Goal: Task Accomplishment & Management: Use online tool/utility

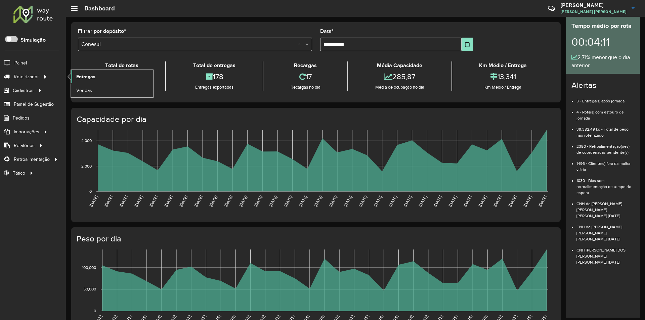
click at [99, 77] on link "Entregas" at bounding box center [112, 76] width 82 height 13
click at [85, 76] on span "Entregas" at bounding box center [85, 76] width 19 height 7
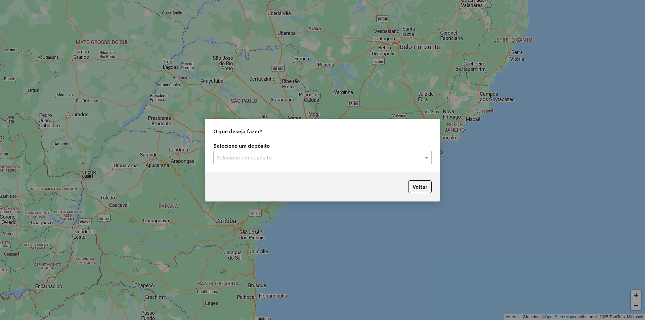
click at [250, 157] on input "text" at bounding box center [316, 158] width 198 height 8
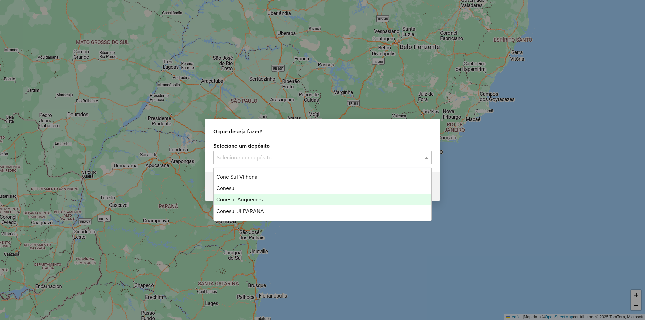
click at [250, 200] on span "Conesul Ariquemes" at bounding box center [239, 200] width 46 height 6
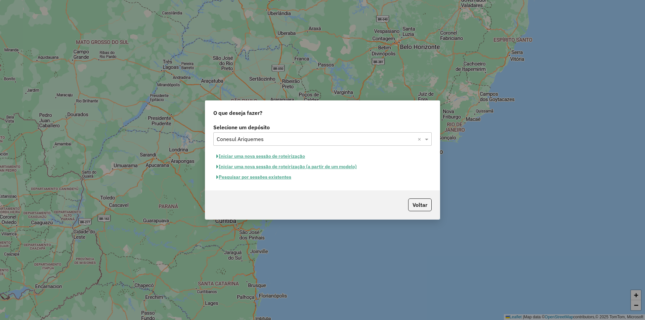
click at [240, 156] on button "Iniciar uma nova sessão de roteirização" at bounding box center [260, 156] width 95 height 10
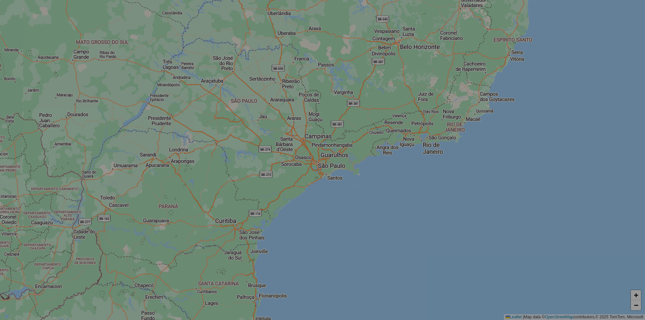
select select "*"
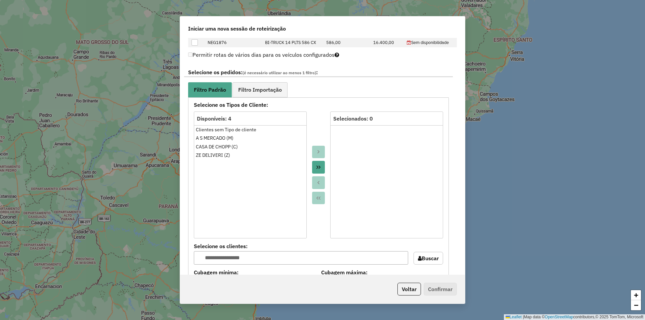
scroll to position [615, 0]
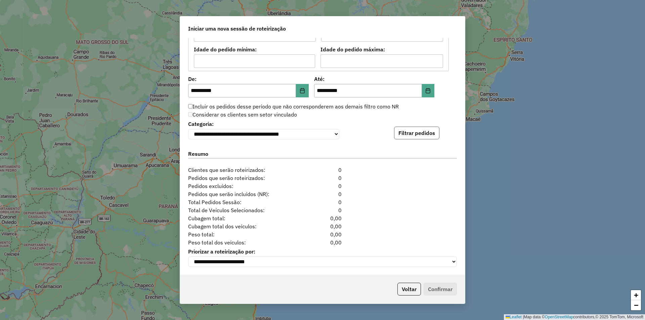
click at [417, 128] on button "Filtrar pedidos" at bounding box center [416, 133] width 45 height 13
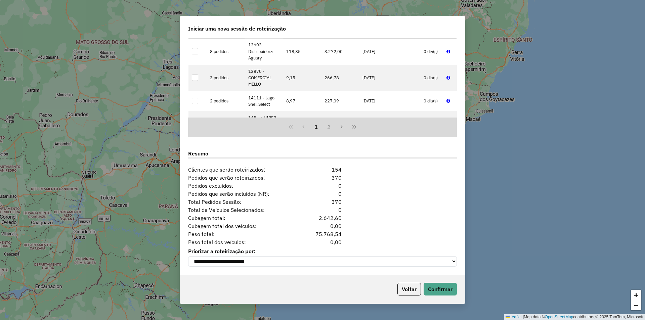
scroll to position [370, 0]
click at [435, 290] on button "Confirmar" at bounding box center [440, 289] width 33 height 13
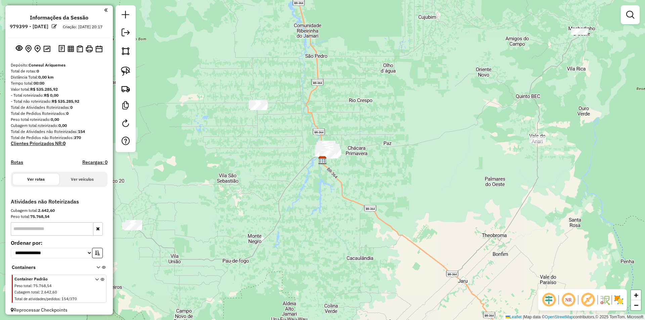
click at [201, 139] on div "Janela de atendimento Grade de atendimento Capacidade Transportadoras Veículos …" at bounding box center [322, 160] width 645 height 320
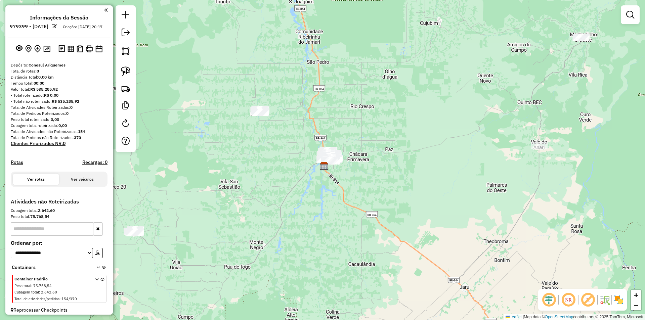
drag, startPoint x: 341, startPoint y: 117, endPoint x: 298, endPoint y: 161, distance: 62.0
click at [298, 161] on div "Janela de atendimento Grade de atendimento Capacidade Transportadoras Veículos …" at bounding box center [322, 160] width 645 height 320
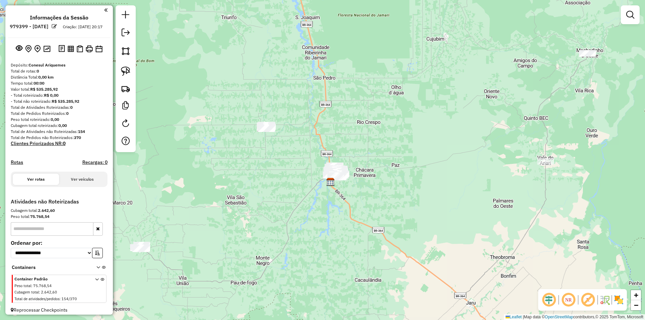
drag, startPoint x: 303, startPoint y: 153, endPoint x: 355, endPoint y: 123, distance: 60.2
click at [355, 123] on div "Janela de atendimento Grade de atendimento Capacidade Transportadoras Veículos …" at bounding box center [322, 160] width 645 height 320
drag, startPoint x: 333, startPoint y: 128, endPoint x: 350, endPoint y: 129, distance: 17.5
click at [371, 119] on div "Janela de atendimento Grade de atendimento Capacidade Transportadoras Veículos …" at bounding box center [322, 160] width 645 height 320
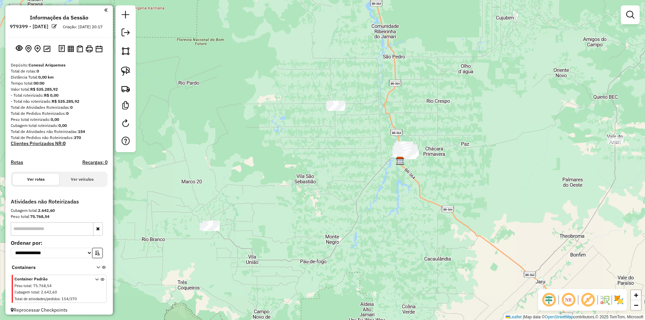
drag, startPoint x: 282, startPoint y: 152, endPoint x: 306, endPoint y: 143, distance: 25.4
click at [308, 141] on div "Janela de atendimento Grade de atendimento Capacidade Transportadoras Veículos …" at bounding box center [322, 160] width 645 height 320
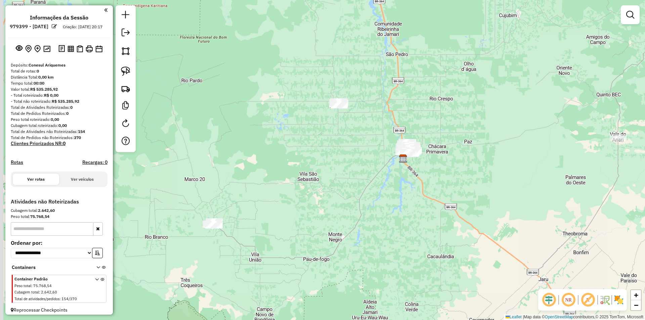
click at [286, 152] on div "Janela de atendimento Grade de atendimento Capacidade Transportadoras Veículos …" at bounding box center [322, 160] width 645 height 320
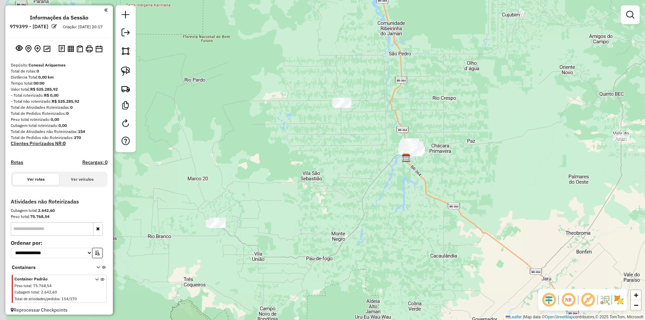
drag, startPoint x: 276, startPoint y: 158, endPoint x: 280, endPoint y: 156, distance: 3.8
click at [280, 156] on div "Janela de atendimento Grade de atendimento Capacidade Transportadoras Veículos …" at bounding box center [322, 160] width 645 height 320
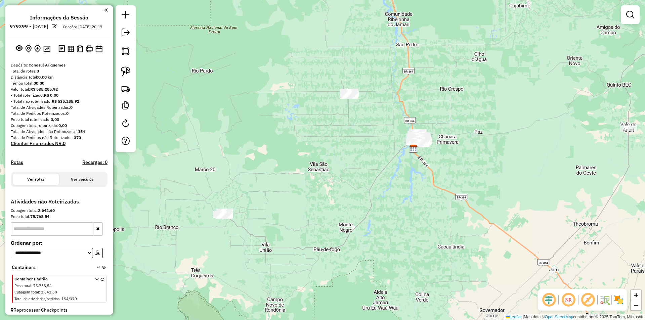
drag, startPoint x: 179, startPoint y: 156, endPoint x: 227, endPoint y: 143, distance: 49.7
click at [187, 143] on div "Janela de atendimento Grade de atendimento Capacidade Transportadoras Veículos …" at bounding box center [322, 160] width 645 height 320
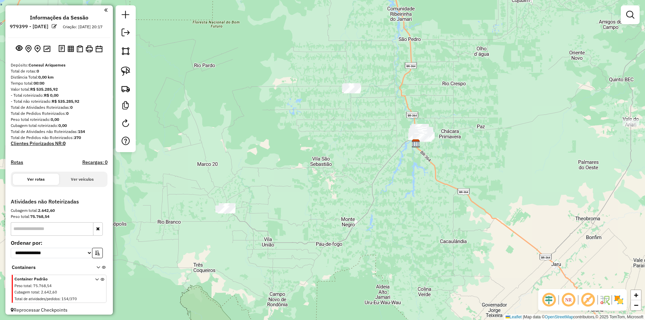
drag, startPoint x: 243, startPoint y: 144, endPoint x: 242, endPoint y: 135, distance: 9.2
click at [242, 135] on div "Janela de atendimento Grade de atendimento Capacidade Transportadoras Veículos …" at bounding box center [322, 160] width 645 height 320
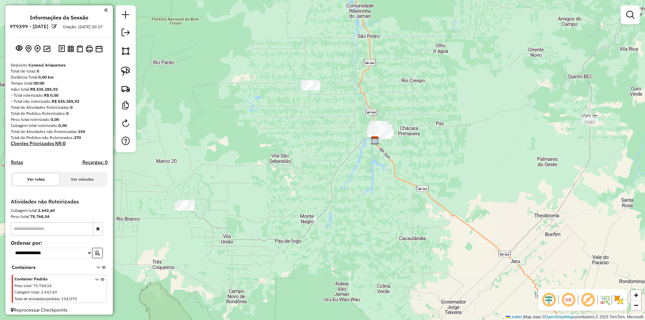
drag, startPoint x: 334, startPoint y: 109, endPoint x: 297, endPoint y: 112, distance: 37.1
click at [297, 112] on div "Janela de atendimento Grade de atendimento Capacidade Transportadoras Veículos …" at bounding box center [322, 160] width 645 height 320
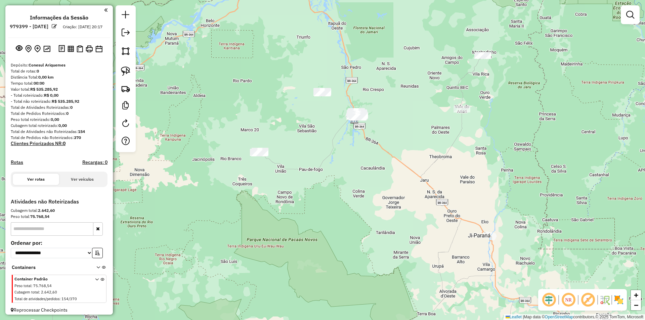
drag, startPoint x: 217, startPoint y: 72, endPoint x: 227, endPoint y: 86, distance: 17.5
click at [218, 73] on div "Janela de atendimento Grade de atendimento Capacidade Transportadoras Veículos …" at bounding box center [322, 160] width 645 height 320
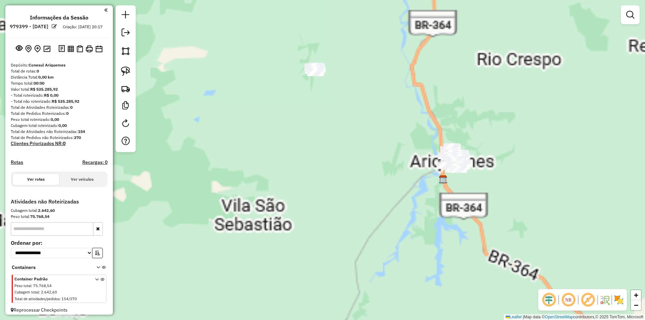
drag, startPoint x: 308, startPoint y: 119, endPoint x: 290, endPoint y: 141, distance: 28.9
click at [291, 141] on div "Janela de atendimento Grade de atendimento Capacidade Transportadoras Veículos …" at bounding box center [322, 160] width 645 height 320
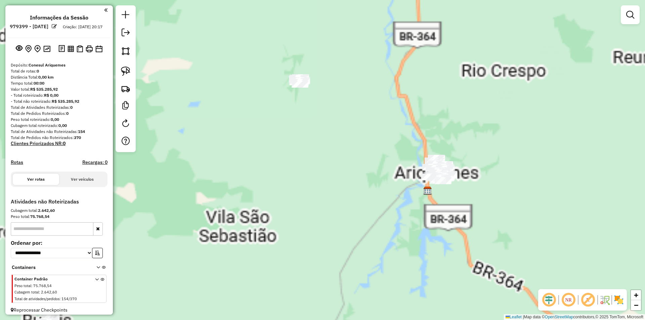
click at [283, 144] on div "Janela de atendimento Grade de atendimento Capacidade Transportadoras Veículos …" at bounding box center [322, 160] width 645 height 320
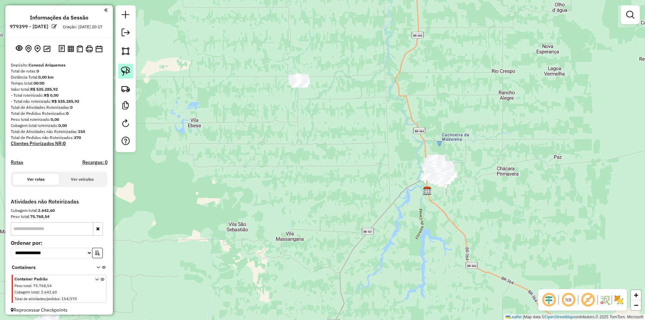
click at [124, 70] on img at bounding box center [125, 71] width 9 height 9
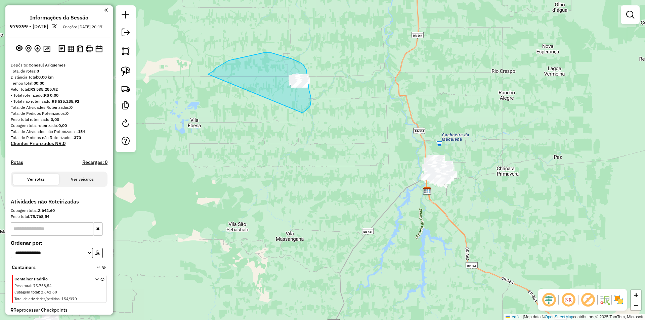
drag, startPoint x: 229, startPoint y: 60, endPoint x: 297, endPoint y: 113, distance: 85.9
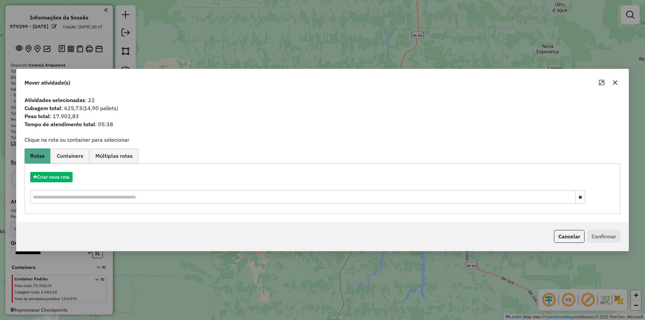
click at [614, 80] on icon "button" at bounding box center [614, 82] width 5 height 5
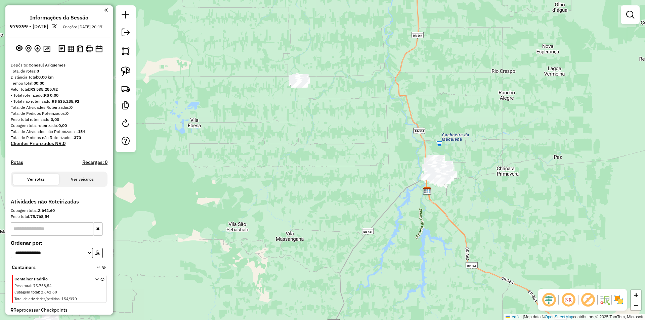
drag, startPoint x: 361, startPoint y: 139, endPoint x: 358, endPoint y: 123, distance: 16.5
click at [359, 129] on div "Janela de atendimento Grade de atendimento Capacidade Transportadoras Veículos …" at bounding box center [322, 160] width 645 height 320
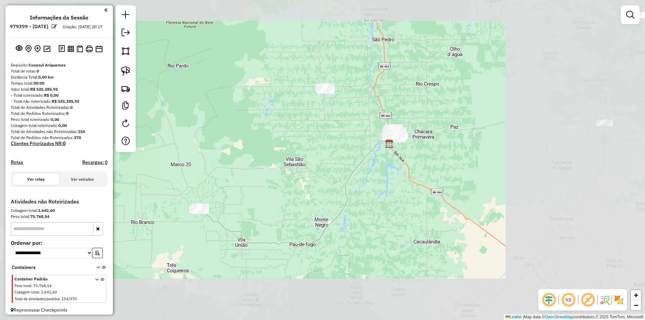
drag, startPoint x: 362, startPoint y: 121, endPoint x: 326, endPoint y: 153, distance: 48.4
click at [359, 128] on div "Janela de atendimento Grade de atendimento Capacidade Transportadoras Veículos …" at bounding box center [322, 160] width 645 height 320
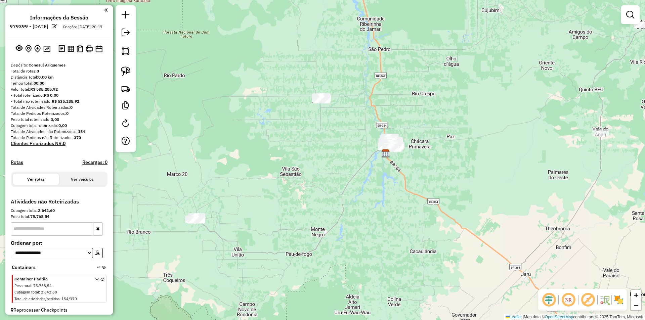
click at [325, 152] on div "Janela de atendimento Grade de atendimento Capacidade Transportadoras Veículos …" at bounding box center [322, 160] width 645 height 320
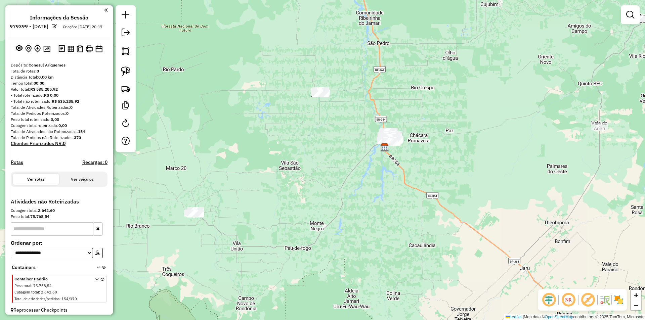
drag, startPoint x: 348, startPoint y: 210, endPoint x: 344, endPoint y: 194, distance: 16.2
click at [345, 208] on div "Janela de atendimento Grade de atendimento Capacidade Transportadoras Veículos …" at bounding box center [322, 160] width 645 height 320
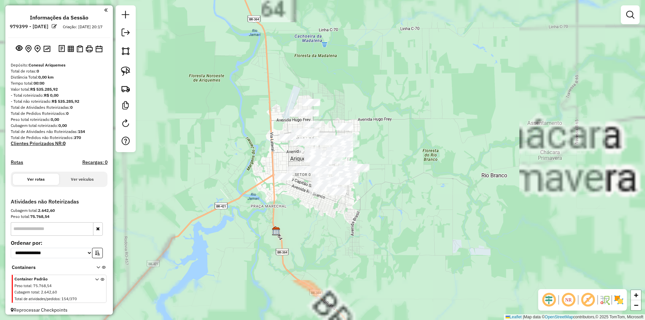
click at [314, 224] on div "Janela de atendimento Grade de atendimento Capacidade Transportadoras Veículos …" at bounding box center [322, 160] width 645 height 320
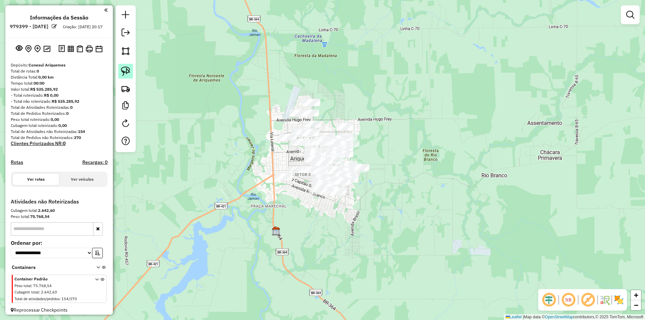
click at [131, 71] on link at bounding box center [125, 71] width 15 height 15
click at [629, 14] on em at bounding box center [630, 15] width 8 height 8
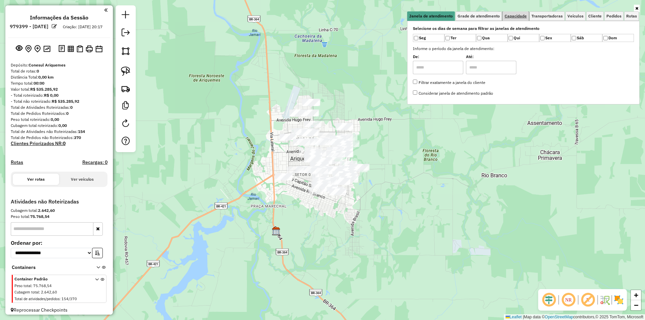
click at [525, 14] on span "Capacidade" at bounding box center [516, 16] width 22 height 4
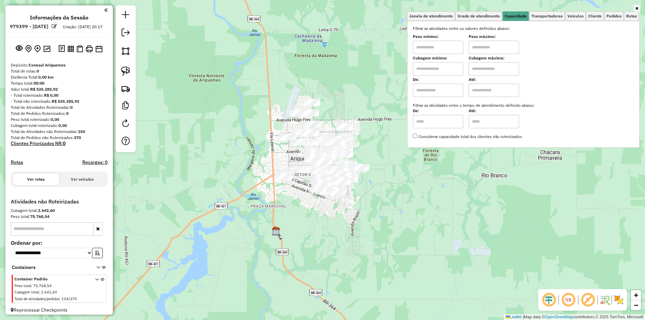
click at [452, 49] on input "text" at bounding box center [438, 47] width 50 height 13
type input "****"
click at [480, 46] on input "text" at bounding box center [494, 47] width 50 height 13
type input "******"
drag, startPoint x: 244, startPoint y: 138, endPoint x: 239, endPoint y: 138, distance: 5.4
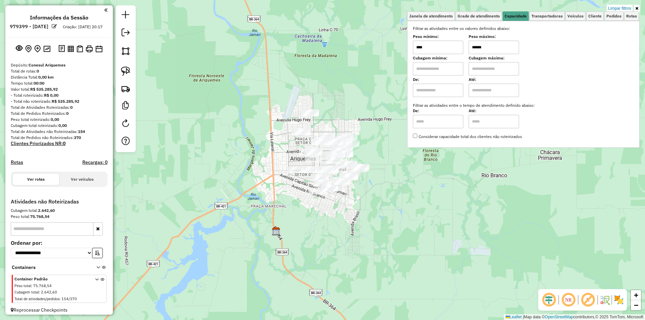
click at [217, 131] on div "Limpar filtros Janela de atendimento Grade de atendimento Capacidade Transporta…" at bounding box center [322, 160] width 645 height 320
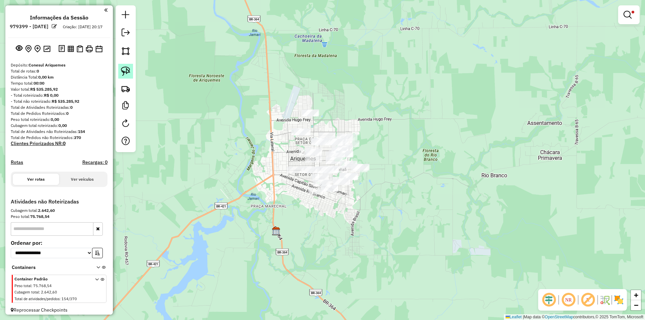
click at [126, 70] on img at bounding box center [125, 71] width 9 height 9
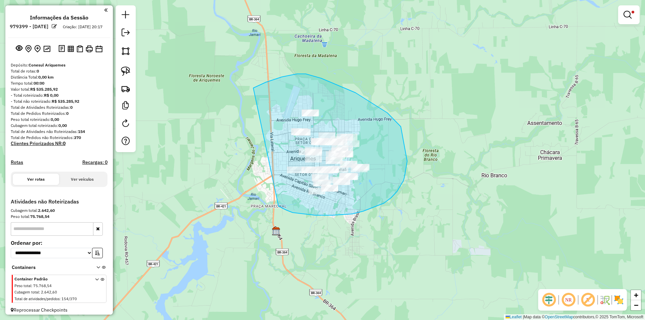
drag, startPoint x: 266, startPoint y: 82, endPoint x: 278, endPoint y: 206, distance: 124.6
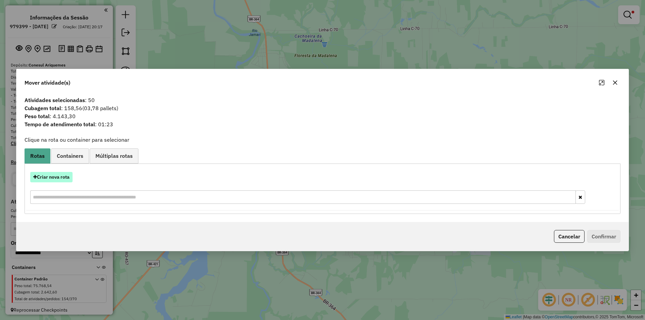
click at [54, 177] on button "Criar nova rota" at bounding box center [51, 177] width 42 height 10
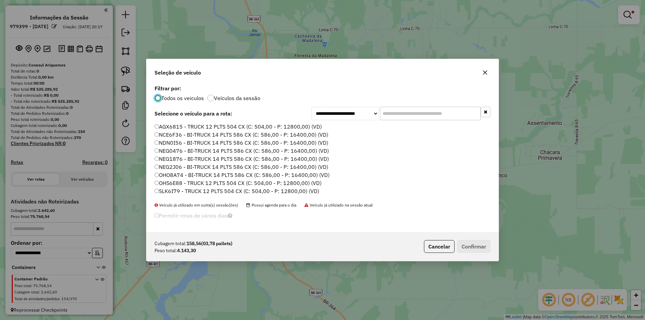
scroll to position [4, 2]
click at [390, 111] on input "text" at bounding box center [430, 113] width 101 height 13
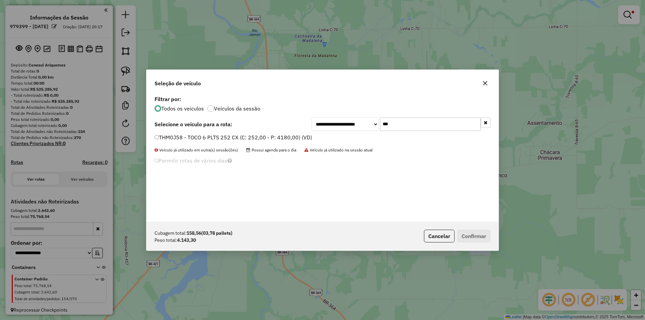
type input "***"
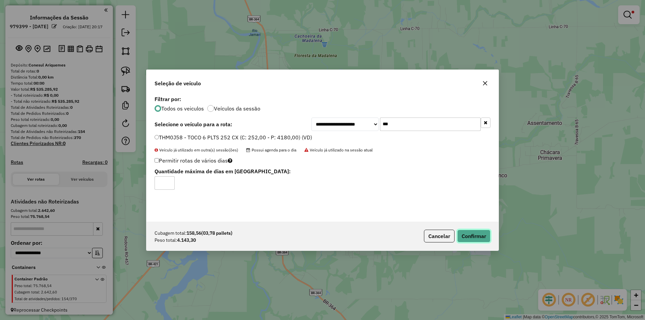
drag, startPoint x: 468, startPoint y: 235, endPoint x: 457, endPoint y: 231, distance: 12.5
click at [469, 235] on button "Confirmar" at bounding box center [473, 236] width 33 height 13
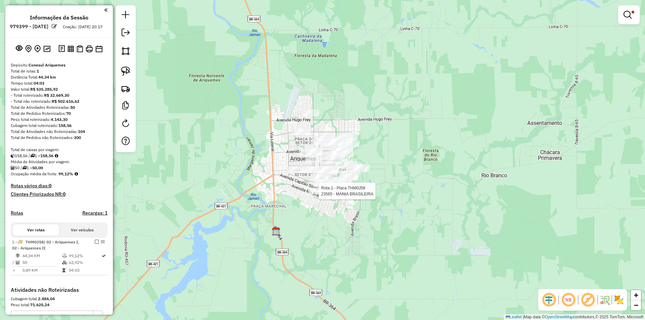
click at [316, 195] on div at bounding box center [316, 191] width 17 height 7
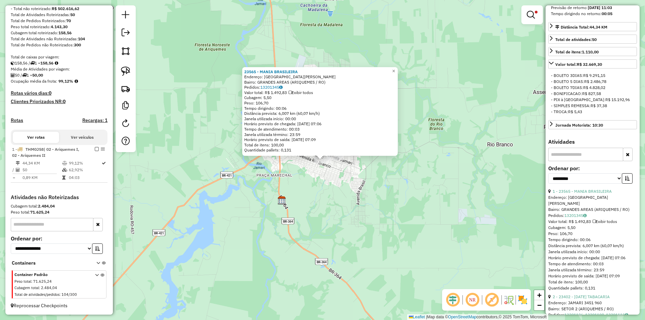
scroll to position [202, 0]
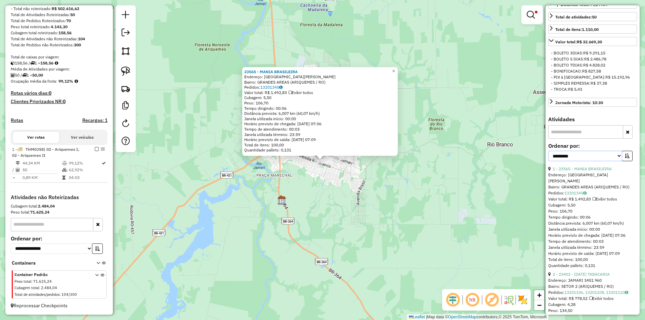
click at [572, 160] on select "**********" at bounding box center [585, 156] width 74 height 10
select select "*********"
click at [548, 157] on select "**********" at bounding box center [585, 156] width 74 height 10
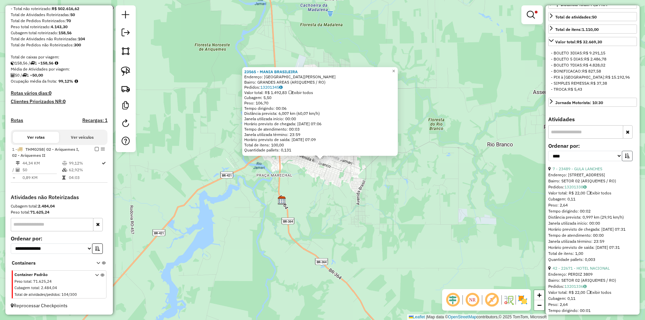
click at [625, 158] on icon "button" at bounding box center [627, 156] width 5 height 5
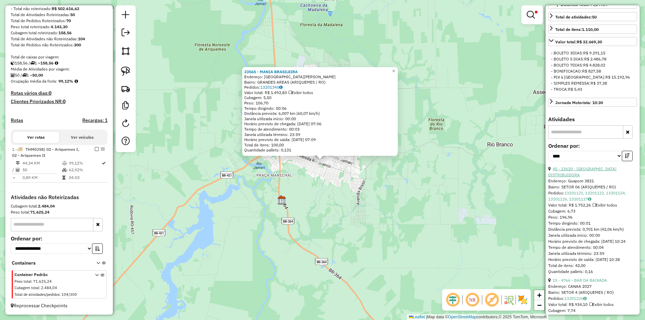
click at [583, 175] on link "45 - 23620 - DUBAI DISTRIBUIDORA" at bounding box center [582, 171] width 68 height 11
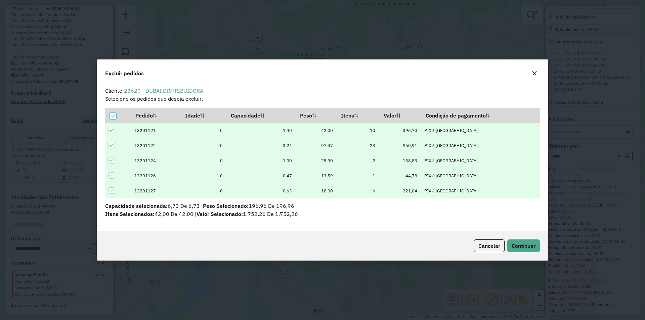
scroll to position [0, 0]
click at [528, 247] on span "Continuar" at bounding box center [524, 246] width 24 height 7
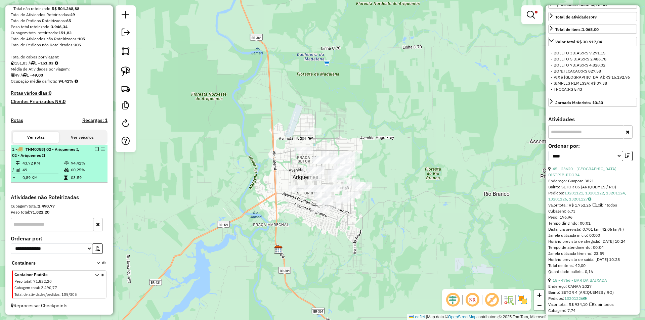
click at [95, 148] on em at bounding box center [97, 149] width 4 height 4
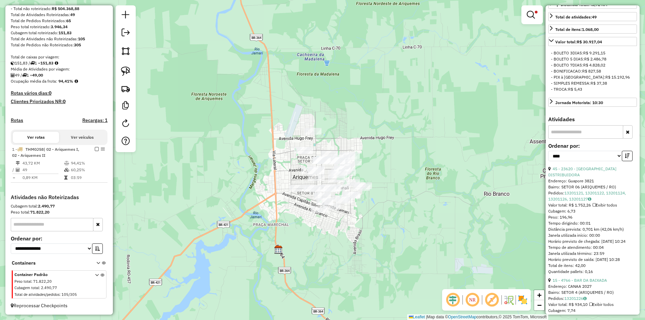
scroll to position [70, 0]
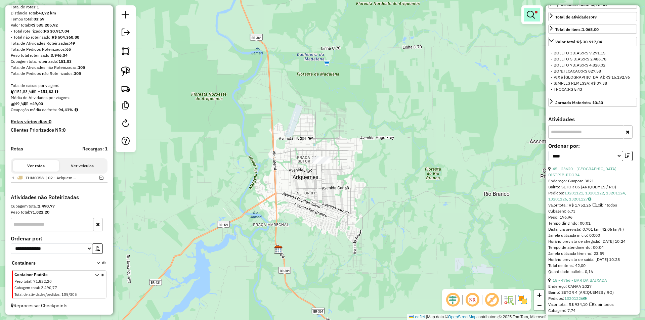
click at [527, 18] on em at bounding box center [531, 15] width 8 height 8
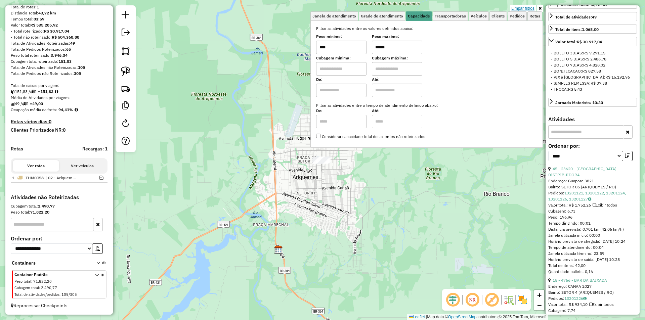
drag, startPoint x: 526, startPoint y: 8, endPoint x: 449, endPoint y: 67, distance: 96.4
click at [525, 8] on link "Limpar filtros" at bounding box center [523, 8] width 26 height 7
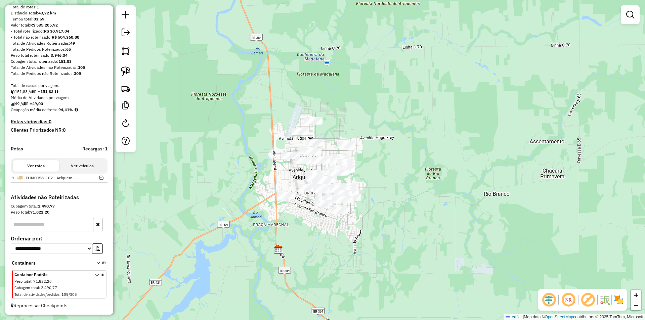
drag, startPoint x: 254, startPoint y: 197, endPoint x: 248, endPoint y: 199, distance: 6.4
click at [254, 197] on div "Janela de atendimento Grade de atendimento Capacidade Transportadoras Veículos …" at bounding box center [322, 160] width 645 height 320
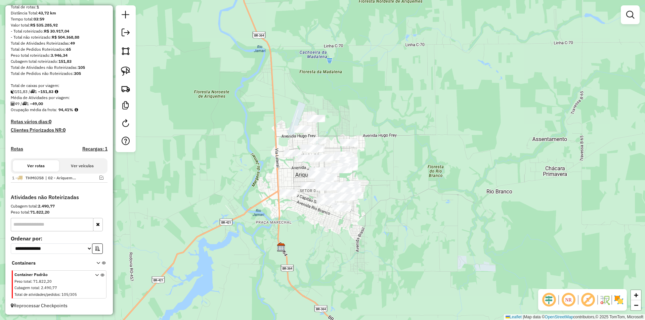
drag, startPoint x: 235, startPoint y: 205, endPoint x: 245, endPoint y: 197, distance: 12.9
click at [244, 198] on div "Janela de atendimento Grade de atendimento Capacidade Transportadoras Veículos …" at bounding box center [322, 160] width 645 height 320
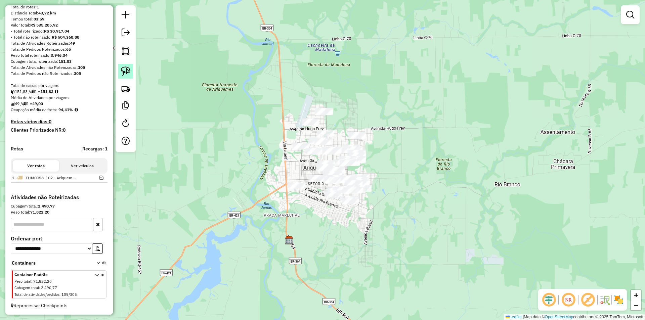
click at [124, 73] on img at bounding box center [125, 71] width 9 height 9
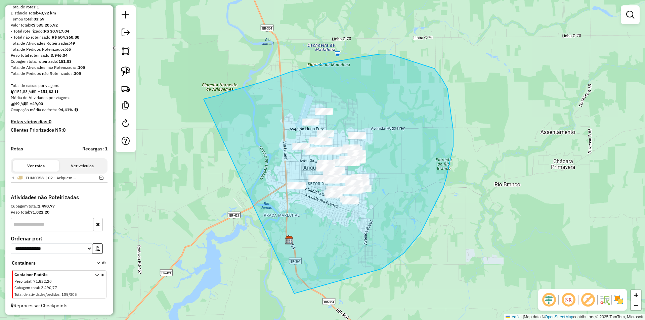
drag, startPoint x: 225, startPoint y: 93, endPoint x: 231, endPoint y: 293, distance: 200.0
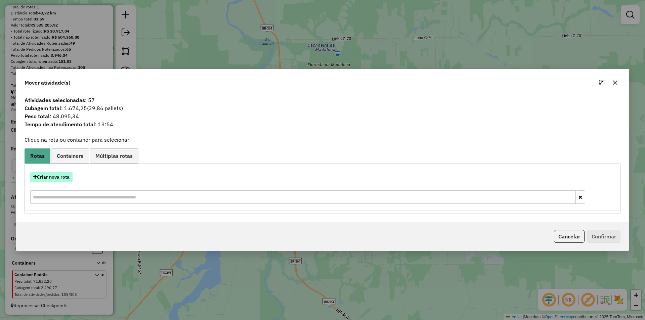
click at [52, 177] on button "Criar nova rota" at bounding box center [51, 177] width 42 height 10
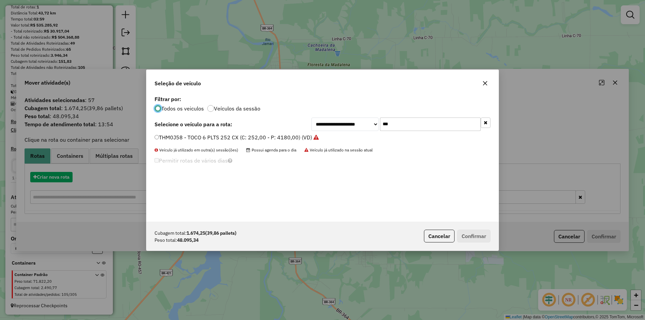
scroll to position [4, 2]
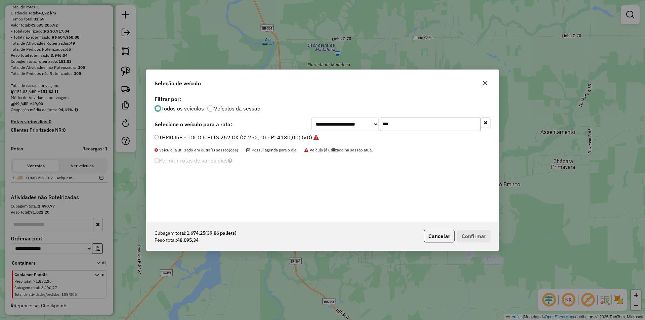
drag, startPoint x: 402, startPoint y: 126, endPoint x: 323, endPoint y: 144, distance: 81.1
click at [324, 144] on div "**********" at bounding box center [322, 158] width 352 height 128
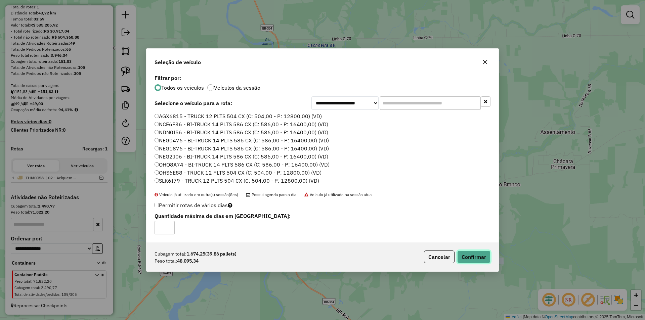
click at [468, 256] on button "Confirmar" at bounding box center [473, 257] width 33 height 13
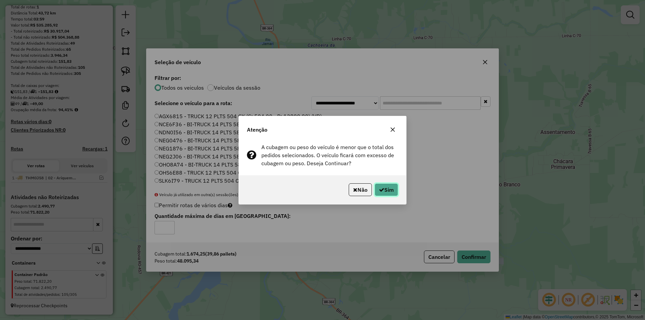
click at [381, 191] on icon "button" at bounding box center [381, 189] width 5 height 5
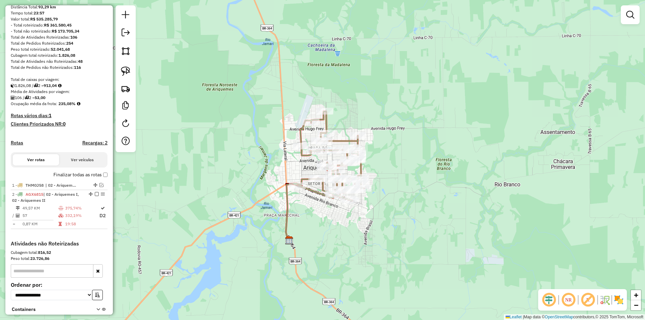
scroll to position [99, 0]
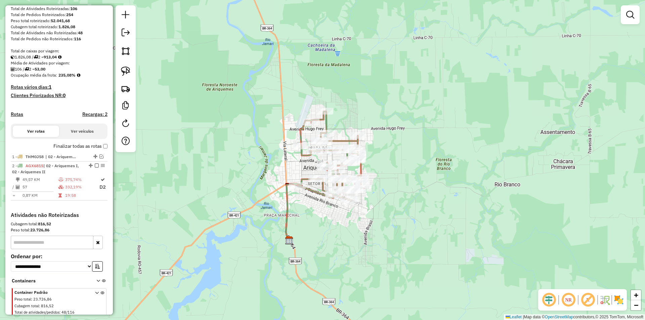
click at [219, 96] on div "Janela de atendimento Grade de atendimento Capacidade Transportadoras Veículos …" at bounding box center [322, 160] width 645 height 320
click at [245, 149] on div "Janela de atendimento Grade de atendimento Capacidade Transportadoras Veículos …" at bounding box center [322, 160] width 645 height 320
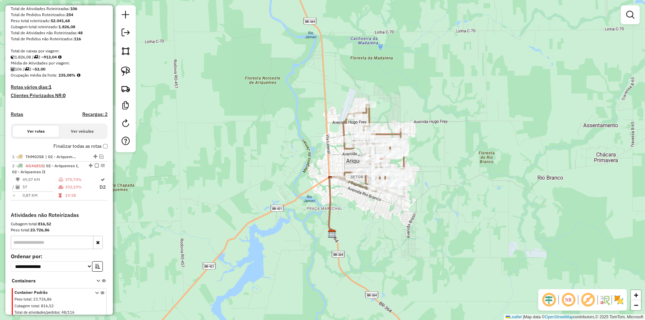
click at [270, 157] on div "Janela de atendimento Grade de atendimento Capacidade Transportadoras Veículos …" at bounding box center [322, 160] width 645 height 320
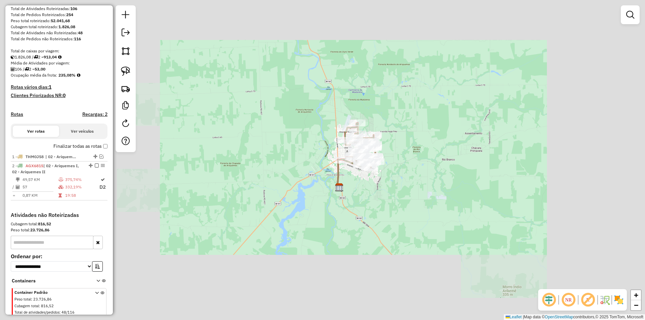
drag, startPoint x: 289, startPoint y: 157, endPoint x: 321, endPoint y: 148, distance: 33.1
click at [290, 157] on div "Janela de atendimento Grade de atendimento Capacidade Transportadoras Veículos …" at bounding box center [322, 160] width 645 height 320
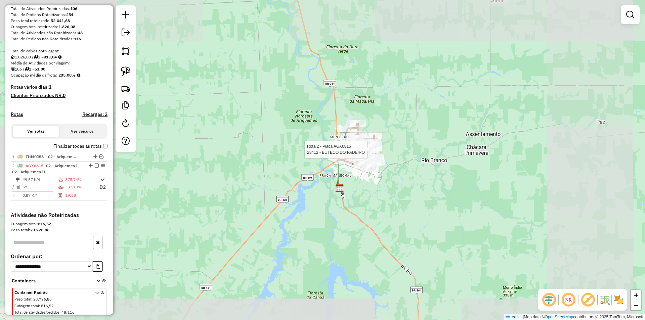
select select "*********"
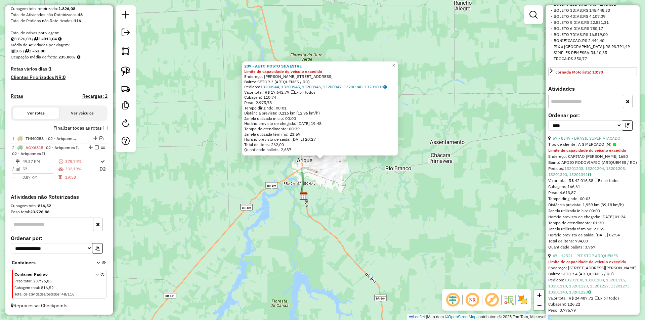
scroll to position [269, 0]
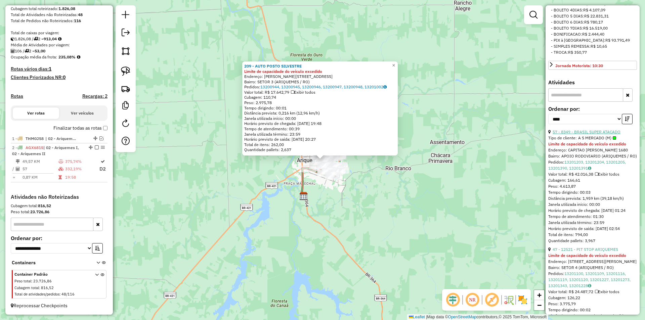
click at [586, 134] on link "57 - 8349 - BRASIL SUPER ATACADO" at bounding box center [587, 131] width 68 height 5
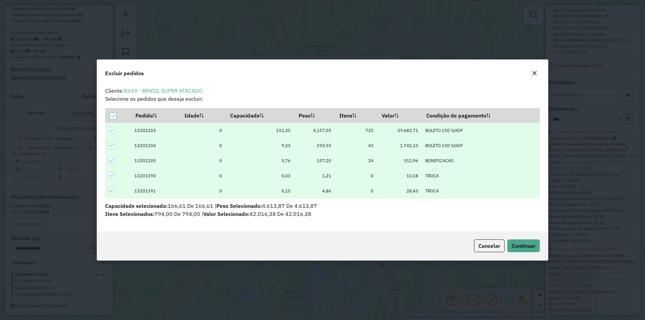
scroll to position [0, 0]
click at [527, 249] on span "Continuar" at bounding box center [524, 246] width 24 height 7
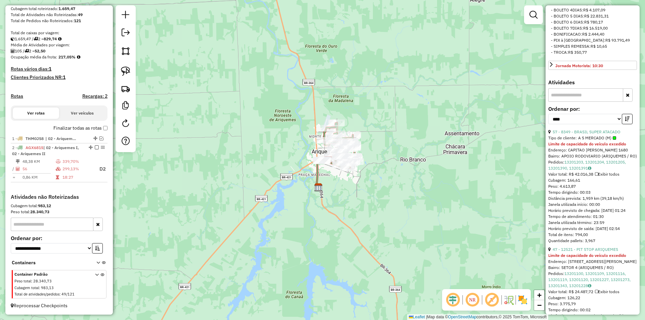
drag, startPoint x: 350, startPoint y: 188, endPoint x: 351, endPoint y: 179, distance: 9.1
click at [349, 187] on div "Janela de atendimento Grade de atendimento Capacidade Transportadoras Veículos …" at bounding box center [322, 160] width 645 height 320
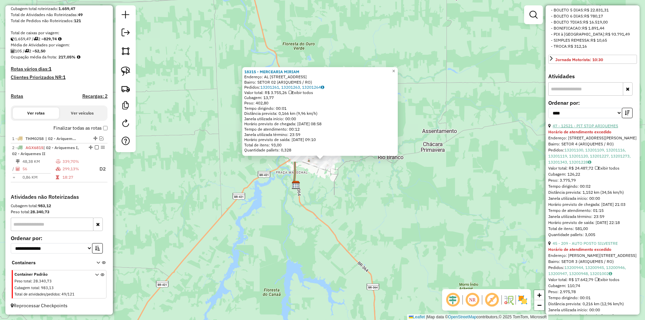
click at [604, 128] on link "47 - 12521 - PIT STOP ARIQUEMES" at bounding box center [586, 125] width 66 height 5
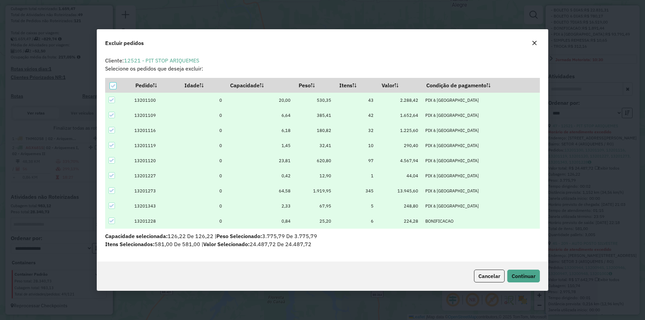
scroll to position [4, 2]
click at [514, 274] on span "Continuar" at bounding box center [524, 276] width 24 height 7
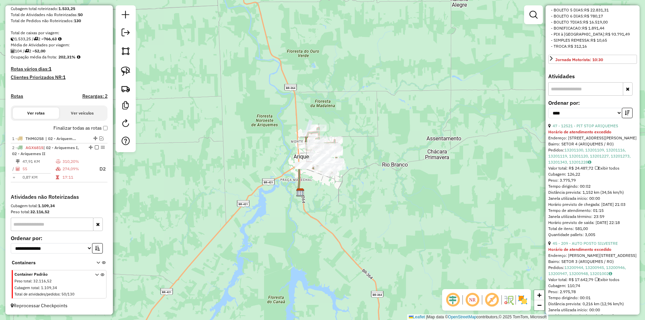
click at [625, 115] on icon "button" at bounding box center [627, 113] width 5 height 5
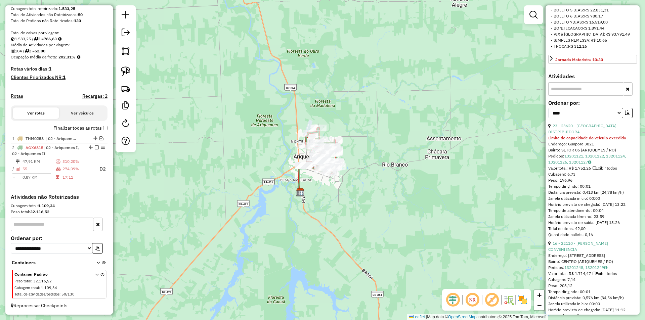
click at [625, 115] on icon "button" at bounding box center [627, 113] width 5 height 5
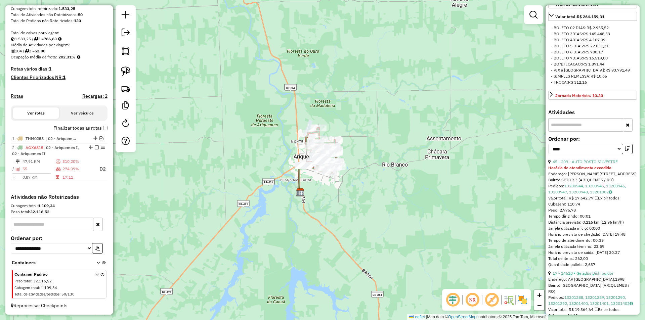
scroll to position [235, 0]
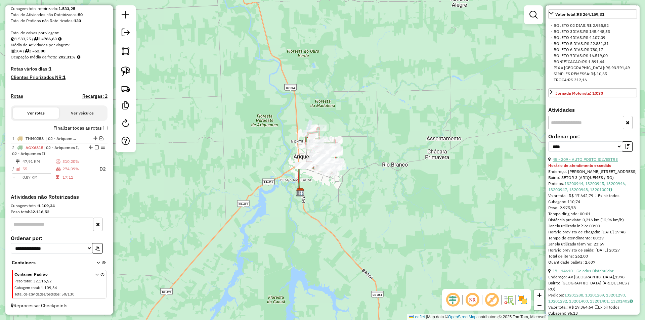
click at [604, 162] on link "45 - 209 - AUTO POSTO SILVESTRE" at bounding box center [585, 159] width 65 height 5
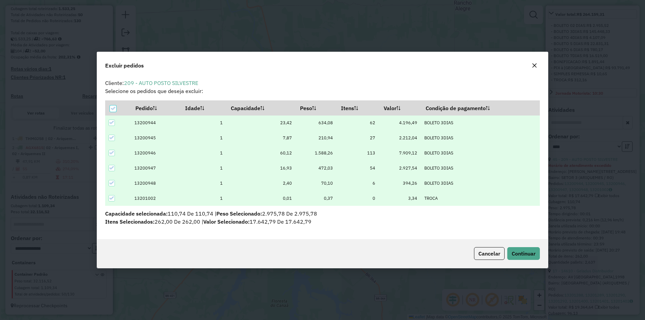
scroll to position [0, 0]
click at [518, 258] on button "Continuar" at bounding box center [523, 253] width 33 height 13
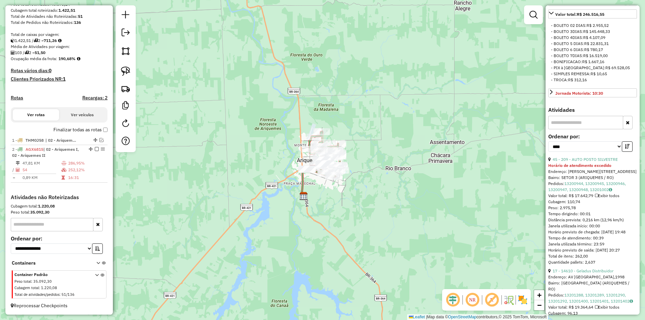
scroll to position [121, 0]
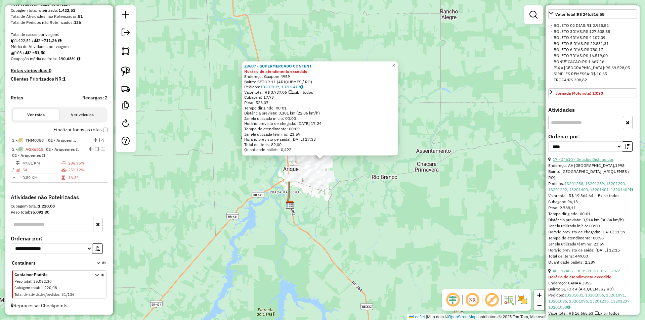
click at [585, 162] on link "17 - 14610 - Geladus Distribuidor" at bounding box center [583, 159] width 61 height 5
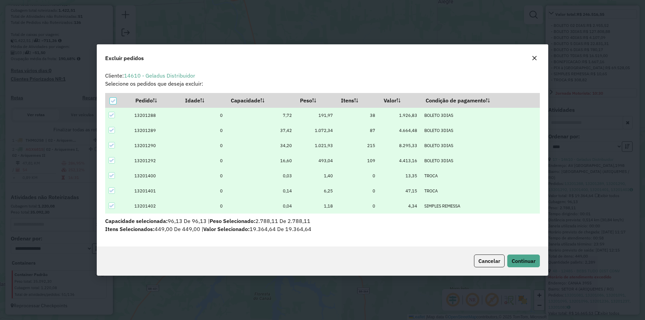
scroll to position [0, 0]
click at [521, 259] on span "Continuar" at bounding box center [524, 261] width 24 height 7
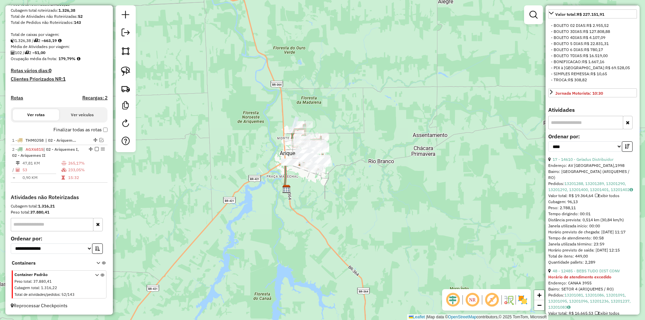
click at [627, 149] on icon "button" at bounding box center [627, 146] width 5 height 5
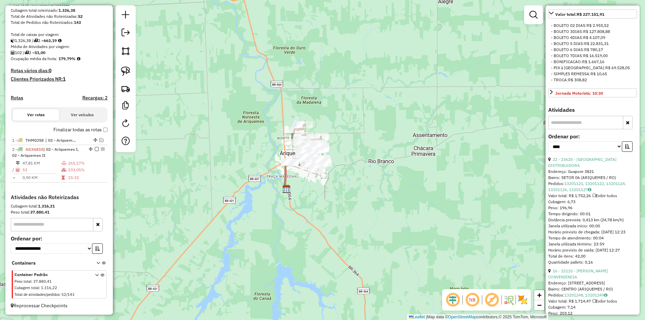
click at [627, 149] on icon "button" at bounding box center [627, 146] width 5 height 5
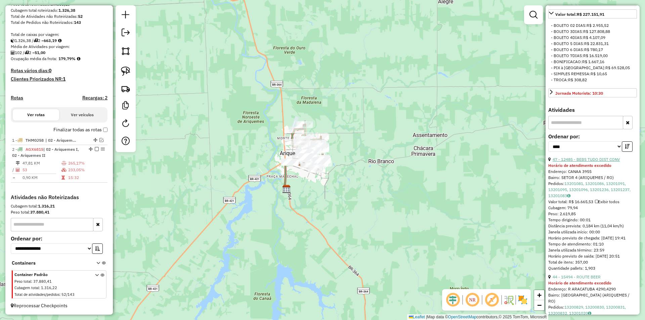
click at [586, 162] on link "47 - 12485 - BEBS TUDO DIST CONV" at bounding box center [586, 159] width 67 height 5
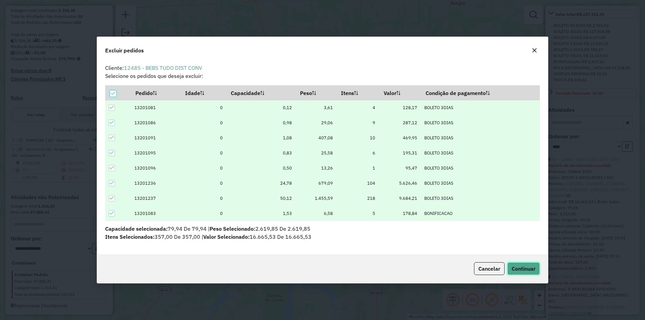
click at [531, 266] on span "Continuar" at bounding box center [524, 268] width 24 height 7
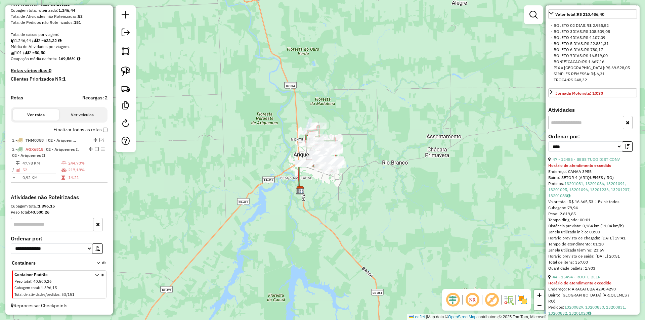
click at [297, 116] on div "Janela de atendimento Grade de atendimento Capacidade Transportadoras Veículos …" at bounding box center [322, 160] width 645 height 320
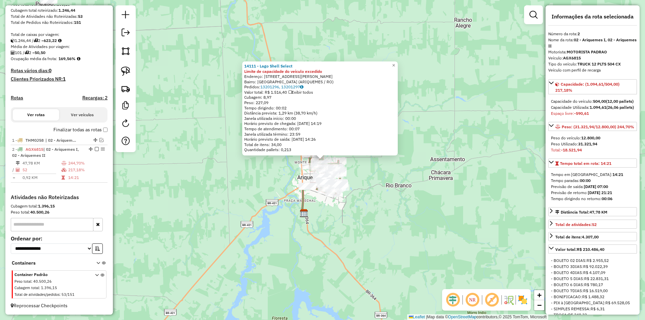
drag, startPoint x: 455, startPoint y: 227, endPoint x: 405, endPoint y: 244, distance: 52.2
click at [455, 227] on div "14111 - Lago Shell Select Limite de capacidade do veículo excedido Endereço: AV…" at bounding box center [322, 160] width 645 height 320
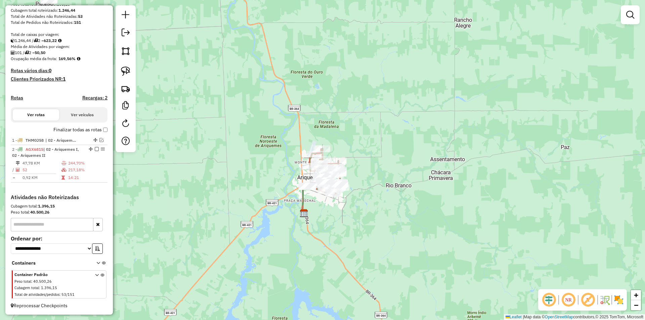
click at [330, 258] on div "Janela de atendimento Grade de atendimento Capacidade Transportadoras Veículos …" at bounding box center [322, 160] width 645 height 320
click at [323, 237] on div "Janela de atendimento Grade de atendimento Capacidade Transportadoras Veículos …" at bounding box center [322, 160] width 645 height 320
drag, startPoint x: 320, startPoint y: 230, endPoint x: 317, endPoint y: 240, distance: 9.7
click at [317, 240] on div "Janela de atendimento Grade de atendimento Capacidade Transportadoras Veículos …" at bounding box center [322, 160] width 645 height 320
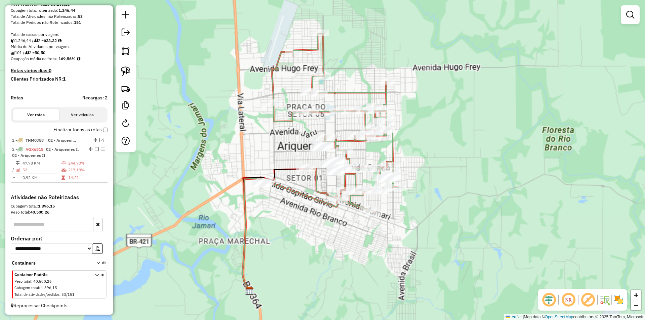
click at [308, 220] on div "Janela de atendimento Grade de atendimento Capacidade Transportadoras Veículos …" at bounding box center [322, 160] width 645 height 320
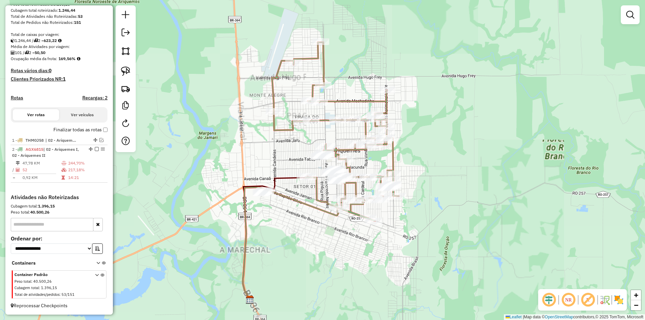
drag, startPoint x: 302, startPoint y: 223, endPoint x: 303, endPoint y: 230, distance: 6.5
click at [303, 230] on div "Janela de atendimento Grade de atendimento Capacidade Transportadoras Veículos …" at bounding box center [322, 160] width 645 height 320
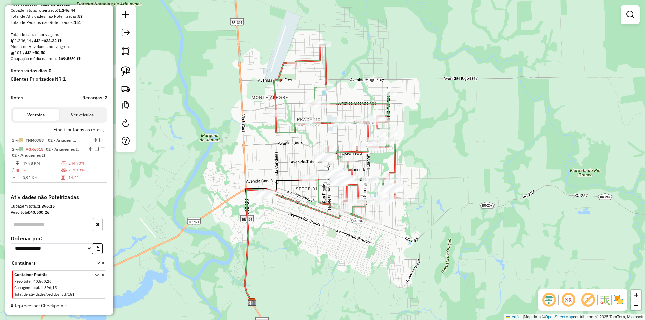
click at [304, 232] on div "Janela de atendimento Grade de atendimento Capacidade Transportadoras Veículos …" at bounding box center [322, 160] width 645 height 320
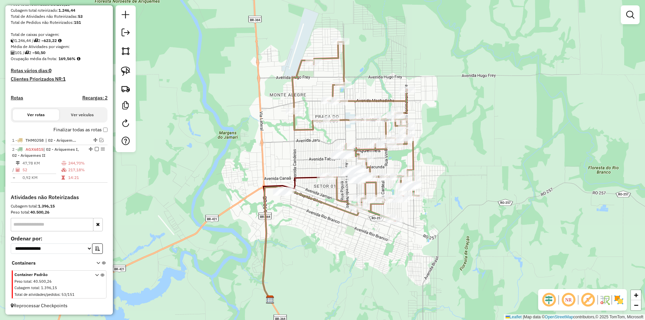
drag, startPoint x: 304, startPoint y: 233, endPoint x: 322, endPoint y: 230, distance: 17.7
click at [322, 230] on div "Janela de atendimento Grade de atendimento Capacidade Transportadoras Veículos …" at bounding box center [322, 160] width 645 height 320
drag, startPoint x: 308, startPoint y: 231, endPoint x: 320, endPoint y: 223, distance: 14.5
click at [320, 223] on div "Janela de atendimento Grade de atendimento Capacidade Transportadoras Veículos …" at bounding box center [322, 160] width 645 height 320
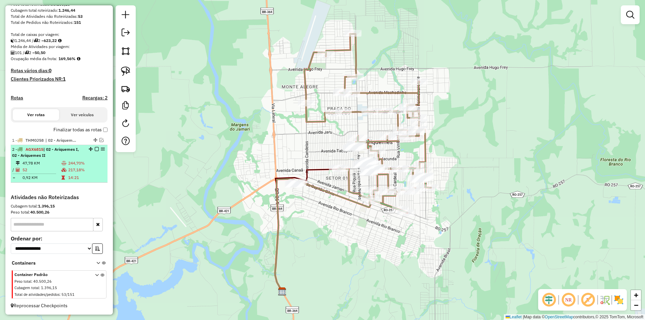
click at [95, 149] on em at bounding box center [97, 149] width 4 height 4
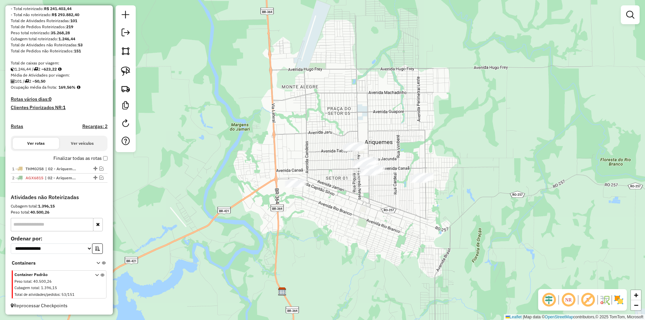
scroll to position [93, 0]
drag, startPoint x: 265, startPoint y: 142, endPoint x: 268, endPoint y: 125, distance: 16.7
click at [268, 126] on div "Janela de atendimento Grade de atendimento Capacidade Transportadoras Veículos …" at bounding box center [322, 160] width 645 height 320
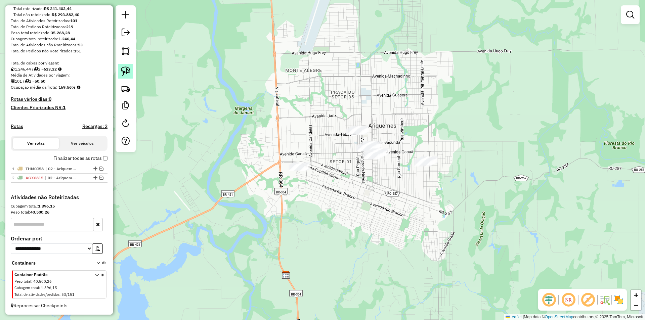
click at [127, 74] on img at bounding box center [125, 71] width 9 height 9
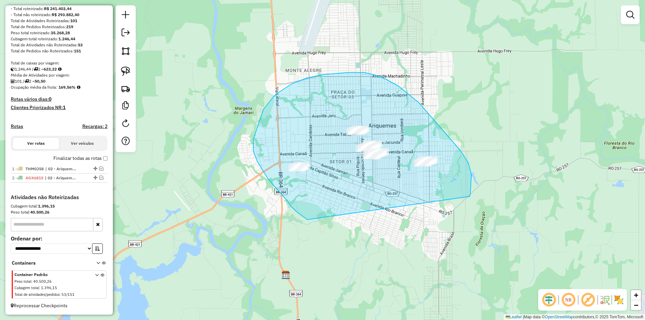
drag, startPoint x: 296, startPoint y: 212, endPoint x: 467, endPoint y: 207, distance: 170.7
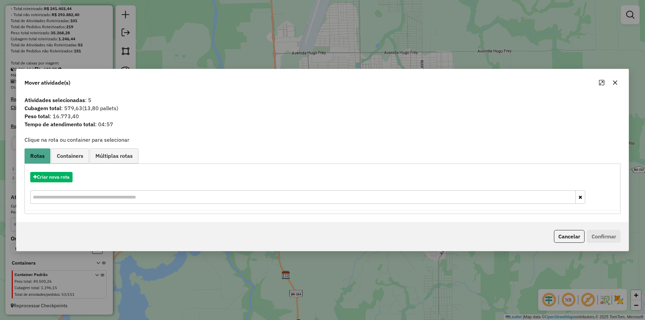
click at [613, 80] on icon "button" at bounding box center [614, 82] width 5 height 5
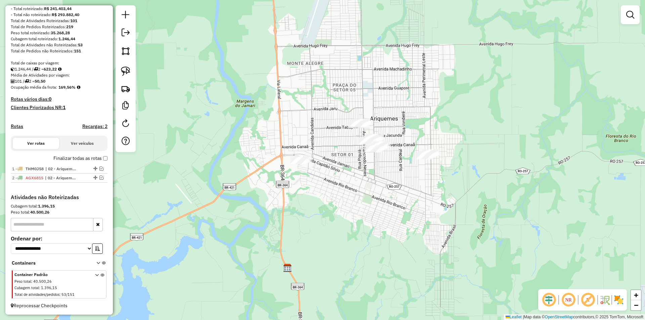
drag, startPoint x: 379, startPoint y: 193, endPoint x: 385, endPoint y: 182, distance: 12.8
click at [385, 182] on div "Janela de atendimento Grade de atendimento Capacidade Transportadoras Veículos …" at bounding box center [322, 160] width 645 height 320
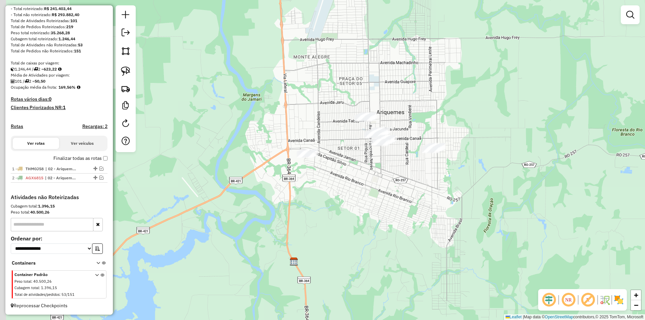
drag, startPoint x: 359, startPoint y: 192, endPoint x: 363, endPoint y: 190, distance: 4.4
click at [366, 188] on div "Janela de atendimento Grade de atendimento Capacidade Transportadoras Veículos …" at bounding box center [322, 160] width 645 height 320
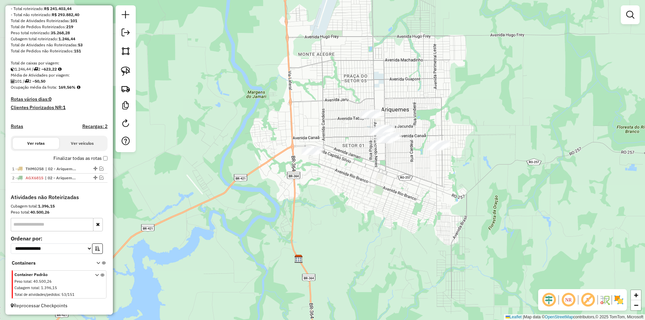
click at [360, 193] on div "Janela de atendimento Grade de atendimento Capacidade Transportadoras Veículos …" at bounding box center [322, 160] width 645 height 320
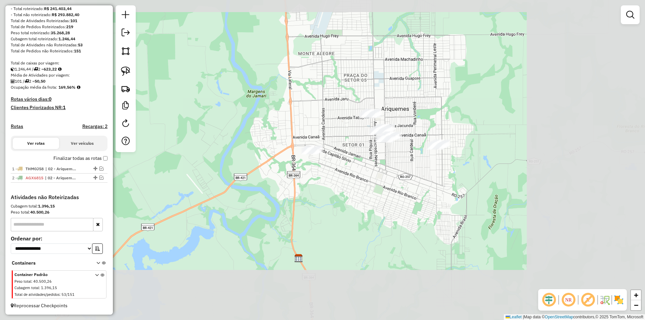
drag, startPoint x: 295, startPoint y: 197, endPoint x: 348, endPoint y: 177, distance: 56.7
click at [346, 179] on div "Janela de atendimento Grade de atendimento Capacidade Transportadoras Veículos …" at bounding box center [322, 160] width 645 height 320
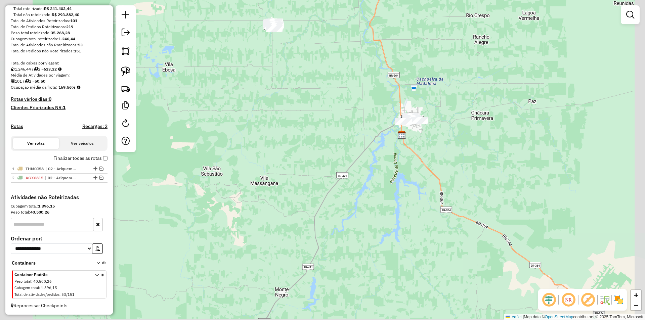
drag, startPoint x: 300, startPoint y: 180, endPoint x: 282, endPoint y: 179, distance: 18.5
click at [307, 168] on div "Janela de atendimento Grade de atendimento Capacidade Transportadoras Veículos …" at bounding box center [322, 160] width 645 height 320
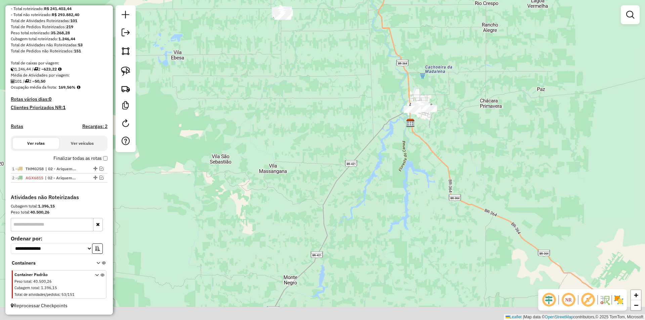
drag, startPoint x: 281, startPoint y: 184, endPoint x: 366, endPoint y: 185, distance: 84.7
click at [364, 185] on div "Janela de atendimento Grade de atendimento Capacidade Transportadoras Veículos …" at bounding box center [322, 160] width 645 height 320
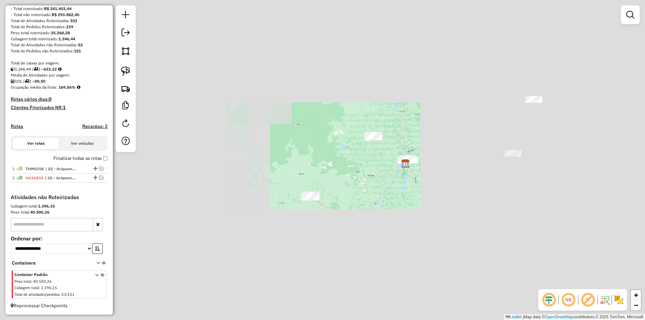
drag, startPoint x: 318, startPoint y: 216, endPoint x: 339, endPoint y: 190, distance: 33.2
click at [343, 195] on div "Janela de atendimento Grade de atendimento Capacidade Transportadoras Veículos …" at bounding box center [322, 160] width 645 height 320
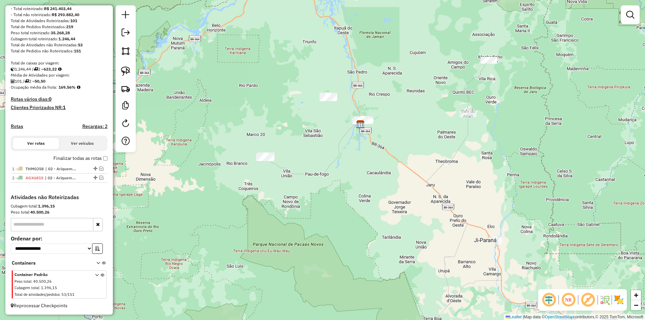
drag, startPoint x: 275, startPoint y: 134, endPoint x: 195, endPoint y: 98, distance: 88.0
click at [199, 100] on div "Janela de atendimento Grade de atendimento Capacidade Transportadoras Veículos …" at bounding box center [322, 160] width 645 height 320
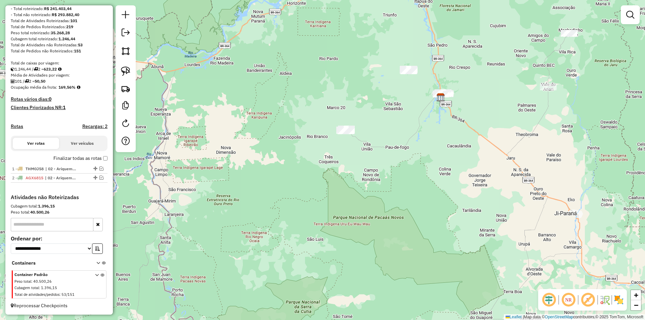
drag, startPoint x: 207, startPoint y: 133, endPoint x: 194, endPoint y: 106, distance: 30.2
click at [194, 108] on div "Janela de atendimento Grade de atendimento Capacidade Transportadoras Veículos …" at bounding box center [322, 160] width 645 height 320
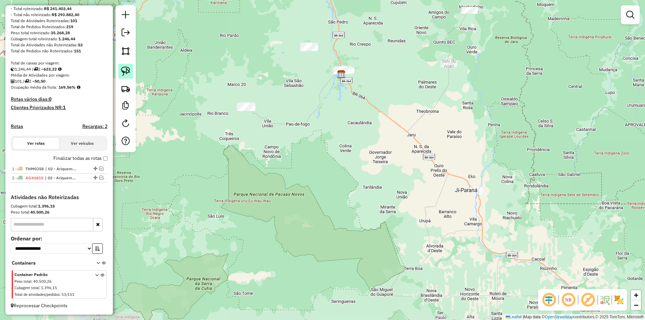
click at [128, 71] on img at bounding box center [125, 71] width 9 height 9
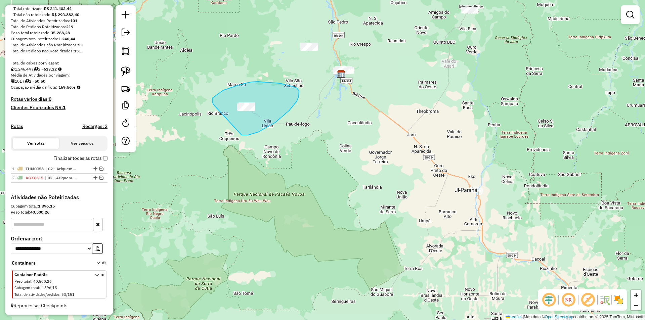
drag, startPoint x: 223, startPoint y: 90, endPoint x: 213, endPoint y: 133, distance: 43.8
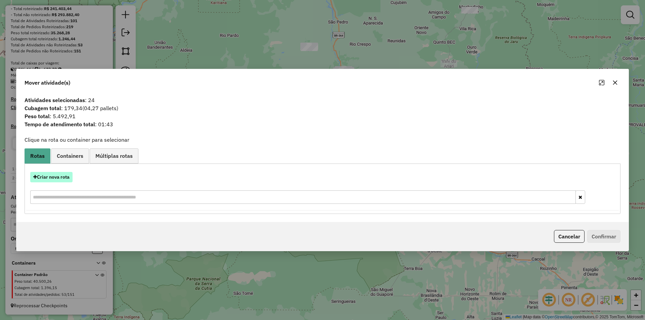
click at [50, 174] on button "Criar nova rota" at bounding box center [51, 177] width 42 height 10
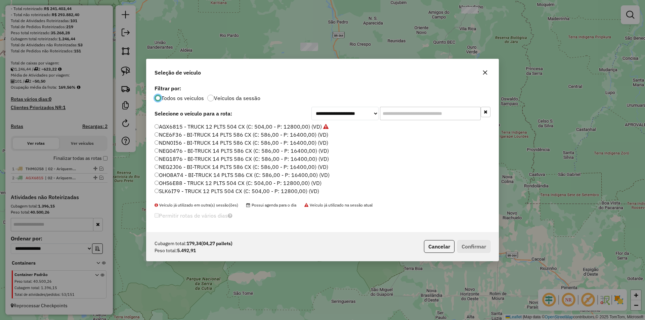
scroll to position [4, 2]
drag, startPoint x: 387, startPoint y: 112, endPoint x: 382, endPoint y: 115, distance: 6.6
click at [382, 115] on input "text" at bounding box center [430, 113] width 101 height 13
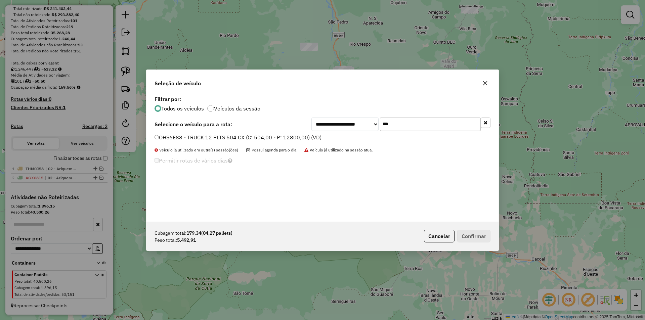
type input "***"
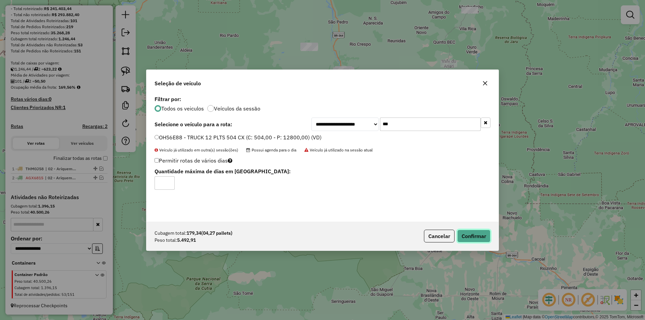
click at [486, 235] on button "Confirmar" at bounding box center [473, 236] width 33 height 13
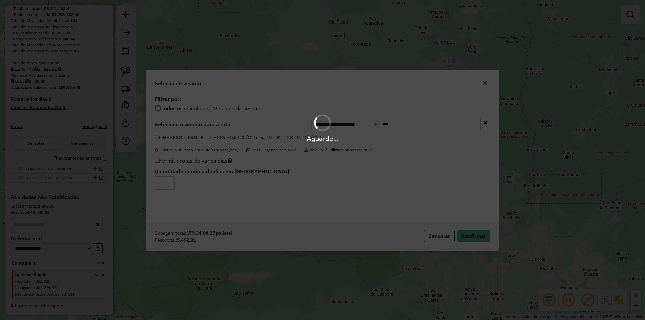
scroll to position [123, 0]
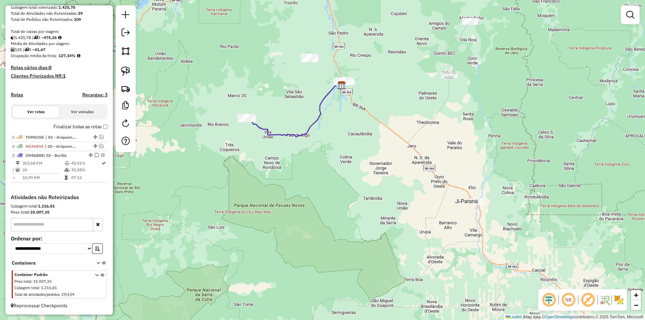
drag, startPoint x: 270, startPoint y: 57, endPoint x: 270, endPoint y: 68, distance: 11.1
click at [270, 66] on div "Janela de atendimento Grade de atendimento Capacidade Transportadoras Veículos …" at bounding box center [322, 160] width 645 height 320
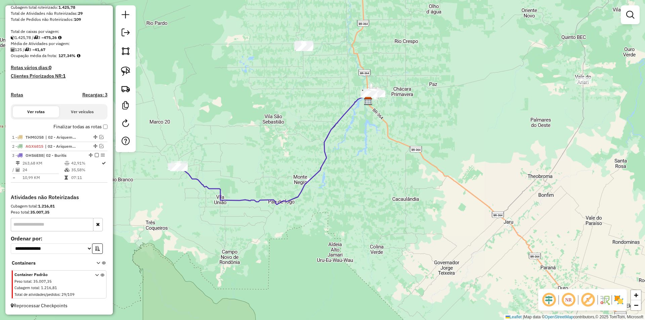
drag, startPoint x: 292, startPoint y: 82, endPoint x: 259, endPoint y: 84, distance: 33.3
click at [259, 84] on div "Janela de atendimento Grade de atendimento Capacidade Transportadoras Veículos …" at bounding box center [322, 160] width 645 height 320
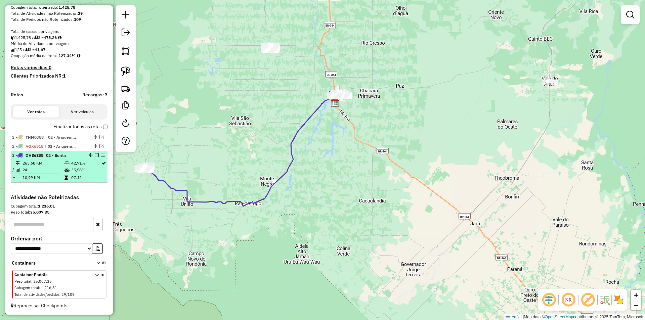
click at [95, 154] on em at bounding box center [97, 155] width 4 height 4
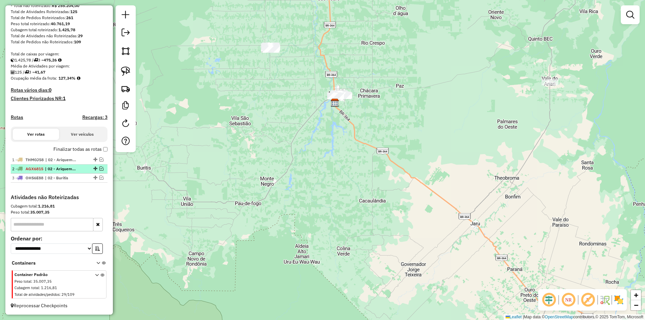
scroll to position [102, 0]
drag, startPoint x: 93, startPoint y: 177, endPoint x: 85, endPoint y: 147, distance: 31.5
click at [126, 69] on img at bounding box center [125, 71] width 9 height 9
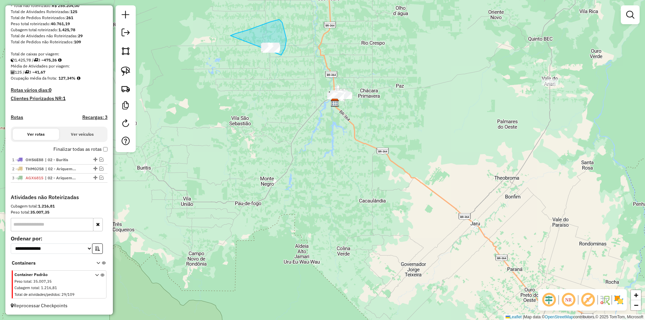
drag, startPoint x: 248, startPoint y: 30, endPoint x: 264, endPoint y: 86, distance: 58.1
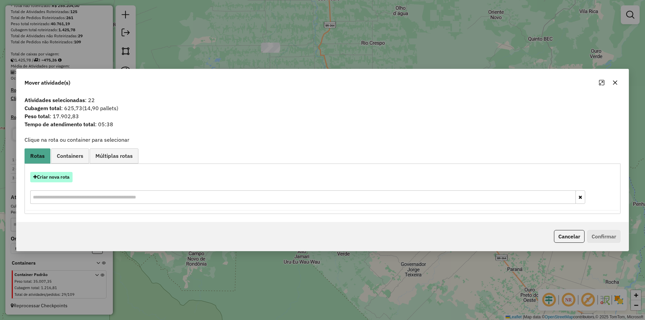
click at [55, 177] on button "Criar nova rota" at bounding box center [51, 177] width 42 height 10
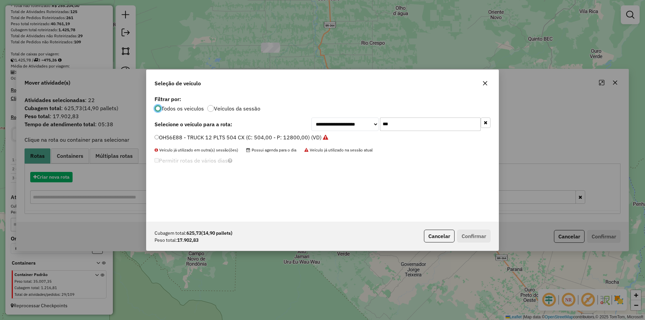
scroll to position [4, 2]
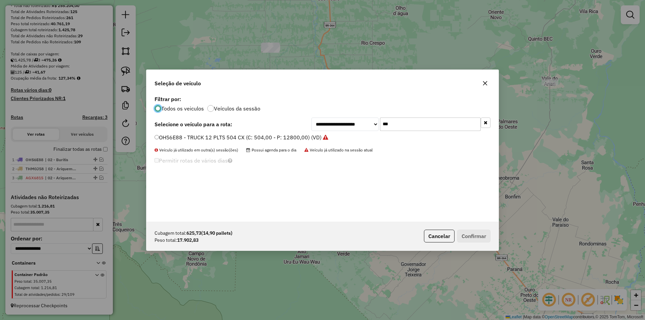
drag, startPoint x: 407, startPoint y: 127, endPoint x: 376, endPoint y: 128, distance: 31.3
click at [376, 128] on div "**********" at bounding box center [400, 124] width 179 height 13
type input "****"
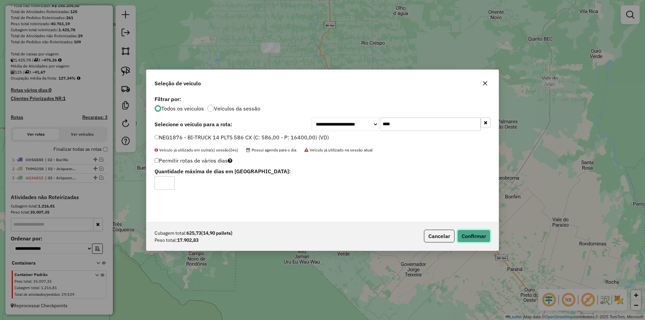
click at [471, 236] on button "Confirmar" at bounding box center [473, 236] width 33 height 13
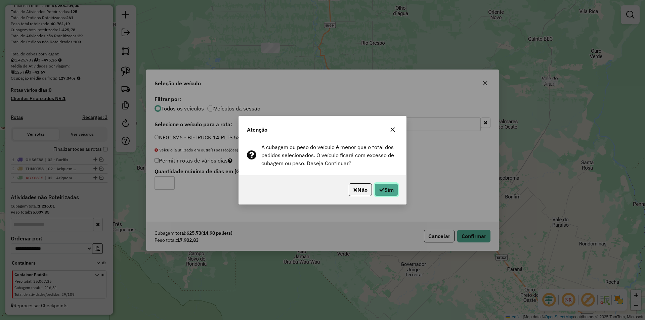
click at [383, 185] on button "Sim" at bounding box center [387, 189] width 24 height 13
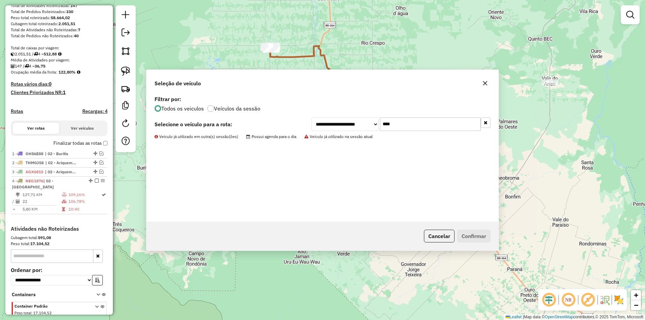
scroll to position [123, 0]
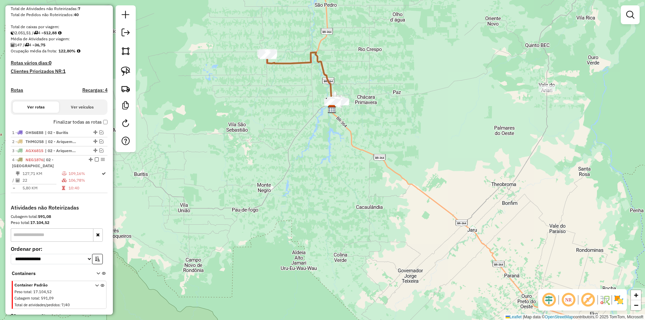
drag, startPoint x: 392, startPoint y: 166, endPoint x: 378, endPoint y: 192, distance: 30.1
click at [382, 196] on div "Janela de atendimento Grade de atendimento Capacidade Transportadoras Veículos …" at bounding box center [322, 160] width 645 height 320
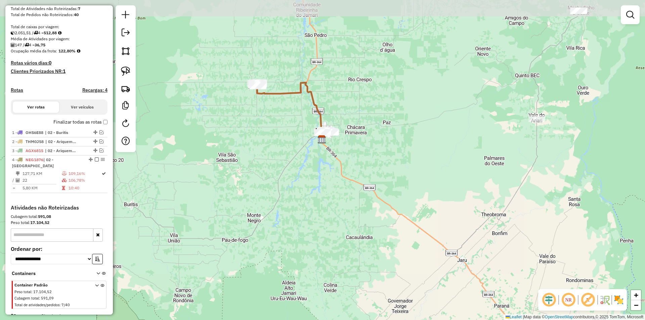
drag, startPoint x: 353, startPoint y: 180, endPoint x: 334, endPoint y: 175, distance: 20.1
click at [353, 180] on div "Janela de atendimento Grade de atendimento Capacidade Transportadoras Veículos …" at bounding box center [322, 160] width 645 height 320
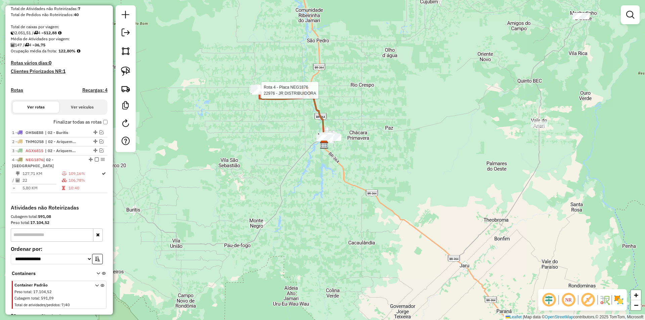
select select "*********"
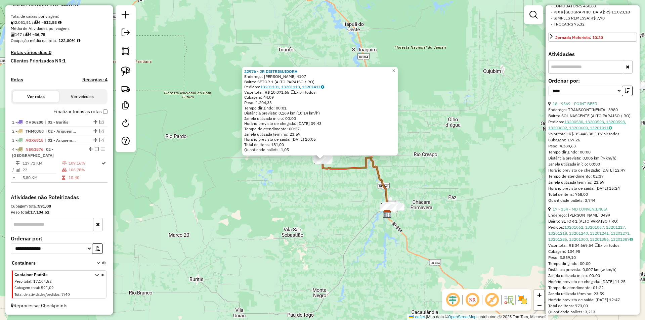
scroll to position [269, 0]
click at [584, 104] on link "18 - 9569 - POINT BEER" at bounding box center [575, 101] width 45 height 5
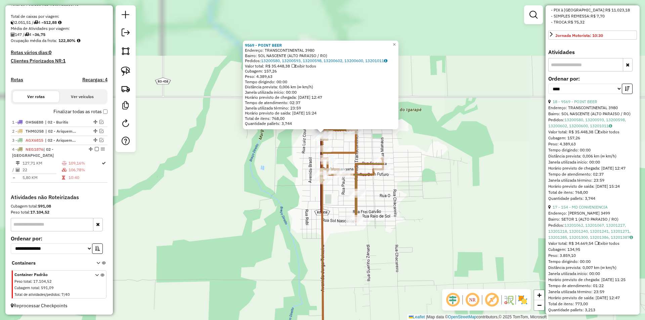
drag, startPoint x: 272, startPoint y: 144, endPoint x: 279, endPoint y: 191, distance: 47.2
click at [279, 191] on div "9569 - POINT BEER Endereço: TRANSCONTINENTAL 3980 Bairro: SOL NASCENTE (ALTO PA…" at bounding box center [322, 160] width 645 height 320
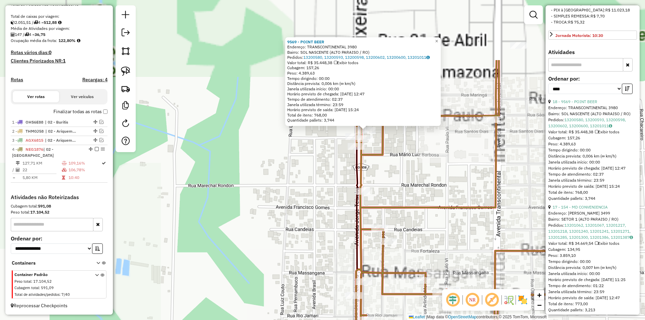
drag, startPoint x: 303, startPoint y: 176, endPoint x: 290, endPoint y: 226, distance: 52.5
click at [290, 226] on div "9569 - POINT BEER Endereço: TRANSCONTINENTAL 3980 Bairro: SOL NASCENTE (ALTO PA…" at bounding box center [322, 160] width 645 height 320
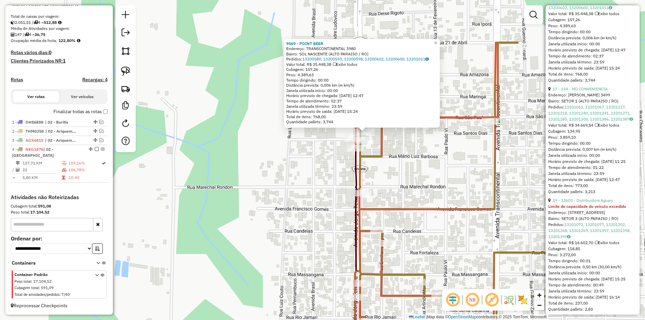
scroll to position [403, 0]
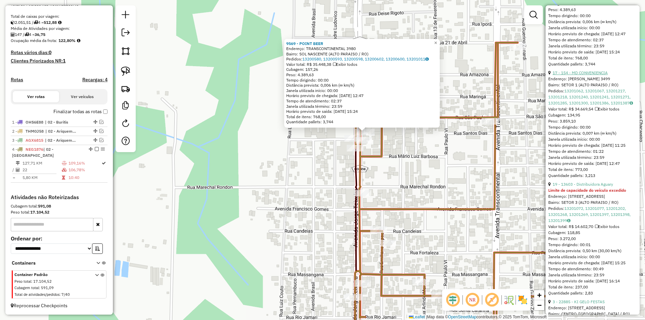
click at [582, 75] on link "17 - 154 - MD CONVENIENCIA" at bounding box center [580, 72] width 55 height 5
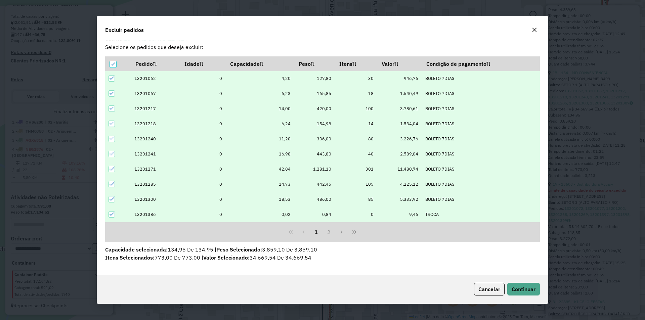
scroll to position [8, 0]
click at [528, 284] on button "Continuar" at bounding box center [523, 289] width 33 height 13
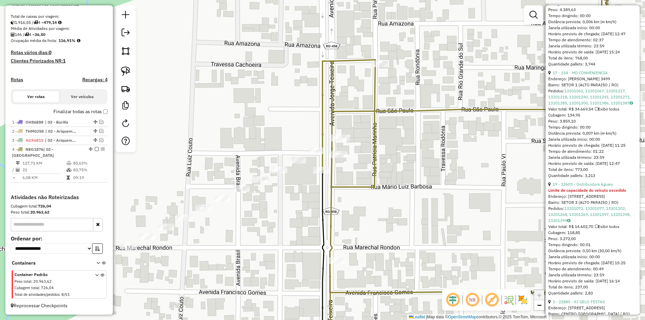
scroll to position [280, 0]
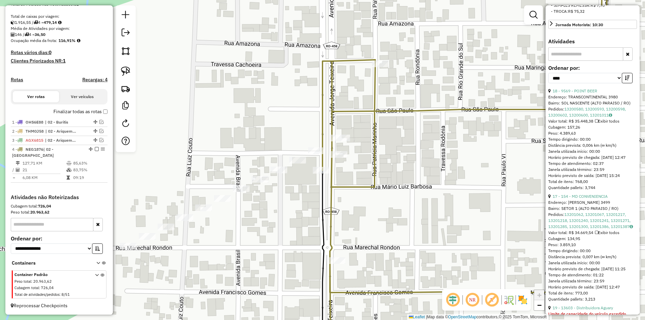
click at [349, 209] on div "Janela de atendimento Grade de atendimento Capacidade Transportadoras Veículos …" at bounding box center [322, 160] width 645 height 320
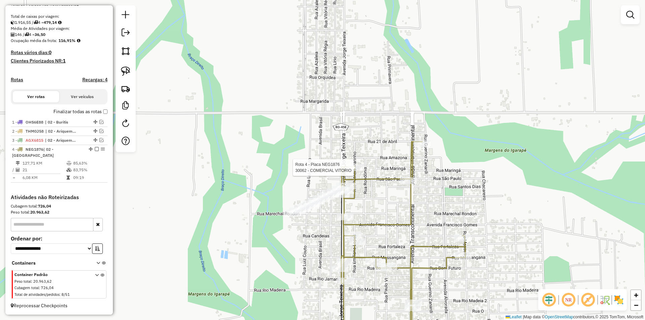
select select "*********"
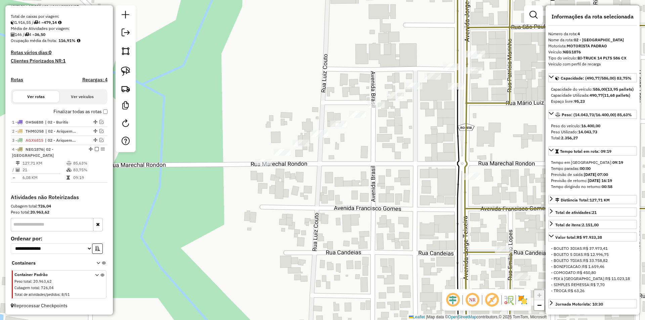
drag, startPoint x: 284, startPoint y: 195, endPoint x: 357, endPoint y: 195, distance: 72.9
click at [357, 195] on div "30062 - COMERCIAL VITORIO Endereço: R PATRICIA MARINHO,3365 Bairro: CENTRO (ALT…" at bounding box center [322, 160] width 645 height 320
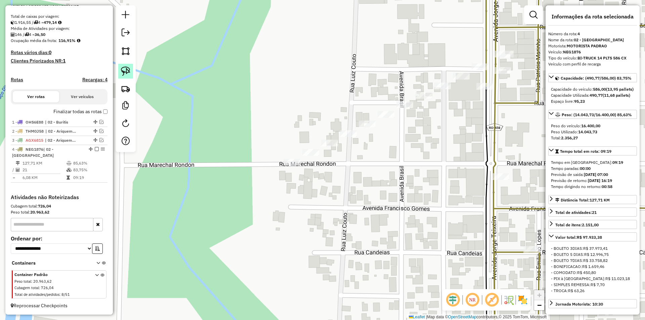
click at [122, 72] on img at bounding box center [125, 71] width 9 height 9
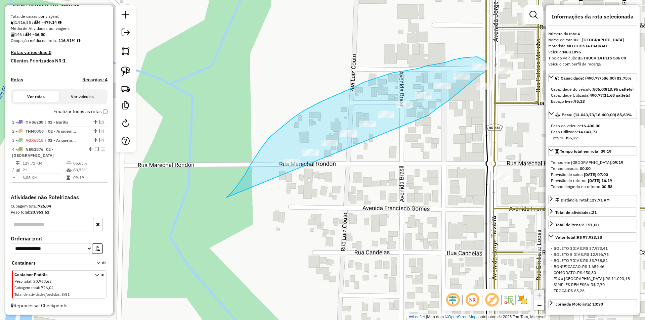
drag, startPoint x: 232, startPoint y: 192, endPoint x: 421, endPoint y: 122, distance: 201.4
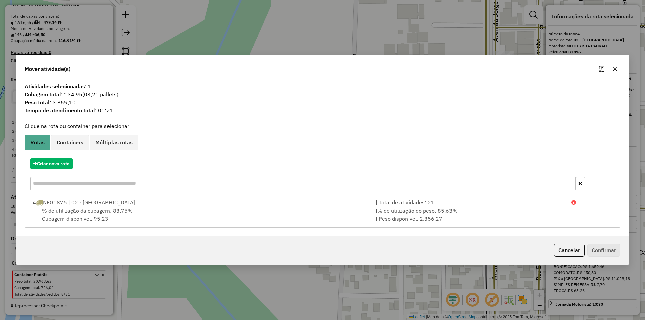
click at [617, 68] on icon "button" at bounding box center [614, 68] width 5 height 5
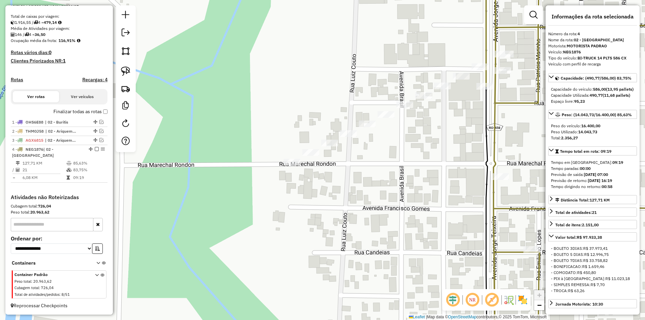
click at [368, 163] on div "30062 - COMERCIAL VITORIO Endereço: R PATRICIA MARINHO,3365 Bairro: CENTRO (ALT…" at bounding box center [322, 160] width 645 height 320
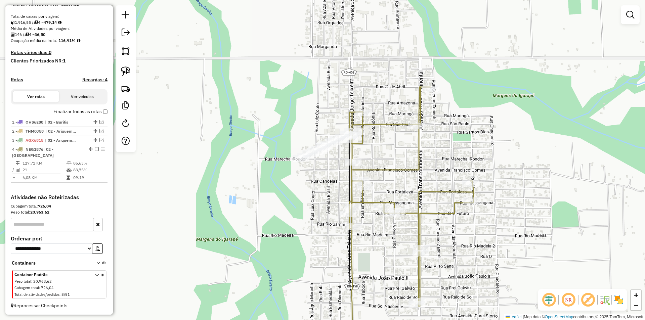
drag, startPoint x: 379, startPoint y: 170, endPoint x: 337, endPoint y: 167, distance: 42.4
click at [337, 167] on div "Janela de atendimento Grade de atendimento Capacidade Transportadoras Veículos …" at bounding box center [322, 160] width 645 height 320
click at [335, 164] on div "Janela de atendimento Grade de atendimento Capacidade Transportadoras Veículos …" at bounding box center [322, 160] width 645 height 320
select select "*********"
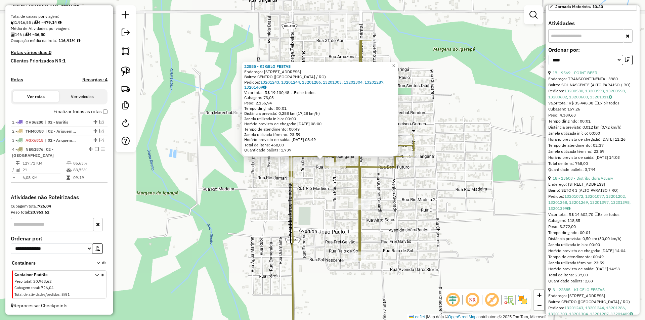
scroll to position [336, 0]
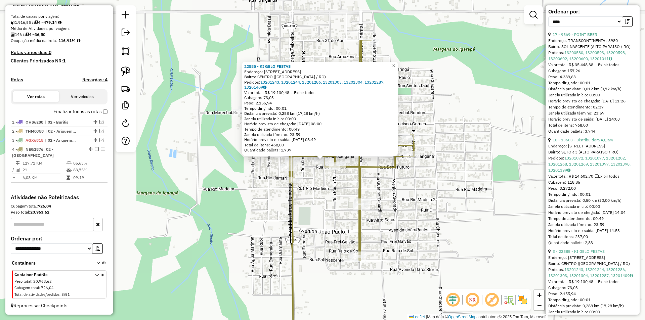
click at [487, 207] on div "22885 - KI GELO FESTAS Endereço: RUA MASSANGANA 3206 Bairro: CENTRO (ALTO PARAI…" at bounding box center [322, 160] width 645 height 320
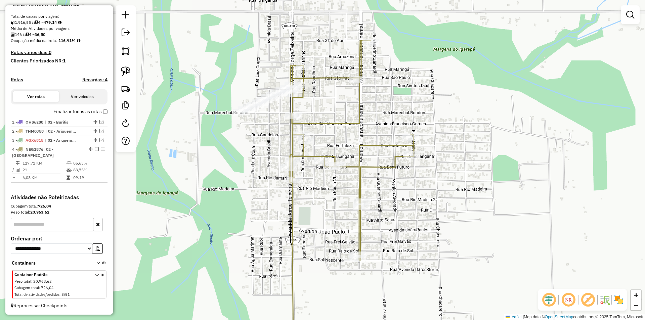
drag, startPoint x: 401, startPoint y: 207, endPoint x: 397, endPoint y: 209, distance: 4.8
click at [401, 209] on div "Janela de atendimento Grade de atendimento Capacidade Transportadoras Veículos …" at bounding box center [322, 160] width 645 height 320
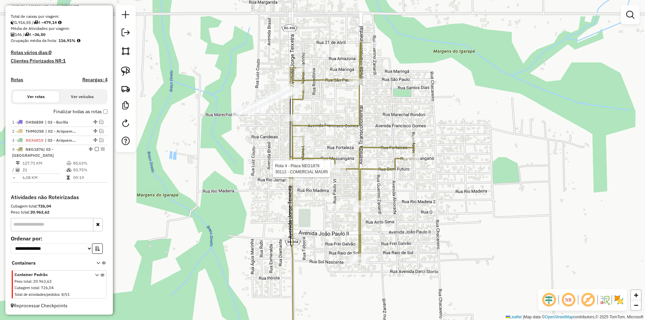
select select "*********"
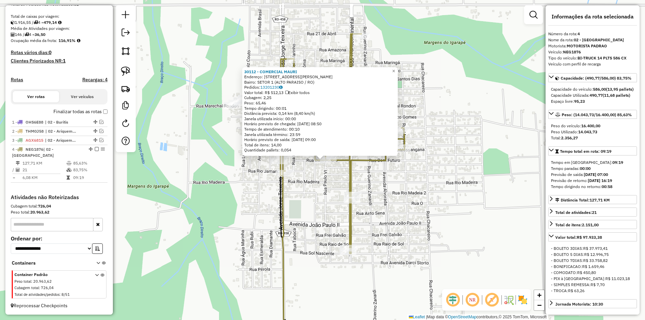
click at [475, 175] on div "30112 - COMERCIAL MAURI Endereço: R PAULO VI,4047 Bairro: SETOR 1 (ALTO PARAISO…" at bounding box center [322, 160] width 645 height 320
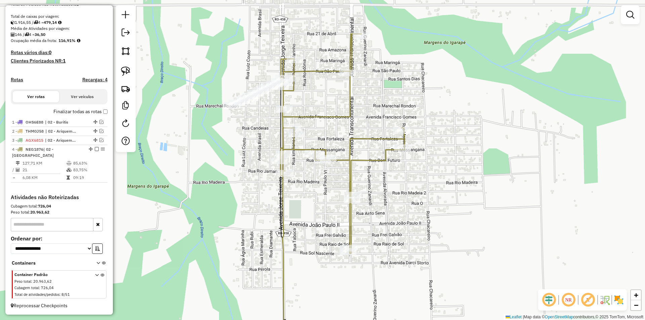
select select "*********"
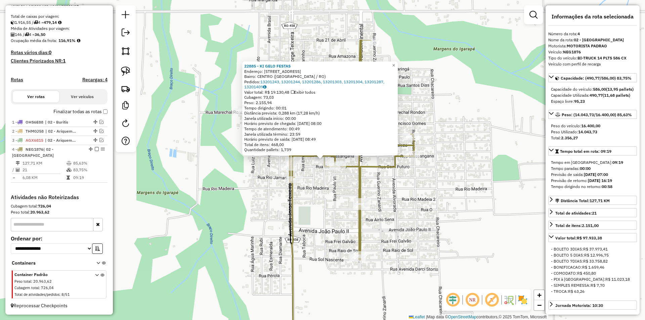
click at [237, 175] on div "Rota 4 - Placa NEG1876 22885 - KI GELO FESTAS 22885 - KI GELO FESTAS Endereço: …" at bounding box center [322, 160] width 645 height 320
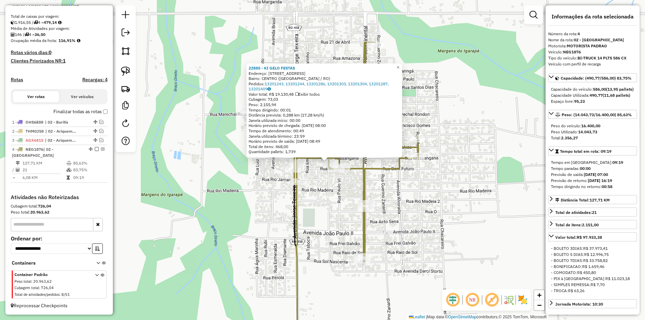
click at [238, 179] on div "22885 - KI GELO FESTAS Endereço: RUA MASSANGANA 3206 Bairro: CENTRO (ALTO PARAI…" at bounding box center [322, 160] width 645 height 320
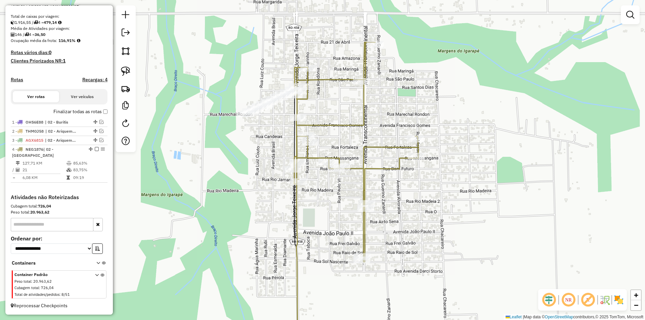
drag, startPoint x: 239, startPoint y: 180, endPoint x: 246, endPoint y: 176, distance: 7.8
click at [240, 180] on div "Janela de atendimento Grade de atendimento Capacidade Transportadoras Veículos …" at bounding box center [322, 160] width 645 height 320
select select "*********"
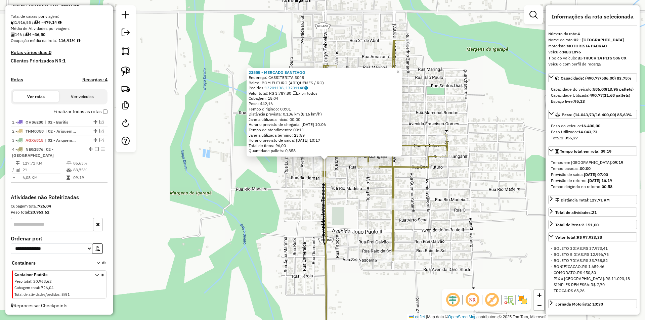
drag, startPoint x: 311, startPoint y: 205, endPoint x: 316, endPoint y: 206, distance: 4.4
click at [316, 206] on div "23555 - MERCADO SANTIAGO Endereço: CASSITERITA 3048 Bairro: BOM FUTURO (ARIQUEM…" at bounding box center [322, 160] width 645 height 320
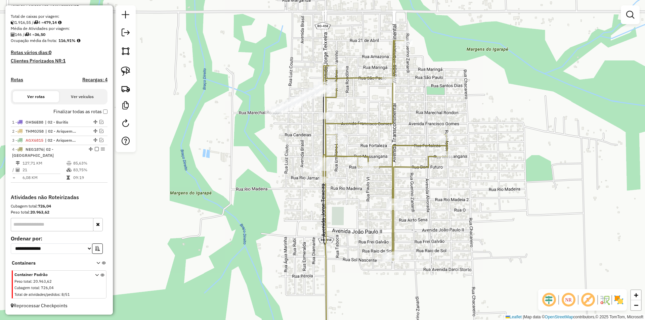
drag, startPoint x: 234, startPoint y: 206, endPoint x: 180, endPoint y: 198, distance: 55.3
click at [235, 208] on div "23555 - MERCADO SANTIAGO Endereço: CASSITERITA 3048 Bairro: BOM FUTURO (ARIQUEM…" at bounding box center [322, 160] width 645 height 320
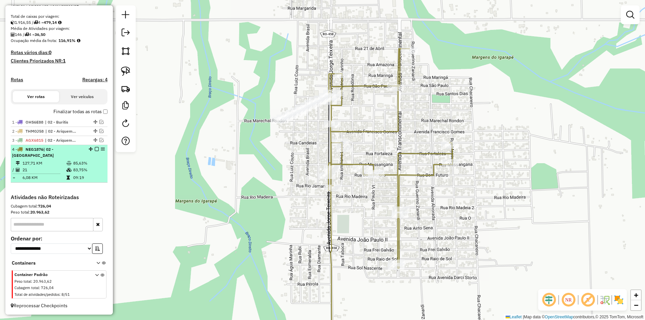
click at [95, 151] on em at bounding box center [97, 149] width 4 height 4
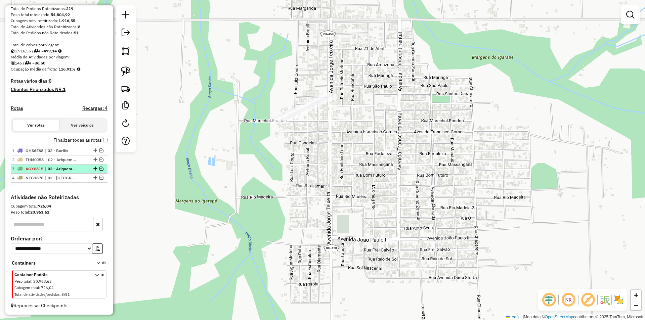
scroll to position [111, 0]
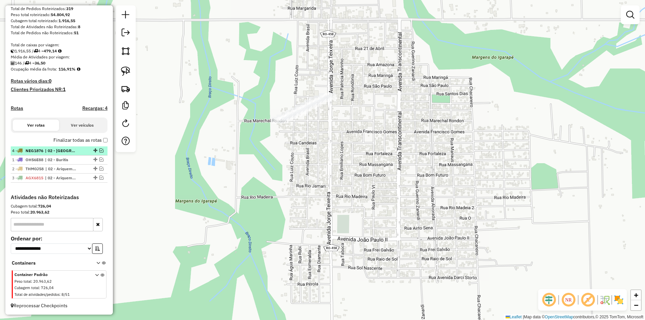
drag, startPoint x: 93, startPoint y: 174, endPoint x: 86, endPoint y: 146, distance: 28.9
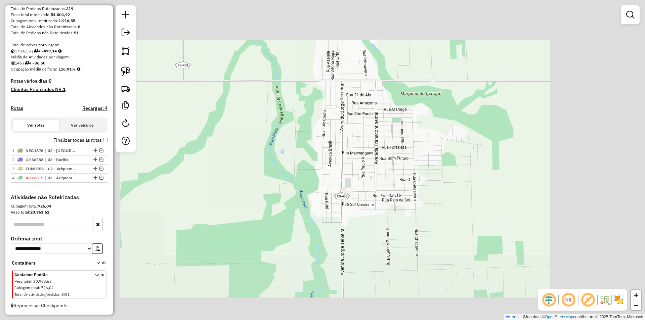
click at [356, 154] on div "Janela de atendimento Grade de atendimento Capacidade Transportadoras Veículos …" at bounding box center [322, 160] width 645 height 320
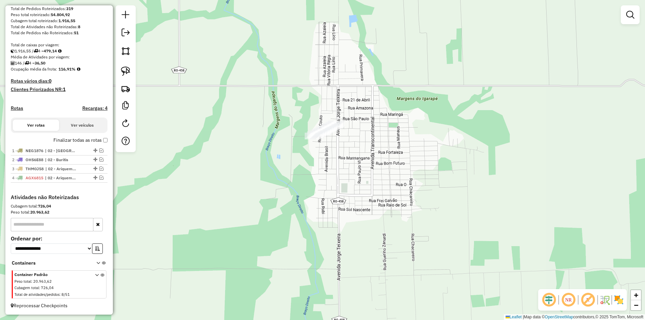
drag, startPoint x: 310, startPoint y: 182, endPoint x: 307, endPoint y: 186, distance: 4.8
click at [307, 186] on div "Janela de atendimento Grade de atendimento Capacidade Transportadoras Veículos …" at bounding box center [322, 160] width 645 height 320
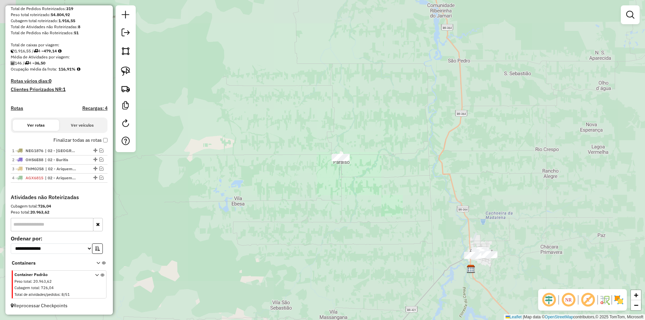
drag, startPoint x: 357, startPoint y: 193, endPoint x: 329, endPoint y: 192, distance: 28.2
click at [346, 191] on div "Janela de atendimento Grade de atendimento Capacidade Transportadoras Veículos …" at bounding box center [322, 160] width 645 height 320
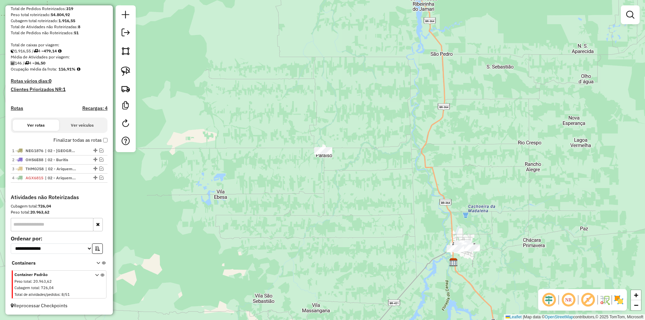
drag, startPoint x: 325, startPoint y: 183, endPoint x: 303, endPoint y: 131, distance: 56.3
click at [305, 139] on div "Janela de atendimento Grade de atendimento Capacidade Transportadoras Veículos …" at bounding box center [322, 160] width 645 height 320
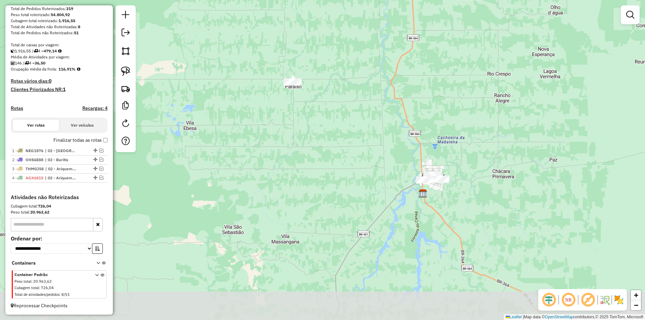
drag, startPoint x: 336, startPoint y: 183, endPoint x: 323, endPoint y: 154, distance: 31.6
click at [325, 155] on div "Janela de atendimento Grade de atendimento Capacidade Transportadoras Veículos …" at bounding box center [322, 160] width 645 height 320
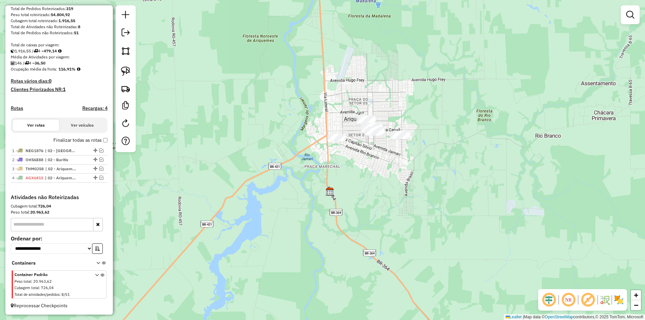
drag, startPoint x: 395, startPoint y: 151, endPoint x: 384, endPoint y: 163, distance: 17.4
click at [389, 162] on div "Janela de atendimento Grade de atendimento Capacidade Transportadoras Veículos …" at bounding box center [322, 160] width 645 height 320
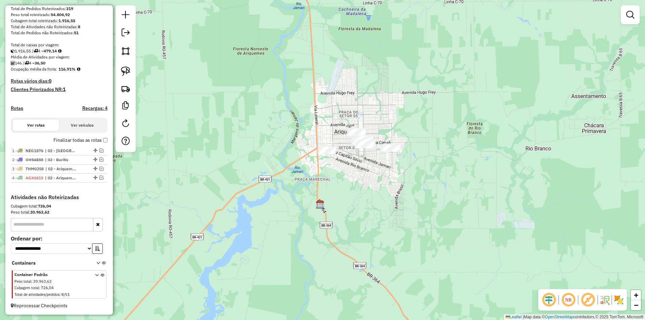
drag, startPoint x: 360, startPoint y: 172, endPoint x: 355, endPoint y: 174, distance: 5.3
click at [358, 174] on div "Janela de atendimento Grade de atendimento Capacidade Transportadoras Veículos …" at bounding box center [322, 160] width 645 height 320
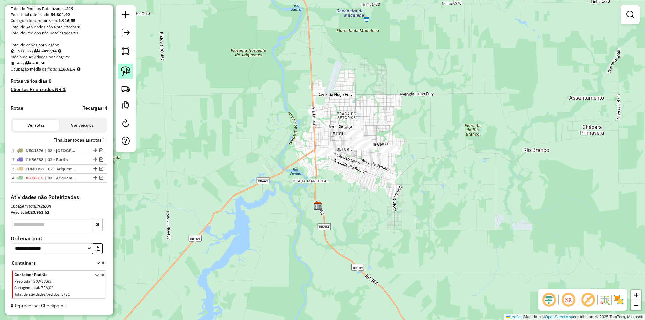
click at [127, 72] on img at bounding box center [125, 71] width 9 height 9
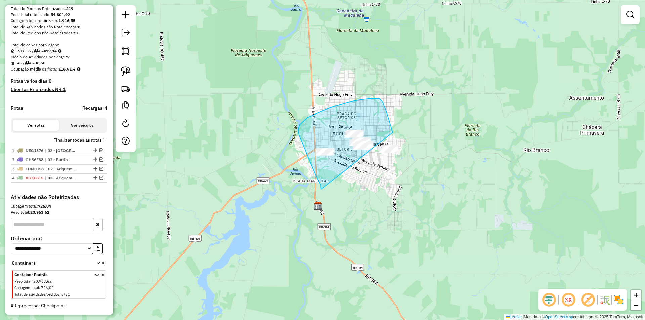
drag, startPoint x: 321, startPoint y: 185, endPoint x: 398, endPoint y: 176, distance: 78.1
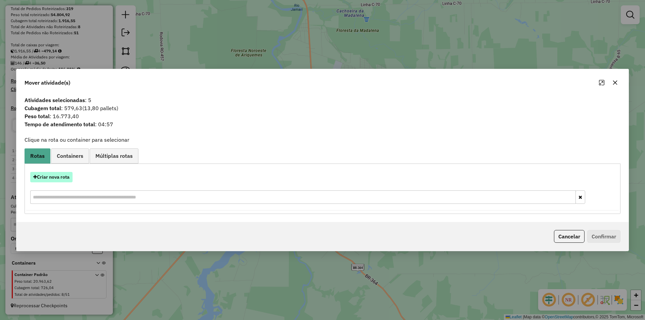
click at [54, 180] on button "Criar nova rota" at bounding box center [51, 177] width 42 height 10
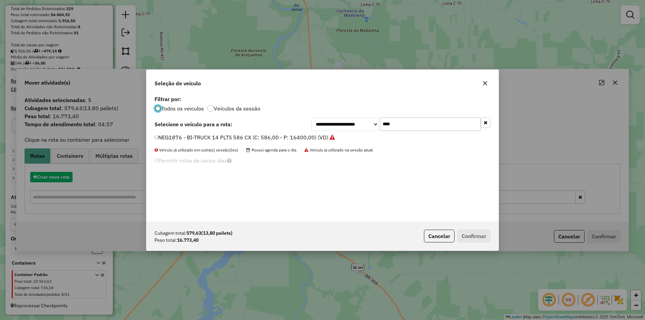
scroll to position [4, 2]
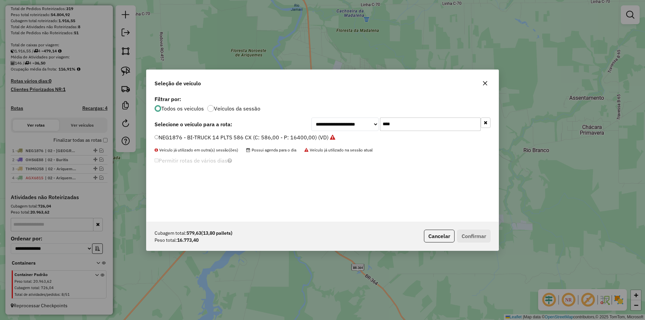
drag, startPoint x: 392, startPoint y: 128, endPoint x: 346, endPoint y: 136, distance: 46.5
click at [348, 135] on div "**********" at bounding box center [322, 158] width 352 height 128
type input "***"
click at [157, 134] on label "NDN0I56 - BI-TRUCK 14 PLTS 586 CX (C: 586,00 - P: 16400,00) (VD)" at bounding box center [242, 137] width 174 height 8
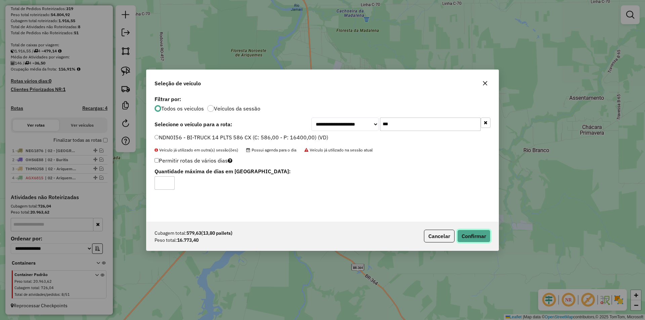
click at [485, 231] on button "Confirmar" at bounding box center [473, 236] width 33 height 13
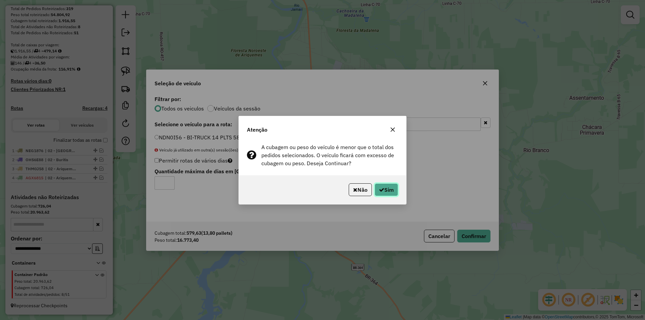
click at [392, 193] on button "Sim" at bounding box center [387, 189] width 24 height 13
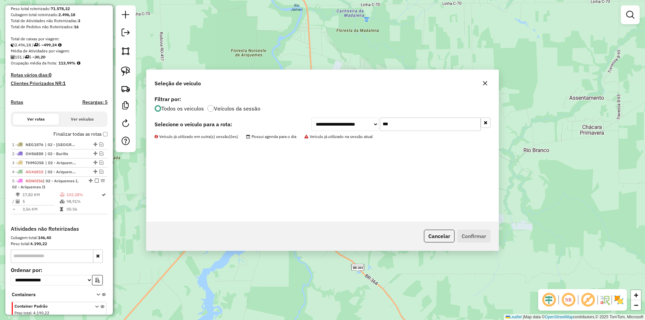
scroll to position [133, 0]
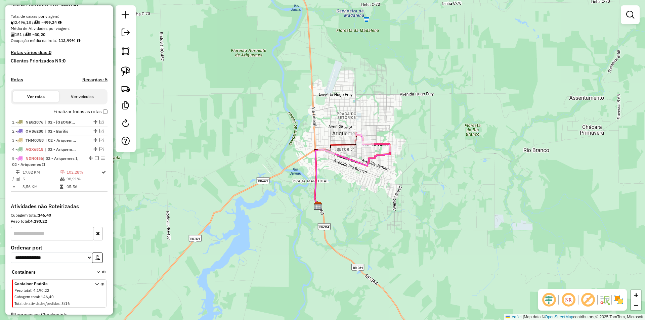
drag, startPoint x: 286, startPoint y: 149, endPoint x: 300, endPoint y: 139, distance: 17.3
click at [286, 149] on div "Janela de atendimento Grade de atendimento Capacidade Transportadoras Veículos …" at bounding box center [322, 160] width 645 height 320
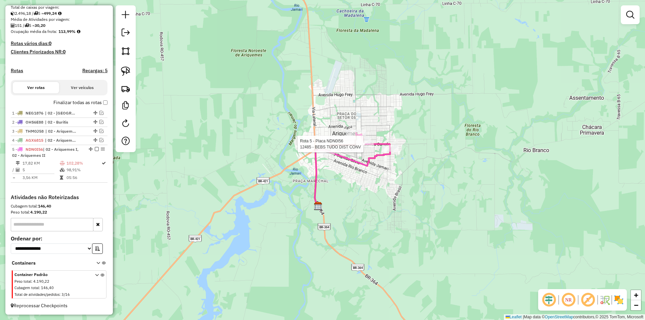
select select "*********"
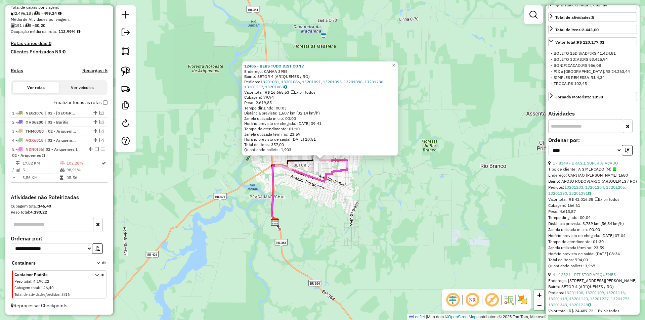
scroll to position [202, 0]
click at [584, 165] on link "1 - 8349 - BRASIL SUPER ATACADO" at bounding box center [586, 162] width 66 height 5
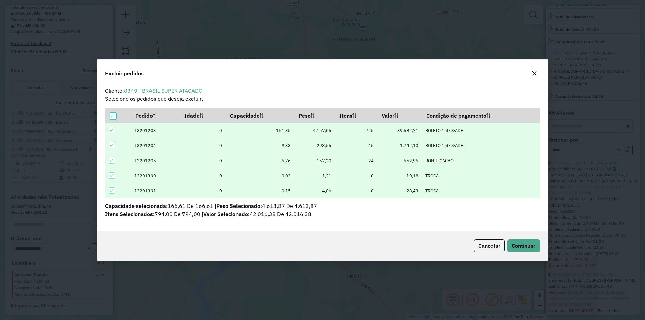
scroll to position [0, 0]
click at [527, 247] on span "Continuar" at bounding box center [524, 246] width 24 height 7
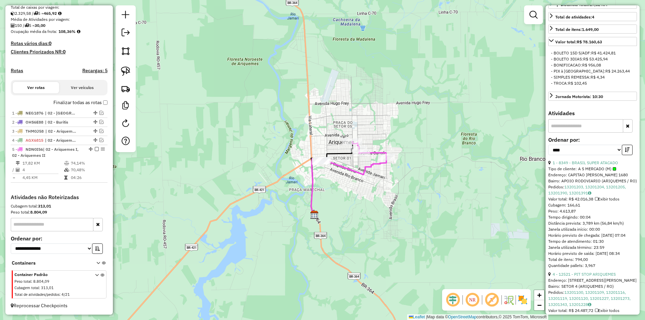
scroll to position [196, 0]
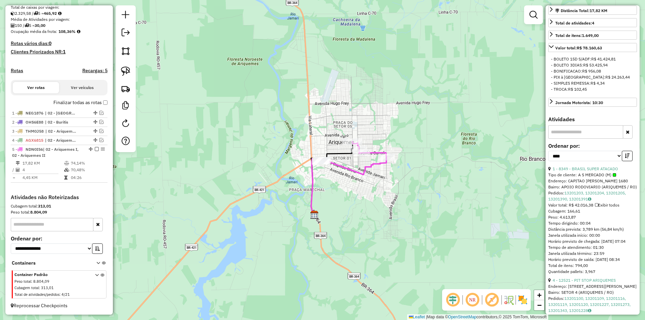
click at [429, 247] on div "Janela de atendimento Grade de atendimento Capacidade Transportadoras Veículos …" at bounding box center [322, 160] width 645 height 320
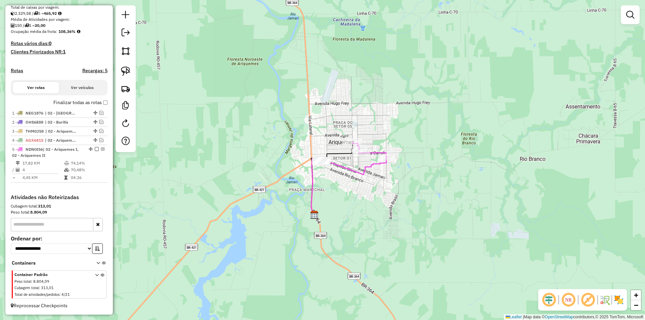
click at [384, 255] on div "Janela de atendimento Grade de atendimento Capacidade Transportadoras Veículos …" at bounding box center [322, 160] width 645 height 320
select select "*********"
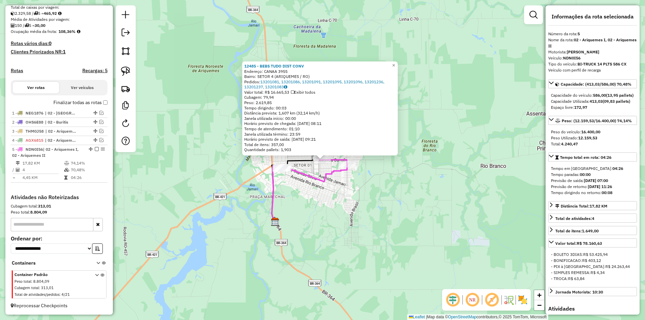
click at [498, 220] on div "12485 - BEBS TUDO DIST CONV Endereço: CANAA 3955 Bairro: SETOR 4 (ARIQUEMES / R…" at bounding box center [322, 160] width 645 height 320
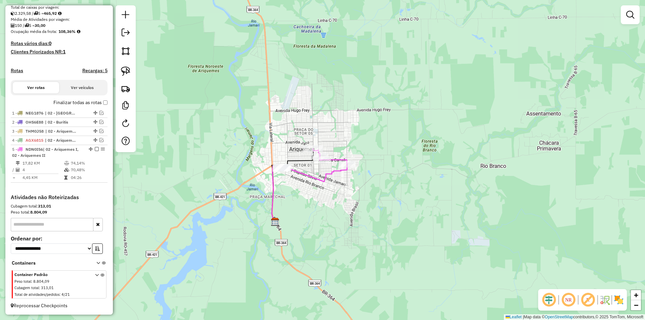
click at [353, 216] on div "12485 - BEBS TUDO DIST CONV Endereço: CANAA 3955 Bairro: SETOR 4 (ARIQUEMES / R…" at bounding box center [322, 160] width 645 height 320
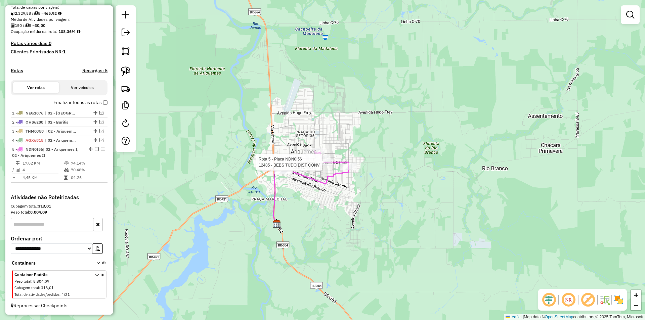
select select "*********"
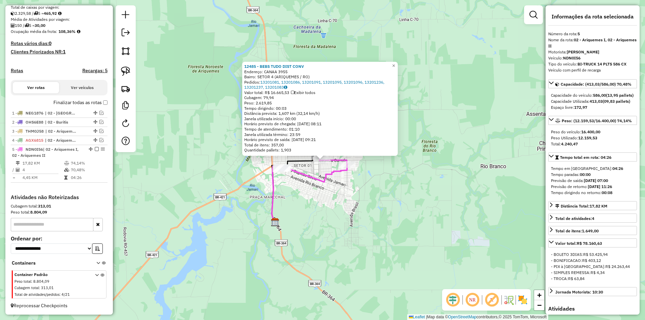
click at [444, 236] on div "12485 - BEBS TUDO DIST CONV Endereço: CANAA 3955 Bairro: SETOR 4 (ARIQUEMES / R…" at bounding box center [322, 160] width 645 height 320
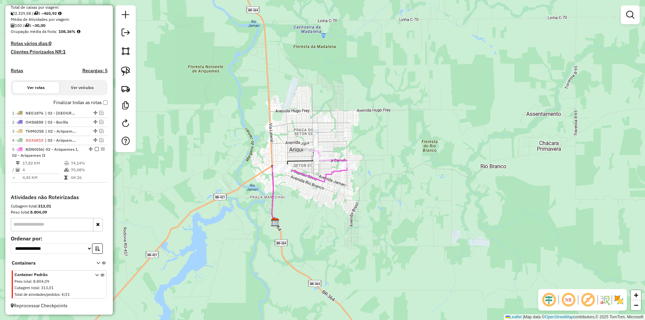
click at [250, 80] on div "Janela de atendimento Grade de atendimento Capacidade Transportadoras Veículos …" at bounding box center [322, 160] width 645 height 320
click at [270, 141] on div "Janela de atendimento Grade de atendimento Capacidade Transportadoras Veículos …" at bounding box center [322, 160] width 645 height 320
select select "*********"
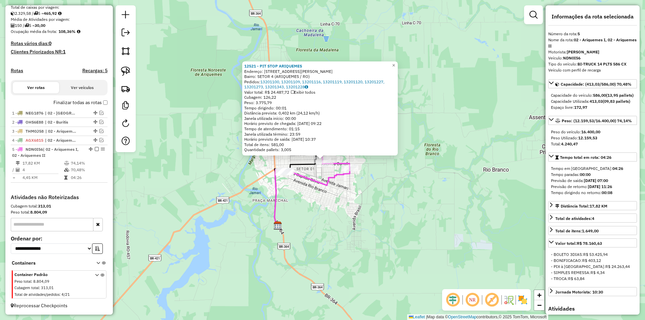
click at [455, 207] on div "12521 - PIT STOP ARIQUEMES Endereço: AV JUCELINO KUBCHEK,2236 Bairro: SETOR 4 (…" at bounding box center [322, 160] width 645 height 320
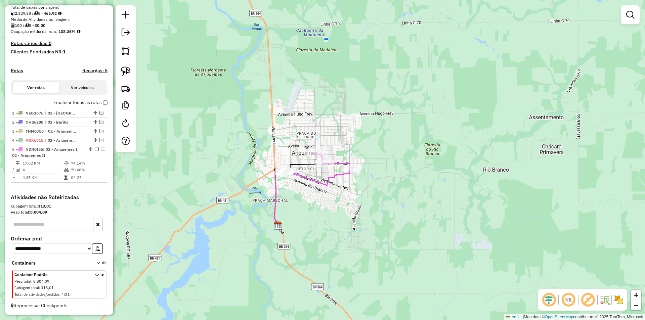
drag, startPoint x: 360, startPoint y: 236, endPoint x: 339, endPoint y: 234, distance: 21.3
click at [364, 235] on div "Janela de atendimento Grade de atendimento Capacidade Transportadoras Veículos …" at bounding box center [322, 160] width 645 height 320
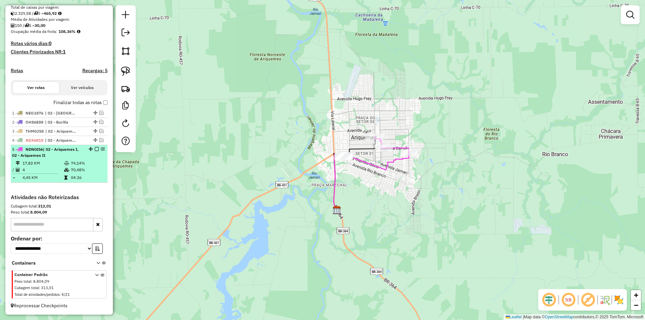
click at [95, 149] on em at bounding box center [97, 149] width 4 height 4
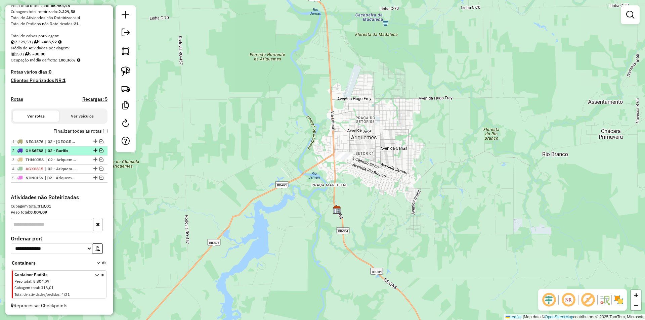
scroll to position [120, 0]
drag, startPoint x: 92, startPoint y: 176, endPoint x: 79, endPoint y: 163, distance: 18.5
click at [496, 93] on div "Janela de atendimento Grade de atendimento Capacidade Transportadoras Veículos …" at bounding box center [322, 160] width 645 height 320
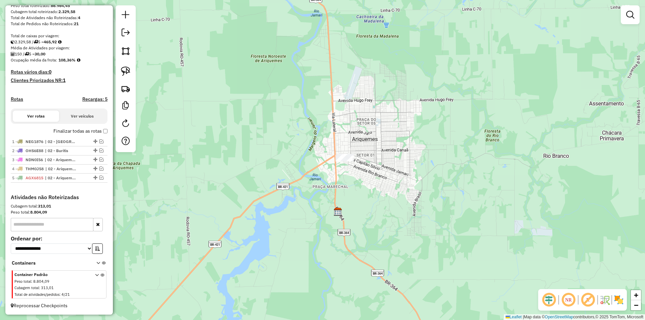
click at [423, 148] on div "Janela de atendimento Grade de atendimento Capacidade Transportadoras Veículos …" at bounding box center [322, 160] width 645 height 320
click at [326, 177] on div "Janela de atendimento Grade de atendimento Capacidade Transportadoras Veículos …" at bounding box center [322, 160] width 645 height 320
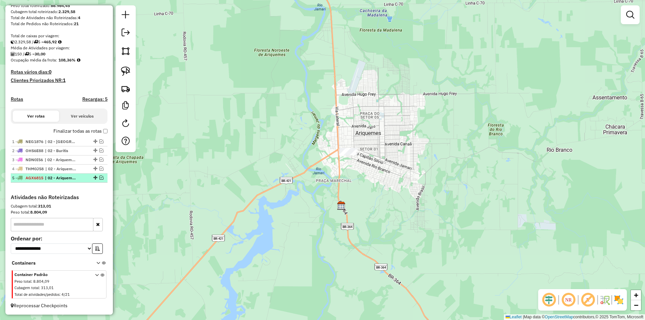
click at [100, 177] on em at bounding box center [101, 178] width 4 height 4
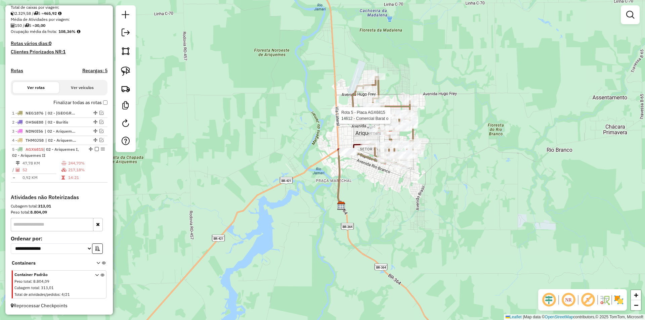
select select "*********"
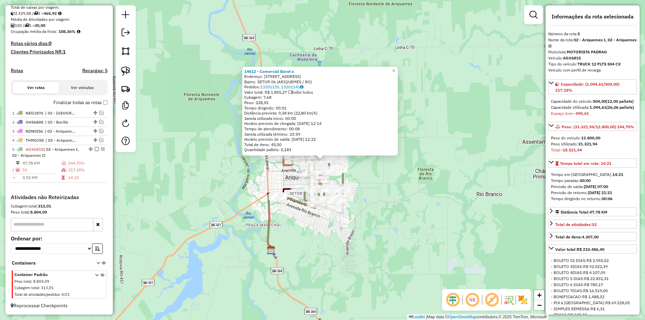
click at [406, 184] on div "14612 - Comercial Barat o Endereço: AV Avenida Guapore,4253 Bairro: SETOR 06 (A…" at bounding box center [322, 160] width 645 height 320
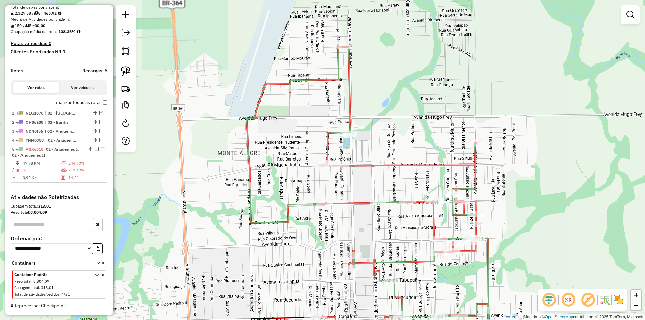
drag, startPoint x: 307, startPoint y: 174, endPoint x: 335, endPoint y: 212, distance: 47.2
click at [363, 224] on div "Janela de atendimento Grade de atendimento Capacidade Transportadoras Veículos …" at bounding box center [322, 160] width 645 height 320
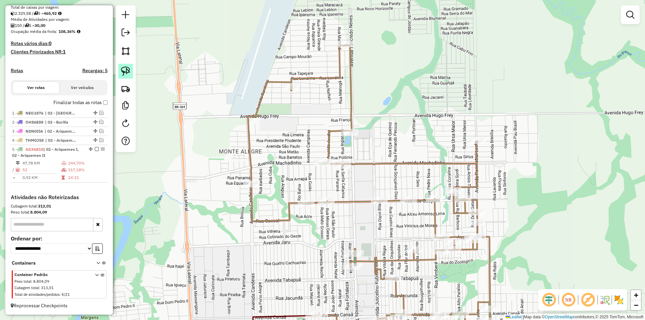
click at [123, 70] on img at bounding box center [125, 71] width 9 height 9
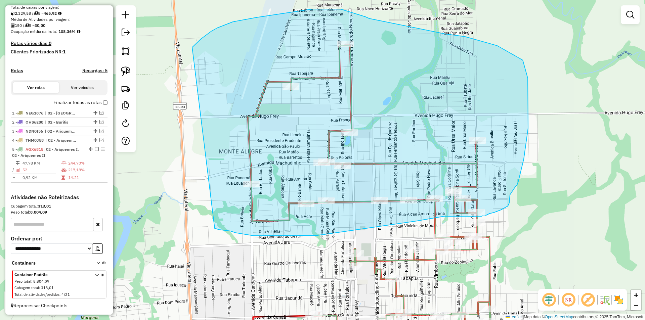
drag, startPoint x: 196, startPoint y: 44, endPoint x: 213, endPoint y: 228, distance: 185.5
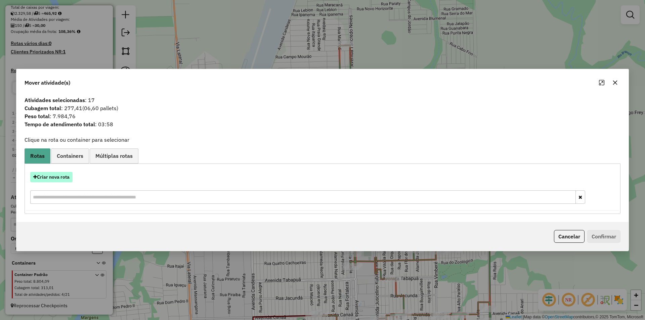
click at [43, 178] on button "Criar nova rota" at bounding box center [51, 177] width 42 height 10
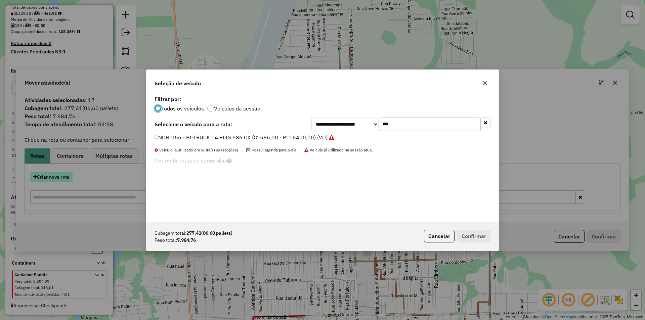
scroll to position [4, 2]
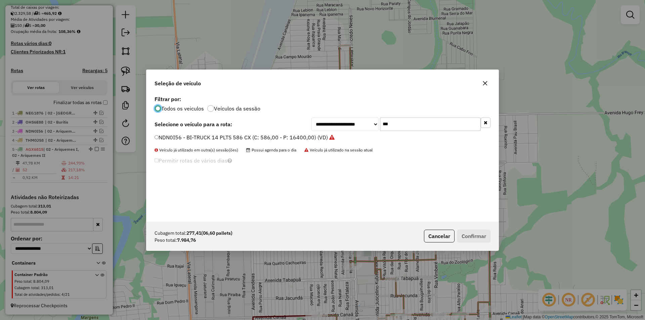
drag, startPoint x: 381, startPoint y: 129, endPoint x: 357, endPoint y: 138, distance: 24.7
click at [358, 137] on div "**********" at bounding box center [322, 158] width 352 height 128
type input "***"
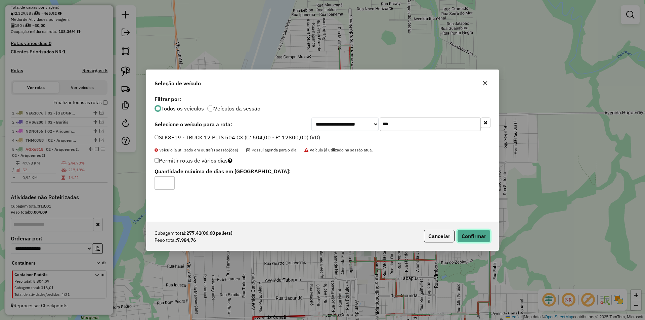
click at [481, 235] on button "Confirmar" at bounding box center [473, 236] width 33 height 13
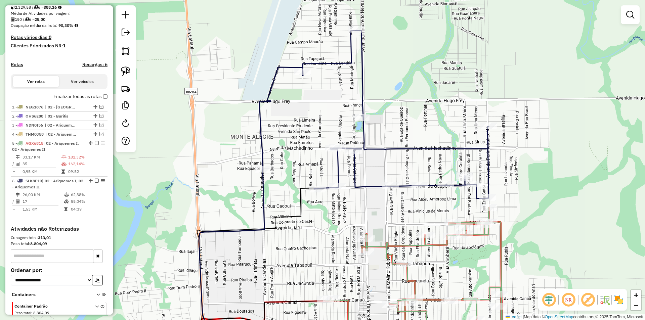
drag, startPoint x: 307, startPoint y: 147, endPoint x: 311, endPoint y: 137, distance: 10.7
click at [322, 126] on div "Janela de atendimento Grade de atendimento Capacidade Transportadoras Veículos …" at bounding box center [322, 160] width 645 height 320
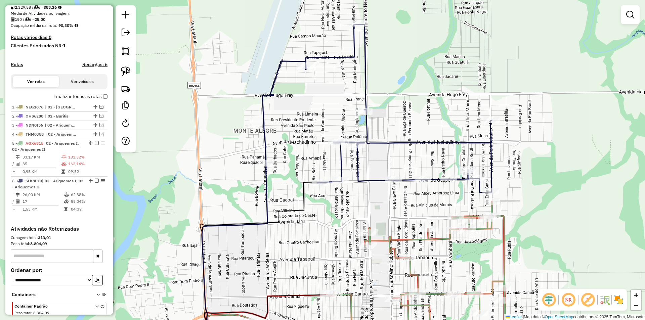
drag, startPoint x: 304, startPoint y: 150, endPoint x: 297, endPoint y: 123, distance: 27.5
click at [299, 126] on div "Janela de atendimento Grade de atendimento Capacidade Transportadoras Veículos …" at bounding box center [322, 160] width 645 height 320
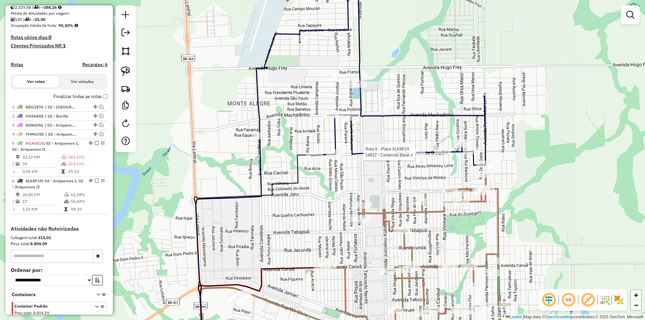
scroll to position [186, 0]
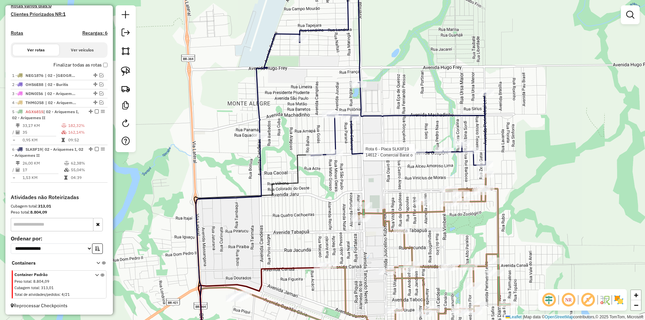
select select "*********"
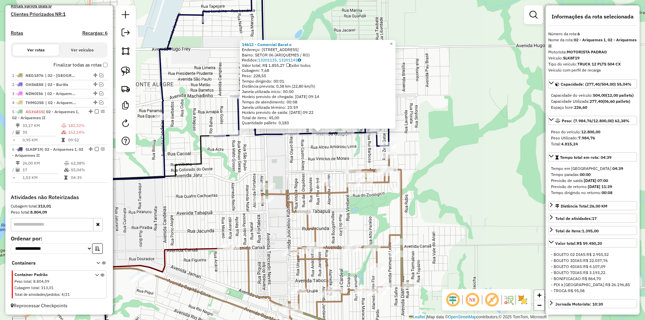
drag, startPoint x: 501, startPoint y: 173, endPoint x: 498, endPoint y: 158, distance: 14.6
click at [498, 158] on div "14612 - Comercial Barat o Endereço: AV Avenida Guapore,4253 Bairro: SETOR 06 (A…" at bounding box center [322, 160] width 645 height 320
click at [487, 162] on div "14612 - Comercial Barat o Endereço: AV Avenida Guapore,4253 Bairro: SETOR 06 (A…" at bounding box center [322, 160] width 645 height 320
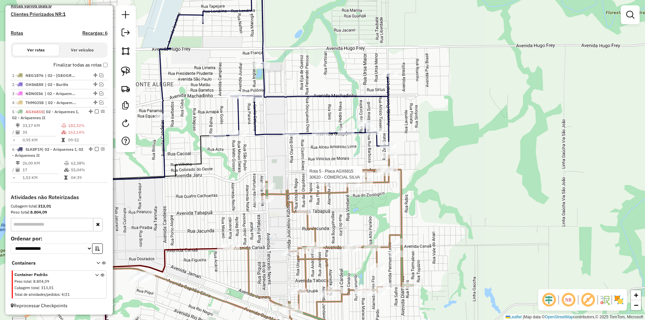
select select "*********"
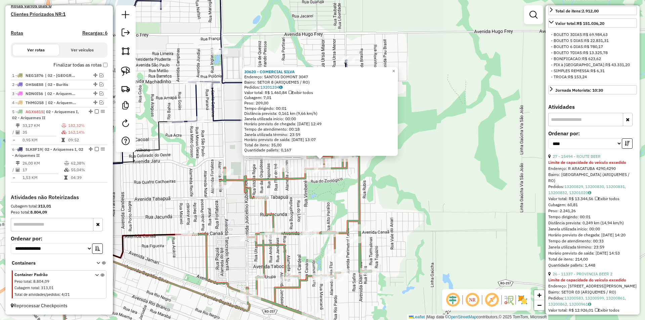
scroll to position [235, 0]
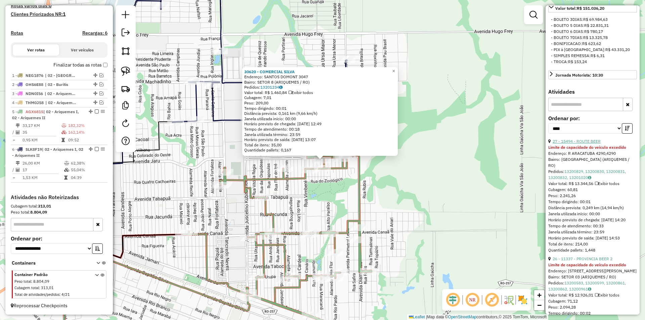
click at [583, 144] on link "27 - 15494 - ROUTE BEER" at bounding box center [577, 141] width 48 height 5
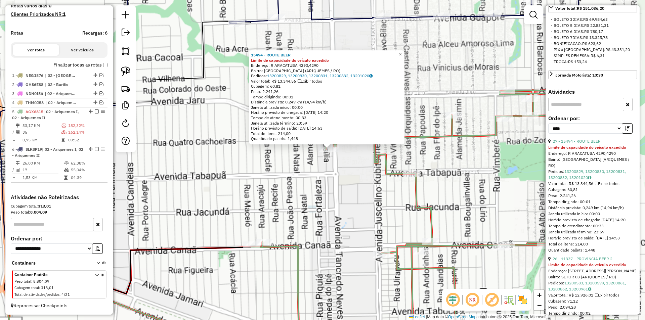
drag, startPoint x: 315, startPoint y: 174, endPoint x: 319, endPoint y: 203, distance: 28.8
click at [319, 203] on div "15494 - ROUTE BEER Limite de capacidade do veículo excedido Endereço: R ARACATU…" at bounding box center [322, 160] width 645 height 320
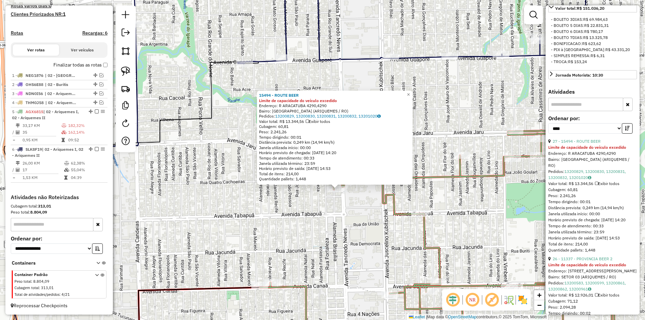
drag, startPoint x: 317, startPoint y: 202, endPoint x: 323, endPoint y: 226, distance: 24.6
click at [323, 226] on div "15494 - ROUTE BEER Limite de capacidade do veículo excedido Endereço: R ARACATU…" at bounding box center [322, 160] width 645 height 320
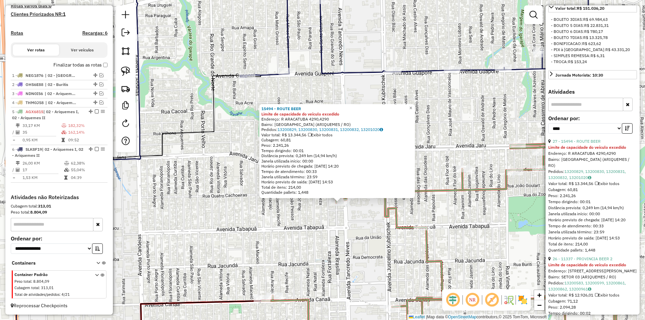
click at [323, 226] on div "15494 - ROUTE BEER Limite de capacidade do veículo excedido Endereço: R ARACATU…" at bounding box center [322, 160] width 645 height 320
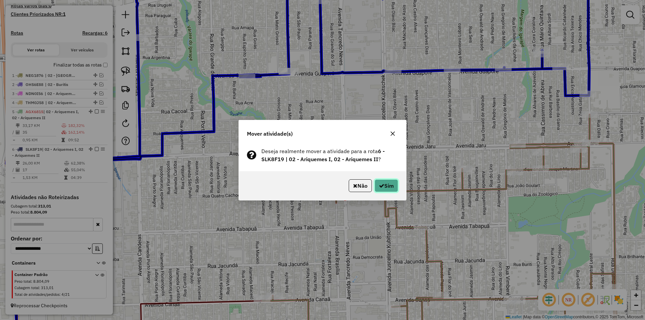
click at [381, 182] on button "Sim" at bounding box center [387, 185] width 24 height 13
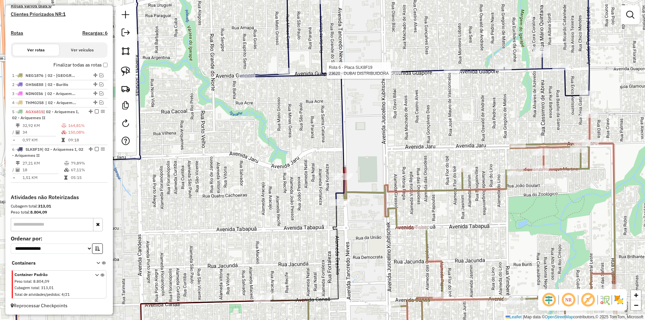
select select "*********"
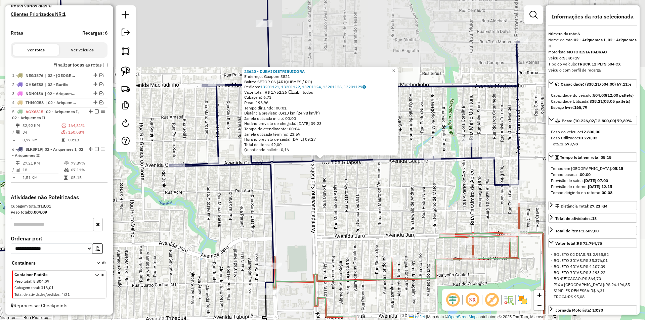
drag, startPoint x: 357, startPoint y: 152, endPoint x: 380, endPoint y: 145, distance: 24.5
click at [380, 145] on div "23620 - DUBAI DISTRIBUIDORA Endereço: Guapore 3821 Bairro: SETOR 06 (ARIQUEMES …" at bounding box center [320, 111] width 152 height 84
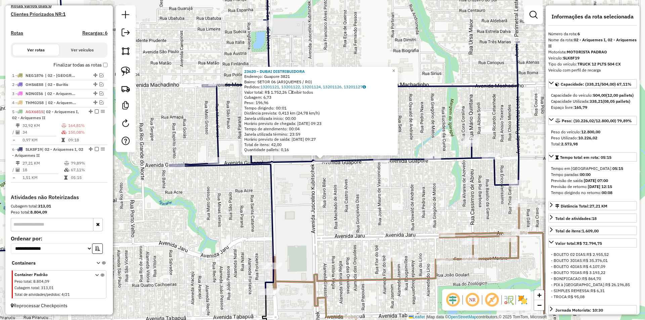
click at [352, 183] on div "23620 - DUBAI DISTRIBUIDORA Endereço: Guapore 3821 Bairro: SETOR 06 (ARIQUEMES …" at bounding box center [322, 160] width 645 height 320
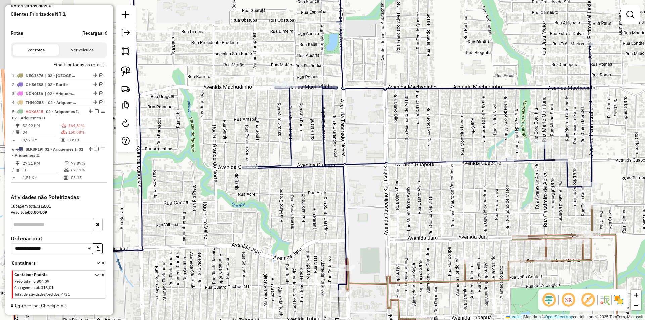
drag, startPoint x: 268, startPoint y: 184, endPoint x: 341, endPoint y: 185, distance: 72.9
click at [341, 185] on div "Janela de atendimento Grade de atendimento Capacidade Transportadoras Veículos …" at bounding box center [322, 160] width 645 height 320
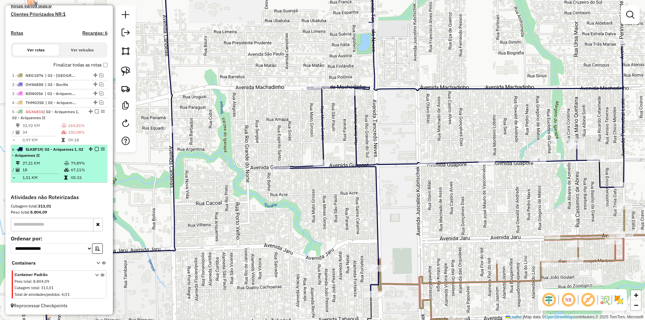
click at [95, 149] on em at bounding box center [97, 149] width 4 height 4
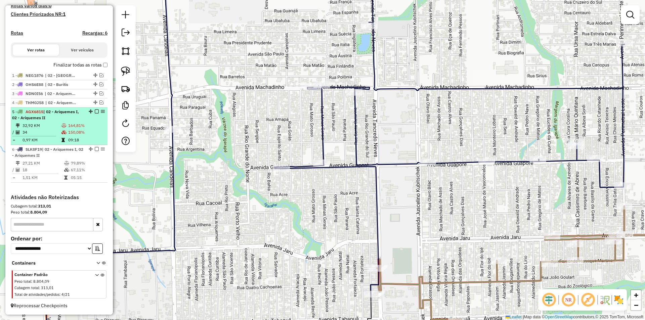
scroll to position [158, 0]
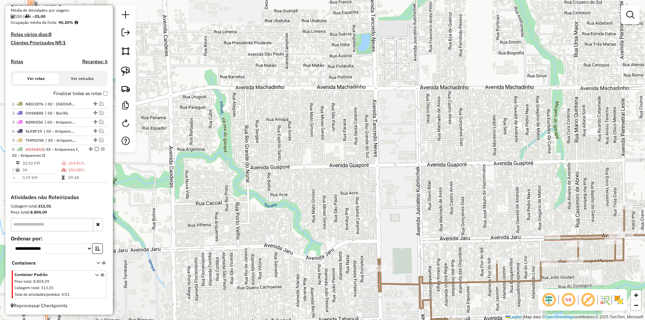
drag, startPoint x: 92, startPoint y: 177, endPoint x: 79, endPoint y: 127, distance: 51.5
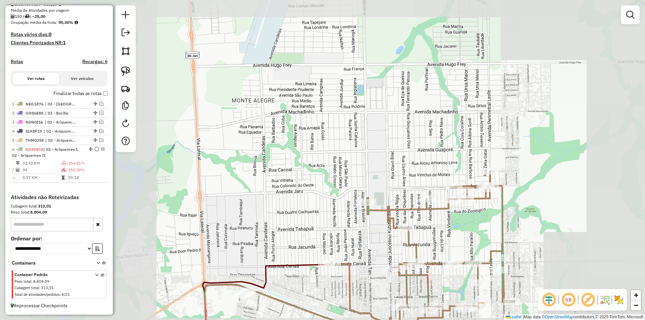
click at [384, 131] on div "Janela de atendimento Grade de atendimento Capacidade Transportadoras Veículos …" at bounding box center [322, 160] width 645 height 320
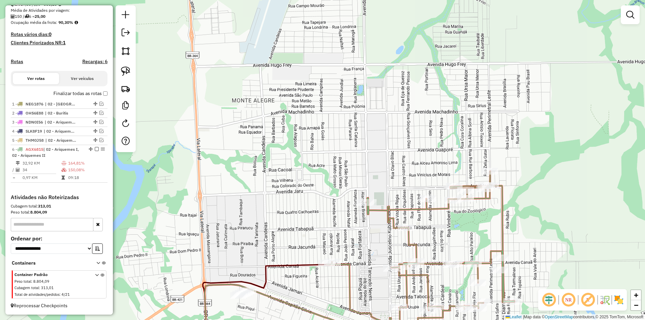
drag, startPoint x: 374, startPoint y: 132, endPoint x: 370, endPoint y: 121, distance: 12.0
click at [371, 124] on div "Janela de atendimento Grade de atendimento Capacidade Transportadoras Veículos …" at bounding box center [322, 160] width 645 height 320
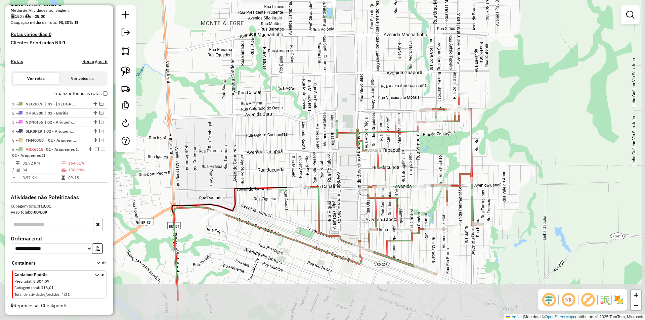
drag, startPoint x: 308, startPoint y: 203, endPoint x: 290, endPoint y: 154, distance: 52.0
click at [290, 154] on div "Janela de atendimento Grade de atendimento Capacidade Transportadoras Veículos …" at bounding box center [322, 160] width 645 height 320
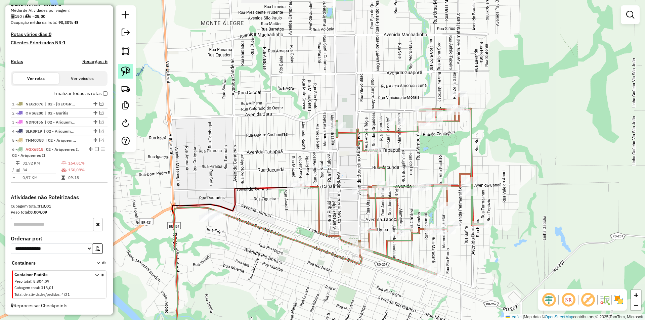
click at [126, 70] on img at bounding box center [125, 71] width 9 height 9
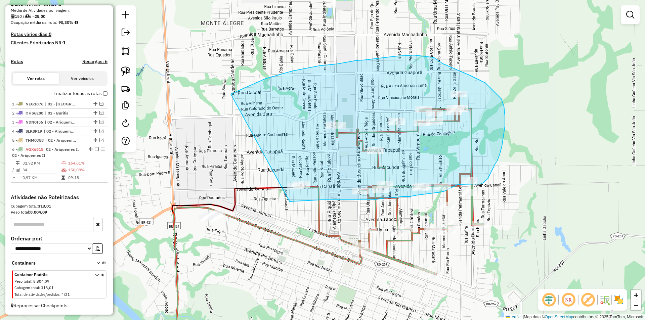
drag, startPoint x: 242, startPoint y: 89, endPoint x: 275, endPoint y: 201, distance: 116.7
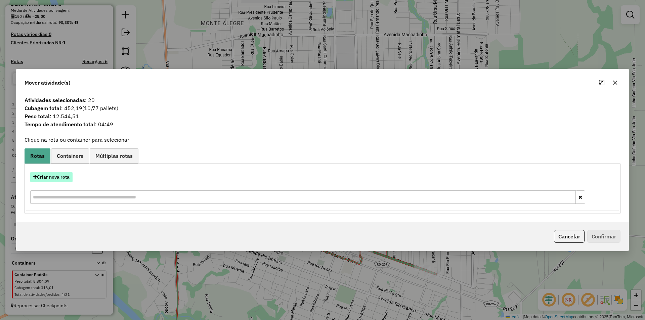
click at [53, 181] on button "Criar nova rota" at bounding box center [51, 177] width 42 height 10
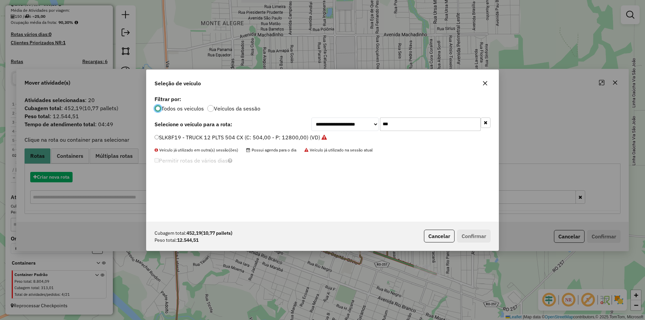
scroll to position [4, 2]
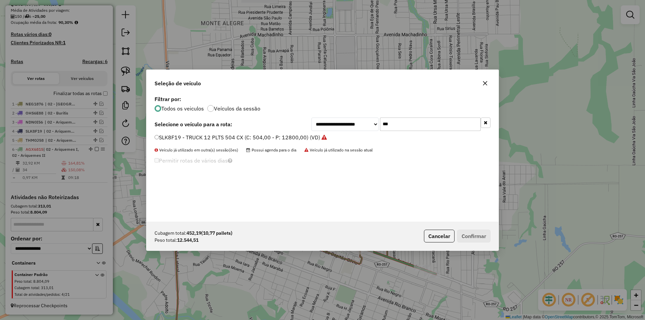
drag, startPoint x: 401, startPoint y: 125, endPoint x: 361, endPoint y: 129, distance: 40.8
click at [361, 129] on div "**********" at bounding box center [400, 124] width 179 height 13
type input "***"
click at [159, 137] on label "SLK6I79 - TRUCK 12 PLTS 504 CX (C: 504,00 - P: 12800,00) (VD)" at bounding box center [237, 137] width 165 height 8
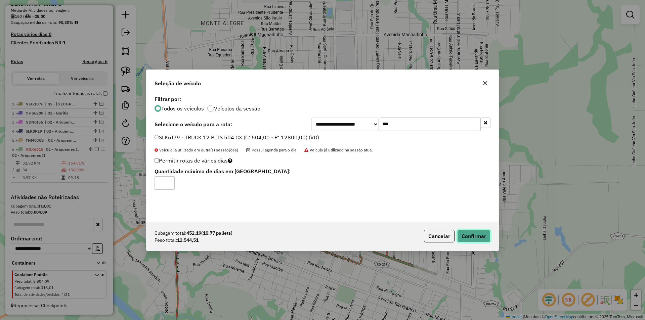
click at [480, 237] on button "Confirmar" at bounding box center [473, 236] width 33 height 13
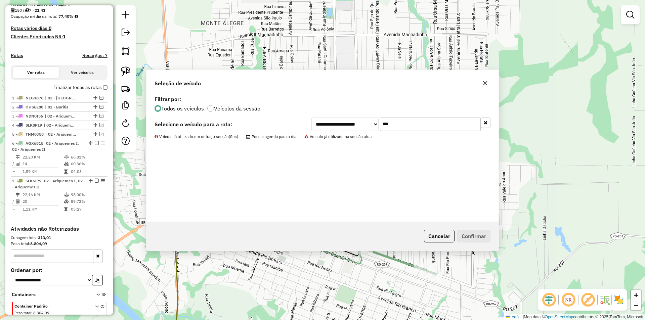
scroll to position [186, 0]
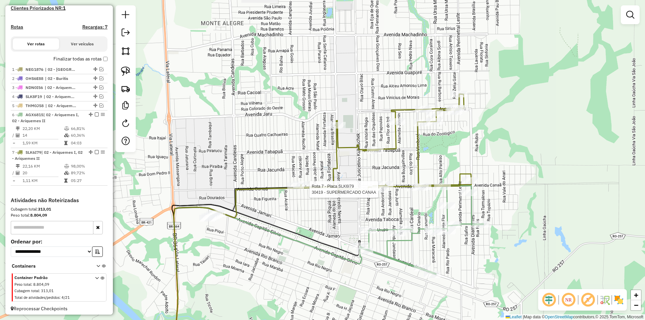
select select "*********"
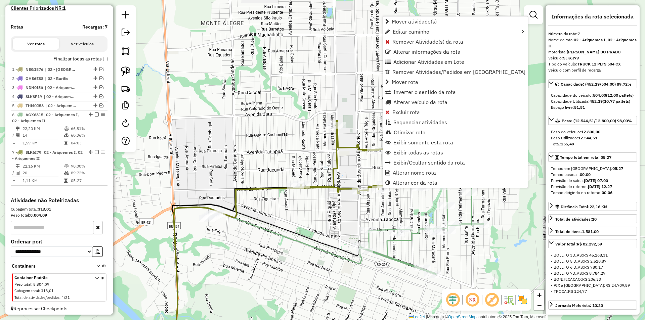
scroll to position [195, 0]
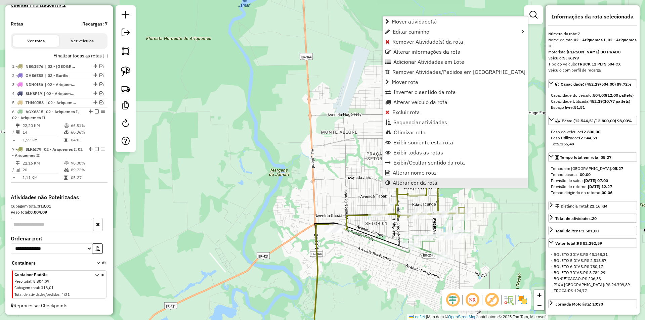
click at [422, 184] on span "Alterar cor da rota" at bounding box center [415, 182] width 45 height 5
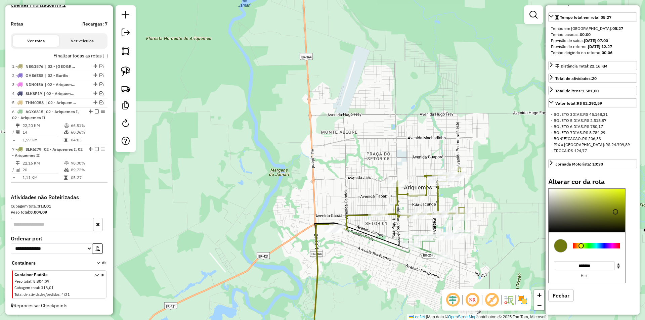
scroll to position [146, 0]
click at [599, 247] on div at bounding box center [596, 245] width 47 height 5
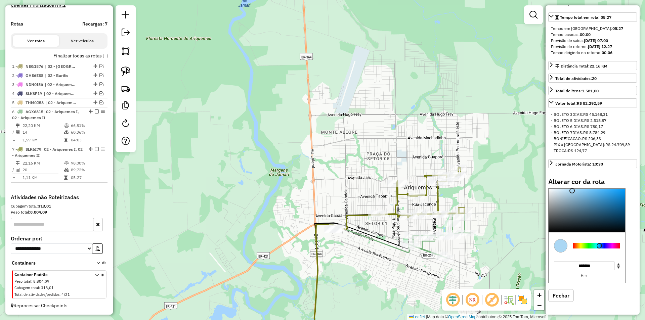
type input "*******"
drag, startPoint x: 578, startPoint y: 199, endPoint x: 573, endPoint y: 191, distance: 9.8
click at [573, 191] on div at bounding box center [587, 211] width 77 height 44
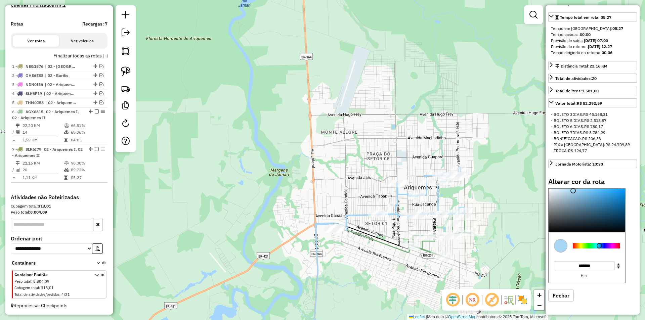
click at [437, 194] on icon at bounding box center [421, 192] width 88 height 49
select select "*********"
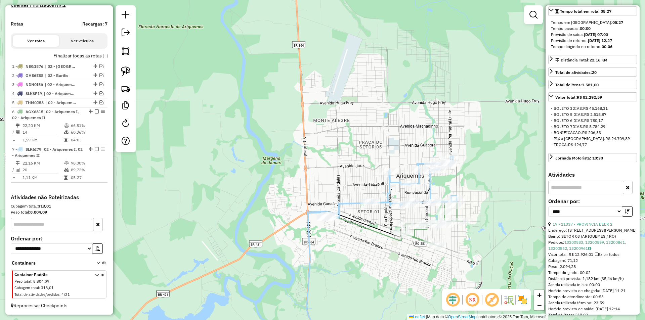
drag, startPoint x: 447, startPoint y: 185, endPoint x: 412, endPoint y: 162, distance: 42.0
click at [424, 165] on div "Janela de atendimento Grade de atendimento Capacidade Transportadoras Veículos …" at bounding box center [322, 160] width 645 height 320
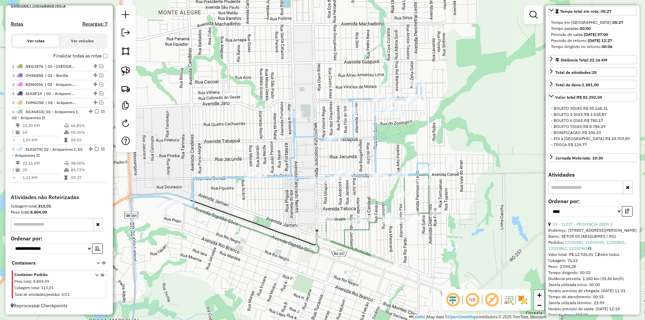
drag, startPoint x: 357, startPoint y: 191, endPoint x: 336, endPoint y: 178, distance: 24.0
click at [336, 180] on div "Rota 7 - Placa SLK6I79 30419 - SUPERMERCADO CANAA Janela de atendimento Grade d…" at bounding box center [322, 160] width 645 height 320
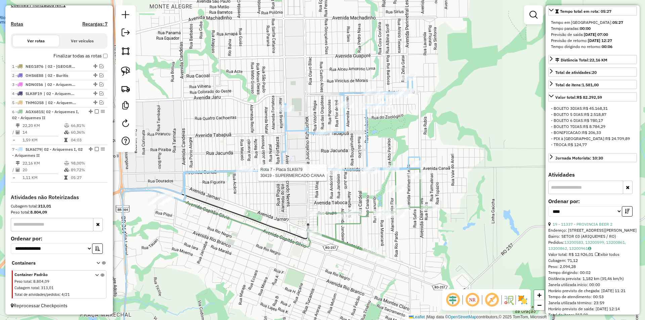
click at [371, 165] on icon at bounding box center [332, 126] width 176 height 99
click at [495, 145] on div "Rota 7 - Placa SLK6I79 23360 - CONVENIENCIA DIAMANT Janela de atendimento Grade…" at bounding box center [322, 160] width 645 height 320
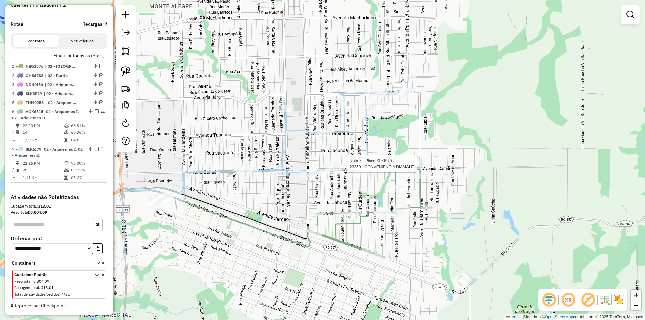
select select "*********"
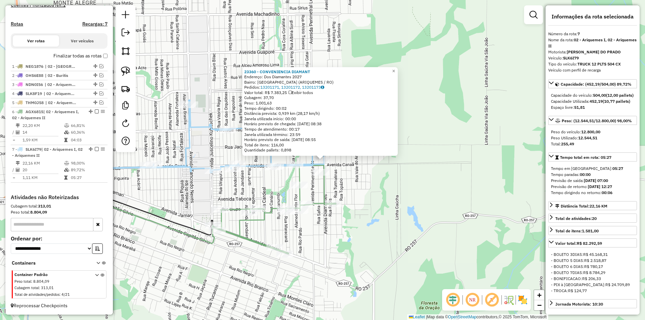
click at [508, 188] on div "23360 - CONVENIENCIA DIAMANT Endereço: Dos Diamantes 2027 Bairro: PARQUE DAS GE…" at bounding box center [322, 160] width 645 height 320
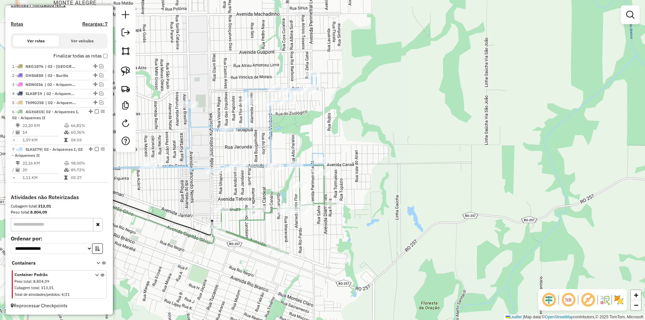
drag, startPoint x: 387, startPoint y: 200, endPoint x: 381, endPoint y: 200, distance: 6.1
click at [385, 200] on div "Janela de atendimento Grade de atendimento Capacidade Transportadoras Veículos …" at bounding box center [322, 160] width 645 height 320
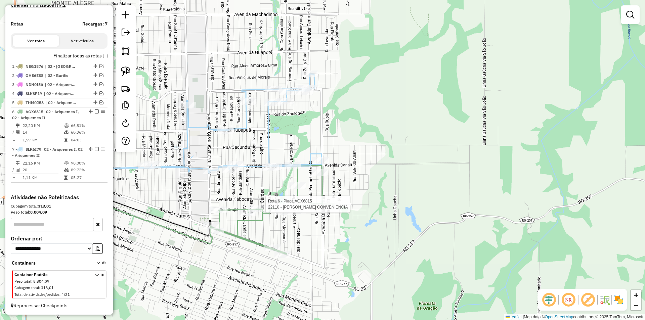
select select "*********"
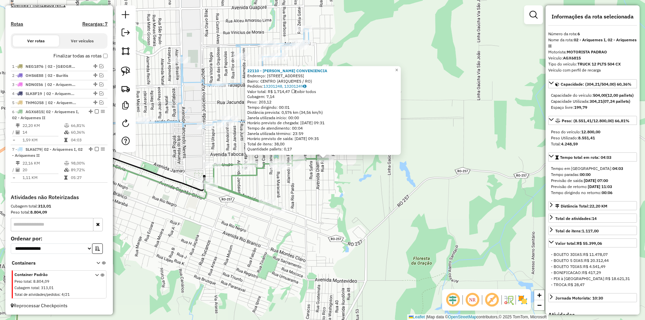
click at [403, 204] on div "22110 - DIANE CONVENIENCIA Endereço: AVENIDA ESMERALDAS 5383 Bairro: CENTRO (AR…" at bounding box center [322, 160] width 645 height 320
click at [397, 204] on div "22110 - DIANE CONVENIENCIA Endereço: AVENIDA ESMERALDAS 5383 Bairro: CENTRO (AR…" at bounding box center [322, 160] width 645 height 320
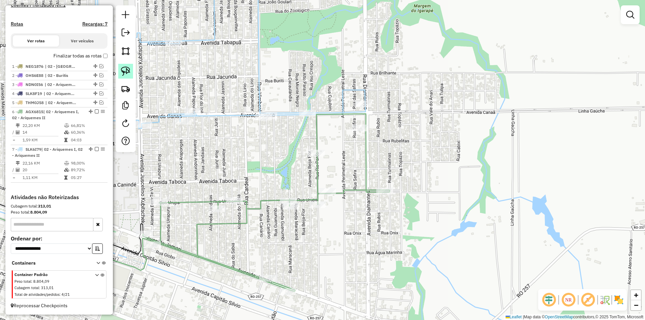
click at [126, 68] on img at bounding box center [125, 71] width 9 height 9
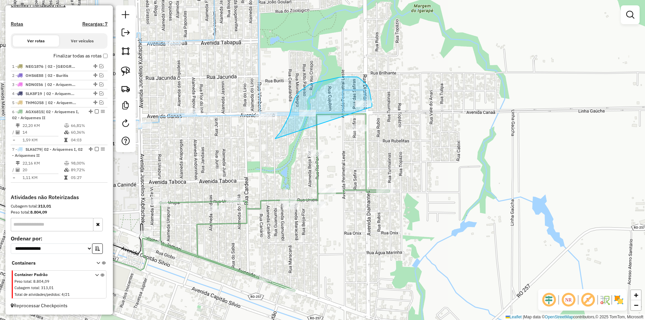
drag, startPoint x: 275, startPoint y: 139, endPoint x: 370, endPoint y: 111, distance: 98.5
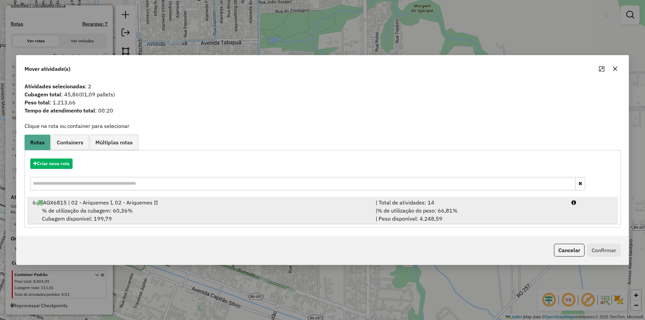
click at [96, 203] on div "6 AGX6815 | 02 - Ariquemes I, 02 - Ariquemes II" at bounding box center [200, 203] width 343 height 8
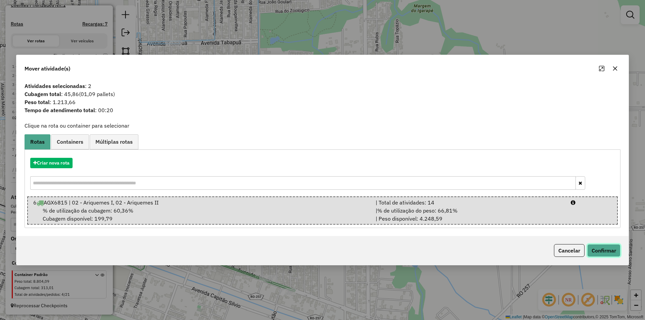
click at [612, 253] on button "Confirmar" at bounding box center [603, 250] width 33 height 13
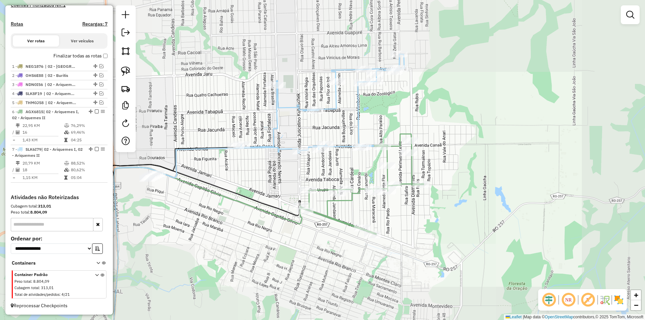
click at [389, 234] on div "Janela de atendimento Grade de atendimento Capacidade Transportadoras Veículos …" at bounding box center [322, 160] width 645 height 320
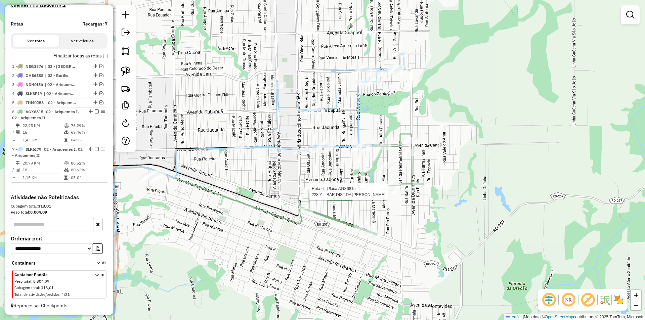
select select "*********"
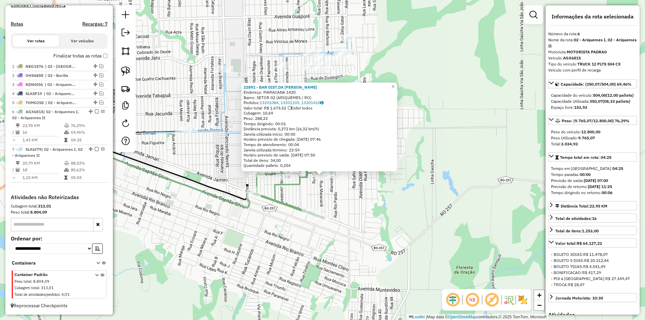
click at [469, 200] on div "22891 - BAR DIST.DA ANTONIA Endereço: MARACANA 1420 Bairro: SETOR 02 (ARIQUEMES…" at bounding box center [322, 160] width 645 height 320
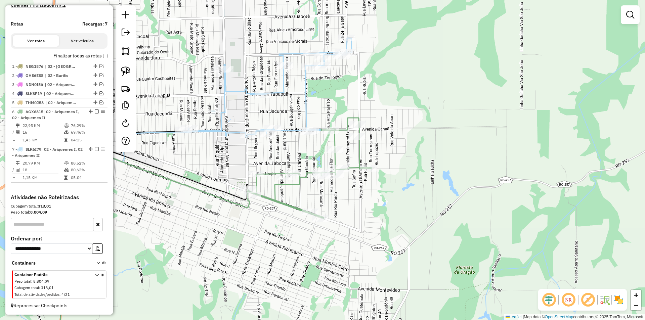
drag, startPoint x: 369, startPoint y: 218, endPoint x: 383, endPoint y: 228, distance: 17.8
click at [383, 228] on div "Janela de atendimento Grade de atendimento Capacidade Transportadoras Veículos …" at bounding box center [322, 160] width 645 height 320
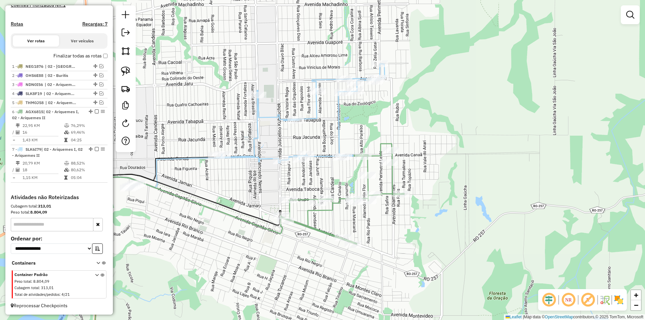
click at [337, 153] on icon at bounding box center [300, 113] width 168 height 99
select select "*********"
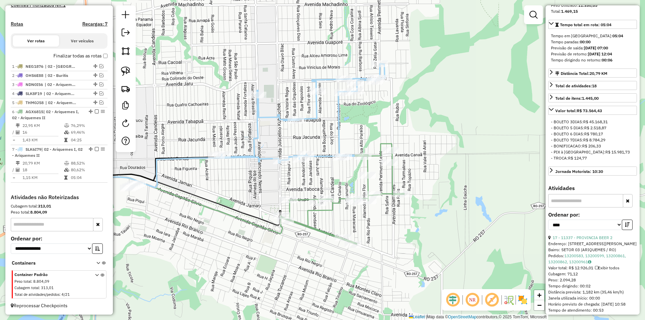
scroll to position [168, 0]
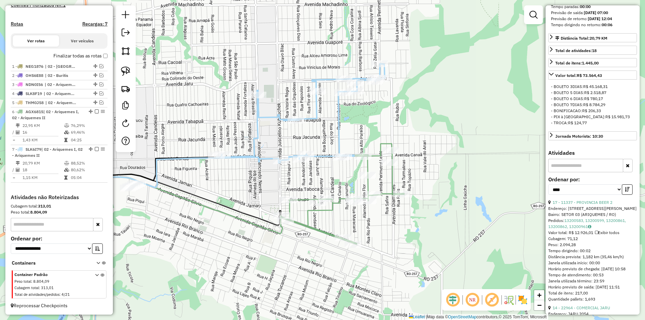
drag, startPoint x: 438, startPoint y: 203, endPoint x: 433, endPoint y: 199, distance: 6.5
click at [439, 203] on div "Janela de atendimento Grade de atendimento Capacidade Transportadoras Veículos …" at bounding box center [322, 160] width 645 height 320
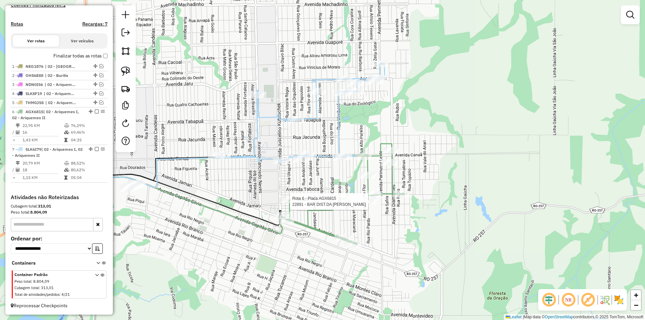
select select "*********"
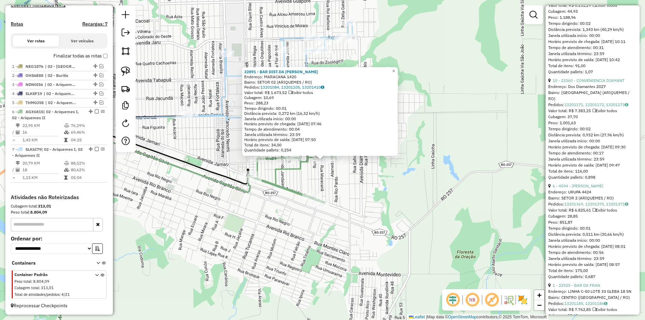
scroll to position [504, 0]
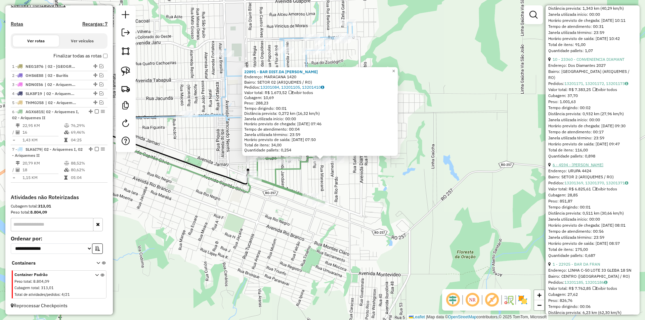
click at [578, 167] on link "6 - 4594 - MERCADO ROBINHO" at bounding box center [578, 164] width 51 height 5
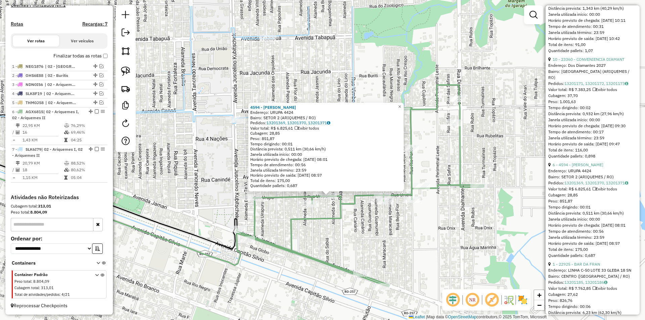
drag, startPoint x: 369, startPoint y: 202, endPoint x: 371, endPoint y: 238, distance: 36.7
click at [371, 238] on div "4594 - MERCADO ROBINHO Endereço: URUPA 4424 Bairro: SETOR 2 (ARIQUEMES / RO) Pe…" at bounding box center [322, 160] width 645 height 320
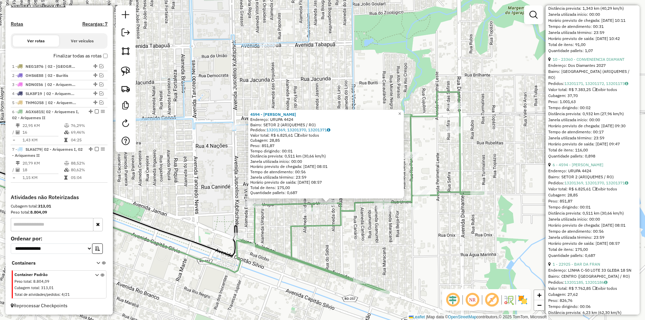
click at [371, 239] on div "4594 - MERCADO ROBINHO Endereço: URUPA 4424 Bairro: SETOR 2 (ARIQUEMES / RO) Pe…" at bounding box center [322, 160] width 645 height 320
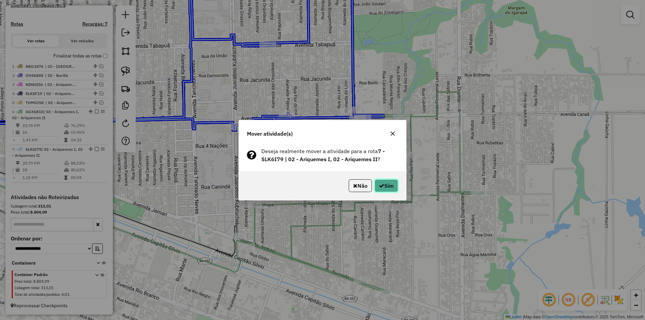
click at [383, 188] on button "Sim" at bounding box center [387, 185] width 24 height 13
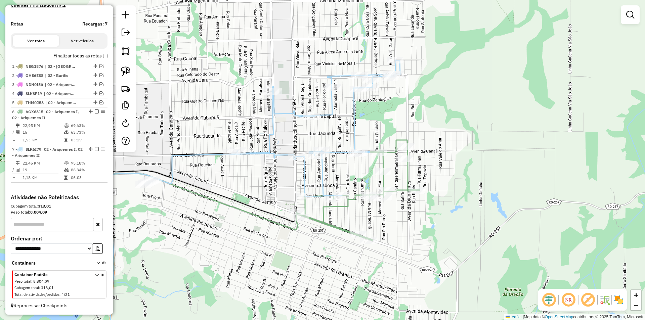
drag, startPoint x: 367, startPoint y: 112, endPoint x: 360, endPoint y: 127, distance: 17.2
click at [364, 127] on div "Janela de atendimento Grade de atendimento Capacidade Transportadoras Veículos …" at bounding box center [322, 160] width 645 height 320
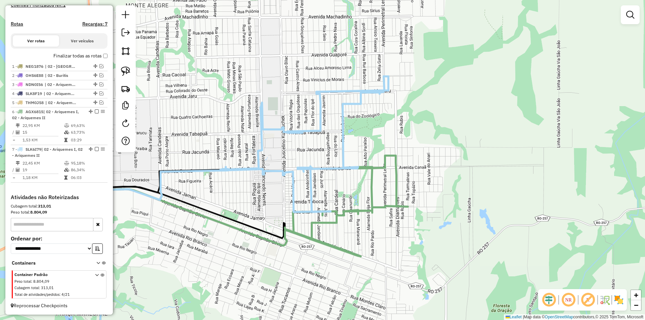
click at [386, 123] on div "Janela de atendimento Grade de atendimento Capacidade Transportadoras Veículos …" at bounding box center [322, 160] width 645 height 320
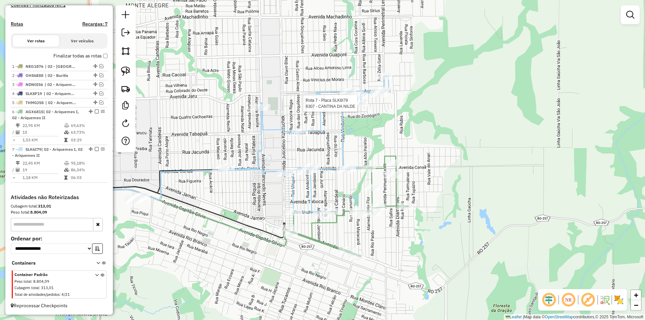
select select "*********"
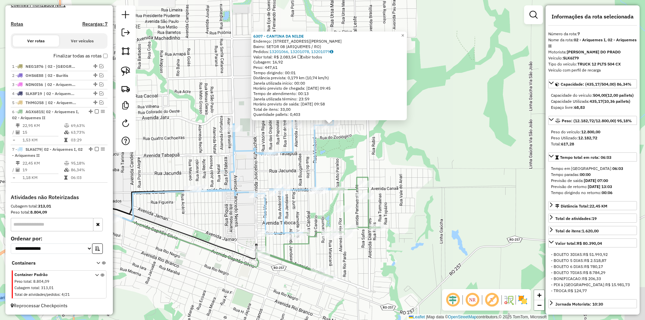
drag, startPoint x: 413, startPoint y: 190, endPoint x: 422, endPoint y: 155, distance: 36.4
click at [422, 155] on div "6307 - CANTINA DA NILDE Endereço: R FERNANDO HENRIQUE S N,4810 Bairro: SETOR 08…" at bounding box center [322, 160] width 645 height 320
drag, startPoint x: 422, startPoint y: 155, endPoint x: 395, endPoint y: 174, distance: 32.9
click at [422, 155] on div "6307 - CANTINA DA NILDE Endereço: R FERNANDO HENRIQUE S N,4810 Bairro: SETOR 08…" at bounding box center [322, 160] width 645 height 320
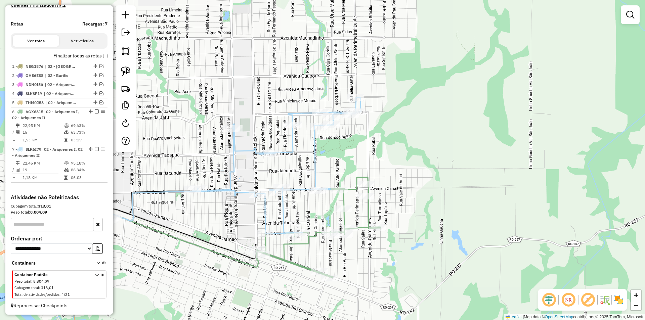
drag, startPoint x: 393, startPoint y: 175, endPoint x: 398, endPoint y: 170, distance: 6.7
click at [401, 168] on div "Janela de atendimento Grade de atendimento Capacidade Transportadoras Veículos …" at bounding box center [322, 160] width 645 height 320
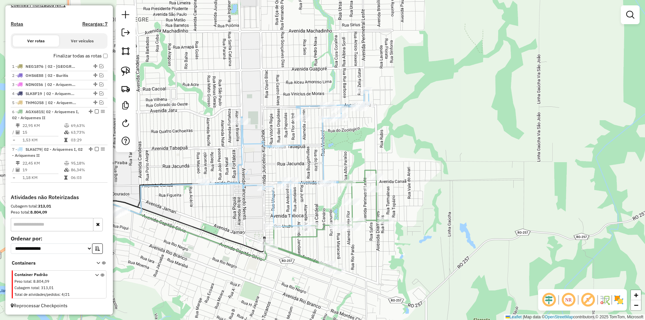
click at [374, 182] on icon at bounding box center [326, 220] width 123 height 100
select select "*********"
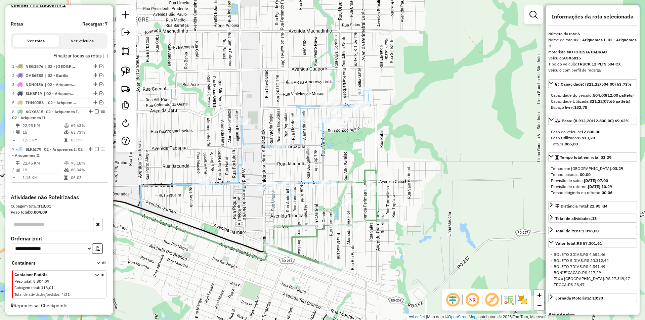
click at [452, 169] on div "Janela de atendimento Grade de atendimento Capacidade Transportadoras Veículos …" at bounding box center [322, 160] width 645 height 320
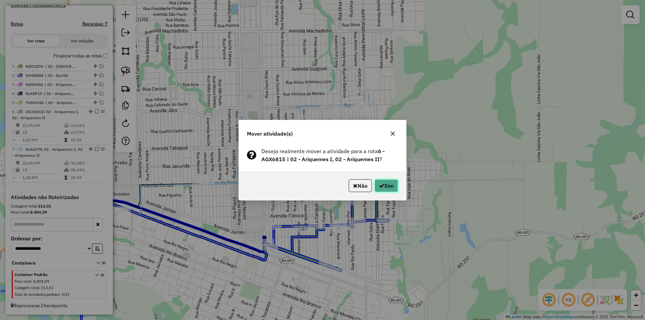
click at [383, 186] on icon "button" at bounding box center [381, 185] width 5 height 5
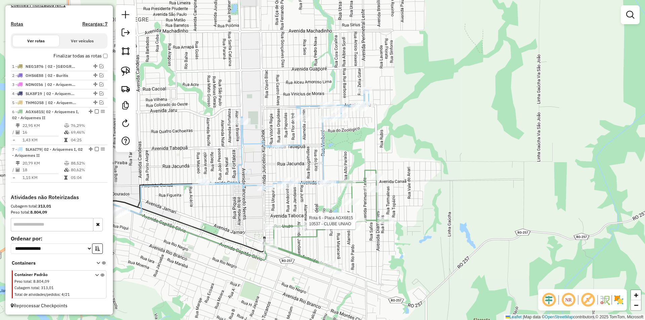
select select "*********"
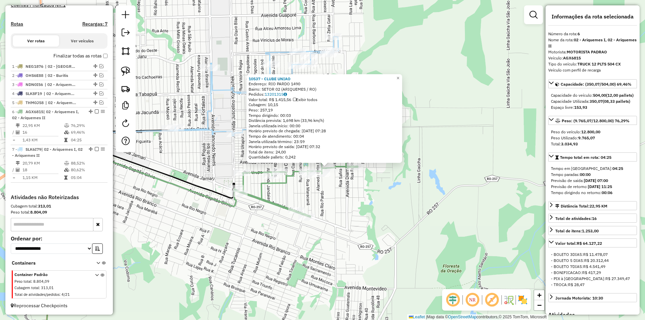
click at [448, 200] on div "10537 - CLUBE UNIAO Endereço: RIO PARDO 1490 Bairro: SETOR 02 (ARIQUEMES / RO) …" at bounding box center [322, 160] width 645 height 320
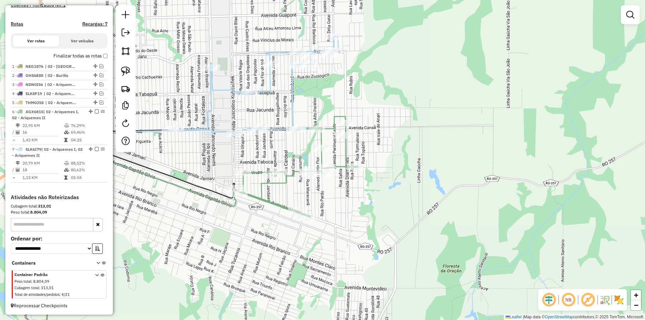
drag, startPoint x: 427, startPoint y: 221, endPoint x: 435, endPoint y: 227, distance: 9.5
click at [434, 226] on div "10537 - CLUBE UNIAO Endereço: RIO PARDO 1490 Bairro: SETOR 02 (ARIQUEMES / RO) …" at bounding box center [322, 160] width 645 height 320
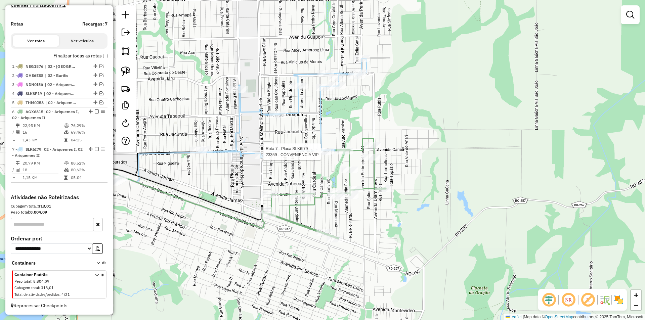
select select "*********"
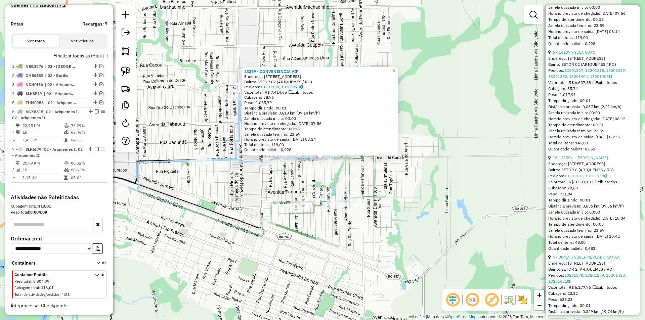
scroll to position [638, 0]
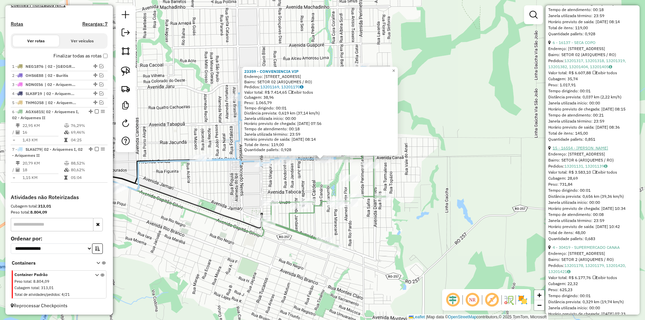
click at [580, 151] on link "15 - 16554 - UEIDI NASCIMENTO" at bounding box center [580, 147] width 55 height 5
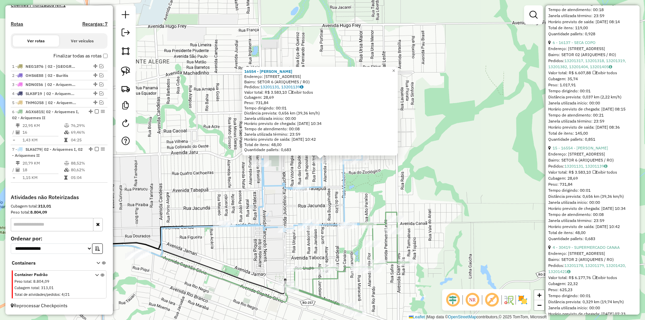
drag, startPoint x: 354, startPoint y: 191, endPoint x: 372, endPoint y: 133, distance: 60.9
click at [372, 133] on div "16554 - UEIDI NASCIMENTO Endereço: R JARU,3075 Bairro: SETOR 6 (ARIQUEMES / RO)…" at bounding box center [322, 160] width 645 height 320
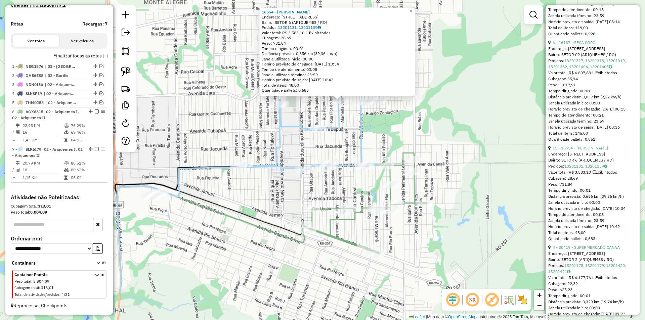
drag, startPoint x: 372, startPoint y: 133, endPoint x: 362, endPoint y: 119, distance: 16.5
click at [372, 133] on div "16554 - UEIDI NASCIMENTO Endereço: R JARU,3075 Bairro: SETOR 6 (ARIQUEMES / RO)…" at bounding box center [322, 160] width 645 height 320
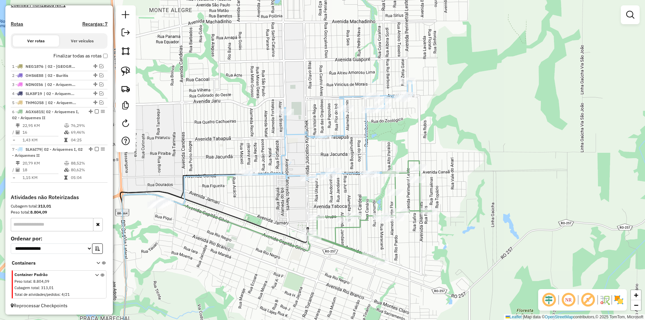
drag, startPoint x: 343, startPoint y: 98, endPoint x: 341, endPoint y: 105, distance: 7.4
click at [344, 101] on icon at bounding box center [328, 130] width 168 height 99
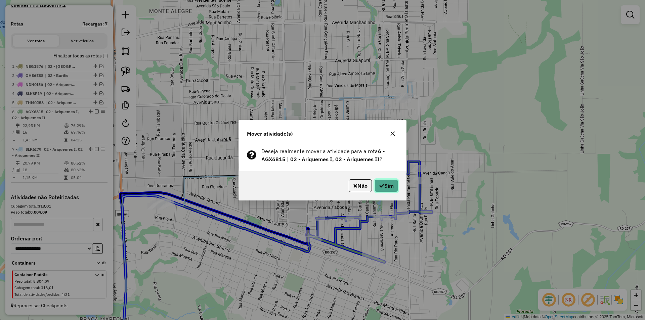
click at [391, 183] on button "Sim" at bounding box center [387, 185] width 24 height 13
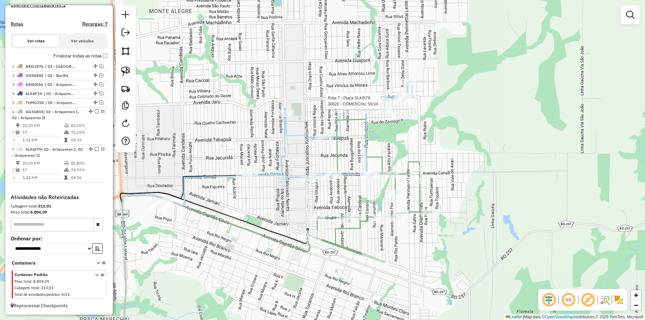
select select "*********"
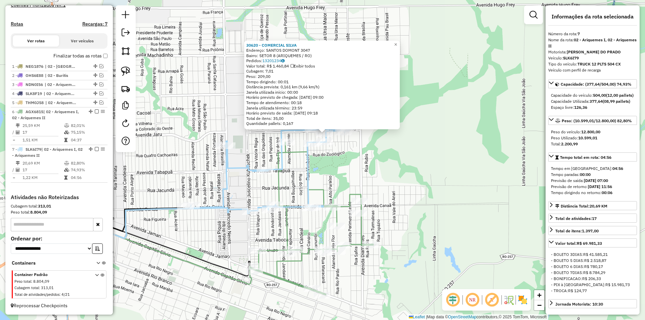
drag, startPoint x: 446, startPoint y: 162, endPoint x: 448, endPoint y: 135, distance: 26.3
click at [448, 135] on div "30620 - COMERCIAL SILVA Endereço: SANTOS DOMONT 3047 Bairro: SETOR 8 (ARIQUEMES…" at bounding box center [322, 160] width 645 height 320
click at [447, 136] on div "30620 - COMERCIAL SILVA Endereço: SANTOS DOMONT 3047 Bairro: SETOR 8 (ARIQUEMES…" at bounding box center [322, 160] width 645 height 320
drag, startPoint x: 407, startPoint y: 169, endPoint x: 428, endPoint y: 148, distance: 29.5
click at [428, 148] on div "30620 - COMERCIAL SILVA Endereço: SANTOS DOMONT 3047 Bairro: SETOR 8 (ARIQUEMES…" at bounding box center [322, 160] width 645 height 320
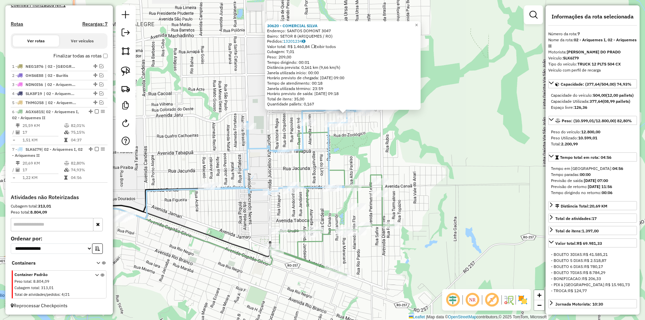
click at [428, 150] on div "30620 - COMERCIAL SILVA Endereço: SANTOS DOMONT 3047 Bairro: SETOR 8 (ARIQUEMES…" at bounding box center [322, 160] width 645 height 320
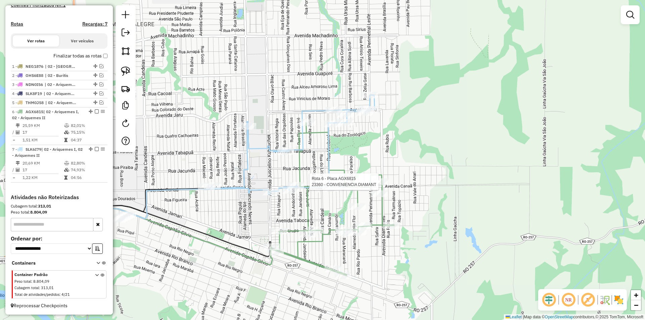
select select "*********"
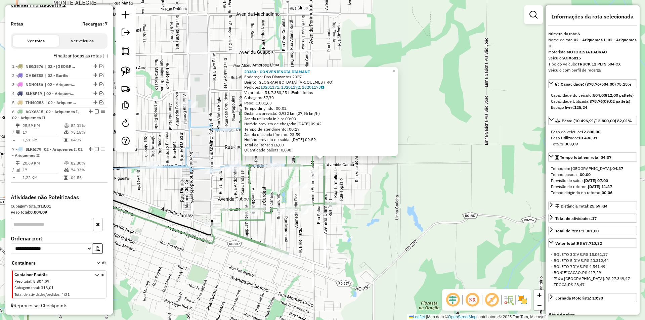
click at [452, 160] on div "23360 - CONVENIENCIA DIAMANT Endereço: Dos Diamantes 2027 Bairro: PARQUE DAS GE…" at bounding box center [322, 160] width 645 height 320
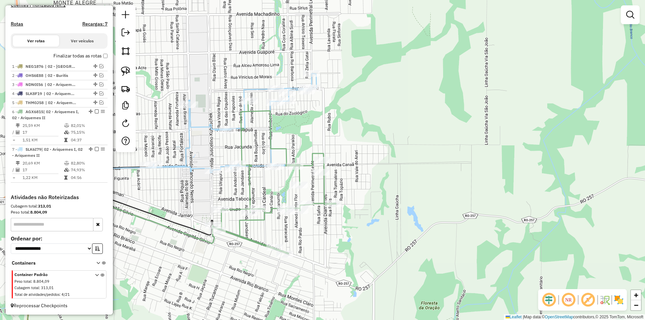
drag, startPoint x: 384, startPoint y: 197, endPoint x: 427, endPoint y: 239, distance: 59.9
click at [427, 239] on div "Janela de atendimento Grade de atendimento Capacidade Transportadoras Veículos …" at bounding box center [322, 160] width 645 height 320
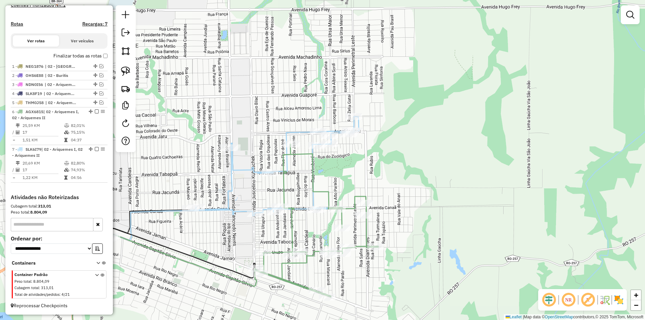
click at [424, 229] on div "Janela de atendimento Grade de atendimento Capacidade Transportadoras Veículos …" at bounding box center [322, 160] width 645 height 320
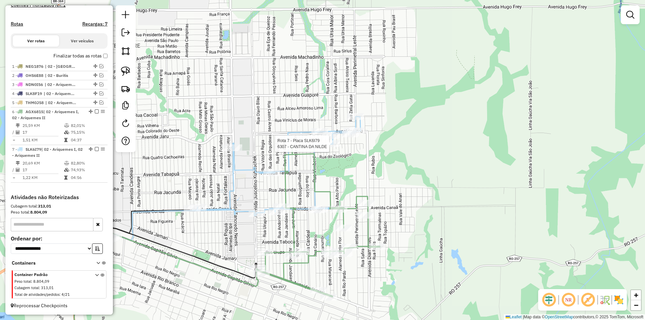
select select "*********"
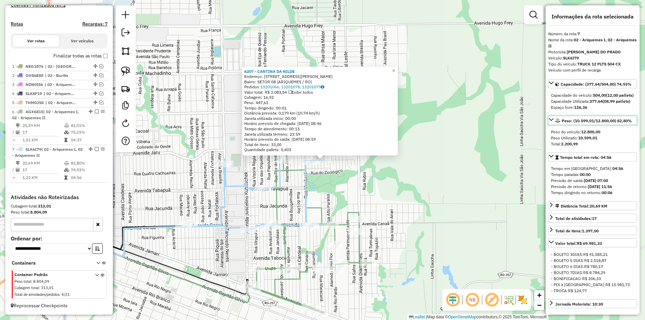
drag, startPoint x: 572, startPoint y: 129, endPoint x: 594, endPoint y: 129, distance: 22.5
click at [594, 123] on span "Peso: (10.599,01/12.800,00) 82,80%" at bounding box center [597, 120] width 70 height 5
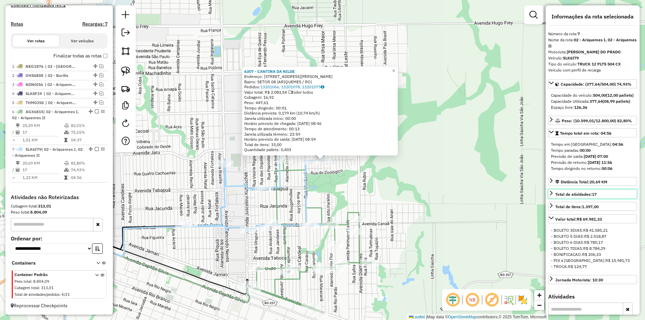
drag, startPoint x: 601, startPoint y: 196, endPoint x: 587, endPoint y: 199, distance: 15.0
click at [602, 196] on link "Total de atividades: 17" at bounding box center [592, 193] width 89 height 9
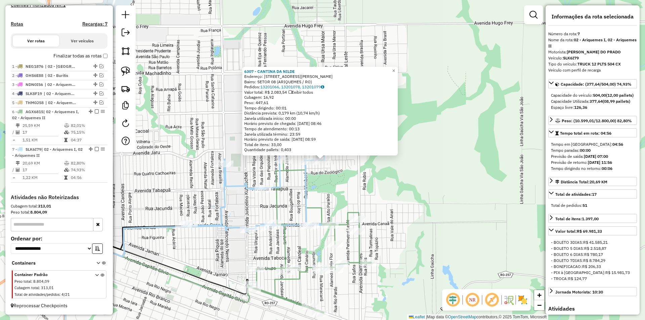
drag, startPoint x: 437, startPoint y: 220, endPoint x: 429, endPoint y: 220, distance: 8.1
click at [435, 220] on div "6307 - CANTINA DA NILDE Endereço: R FERNANDO HENRIQUE S N,4810 Bairro: SETOR 08…" at bounding box center [322, 160] width 645 height 320
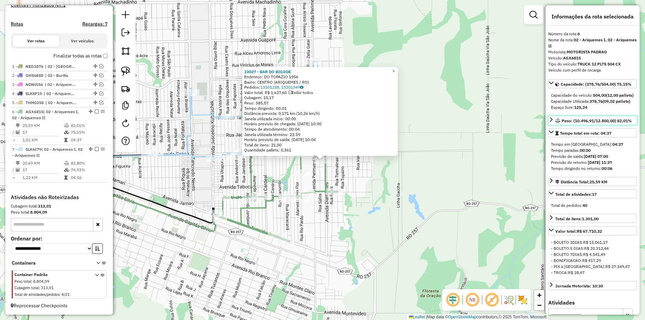
drag, startPoint x: 571, startPoint y: 127, endPoint x: 591, endPoint y: 128, distance: 19.9
click at [591, 123] on span "Peso: (10.496,91/12.800,00) 82,01%" at bounding box center [597, 120] width 70 height 5
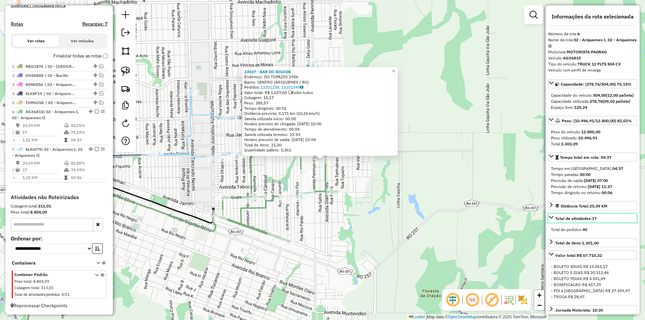
drag, startPoint x: 594, startPoint y: 223, endPoint x: 530, endPoint y: 221, distance: 64.2
click at [594, 221] on span "Total de atividades: 17" at bounding box center [575, 218] width 41 height 5
click at [440, 232] on div "23037 - BAR DO BIGODE Endereço: DO TOPAZIO 1956 Bairro: CENTRO (ARIQUEMES / RO)…" at bounding box center [322, 160] width 645 height 320
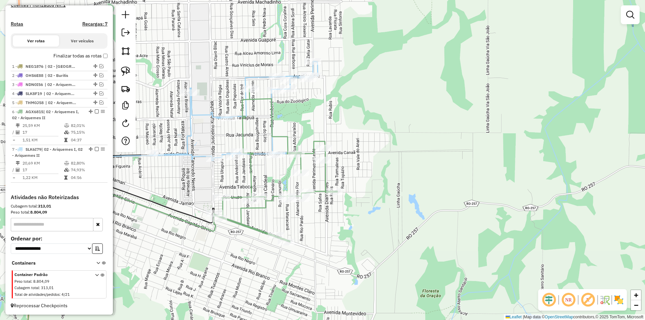
click at [359, 230] on div "Janela de atendimento Grade de atendimento Capacidade Transportadoras Veículos …" at bounding box center [322, 160] width 645 height 320
click at [389, 223] on div "Janela de atendimento Grade de atendimento Capacidade Transportadoras Veículos …" at bounding box center [322, 160] width 645 height 320
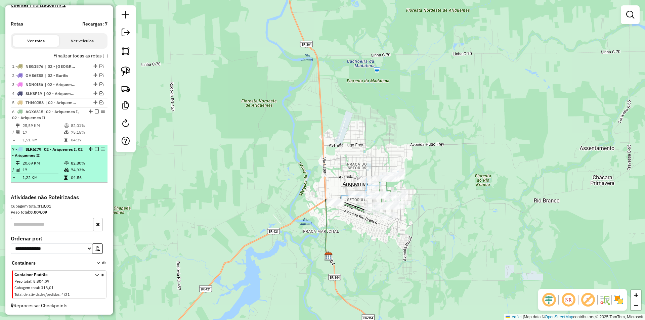
click at [95, 149] on em at bounding box center [97, 149] width 4 height 4
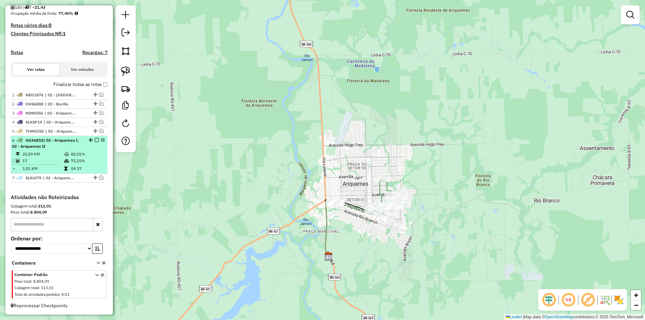
scroll to position [167, 0]
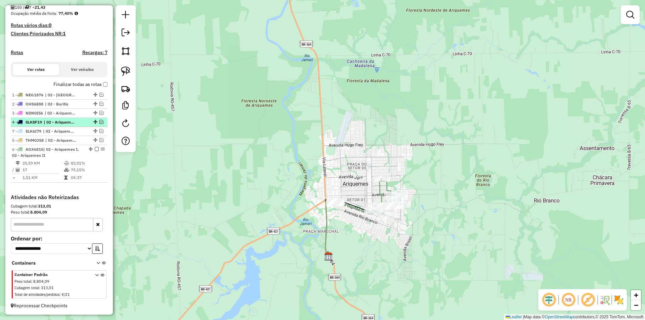
drag, startPoint x: 93, startPoint y: 176, endPoint x: 85, endPoint y: 127, distance: 50.4
select select "*********"
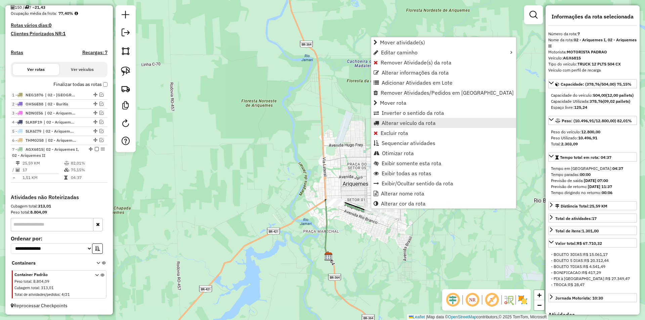
click at [394, 124] on span "Alterar veículo da rota" at bounding box center [409, 122] width 54 height 5
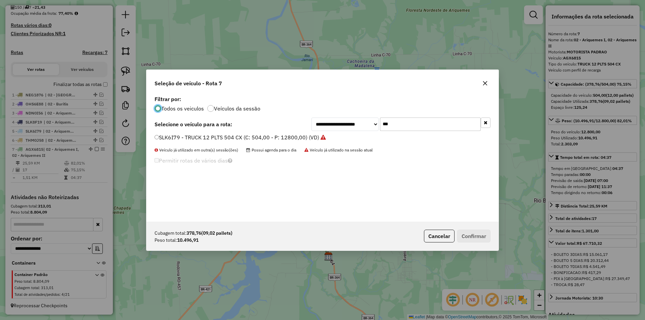
scroll to position [4, 2]
drag, startPoint x: 391, startPoint y: 124, endPoint x: 351, endPoint y: 130, distance: 41.1
click at [351, 130] on div "**********" at bounding box center [400, 124] width 179 height 13
type input "***"
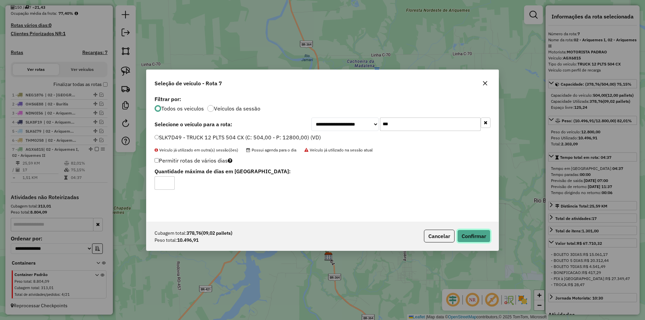
click at [465, 232] on button "Confirmar" at bounding box center [473, 236] width 33 height 13
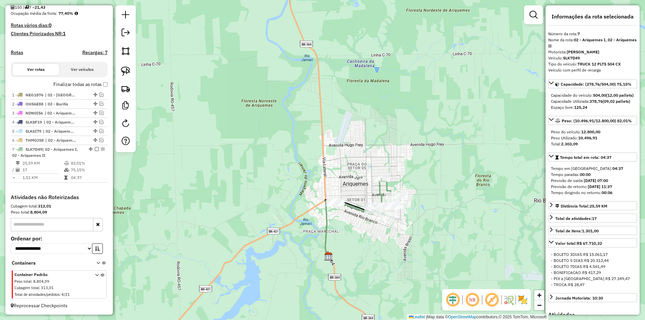
click at [337, 147] on div "Janela de atendimento Grade de atendimento Capacidade Transportadoras Veículos …" at bounding box center [322, 160] width 645 height 320
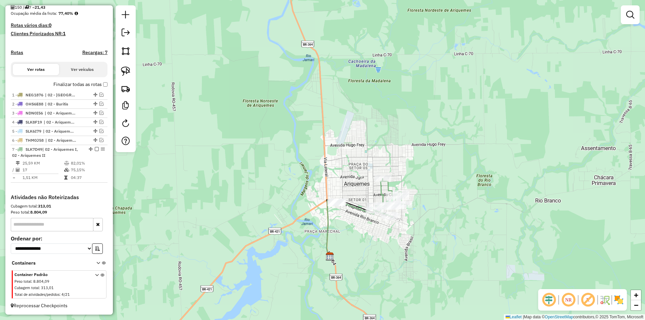
click at [297, 158] on div "Janela de atendimento Grade de atendimento Capacidade Transportadoras Veículos …" at bounding box center [322, 160] width 645 height 320
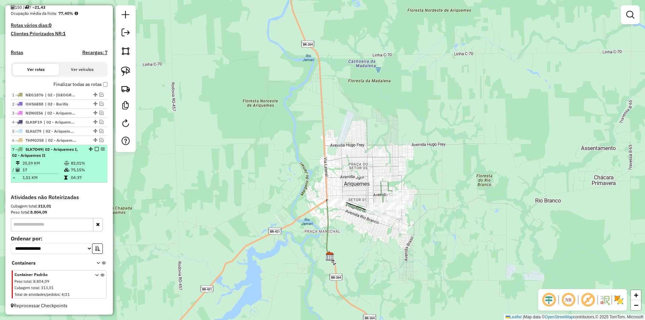
click at [95, 149] on em at bounding box center [97, 149] width 4 height 4
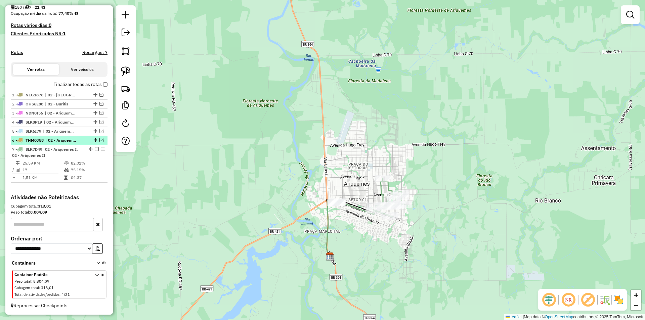
scroll to position [138, 0]
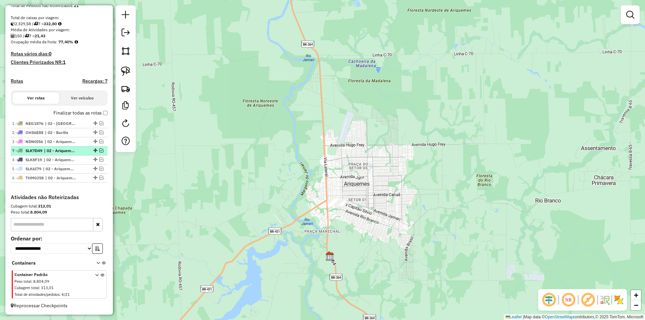
drag, startPoint x: 93, startPoint y: 177, endPoint x: 91, endPoint y: 149, distance: 28.3
drag, startPoint x: 410, startPoint y: 98, endPoint x: 406, endPoint y: 105, distance: 7.4
click at [410, 98] on div "Janela de atendimento Grade de atendimento Capacidade Transportadoras Veículos …" at bounding box center [322, 160] width 645 height 320
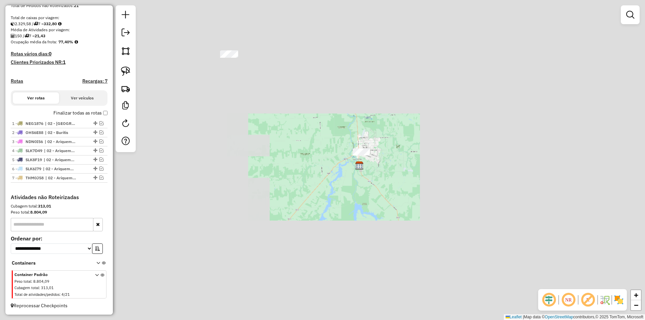
click at [369, 134] on div "Janela de atendimento Grade de atendimento Capacidade Transportadoras Veículos …" at bounding box center [322, 160] width 645 height 320
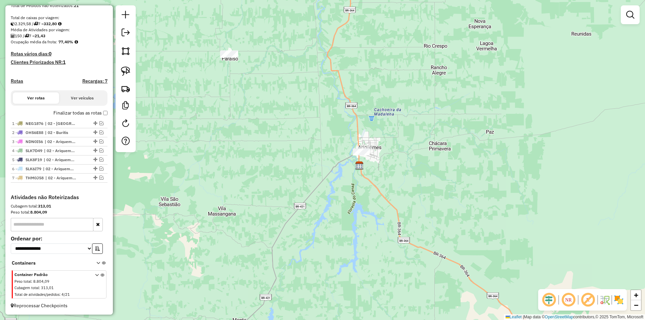
drag, startPoint x: 350, startPoint y: 158, endPoint x: 354, endPoint y: 148, distance: 11.2
click at [354, 149] on div "Janela de atendimento Grade de atendimento Capacidade Transportadoras Veículos …" at bounding box center [322, 160] width 645 height 320
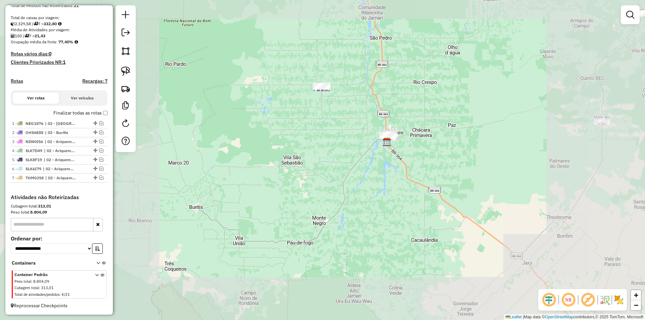
click at [327, 164] on div "Janela de atendimento Grade de atendimento Capacidade Transportadoras Veículos …" at bounding box center [322, 160] width 645 height 320
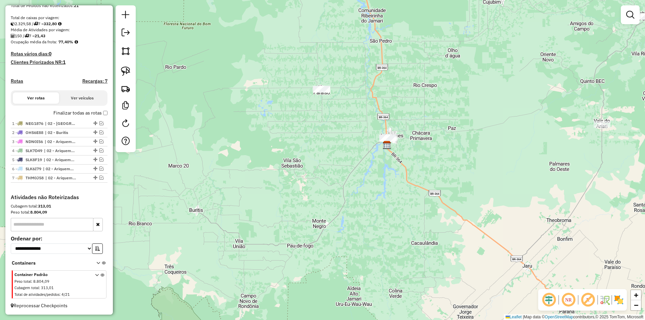
click at [327, 163] on div "Janela de atendimento Grade de atendimento Capacidade Transportadoras Veículos …" at bounding box center [322, 160] width 645 height 320
drag, startPoint x: 325, startPoint y: 161, endPoint x: 303, endPoint y: 158, distance: 21.8
click at [303, 158] on div "Janela de atendimento Grade de atendimento Capacidade Transportadoras Veículos …" at bounding box center [322, 160] width 645 height 320
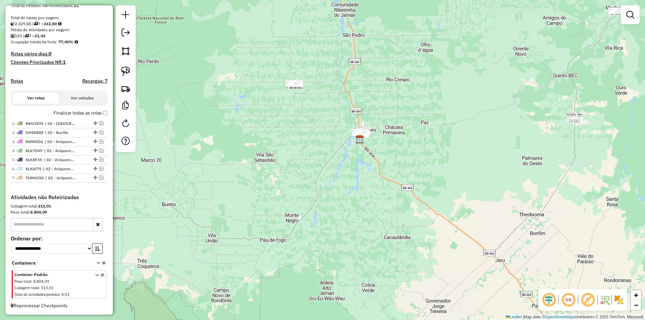
click at [284, 139] on div "Janela de atendimento Grade de atendimento Capacidade Transportadoras Veículos …" at bounding box center [322, 160] width 645 height 320
click at [124, 74] on img at bounding box center [125, 71] width 9 height 9
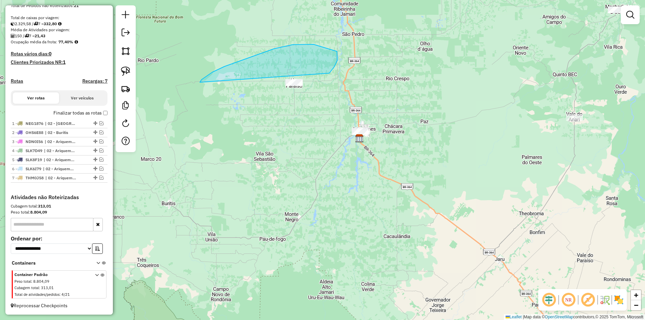
drag, startPoint x: 224, startPoint y: 67, endPoint x: 295, endPoint y: 108, distance: 81.5
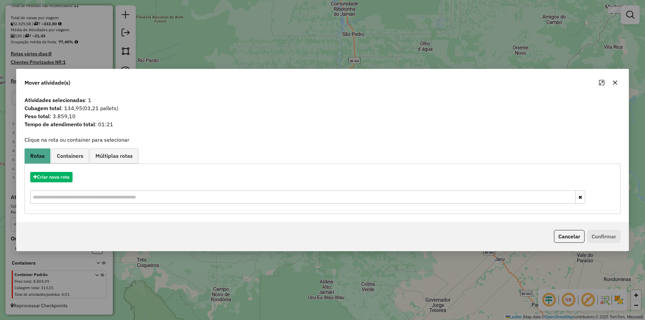
click at [616, 82] on icon "button" at bounding box center [614, 82] width 5 height 5
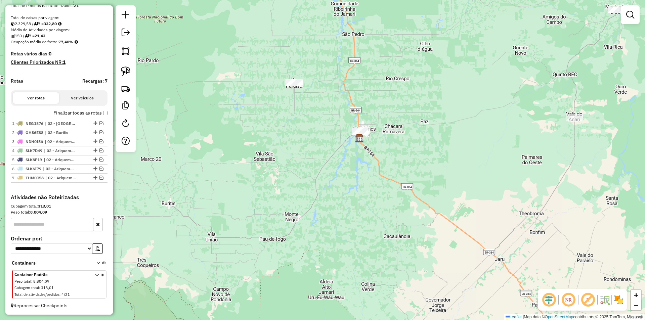
drag, startPoint x: 341, startPoint y: 154, endPoint x: 338, endPoint y: 173, distance: 19.8
click at [339, 173] on div "Janela de atendimento Grade de atendimento Capacidade Transportadoras Veículos …" at bounding box center [322, 160] width 645 height 320
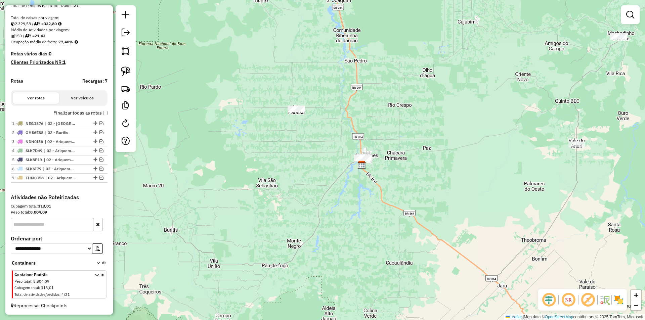
drag, startPoint x: 256, startPoint y: 172, endPoint x: 178, endPoint y: 181, distance: 78.8
click at [257, 174] on div "Janela de atendimento Grade de atendimento Capacidade Transportadoras Veículos …" at bounding box center [322, 160] width 645 height 320
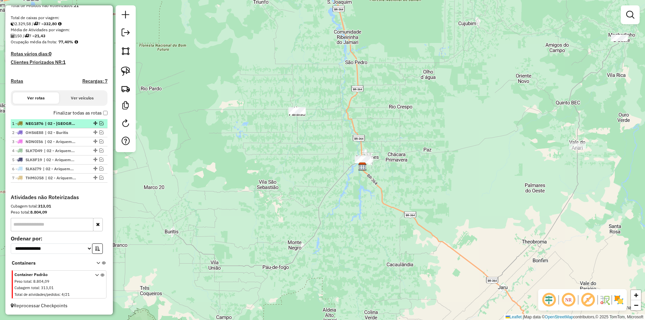
drag, startPoint x: 99, startPoint y: 123, endPoint x: 162, endPoint y: 121, distance: 62.5
click at [99, 124] on em at bounding box center [101, 123] width 4 height 4
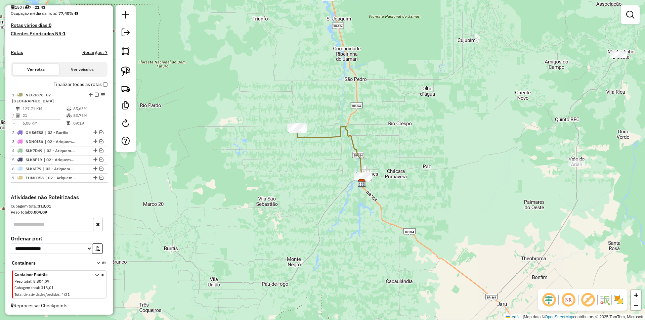
drag, startPoint x: 253, startPoint y: 140, endPoint x: 268, endPoint y: 146, distance: 16.2
click at [253, 145] on div "Janela de atendimento Grade de atendimento Capacidade Transportadoras Veículos …" at bounding box center [322, 160] width 645 height 320
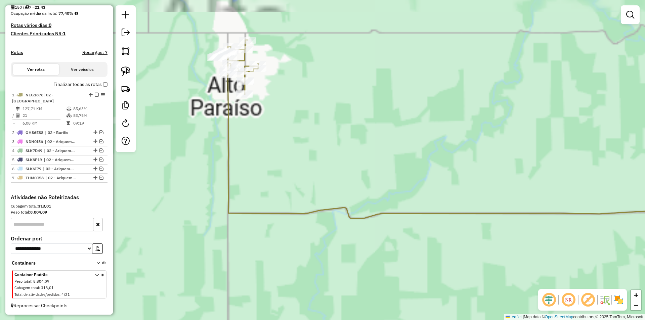
drag, startPoint x: 307, startPoint y: 122, endPoint x: 334, endPoint y: 198, distance: 80.5
click at [334, 198] on div "Janela de atendimento Grade de atendimento Capacidade Transportadoras Veículos …" at bounding box center [322, 160] width 645 height 320
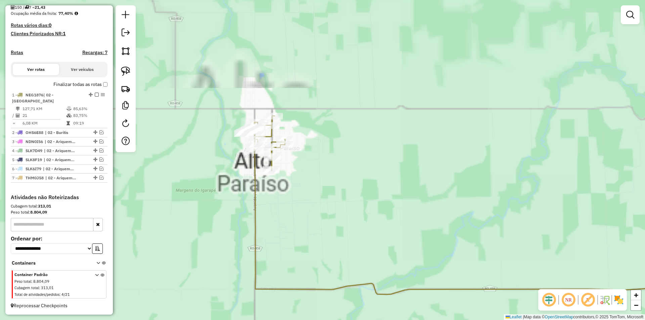
click at [335, 197] on div "Janela de atendimento Grade de atendimento Capacidade Transportadoras Veículos …" at bounding box center [322, 160] width 645 height 320
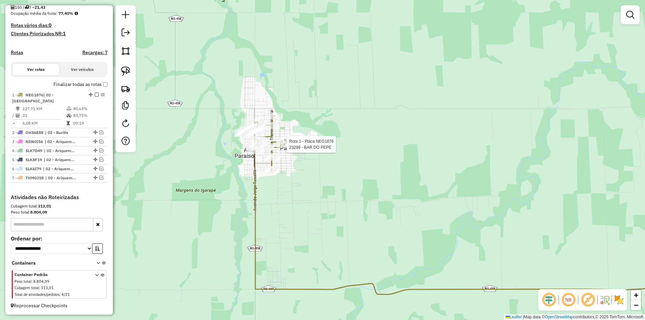
select select "*********"
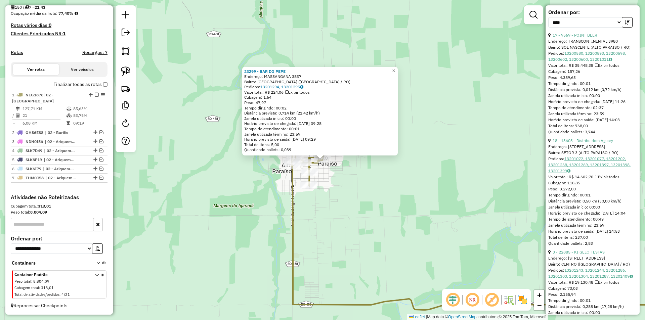
scroll to position [336, 0]
click at [582, 142] on link "18 - 13603 - Distribuidora Aguary" at bounding box center [583, 139] width 60 height 5
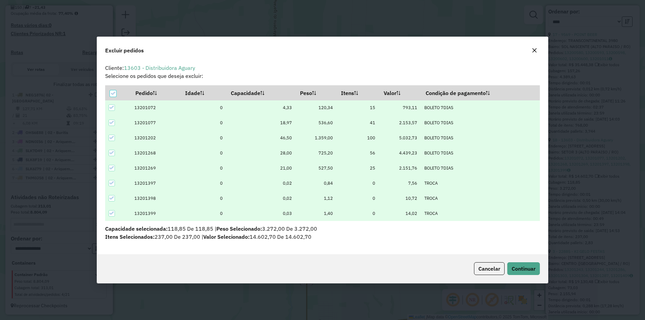
scroll to position [0, 0]
click at [519, 263] on button "Continuar" at bounding box center [523, 268] width 33 height 13
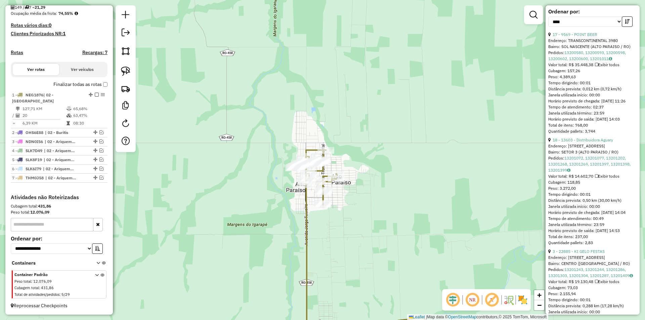
click at [418, 242] on div "Janela de atendimento Grade de atendimento Capacidade Transportadoras Veículos …" at bounding box center [322, 160] width 645 height 320
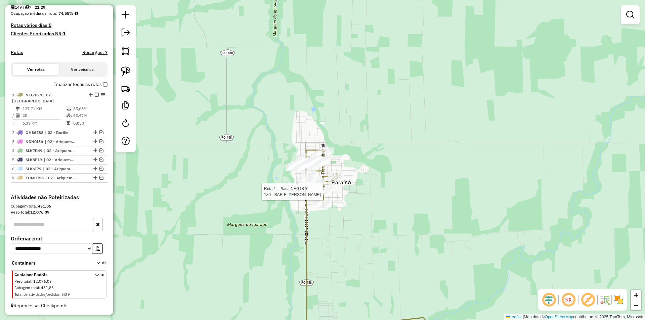
select select "*********"
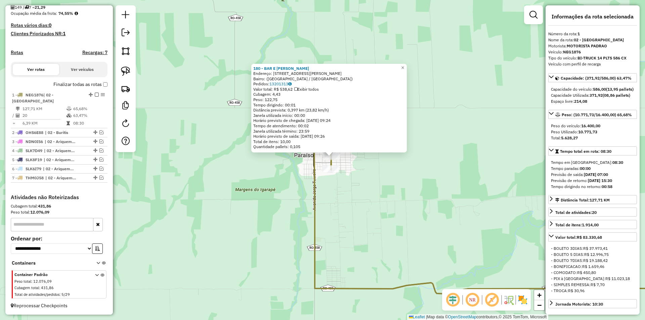
drag, startPoint x: 366, startPoint y: 211, endPoint x: 375, endPoint y: 208, distance: 9.7
click at [375, 208] on div "180 - BAR E MERC SANTANA Endereço: Avenida Ulisses Guimarães, 1208 Bairro: (Alt…" at bounding box center [322, 160] width 645 height 320
drag, startPoint x: 374, startPoint y: 207, endPoint x: 346, endPoint y: 212, distance: 28.6
click at [374, 207] on div "180 - BAR E MERC SANTANA Endereço: Avenida Ulisses Guimarães, 1208 Bairro: (Alt…" at bounding box center [322, 160] width 645 height 320
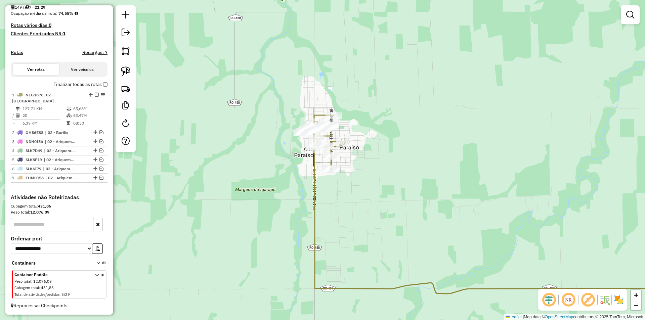
drag, startPoint x: 292, startPoint y: 213, endPoint x: 302, endPoint y: 211, distance: 10.3
click at [301, 212] on div "180 - BAR E MERC SANTANA Endereço: Avenida Ulisses Guimarães, 1208 Bairro: (Alt…" at bounding box center [322, 160] width 645 height 320
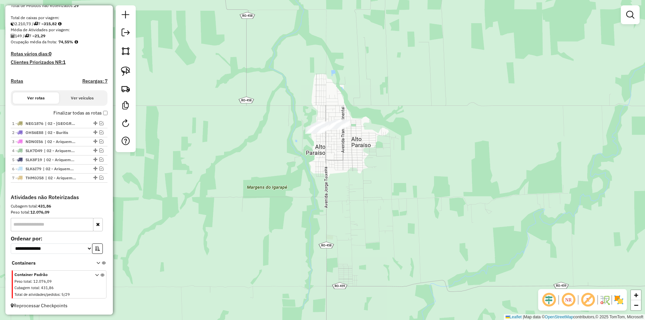
scroll to position [138, 0]
drag, startPoint x: 209, startPoint y: 177, endPoint x: 212, endPoint y: 171, distance: 6.8
click at [212, 171] on div "Janela de atendimento Grade de atendimento Capacidade Transportadoras Veículos …" at bounding box center [322, 160] width 645 height 320
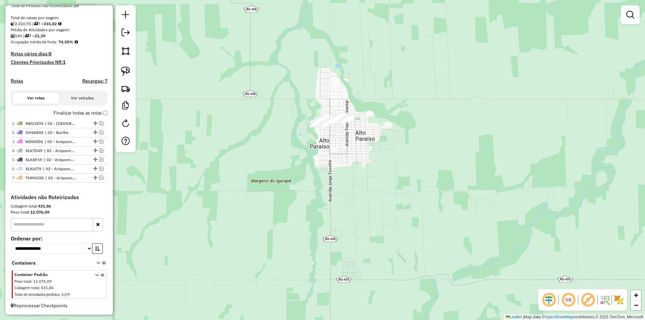
drag, startPoint x: 213, startPoint y: 172, endPoint x: 215, endPoint y: 179, distance: 7.3
click at [214, 172] on div "Janela de atendimento Grade de atendimento Capacidade Transportadoras Veículos …" at bounding box center [322, 160] width 645 height 320
click at [216, 179] on div "Janela de atendimento Grade de atendimento Capacidade Transportadoras Veículos …" at bounding box center [322, 160] width 645 height 320
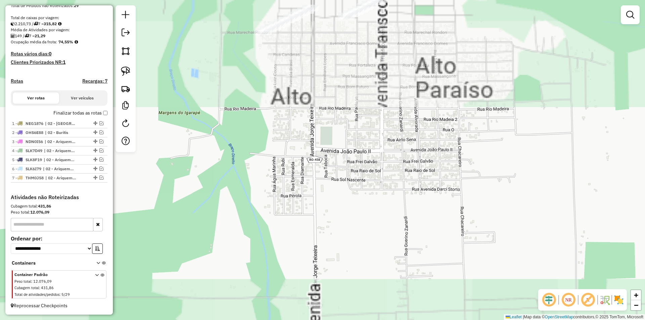
drag, startPoint x: 319, startPoint y: 185, endPoint x: 326, endPoint y: 184, distance: 6.9
click at [325, 204] on div "Janela de atendimento Grade de atendimento Capacidade Transportadoras Veículos …" at bounding box center [322, 160] width 645 height 320
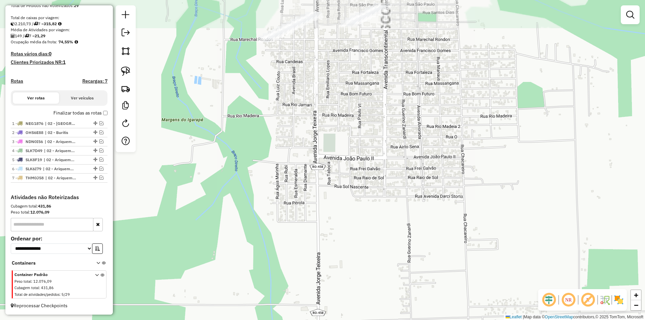
drag, startPoint x: 325, startPoint y: 131, endPoint x: 333, endPoint y: 198, distance: 67.4
click at [333, 198] on div "Janela de atendimento Grade de atendimento Capacidade Transportadoras Veículos …" at bounding box center [322, 160] width 645 height 320
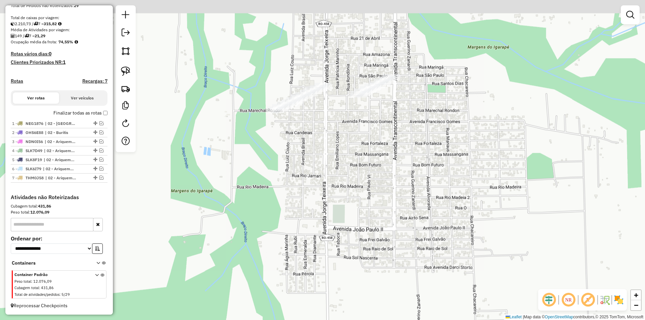
click at [334, 191] on div "Janela de atendimento Grade de atendimento Capacidade Transportadoras Veículos …" at bounding box center [322, 160] width 645 height 320
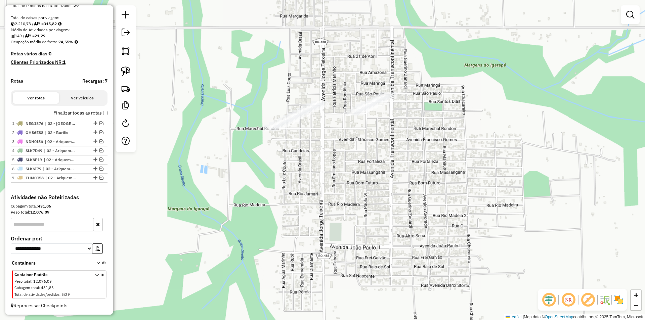
click at [333, 187] on div "Janela de atendimento Grade de atendimento Capacidade Transportadoras Veículos …" at bounding box center [322, 160] width 645 height 320
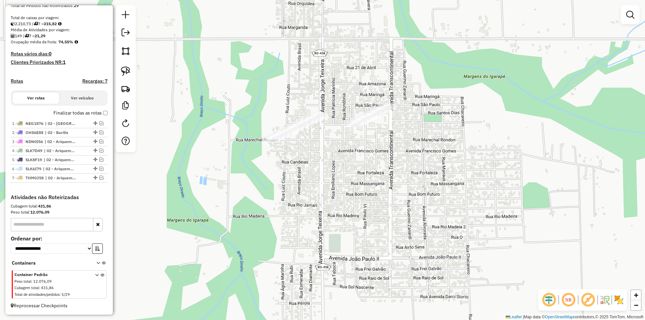
drag, startPoint x: 590, startPoint y: 182, endPoint x: 610, endPoint y: 178, distance: 20.9
click at [610, 178] on div "Janela de atendimento Grade de atendimento Capacidade Transportadoras Veículos …" at bounding box center [322, 160] width 645 height 320
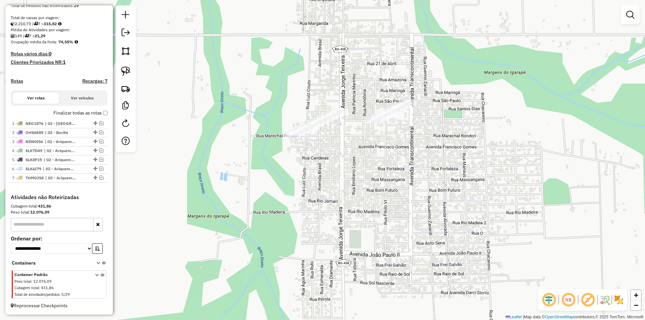
click at [521, 192] on div "Janela de atendimento Grade de atendimento Capacidade Transportadoras Veículos …" at bounding box center [322, 160] width 645 height 320
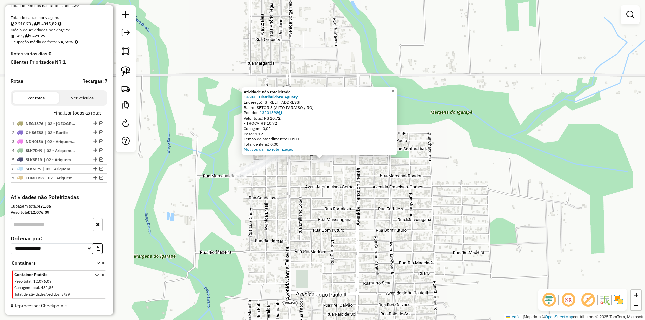
drag, startPoint x: 400, startPoint y: 255, endPoint x: 389, endPoint y: 255, distance: 11.1
click at [393, 255] on div "Atividade não roteirizada 13603 - Distribuidora Aguary Endereço: AV Av Transcon…" at bounding box center [322, 160] width 645 height 320
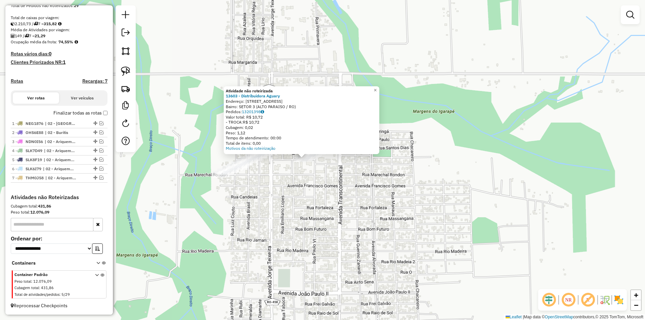
click at [279, 202] on div "Atividade não roteirizada 13603 - Distribuidora Aguary Endereço: AV Av Transcon…" at bounding box center [322, 160] width 645 height 320
click at [267, 200] on div "Atividade não roteirizada 13603 - Distribuidora Aguary Endereço: AV Av Transcon…" at bounding box center [322, 160] width 645 height 320
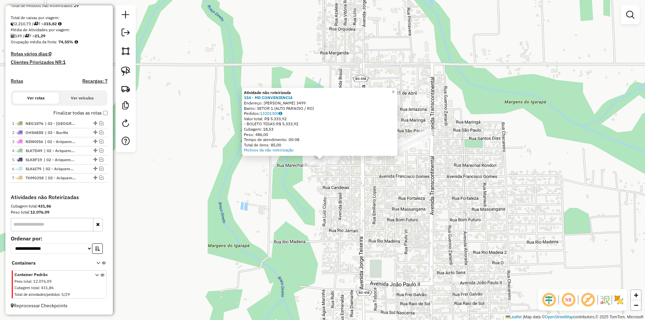
click at [400, 194] on div "Atividade não roteirizada 154 - MD CONVENIENCIA Endereço: JORGE TEIXEIRA 3499 B…" at bounding box center [322, 160] width 645 height 320
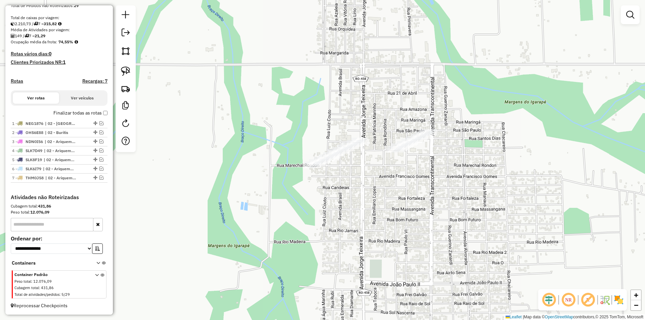
click at [383, 183] on div "Janela de atendimento Grade de atendimento Capacidade Transportadoras Veículos …" at bounding box center [322, 160] width 645 height 320
drag, startPoint x: 127, startPoint y: 68, endPoint x: 159, endPoint y: 88, distance: 37.4
click at [128, 68] on img at bounding box center [125, 71] width 9 height 9
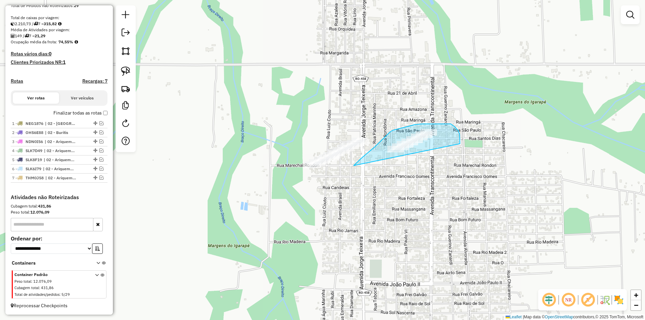
drag, startPoint x: 354, startPoint y: 165, endPoint x: 460, endPoint y: 144, distance: 108.0
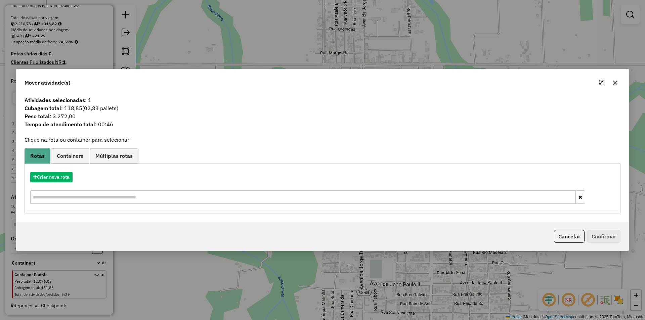
drag, startPoint x: 615, startPoint y: 79, endPoint x: 548, endPoint y: 99, distance: 69.8
click at [615, 79] on button "button" at bounding box center [615, 82] width 11 height 11
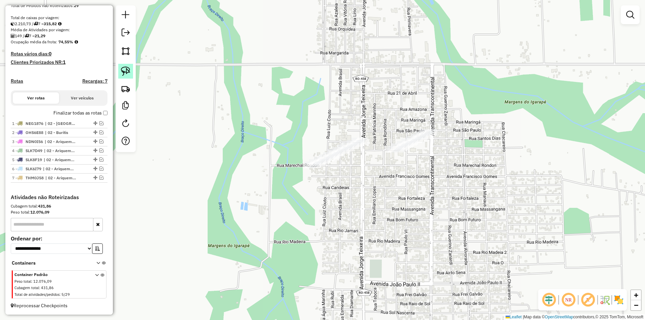
click at [126, 72] on img at bounding box center [125, 71] width 9 height 9
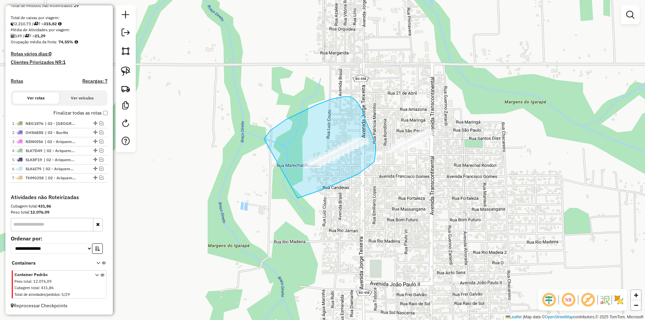
drag, startPoint x: 286, startPoint y: 120, endPoint x: 296, endPoint y: 198, distance: 79.3
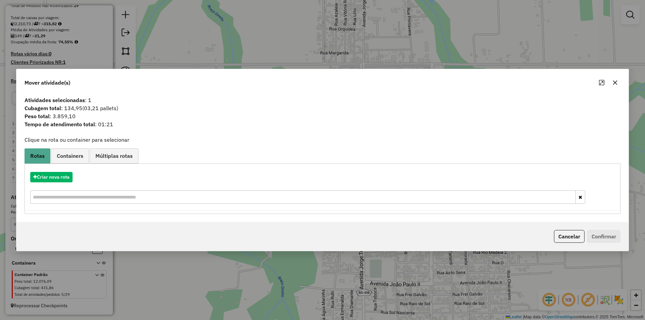
click at [614, 84] on icon "button" at bounding box center [614, 82] width 5 height 5
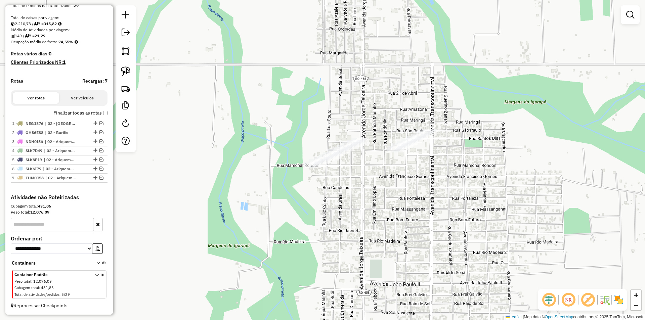
click at [481, 190] on div "Janela de atendimento Grade de atendimento Capacidade Transportadoras Veículos …" at bounding box center [322, 160] width 645 height 320
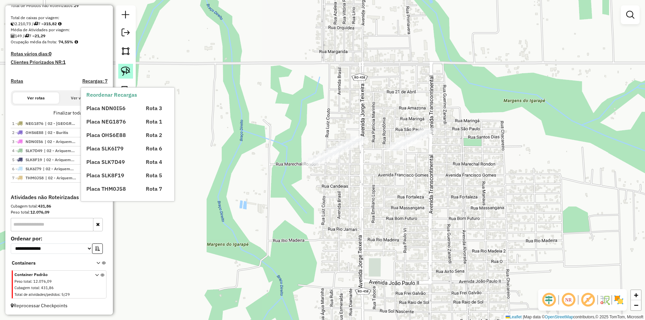
click at [129, 68] on img at bounding box center [125, 71] width 9 height 9
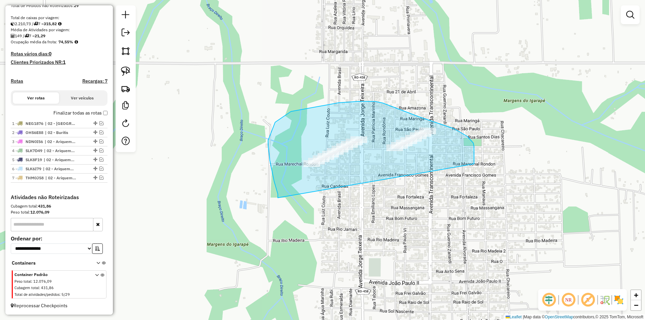
drag, startPoint x: 278, startPoint y: 194, endPoint x: 474, endPoint y: 164, distance: 198.5
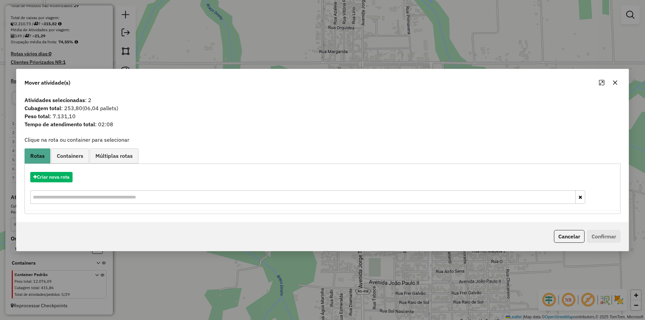
click at [616, 82] on icon "button" at bounding box center [614, 82] width 5 height 5
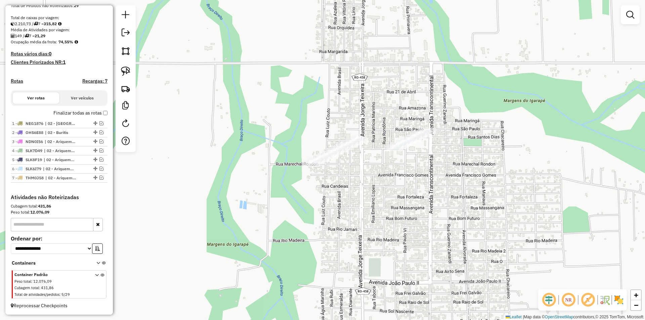
click at [440, 239] on div "Janela de atendimento Grade de atendimento Capacidade Transportadoras Veículos …" at bounding box center [322, 160] width 645 height 320
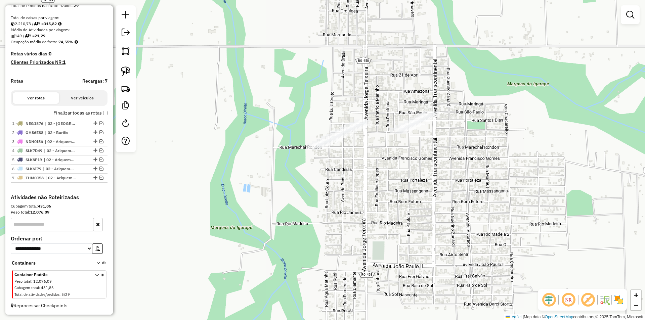
drag, startPoint x: 437, startPoint y: 224, endPoint x: 469, endPoint y: 177, distance: 57.2
click at [445, 207] on div "Janela de atendimento Grade de atendimento Capacidade Transportadoras Veículos …" at bounding box center [322, 160] width 645 height 320
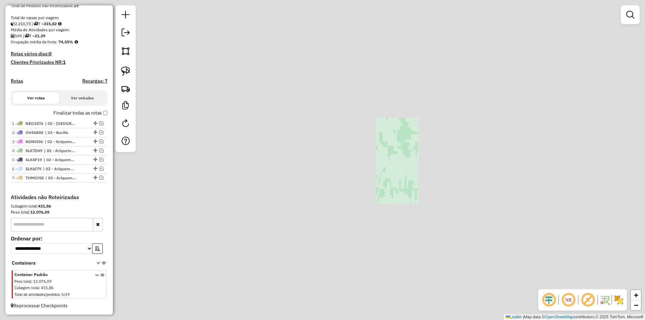
drag, startPoint x: 368, startPoint y: 124, endPoint x: 361, endPoint y: 119, distance: 9.1
click at [361, 119] on div "Janela de atendimento Grade de atendimento Capacidade Transportadoras Veículos …" at bounding box center [322, 160] width 645 height 320
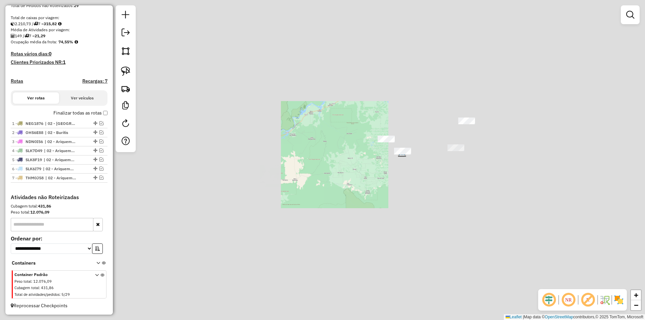
drag, startPoint x: 388, startPoint y: 170, endPoint x: 367, endPoint y: 162, distance: 22.8
click at [367, 162] on div "Janela de atendimento Grade de atendimento Capacidade Transportadoras Veículos …" at bounding box center [322, 160] width 645 height 320
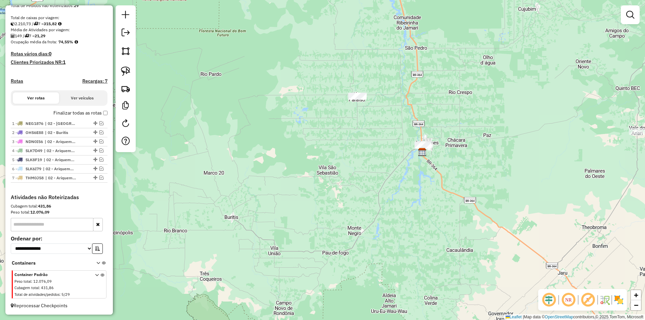
drag, startPoint x: 412, startPoint y: 166, endPoint x: 403, endPoint y: 166, distance: 8.4
click at [404, 166] on div "Janela de atendimento Grade de atendimento Capacidade Transportadoras Veículos …" at bounding box center [322, 160] width 645 height 320
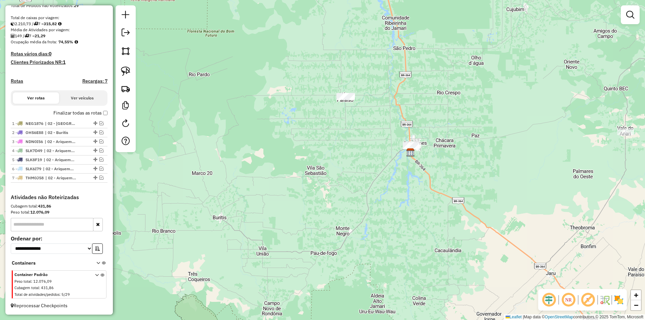
drag, startPoint x: 443, startPoint y: 202, endPoint x: 422, endPoint y: 168, distance: 39.9
click at [439, 191] on div "Janela de atendimento Grade de atendimento Capacidade Transportadoras Veículos …" at bounding box center [322, 160] width 645 height 320
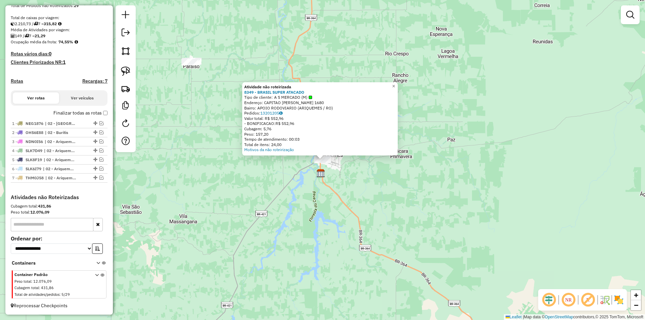
drag, startPoint x: 446, startPoint y: 220, endPoint x: 418, endPoint y: 202, distance: 33.7
click at [446, 220] on div "Atividade não roteirizada 8349 - BRASIL SUPER ATACADO Tipo de cliente: A S MERC…" at bounding box center [322, 160] width 645 height 320
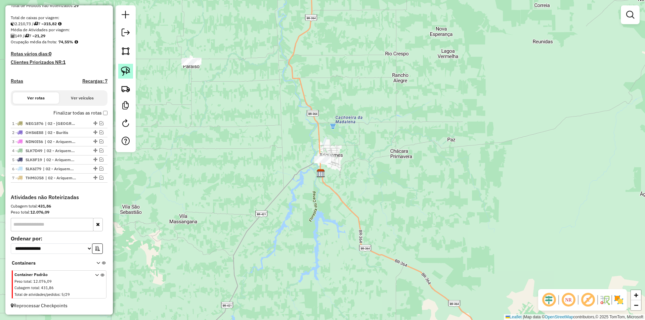
drag, startPoint x: 128, startPoint y: 74, endPoint x: 131, endPoint y: 82, distance: 8.5
click at [128, 74] on img at bounding box center [125, 71] width 9 height 9
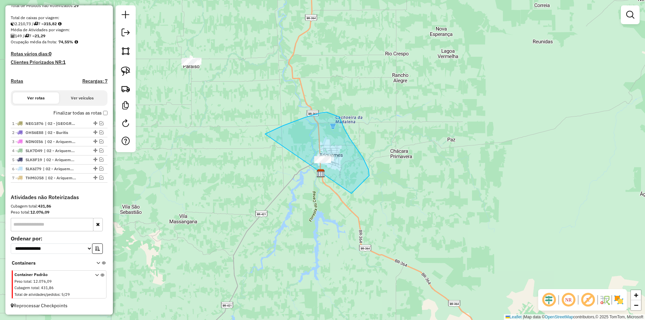
drag, startPoint x: 305, startPoint y: 118, endPoint x: 318, endPoint y: 200, distance: 83.7
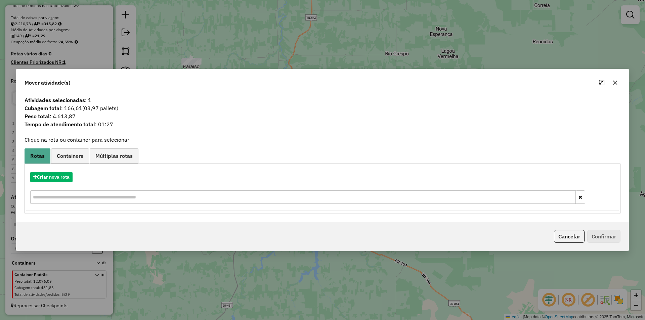
drag, startPoint x: 484, startPoint y: 284, endPoint x: 428, endPoint y: 273, distance: 56.7
click at [482, 284] on div "Mover atividade(s) Atividades selecionadas : 1 Cubagem total : 166,61 (03,97 pa…" at bounding box center [322, 160] width 645 height 320
click at [614, 82] on icon "button" at bounding box center [614, 82] width 5 height 5
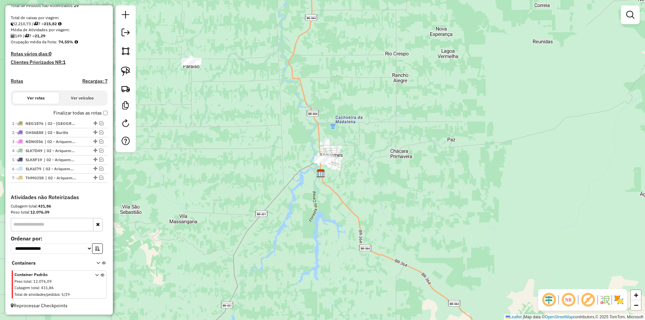
click at [447, 162] on div "Janela de atendimento Grade de atendimento Capacidade Transportadoras Veículos …" at bounding box center [322, 160] width 645 height 320
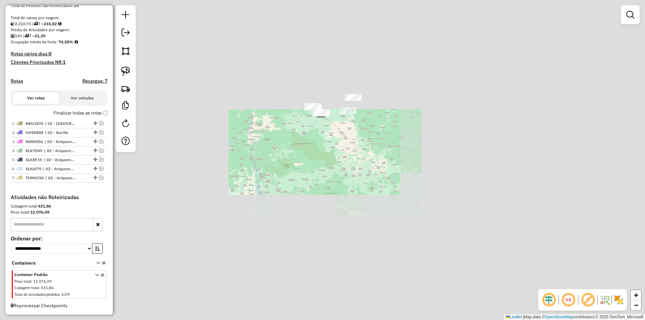
click at [274, 153] on div "Janela de atendimento Grade de atendimento Capacidade Transportadoras Veículos …" at bounding box center [322, 160] width 645 height 320
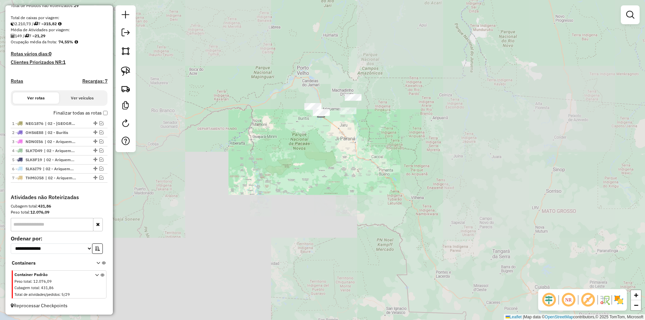
drag, startPoint x: 273, startPoint y: 157, endPoint x: 273, endPoint y: 153, distance: 3.7
click at [274, 157] on div "Janela de atendimento Grade de atendimento Capacidade Transportadoras Veículos …" at bounding box center [322, 160] width 645 height 320
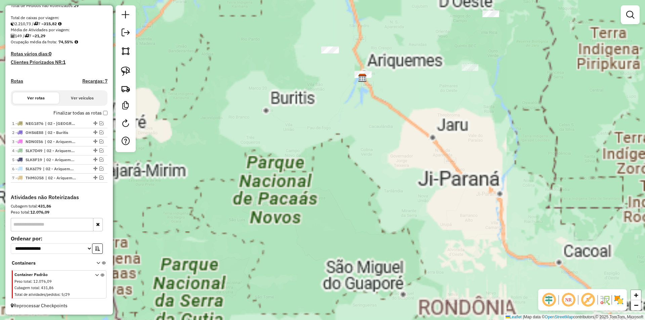
click at [295, 131] on div "Janela de atendimento Grade de atendimento Capacidade Transportadoras Veículos …" at bounding box center [322, 160] width 645 height 320
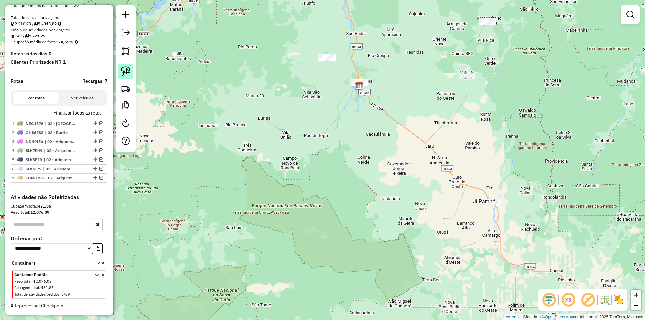
click at [126, 71] on img at bounding box center [125, 71] width 9 height 9
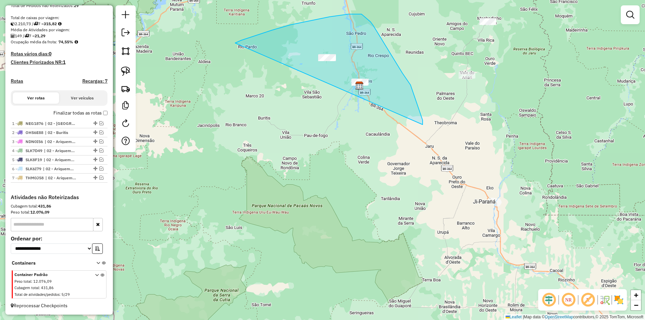
drag, startPoint x: 241, startPoint y: 40, endPoint x: 399, endPoint y: 166, distance: 201.5
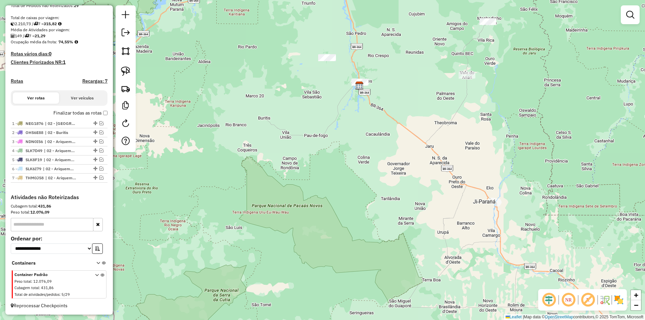
click at [618, 99] on div "Janela de atendimento Grade de atendimento Capacidade Transportadoras Veículos …" at bounding box center [322, 160] width 645 height 320
click at [246, 60] on div "Janela de atendimento Grade de atendimento Capacidade Transportadoras Veículos …" at bounding box center [322, 160] width 645 height 320
drag, startPoint x: 252, startPoint y: 84, endPoint x: 256, endPoint y: 86, distance: 4.8
click at [253, 84] on div "Janela de atendimento Grade de atendimento Capacidade Transportadoras Veículos …" at bounding box center [322, 160] width 645 height 320
click at [126, 34] on em at bounding box center [126, 33] width 8 height 8
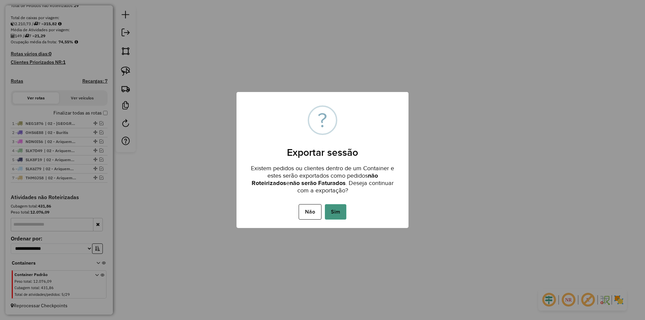
click at [337, 213] on button "Sim" at bounding box center [336, 211] width 22 height 15
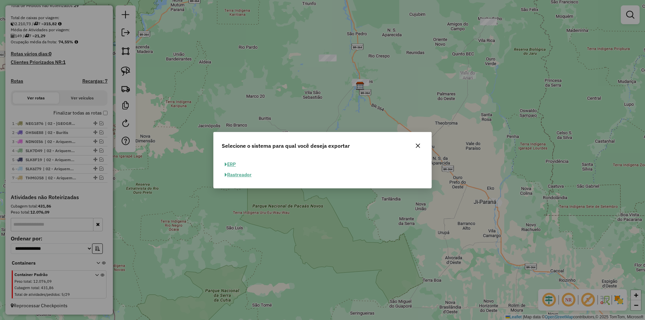
click at [222, 167] on button "ERP" at bounding box center [230, 164] width 17 height 10
select select "**"
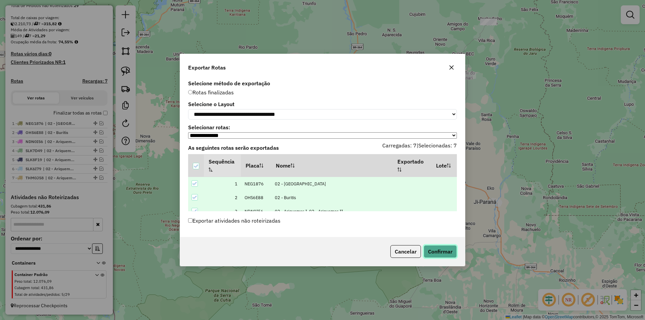
click at [439, 255] on button "Confirmar" at bounding box center [440, 251] width 33 height 13
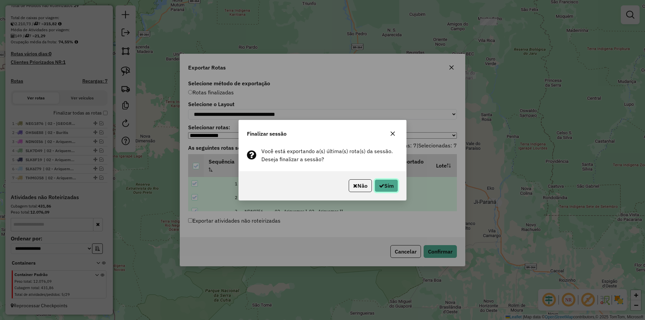
click at [387, 189] on button "Sim" at bounding box center [387, 185] width 24 height 13
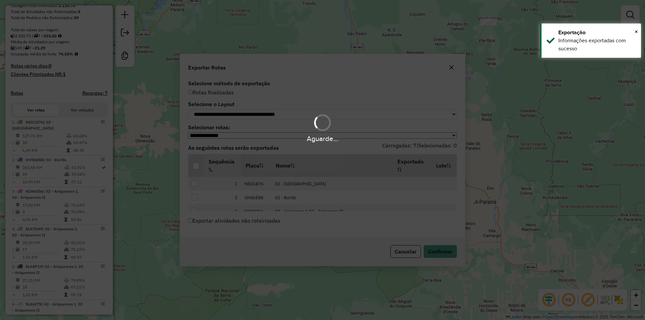
scroll to position [156, 0]
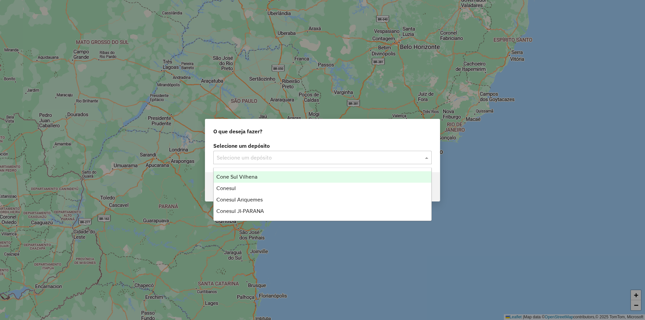
click at [240, 156] on input "text" at bounding box center [316, 158] width 198 height 8
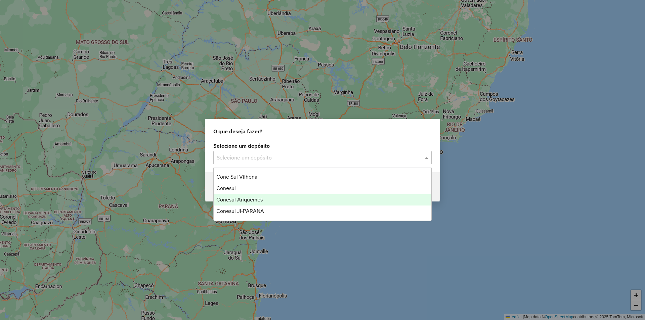
click at [235, 203] on div "Conesul Ariquemes" at bounding box center [323, 199] width 218 height 11
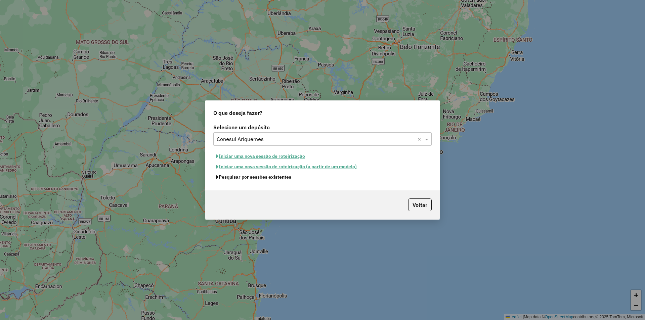
click at [255, 179] on button "Pesquisar por sessões existentes" at bounding box center [253, 177] width 81 height 10
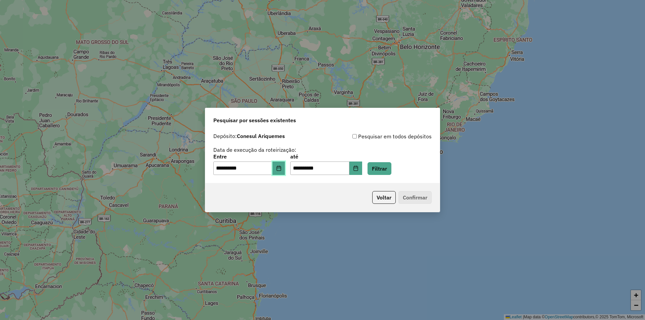
click at [281, 168] on icon "Choose Date" at bounding box center [278, 168] width 4 height 5
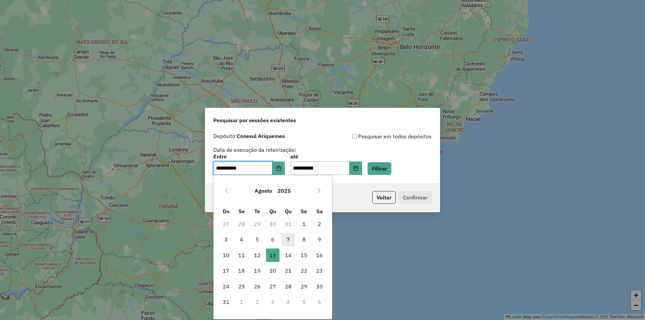
click at [287, 238] on span "7" at bounding box center [288, 239] width 13 height 13
type input "**********"
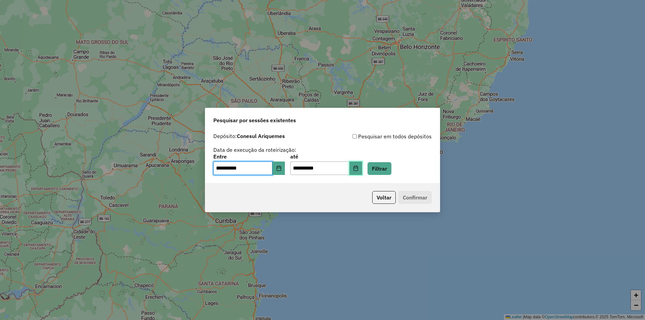
click at [358, 168] on icon "Choose Date" at bounding box center [355, 168] width 4 height 5
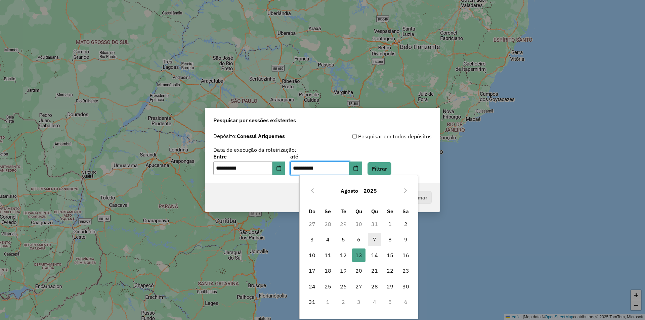
click at [378, 242] on span "7" at bounding box center [374, 239] width 13 height 13
type input "**********"
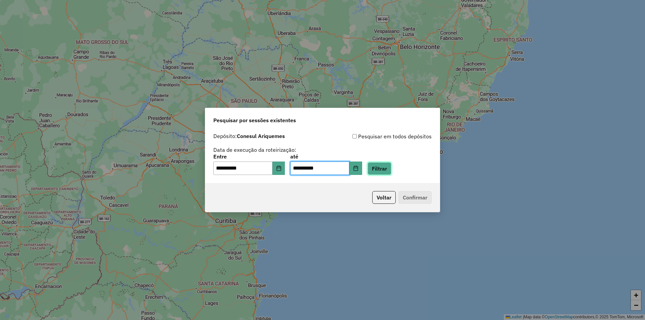
click at [391, 172] on button "Filtrar" at bounding box center [380, 168] width 24 height 13
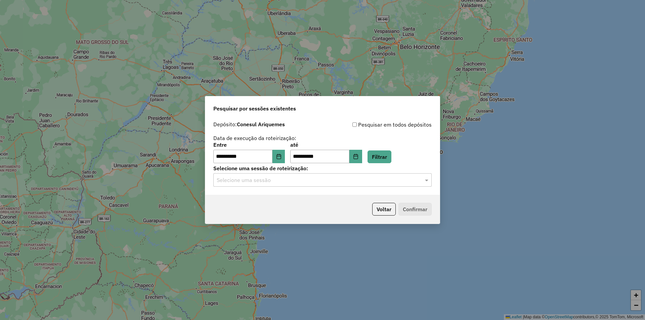
click at [245, 182] on input "text" at bounding box center [316, 180] width 198 height 8
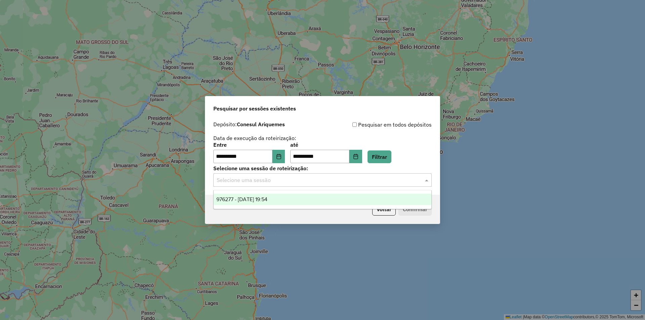
click at [253, 197] on span "976277 - 07/08/2025 19:54" at bounding box center [241, 200] width 51 height 6
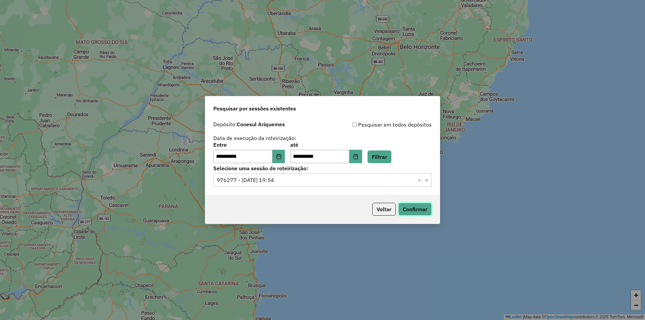
click at [418, 209] on button "Confirmar" at bounding box center [414, 209] width 33 height 13
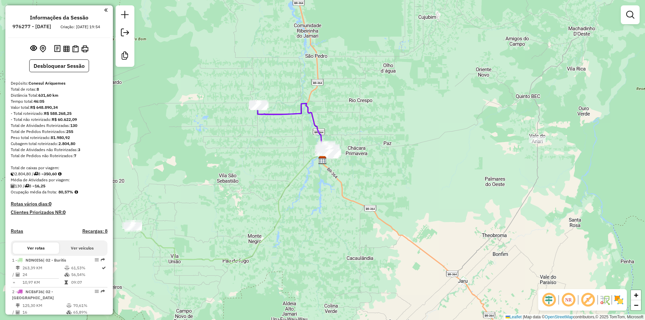
click at [279, 93] on div "Janela de atendimento Grade de atendimento Capacidade Transportadoras Veículos …" at bounding box center [322, 160] width 645 height 320
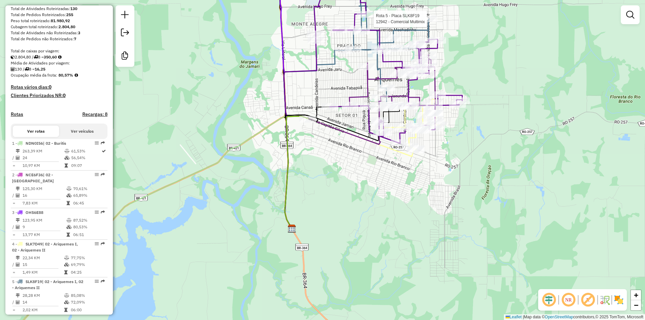
select select "**********"
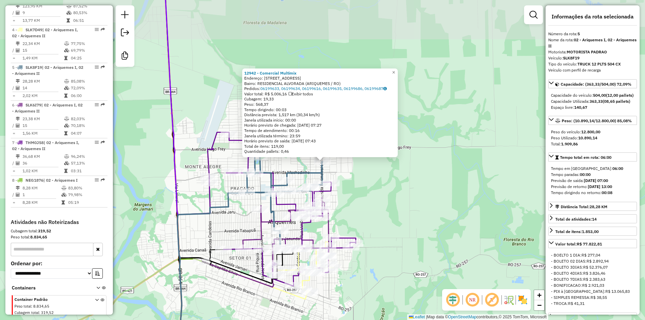
scroll to position [341, 0]
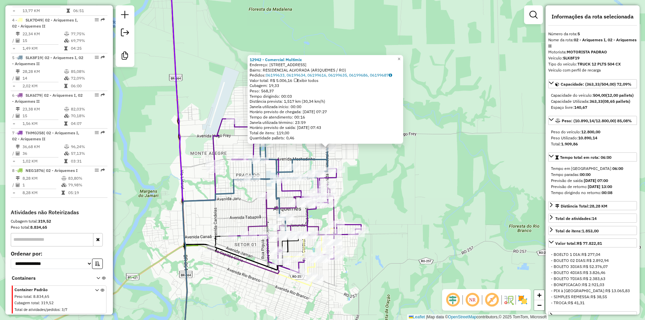
drag, startPoint x: 478, startPoint y: 132, endPoint x: 468, endPoint y: 133, distance: 10.5
click at [482, 118] on div "12942 - Comercial Multimix Endereço: AV Avenida Perimetral Leste,4458 Bairro: R…" at bounding box center [322, 160] width 645 height 320
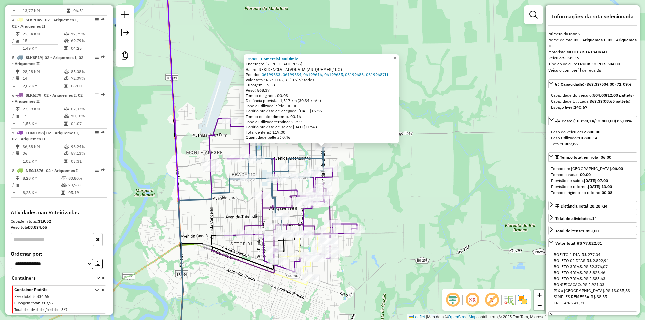
drag, startPoint x: 464, startPoint y: 149, endPoint x: 468, endPoint y: 121, distance: 27.8
click at [470, 121] on div "12942 - Comercial Multimix Endereço: AV Avenida Perimetral Leste,4458 Bairro: R…" at bounding box center [322, 160] width 645 height 320
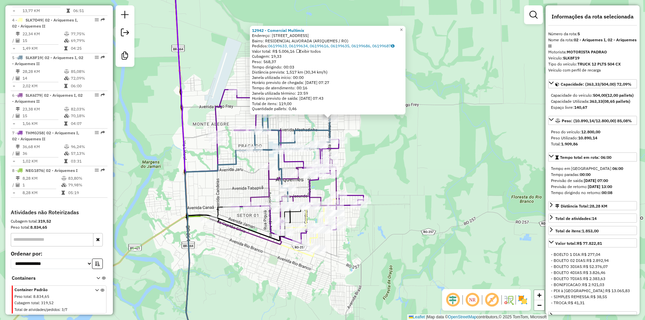
click at [455, 145] on div "12942 - Comercial Multimix Endereço: AV Avenida Perimetral Leste,4458 Bairro: R…" at bounding box center [322, 160] width 645 height 320
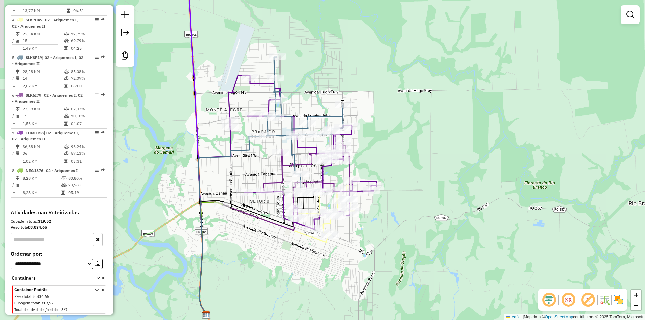
drag, startPoint x: 424, startPoint y: 178, endPoint x: 437, endPoint y: 164, distance: 19.3
click at [437, 164] on div "Janela de atendimento Grade de atendimento Capacidade Transportadoras Veículos …" at bounding box center [322, 160] width 645 height 320
select select "**********"
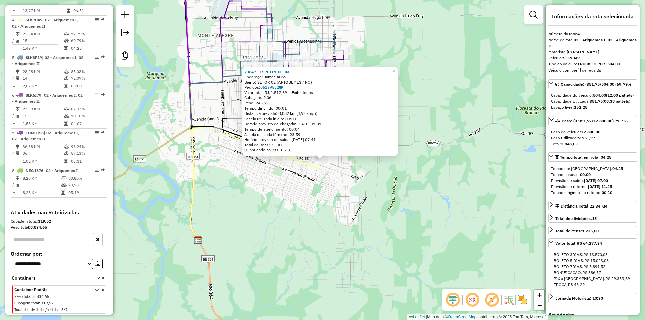
drag, startPoint x: 401, startPoint y: 217, endPoint x: 400, endPoint y: 224, distance: 7.7
click at [402, 225] on div "23647 - ESPETINHO JM Endereço: Jamari 4869 Bairro: SETOR 02 (ARIQUEMES / RO) Pe…" at bounding box center [322, 160] width 645 height 320
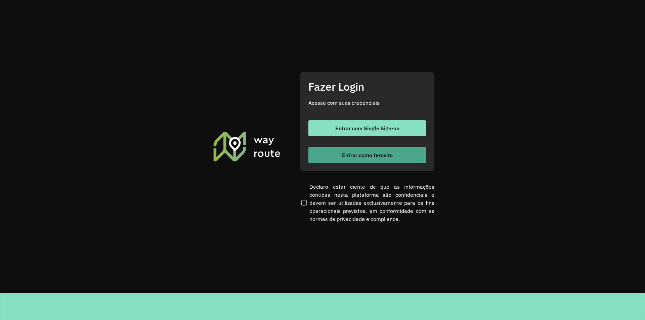
click at [353, 153] on span "Entrar como terceiro" at bounding box center [367, 155] width 51 height 5
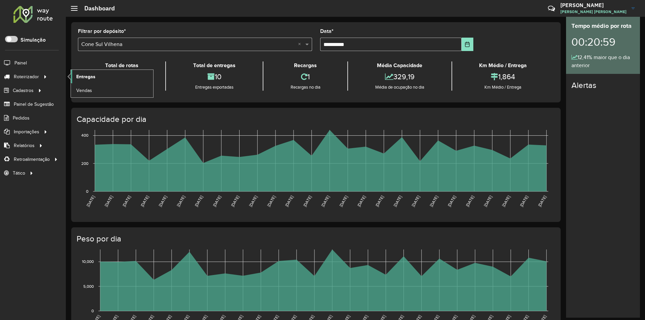
click at [81, 78] on span "Entregas" at bounding box center [85, 76] width 19 height 7
click at [81, 77] on span "Entregas" at bounding box center [85, 76] width 19 height 7
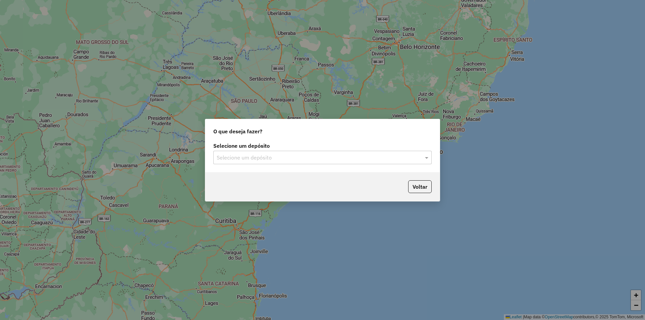
click at [227, 158] on input "text" at bounding box center [316, 158] width 198 height 8
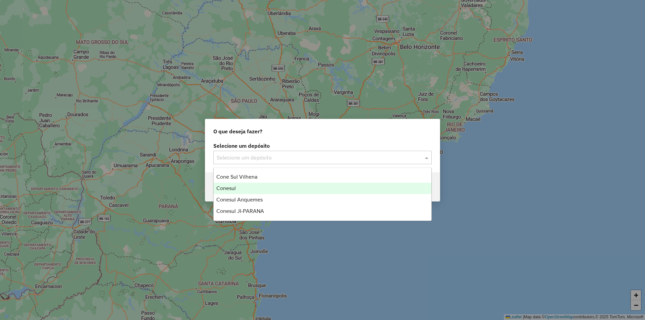
click at [231, 185] on span "Conesul" at bounding box center [225, 188] width 19 height 6
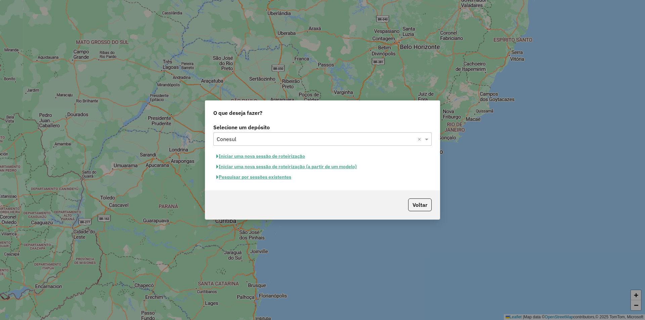
drag, startPoint x: 243, startPoint y: 136, endPoint x: 245, endPoint y: 140, distance: 4.1
click at [245, 137] on input "text" at bounding box center [316, 139] width 198 height 8
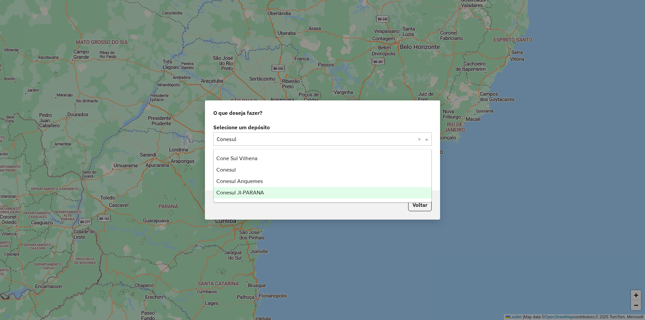
click at [247, 191] on span "Conesul JI-PARANA" at bounding box center [240, 193] width 48 height 6
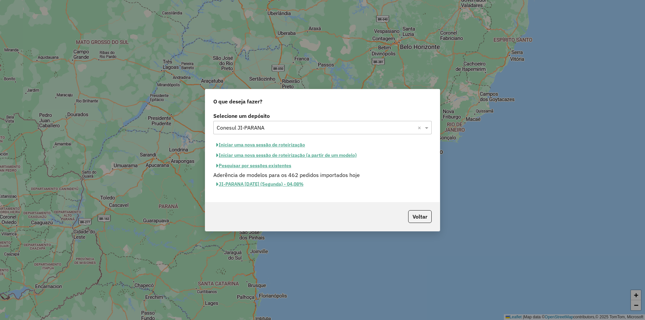
click at [265, 142] on button "Iniciar uma nova sessão de roteirização" at bounding box center [260, 145] width 95 height 10
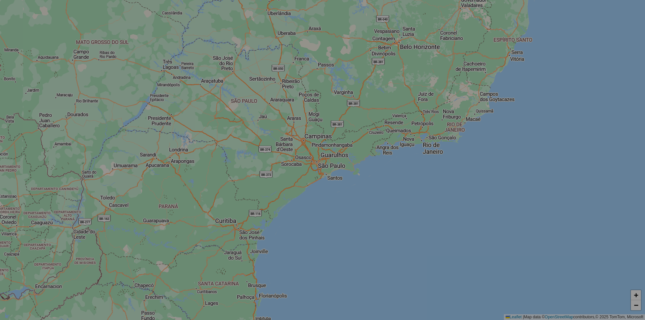
select select "*"
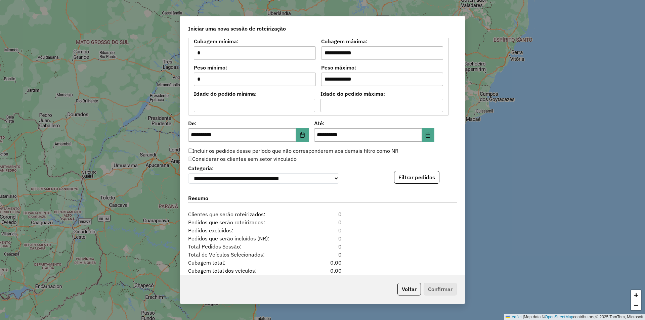
scroll to position [615, 0]
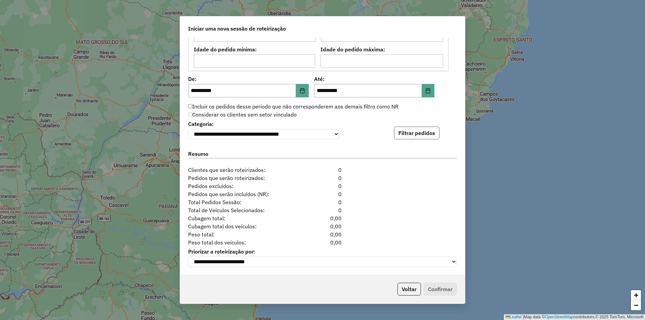
click at [424, 131] on button "Filtrar pedidos" at bounding box center [416, 133] width 45 height 13
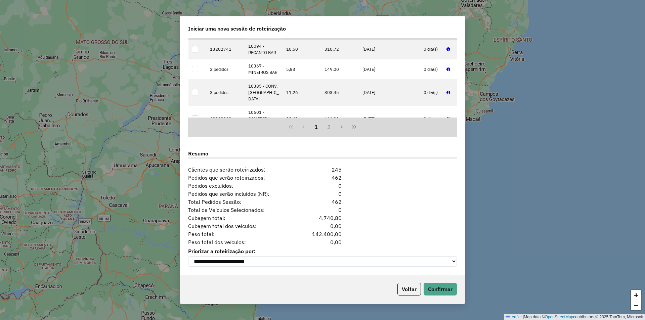
scroll to position [202, 0]
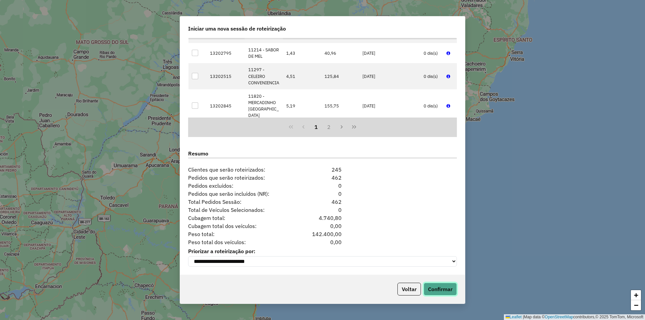
click at [437, 285] on button "Confirmar" at bounding box center [440, 289] width 33 height 13
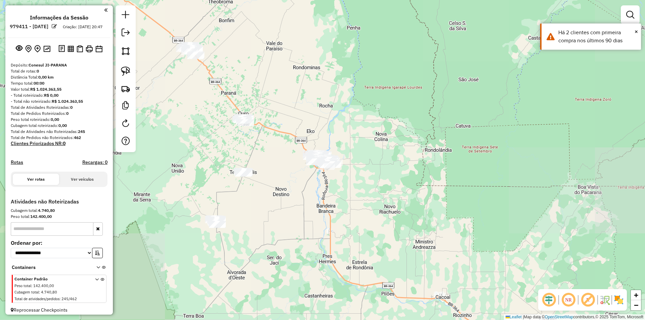
click at [221, 87] on div "Janela de atendimento Grade de atendimento Capacidade Transportadoras Veículos …" at bounding box center [322, 160] width 645 height 320
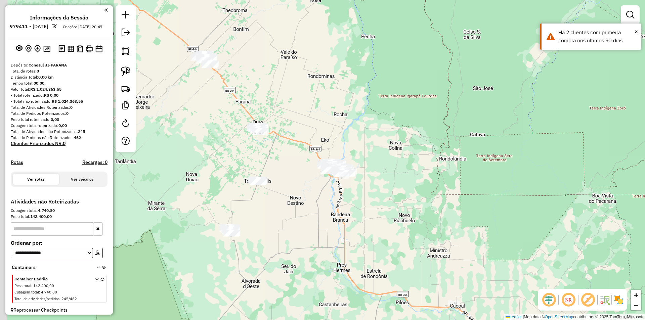
drag, startPoint x: 171, startPoint y: 115, endPoint x: 310, endPoint y: 180, distance: 154.0
click at [312, 192] on div "Janela de atendimento Grade de atendimento Capacidade Transportadoras Veículos …" at bounding box center [322, 160] width 645 height 320
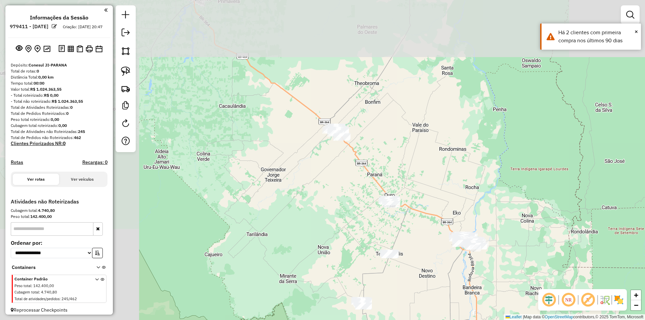
click at [306, 168] on div "Janela de atendimento Grade de atendimento Capacidade Transportadoras Veículos …" at bounding box center [322, 160] width 645 height 320
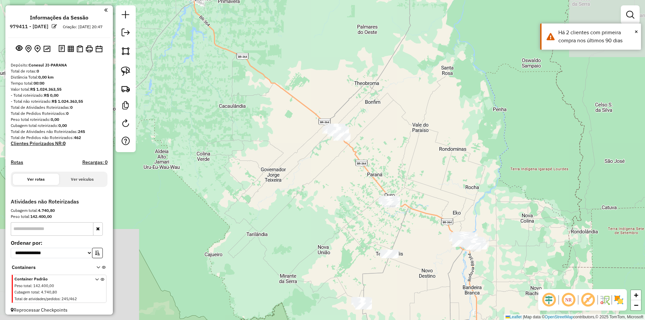
drag, startPoint x: 307, startPoint y: 155, endPoint x: 308, endPoint y: 149, distance: 5.8
click at [308, 150] on div "Janela de atendimento Grade de atendimento Capacidade Transportadoras Veículos …" at bounding box center [322, 160] width 645 height 320
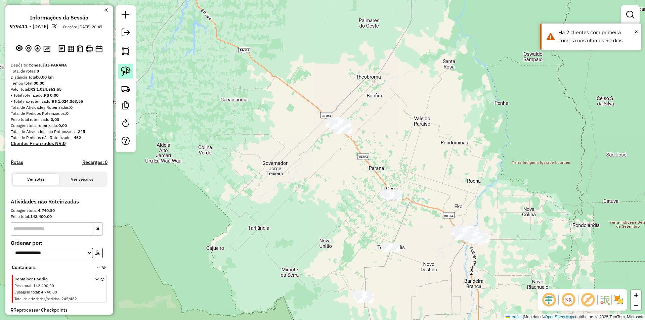
drag, startPoint x: 130, startPoint y: 67, endPoint x: 177, endPoint y: 89, distance: 51.9
click at [130, 67] on img at bounding box center [125, 71] width 9 height 9
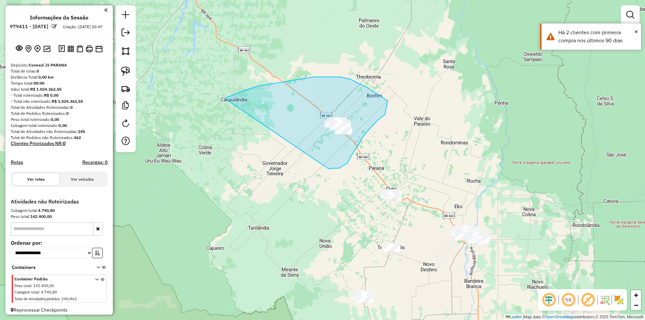
drag, startPoint x: 240, startPoint y: 92, endPoint x: 328, endPoint y: 169, distance: 116.6
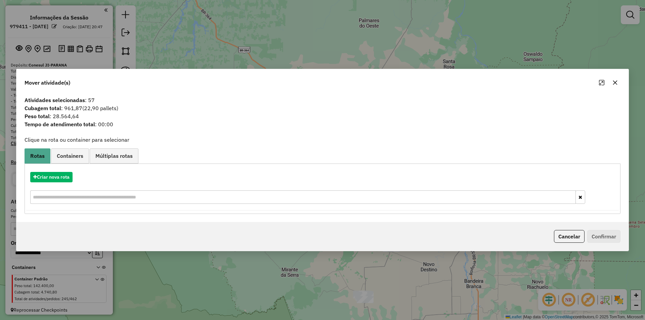
click at [615, 82] on icon "button" at bounding box center [614, 82] width 5 height 5
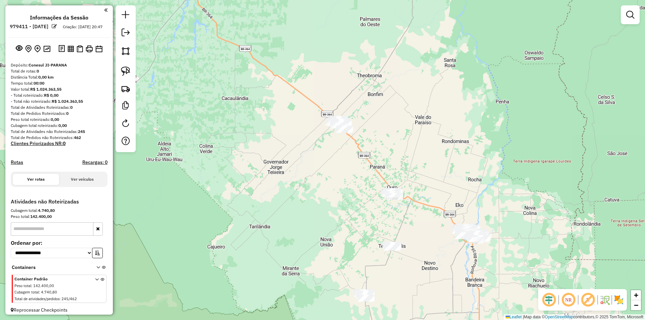
drag, startPoint x: 293, startPoint y: 151, endPoint x: 336, endPoint y: 135, distance: 45.8
click at [294, 148] on div "Janela de atendimento Grade de atendimento Capacidade Transportadoras Veículos …" at bounding box center [322, 160] width 645 height 320
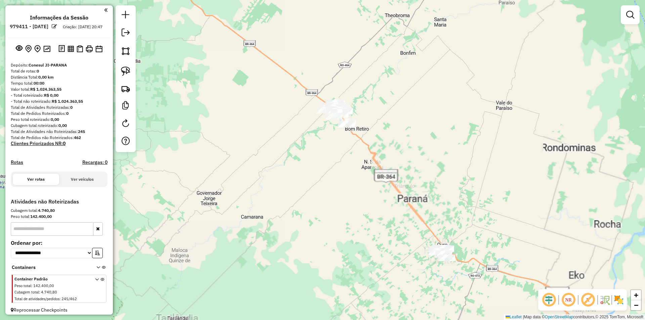
drag, startPoint x: 305, startPoint y: 132, endPoint x: 289, endPoint y: 126, distance: 17.0
click at [297, 128] on div "Janela de atendimento Grade de atendimento Capacidade Transportadoras Veículos …" at bounding box center [322, 160] width 645 height 320
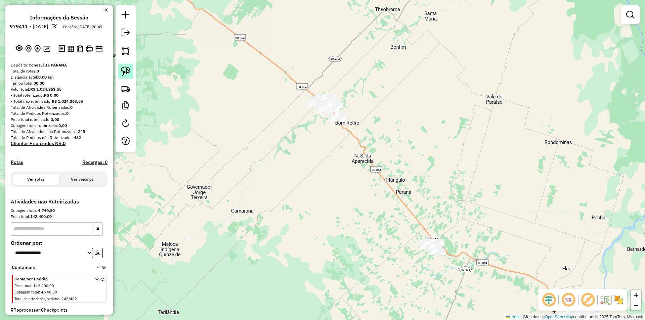
click at [124, 69] on img at bounding box center [125, 71] width 9 height 9
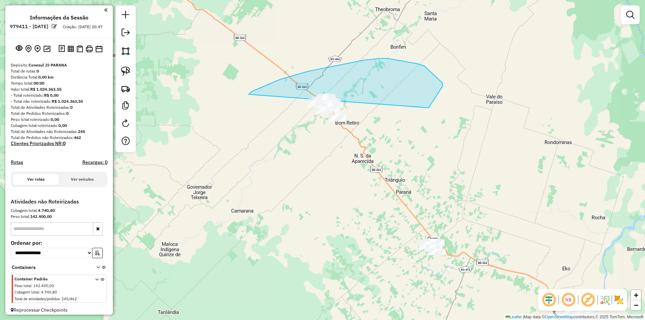
drag, startPoint x: 309, startPoint y: 71, endPoint x: 319, endPoint y: 175, distance: 104.7
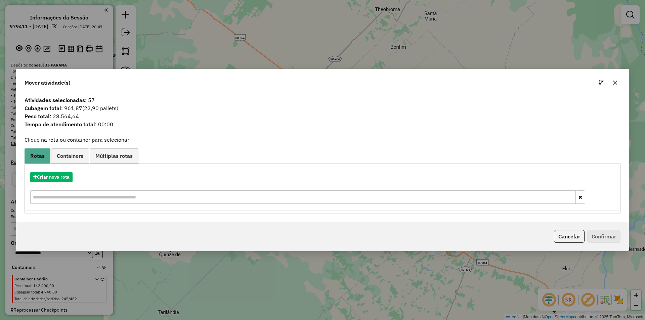
click at [613, 83] on icon "button" at bounding box center [614, 82] width 5 height 5
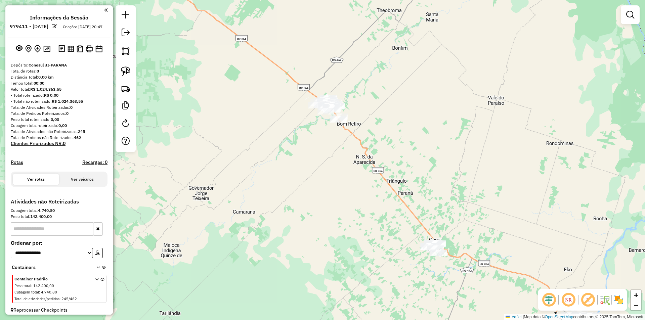
drag, startPoint x: 327, startPoint y: 165, endPoint x: 332, endPoint y: 170, distance: 7.1
click at [332, 170] on div "Janela de atendimento Grade de atendimento Capacidade Transportadoras Veículos …" at bounding box center [322, 160] width 645 height 320
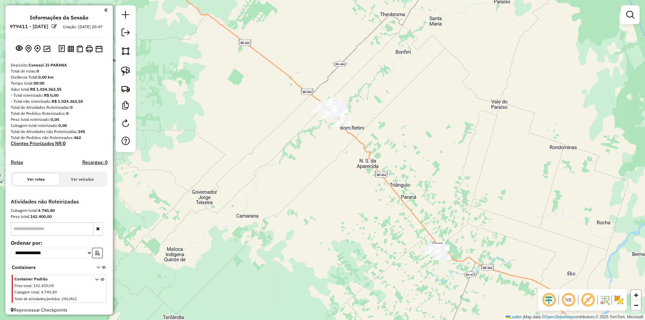
drag, startPoint x: 332, startPoint y: 170, endPoint x: 327, endPoint y: 165, distance: 6.9
click at [332, 167] on div "Janela de atendimento Grade de atendimento Capacidade Transportadoras Veículos …" at bounding box center [322, 160] width 645 height 320
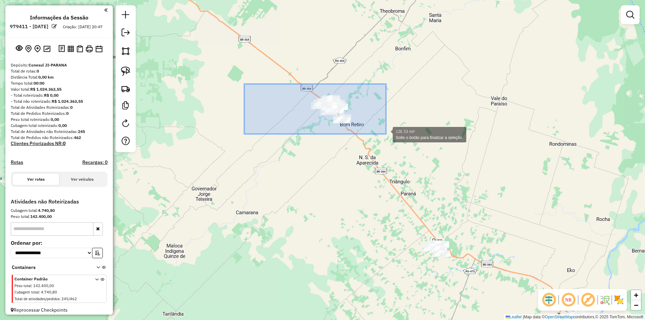
drag, startPoint x: 244, startPoint y: 84, endPoint x: 386, endPoint y: 135, distance: 150.3
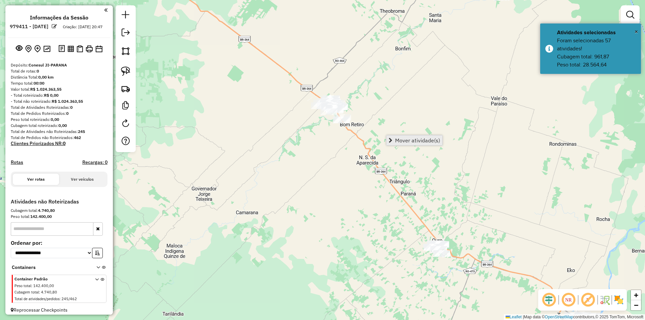
drag, startPoint x: 403, startPoint y: 139, endPoint x: 393, endPoint y: 138, distance: 10.1
click at [403, 139] on span "Mover atividade(s)" at bounding box center [417, 140] width 45 height 5
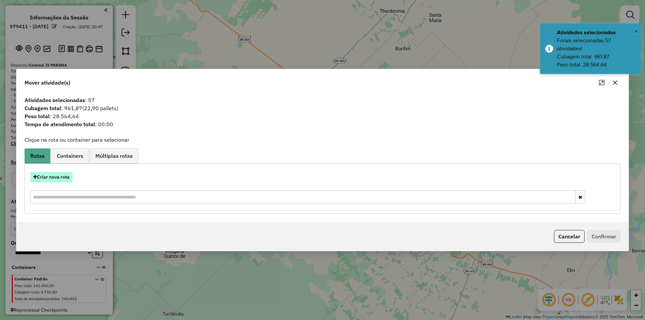
click at [55, 178] on button "Criar nova rota" at bounding box center [51, 177] width 42 height 10
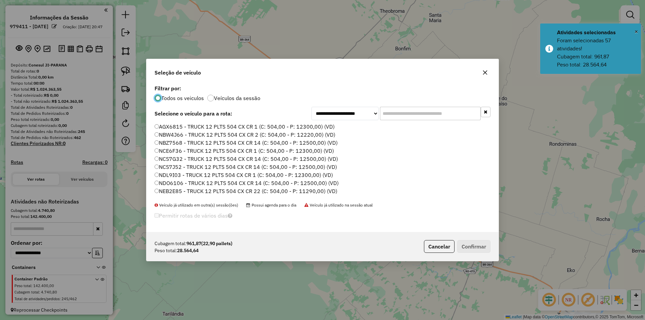
scroll to position [4, 2]
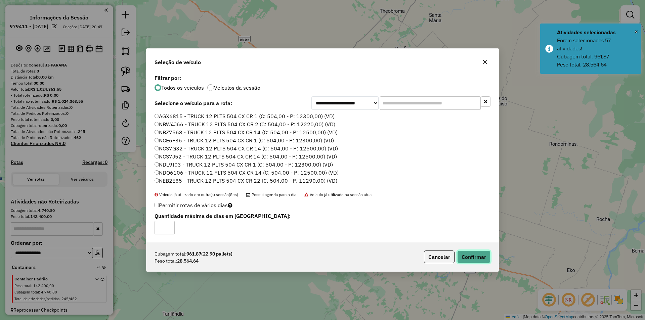
click at [480, 258] on button "Confirmar" at bounding box center [473, 257] width 33 height 13
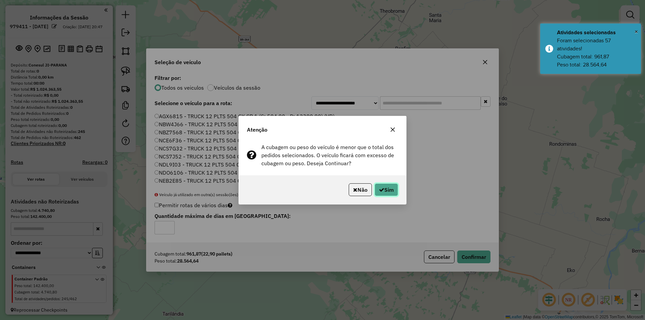
click at [380, 192] on button "Sim" at bounding box center [387, 189] width 24 height 13
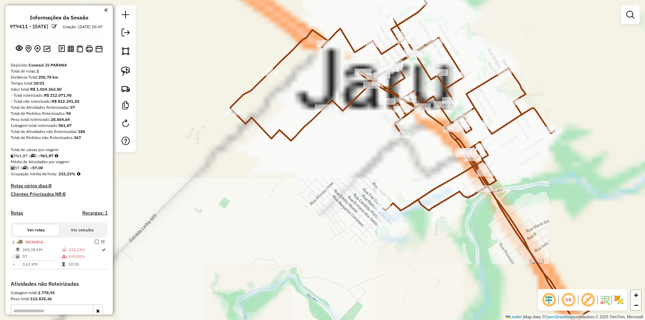
drag, startPoint x: 297, startPoint y: 171, endPoint x: 288, endPoint y: 197, distance: 27.7
click at [289, 197] on div "Janela de atendimento Grade de atendimento Capacidade Transportadoras Veículos …" at bounding box center [322, 160] width 645 height 320
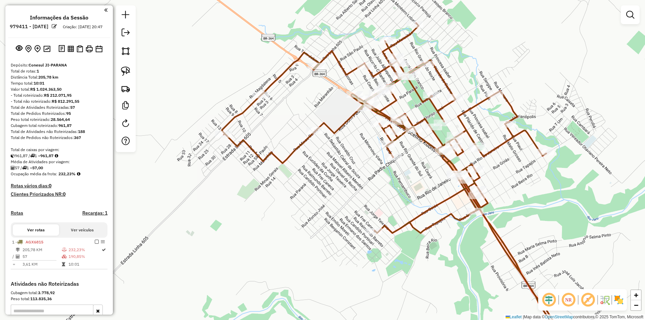
click at [329, 217] on div "Janela de atendimento Grade de atendimento Capacidade Transportadoras Veículos …" at bounding box center [322, 160] width 645 height 320
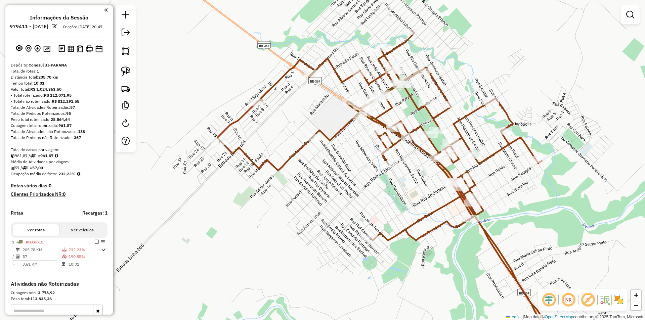
drag, startPoint x: 346, startPoint y: 218, endPoint x: 346, endPoint y: 225, distance: 7.1
click at [346, 225] on div "Janela de atendimento Grade de atendimento Capacidade Transportadoras Veículos …" at bounding box center [322, 160] width 645 height 320
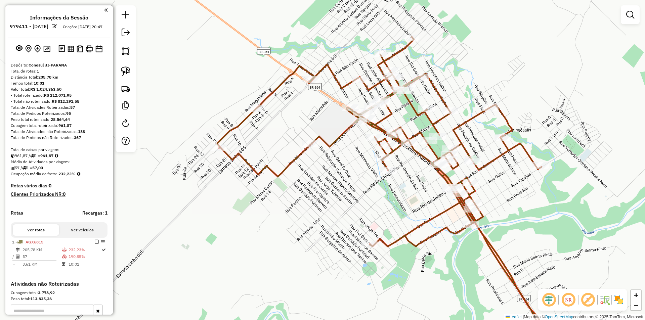
click at [346, 225] on div "Janela de atendimento Grade de atendimento Capacidade Transportadoras Veículos …" at bounding box center [322, 160] width 645 height 320
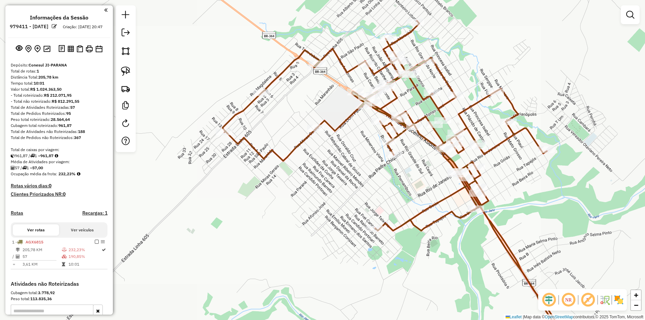
click at [352, 227] on div "Janela de atendimento Grade de atendimento Capacidade Transportadoras Veículos …" at bounding box center [322, 160] width 645 height 320
click at [351, 246] on div "Janela de atendimento Grade de atendimento Capacidade Transportadoras Veículos …" at bounding box center [322, 160] width 645 height 320
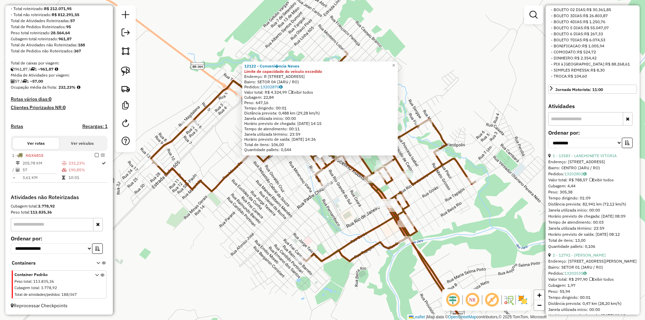
scroll to position [235, 0]
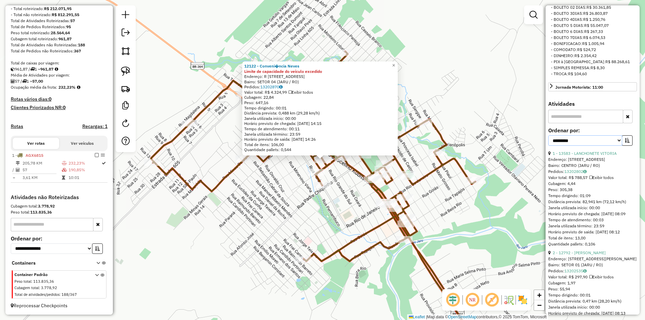
drag, startPoint x: 583, startPoint y: 158, endPoint x: 580, endPoint y: 164, distance: 6.9
click at [583, 146] on select "**********" at bounding box center [585, 140] width 74 height 10
select select "*********"
click at [548, 146] on select "**********" at bounding box center [585, 140] width 74 height 10
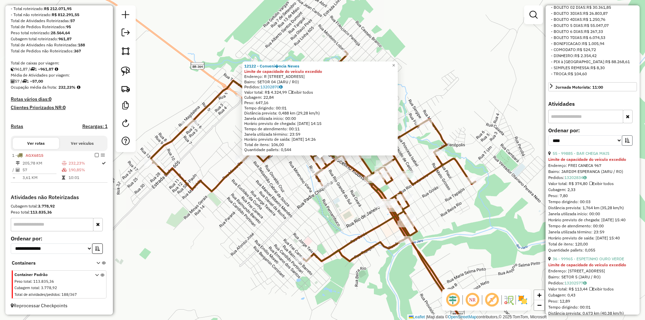
click at [625, 143] on icon "button" at bounding box center [627, 140] width 5 height 5
click at [490, 246] on div "12122 - Conveni�ncia Neves Limite de capacidade do veículo excedido Endereço: R…" at bounding box center [322, 160] width 645 height 320
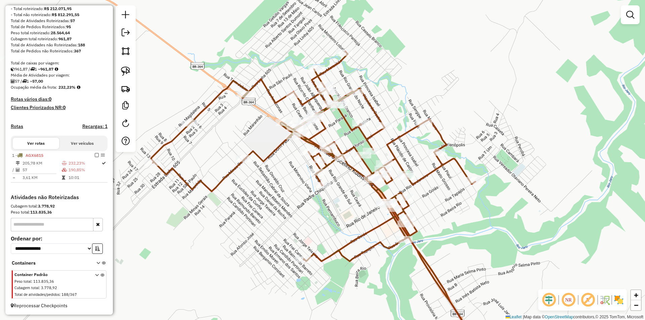
drag, startPoint x: 455, startPoint y: 261, endPoint x: 405, endPoint y: 195, distance: 83.0
click at [406, 201] on div "12122 - Conveni�ncia Neves Limite de capacidade do veículo excedido Endereço: R…" at bounding box center [322, 160] width 645 height 320
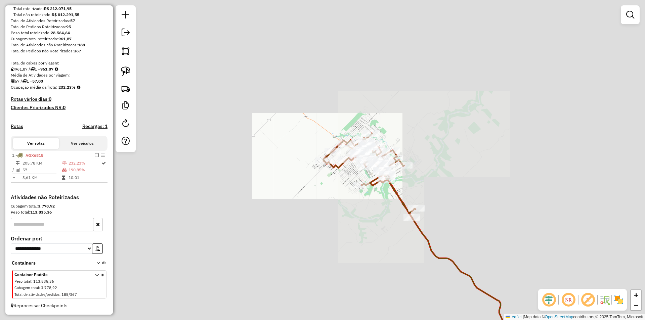
drag, startPoint x: 366, startPoint y: 268, endPoint x: 328, endPoint y: 228, distance: 55.4
click at [329, 203] on div "Janela de atendimento Grade de atendimento Capacidade Transportadoras Veículos …" at bounding box center [322, 160] width 645 height 320
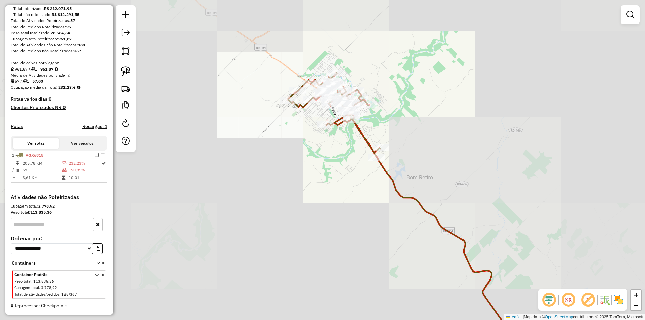
drag, startPoint x: 328, startPoint y: 228, endPoint x: 318, endPoint y: 187, distance: 42.0
click at [318, 187] on div "Janela de atendimento Grade de atendimento Capacidade Transportadoras Veículos …" at bounding box center [322, 160] width 645 height 320
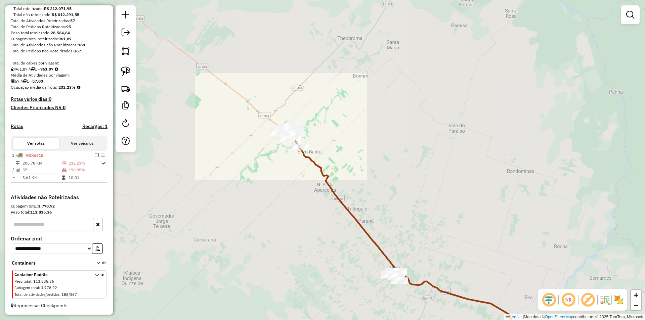
drag, startPoint x: 349, startPoint y: 235, endPoint x: 328, endPoint y: 235, distance: 21.5
click at [325, 208] on div "Janela de atendimento Grade de atendimento Capacidade Transportadoras Veículos …" at bounding box center [322, 160] width 645 height 320
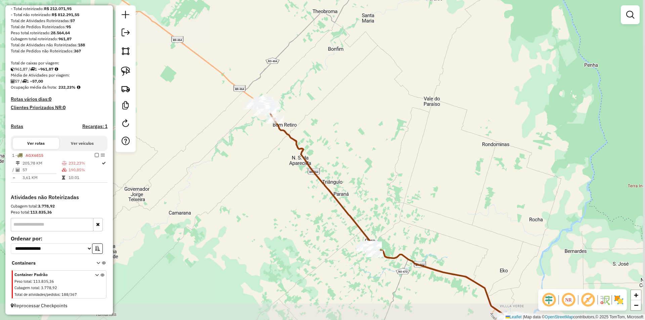
drag, startPoint x: 294, startPoint y: 153, endPoint x: 293, endPoint y: 174, distance: 21.5
click at [293, 151] on div "Janela de atendimento Grade de atendimento Capacidade Transportadoras Veículos …" at bounding box center [322, 160] width 645 height 320
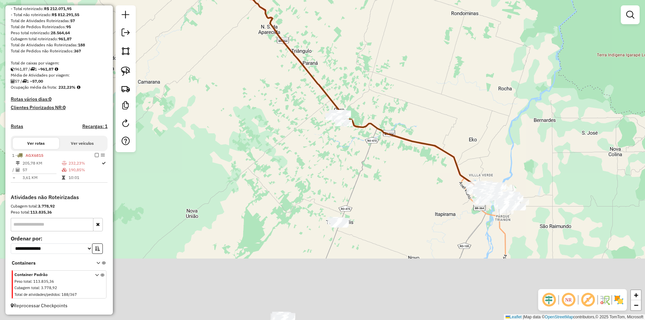
drag, startPoint x: 291, startPoint y: 204, endPoint x: 288, endPoint y: 153, distance: 51.2
click at [290, 152] on div "Janela de atendimento Grade de atendimento Capacidade Transportadoras Veículos …" at bounding box center [322, 160] width 645 height 320
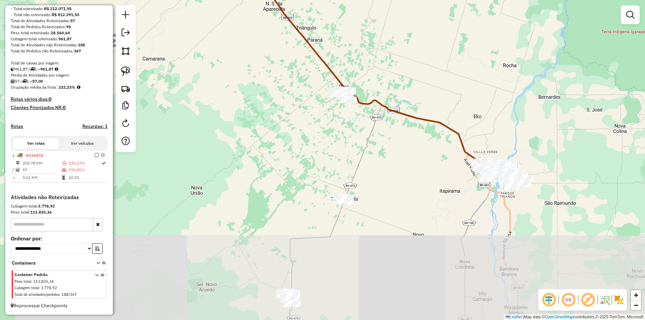
drag, startPoint x: 281, startPoint y: 175, endPoint x: 301, endPoint y: 148, distance: 34.1
click at [303, 145] on div "Janela de atendimento Grade de atendimento Capacidade Transportadoras Veículos …" at bounding box center [322, 160] width 645 height 320
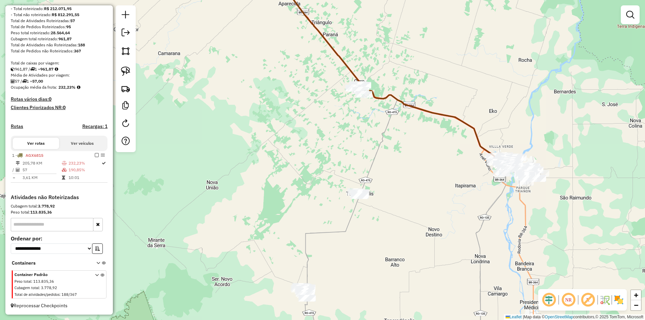
drag, startPoint x: 291, startPoint y: 163, endPoint x: 284, endPoint y: 188, distance: 25.9
click at [284, 188] on div "Janela de atendimento Grade de atendimento Capacidade Transportadoras Veículos …" at bounding box center [322, 160] width 645 height 320
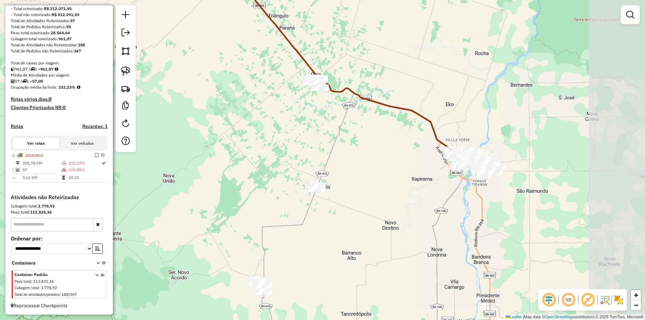
drag, startPoint x: 362, startPoint y: 51, endPoint x: 208, endPoint y: 73, distance: 156.1
click at [209, 74] on div "Janela de atendimento Grade de atendimento Capacidade Transportadoras Veículos …" at bounding box center [322, 160] width 645 height 320
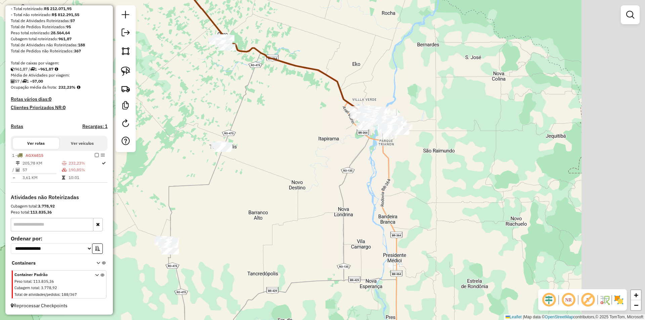
drag, startPoint x: 343, startPoint y: 186, endPoint x: 299, endPoint y: 170, distance: 47.1
click at [299, 170] on div "Janela de atendimento Grade de atendimento Capacidade Transportadoras Veículos …" at bounding box center [322, 160] width 645 height 320
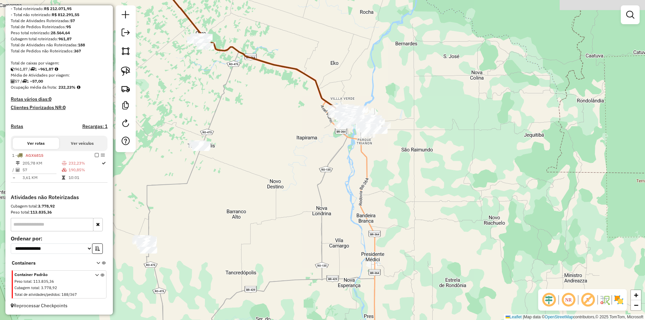
drag, startPoint x: 254, startPoint y: 81, endPoint x: 269, endPoint y: 113, distance: 34.7
click at [269, 114] on div "Janela de atendimento Grade de atendimento Capacidade Transportadoras Veículos …" at bounding box center [322, 160] width 645 height 320
click at [123, 77] on link at bounding box center [125, 71] width 15 height 15
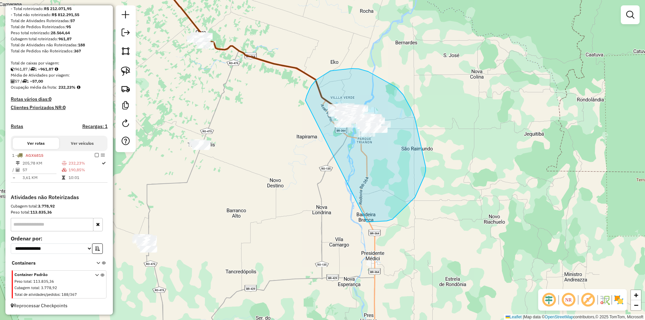
drag, startPoint x: 310, startPoint y: 89, endPoint x: 367, endPoint y: 222, distance: 145.1
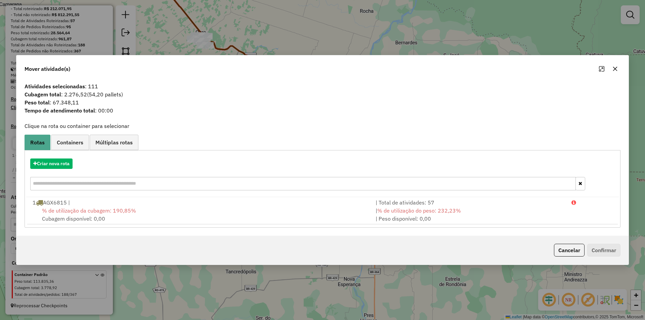
click at [618, 65] on button "button" at bounding box center [615, 68] width 11 height 11
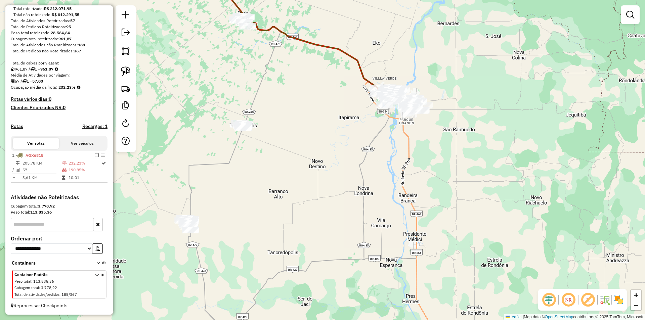
drag, startPoint x: 341, startPoint y: 183, endPoint x: 337, endPoint y: 182, distance: 4.1
click at [357, 172] on div "Janela de atendimento Grade de atendimento Capacidade Transportadoras Veículos …" at bounding box center [322, 160] width 645 height 320
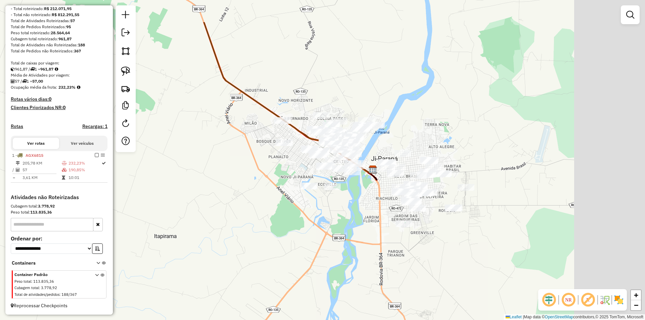
drag, startPoint x: 424, startPoint y: 173, endPoint x: 330, endPoint y: 226, distance: 107.7
click at [330, 226] on div "Janela de atendimento Grade de atendimento Capacidade Transportadoras Veículos …" at bounding box center [322, 160] width 645 height 320
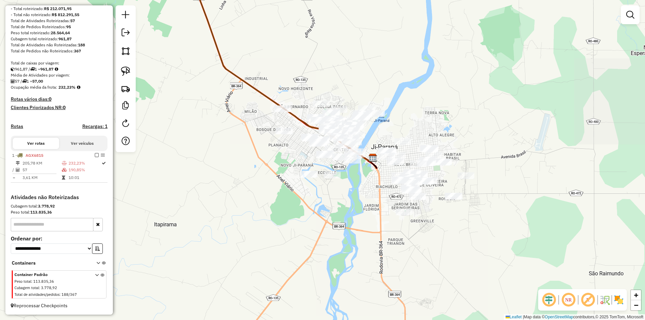
drag, startPoint x: 330, startPoint y: 226, endPoint x: 326, endPoint y: 174, distance: 52.2
click at [326, 174] on div "Janela de atendimento Grade de atendimento Capacidade Transportadoras Veículos …" at bounding box center [322, 160] width 645 height 320
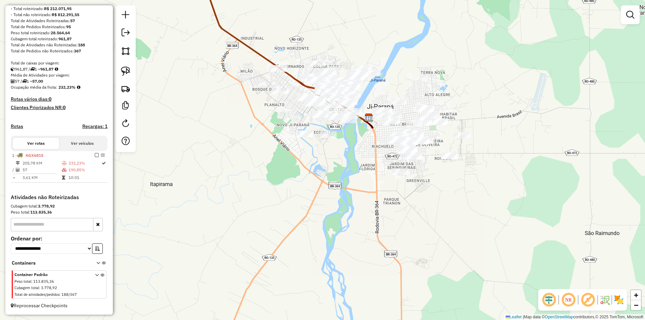
click at [623, 17] on div at bounding box center [630, 14] width 19 height 19
click at [630, 17] on em at bounding box center [630, 15] width 8 height 8
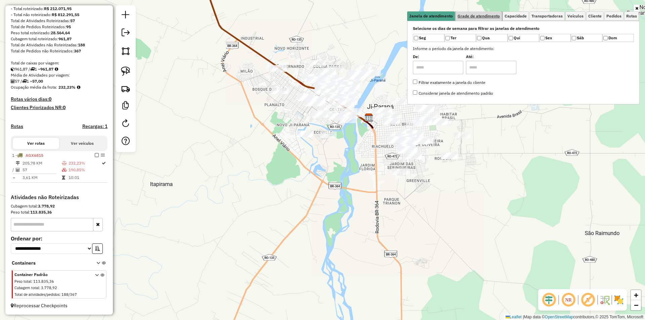
click at [481, 17] on span "Grade de atendimento" at bounding box center [479, 16] width 42 height 4
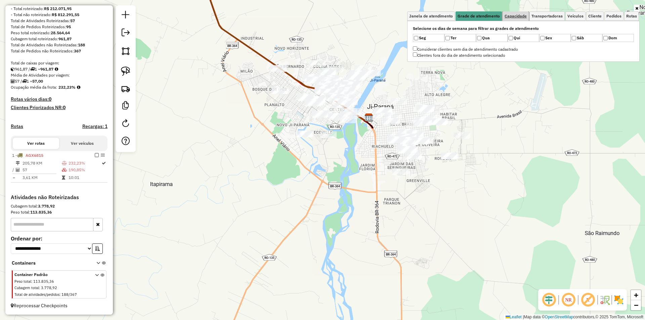
click at [509, 16] on span "Capacidade" at bounding box center [516, 16] width 22 height 4
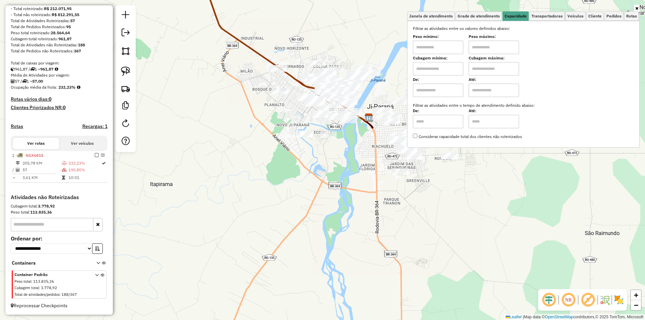
drag, startPoint x: 418, startPoint y: 51, endPoint x: 423, endPoint y: 50, distance: 4.9
click at [418, 51] on input "text" at bounding box center [438, 47] width 50 height 13
type input "****"
click at [475, 49] on input "text" at bounding box center [494, 47] width 50 height 13
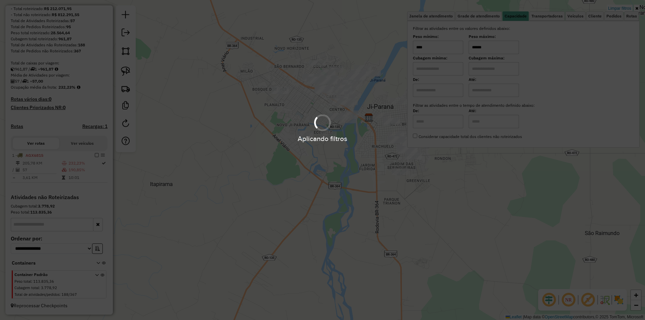
click at [295, 148] on hb-app "Aplicando filtros Pop-up bloqueado! Seu navegador bloqueou automáticamente a ab…" at bounding box center [322, 160] width 645 height 320
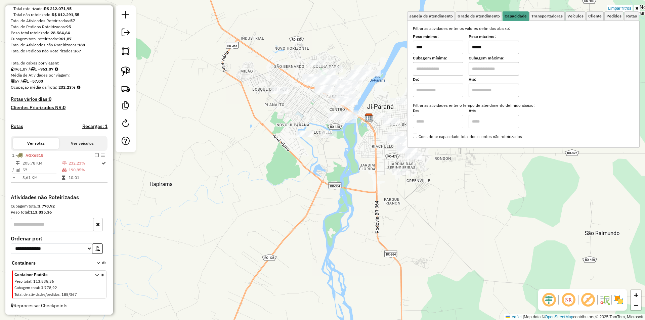
click at [259, 157] on div "Limpar filtros Janela de atendimento Grade de atendimento Capacidade Transporta…" at bounding box center [322, 160] width 645 height 320
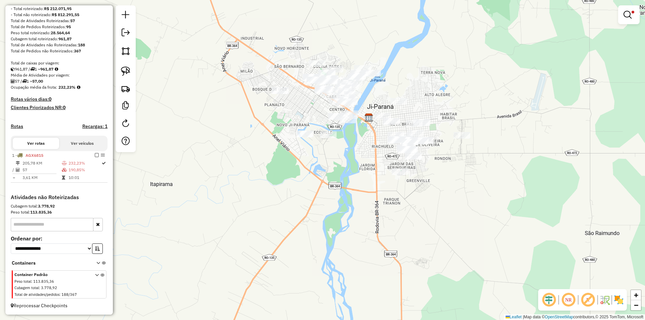
click at [260, 156] on div "Limpar filtros Janela de atendimento Grade de atendimento Capacidade Transporta…" at bounding box center [322, 160] width 645 height 320
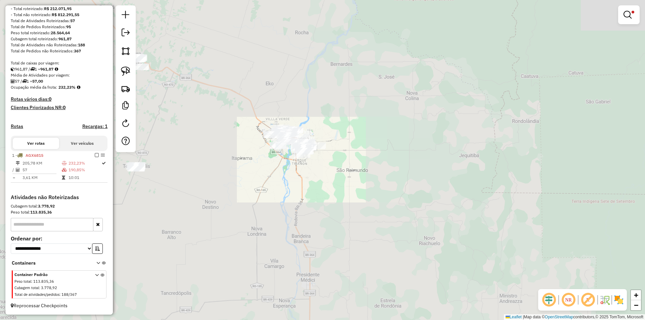
drag, startPoint x: 225, startPoint y: 172, endPoint x: 239, endPoint y: 166, distance: 15.2
click at [239, 168] on div "Limpar filtros Janela de atendimento Grade de atendimento Capacidade Transporta…" at bounding box center [322, 160] width 645 height 320
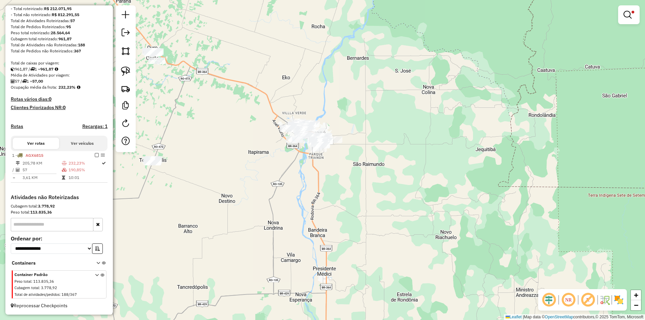
click at [125, 63] on div at bounding box center [126, 78] width 20 height 147
click at [127, 70] on img at bounding box center [125, 71] width 9 height 9
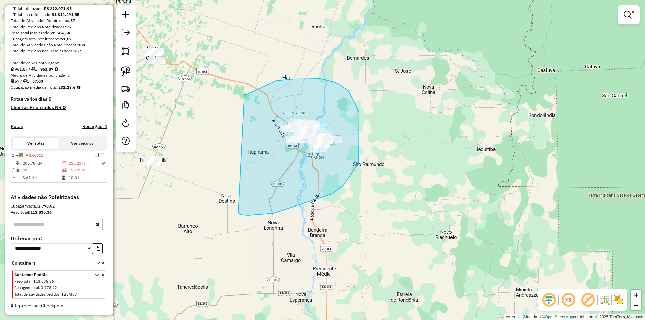
drag, startPoint x: 246, startPoint y: 95, endPoint x: 238, endPoint y: 212, distance: 117.8
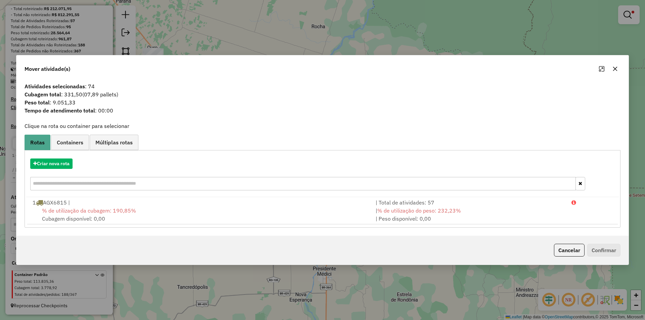
click at [616, 66] on button "button" at bounding box center [615, 68] width 11 height 11
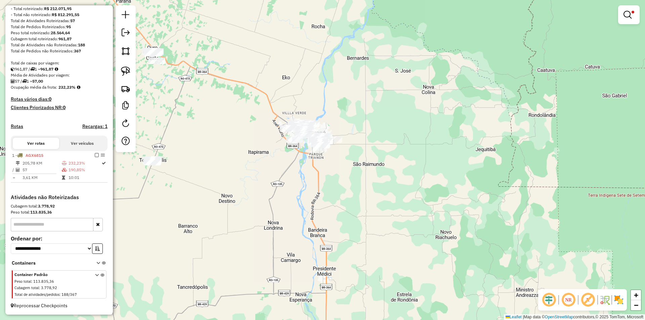
click at [628, 7] on div at bounding box center [629, 14] width 22 height 19
click at [628, 9] on link at bounding box center [629, 14] width 16 height 13
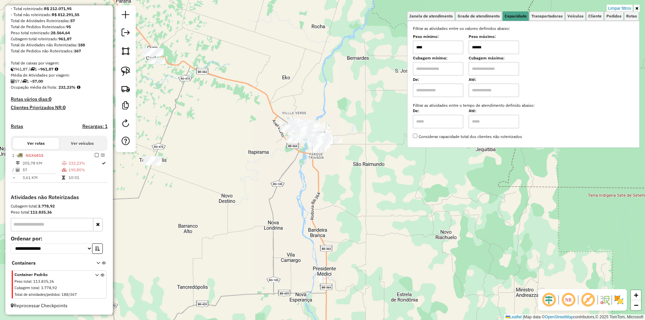
drag, startPoint x: 487, startPoint y: 46, endPoint x: 463, endPoint y: 54, distance: 24.9
click at [463, 54] on div "Peso mínimo: **** Peso máximo: ******" at bounding box center [523, 44] width 221 height 19
type input "******"
drag, startPoint x: 254, startPoint y: 101, endPoint x: 251, endPoint y: 100, distance: 3.4
click at [254, 101] on div "Limpar filtros Janela de atendimento Grade de atendimento Capacidade Transporta…" at bounding box center [322, 160] width 645 height 320
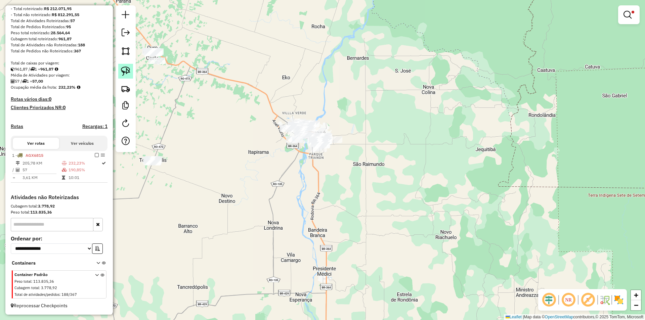
click at [128, 71] on img at bounding box center [125, 71] width 9 height 9
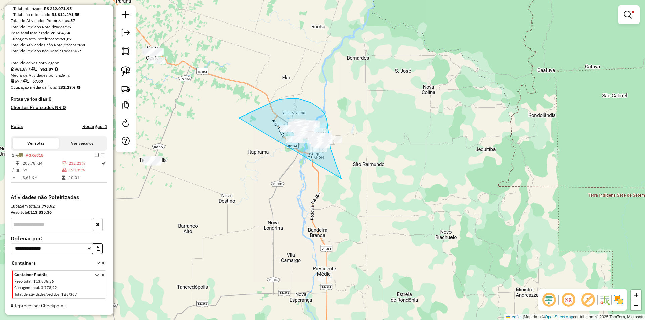
drag, startPoint x: 250, startPoint y: 113, endPoint x: 342, endPoint y: 179, distance: 113.2
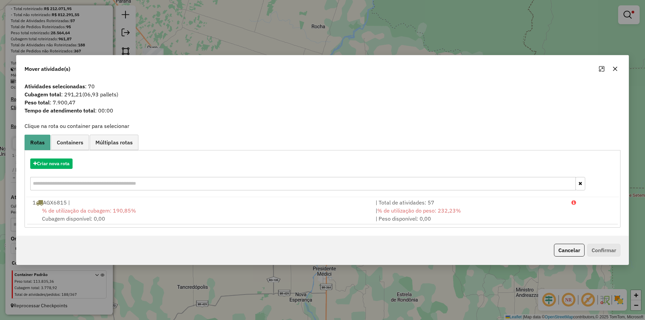
click at [617, 68] on icon "button" at bounding box center [614, 68] width 5 height 5
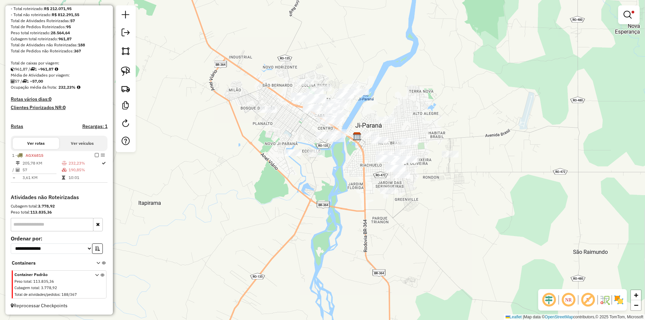
click at [328, 202] on div "Limpar filtros Janela de atendimento Grade de atendimento Capacidade Transporta…" at bounding box center [322, 160] width 645 height 320
click at [126, 71] on img at bounding box center [125, 71] width 9 height 9
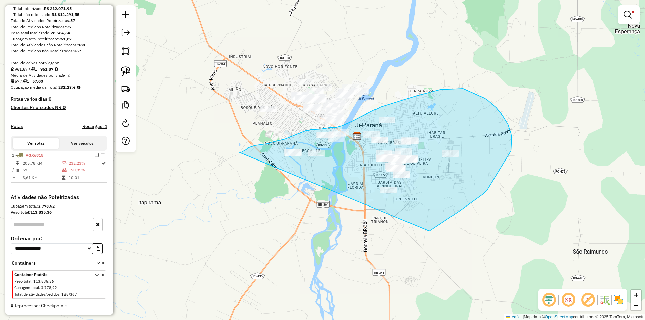
drag, startPoint x: 240, startPoint y: 153, endPoint x: 392, endPoint y: 241, distance: 176.7
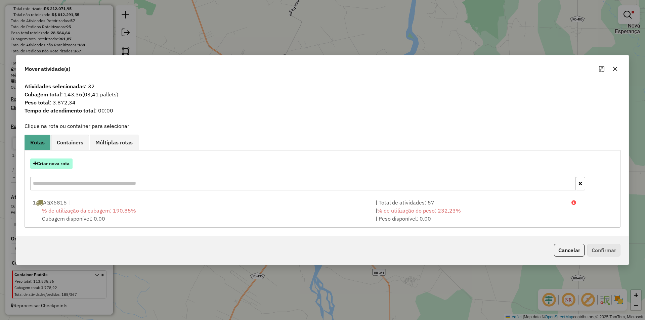
click at [54, 161] on button "Criar nova rota" at bounding box center [51, 164] width 42 height 10
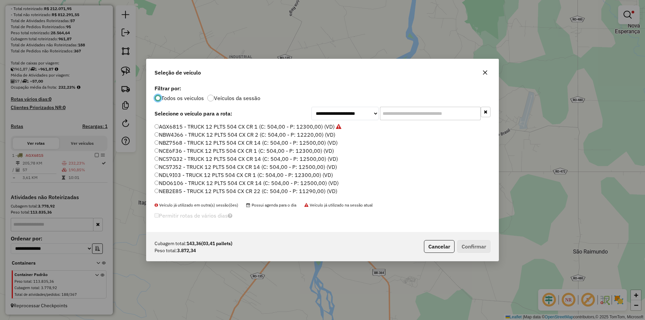
scroll to position [4, 2]
click at [394, 108] on input "text" at bounding box center [430, 113] width 101 height 13
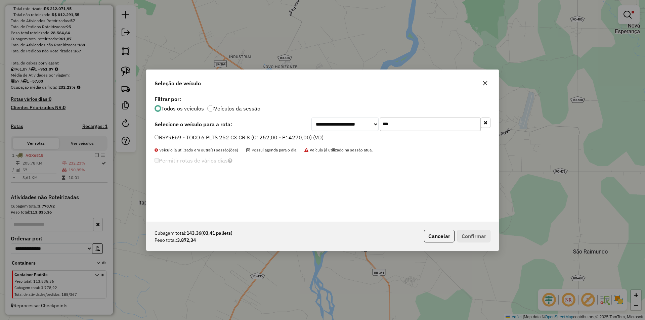
type input "***"
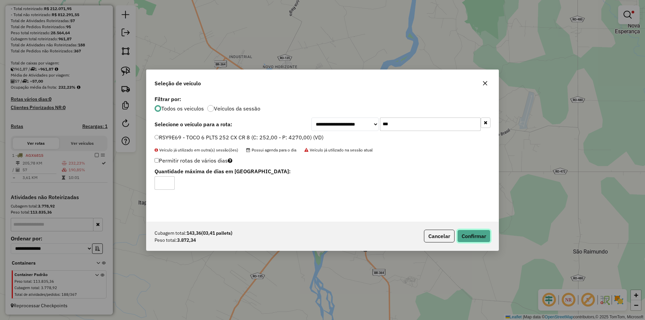
click at [478, 233] on button "Confirmar" at bounding box center [473, 236] width 33 height 13
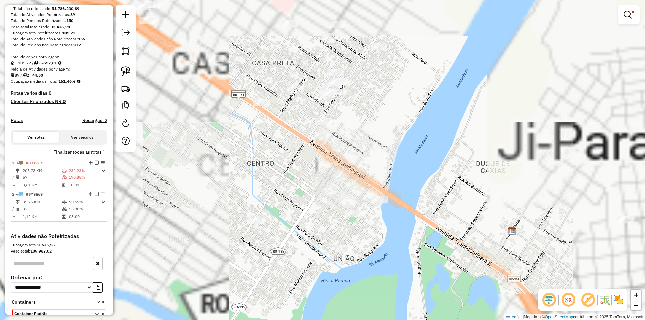
drag, startPoint x: 253, startPoint y: 91, endPoint x: 303, endPoint y: 160, distance: 85.3
click at [303, 160] on div "Limpar filtros Janela de atendimento Grade de atendimento Capacidade Transporta…" at bounding box center [322, 160] width 645 height 320
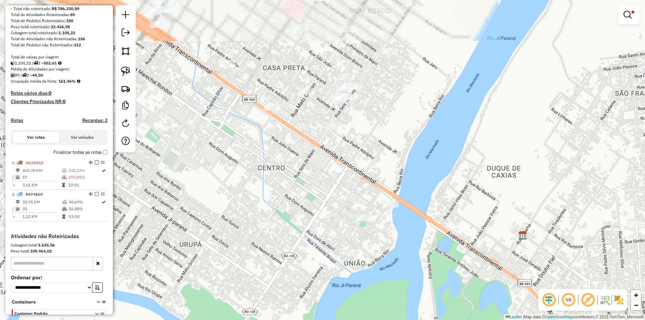
drag, startPoint x: 303, startPoint y: 160, endPoint x: 314, endPoint y: 164, distance: 11.3
click at [314, 164] on div "Limpar filtros Janela de atendimento Grade de atendimento Capacidade Transporta…" at bounding box center [322, 160] width 645 height 320
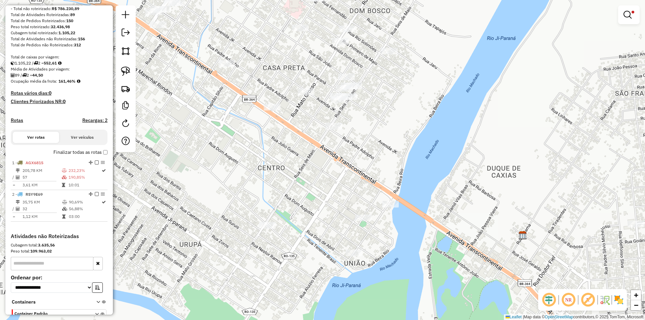
drag, startPoint x: 125, startPoint y: 71, endPoint x: 163, endPoint y: 92, distance: 43.2
click at [125, 72] on img at bounding box center [125, 71] width 9 height 9
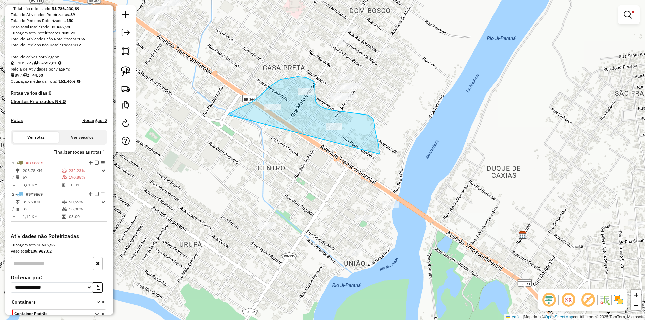
drag, startPoint x: 239, startPoint y: 109, endPoint x: 379, endPoint y: 155, distance: 148.3
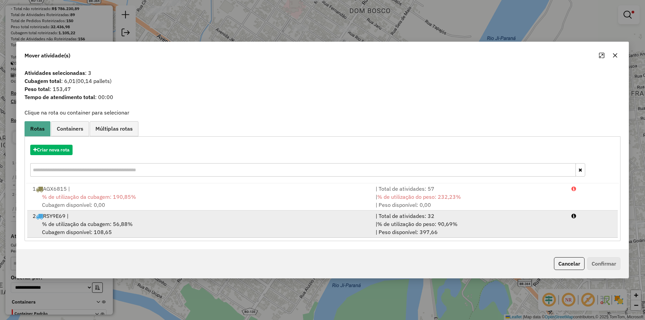
click at [73, 219] on div "2 RSY9E69 |" at bounding box center [200, 216] width 343 height 8
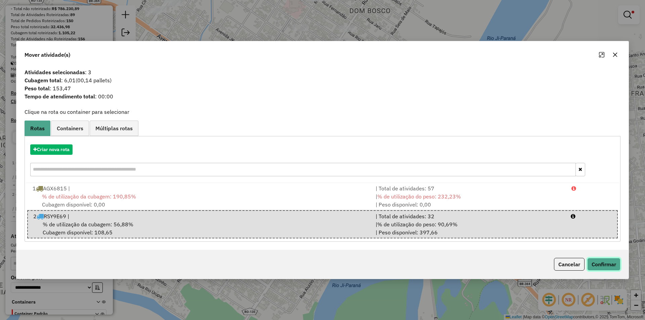
click at [608, 268] on button "Confirmar" at bounding box center [603, 264] width 33 height 13
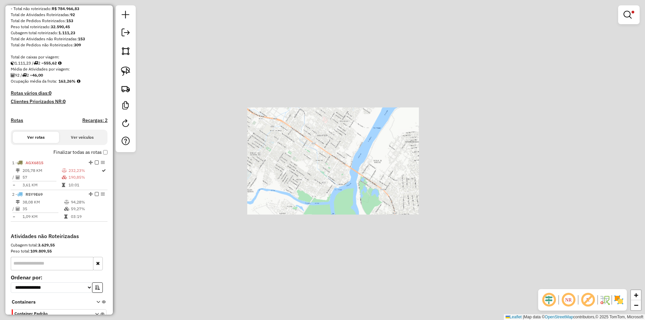
click at [384, 150] on div "Limpar filtros Janela de atendimento Grade de atendimento Capacidade Transporta…" at bounding box center [322, 160] width 645 height 320
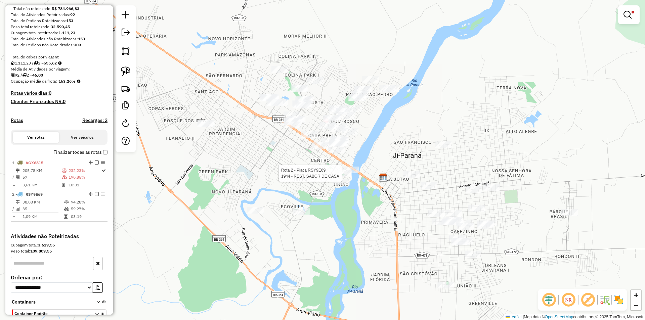
select select "*********"
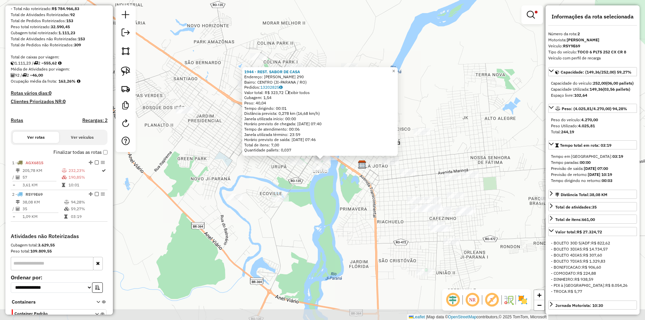
scroll to position [138, 0]
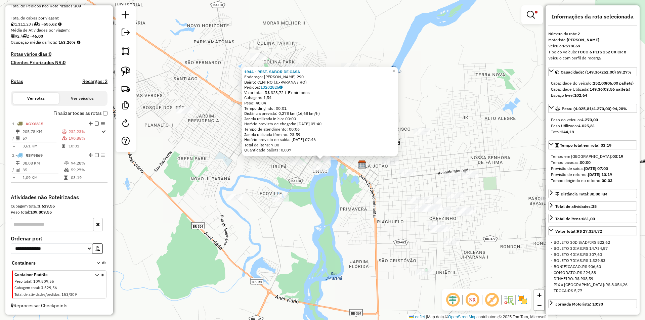
drag, startPoint x: 459, startPoint y: 114, endPoint x: 446, endPoint y: 114, distance: 12.4
click at [459, 114] on div "1944 - REST. SABOR DE CASA Endereço: MARECHAL RONDON 290 Bairro: CENTRO (JI-PAR…" at bounding box center [322, 160] width 645 height 320
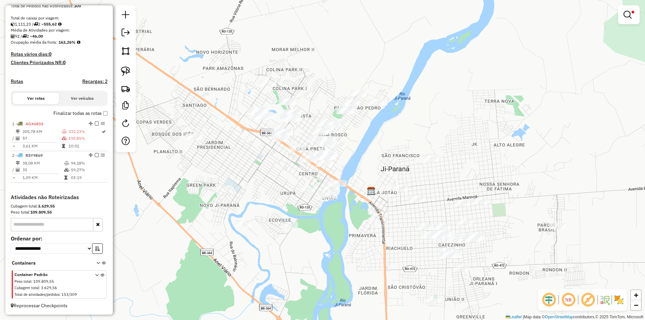
drag, startPoint x: 401, startPoint y: 137, endPoint x: 409, endPoint y: 166, distance: 30.3
click at [409, 166] on div "Limpar filtros Janela de atendimento Grade de atendimento Capacidade Transporta…" at bounding box center [322, 160] width 645 height 320
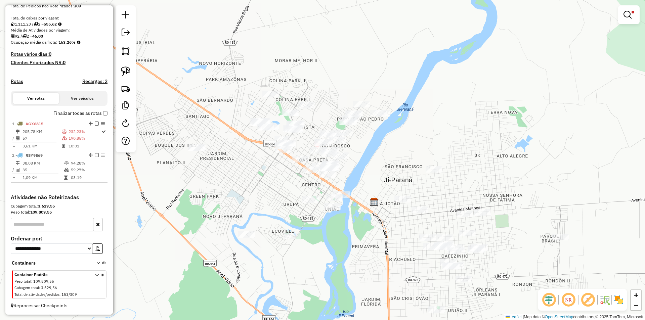
drag, startPoint x: 95, startPoint y: 156, endPoint x: 106, endPoint y: 156, distance: 10.8
click at [96, 156] on em at bounding box center [97, 155] width 4 height 4
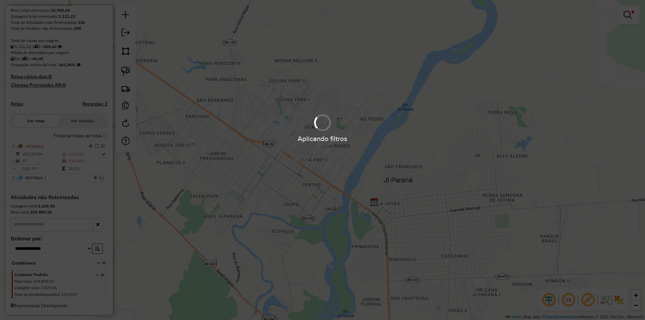
scroll to position [115, 0]
drag, startPoint x: 199, startPoint y: 198, endPoint x: 245, endPoint y: 199, distance: 46.0
click at [238, 199] on div "Aplicando filtros" at bounding box center [322, 160] width 645 height 320
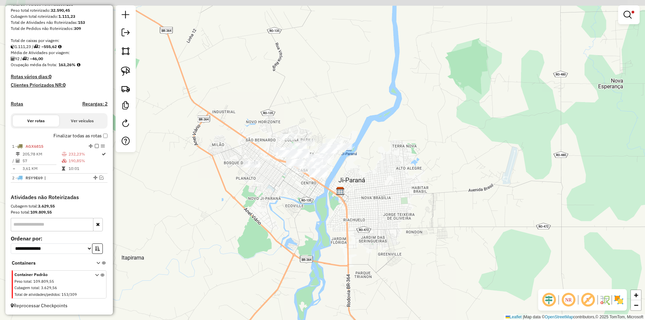
drag, startPoint x: 250, startPoint y: 221, endPoint x: 274, endPoint y: 211, distance: 26.0
click at [274, 211] on div "Limpar filtros Janela de atendimento Grade de atendimento Capacidade Transporta…" at bounding box center [322, 160] width 645 height 320
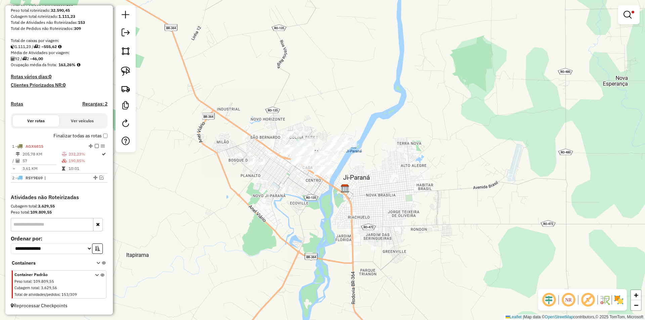
drag, startPoint x: 125, startPoint y: 73, endPoint x: 181, endPoint y: 147, distance: 93.1
click at [126, 74] on img at bounding box center [125, 71] width 9 height 9
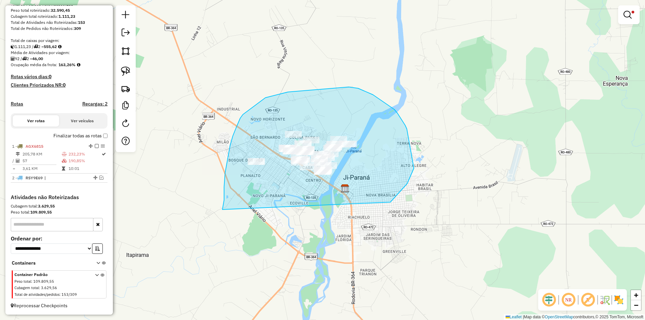
drag, startPoint x: 224, startPoint y: 200, endPoint x: 378, endPoint y: 216, distance: 155.0
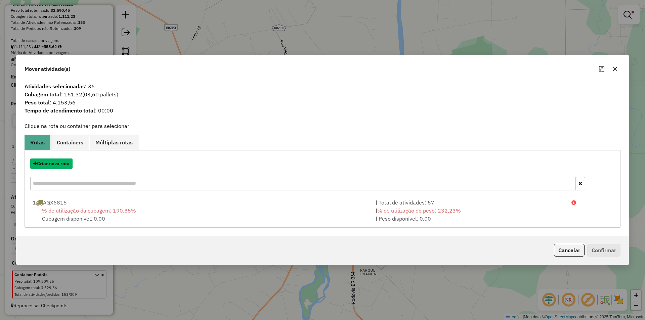
click at [61, 161] on button "Criar nova rota" at bounding box center [51, 164] width 42 height 10
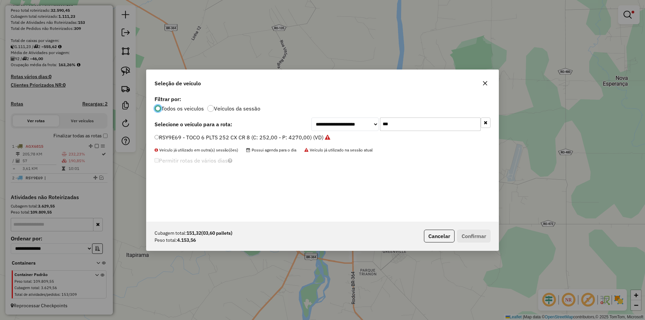
scroll to position [4, 2]
drag, startPoint x: 388, startPoint y: 134, endPoint x: 347, endPoint y: 146, distance: 42.3
click at [347, 146] on div "**********" at bounding box center [322, 158] width 352 height 128
type input "***"
click at [159, 135] on label "THM0J28 - TOCO 6 PLTS 252 CX CR 25 (C: 252,00 - P: 4180,00) (VD)" at bounding box center [242, 137] width 174 height 8
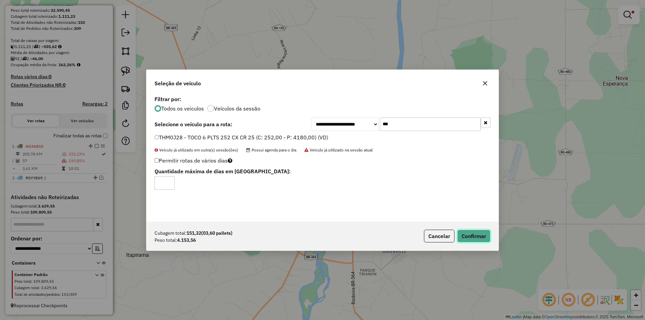
click at [483, 241] on button "Confirmar" at bounding box center [473, 236] width 33 height 13
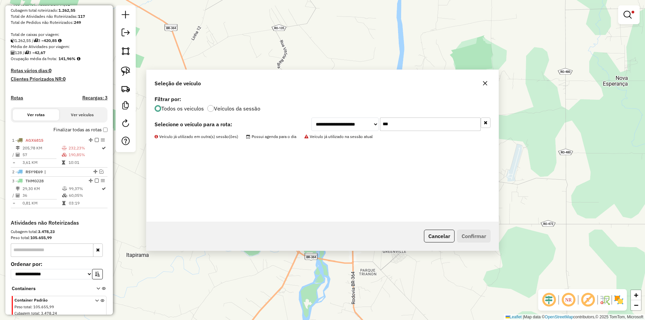
scroll to position [138, 0]
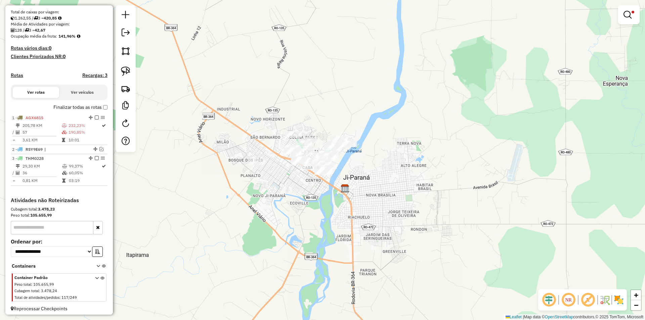
drag, startPoint x: 328, startPoint y: 119, endPoint x: 320, endPoint y: 147, distance: 29.7
click at [320, 147] on div "Limpar filtros Janela de atendimento Grade de atendimento Capacidade Transporta…" at bounding box center [322, 160] width 645 height 320
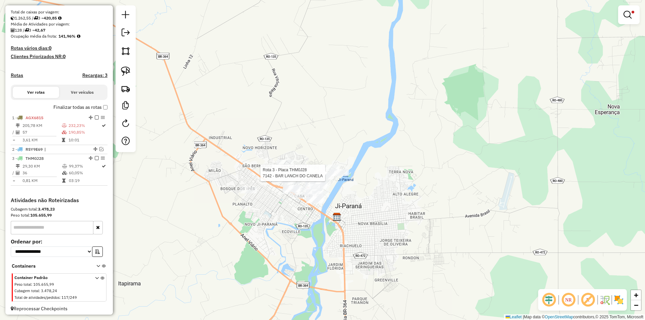
select select "*********"
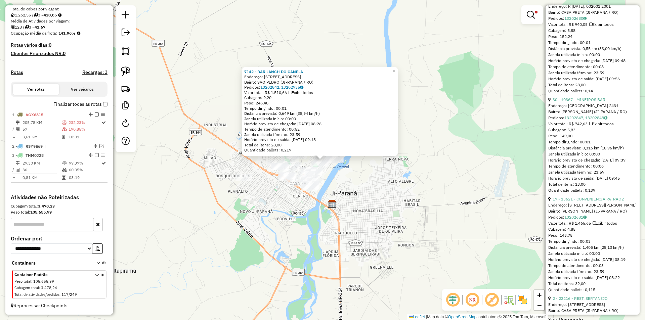
scroll to position [1512, 0]
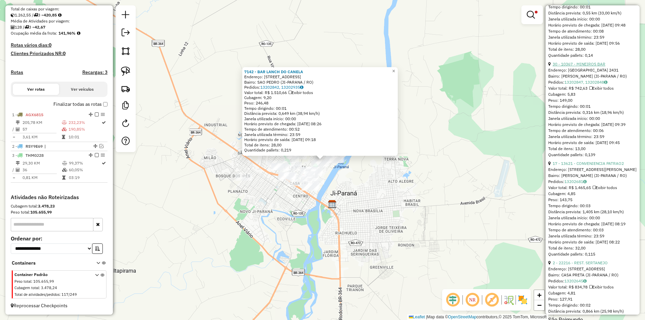
click at [586, 67] on link "30 - 10367 - MINEIROS BAR" at bounding box center [579, 63] width 53 height 5
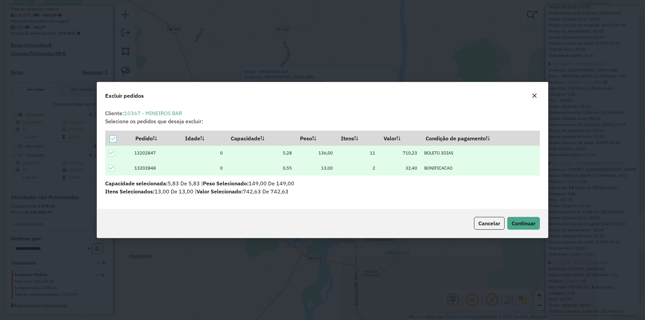
scroll to position [0, 0]
click at [527, 221] on span "Continuar" at bounding box center [524, 223] width 24 height 7
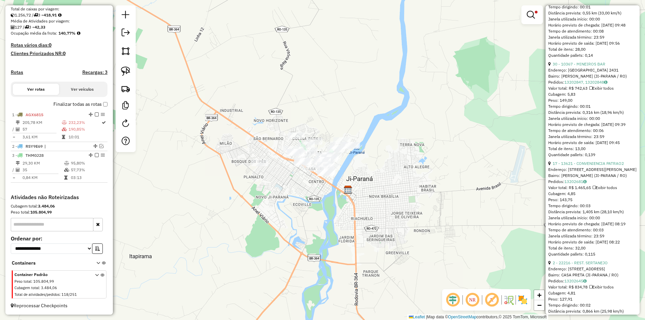
scroll to position [222, 0]
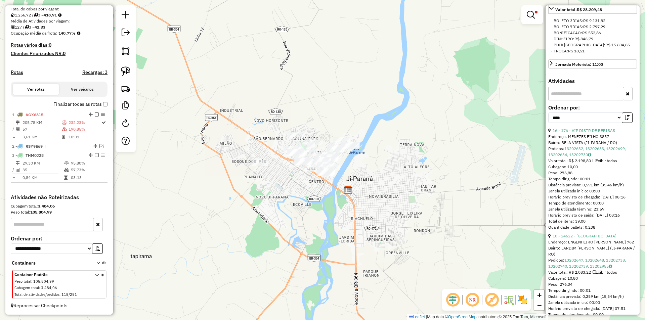
drag, startPoint x: 371, startPoint y: 206, endPoint x: 322, endPoint y: 198, distance: 49.6
click at [368, 205] on div "Limpar filtros Janela de atendimento Grade de atendimento Capacidade Transporta…" at bounding box center [322, 160] width 645 height 320
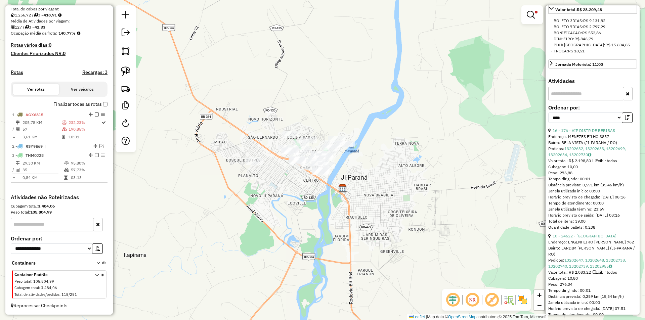
drag, startPoint x: 297, startPoint y: 193, endPoint x: 303, endPoint y: 181, distance: 13.4
click at [299, 193] on div "Limpar filtros Janela de atendimento Grade de atendimento Capacidade Transporta…" at bounding box center [322, 160] width 645 height 320
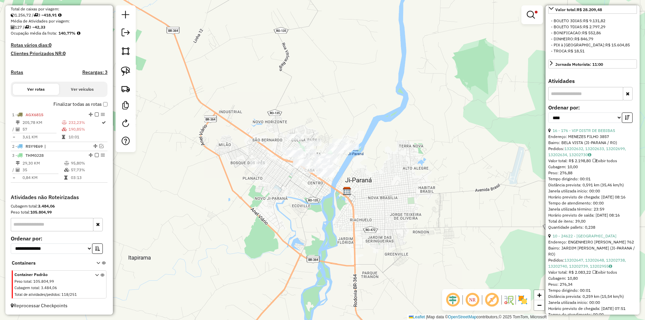
click at [439, 167] on div "Limpar filtros Janela de atendimento Grade de atendimento Capacidade Transporta…" at bounding box center [322, 160] width 645 height 320
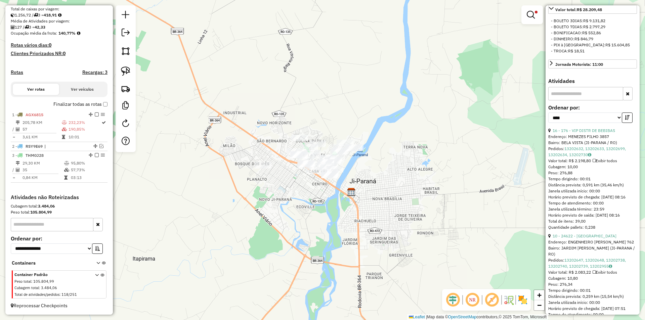
click at [350, 212] on div "Limpar filtros Janela de atendimento Grade de atendimento Capacidade Transporta…" at bounding box center [322, 160] width 645 height 320
click at [300, 234] on div "Limpar filtros Janela de atendimento Grade de atendimento Capacidade Transporta…" at bounding box center [322, 160] width 645 height 320
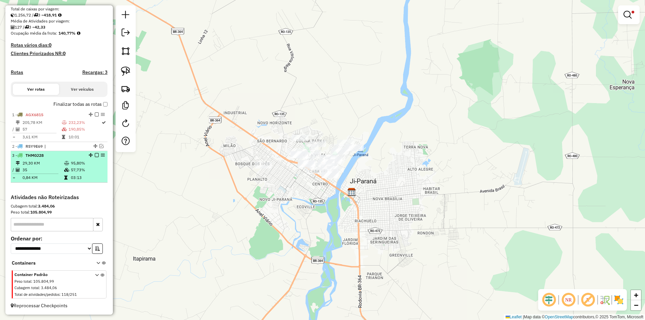
click at [95, 155] on em at bounding box center [97, 155] width 4 height 4
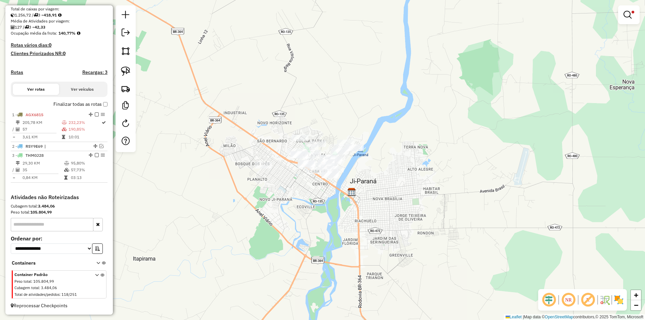
scroll to position [124, 0]
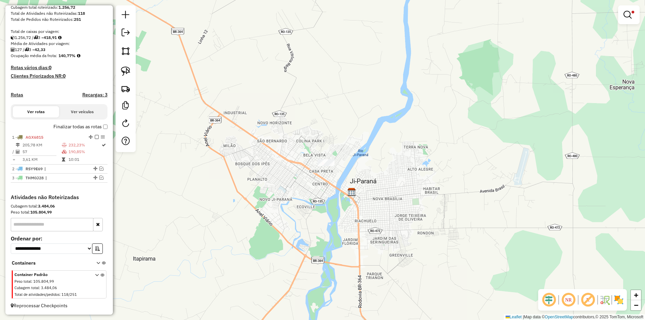
click at [483, 106] on div "Limpar filtros Janela de atendimento Grade de atendimento Capacidade Transporta…" at bounding box center [322, 160] width 645 height 320
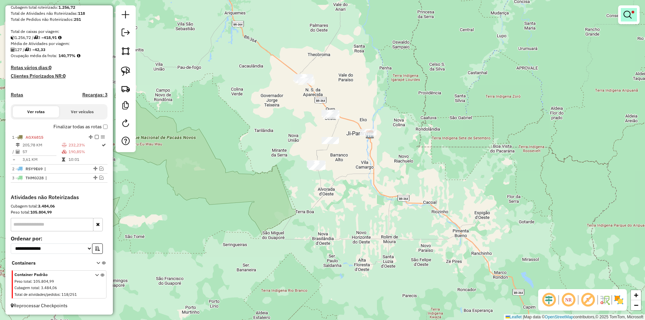
click at [627, 14] on em at bounding box center [628, 15] width 8 height 8
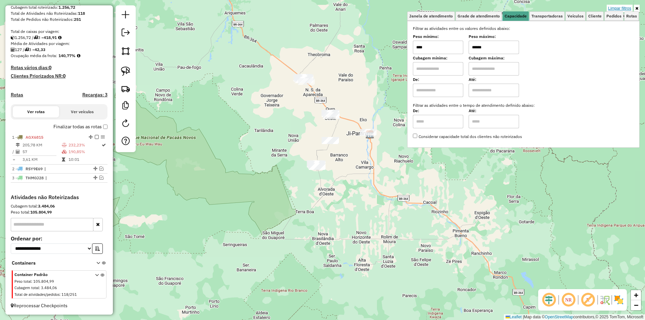
click at [624, 9] on link "Limpar filtros" at bounding box center [620, 8] width 26 height 7
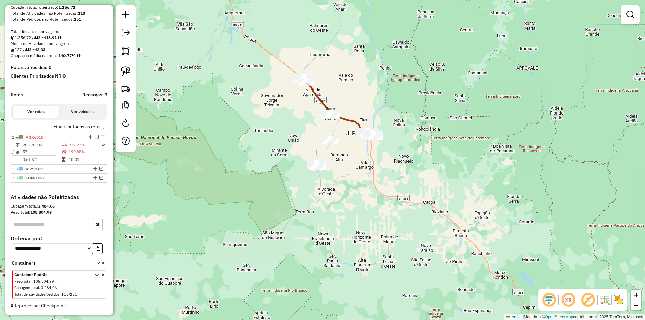
click at [365, 105] on div "Janela de atendimento Grade de atendimento Capacidade Transportadoras Veículos …" at bounding box center [322, 160] width 645 height 320
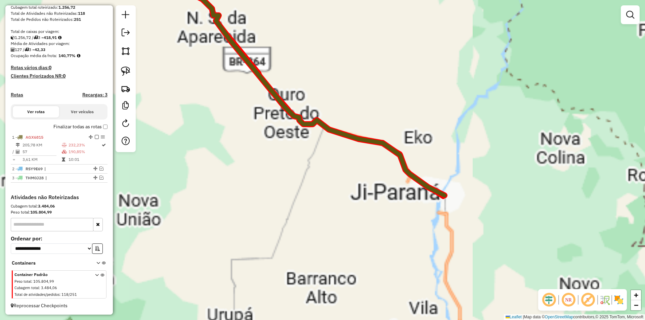
drag, startPoint x: 289, startPoint y: 144, endPoint x: 282, endPoint y: 140, distance: 8.9
click at [282, 140] on div "Janela de atendimento Grade de atendimento Capacidade Transportadoras Veículos …" at bounding box center [322, 160] width 645 height 320
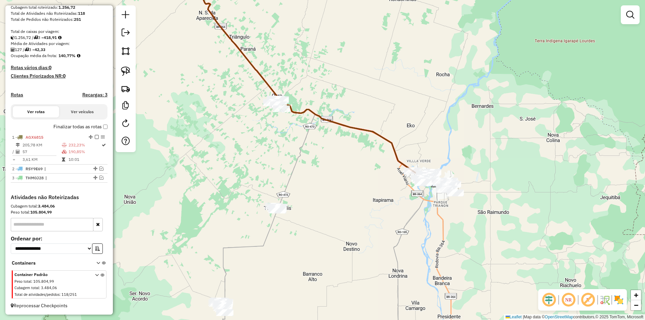
drag, startPoint x: 317, startPoint y: 169, endPoint x: 240, endPoint y: 125, distance: 88.8
click at [297, 136] on div "Janela de atendimento Grade de atendimento Capacidade Transportadoras Veículos …" at bounding box center [322, 160] width 645 height 320
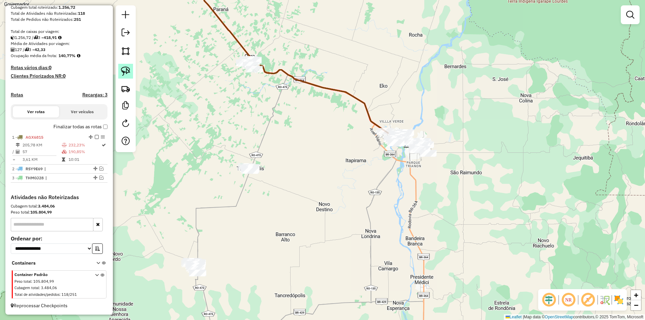
click at [122, 68] on img at bounding box center [125, 71] width 9 height 9
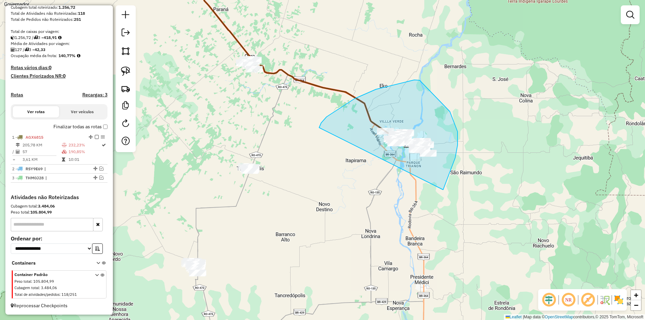
drag, startPoint x: 321, startPoint y: 123, endPoint x: 443, endPoint y: 190, distance: 139.1
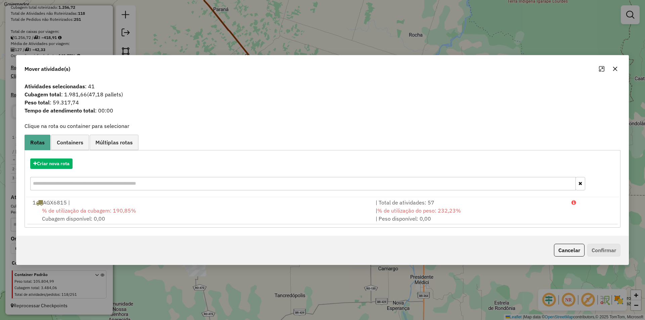
click at [613, 69] on icon "button" at bounding box center [614, 68] width 5 height 5
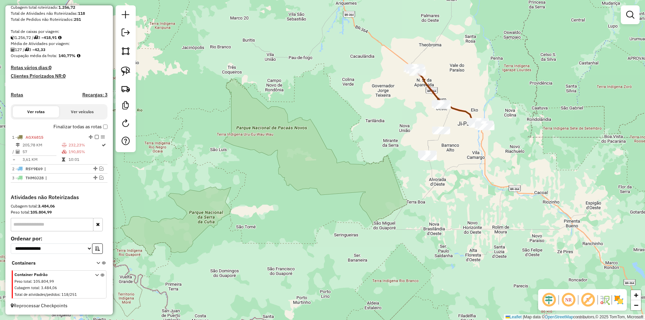
click at [350, 155] on div "Janela de atendimento Grade de atendimento Capacidade Transportadoras Veículos …" at bounding box center [322, 160] width 645 height 320
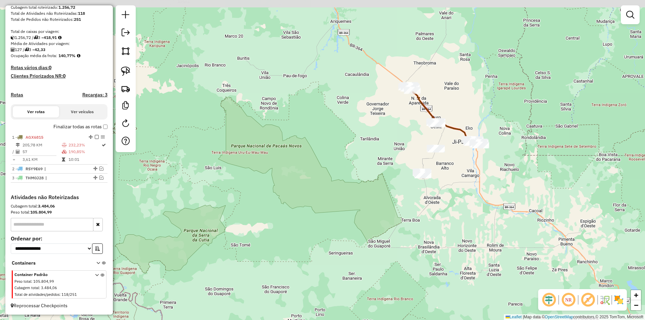
click at [347, 154] on div "Janela de atendimento Grade de atendimento Capacidade Transportadoras Veículos …" at bounding box center [322, 160] width 645 height 320
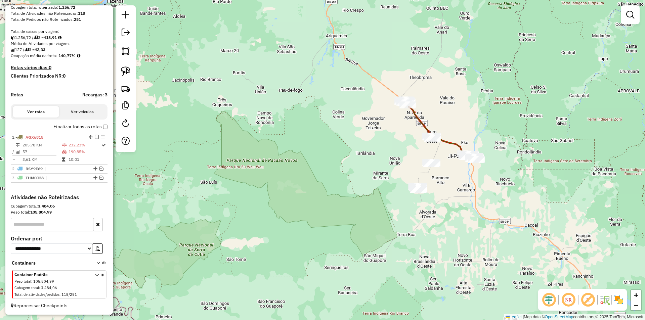
drag, startPoint x: 345, startPoint y: 151, endPoint x: 341, endPoint y: 156, distance: 6.7
click at [342, 160] on div "Janela de atendimento Grade de atendimento Capacidade Transportadoras Veículos …" at bounding box center [322, 160] width 645 height 320
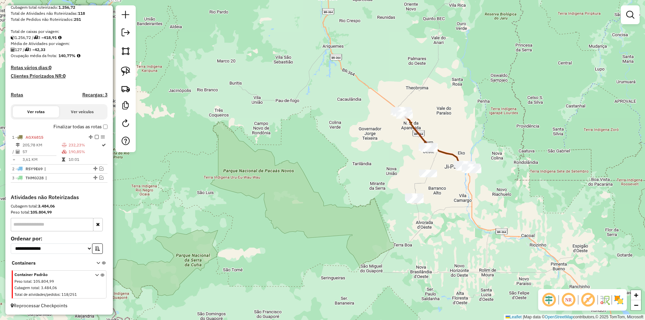
drag, startPoint x: 359, startPoint y: 146, endPoint x: 331, endPoint y: 190, distance: 52.6
click at [331, 190] on div "Janela de atendimento Grade de atendimento Capacidade Transportadoras Veículos …" at bounding box center [322, 160] width 645 height 320
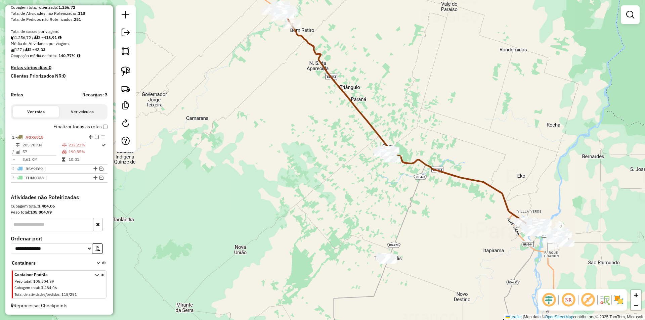
drag, startPoint x: 381, startPoint y: 166, endPoint x: 314, endPoint y: 166, distance: 66.5
click at [314, 166] on div "Janela de atendimento Grade de atendimento Capacidade Transportadoras Veículos …" at bounding box center [322, 160] width 645 height 320
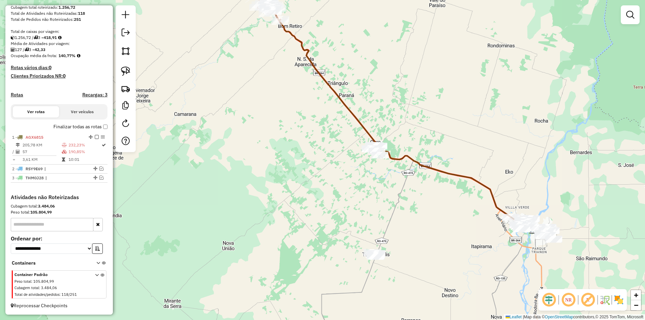
click at [347, 180] on div "Janela de atendimento Grade de atendimento Capacidade Transportadoras Veículos …" at bounding box center [322, 160] width 645 height 320
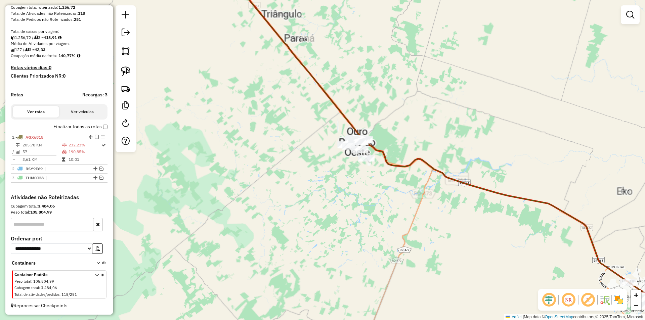
drag, startPoint x: 340, startPoint y: 174, endPoint x: 334, endPoint y: 170, distance: 7.5
click at [336, 171] on div "Janela de atendimento Grade de atendimento Capacidade Transportadoras Veículos …" at bounding box center [322, 160] width 645 height 320
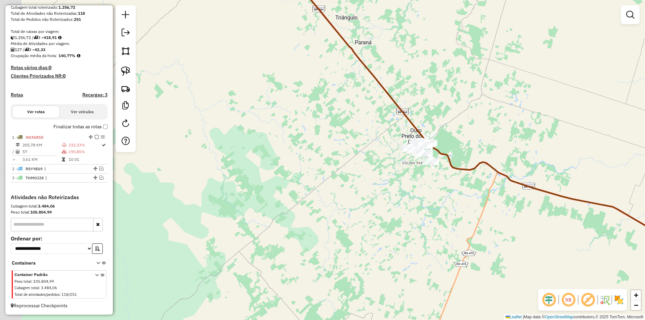
drag, startPoint x: 305, startPoint y: 94, endPoint x: 320, endPoint y: 116, distance: 26.7
click at [320, 116] on div "Janela de atendimento Grade de atendimento Capacidade Transportadoras Veículos …" at bounding box center [322, 160] width 645 height 320
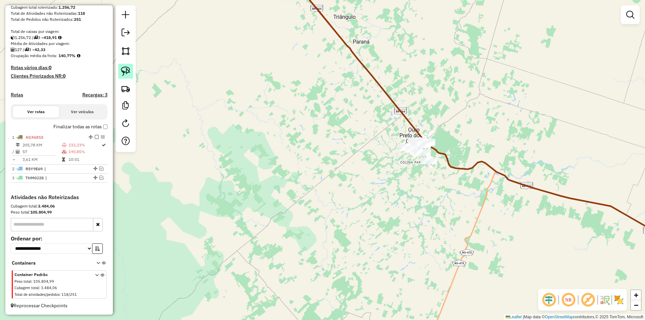
click at [127, 71] on img at bounding box center [125, 71] width 9 height 9
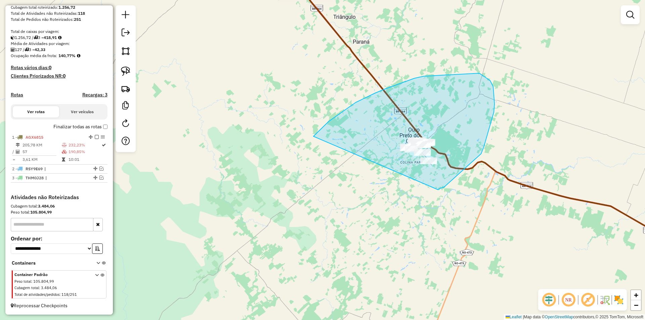
drag, startPoint x: 313, startPoint y: 136, endPoint x: 420, endPoint y: 195, distance: 121.8
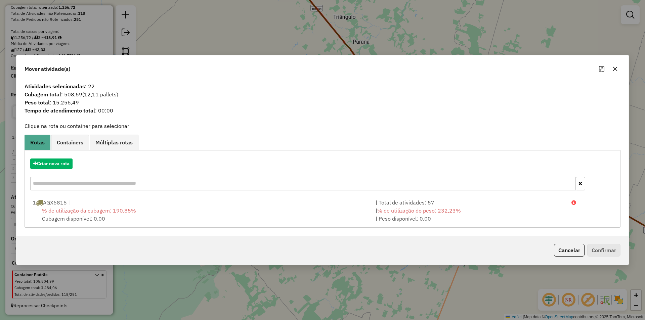
click at [619, 67] on button "button" at bounding box center [615, 68] width 11 height 11
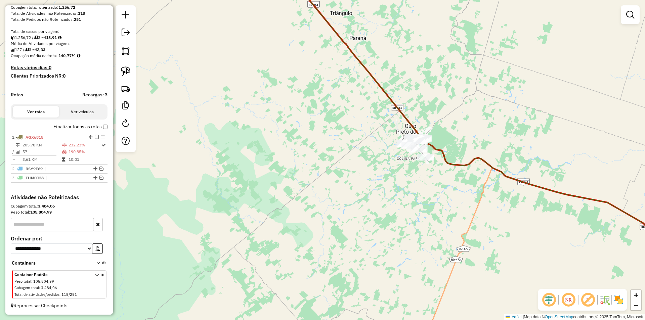
drag, startPoint x: 316, startPoint y: 175, endPoint x: 310, endPoint y: 161, distance: 15.0
click at [310, 163] on div "Janela de atendimento Grade de atendimento Capacidade Transportadoras Veículos …" at bounding box center [322, 160] width 645 height 320
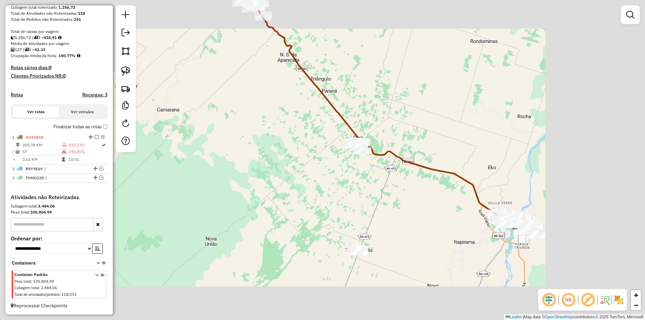
click at [287, 181] on div "Janela de atendimento Grade de atendimento Capacidade Transportadoras Veículos …" at bounding box center [322, 160] width 645 height 320
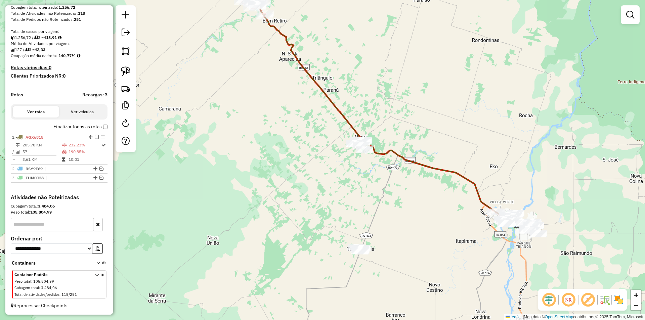
click at [275, 190] on div "Janela de atendimento Grade de atendimento Capacidade Transportadoras Veículos …" at bounding box center [322, 160] width 645 height 320
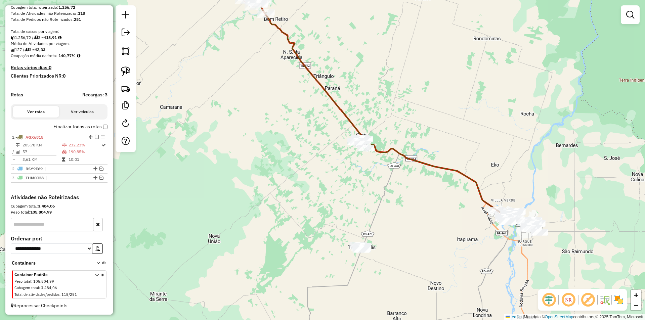
drag, startPoint x: 277, startPoint y: 192, endPoint x: 275, endPoint y: 167, distance: 25.6
click at [275, 168] on div "Janela de atendimento Grade de atendimento Capacidade Transportadoras Veículos …" at bounding box center [322, 160] width 645 height 320
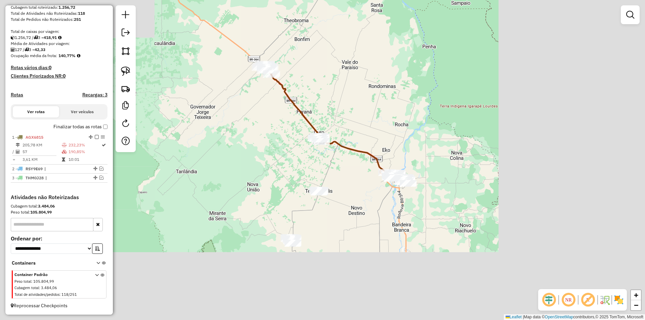
click at [256, 147] on div "Janela de atendimento Grade de atendimento Capacidade Transportadoras Veículos …" at bounding box center [322, 160] width 645 height 320
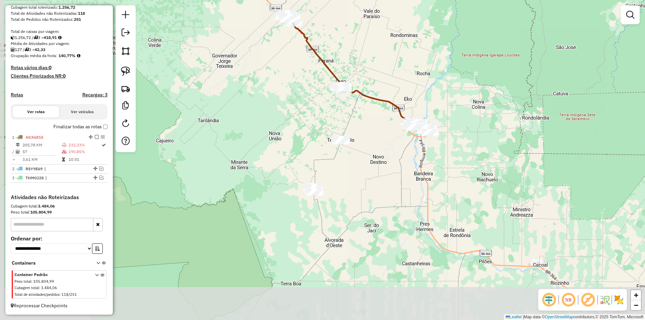
click at [252, 141] on div "Janela de atendimento Grade de atendimento Capacidade Transportadoras Veículos …" at bounding box center [322, 160] width 645 height 320
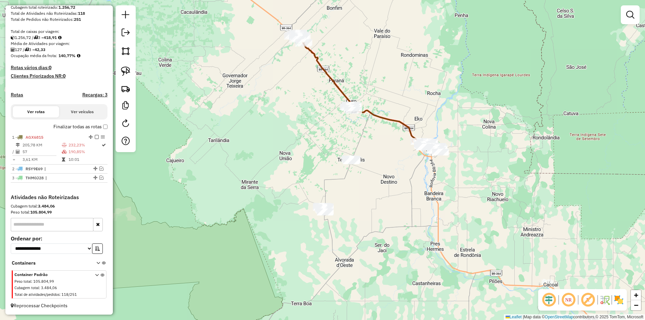
drag, startPoint x: 355, startPoint y: 176, endPoint x: 319, endPoint y: 152, distance: 43.0
click at [321, 152] on div "Janela de atendimento Grade de atendimento Capacidade Transportadoras Veículos …" at bounding box center [322, 160] width 645 height 320
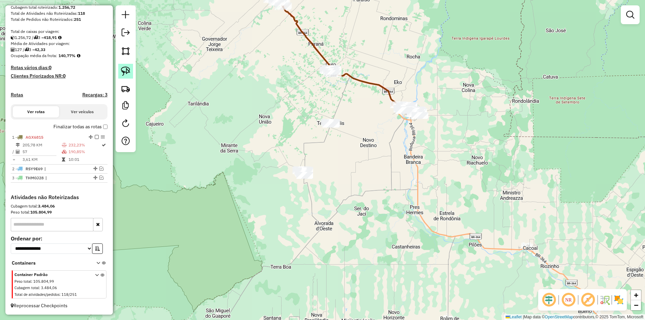
click at [124, 68] on img at bounding box center [125, 71] width 9 height 9
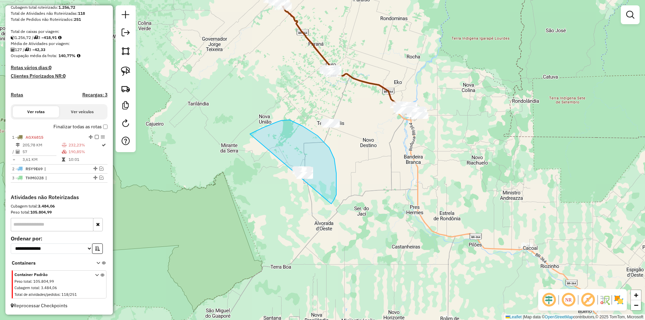
drag, startPoint x: 263, startPoint y: 128, endPoint x: 278, endPoint y: 204, distance: 78.1
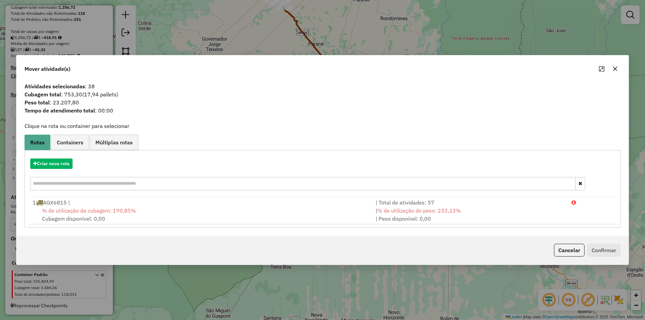
click at [616, 65] on button "button" at bounding box center [615, 68] width 11 height 11
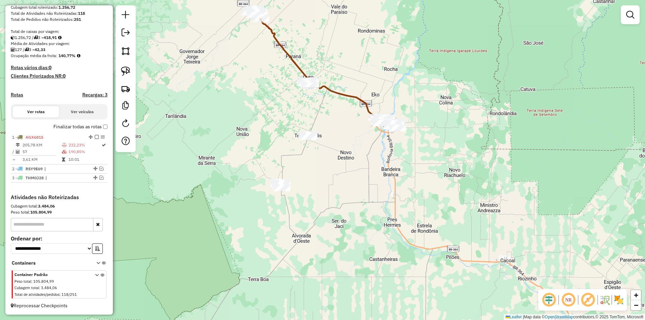
drag, startPoint x: 348, startPoint y: 156, endPoint x: 309, endPoint y: 174, distance: 43.3
click at [310, 174] on div "Janela de atendimento Grade de atendimento Capacidade Transportadoras Veículos …" at bounding box center [322, 160] width 645 height 320
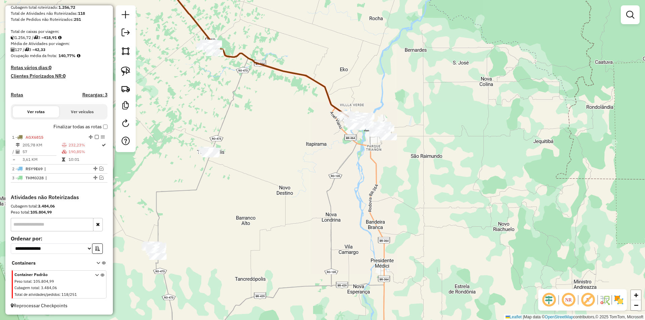
drag, startPoint x: 326, startPoint y: 148, endPoint x: 316, endPoint y: 143, distance: 11.1
click at [317, 143] on div "Janela de atendimento Grade de atendimento Capacidade Transportadoras Veículos …" at bounding box center [322, 160] width 645 height 320
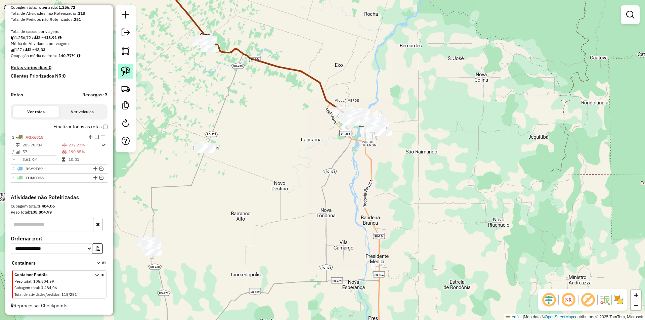
click at [122, 70] on img at bounding box center [125, 71] width 9 height 9
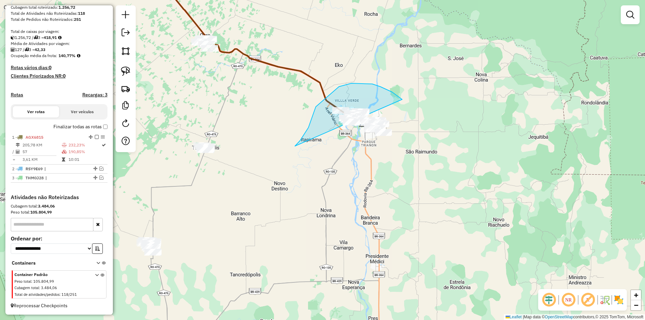
drag, startPoint x: 300, startPoint y: 141, endPoint x: 402, endPoint y: 176, distance: 107.7
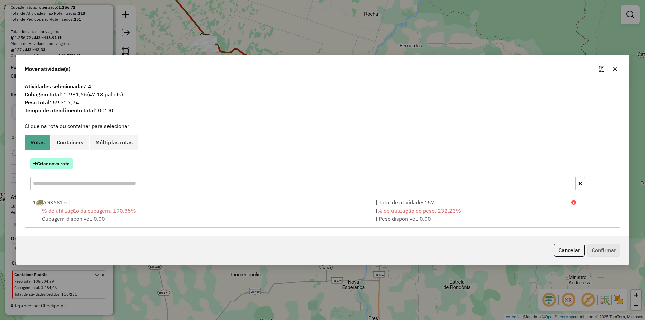
click at [52, 166] on button "Criar nova rota" at bounding box center [51, 164] width 42 height 10
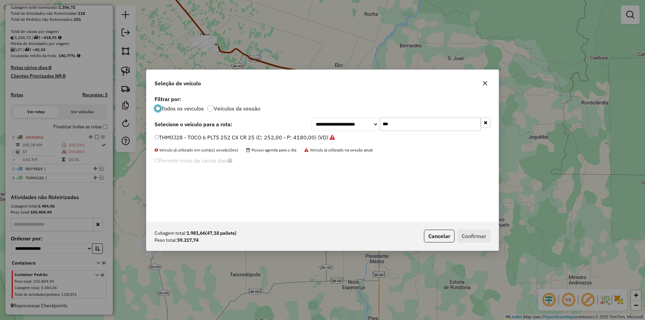
scroll to position [4, 2]
click at [408, 126] on input "***" at bounding box center [430, 124] width 101 height 13
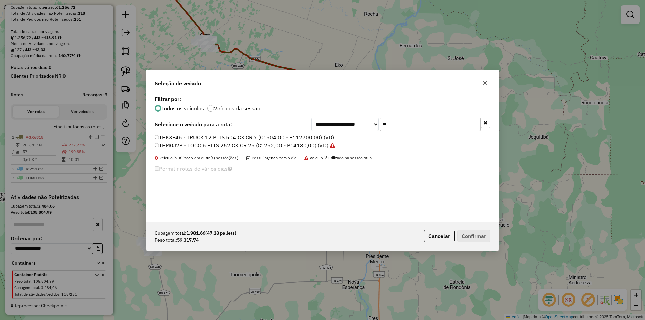
type input "*"
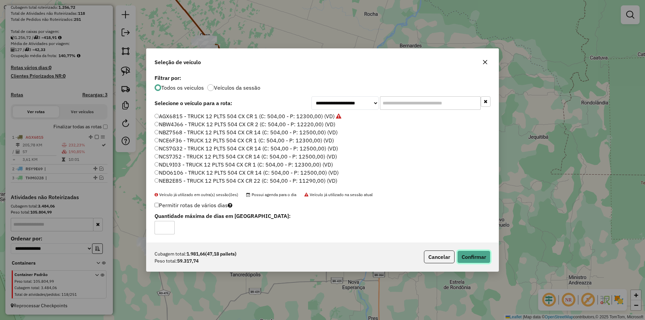
click at [470, 260] on button "Confirmar" at bounding box center [473, 257] width 33 height 13
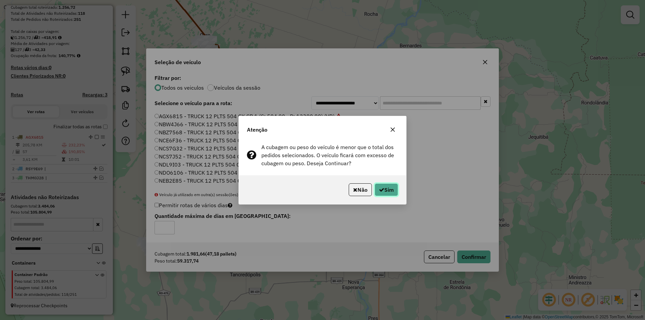
click at [382, 188] on icon "button" at bounding box center [381, 189] width 5 height 5
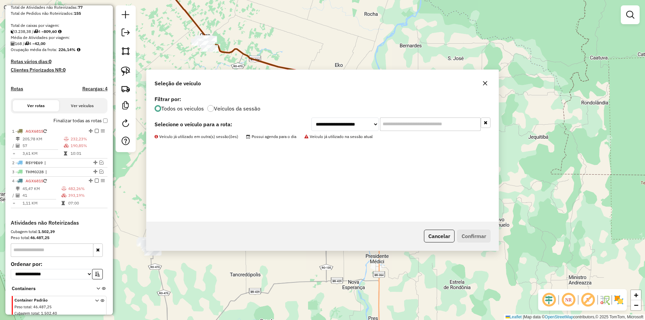
scroll to position [147, 0]
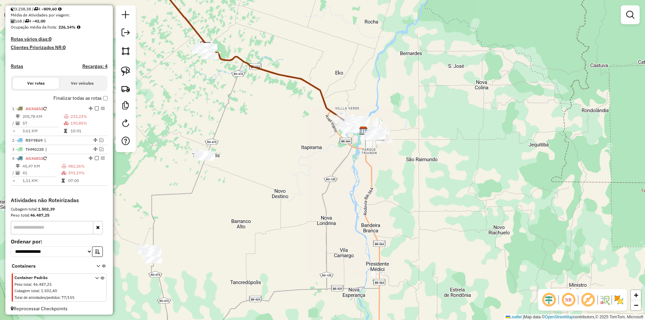
drag, startPoint x: 350, startPoint y: 171, endPoint x: 350, endPoint y: 176, distance: 4.7
click at [350, 176] on div "Janela de atendimento Grade de atendimento Capacidade Transportadoras Veículos …" at bounding box center [322, 160] width 645 height 320
select select "*********"
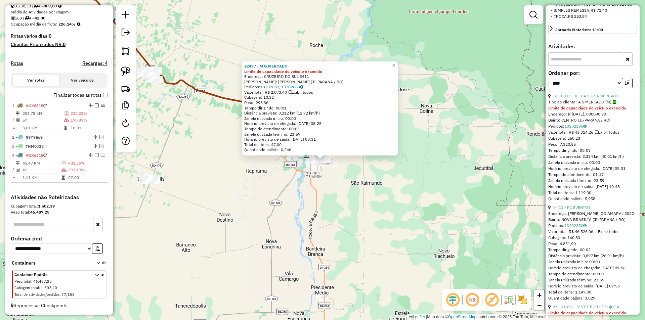
scroll to position [302, 0]
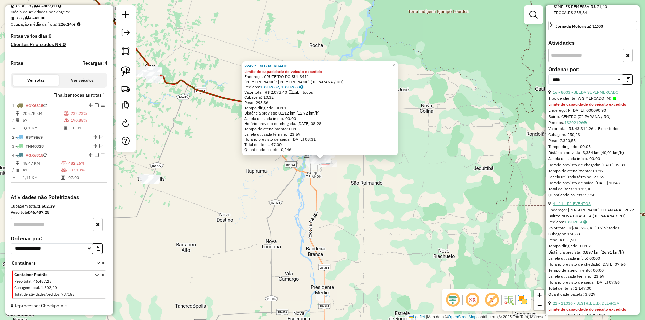
click at [578, 206] on link "4 - 11 - R1 EVENTOS" at bounding box center [572, 203] width 38 height 5
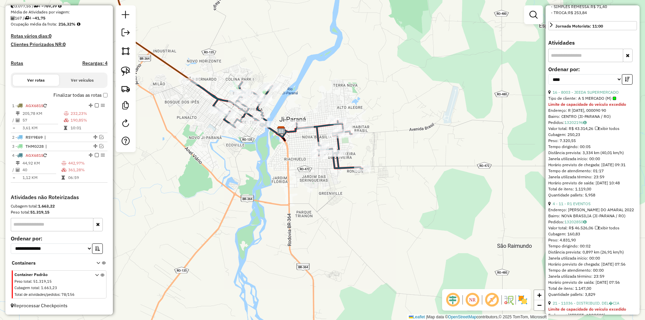
click at [342, 204] on div "Janela de atendimento Grade de atendimento Capacidade Transportadoras Veículos …" at bounding box center [322, 160] width 645 height 320
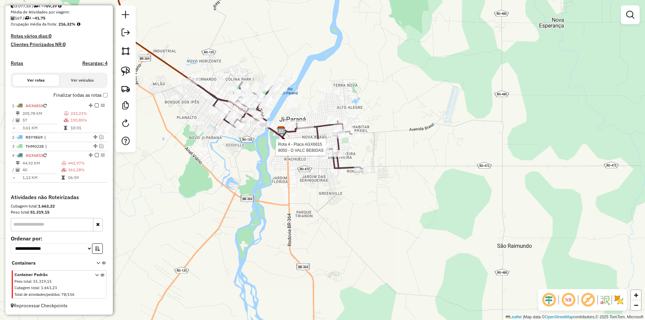
select select "*********"
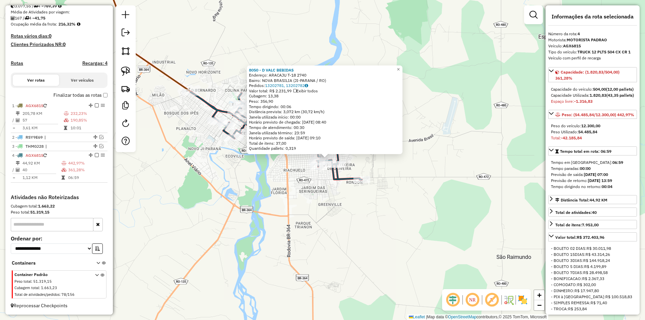
drag, startPoint x: 394, startPoint y: 190, endPoint x: 405, endPoint y: 184, distance: 12.5
click at [405, 184] on div "8050 - D VALC BEBIDAS Endereço: ARACAJU T-18 2740 Bairro: NOVA BRASILIA (JI-PAR…" at bounding box center [322, 160] width 645 height 320
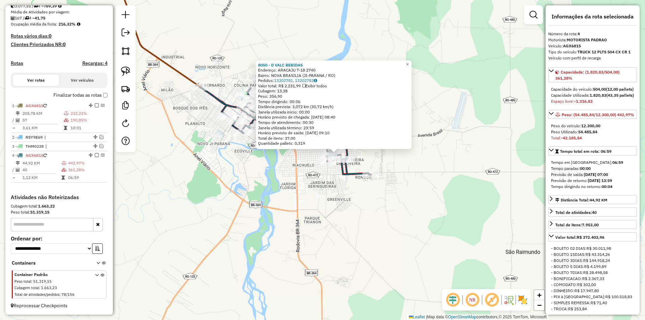
click at [404, 184] on div "8050 - D VALC BEBIDAS Endereço: ARACAJU T-18 2740 Bairro: NOVA BRASILIA (JI-PAR…" at bounding box center [322, 160] width 645 height 320
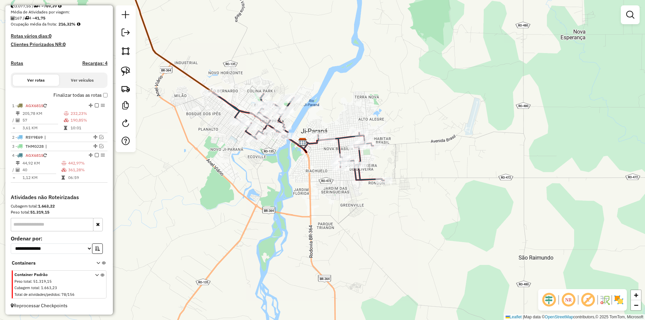
drag, startPoint x: 283, startPoint y: 216, endPoint x: 275, endPoint y: 215, distance: 7.5
click at [294, 221] on div "Janela de atendimento Grade de atendimento Capacidade Transportadoras Veículos …" at bounding box center [322, 160] width 645 height 320
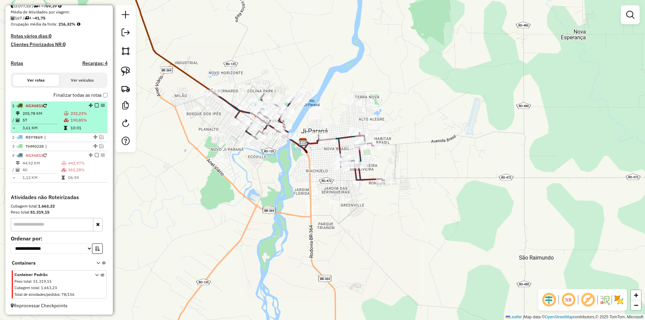
click at [95, 106] on em at bounding box center [97, 105] width 4 height 4
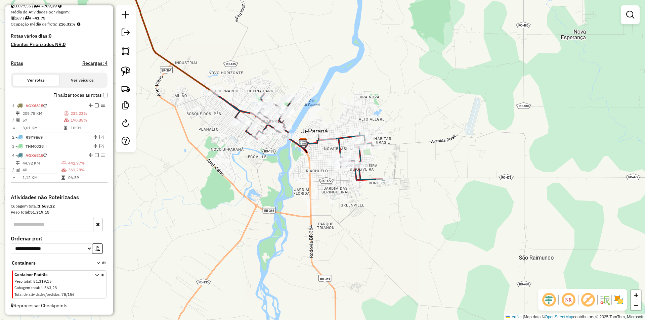
scroll to position [133, 0]
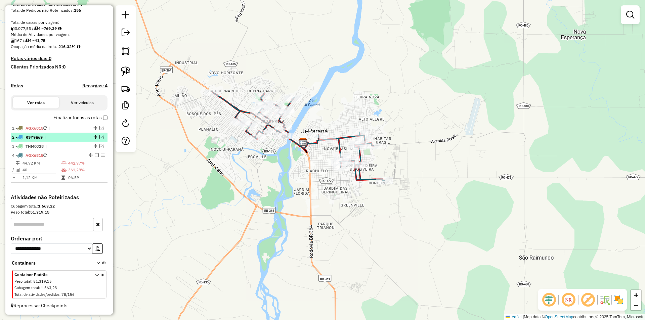
click at [95, 155] on em at bounding box center [97, 155] width 4 height 4
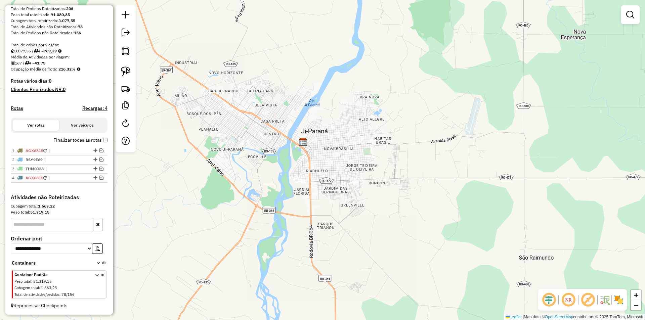
scroll to position [111, 0]
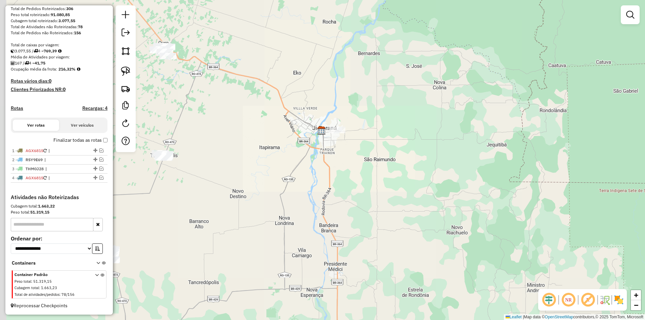
drag, startPoint x: 252, startPoint y: 204, endPoint x: 287, endPoint y: 160, distance: 55.8
click at [277, 150] on div "Janela de atendimento Grade de atendimento Capacidade Transportadoras Veículos …" at bounding box center [322, 160] width 645 height 320
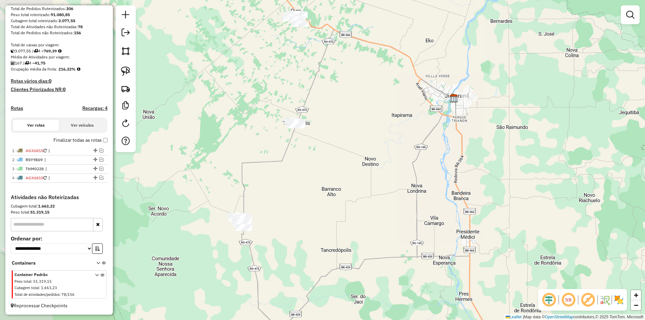
drag, startPoint x: 291, startPoint y: 164, endPoint x: 402, endPoint y: 174, distance: 111.7
click at [402, 174] on div "Janela de atendimento Grade de atendimento Capacidade Transportadoras Veículos …" at bounding box center [322, 160] width 645 height 320
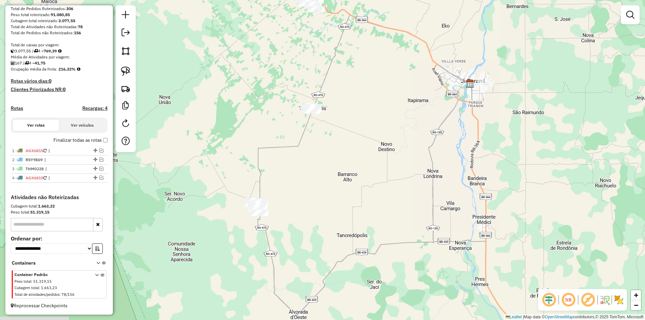
drag, startPoint x: 344, startPoint y: 192, endPoint x: 378, endPoint y: 164, distance: 44.6
click at [378, 164] on div "Janela de atendimento Grade de atendimento Capacidade Transportadoras Veículos …" at bounding box center [322, 160] width 645 height 320
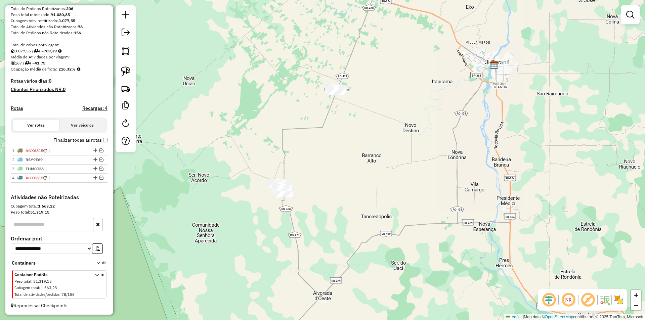
drag, startPoint x: 125, startPoint y: 72, endPoint x: 146, endPoint y: 96, distance: 31.9
click at [126, 72] on img at bounding box center [125, 71] width 9 height 9
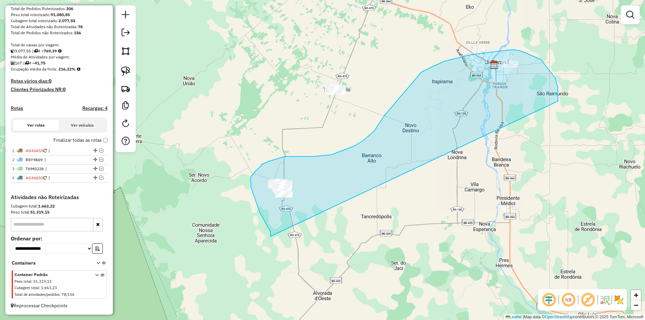
drag, startPoint x: 270, startPoint y: 232, endPoint x: 559, endPoint y: 109, distance: 313.9
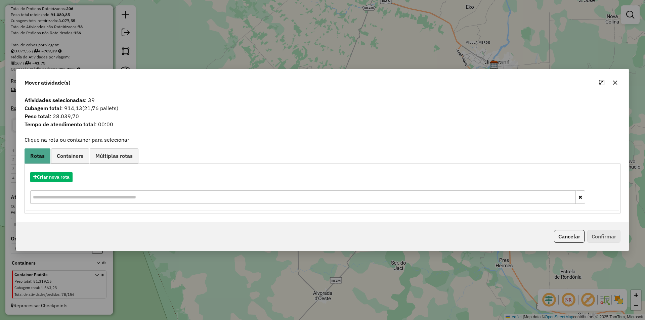
click at [616, 83] on icon "button" at bounding box center [615, 82] width 4 height 4
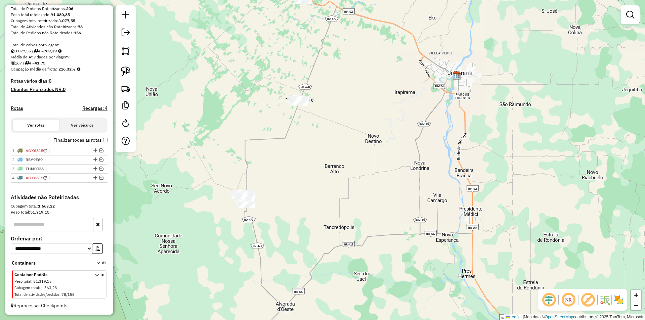
drag, startPoint x: 449, startPoint y: 160, endPoint x: 428, endPoint y: 165, distance: 22.4
click at [428, 167] on div "Janela de atendimento Grade de atendimento Capacidade Transportadoras Veículos …" at bounding box center [322, 160] width 645 height 320
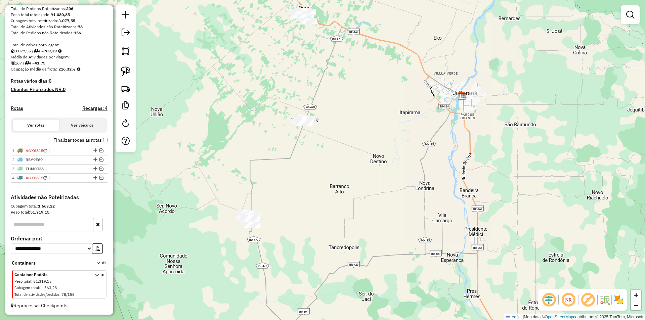
drag, startPoint x: 219, startPoint y: 161, endPoint x: 209, endPoint y: 251, distance: 90.0
click at [209, 251] on div "Janela de atendimento Grade de atendimento Capacidade Transportadoras Veículos …" at bounding box center [322, 160] width 645 height 320
drag, startPoint x: 128, startPoint y: 71, endPoint x: 139, endPoint y: 113, distance: 43.8
click at [128, 72] on img at bounding box center [125, 71] width 9 height 9
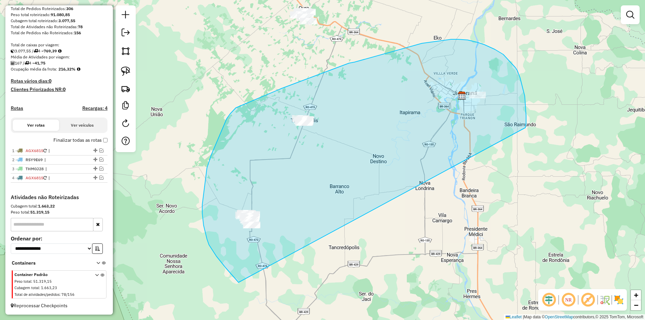
drag, startPoint x: 223, startPoint y: 264, endPoint x: 525, endPoint y: 129, distance: 331.4
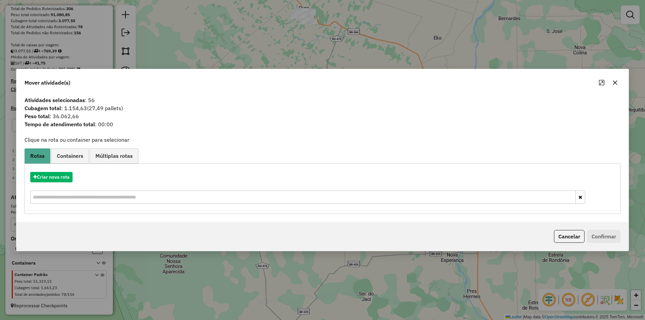
click at [616, 80] on icon "button" at bounding box center [614, 82] width 5 height 5
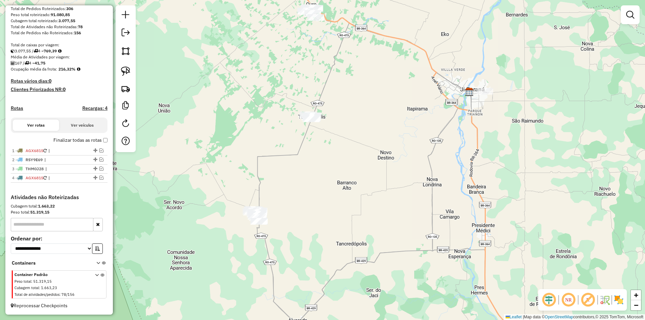
drag, startPoint x: 375, startPoint y: 153, endPoint x: 382, endPoint y: 149, distance: 8.3
click at [382, 149] on div "Janela de atendimento Grade de atendimento Capacidade Transportadoras Veículos …" at bounding box center [322, 160] width 645 height 320
click at [130, 73] on img at bounding box center [125, 71] width 9 height 9
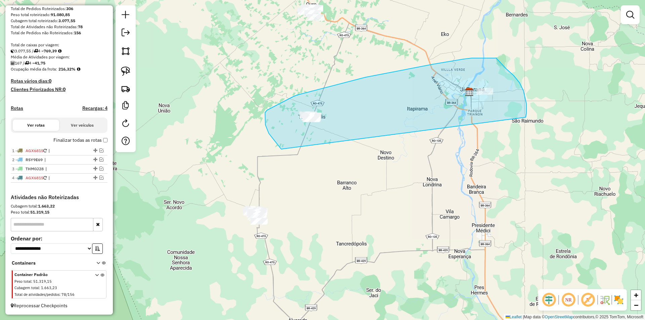
drag, startPoint x: 279, startPoint y: 146, endPoint x: 524, endPoint y: 124, distance: 246.3
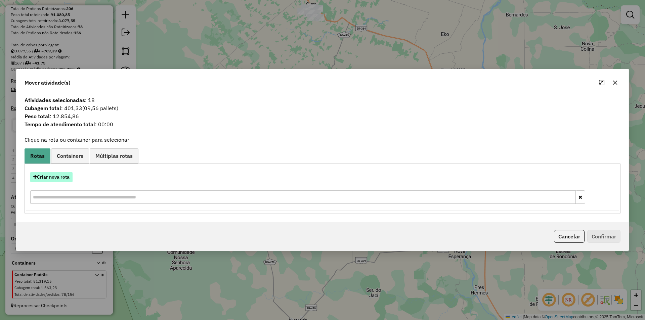
click at [54, 175] on button "Criar nova rota" at bounding box center [51, 177] width 42 height 10
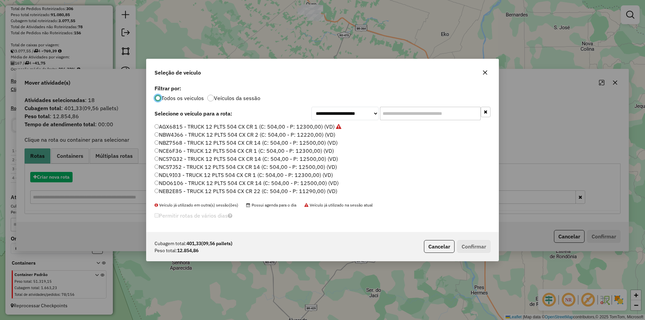
scroll to position [4, 2]
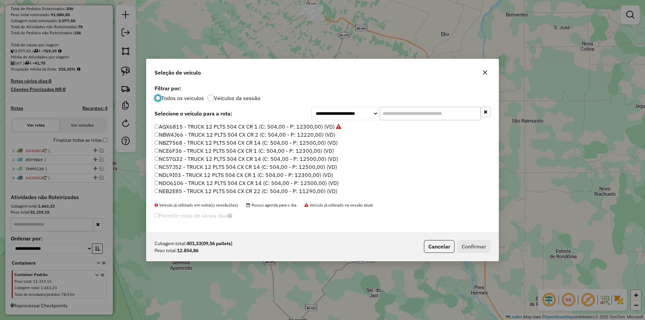
click at [390, 115] on input "text" at bounding box center [430, 113] width 101 height 13
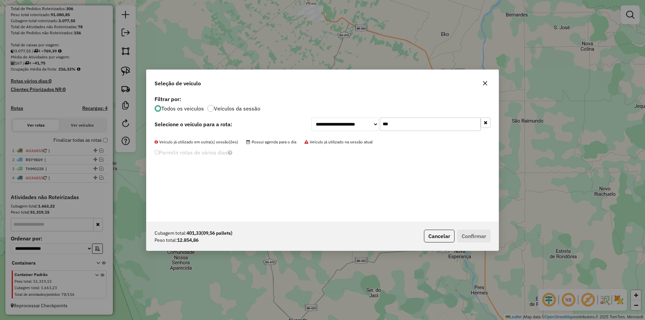
type input "*"
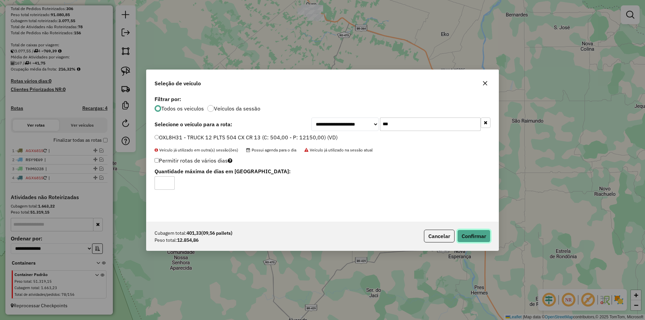
click at [463, 234] on button "Confirmar" at bounding box center [473, 236] width 33 height 13
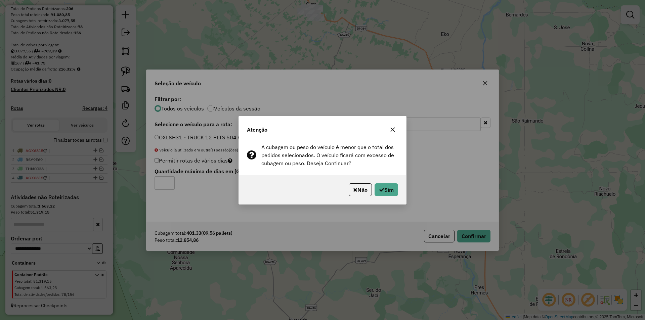
click at [392, 127] on icon "button" at bounding box center [392, 129] width 5 height 5
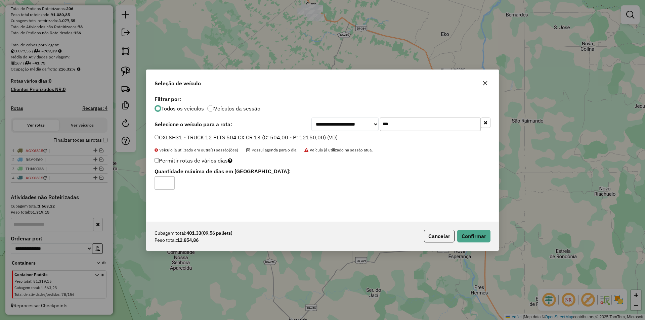
drag, startPoint x: 399, startPoint y: 128, endPoint x: 379, endPoint y: 137, distance: 21.4
click at [379, 137] on div "**********" at bounding box center [322, 158] width 352 height 128
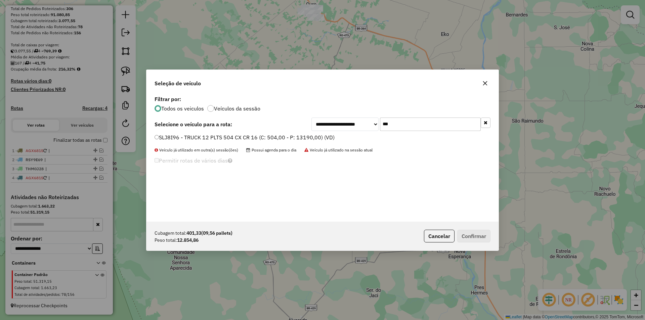
type input "***"
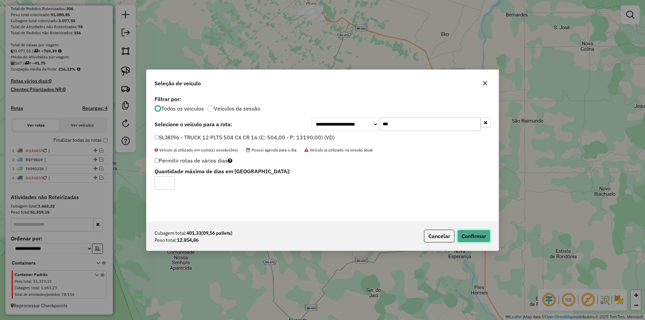
click at [472, 231] on button "Confirmar" at bounding box center [473, 236] width 33 height 13
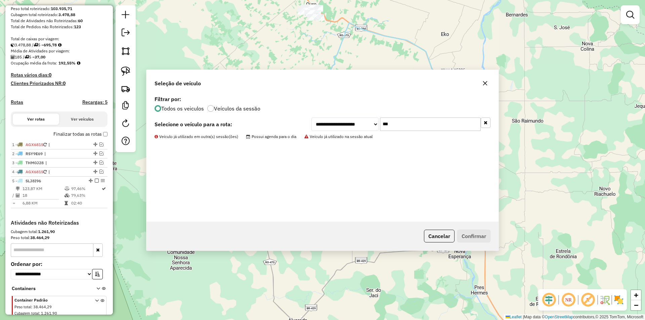
scroll to position [142, 0]
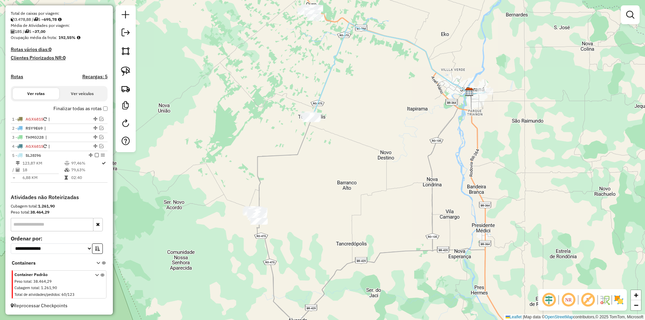
click at [336, 164] on div "Janela de atendimento Grade de atendimento Capacidade Transportadoras Veículos …" at bounding box center [322, 160] width 645 height 320
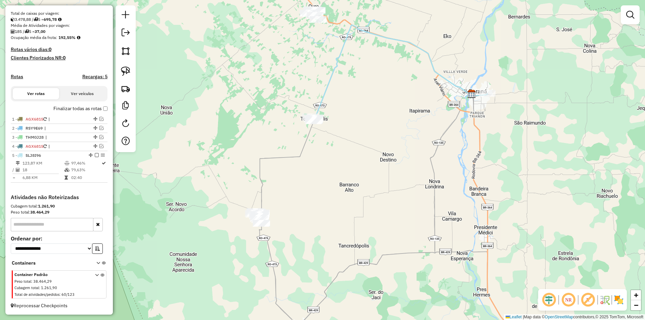
drag, startPoint x: 377, startPoint y: 176, endPoint x: 377, endPoint y: 198, distance: 22.2
click at [378, 198] on div "Janela de atendimento Grade de atendimento Capacidade Transportadoras Veículos …" at bounding box center [322, 160] width 645 height 320
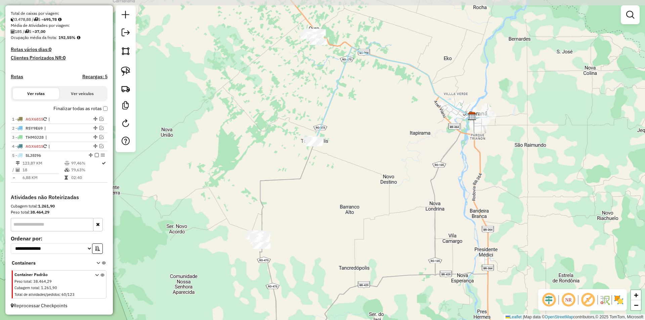
click at [374, 197] on div "Janela de atendimento Grade de atendimento Capacidade Transportadoras Veículos …" at bounding box center [322, 160] width 645 height 320
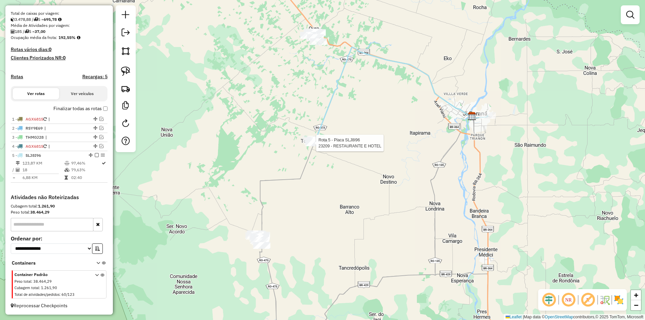
click at [317, 146] on div at bounding box center [314, 143] width 17 height 7
select select "*********"
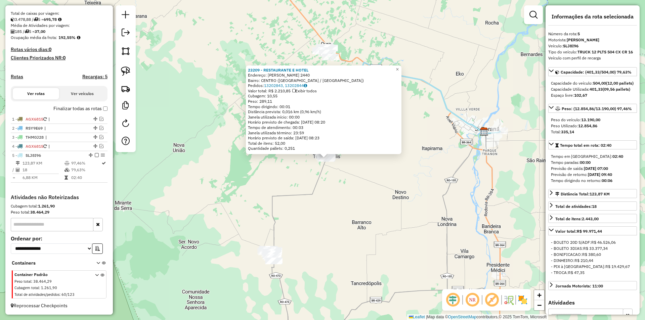
click at [376, 178] on div "23209 - RESTAURANTE E HOTEL Endereço: AFONSO PENA 2440 Bairro: CENTRO (TEIXEIRO…" at bounding box center [322, 160] width 645 height 320
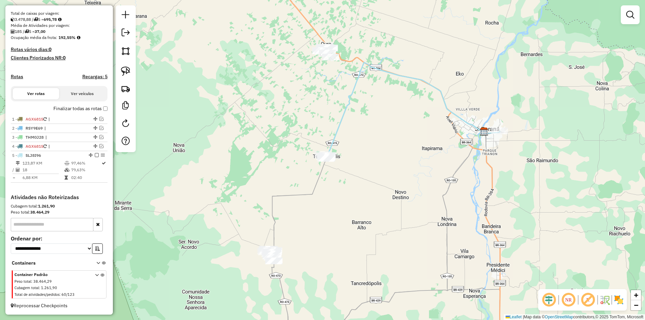
drag, startPoint x: 262, startPoint y: 177, endPoint x: 327, endPoint y: 168, distance: 65.4
click at [329, 168] on div "Janela de atendimento Grade de atendimento Capacidade Transportadoras Veículos …" at bounding box center [322, 160] width 645 height 320
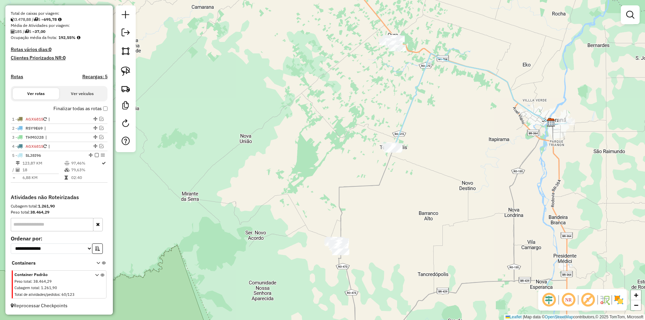
click at [322, 171] on div "Janela de atendimento Grade de atendimento Capacidade Transportadoras Veículos …" at bounding box center [322, 160] width 645 height 320
click at [302, 175] on div "Janela de atendimento Grade de atendimento Capacidade Transportadoras Veículos …" at bounding box center [322, 160] width 645 height 320
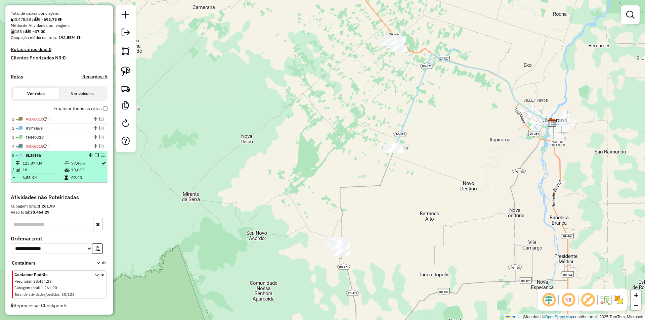
click at [95, 155] on em at bounding box center [97, 155] width 4 height 4
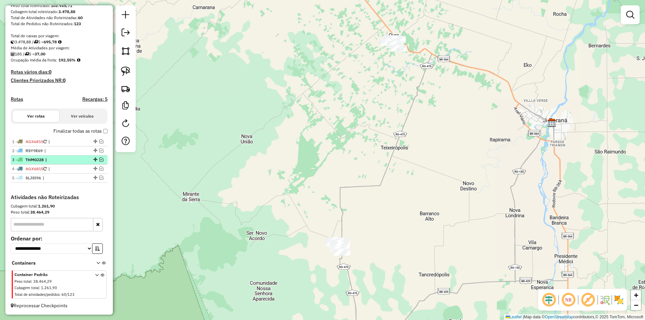
scroll to position [120, 0]
drag, startPoint x: 93, startPoint y: 177, endPoint x: 88, endPoint y: 150, distance: 27.9
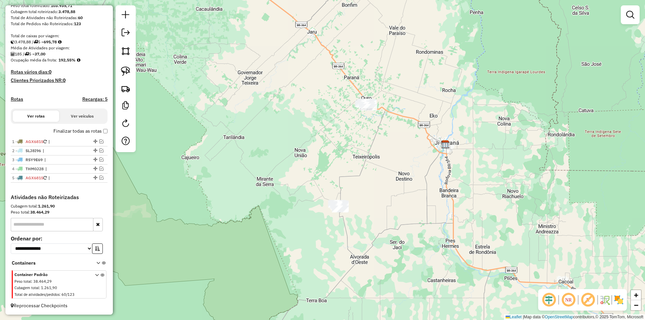
drag, startPoint x: 323, startPoint y: 161, endPoint x: 314, endPoint y: 172, distance: 14.8
click at [314, 172] on div "Janela de atendimento Grade de atendimento Capacidade Transportadoras Veículos …" at bounding box center [322, 160] width 645 height 320
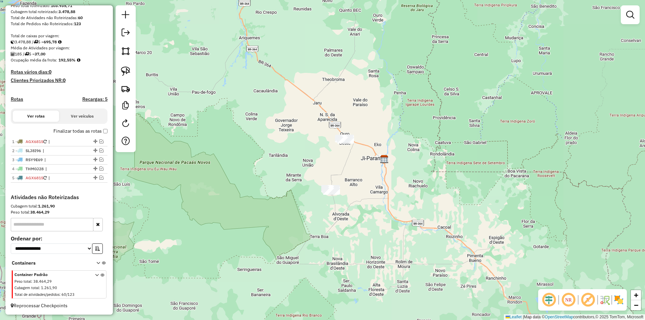
drag, startPoint x: 364, startPoint y: 174, endPoint x: 369, endPoint y: 172, distance: 5.0
click at [369, 172] on div "Janela de atendimento Grade de atendimento Capacidade Transportadoras Veículos …" at bounding box center [322, 160] width 645 height 320
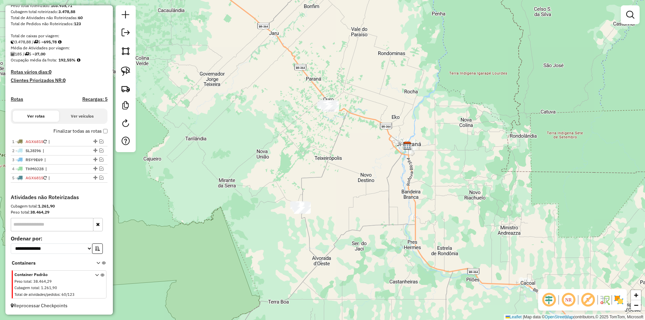
drag, startPoint x: 323, startPoint y: 185, endPoint x: 343, endPoint y: 164, distance: 29.9
click at [343, 164] on div "Janela de atendimento Grade de atendimento Capacidade Transportadoras Veículos …" at bounding box center [322, 160] width 645 height 320
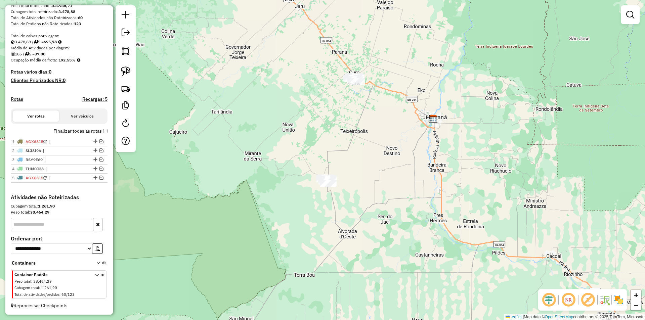
drag, startPoint x: 342, startPoint y: 157, endPoint x: 331, endPoint y: 155, distance: 11.2
click at [343, 155] on div "Janela de atendimento Grade de atendimento Capacidade Transportadoras Veículos …" at bounding box center [322, 160] width 645 height 320
drag, startPoint x: 125, startPoint y: 75, endPoint x: 167, endPoint y: 110, distance: 54.8
click at [125, 74] on img at bounding box center [125, 71] width 9 height 9
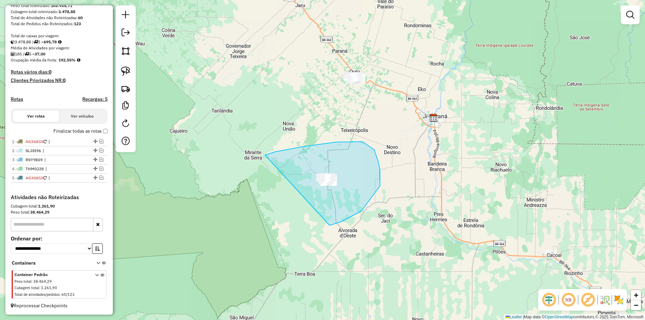
drag, startPoint x: 358, startPoint y: 142, endPoint x: 284, endPoint y: 233, distance: 117.5
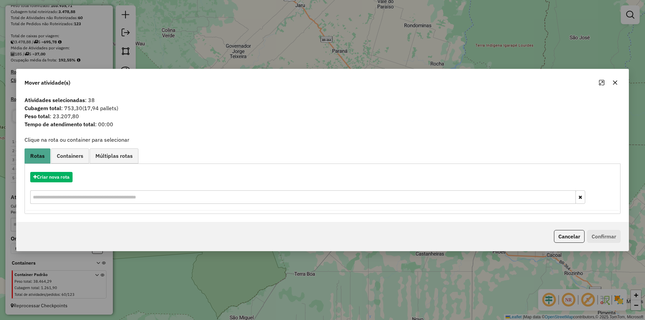
click at [616, 81] on icon "button" at bounding box center [614, 82] width 5 height 5
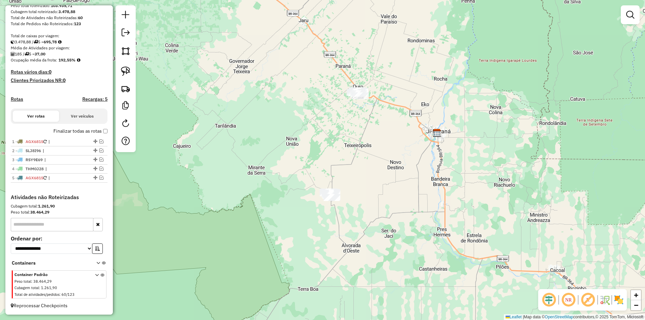
drag, startPoint x: 387, startPoint y: 173, endPoint x: 391, endPoint y: 188, distance: 15.5
click at [391, 188] on div "Janela de atendimento Grade de atendimento Capacidade Transportadoras Veículos …" at bounding box center [322, 160] width 645 height 320
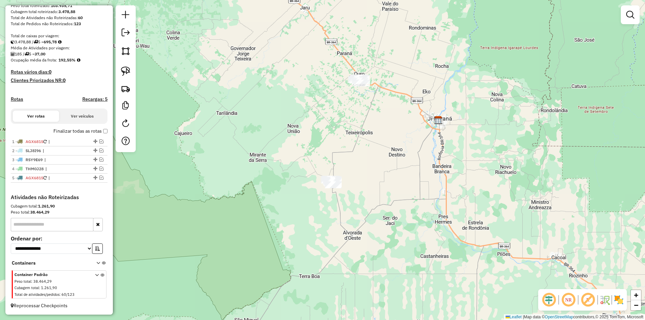
drag, startPoint x: 264, startPoint y: 166, endPoint x: 213, endPoint y: 131, distance: 62.1
click at [264, 165] on div "Janela de atendimento Grade de atendimento Capacidade Transportadoras Veículos …" at bounding box center [322, 160] width 645 height 320
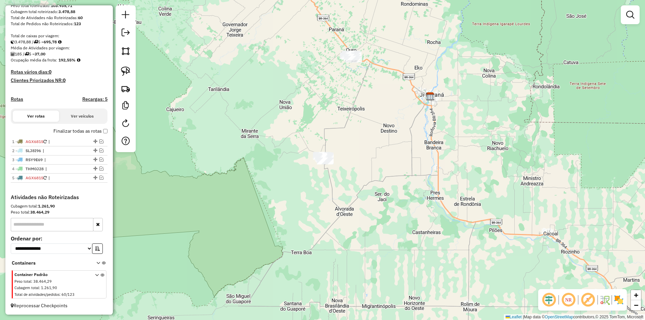
drag, startPoint x: 295, startPoint y: 99, endPoint x: 242, endPoint y: 75, distance: 58.9
click at [257, 75] on div "Janela de atendimento Grade de atendimento Capacidade Transportadoras Veículos …" at bounding box center [322, 160] width 645 height 320
click at [125, 71] on img at bounding box center [125, 71] width 9 height 9
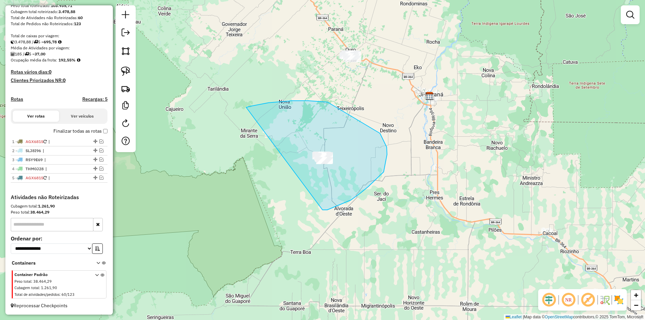
drag, startPoint x: 251, startPoint y: 106, endPoint x: 326, endPoint y: 203, distance: 121.7
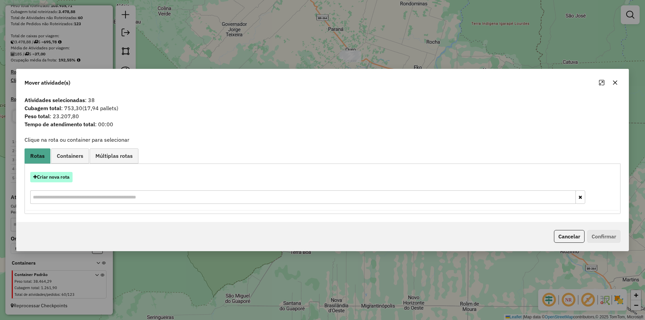
click at [52, 175] on button "Criar nova rota" at bounding box center [51, 177] width 42 height 10
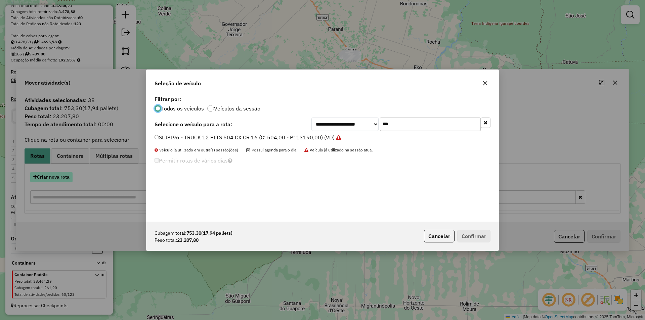
scroll to position [4, 2]
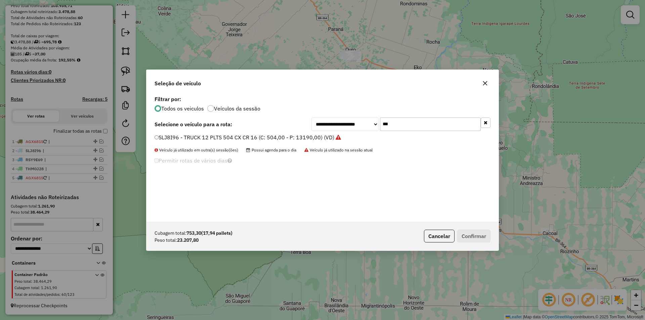
drag, startPoint x: 385, startPoint y: 127, endPoint x: 332, endPoint y: 137, distance: 53.4
click at [332, 137] on div "**********" at bounding box center [322, 158] width 352 height 128
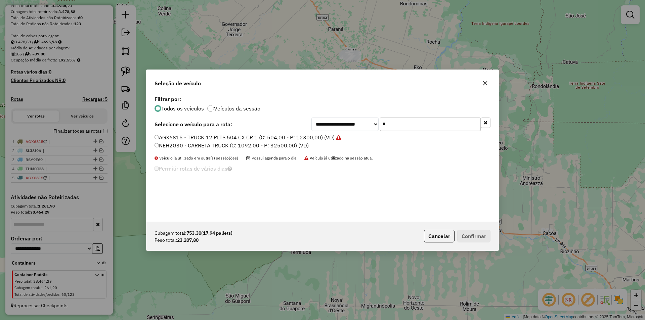
type input "*"
click at [159, 136] on label "AGX6815 - TRUCK 12 PLTS 504 CX CR 1 (C: 504,00 - P: 12300,00) (VD)" at bounding box center [248, 137] width 187 height 8
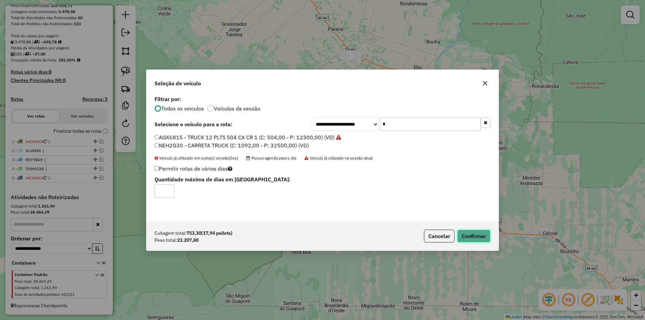
click at [474, 236] on button "Confirmar" at bounding box center [473, 236] width 33 height 13
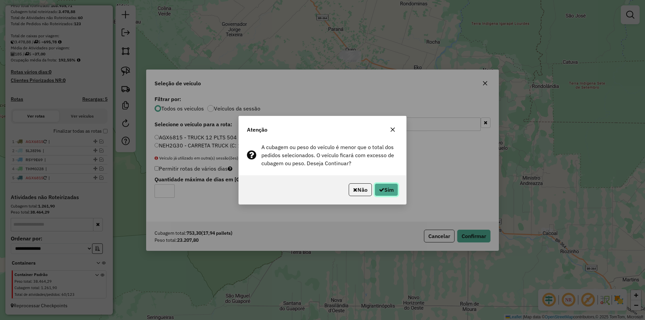
click at [383, 189] on icon "button" at bounding box center [381, 189] width 5 height 5
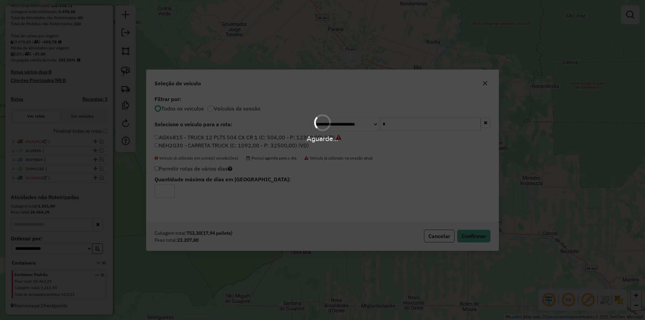
scroll to position [152, 0]
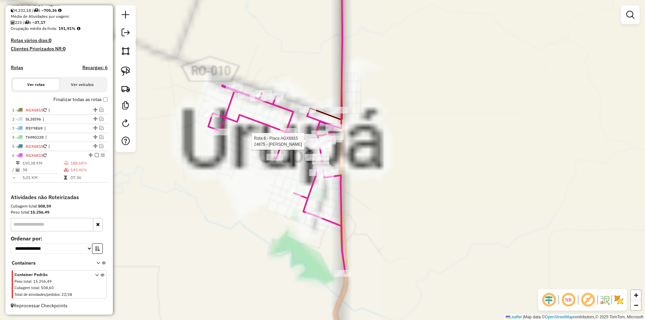
select select "*********"
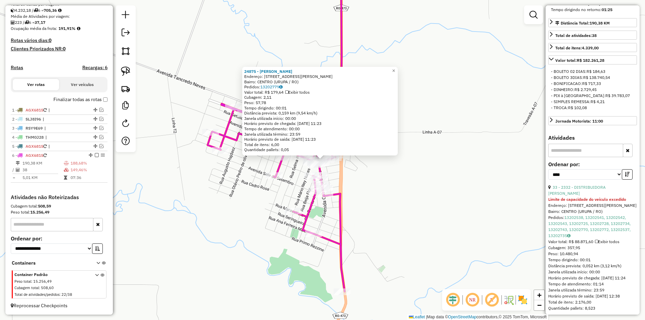
scroll to position [202, 0]
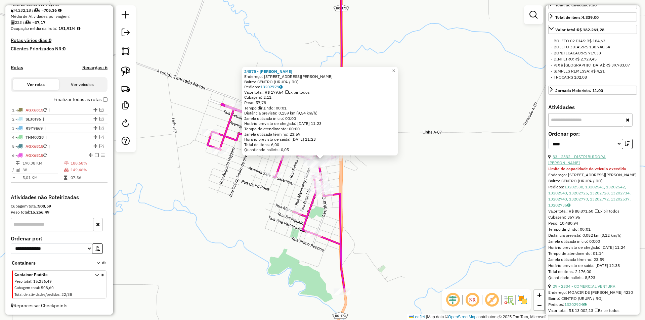
click at [596, 165] on link "33 - 2332 - DISTRIBUIDORA JM" at bounding box center [576, 159] width 57 height 11
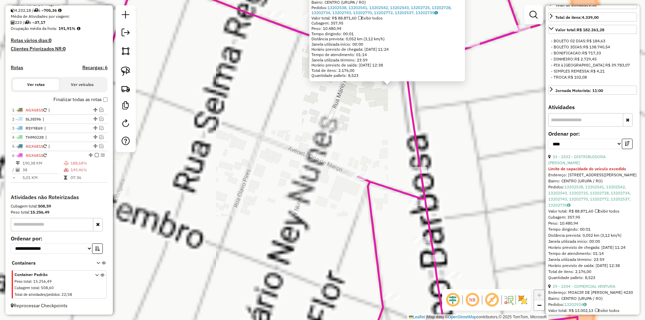
click at [340, 165] on div "2332 - DISTRIBUIDORA JM Limite de capacidade do veículo excedido Endereço: AV M…" at bounding box center [322, 160] width 645 height 320
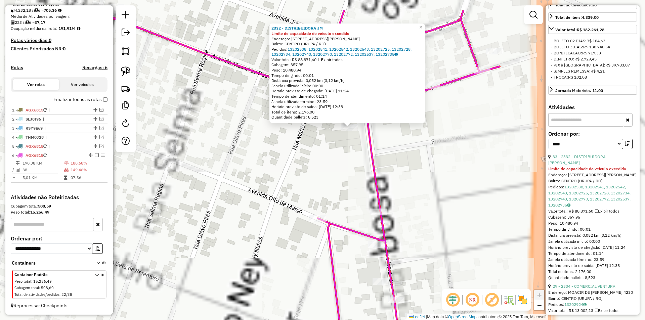
click at [339, 165] on div "2332 - DISTRIBUIDORA JM Limite de capacidade do veículo excedido Endereço: AV M…" at bounding box center [322, 160] width 645 height 320
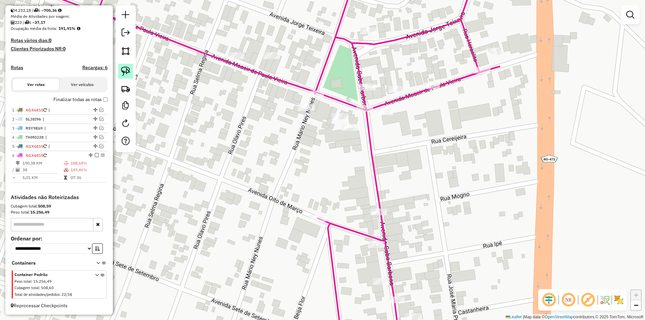
click at [127, 73] on img at bounding box center [125, 71] width 9 height 9
drag, startPoint x: 321, startPoint y: 134, endPoint x: 376, endPoint y: 142, distance: 55.5
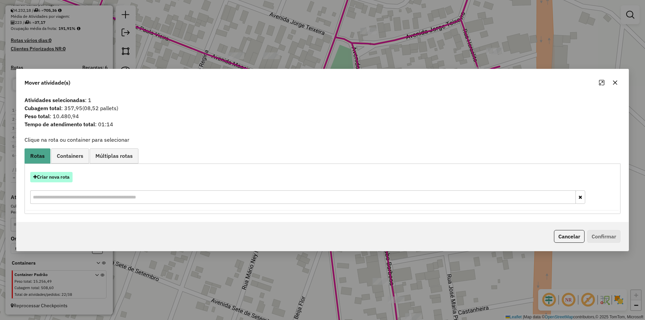
click at [62, 177] on button "Criar nova rota" at bounding box center [51, 177] width 42 height 10
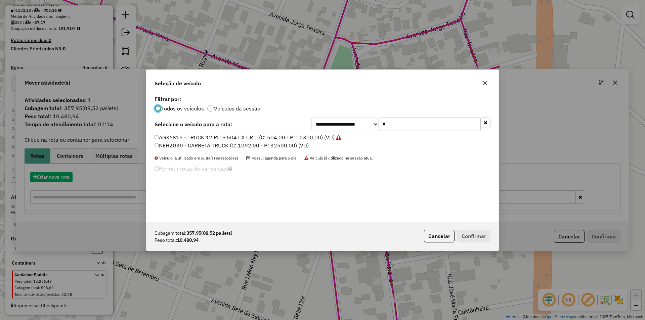
scroll to position [4, 2]
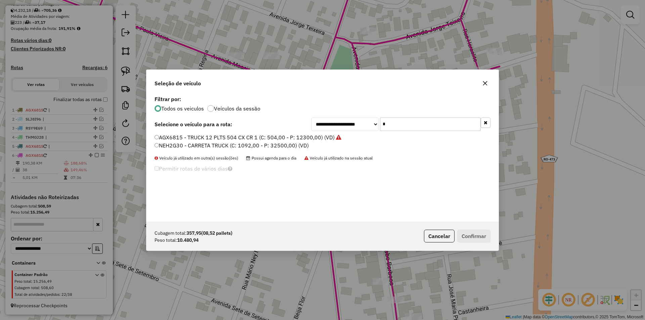
drag, startPoint x: 355, startPoint y: 136, endPoint x: 299, endPoint y: 146, distance: 56.3
click at [300, 146] on div "**********" at bounding box center [322, 158] width 352 height 128
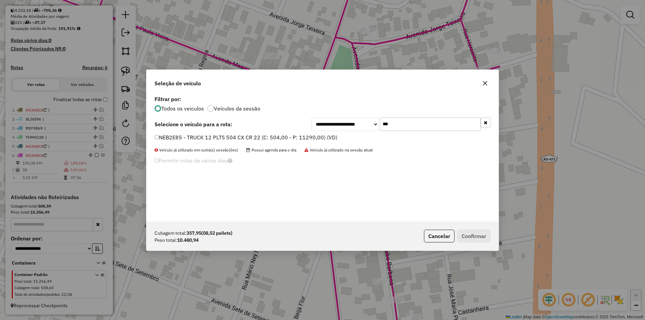
type input "***"
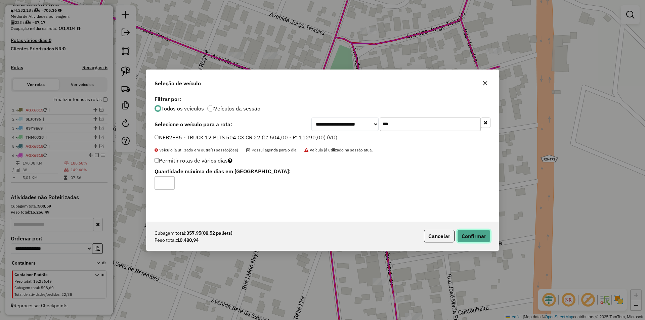
click at [466, 235] on button "Confirmar" at bounding box center [473, 236] width 33 height 13
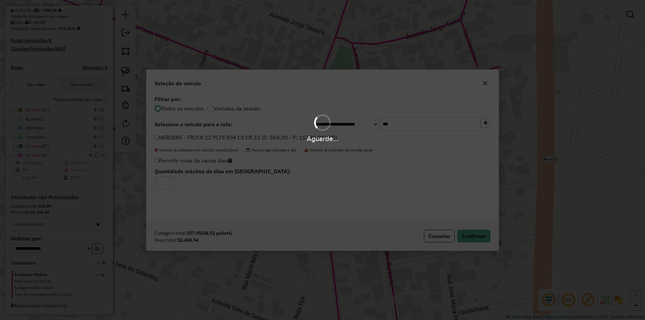
scroll to position [156, 0]
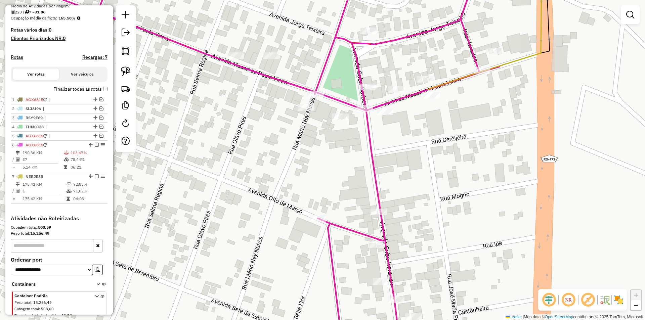
drag, startPoint x: 429, startPoint y: 171, endPoint x: 392, endPoint y: 158, distance: 39.2
click at [422, 169] on div "Janela de atendimento Grade de atendimento Capacidade Transportadoras Veículos …" at bounding box center [322, 160] width 645 height 320
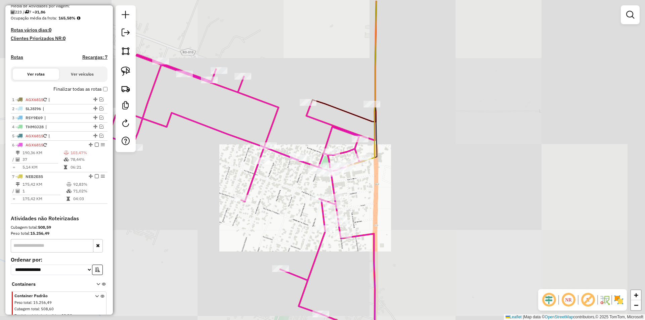
drag, startPoint x: 428, startPoint y: 161, endPoint x: 395, endPoint y: 194, distance: 46.3
click at [395, 194] on div "Janela de atendimento Grade de atendimento Capacidade Transportadoras Veículos …" at bounding box center [322, 160] width 645 height 320
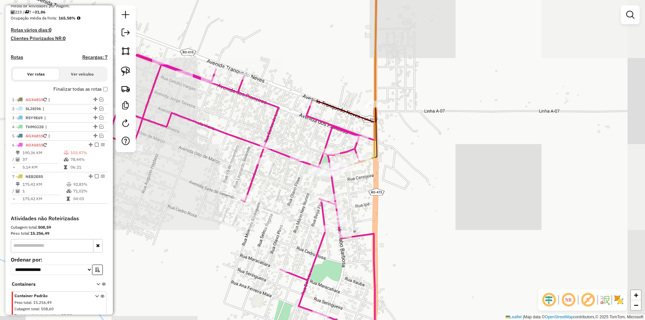
drag, startPoint x: 407, startPoint y: 143, endPoint x: 405, endPoint y: 140, distance: 3.8
click at [406, 141] on div "Janela de atendimento Grade de atendimento Capacidade Transportadoras Veículos …" at bounding box center [322, 160] width 645 height 320
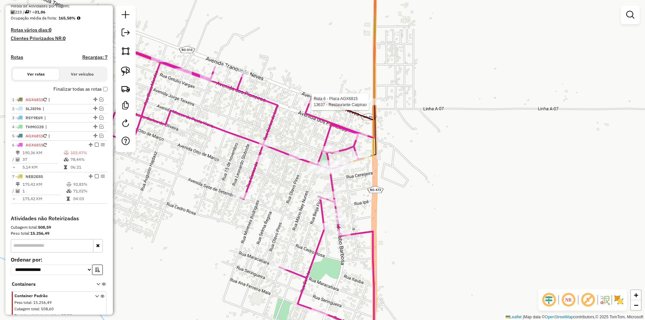
scroll to position [183, 0]
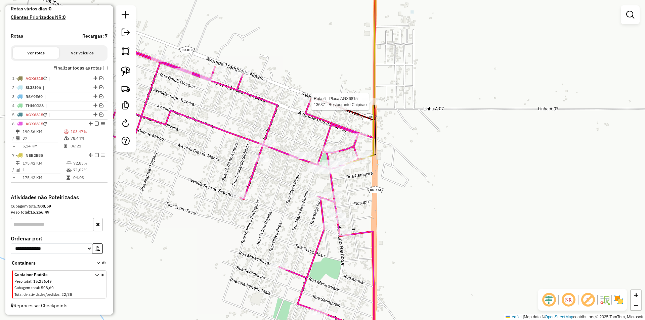
select select "*********"
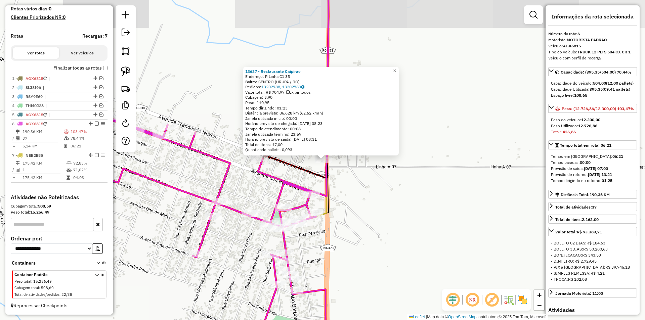
drag, startPoint x: 430, startPoint y: 174, endPoint x: 435, endPoint y: 167, distance: 8.8
click at [435, 167] on div "13637 - Restaurante Caipirao Endereço: R Linha C1 35 Bairro: CENTRO (URUPA / RO…" at bounding box center [322, 160] width 645 height 320
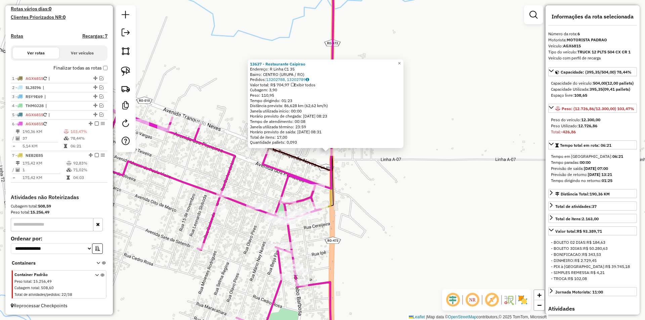
click at [435, 167] on div "13637 - Restaurante Caipirao Endereço: R Linha C1 35 Bairro: CENTRO (URUPA / RO…" at bounding box center [322, 160] width 645 height 320
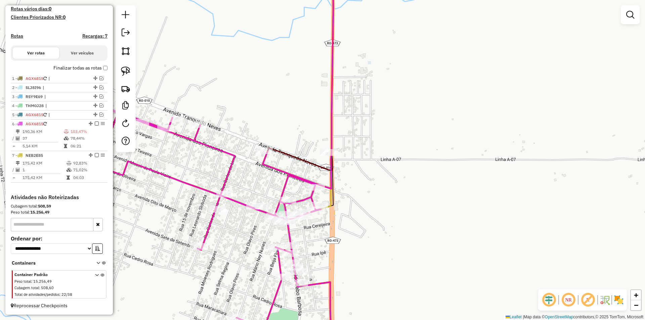
drag, startPoint x: 384, startPoint y: 194, endPoint x: 401, endPoint y: 192, distance: 16.9
click at [399, 192] on div "13637 - Restaurante Caipirao Endereço: R Linha C1 35 Bairro: CENTRO (URUPA / RO…" at bounding box center [322, 160] width 645 height 320
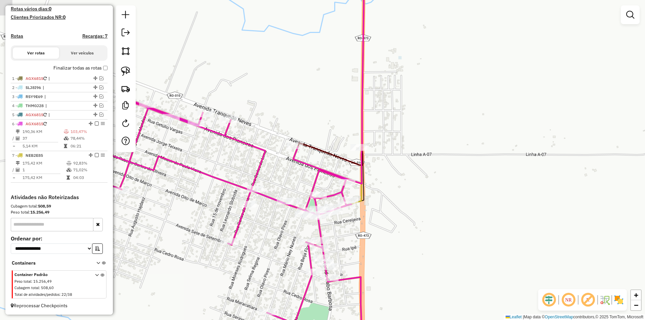
drag, startPoint x: 399, startPoint y: 192, endPoint x: 482, endPoint y: 155, distance: 91.0
click at [432, 184] on div "Janela de atendimento Grade de atendimento Capacidade Transportadoras Veículos …" at bounding box center [322, 160] width 645 height 320
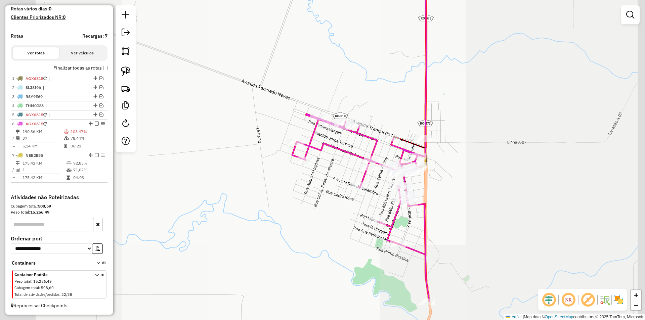
drag, startPoint x: 501, startPoint y: 148, endPoint x: 473, endPoint y: 151, distance: 28.0
click at [475, 150] on div "Janela de atendimento Grade de atendimento Capacidade Transportadoras Veículos …" at bounding box center [322, 160] width 645 height 320
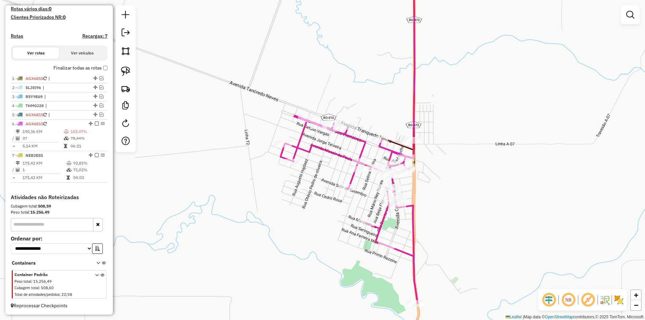
drag, startPoint x: 629, startPoint y: 17, endPoint x: 607, endPoint y: 29, distance: 24.8
click at [629, 18] on em at bounding box center [630, 15] width 8 height 8
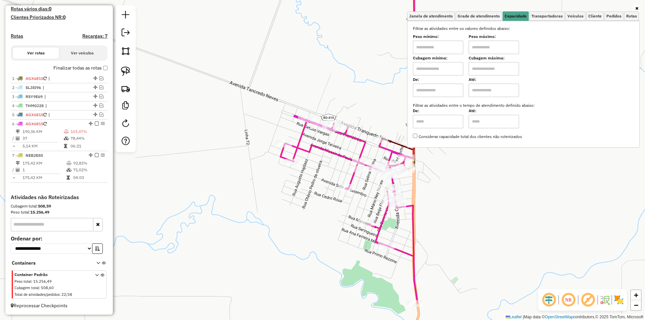
click at [442, 49] on input "text" at bounding box center [438, 47] width 50 height 13
type input "****"
click at [499, 45] on input "text" at bounding box center [494, 47] width 50 height 13
type input "******"
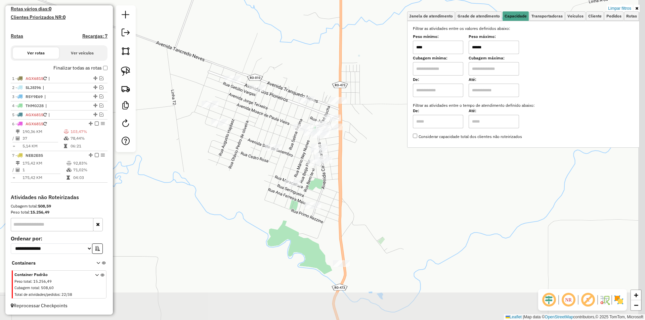
drag, startPoint x: 363, startPoint y: 213, endPoint x: 289, endPoint y: 173, distance: 84.3
click at [289, 173] on div "Limpar filtros Janela de atendimento Grade de atendimento Capacidade Transporta…" at bounding box center [322, 160] width 645 height 320
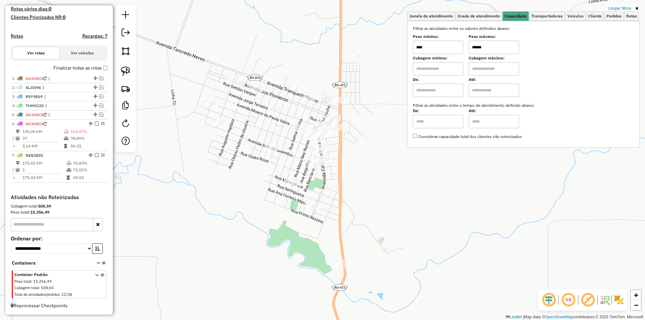
drag, startPoint x: 121, startPoint y: 72, endPoint x: 234, endPoint y: 125, distance: 125.2
click at [121, 73] on link at bounding box center [125, 71] width 15 height 15
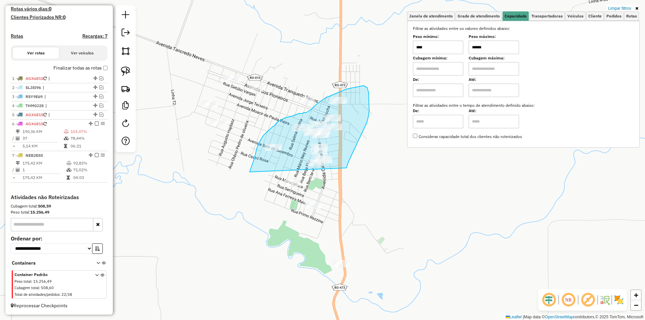
drag, startPoint x: 250, startPoint y: 172, endPoint x: 346, endPoint y: 168, distance: 96.8
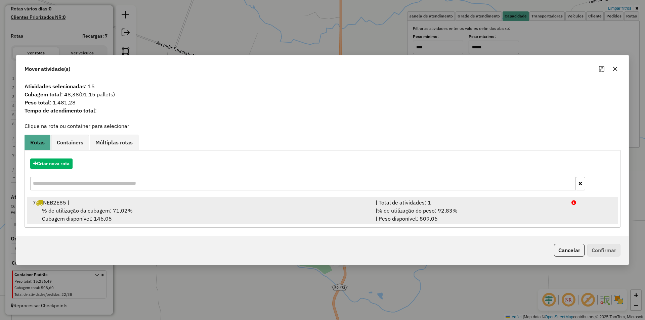
click at [80, 215] on div "% de utilização da cubagem: 71,02% Cubagem disponível: 146,05" at bounding box center [200, 215] width 343 height 16
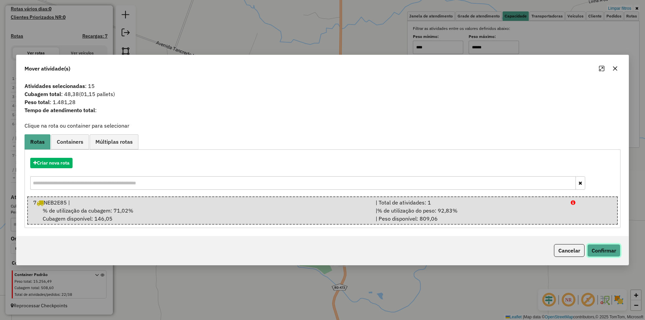
click at [603, 248] on button "Confirmar" at bounding box center [603, 250] width 33 height 13
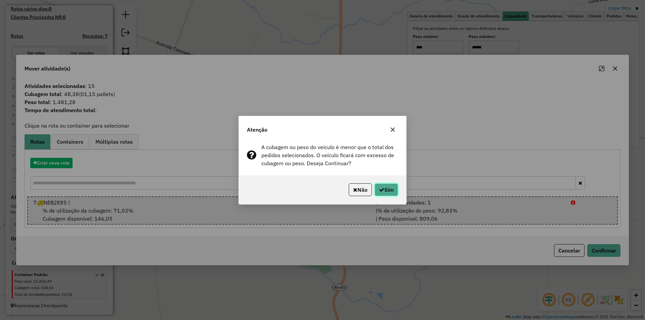
click at [389, 194] on button "Sim" at bounding box center [387, 189] width 24 height 13
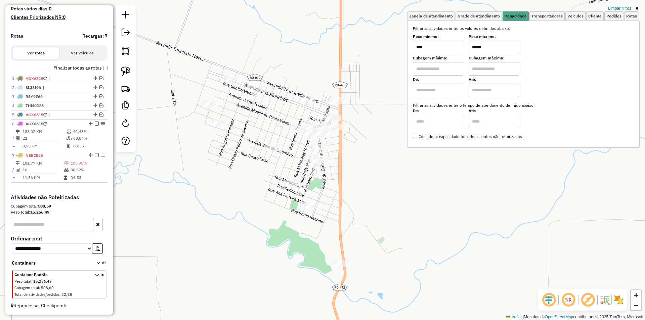
click at [358, 147] on div "Limpar filtros Janela de atendimento Grade de atendimento Capacidade Transporta…" at bounding box center [322, 160] width 645 height 320
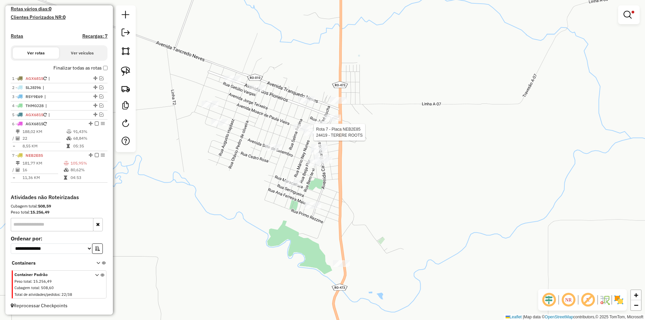
select select "*********"
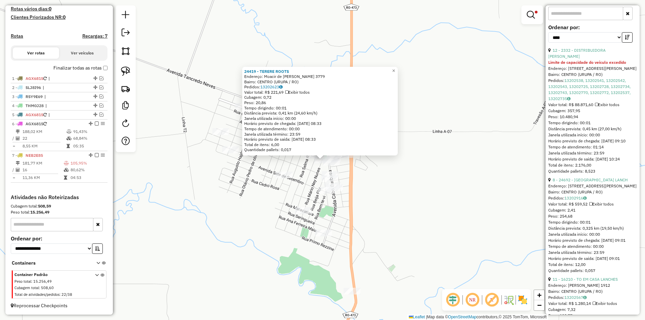
scroll to position [302, 0]
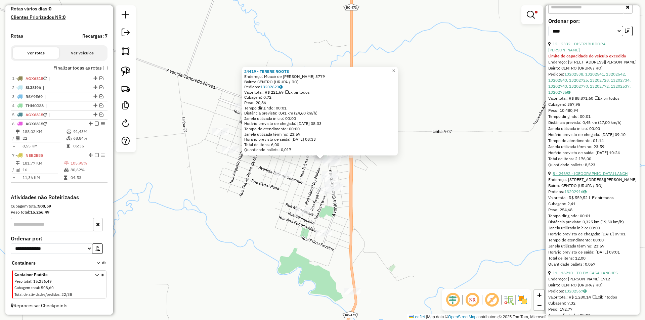
click at [581, 176] on link "8 - 24692 - PARIS CAFE LANCH" at bounding box center [590, 173] width 75 height 5
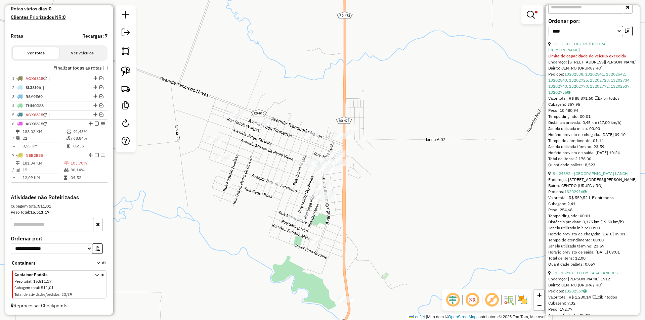
click at [397, 211] on div "Limpar filtros Janela de atendimento Grade de atendimento Capacidade Transporta…" at bounding box center [322, 160] width 645 height 320
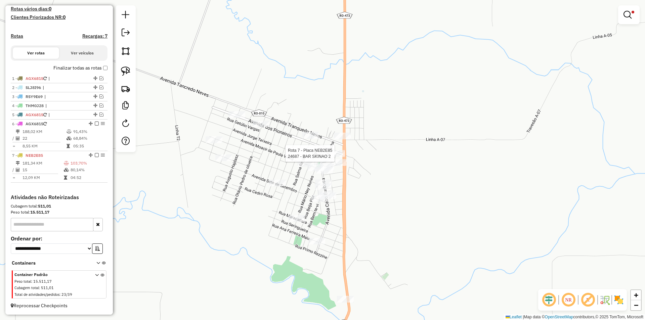
select select "*********"
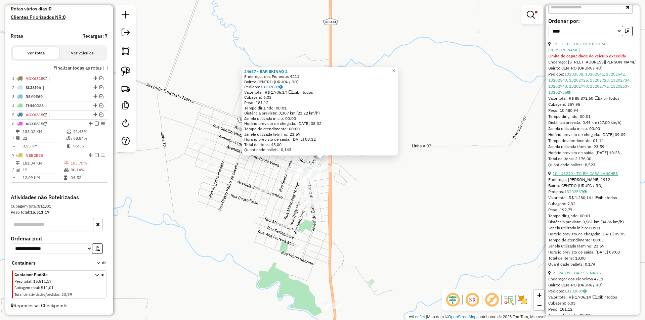
click at [585, 176] on link "10 - 16210 - TO EM CASA LANCHES" at bounding box center [585, 173] width 65 height 5
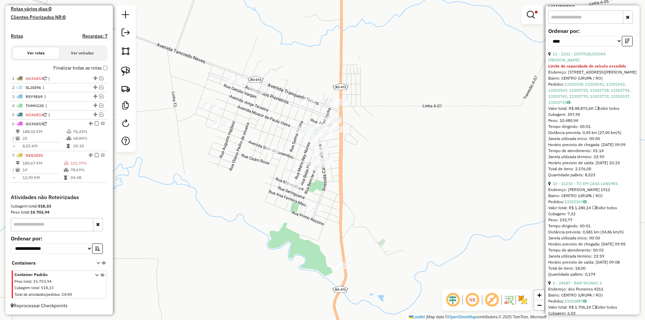
scroll to position [403, 0]
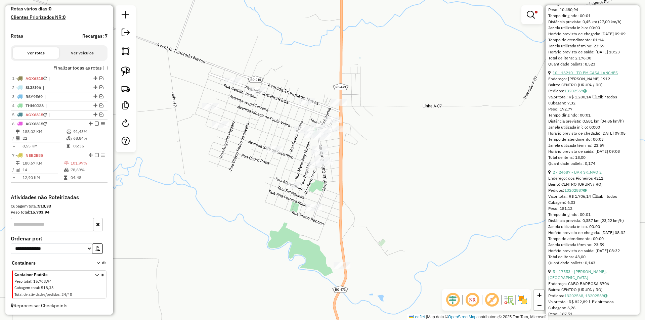
click at [584, 75] on link "10 - 16210 - TO EM CASA LANCHES" at bounding box center [585, 72] width 65 height 5
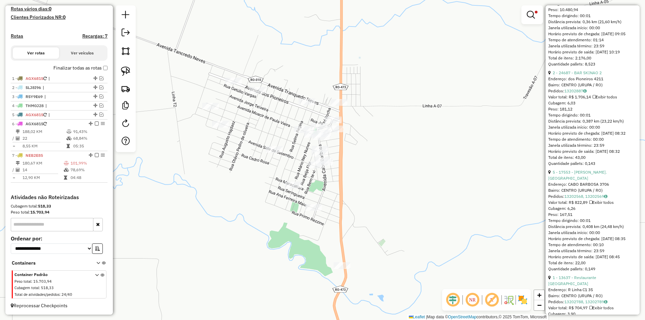
scroll to position [273, 0]
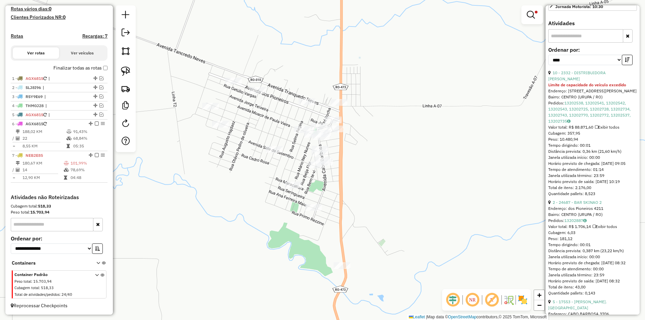
click at [355, 180] on div "Limpar filtros Janela de atendimento Grade de atendimento Capacidade Transporta…" at bounding box center [322, 160] width 645 height 320
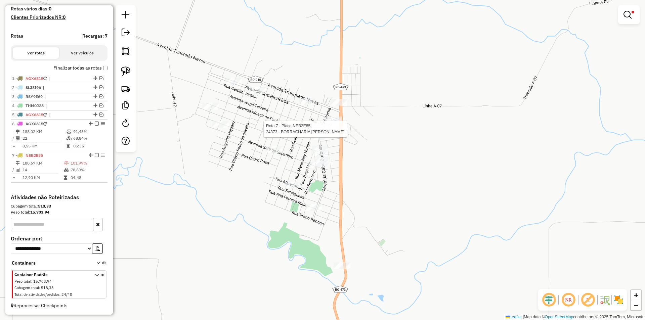
select select "*********"
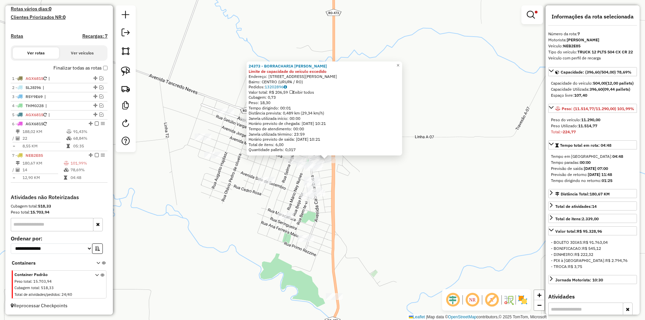
click at [438, 202] on div "24373 - BORRACHARIA DOM BOS Limite de capacidade do veículo excedido Endereço: …" at bounding box center [322, 160] width 645 height 320
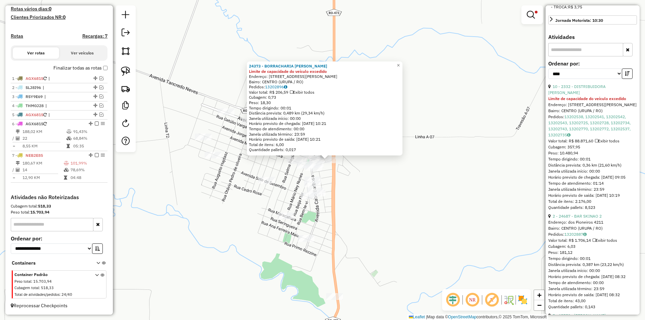
scroll to position [269, 0]
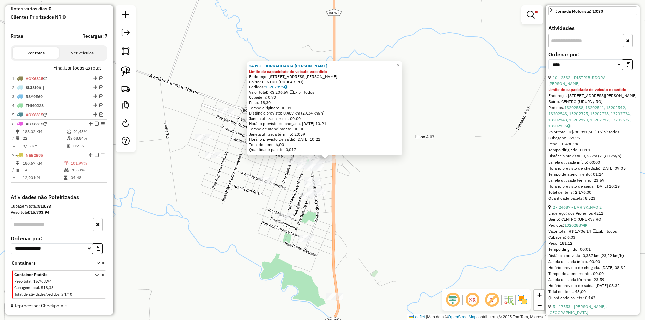
click at [579, 210] on link "2 - 24687 - BAR SKINAO 2" at bounding box center [577, 207] width 49 height 5
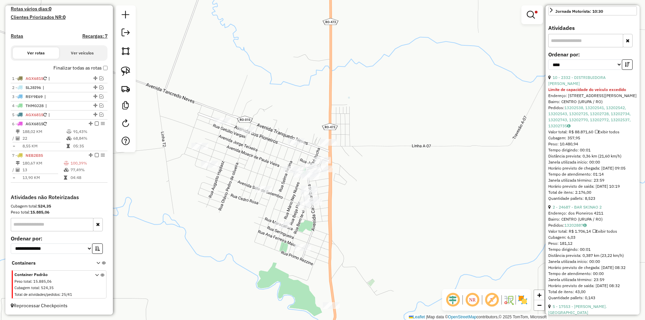
click at [359, 197] on div "Limpar filtros Janela de atendimento Grade de atendimento Capacidade Transporta…" at bounding box center [322, 160] width 645 height 320
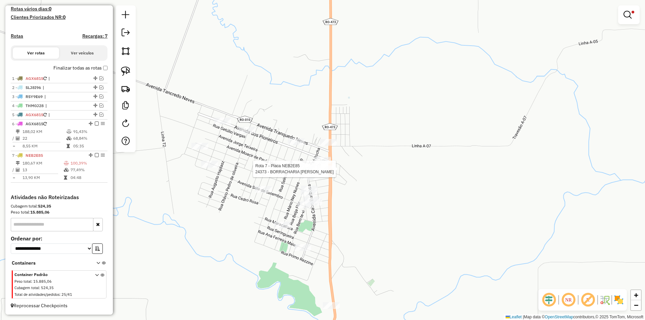
select select "*********"
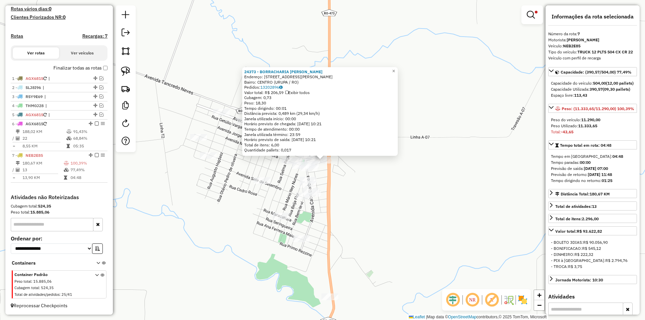
click at [473, 209] on div "24373 - BORRACHARIA DOM BOS Endereço: Avenida Moacir de Paula Vieira 3486 Bairr…" at bounding box center [322, 160] width 645 height 320
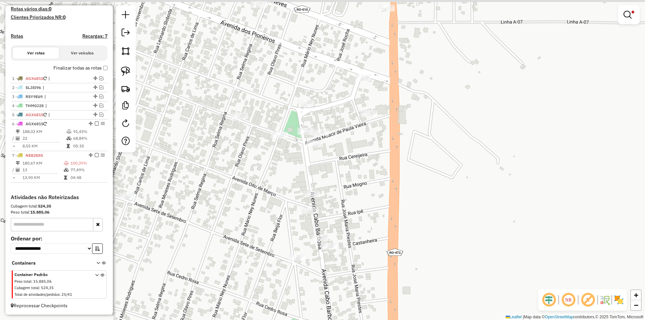
drag, startPoint x: 339, startPoint y: 204, endPoint x: 358, endPoint y: 250, distance: 49.7
click at [358, 250] on div "Limpar filtros Janela de atendimento Grade de atendimento Capacidade Transporta…" at bounding box center [322, 160] width 645 height 320
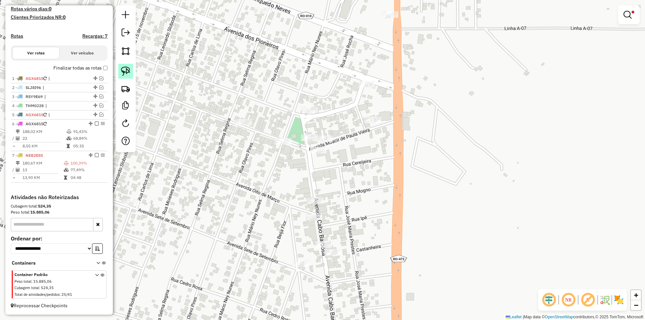
click at [128, 73] on img at bounding box center [125, 71] width 9 height 9
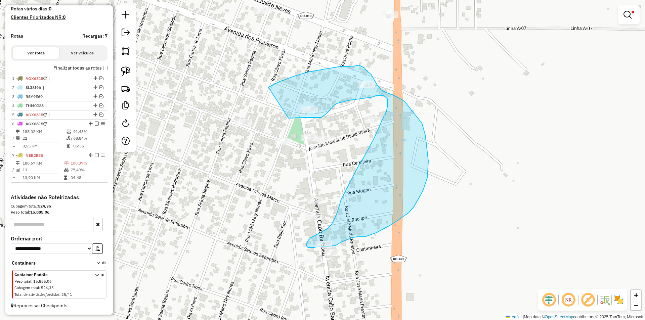
drag, startPoint x: 279, startPoint y: 82, endPoint x: 289, endPoint y: 118, distance: 37.6
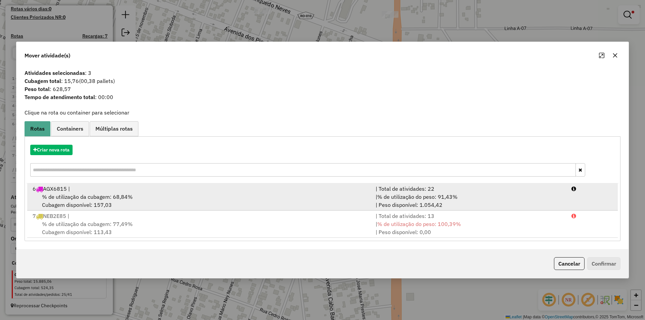
click at [66, 197] on span "% de utilização da cubagem: 68,84%" at bounding box center [87, 197] width 91 height 7
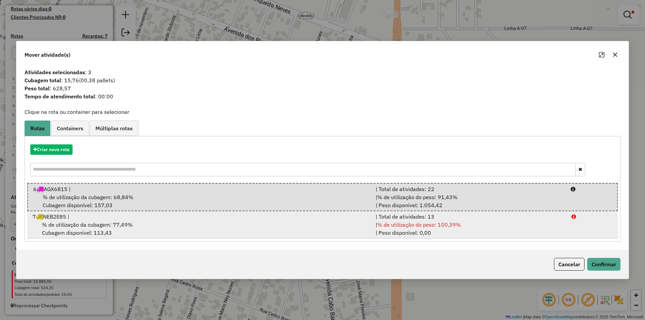
click at [67, 230] on div "% de utilização da cubagem: 77,49% Cubagem disponível: 113,43" at bounding box center [200, 229] width 343 height 16
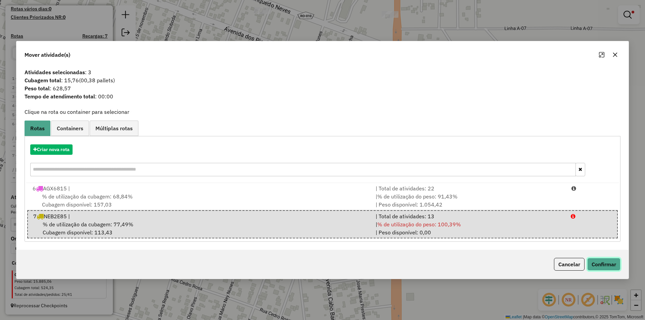
click at [597, 259] on button "Confirmar" at bounding box center [603, 264] width 33 height 13
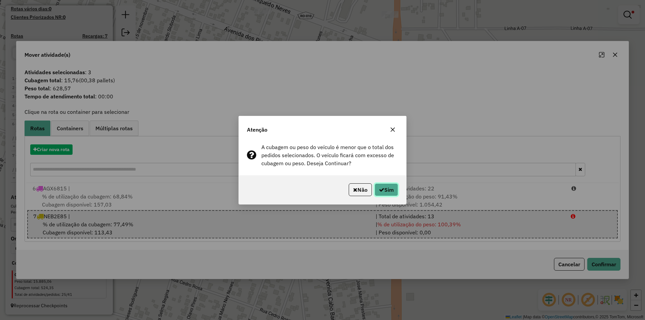
click at [390, 195] on button "Sim" at bounding box center [387, 189] width 24 height 13
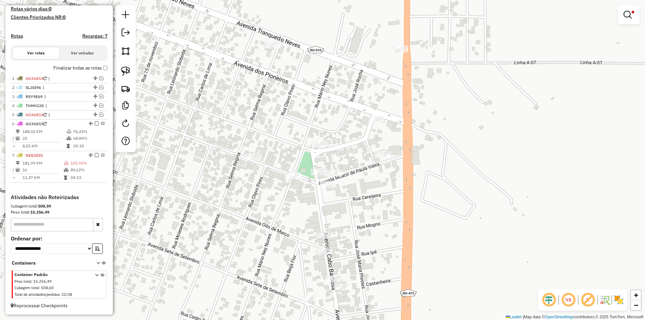
drag, startPoint x: 349, startPoint y: 157, endPoint x: 372, endPoint y: 207, distance: 55.0
click at [372, 207] on div "Limpar filtros Janela de atendimento Grade de atendimento Capacidade Transporta…" at bounding box center [322, 160] width 645 height 320
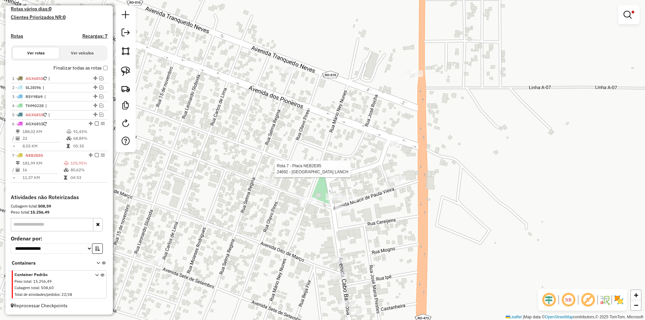
select select "*********"
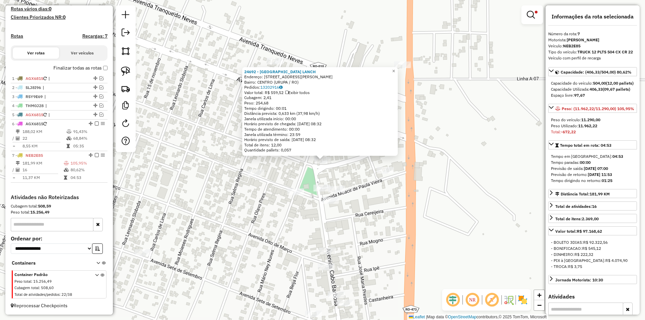
drag, startPoint x: 457, startPoint y: 127, endPoint x: 458, endPoint y: 123, distance: 4.1
click at [457, 127] on div "24692 - PARIS CAFE LANCH Endereço: Avenida Jorge Teixeira 3796 Bairro: CENTRO (…" at bounding box center [322, 160] width 645 height 320
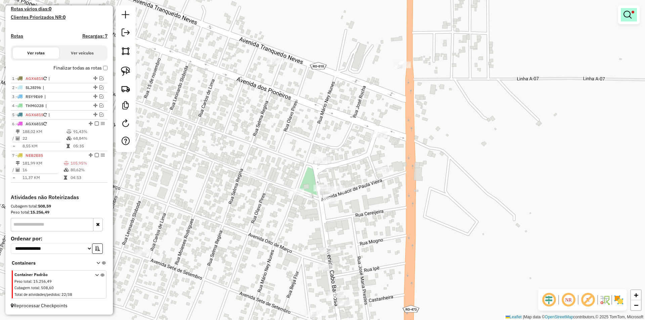
click at [633, 18] on link at bounding box center [629, 14] width 16 height 13
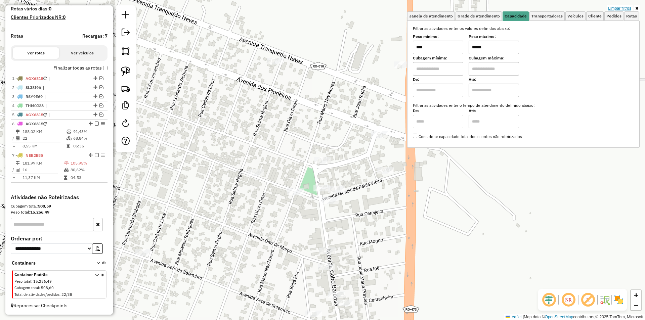
click at [626, 8] on link "Limpar filtros" at bounding box center [620, 8] width 26 height 7
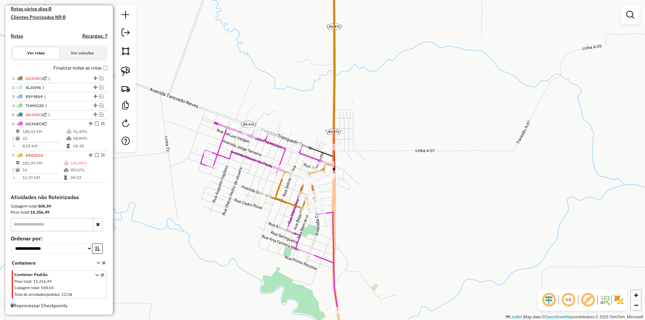
drag, startPoint x: 397, startPoint y: 172, endPoint x: 378, endPoint y: 173, distance: 18.8
click at [397, 172] on div "Janela de atendimento Grade de atendimento Capacidade Transportadoras Veículos …" at bounding box center [322, 160] width 645 height 320
select select "*********"
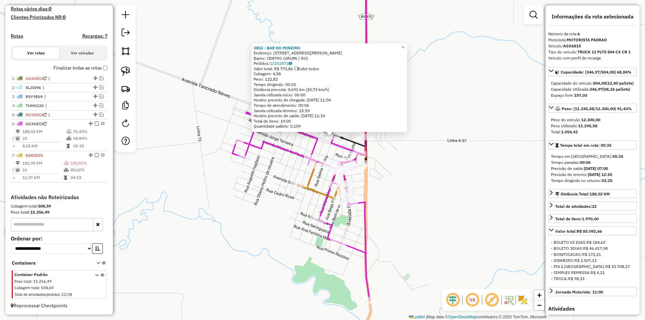
drag, startPoint x: 427, startPoint y: 194, endPoint x: 434, endPoint y: 180, distance: 15.8
click at [434, 180] on div "3853 - BAR DO MINEIRO Endereço: AV TRANQUEDO NEVES 2131 Bairro: CENTRO (URUPA /…" at bounding box center [322, 160] width 645 height 320
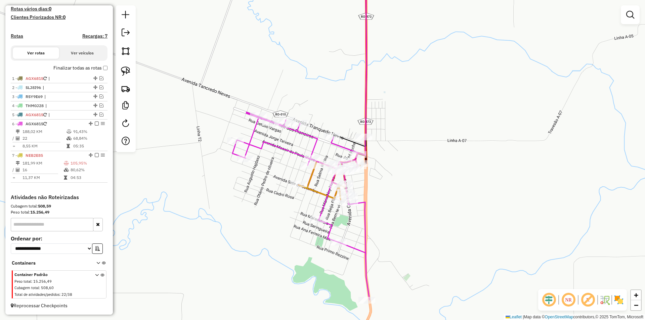
click at [393, 189] on div "3853 - BAR DO MINEIRO Endereço: AV TRANQUEDO NEVES 2131 Bairro: CENTRO (URUPA /…" at bounding box center [322, 160] width 645 height 320
select select "*********"
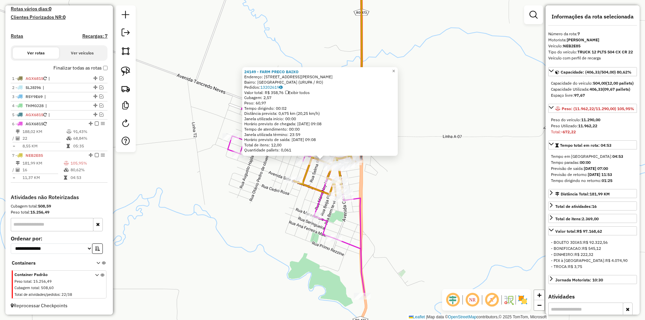
click at [443, 196] on div "24149 - FARM PRECO BAIXO Endereço: Avenida Moacir de Paula Vieira 3990 Bairro: …" at bounding box center [322, 160] width 645 height 320
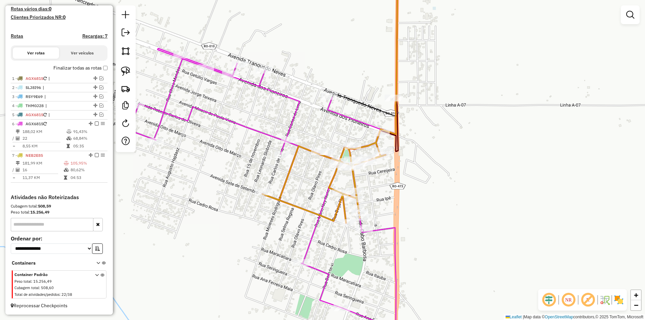
drag, startPoint x: 309, startPoint y: 175, endPoint x: 310, endPoint y: 185, distance: 10.2
click at [310, 185] on div "Janela de atendimento Grade de atendimento Capacidade Transportadoras Veículos …" at bounding box center [322, 160] width 645 height 320
click at [263, 138] on div "Rota 6 - Placa AGX6815 22859 - MERCEARIA ALMEIDA Janela de atendimento Grade de…" at bounding box center [322, 160] width 645 height 320
select select "*********"
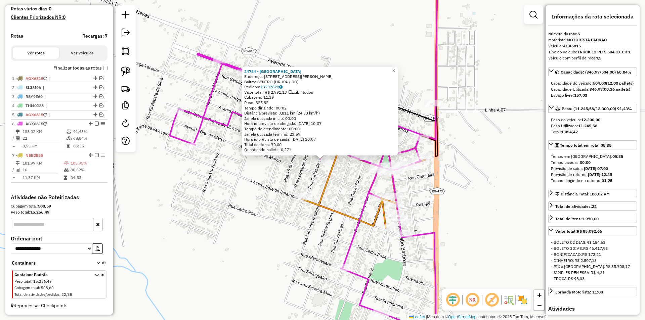
click at [229, 166] on div "24784 - CACHOEIRA DA SERRA P Endereço: Rua Carlos de Lima 1728 Bairro: CENTRO (…" at bounding box center [322, 160] width 645 height 320
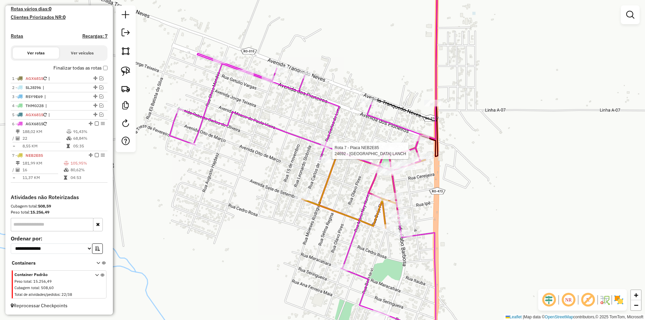
select select "*********"
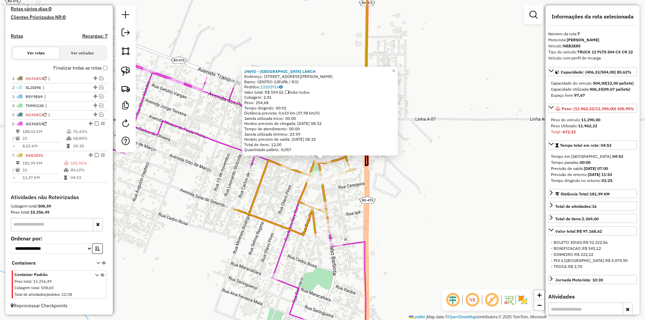
click at [465, 164] on div "24692 - PARIS CAFE LANCH Endereço: Avenida Jorge Teixeira 3796 Bairro: CENTRO (…" at bounding box center [322, 160] width 645 height 320
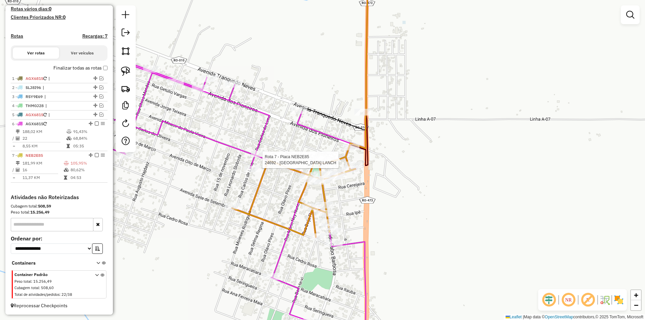
select select "*********"
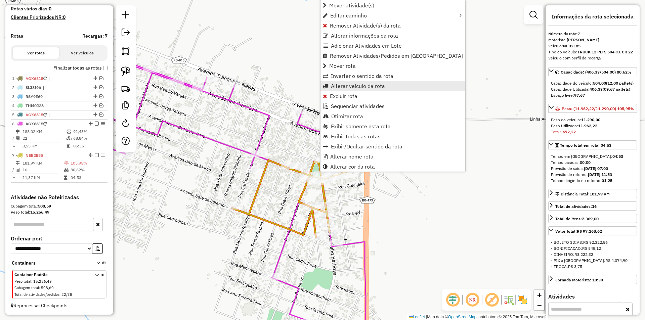
click at [337, 89] on link "Alterar veículo da rota" at bounding box center [392, 86] width 145 height 10
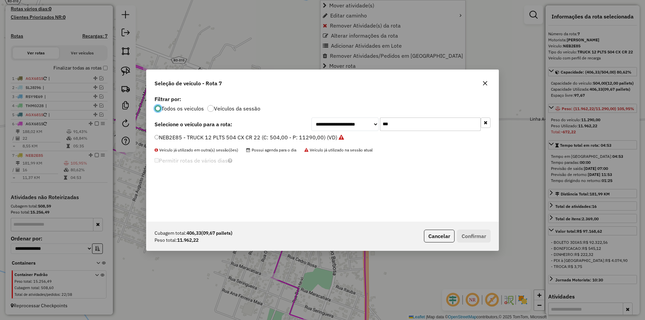
scroll to position [4, 2]
drag, startPoint x: 399, startPoint y: 127, endPoint x: 352, endPoint y: 141, distance: 49.0
click at [354, 141] on div "**********" at bounding box center [322, 158] width 352 height 128
type input "***"
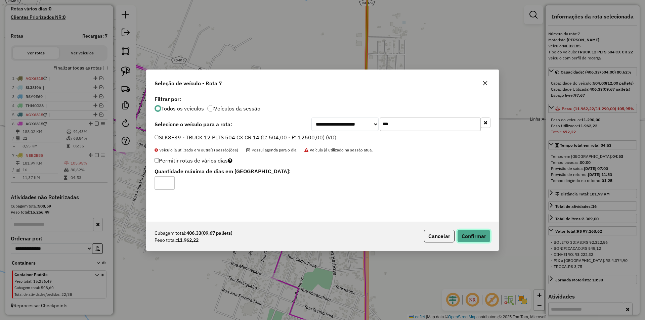
click at [478, 237] on button "Confirmar" at bounding box center [473, 236] width 33 height 13
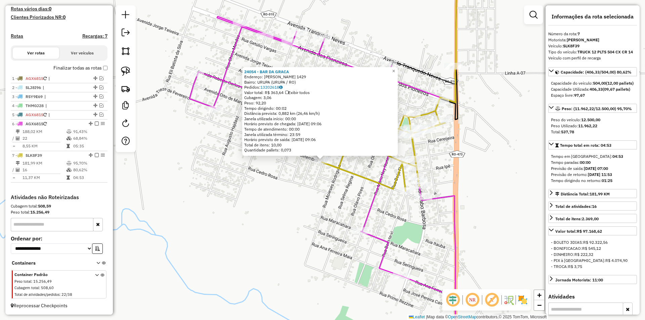
click at [320, 200] on div "24054 - BAR DA GRACA Endereço: CARLOS DE LIMA 1429 Bairro: URUPA (URUPA / RO) P…" at bounding box center [322, 160] width 645 height 320
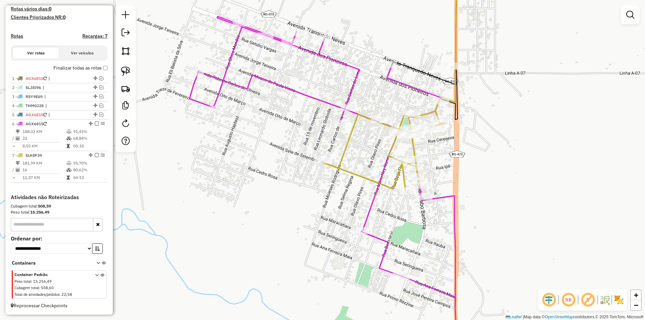
drag, startPoint x: 260, startPoint y: 190, endPoint x: 307, endPoint y: 214, distance: 53.0
click at [307, 214] on div "Janela de atendimento Grade de atendimento Capacidade Transportadoras Veículos …" at bounding box center [322, 160] width 645 height 320
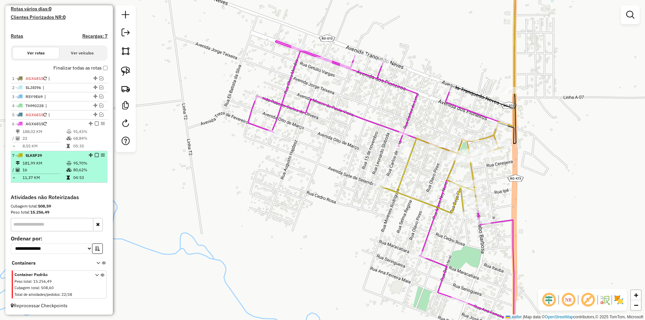
click at [95, 156] on em at bounding box center [97, 155] width 4 height 4
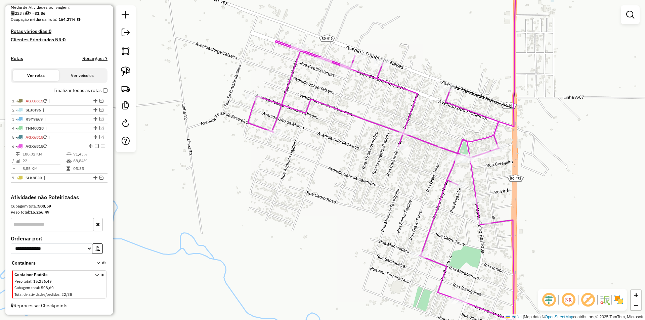
scroll to position [161, 0]
drag, startPoint x: 302, startPoint y: 188, endPoint x: 284, endPoint y: 161, distance: 32.1
click at [302, 189] on div "Janela de atendimento Grade de atendimento Capacidade Transportadoras Veículos …" at bounding box center [322, 160] width 645 height 320
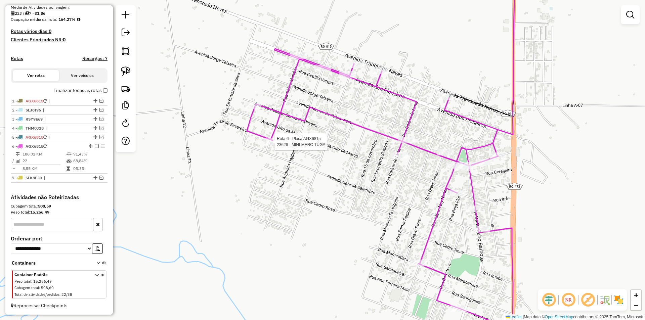
select select "*********"
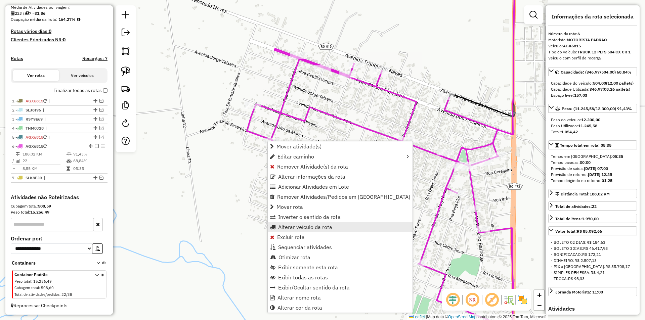
click at [304, 228] on span "Alterar veículo da rota" at bounding box center [305, 226] width 54 height 5
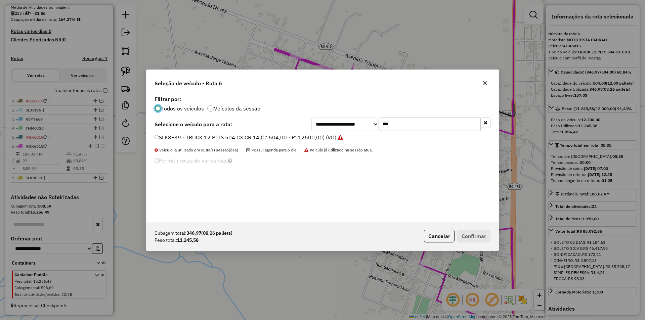
scroll to position [4, 2]
drag, startPoint x: 399, startPoint y: 126, endPoint x: 349, endPoint y: 141, distance: 52.8
click at [349, 141] on div "**********" at bounding box center [322, 158] width 352 height 128
type input "***"
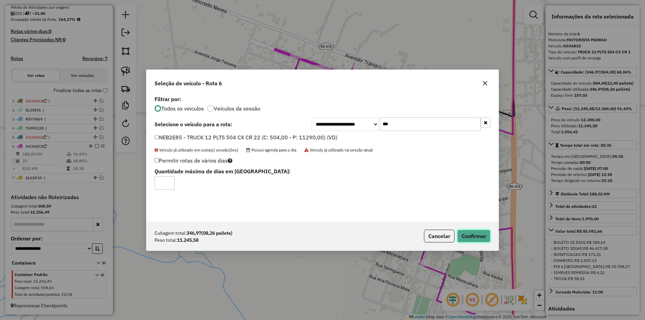
click at [468, 237] on button "Confirmar" at bounding box center [473, 236] width 33 height 13
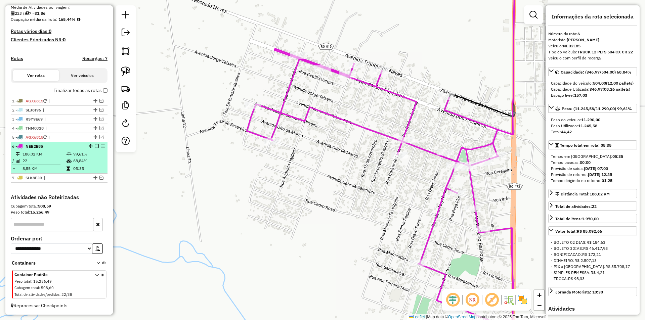
click at [95, 146] on em at bounding box center [97, 146] width 4 height 4
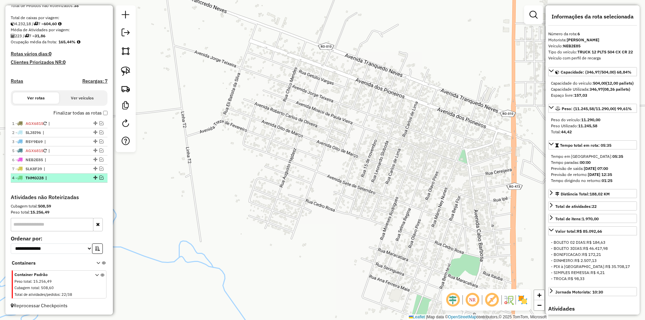
drag, startPoint x: 93, startPoint y: 151, endPoint x: 76, endPoint y: 182, distance: 35.6
drag, startPoint x: 93, startPoint y: 140, endPoint x: 76, endPoint y: 187, distance: 49.6
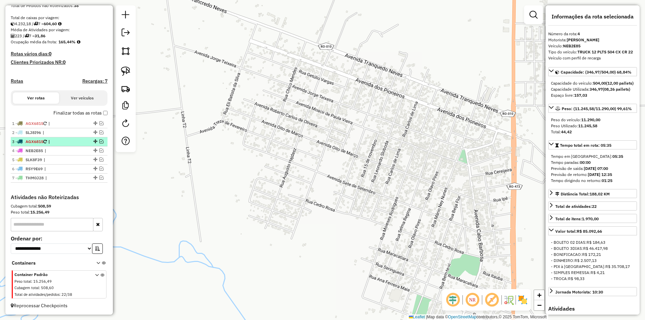
click at [99, 142] on em at bounding box center [101, 141] width 4 height 4
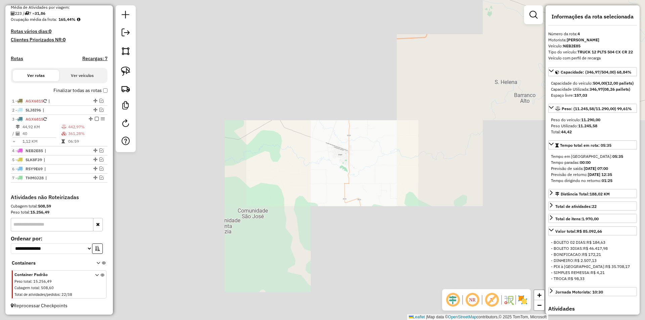
click at [335, 165] on div "Janela de atendimento Grade de atendimento Capacidade Transportadoras Veículos …" at bounding box center [322, 160] width 645 height 320
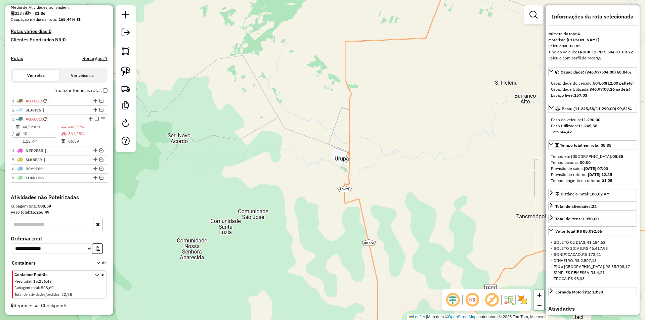
drag, startPoint x: 267, startPoint y: 173, endPoint x: 305, endPoint y: 208, distance: 51.1
click at [304, 208] on div "Janela de atendimento Grade de atendimento Capacidade Transportadoras Veículos …" at bounding box center [322, 160] width 645 height 320
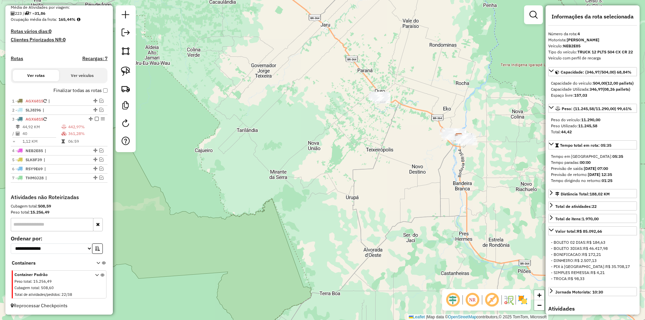
click at [294, 217] on div "Janela de atendimento Grade de atendimento Capacidade Transportadoras Veículos …" at bounding box center [322, 160] width 645 height 320
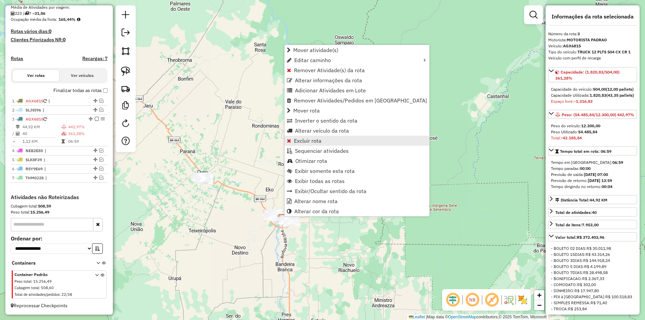
click at [316, 138] on span "Excluir rota" at bounding box center [308, 140] width 28 height 5
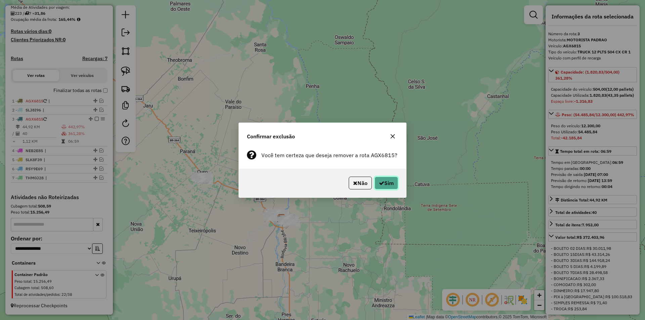
click at [382, 184] on icon "button" at bounding box center [381, 182] width 5 height 5
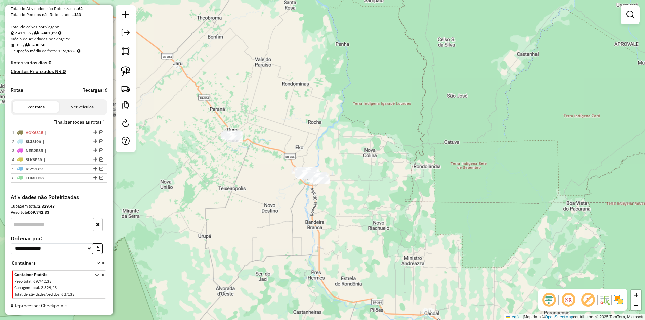
scroll to position [129, 0]
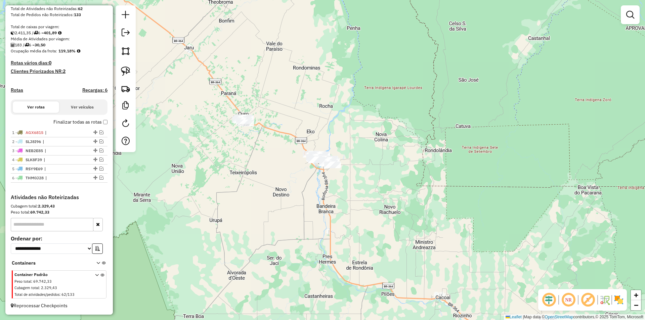
click at [333, 190] on div "Janela de atendimento Grade de atendimento Capacidade Transportadoras Veículos …" at bounding box center [322, 160] width 645 height 320
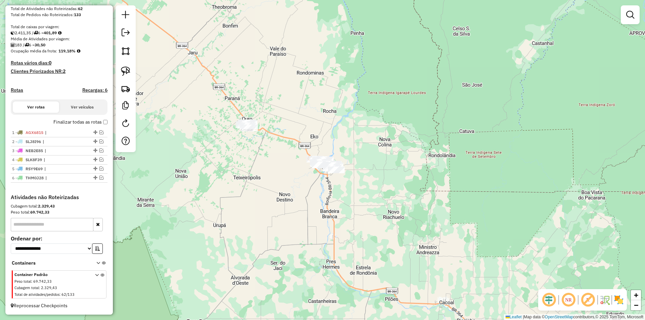
click at [274, 202] on div "Janela de atendimento Grade de atendimento Capacidade Transportadoras Veículos …" at bounding box center [322, 160] width 645 height 320
drag, startPoint x: 306, startPoint y: 220, endPoint x: 310, endPoint y: 221, distance: 4.4
click at [310, 221] on div "Janela de atendimento Grade de atendimento Capacidade Transportadoras Veículos …" at bounding box center [322, 160] width 645 height 320
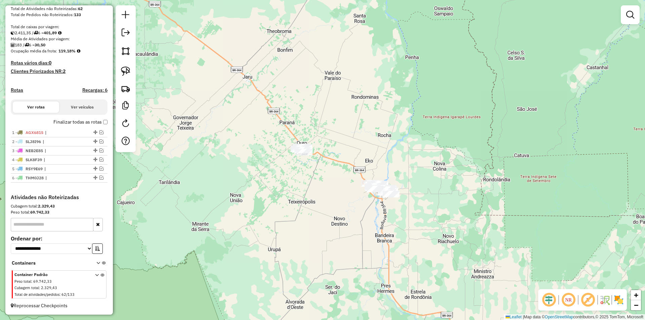
drag, startPoint x: 193, startPoint y: 176, endPoint x: 206, endPoint y: 201, distance: 27.8
click at [206, 201] on div "Janela de atendimento Grade de atendimento Capacidade Transportadoras Veículos …" at bounding box center [322, 160] width 645 height 320
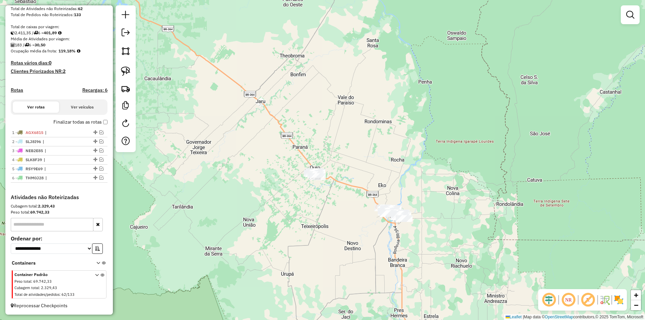
click at [106, 133] on div "Depósito: Conesul JI-PARANA Total de rotas: 6 Distância Total: 767,04 km Tempo …" at bounding box center [59, 66] width 102 height 255
click at [99, 131] on em at bounding box center [101, 132] width 4 height 4
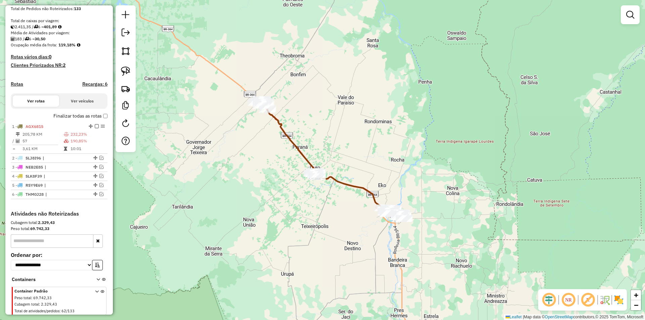
scroll to position [152, 0]
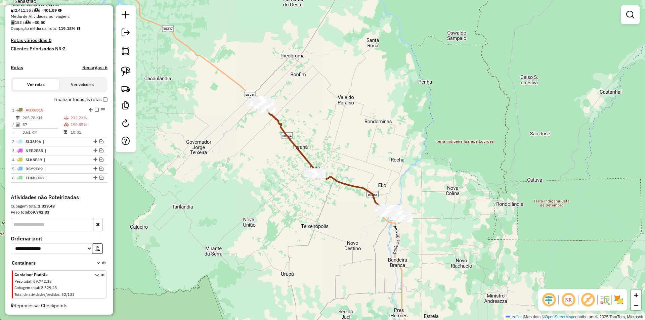
drag, startPoint x: 225, startPoint y: 141, endPoint x: 228, endPoint y: 137, distance: 5.0
click at [225, 138] on div "Janela de atendimento Grade de atendimento Capacidade Transportadoras Veículos …" at bounding box center [322, 160] width 645 height 320
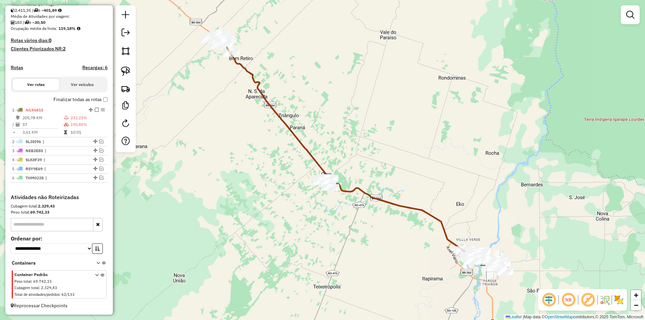
drag, startPoint x: 296, startPoint y: 181, endPoint x: 284, endPoint y: 162, distance: 22.2
click at [287, 164] on div "Janela de atendimento Grade de atendimento Capacidade Transportadoras Veículos …" at bounding box center [322, 160] width 645 height 320
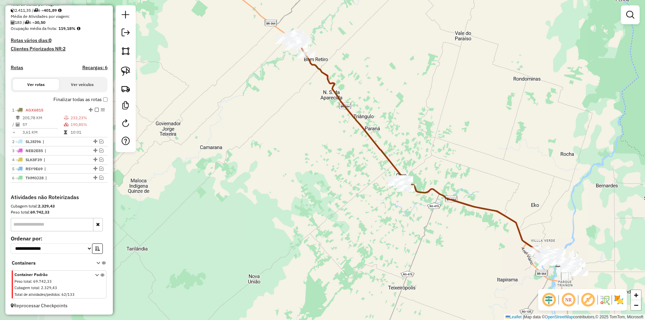
drag, startPoint x: 256, startPoint y: 145, endPoint x: 270, endPoint y: 124, distance: 25.1
click at [271, 125] on div "Janela de atendimento Grade de atendimento Capacidade Transportadoras Veículos …" at bounding box center [322, 160] width 645 height 320
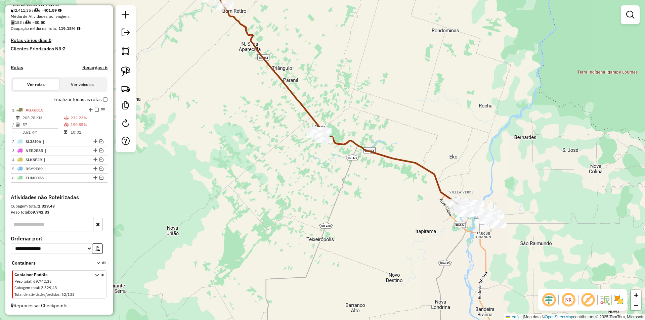
drag, startPoint x: 122, startPoint y: 72, endPoint x: 167, endPoint y: 98, distance: 51.6
click at [123, 72] on img at bounding box center [125, 71] width 9 height 9
drag, startPoint x: 284, startPoint y: 128, endPoint x: 326, endPoint y: 175, distance: 63.3
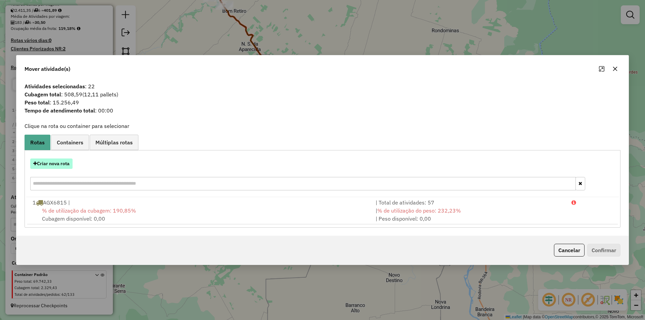
click at [49, 164] on button "Criar nova rota" at bounding box center [51, 164] width 42 height 10
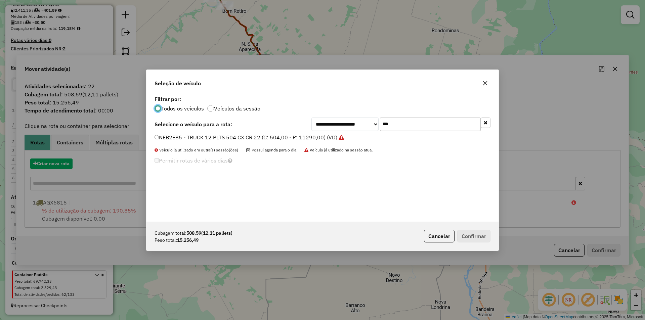
scroll to position [4, 2]
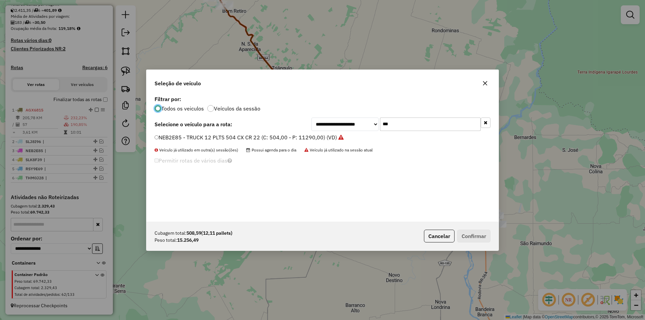
drag, startPoint x: 403, startPoint y: 122, endPoint x: 368, endPoint y: 134, distance: 36.8
click at [369, 134] on div "**********" at bounding box center [322, 158] width 352 height 128
type input "***"
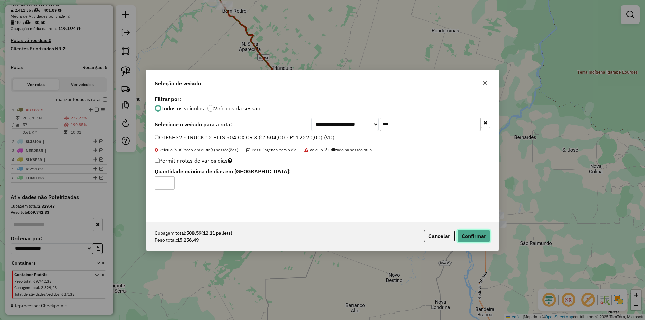
click at [470, 230] on button "Confirmar" at bounding box center [473, 236] width 33 height 13
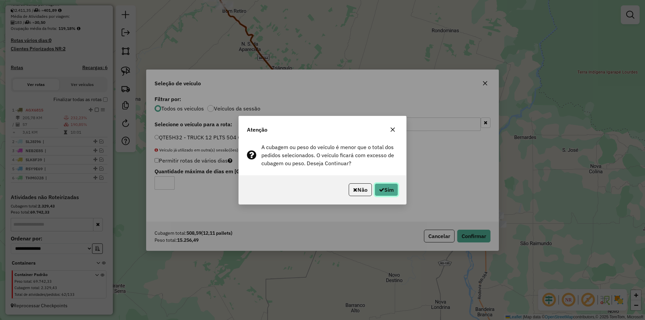
click at [385, 183] on button "Sim" at bounding box center [387, 189] width 24 height 13
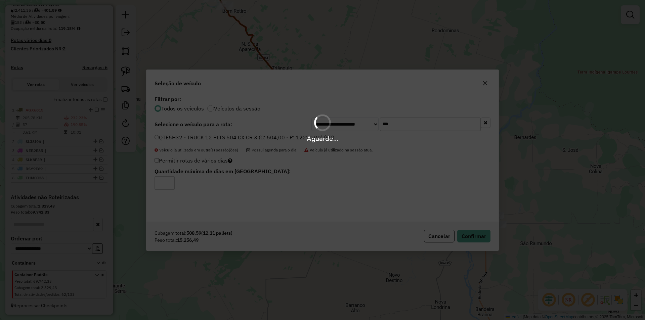
scroll to position [183, 0]
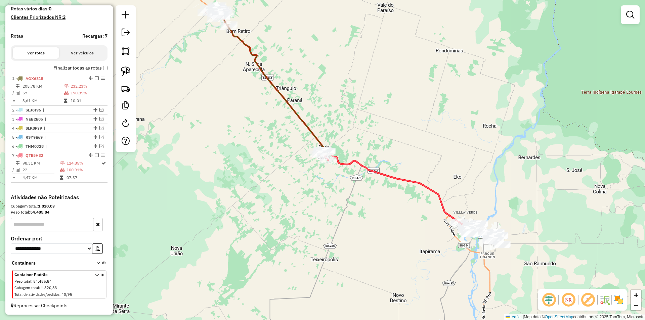
drag, startPoint x: 351, startPoint y: 183, endPoint x: 351, endPoint y: 191, distance: 7.8
click at [368, 214] on div "Janela de atendimento Grade de atendimento Capacidade Transportadoras Veículos …" at bounding box center [322, 160] width 645 height 320
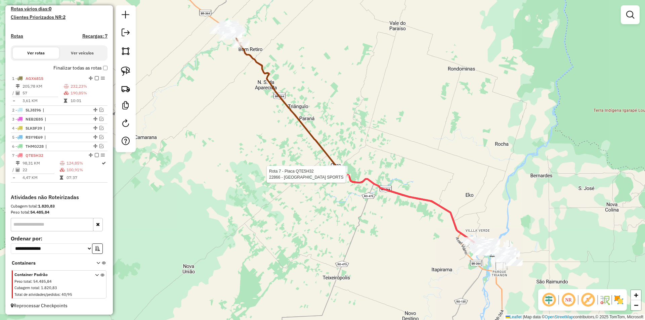
select select "*********"
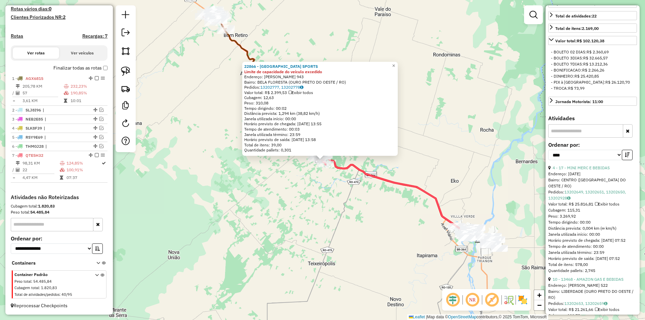
scroll to position [202, 0]
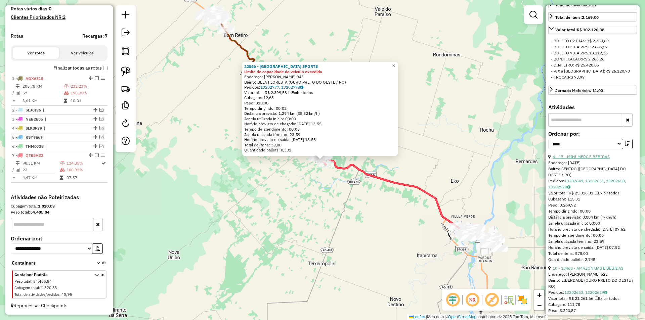
click at [588, 159] on link "4 - 17 - MINI MERC E BEBIDAS" at bounding box center [581, 156] width 57 height 5
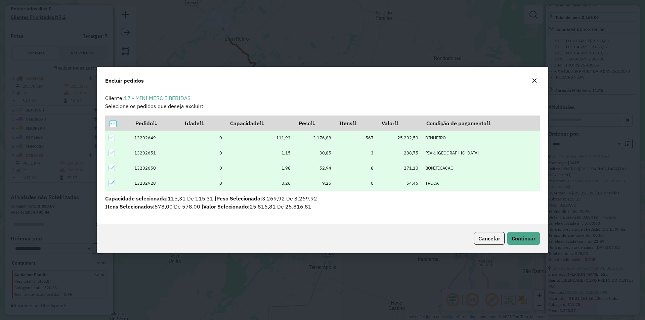
scroll to position [0, 0]
click at [517, 235] on span "Continuar" at bounding box center [524, 238] width 24 height 7
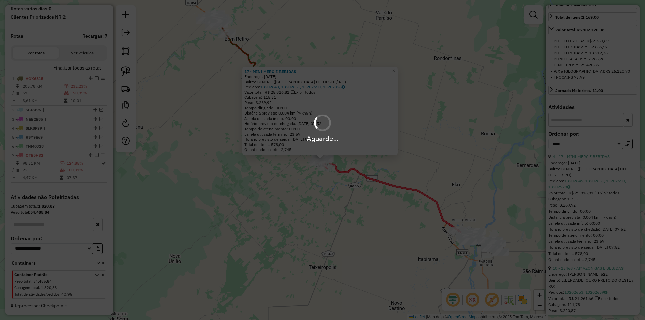
scroll to position [189, 0]
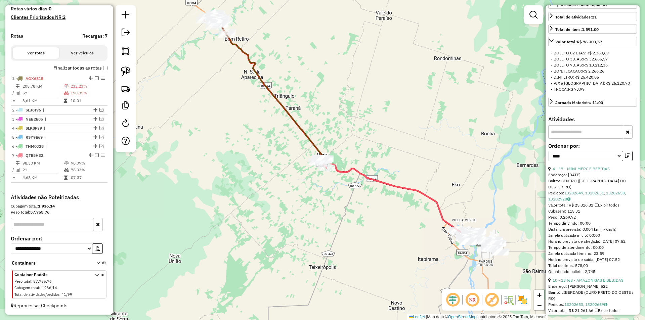
click at [340, 225] on div "Janela de atendimento Grade de atendimento Capacidade Transportadoras Veículos …" at bounding box center [322, 160] width 645 height 320
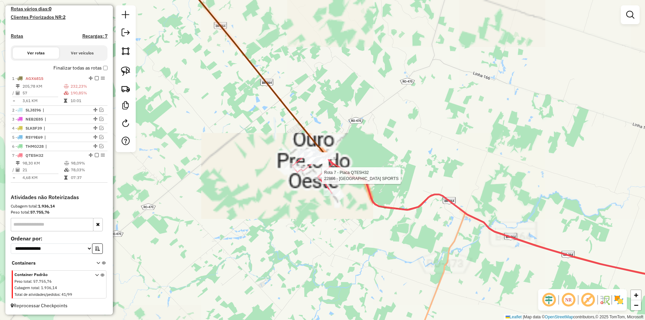
select select "*********"
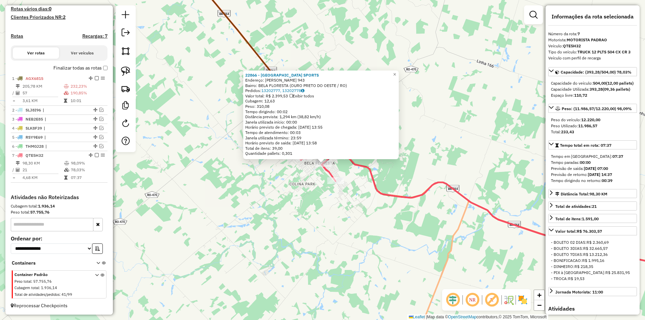
drag, startPoint x: 464, startPoint y: 158, endPoint x: 465, endPoint y: 161, distance: 3.5
click at [465, 161] on div "22866 - SUNSET BEACH SPORTS Endereço: CAPITAO SILVIO DE FARIAS 943 Bairro: BELA…" at bounding box center [322, 160] width 645 height 320
click at [278, 193] on div "Rota 7 - Placa QTE5H32 22866 - SUNSET BEACH SPORTS 22866 - SUNSET BEACH SPORTS …" at bounding box center [322, 160] width 645 height 320
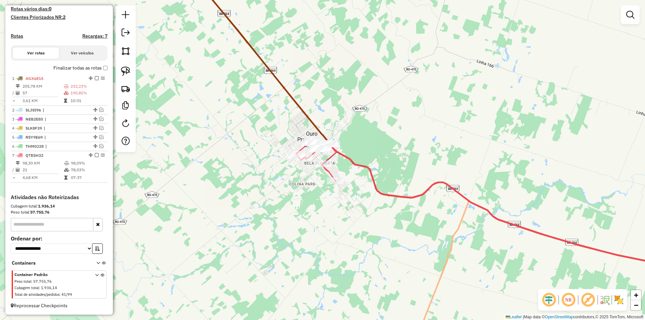
click at [372, 163] on div "Janela de atendimento Grade de atendimento Capacidade Transportadoras Veículos …" at bounding box center [322, 160] width 645 height 320
click at [321, 167] on div at bounding box center [323, 164] width 17 height 7
select select "*********"
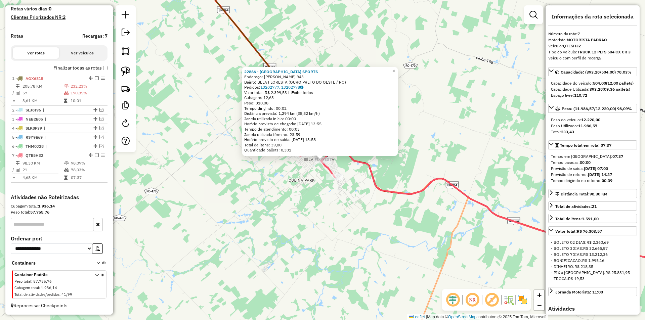
click at [470, 128] on div "22866 - SUNSET BEACH SPORTS Endereço: CAPITAO SILVIO DE FARIAS 943 Bairro: BELA…" at bounding box center [322, 160] width 645 height 320
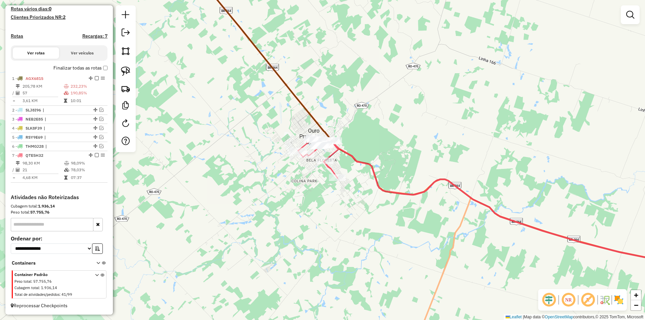
drag, startPoint x: 348, startPoint y: 186, endPoint x: 330, endPoint y: 193, distance: 19.0
click at [351, 186] on div "Janela de atendimento Grade de atendimento Capacidade Transportadoras Veículos …" at bounding box center [322, 160] width 645 height 320
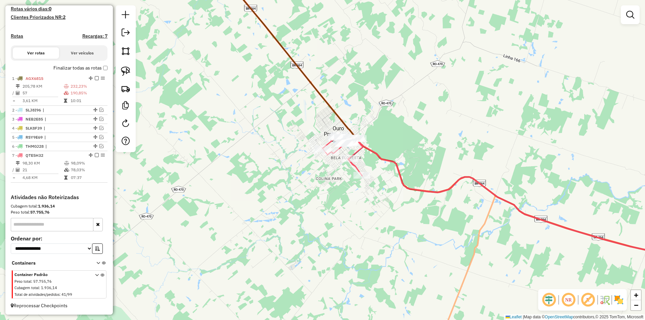
drag, startPoint x: 317, startPoint y: 202, endPoint x: 291, endPoint y: 205, distance: 26.4
click at [344, 197] on div "Janela de atendimento Grade de atendimento Capacidade Transportadoras Veículos …" at bounding box center [322, 160] width 645 height 320
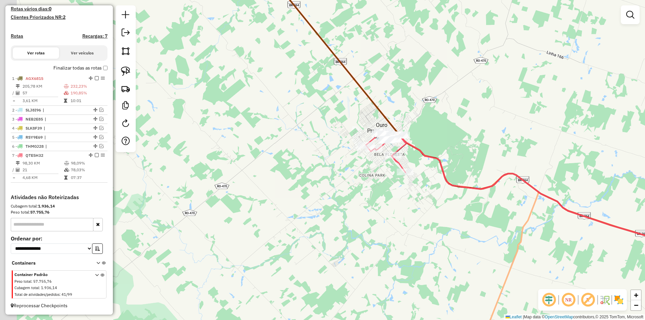
drag, startPoint x: 290, startPoint y: 213, endPoint x: 225, endPoint y: 212, distance: 65.2
click at [327, 212] on div "Janela de atendimento Grade de atendimento Capacidade Transportadoras Veículos …" at bounding box center [322, 160] width 645 height 320
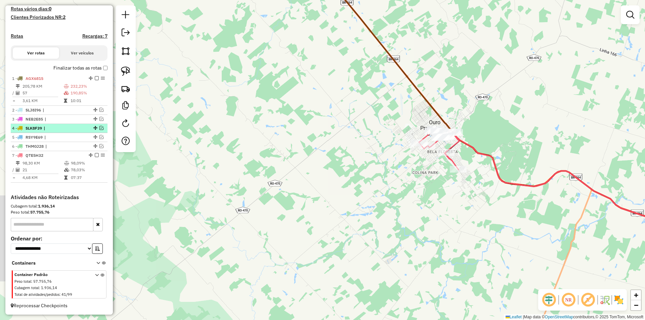
click at [95, 156] on em at bounding box center [97, 155] width 4 height 4
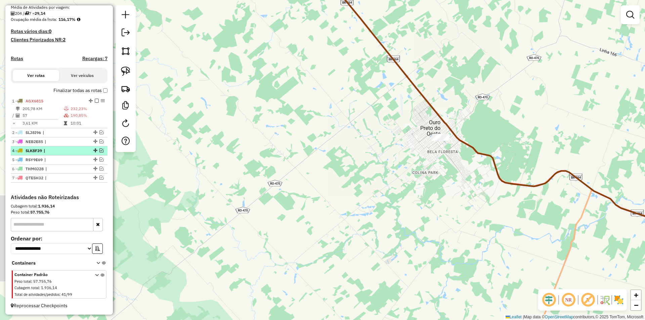
scroll to position [161, 0]
drag, startPoint x: 93, startPoint y: 177, endPoint x: 81, endPoint y: 130, distance: 48.8
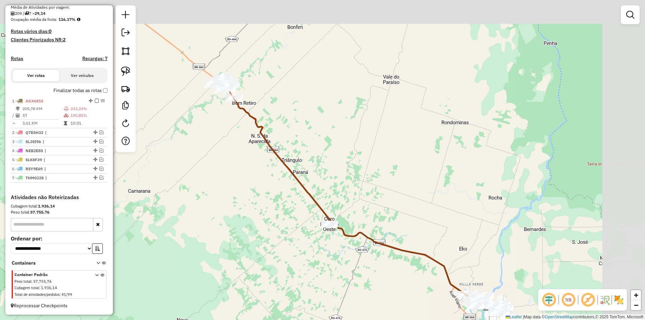
drag, startPoint x: 217, startPoint y: 202, endPoint x: 210, endPoint y: 209, distance: 10.0
click at [200, 233] on div "Janela de atendimento Grade de atendimento Capacidade Transportadoras Veículos …" at bounding box center [322, 160] width 645 height 320
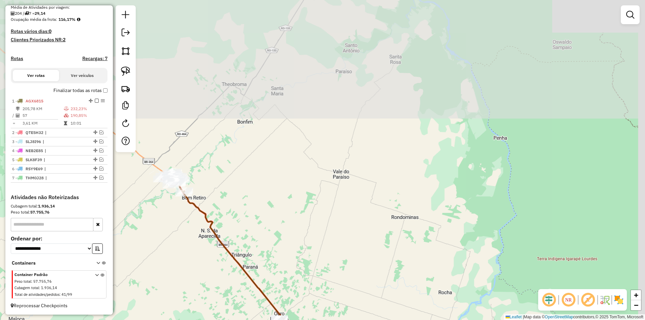
drag, startPoint x: 218, startPoint y: 195, endPoint x: 240, endPoint y: 185, distance: 24.7
click at [239, 187] on div "Janela de atendimento Grade de atendimento Capacidade Transportadoras Veículos …" at bounding box center [322, 160] width 645 height 320
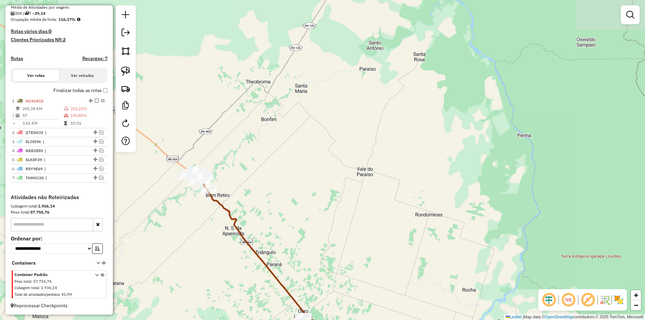
drag, startPoint x: 284, startPoint y: 160, endPoint x: 287, endPoint y: 159, distance: 3.6
click at [287, 159] on div "Janela de atendimento Grade de atendimento Capacidade Transportadoras Veículos …" at bounding box center [322, 160] width 645 height 320
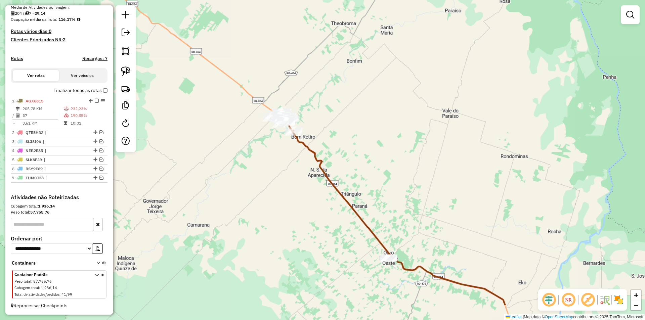
drag, startPoint x: 319, startPoint y: 137, endPoint x: 360, endPoint y: 88, distance: 63.4
click at [360, 88] on div "Janela de atendimento Grade de atendimento Capacidade Transportadoras Veículos …" at bounding box center [322, 160] width 645 height 320
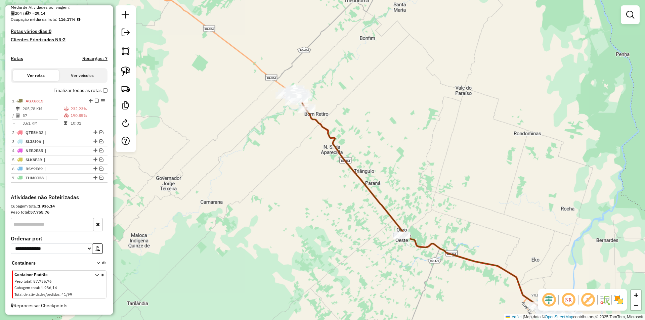
click at [360, 88] on div "Janela de atendimento Grade de atendimento Capacidade Transportadoras Veículos …" at bounding box center [322, 160] width 645 height 320
select select "*********"
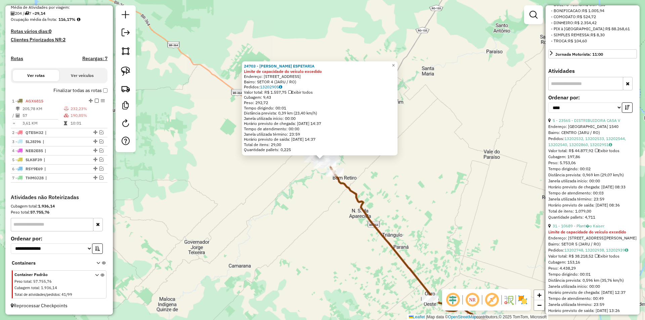
scroll to position [269, 0]
click at [584, 122] on link "5 - 23565 - DISTRIBUIDORA CASA V" at bounding box center [587, 119] width 68 height 5
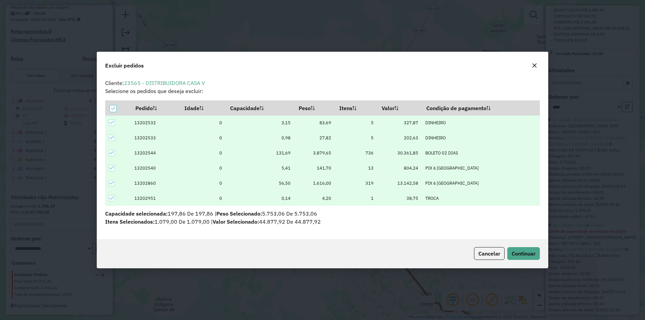
scroll to position [0, 0]
click at [521, 252] on span "Continuar" at bounding box center [524, 253] width 24 height 7
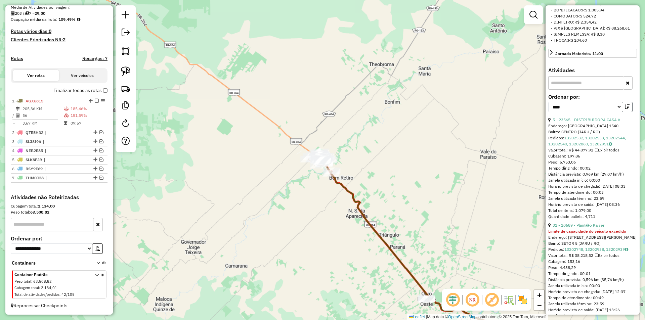
click at [626, 109] on icon "button" at bounding box center [627, 106] width 5 height 5
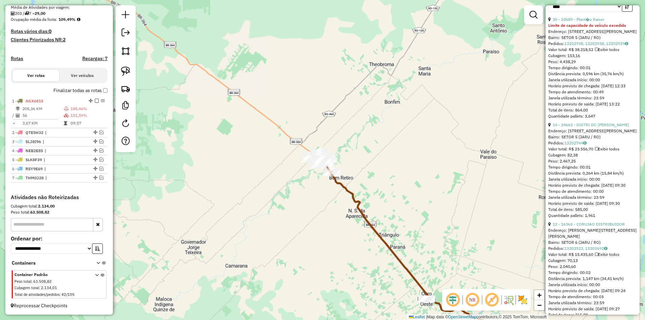
scroll to position [370, 0]
click at [577, 127] on link "14 - 24662 - DISTRI DO HENRIQUE" at bounding box center [591, 124] width 77 height 5
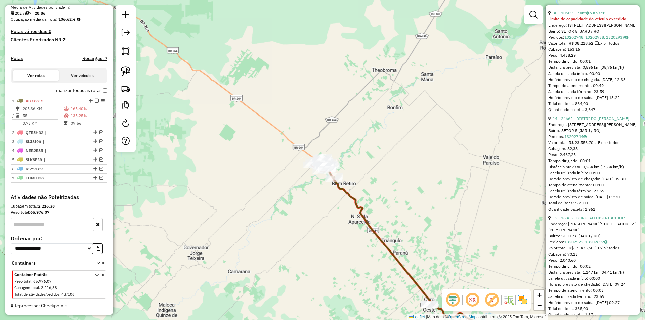
scroll to position [363, 0]
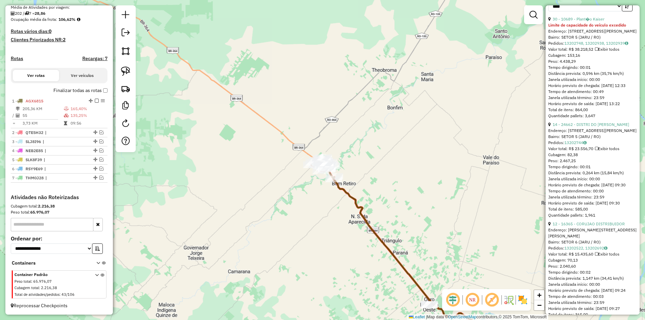
click at [302, 189] on div "Janela de atendimento Grade de atendimento Capacidade Transportadoras Veículos …" at bounding box center [322, 160] width 645 height 320
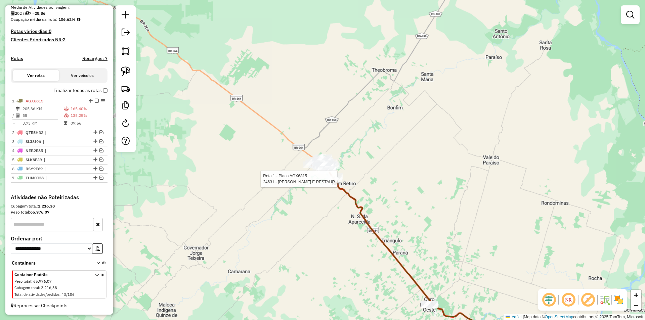
select select "*********"
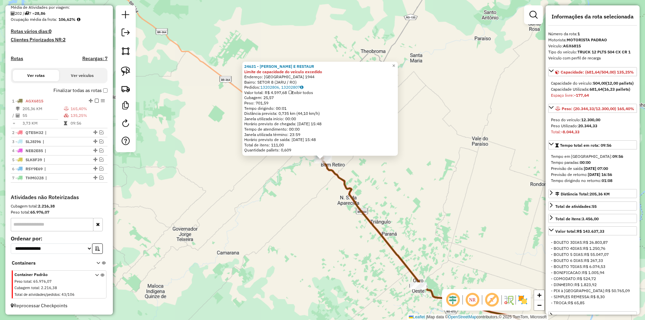
click at [473, 184] on div "24631 - LANCHONETE E RESTAUR Limite de capacidade do veículo excedido Endereço:…" at bounding box center [322, 160] width 645 height 320
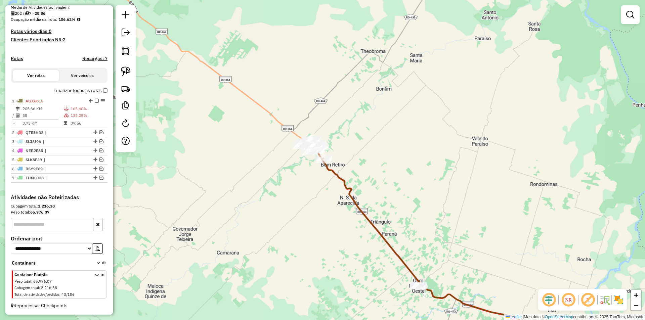
drag, startPoint x: 330, startPoint y: 220, endPoint x: 329, endPoint y: 225, distance: 4.4
click at [333, 226] on div "Janela de atendimento Grade de atendimento Capacidade Transportadoras Veículos …" at bounding box center [322, 160] width 645 height 320
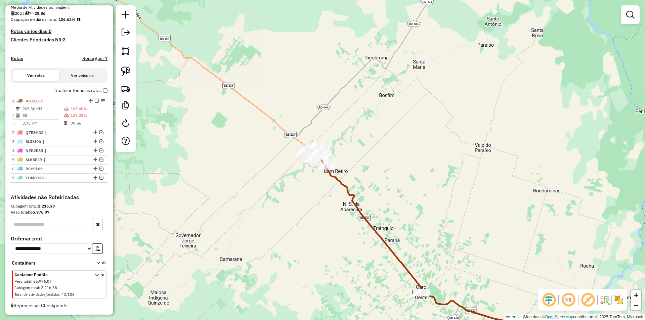
click at [321, 215] on div "Janela de atendimento Grade de atendimento Capacidade Transportadoras Veículos …" at bounding box center [322, 160] width 645 height 320
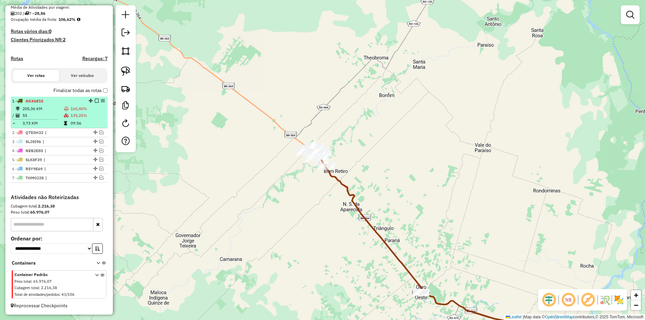
click at [95, 100] on em at bounding box center [97, 101] width 4 height 4
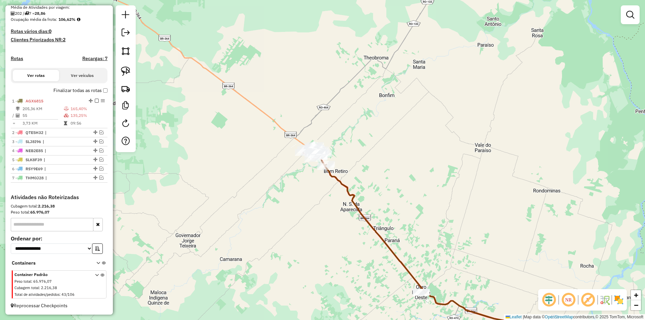
scroll to position [138, 0]
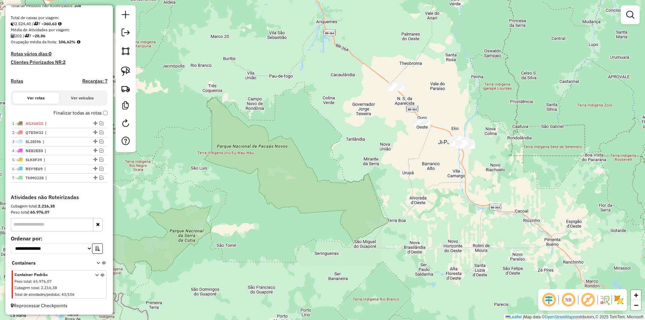
drag, startPoint x: 346, startPoint y: 174, endPoint x: 360, endPoint y: 147, distance: 29.9
click at [360, 148] on div "Janela de atendimento Grade de atendimento Capacidade Transportadoras Veículos …" at bounding box center [322, 160] width 645 height 320
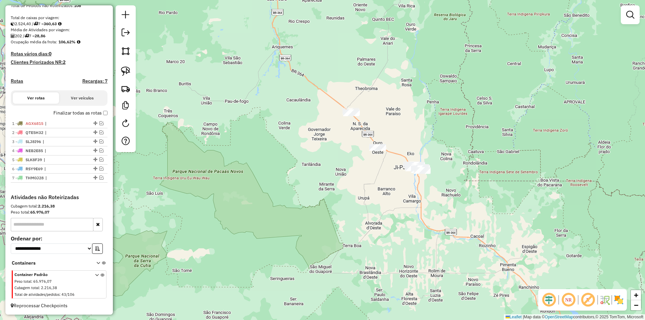
drag, startPoint x: 385, startPoint y: 135, endPoint x: 332, endPoint y: 161, distance: 58.9
click at [335, 161] on div "Janela de atendimento Grade de atendimento Capacidade Transportadoras Veículos …" at bounding box center [322, 160] width 645 height 320
click at [127, 73] on img at bounding box center [125, 71] width 9 height 9
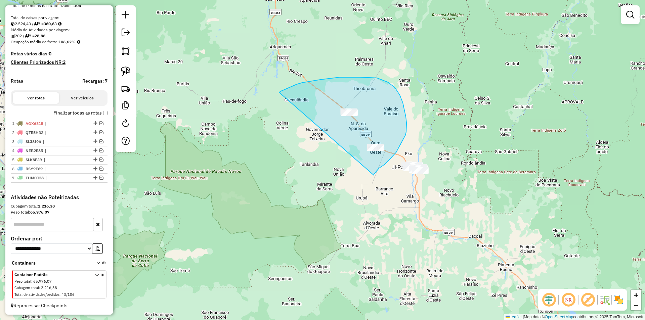
drag, startPoint x: 281, startPoint y: 91, endPoint x: 374, endPoint y: 176, distance: 125.8
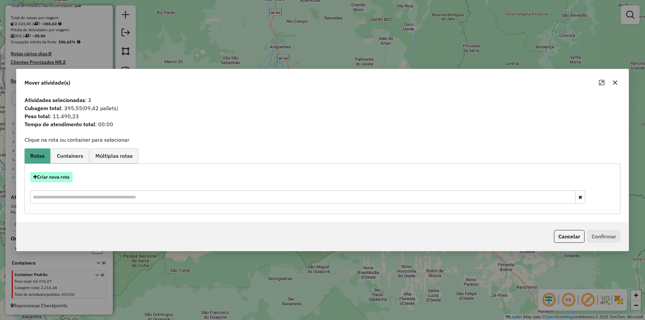
click at [54, 174] on button "Criar nova rota" at bounding box center [51, 177] width 42 height 10
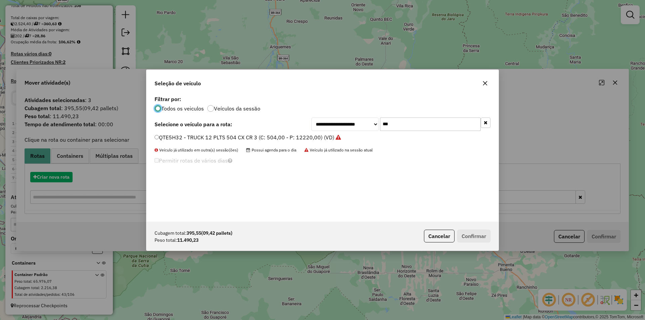
scroll to position [4, 2]
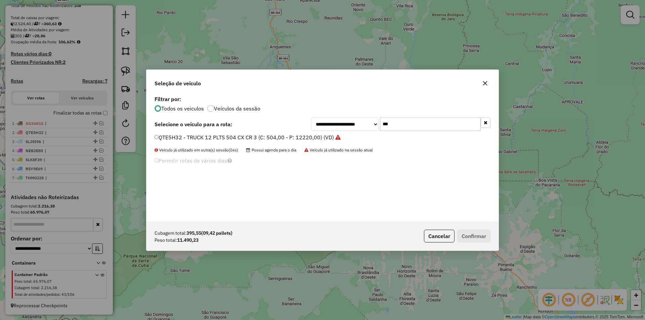
drag, startPoint x: 399, startPoint y: 124, endPoint x: 317, endPoint y: 149, distance: 85.6
click at [319, 148] on div "**********" at bounding box center [322, 158] width 352 height 128
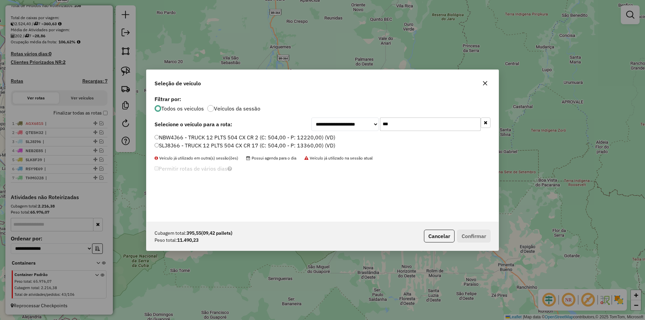
type input "***"
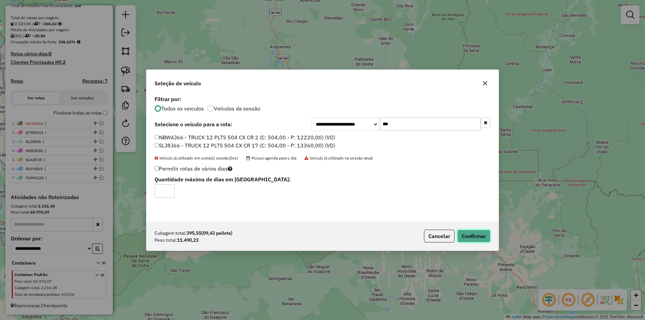
click at [480, 232] on button "Confirmar" at bounding box center [473, 236] width 33 height 13
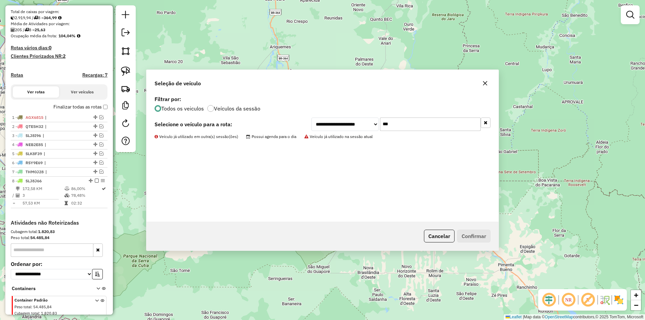
scroll to position [170, 0]
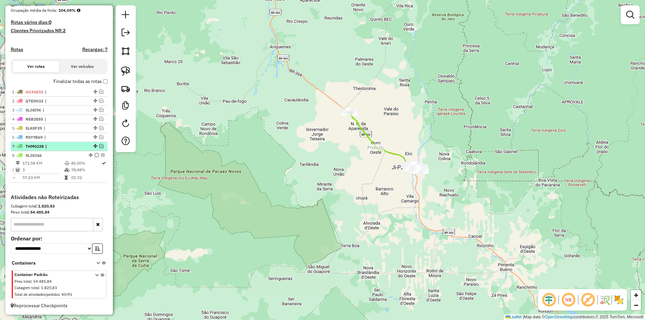
drag, startPoint x: 95, startPoint y: 156, endPoint x: 70, endPoint y: 169, distance: 28.0
click at [95, 156] on em at bounding box center [97, 155] width 4 height 4
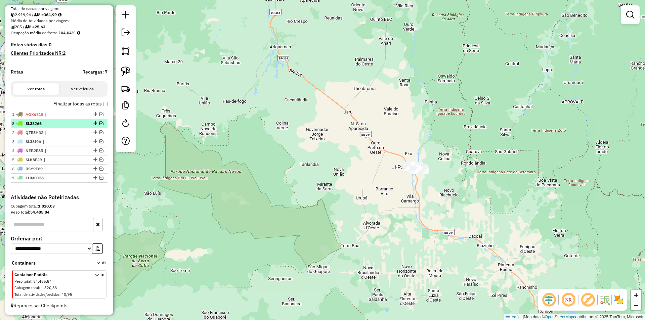
drag, startPoint x: 94, startPoint y: 178, endPoint x: 74, endPoint y: 122, distance: 59.2
click at [100, 115] on em at bounding box center [101, 114] width 4 height 4
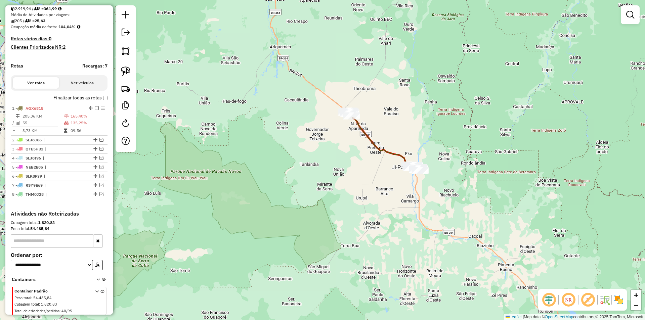
scroll to position [170, 0]
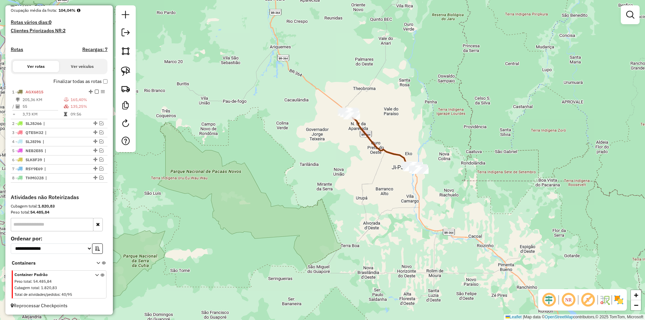
drag, startPoint x: 284, startPoint y: 105, endPoint x: 294, endPoint y: 139, distance: 35.9
click at [294, 139] on div "Janela de atendimento Grade de atendimento Capacidade Transportadoras Veículos …" at bounding box center [322, 160] width 645 height 320
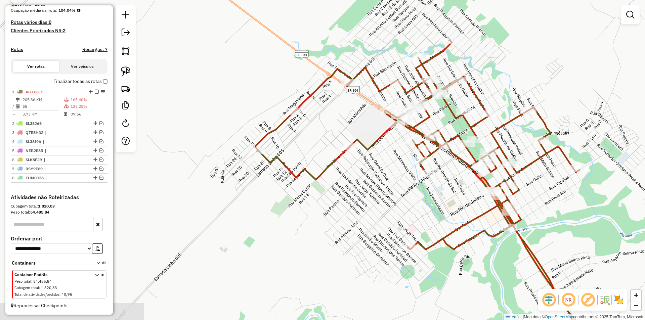
drag, startPoint x: 225, startPoint y: 177, endPoint x: 376, endPoint y: 157, distance: 151.8
click at [377, 157] on div "Janela de atendimento Grade de atendimento Capacidade Transportadoras Veículos …" at bounding box center [322, 160] width 645 height 320
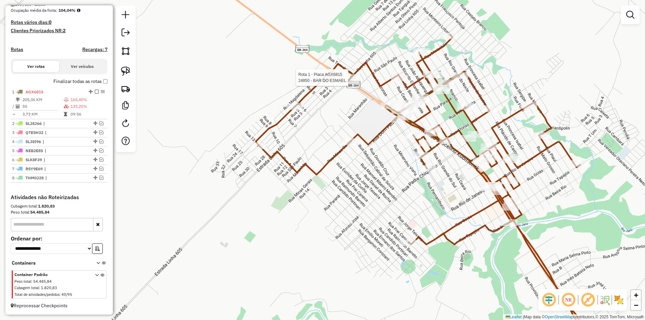
select select "*********"
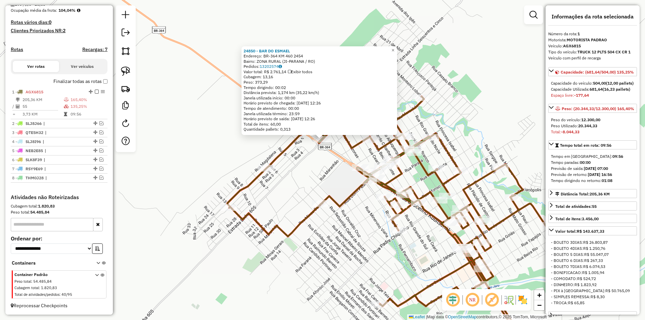
drag, startPoint x: 375, startPoint y: 225, endPoint x: 373, endPoint y: 210, distance: 15.5
click at [373, 210] on div "24850 - BAR DO ESMAEL Endereço: BR-364 KM 460 2454 Bairro: ZONA RURAL (JI-PARAN…" at bounding box center [322, 160] width 645 height 320
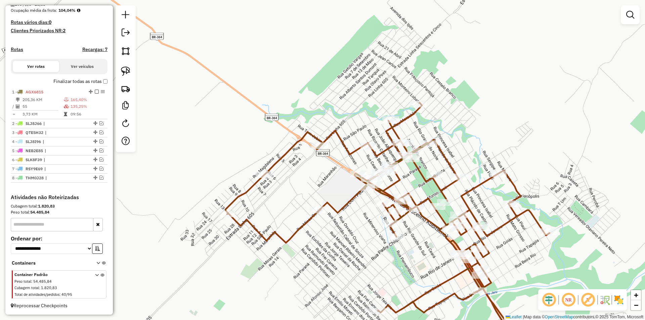
click at [366, 218] on div "Janela de atendimento Grade de atendimento Capacidade Transportadoras Veículos …" at bounding box center [322, 160] width 645 height 320
click at [123, 67] on img at bounding box center [125, 71] width 9 height 9
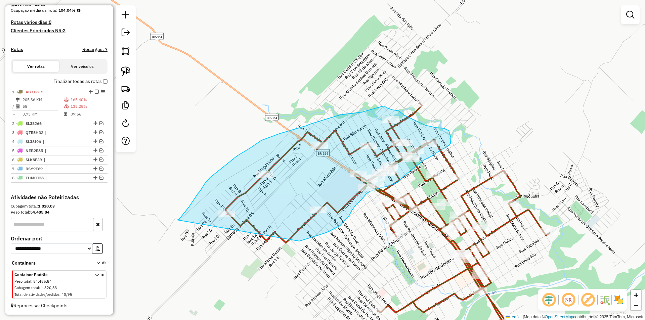
drag, startPoint x: 180, startPoint y: 218, endPoint x: 278, endPoint y: 251, distance: 103.1
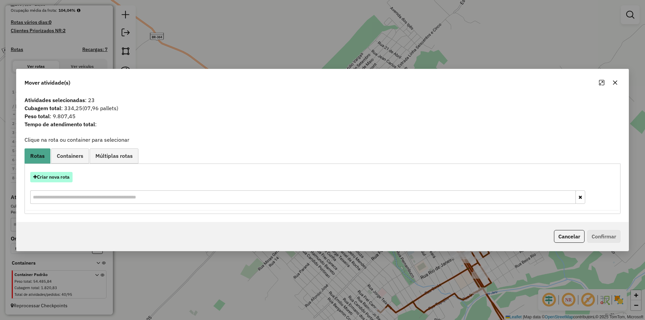
click at [47, 177] on button "Criar nova rota" at bounding box center [51, 177] width 42 height 10
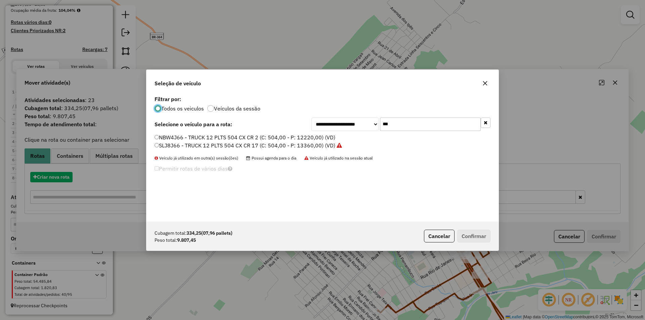
scroll to position [4, 2]
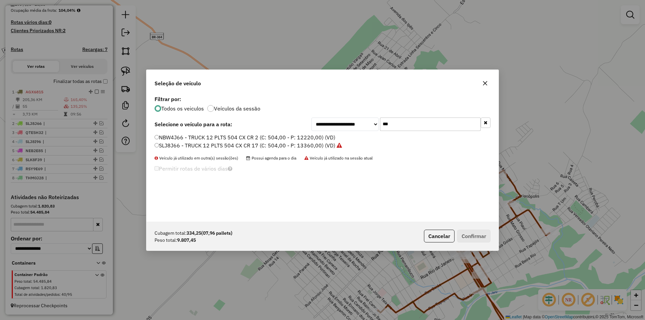
drag, startPoint x: 401, startPoint y: 128, endPoint x: 338, endPoint y: 130, distance: 62.9
click at [338, 130] on div "**********" at bounding box center [400, 124] width 179 height 13
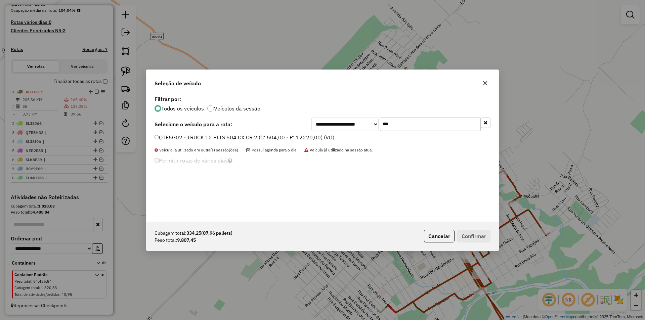
type input "***"
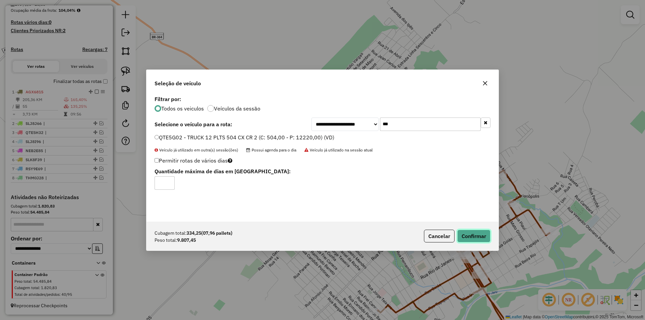
click at [481, 238] on button "Confirmar" at bounding box center [473, 236] width 33 height 13
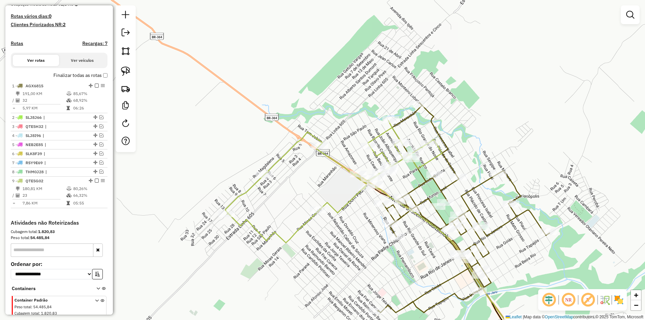
scroll to position [183, 0]
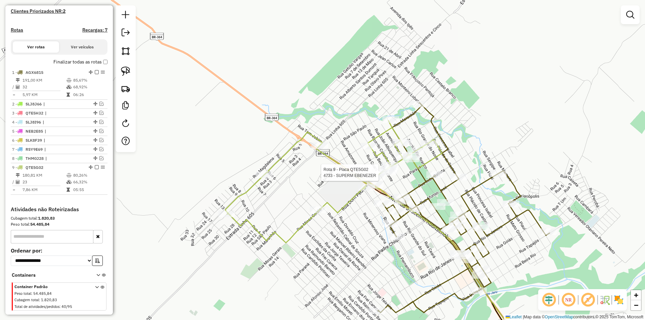
select select "*********"
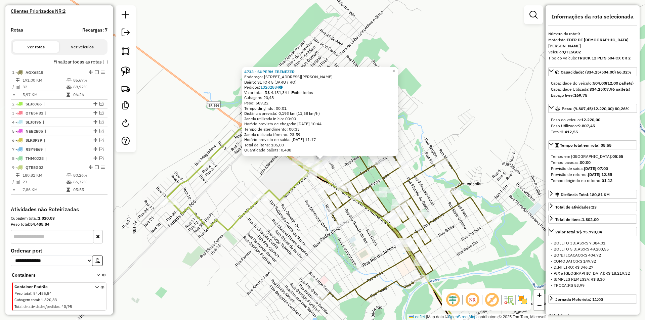
scroll to position [201, 0]
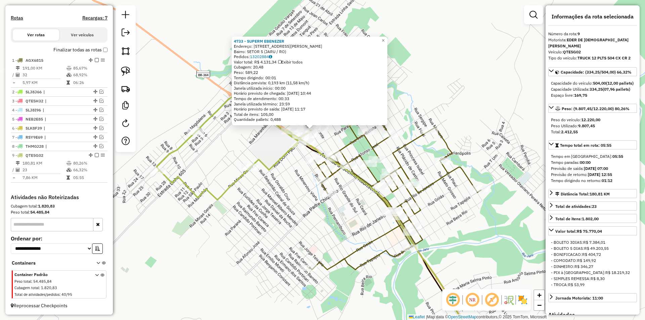
drag, startPoint x: 325, startPoint y: 215, endPoint x: 321, endPoint y: 208, distance: 8.3
click at [321, 208] on div "4733 - SUPERM EBENEZER Endereço: AV DOM PEDRO I 2534 Bairro: SETOR 5 (JARU / RO…" at bounding box center [322, 160] width 645 height 320
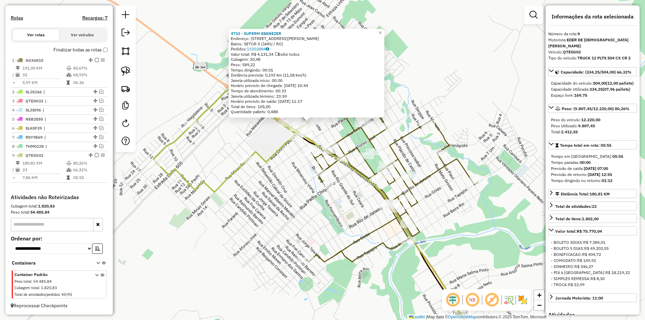
click at [321, 208] on div "4733 - SUPERM EBENEZER Endereço: AV DOM PEDRO I 2534 Bairro: SETOR 5 (JARU / RO…" at bounding box center [322, 160] width 645 height 320
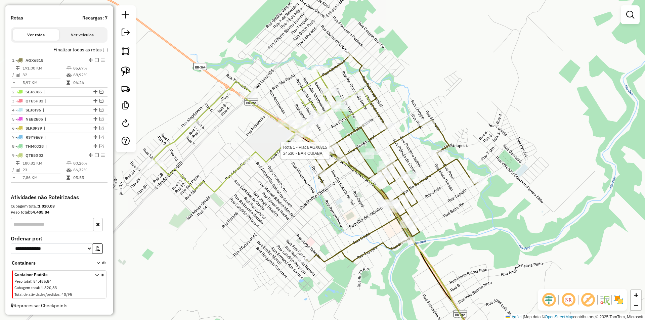
select select "*********"
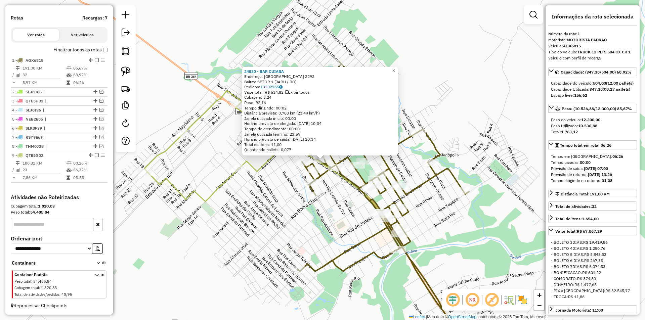
click at [254, 198] on div "24530 - BAR CUIABA Endereço: Avenida J.K. 2292 Bairro: SETOR 1 (JARU / RO) Pedi…" at bounding box center [322, 160] width 645 height 320
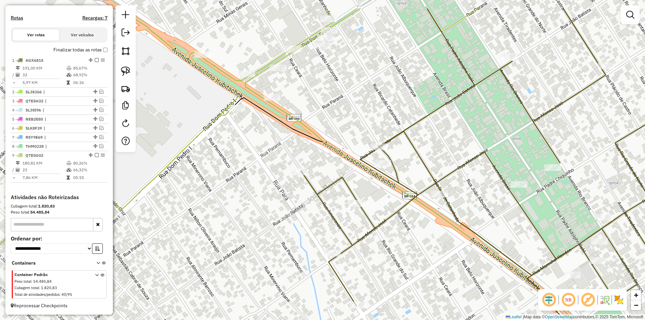
drag, startPoint x: 304, startPoint y: 167, endPoint x: 283, endPoint y: 207, distance: 45.7
click at [283, 207] on div "Janela de atendimento Grade de atendimento Capacidade Transportadoras Veículos …" at bounding box center [322, 160] width 645 height 320
click at [300, 175] on div at bounding box center [299, 172] width 17 height 7
select select "*********"
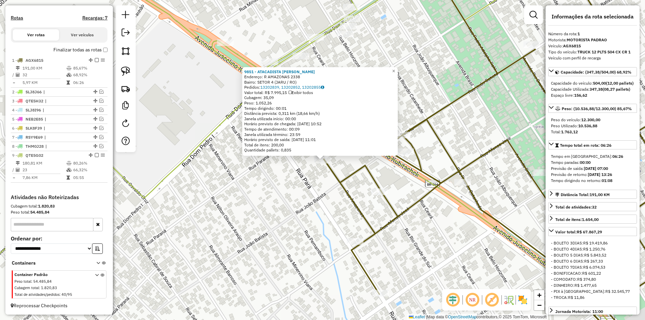
click at [298, 169] on div "9851 - ATACADISTA ELVIS Endereço: R AMAZONAS 2338 Bairro: SETOR 4 (JARU / RO) P…" at bounding box center [322, 160] width 645 height 320
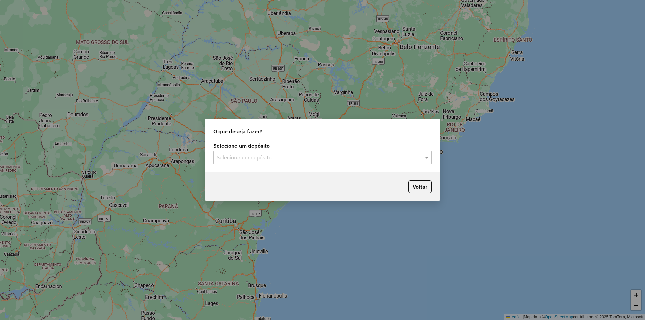
click at [229, 158] on input "text" at bounding box center [316, 158] width 198 height 8
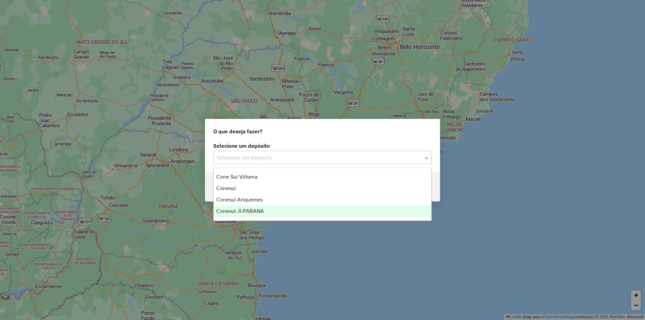
click at [239, 208] on span "Conesul JI-PARANA" at bounding box center [240, 211] width 48 height 6
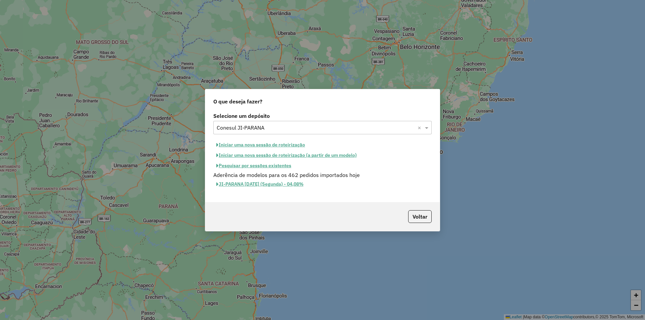
click at [261, 166] on button "Pesquisar por sessões existentes" at bounding box center [253, 166] width 81 height 10
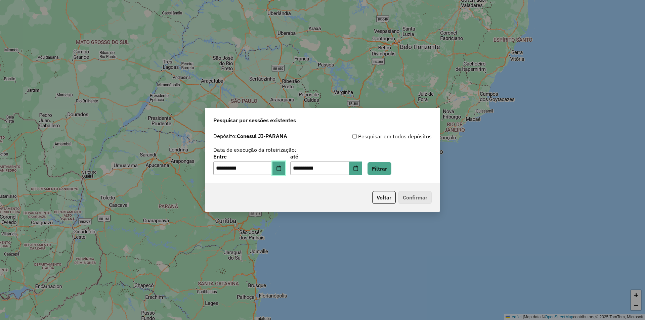
click at [285, 164] on button "Choose Date" at bounding box center [278, 168] width 13 height 13
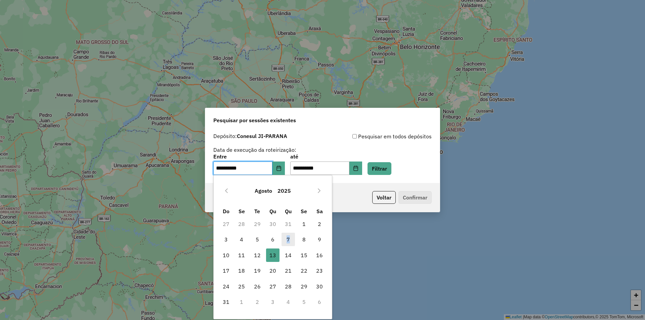
click at [289, 236] on span "7" at bounding box center [288, 239] width 13 height 13
type input "**********"
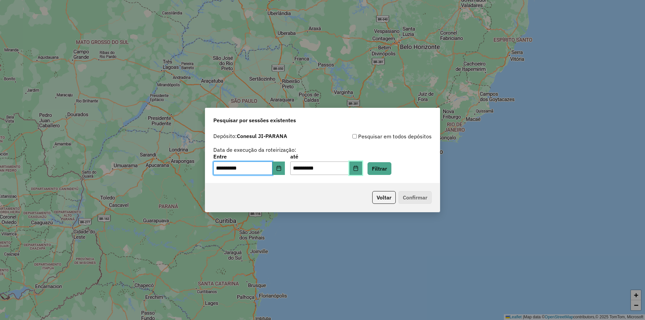
click at [362, 167] on button "Choose Date" at bounding box center [355, 168] width 13 height 13
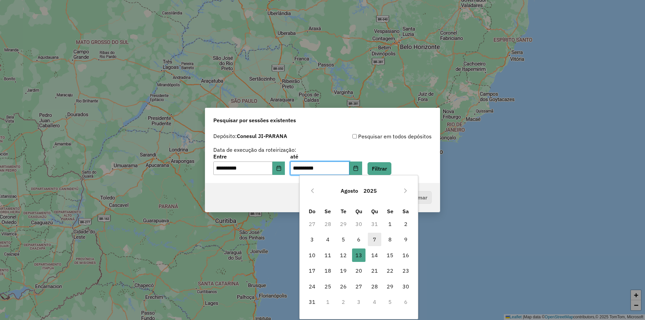
click at [374, 242] on span "7" at bounding box center [374, 239] width 13 height 13
type input "**********"
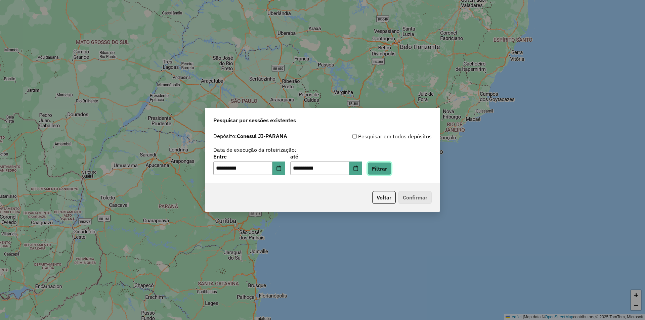
click at [391, 168] on button "Filtrar" at bounding box center [380, 168] width 24 height 13
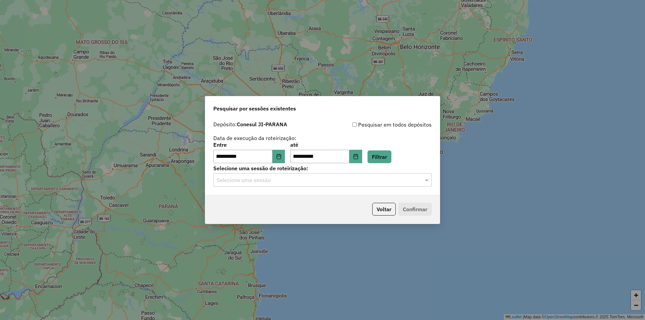
click at [250, 179] on input "text" at bounding box center [316, 180] width 198 height 8
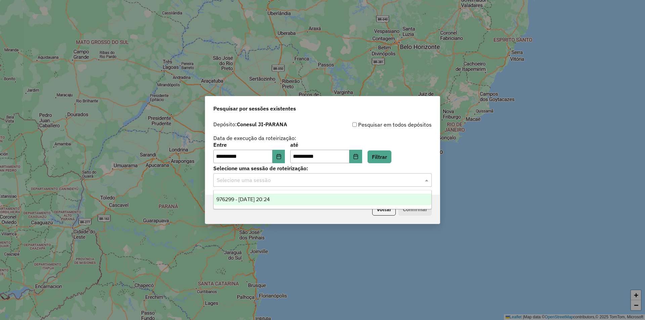
click at [265, 200] on span "976299 - [DATE] 20:24" at bounding box center [242, 200] width 53 height 6
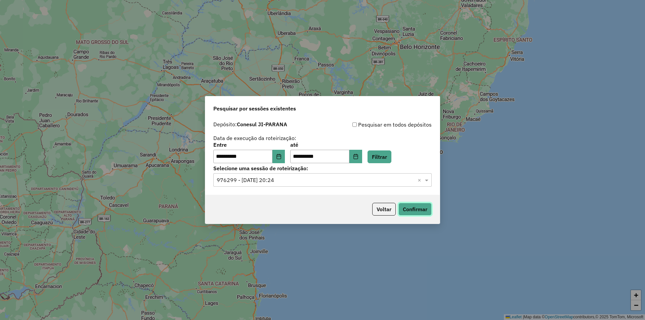
click at [415, 211] on button "Confirmar" at bounding box center [414, 209] width 33 height 13
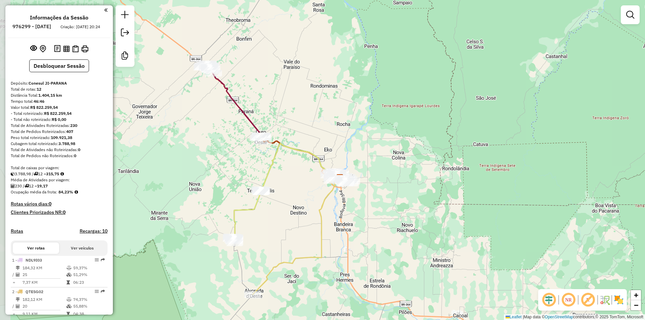
drag, startPoint x: 256, startPoint y: 149, endPoint x: 273, endPoint y: 167, distance: 24.5
click at [273, 167] on icon at bounding box center [286, 190] width 107 height 94
drag, startPoint x: 225, startPoint y: 215, endPoint x: 233, endPoint y: 204, distance: 13.2
click at [232, 205] on div "Janela de atendimento Grade de atendimento Capacidade Transportadoras Veículos …" at bounding box center [322, 160] width 645 height 320
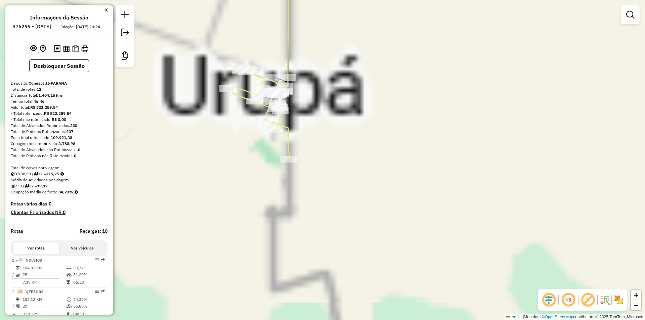
click at [247, 211] on div "Janela de atendimento Grade de atendimento Capacidade Transportadoras Veículos …" at bounding box center [322, 160] width 645 height 320
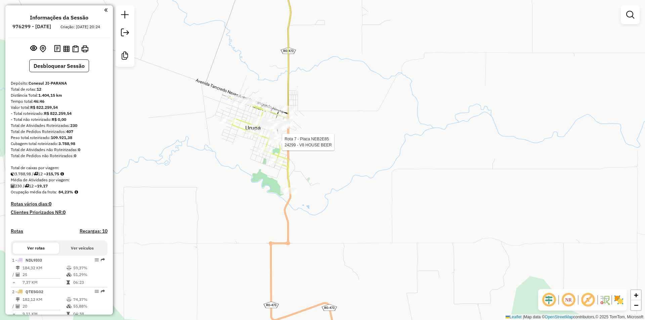
select select "**********"
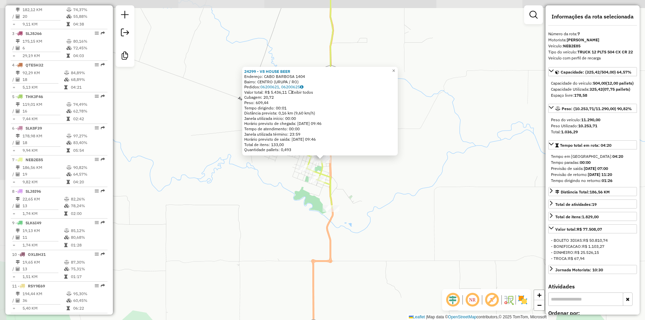
scroll to position [338, 0]
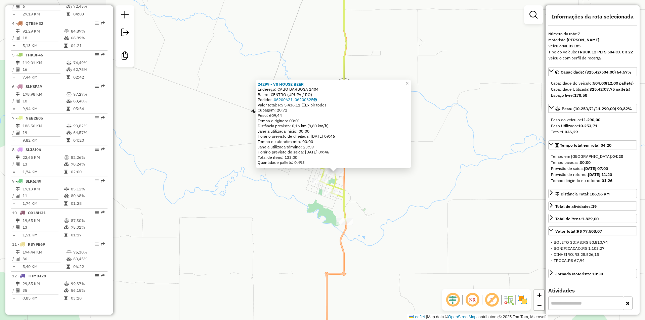
drag, startPoint x: 347, startPoint y: 181, endPoint x: 358, endPoint y: 188, distance: 13.0
click at [353, 187] on div "24299 - V8 HOUSE BEER Endereço: [GEOGRAPHIC_DATA] 1404 Bairro: CENTRO (URUPA / …" at bounding box center [322, 160] width 645 height 320
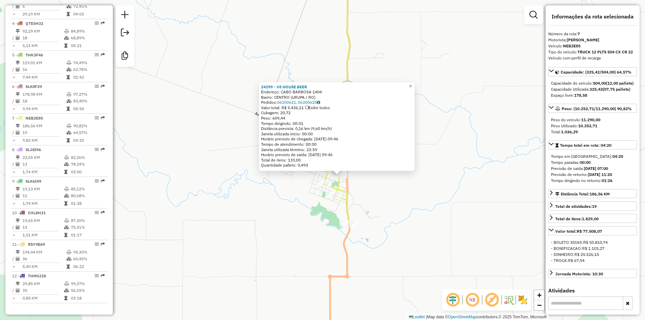
click at [394, 188] on div "24299 - V8 HOUSE BEER Endereço: [GEOGRAPHIC_DATA] 1404 Bairro: CENTRO (URUPA / …" at bounding box center [322, 160] width 645 height 320
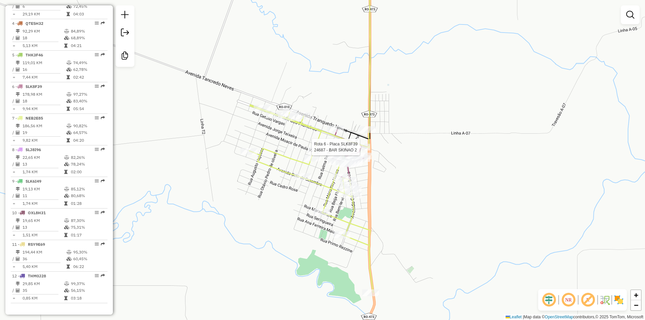
select select "**********"
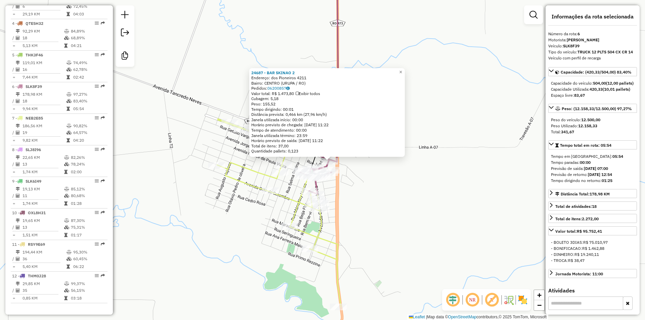
drag, startPoint x: 384, startPoint y: 187, endPoint x: 369, endPoint y: 192, distance: 16.4
click at [390, 189] on div "24687 - BAR SKINAO 2 Endereço: dos Pioneiros 4211 Bairro: CENTRO (URUPA / RO) P…" at bounding box center [322, 160] width 645 height 320
drag, startPoint x: 419, startPoint y: 218, endPoint x: 405, endPoint y: 213, distance: 15.3
click at [407, 214] on div "Rota 7 - Placa NEB2E85 24054 - BAR DA GRACA 24687 - BAR SKINAO 2 Endereço: dos …" at bounding box center [322, 160] width 645 height 320
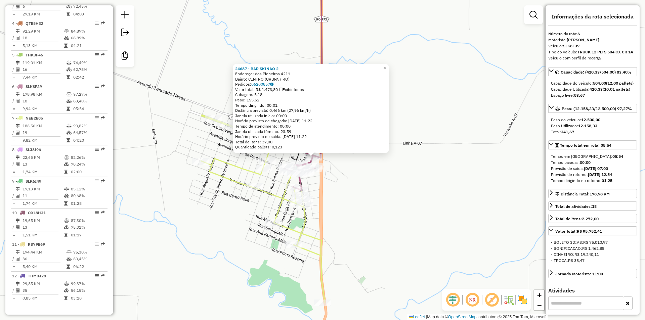
click at [370, 215] on div "24687 - BAR SKINAO 2 Endereço: dos Pioneiros 4211 Bairro: CENTRO (URUPA / RO) P…" at bounding box center [322, 160] width 645 height 320
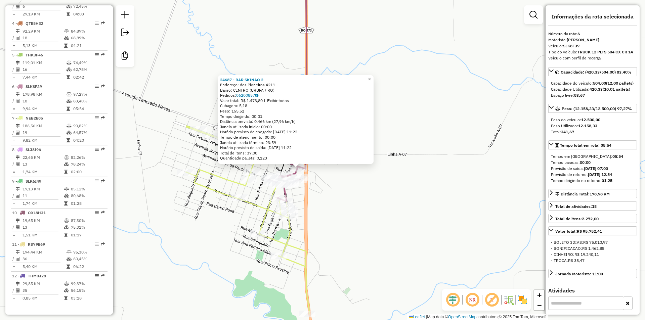
click at [369, 213] on div "24687 - BAR SKINAO 2 Endereço: dos Pioneiros 4211 Bairro: CENTRO (URUPA / RO) P…" at bounding box center [322, 160] width 645 height 320
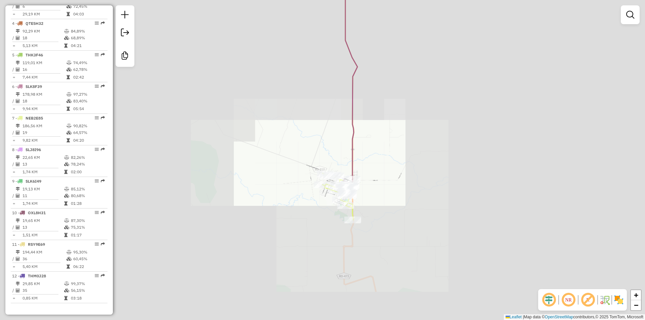
drag, startPoint x: 387, startPoint y: 215, endPoint x: 381, endPoint y: 262, distance: 47.5
click at [381, 260] on div "Janela de atendimento Grade de atendimento Capacidade Transportadoras Veículos …" at bounding box center [322, 160] width 645 height 320
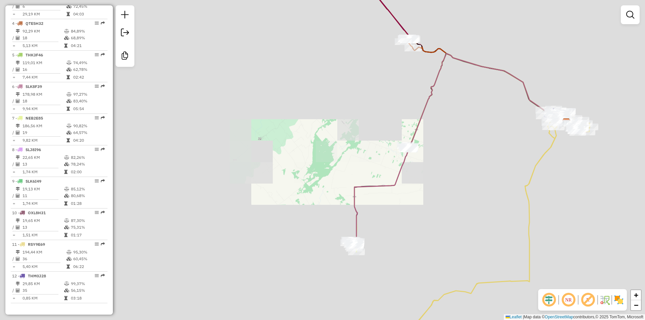
click at [321, 217] on div "Janela de atendimento Grade de atendimento Capacidade Transportadoras Veículos …" at bounding box center [322, 160] width 645 height 320
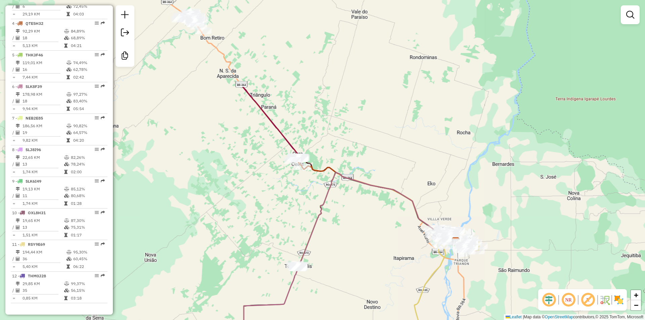
drag, startPoint x: 361, startPoint y: 192, endPoint x: 414, endPoint y: 248, distance: 77.0
click at [411, 250] on div "Janela de atendimento Grade de atendimento Capacidade Transportadoras Veículos …" at bounding box center [322, 160] width 645 height 320
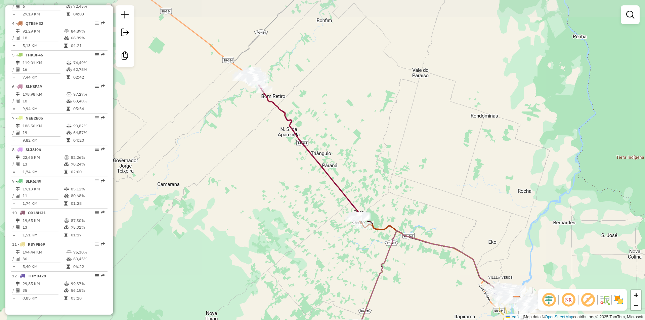
drag, startPoint x: 263, startPoint y: 177, endPoint x: 285, endPoint y: 268, distance: 94.1
click at [285, 268] on div "Janela de atendimento Grade de atendimento Capacidade Transportadoras Veículos …" at bounding box center [322, 160] width 645 height 320
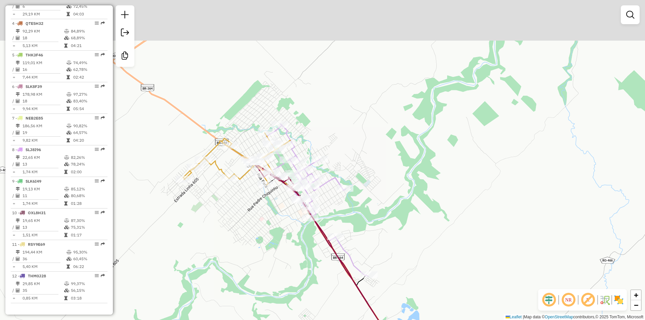
drag, startPoint x: 261, startPoint y: 145, endPoint x: 282, endPoint y: 221, distance: 79.0
click at [272, 229] on div "Janela de atendimento Grade de atendimento Capacidade Transportadoras Veículos …" at bounding box center [322, 160] width 645 height 320
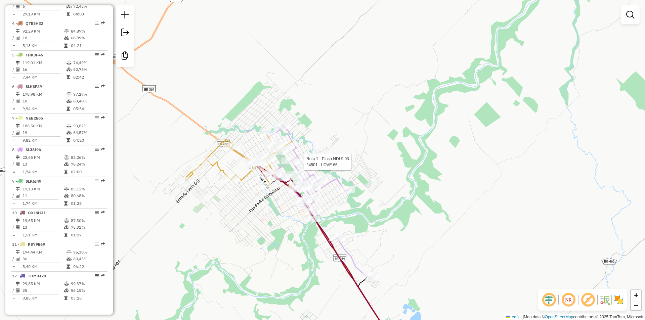
select select "**********"
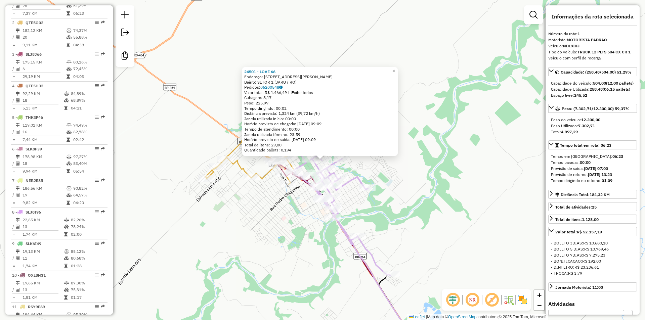
scroll to position [257, 0]
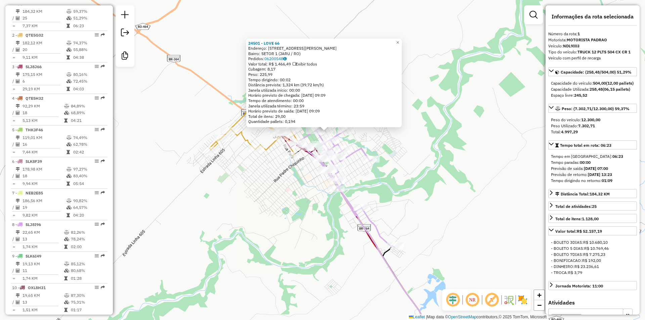
drag, startPoint x: 446, startPoint y: 195, endPoint x: 450, endPoint y: 169, distance: 25.4
click at [450, 169] on div "24501 - LOVE 66 Endereço: Rua Placido de Castro 2084 Bairro: SETOR 1 (JARU / RO…" at bounding box center [322, 160] width 645 height 320
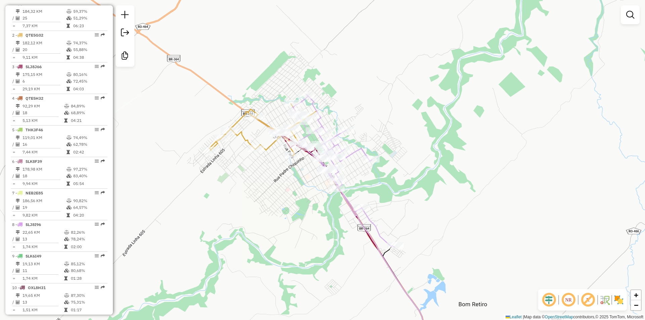
drag, startPoint x: 250, startPoint y: 234, endPoint x: 251, endPoint y: 247, distance: 12.4
click at [252, 248] on div "Janela de atendimento Grade de atendimento Capacidade Transportadoras Veículos …" at bounding box center [322, 160] width 645 height 320
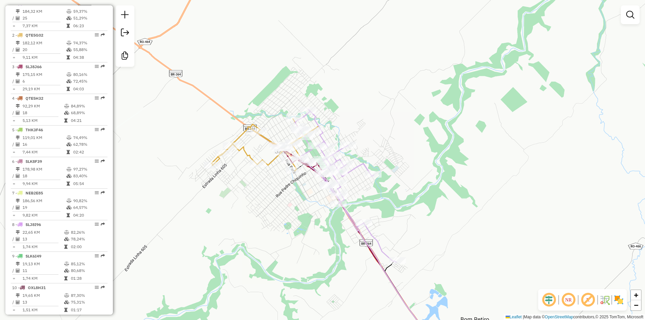
click at [257, 68] on div "Janela de atendimento Grade de atendimento Capacidade Transportadoras Veículos …" at bounding box center [322, 160] width 645 height 320
click at [343, 87] on div "Janela de atendimento Grade de atendimento Capacidade Transportadoras Veículos …" at bounding box center [322, 160] width 645 height 320
click at [264, 24] on div "Janela de atendimento Grade de atendimento Capacidade Transportadoras Veículos …" at bounding box center [322, 160] width 645 height 320
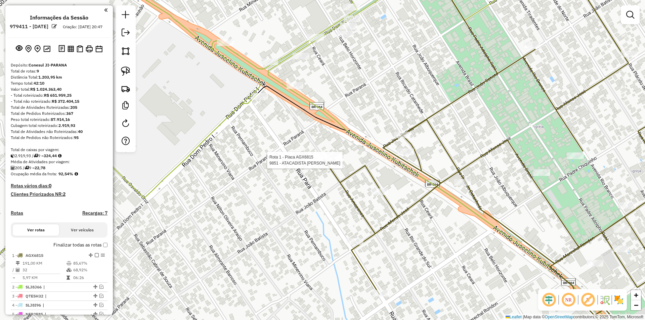
scroll to position [201, 0]
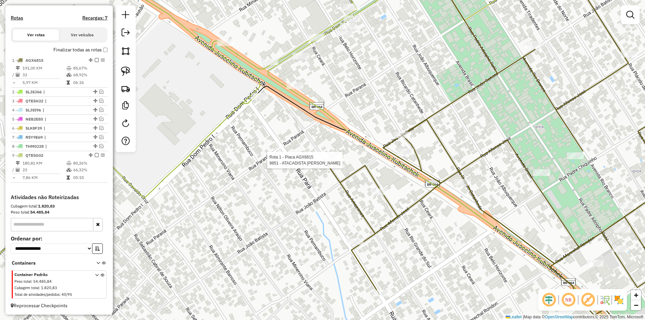
select select "*********"
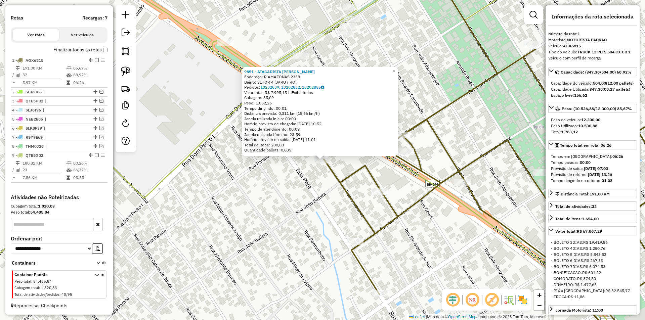
click at [322, 184] on div "9851 - ATACADISTA [PERSON_NAME]: R AMAZONAS 2338 Bairro: SETOR 4 (JARU / RO) Pe…" at bounding box center [322, 160] width 645 height 320
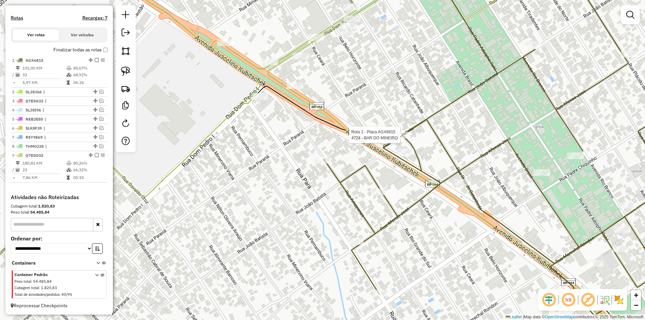
select select "*********"
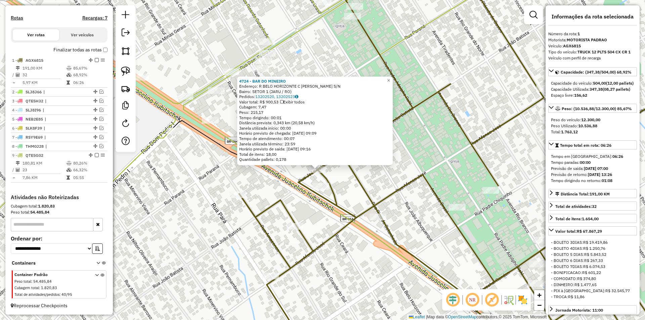
drag, startPoint x: 283, startPoint y: 191, endPoint x: 251, endPoint y: 224, distance: 45.9
click at [251, 224] on icon at bounding box center [471, 170] width 465 height 384
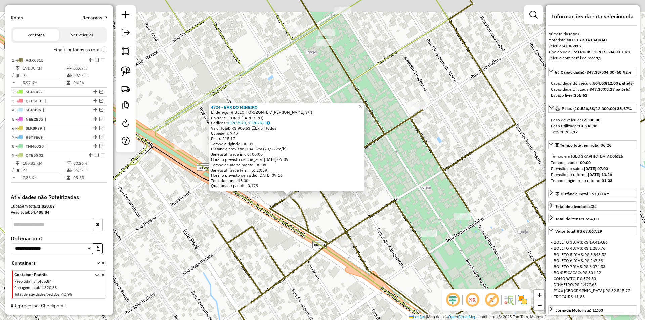
click at [251, 224] on icon at bounding box center [460, 160] width 499 height 384
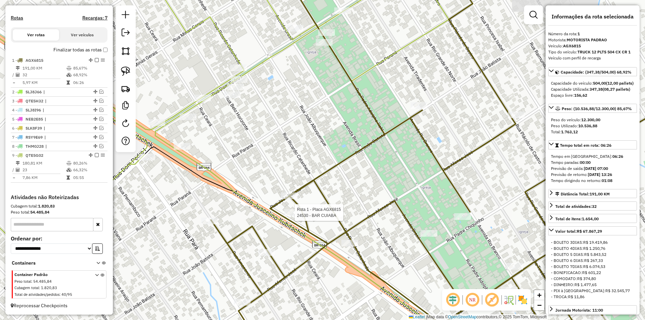
click at [290, 216] on div at bounding box center [292, 212] width 17 height 7
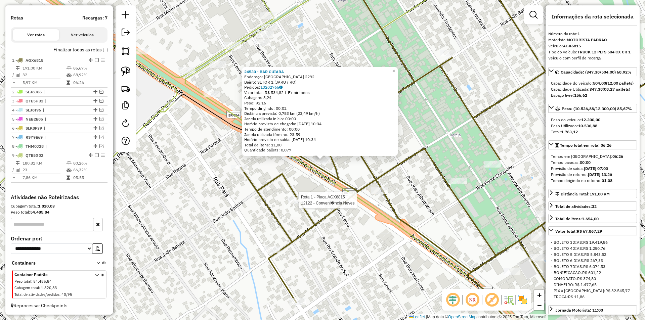
drag, startPoint x: 304, startPoint y: 204, endPoint x: 313, endPoint y: 190, distance: 16.2
click at [305, 204] on div at bounding box center [296, 200] width 17 height 7
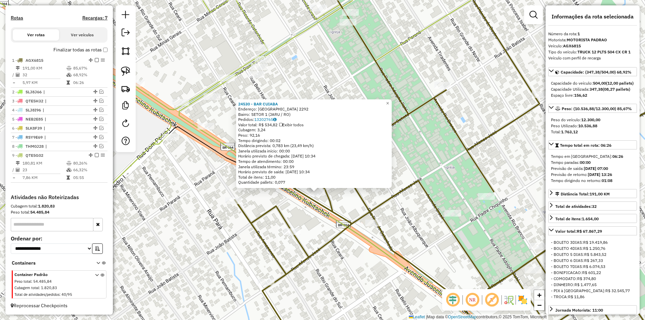
drag, startPoint x: 315, startPoint y: 190, endPoint x: 305, endPoint y: 230, distance: 41.1
click at [304, 233] on div "24530 - BAR CUIABA Endereço: [GEOGRAPHIC_DATA] 2292 Bairro: SETOR 1 (JARU / RO)…" at bounding box center [322, 160] width 645 height 320
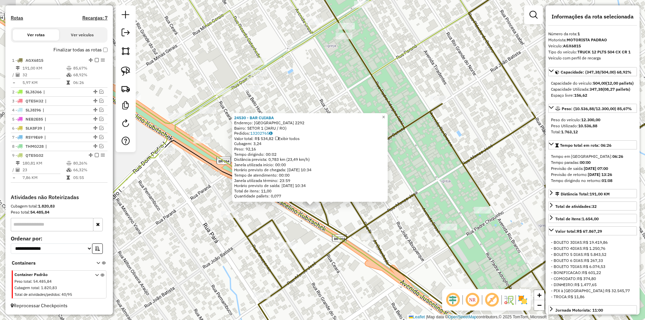
click at [307, 227] on div "24530 - BAR CUIABA Endereço: [GEOGRAPHIC_DATA] 2292 Bairro: SETOR 1 (JARU / RO)…" at bounding box center [322, 160] width 645 height 320
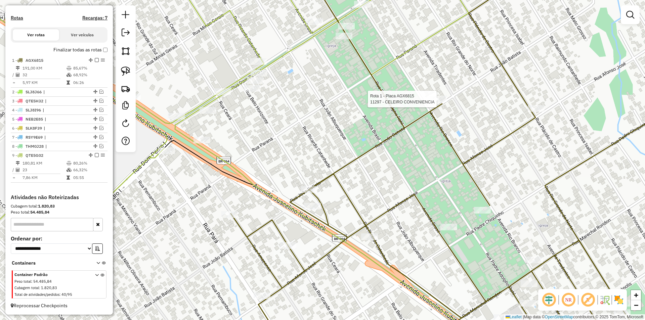
select select "*********"
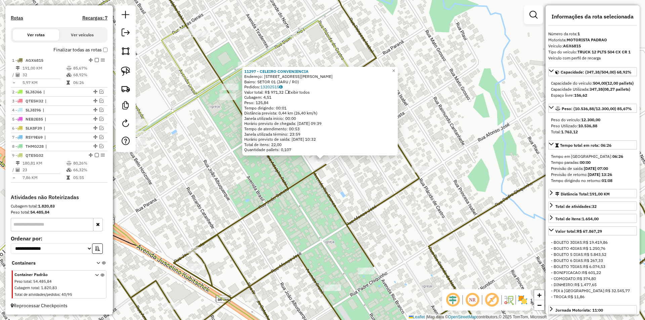
click at [251, 183] on div "11297 - CELEIRO CONVENIENCIA Endereço: [STREET_ADDRESS][PERSON_NAME] Bairro: SE…" at bounding box center [322, 160] width 645 height 320
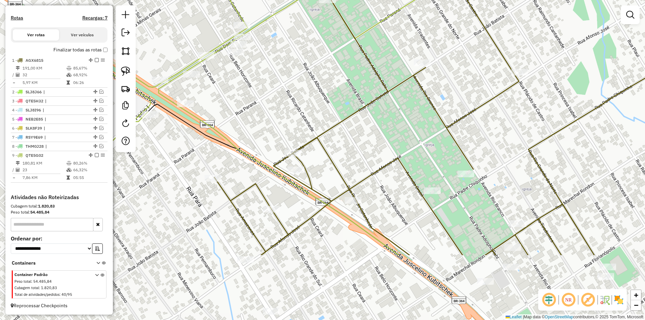
drag, startPoint x: 220, startPoint y: 212, endPoint x: 263, endPoint y: 97, distance: 122.7
click at [297, 120] on div "Janela de atendimento Grade de atendimento Capacidade Transportadoras Veículos …" at bounding box center [322, 160] width 645 height 320
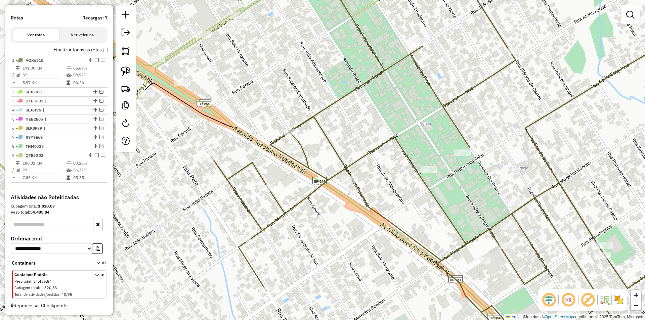
drag, startPoint x: 284, startPoint y: 142, endPoint x: 280, endPoint y: 129, distance: 13.5
click at [280, 129] on div "Janela de atendimento Grade de atendimento Capacidade Transportadoras Veículos …" at bounding box center [322, 160] width 645 height 320
drag, startPoint x: 128, startPoint y: 70, endPoint x: 293, endPoint y: 73, distance: 165.7
click at [128, 70] on img at bounding box center [125, 71] width 9 height 9
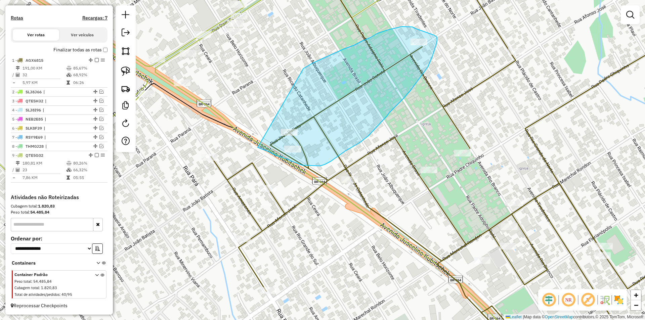
drag, startPoint x: 312, startPoint y: 63, endPoint x: 249, endPoint y: 135, distance: 95.4
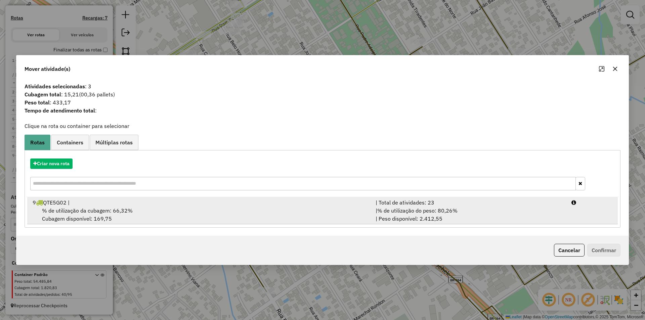
click at [72, 210] on span "% de utilização da cubagem: 66,32%" at bounding box center [87, 210] width 91 height 7
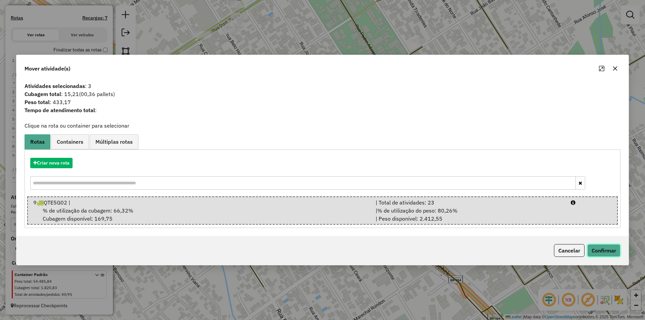
click at [592, 251] on button "Confirmar" at bounding box center [603, 250] width 33 height 13
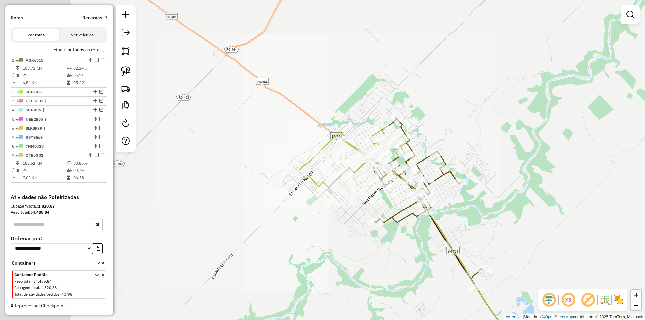
drag, startPoint x: 422, startPoint y: 92, endPoint x: 397, endPoint y: 109, distance: 30.1
click at [422, 93] on div "Janela de atendimento Grade de atendimento Capacidade Transportadoras Veículos …" at bounding box center [322, 160] width 645 height 320
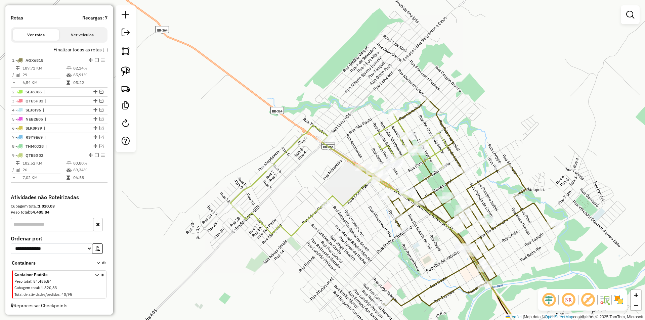
click at [404, 142] on icon at bounding box center [339, 175] width 217 height 122
select select "*********"
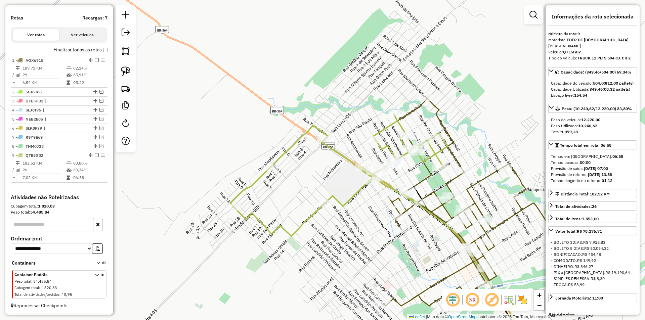
click at [514, 93] on div "Rota 1 - Placa AGX6815 12788 - BAR DOS AMIGOS Janela de atendimento Grade de at…" at bounding box center [322, 160] width 645 height 320
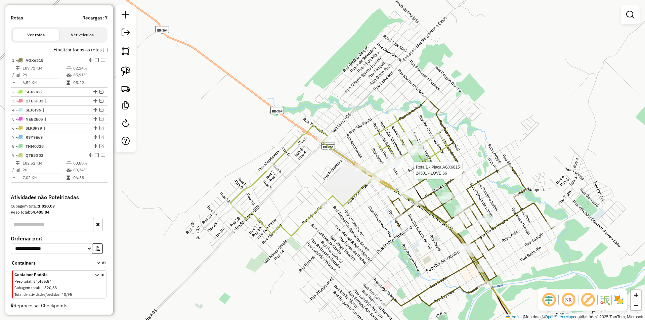
select select "*********"
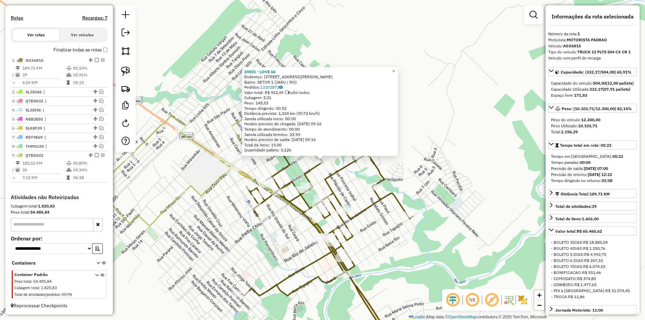
click at [293, 167] on div "24501 - LOVE 66 Endereço: [STREET_ADDRESS] (JARU / RO) Pedidos: 13202872 Valor …" at bounding box center [322, 160] width 645 height 320
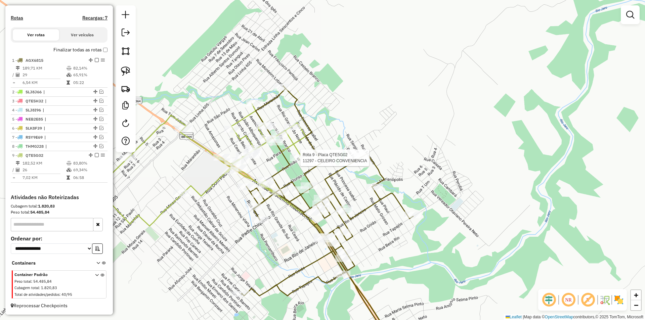
select select "*********"
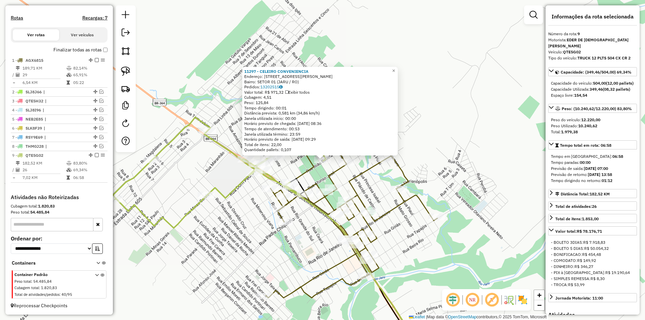
click at [287, 163] on div "11297 - CELEIRO CONVENIENCIA Endereço: [STREET_ADDRESS][PERSON_NAME]: SETOR 01 …" at bounding box center [322, 160] width 645 height 320
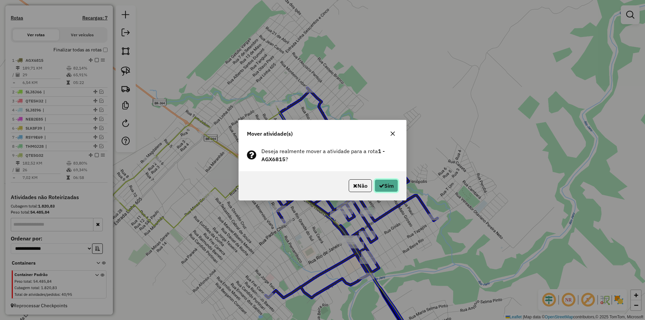
click at [387, 186] on button "Sim" at bounding box center [387, 185] width 24 height 13
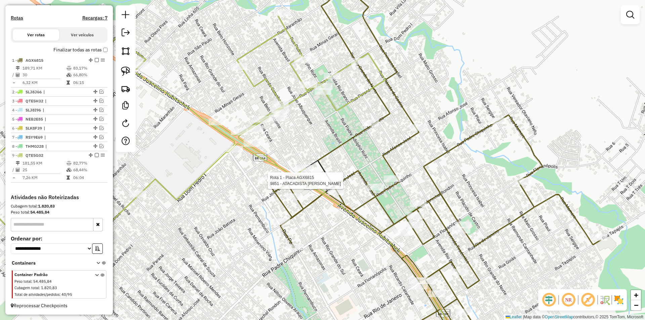
select select "*********"
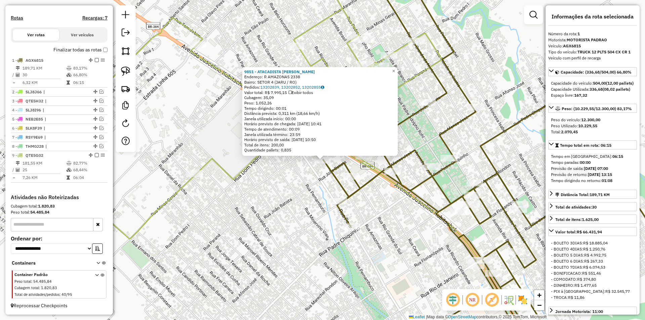
click at [286, 201] on div "9851 - ATACADISTA [PERSON_NAME]: R AMAZONAS 2338 Bairro: SETOR 4 (JARU / RO) Pe…" at bounding box center [322, 160] width 645 height 320
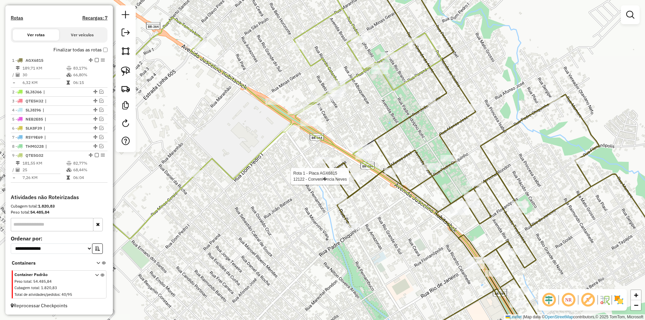
select select "*********"
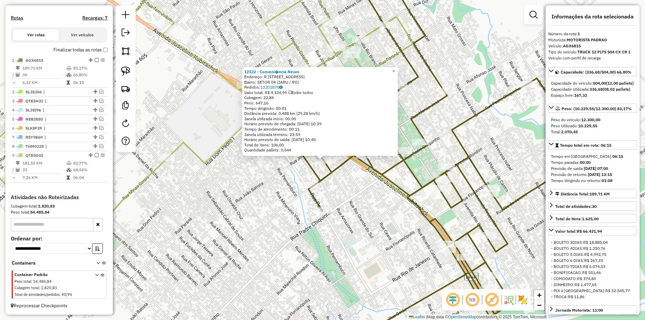
click at [275, 196] on div "12122 - Conveni�ncia Neves Endereço: R [STREET_ADDRESS] Pedidos: 13202870 Valor…" at bounding box center [322, 160] width 645 height 320
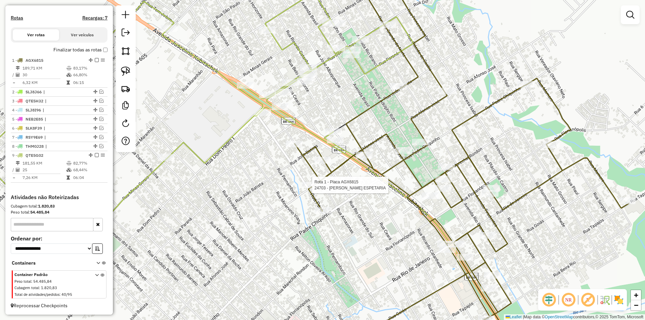
select select "*********"
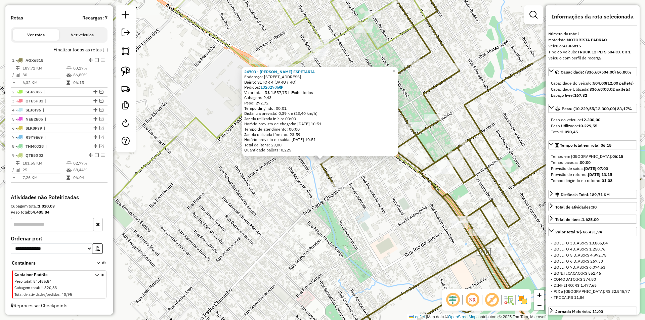
click at [291, 198] on div "24703 - RAMU'S ESPETARIA Endereço: [STREET_ADDRESS] (JARU / RO) Pedidos: 132029…" at bounding box center [322, 160] width 645 height 320
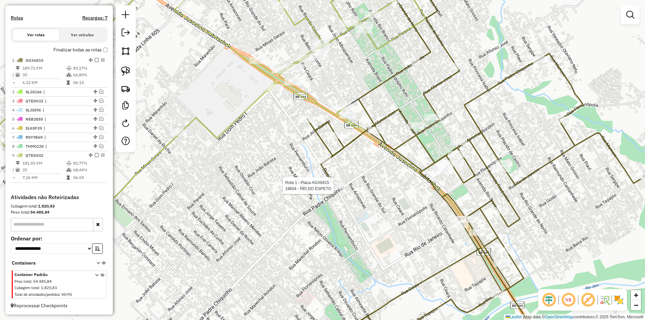
select select "*********"
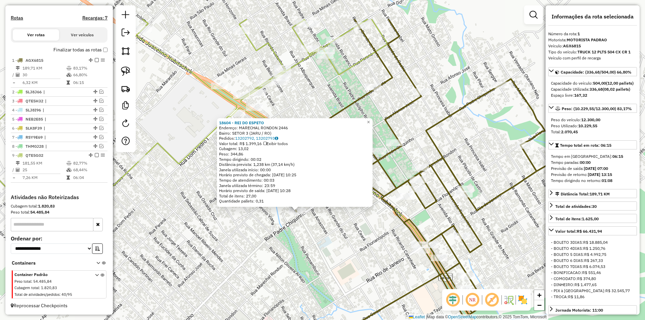
drag, startPoint x: 361, startPoint y: 181, endPoint x: 336, endPoint y: 229, distance: 54.4
click at [336, 229] on div "18604 - REI DO ESPETO Endereço: MARECHAL RONDON 2446 Bairro: SETOR 3 (JARU / RO…" at bounding box center [322, 160] width 645 height 320
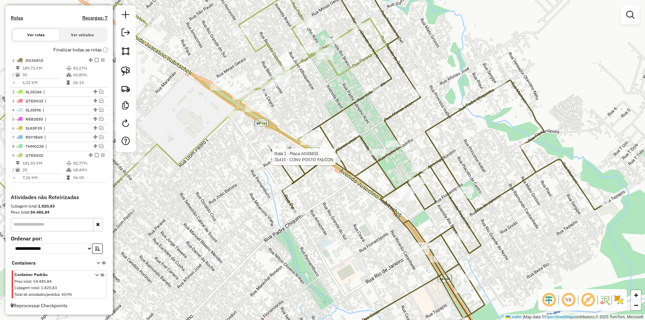
select select "*********"
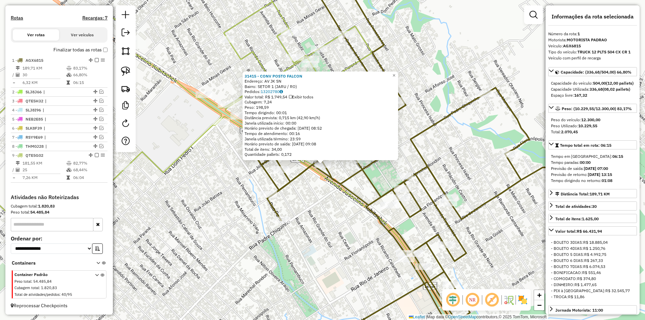
drag, startPoint x: 313, startPoint y: 201, endPoint x: 313, endPoint y: 210, distance: 9.1
click at [313, 210] on div "31415 - CONV POSTO FALCON Endereço: AV JK SN Bairro: SETOR 1 (JARU / RO) Pedido…" at bounding box center [322, 160] width 645 height 320
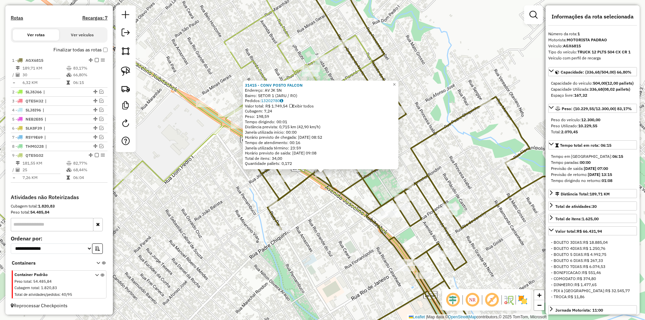
click at [313, 210] on div "31415 - CONV POSTO FALCON Endereço: AV JK SN Bairro: SETOR 1 (JARU / RO) Pedido…" at bounding box center [322, 160] width 645 height 320
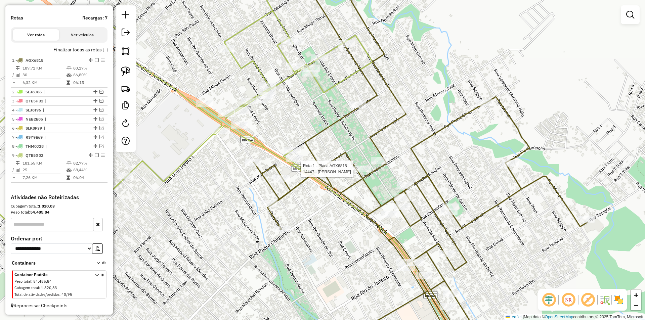
select select "*********"
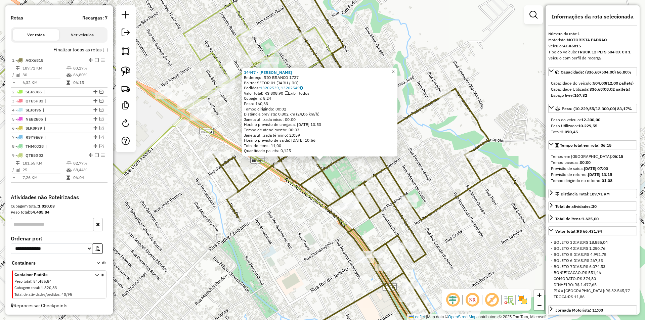
drag, startPoint x: 314, startPoint y: 197, endPoint x: 303, endPoint y: 219, distance: 24.3
click at [303, 219] on icon at bounding box center [380, 161] width 334 height 384
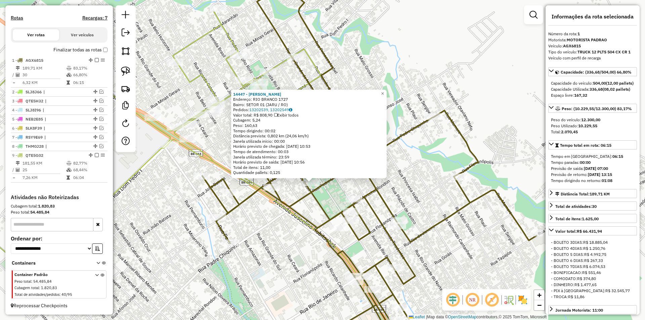
click at [304, 217] on icon at bounding box center [369, 163] width 334 height 377
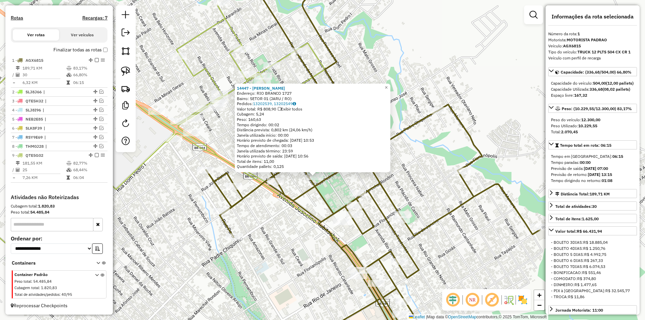
click at [335, 185] on div "Rota 1 - Placa AGX6815 9176 - Bem Bolado pesque e 14447 - BARAO GASTROBAR Ender…" at bounding box center [322, 160] width 645 height 320
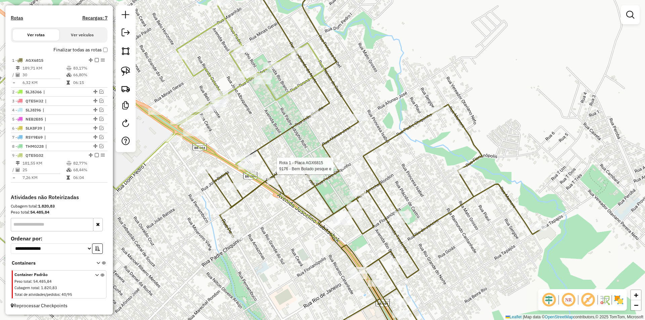
select select "*********"
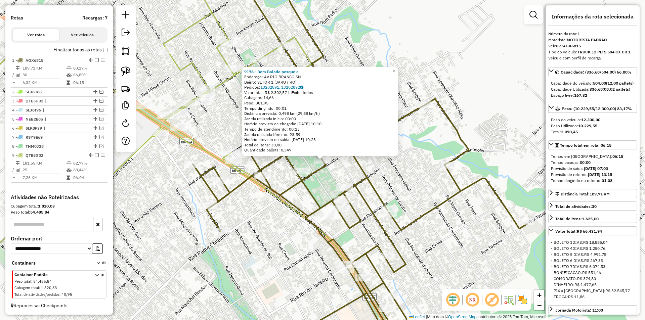
click at [321, 176] on div "9176 - Bem Bolado pesque e Endereço: AV RIO BRANCO SN Bairro: SETOR 1 (JARU / R…" at bounding box center [322, 160] width 645 height 320
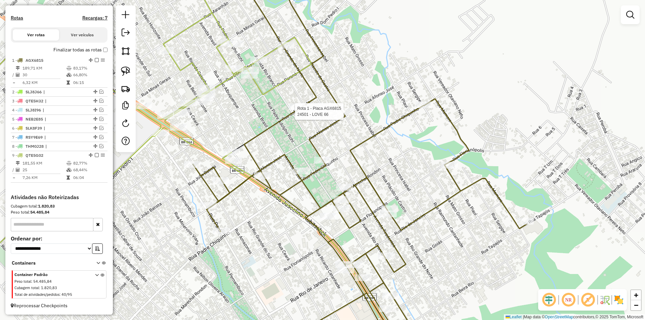
select select "*********"
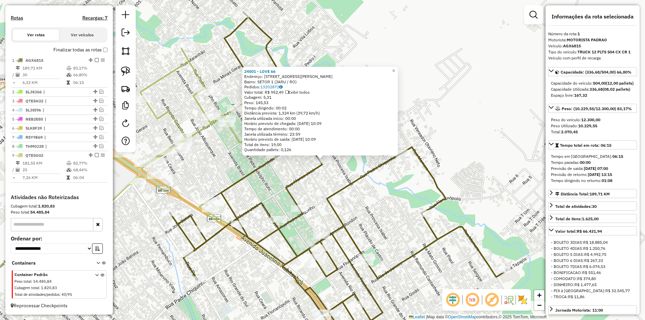
click at [321, 178] on div "24501 - LOVE 66 Endereço: [STREET_ADDRESS] (JARU / RO) Pedidos: 13202872 Valor …" at bounding box center [322, 160] width 645 height 320
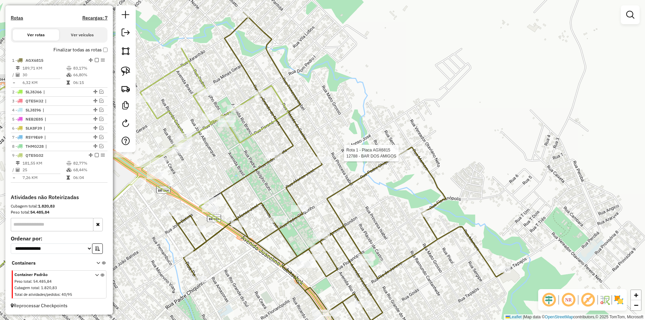
select select "*********"
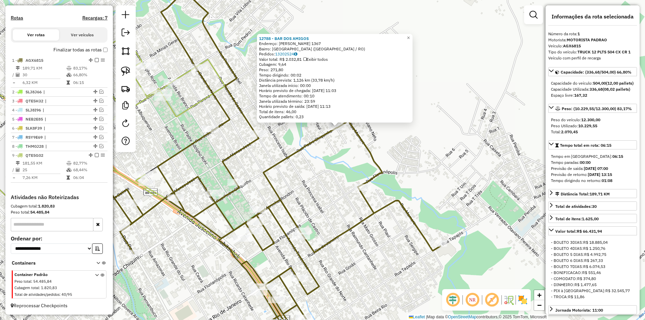
drag, startPoint x: 314, startPoint y: 178, endPoint x: 337, endPoint y: 130, distance: 53.3
click at [337, 129] on div "12788 - BAR DOS AMIGOS Endereço: [PERSON_NAME] 1367 Bairro: [GEOGRAPHIC_DATA] (…" at bounding box center [322, 160] width 645 height 320
click at [337, 130] on div "12788 - BAR DOS AMIGOS Endereço: [PERSON_NAME] 1367 Bairro: [GEOGRAPHIC_DATA] (…" at bounding box center [322, 160] width 645 height 320
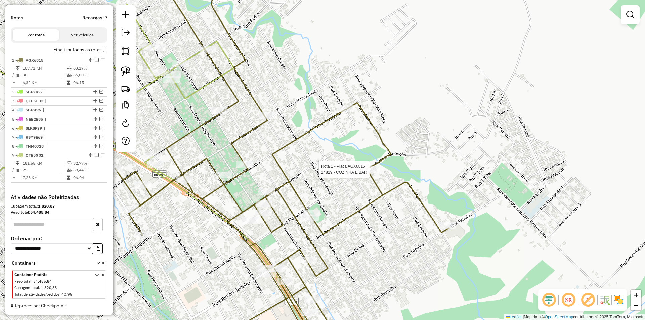
select select "*********"
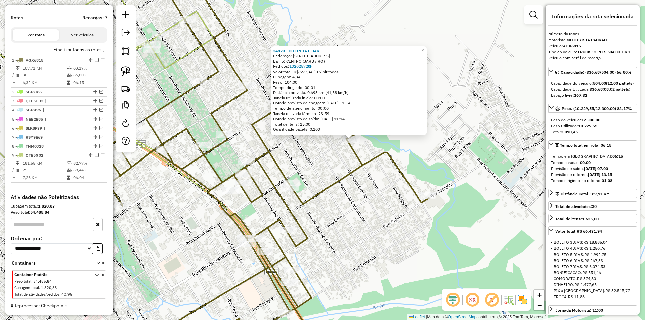
drag, startPoint x: 286, startPoint y: 164, endPoint x: 315, endPoint y: 147, distance: 33.4
click at [315, 147] on div "24829 - COZINHA E BAR Endereço: [STREET_ADDRESS] Pedidos: 13202572 Valor total:…" at bounding box center [322, 160] width 645 height 320
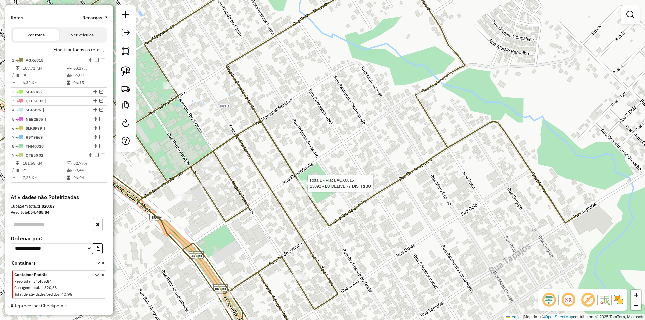
select select "*********"
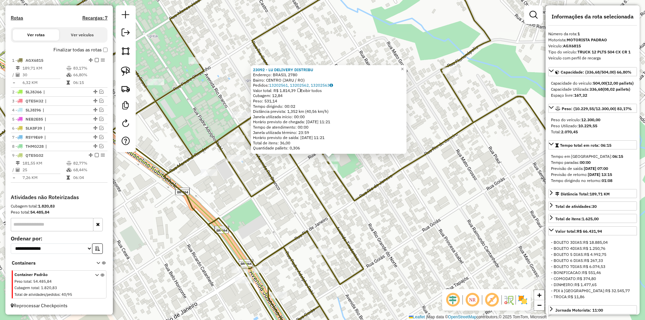
drag, startPoint x: 284, startPoint y: 185, endPoint x: 292, endPoint y: 184, distance: 7.8
click at [285, 185] on div "23092 - LU DELIVERY DISTRIBU Endereço: [GEOGRAPHIC_DATA] 2780 Bairro: [GEOGRAPH…" at bounding box center [322, 160] width 645 height 320
drag, startPoint x: 310, startPoint y: 179, endPoint x: 319, endPoint y: 176, distance: 10.1
click at [312, 179] on icon at bounding box center [273, 160] width 668 height 384
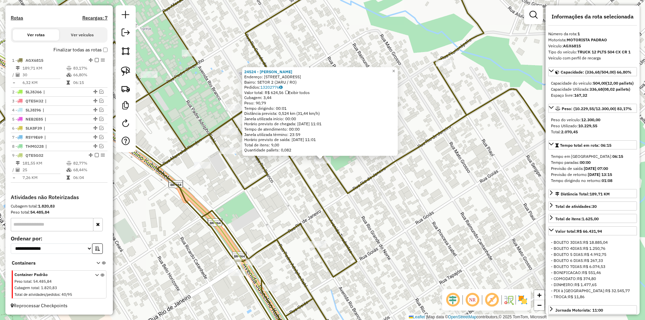
click at [314, 180] on div "24524 - [PERSON_NAME]: [STREET_ADDRESS] (JARU / RO) Pedidos: 13202776 Valor tot…" at bounding box center [322, 160] width 645 height 320
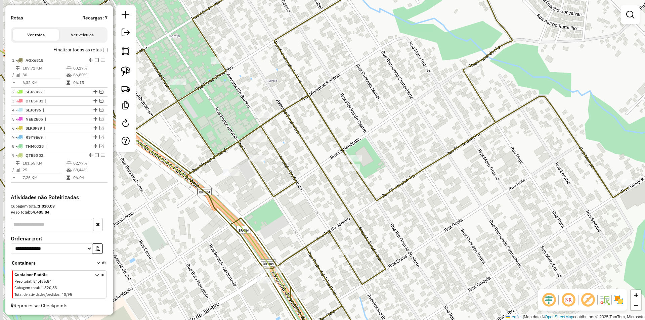
drag, startPoint x: 283, startPoint y: 188, endPoint x: 321, endPoint y: 190, distance: 37.7
click at [327, 199] on div "Janela de atendimento Grade de atendimento Capacidade Transportadoras Veículos …" at bounding box center [322, 160] width 645 height 320
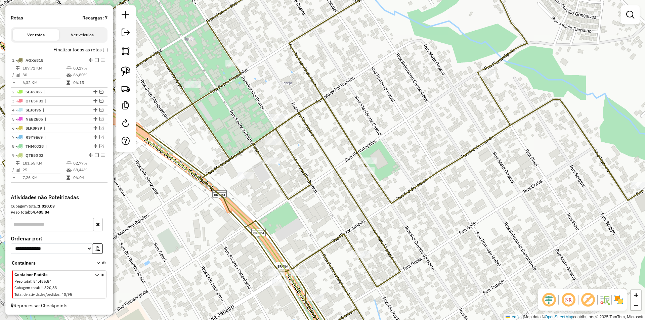
click at [275, 134] on icon at bounding box center [309, 160] width 668 height 384
select select "*********"
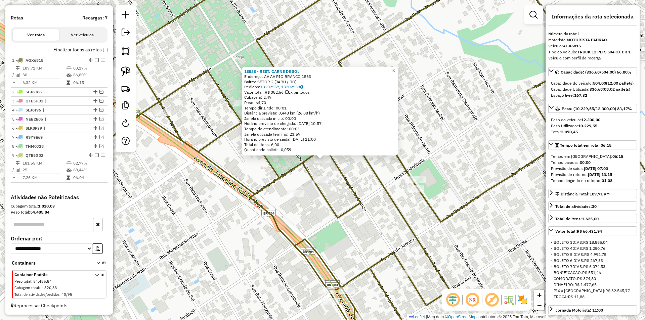
click at [259, 152] on div "Quantidade pallets: 0,059" at bounding box center [320, 149] width 152 height 5
click at [308, 166] on icon at bounding box center [358, 160] width 668 height 384
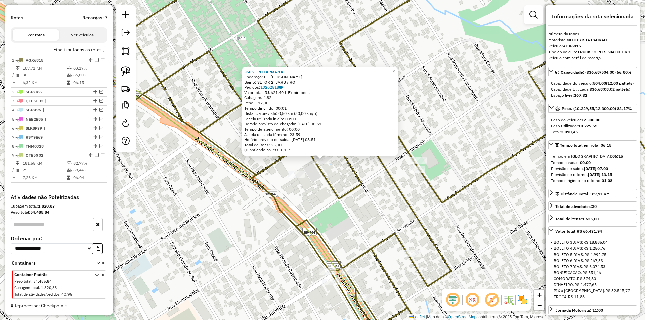
click at [256, 173] on icon at bounding box center [360, 160] width 668 height 384
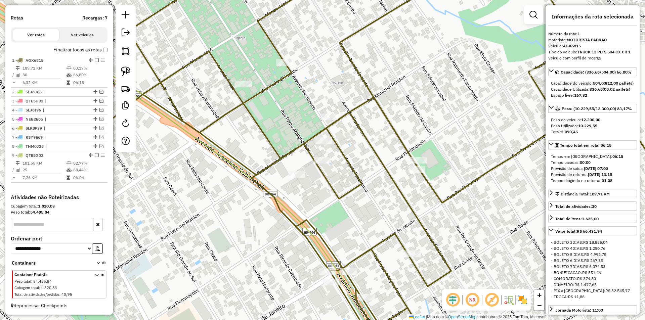
click at [328, 113] on div "Rota 1 - Placa AGX6815 4825 - LANCHONETE FOFOCAO Janela de atendimento Grade de…" at bounding box center [322, 160] width 645 height 320
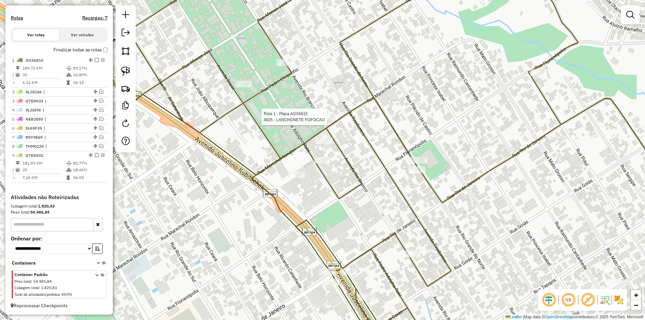
select select "*********"
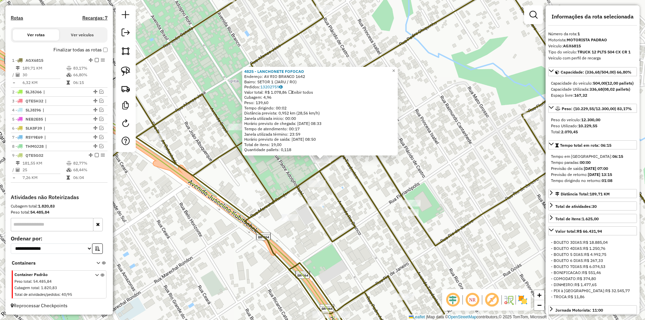
click at [266, 177] on div "4825 - LANCHONETE FOFOCAO Endereço: AV RIO BRANCO 1642 Bairro: SETOR 1 (JARU / …" at bounding box center [322, 160] width 645 height 320
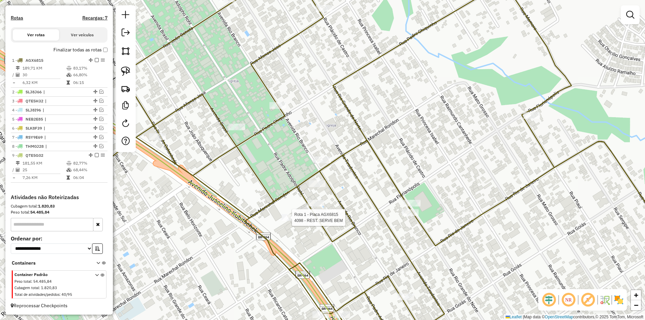
select select "*********"
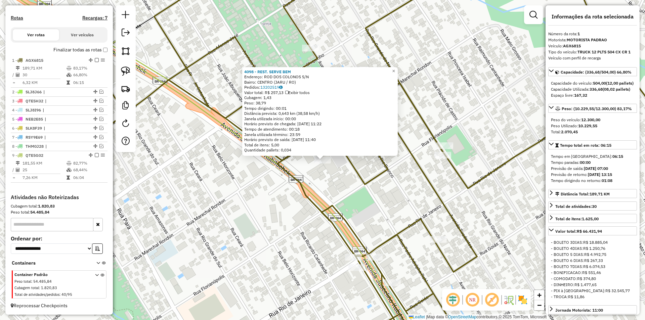
click at [274, 175] on div "4098 - REST. SERVE BEM Endereço: ROD DOS COLONOS S/N Bairro: [GEOGRAPHIC_DATA] …" at bounding box center [322, 160] width 645 height 320
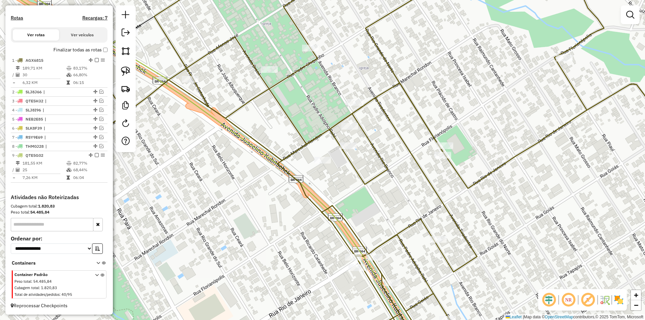
drag, startPoint x: 125, startPoint y: 68, endPoint x: 172, endPoint y: 84, distance: 49.6
click at [126, 68] on img at bounding box center [125, 71] width 9 height 9
drag, startPoint x: 314, startPoint y: 131, endPoint x: 314, endPoint y: 174, distance: 42.3
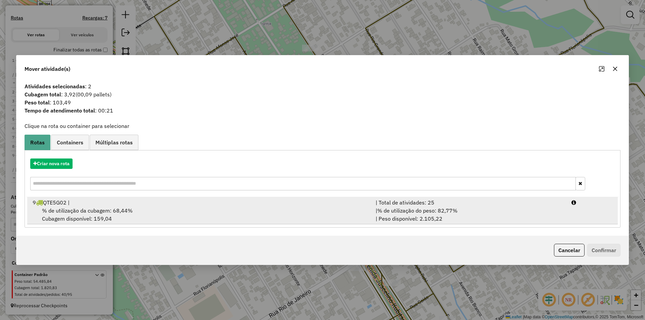
drag, startPoint x: 91, startPoint y: 213, endPoint x: 123, endPoint y: 210, distance: 32.4
click at [91, 213] on span "% de utilização da cubagem: 68,44%" at bounding box center [87, 210] width 91 height 7
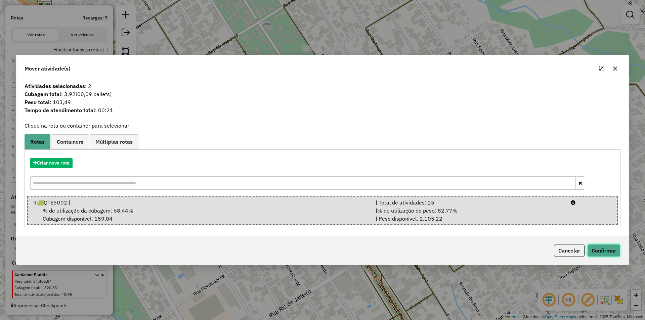
click at [600, 250] on button "Confirmar" at bounding box center [603, 250] width 33 height 13
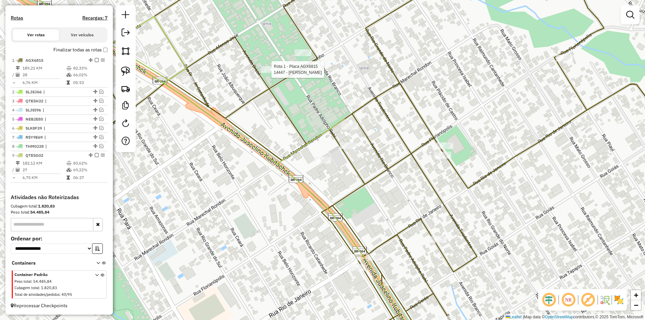
select select "*********"
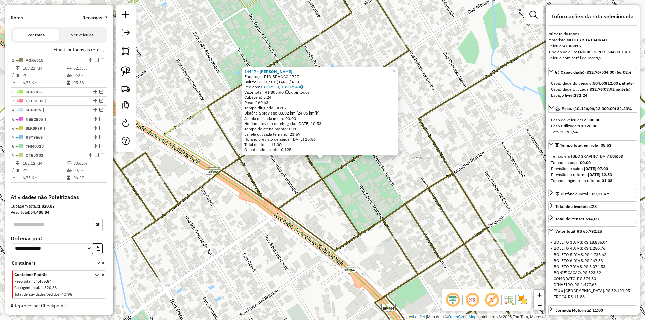
click at [492, 145] on div "14447 - [PERSON_NAME]: RIO BRANCO 1727 Bairro: SETOR 01 (JARU / RO) Pedidos: 13…" at bounding box center [322, 160] width 645 height 320
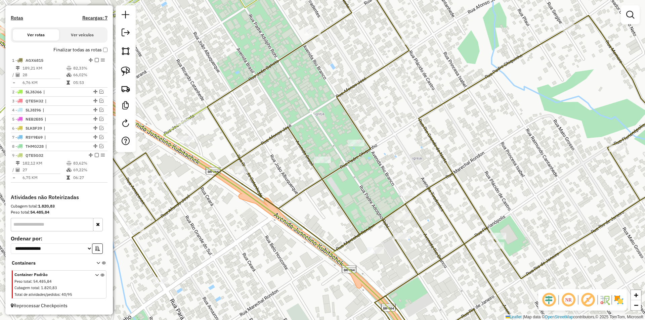
click at [402, 213] on div "Janela de atendimento Grade de atendimento Capacidade Transportadoras Veículos …" at bounding box center [322, 160] width 645 height 320
select select "*********"
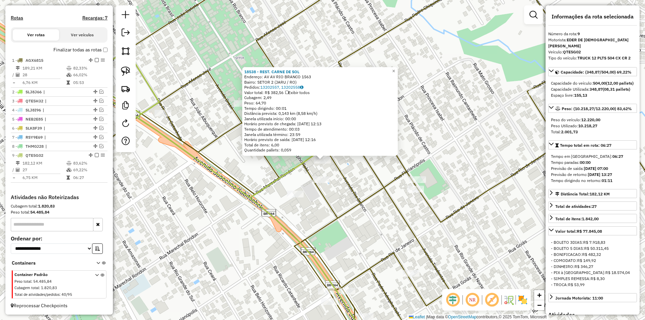
click at [473, 129] on div "18538 - REST. CARNE DE SOL Endereço: AV AV RIO BRANCO 1563 Bairro: SETOR 2 (JAR…" at bounding box center [322, 160] width 645 height 320
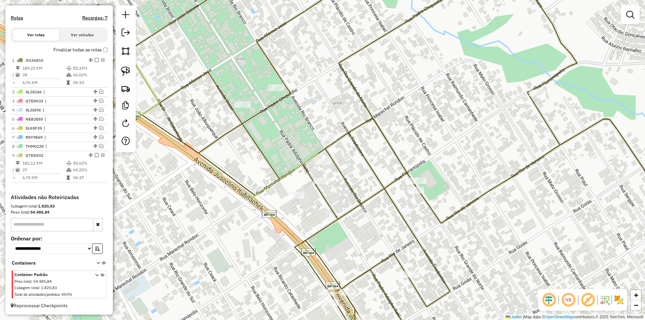
drag, startPoint x: 442, startPoint y: 130, endPoint x: 404, endPoint y: 153, distance: 44.0
click at [442, 163] on div "Janela de atendimento Grade de atendimento Capacidade Transportadoras Veículos …" at bounding box center [322, 160] width 645 height 320
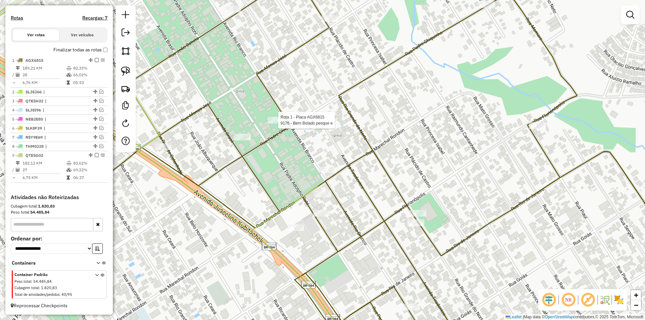
select select "*********"
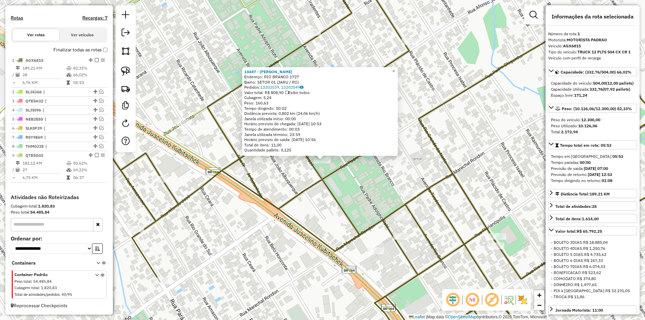
click at [289, 179] on div "14447 - [PERSON_NAME]: RIO BRANCO 1727 Bairro: SETOR 01 (JARU / RO) Pedidos: 13…" at bounding box center [322, 160] width 645 height 320
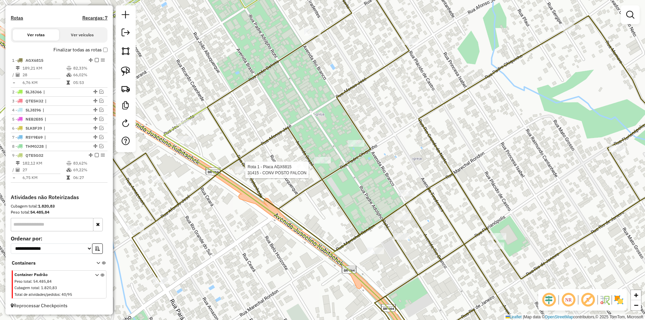
select select "*********"
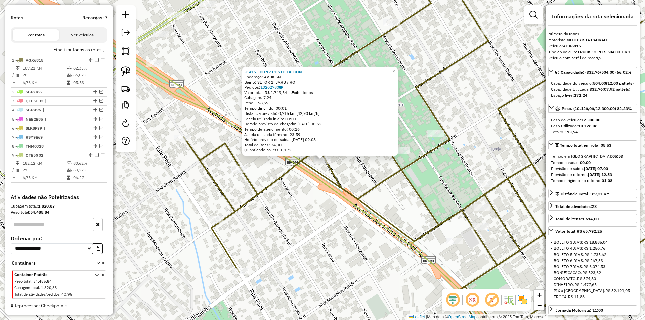
click at [298, 164] on icon at bounding box center [447, 160] width 526 height 384
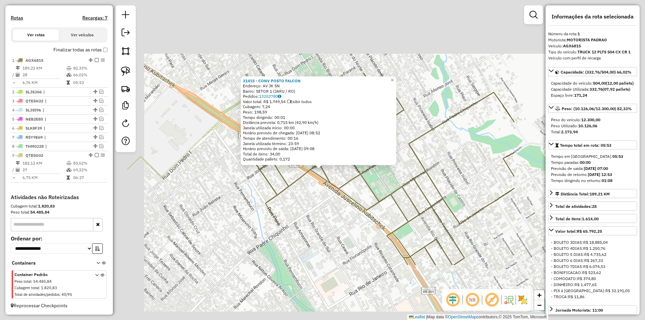
click at [319, 191] on div "31415 - CONV POSTO FALCON Endereço: AV JK SN Bairro: SETOR 1 (JARU / RO) Pedido…" at bounding box center [322, 160] width 645 height 320
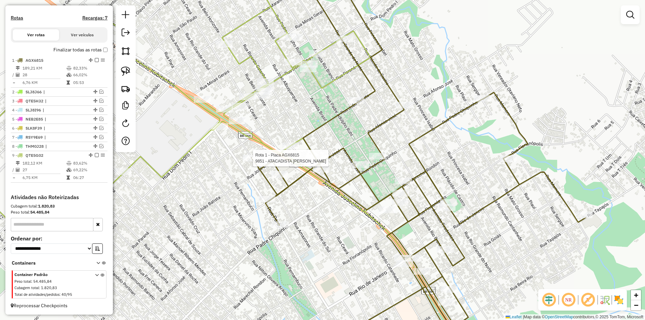
select select "*********"
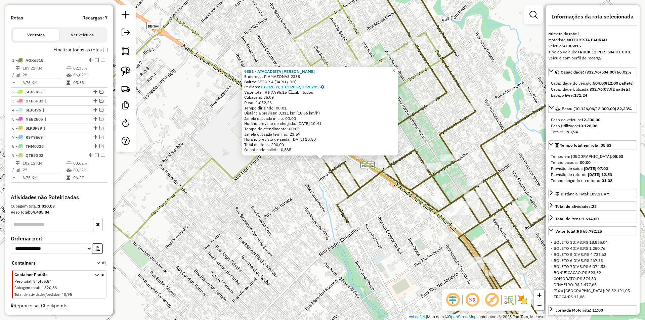
click at [289, 168] on div "9851 - ATACADISTA [PERSON_NAME]: R AMAZONAS 2338 Bairro: SETOR 4 (JARU / RO) Pe…" at bounding box center [322, 160] width 645 height 320
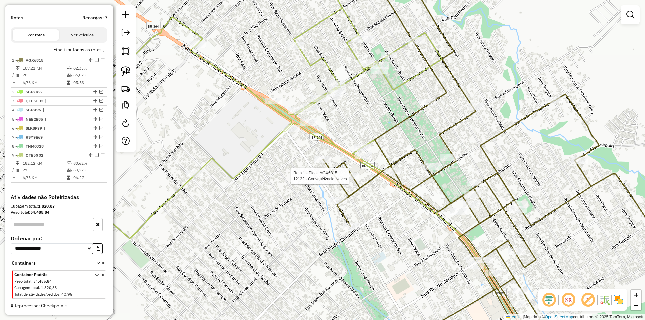
select select "*********"
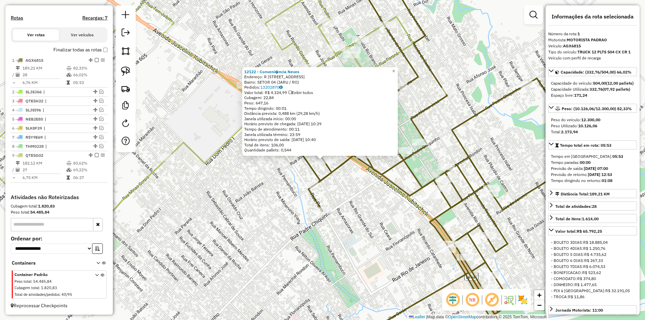
click at [276, 188] on div "Rota 1 - Placa AGX6815 24703 - RAMU'S ESPETARIA 12122 - Conveni�ncia Neves Ende…" at bounding box center [322, 160] width 645 height 320
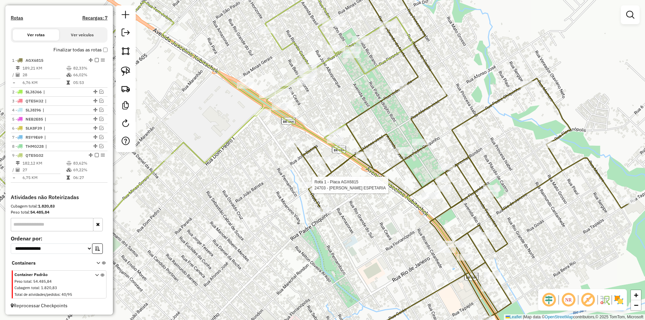
select select "*********"
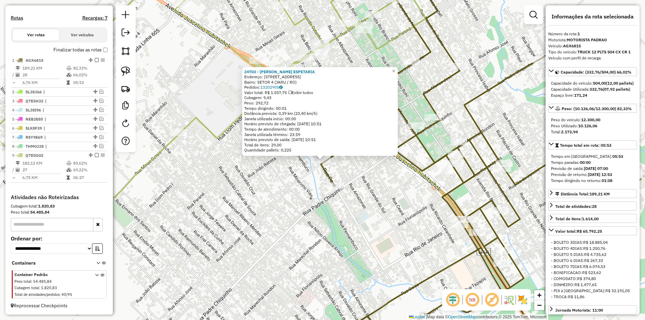
drag, startPoint x: 300, startPoint y: 183, endPoint x: 312, endPoint y: 183, distance: 11.8
click at [301, 185] on div "24703 - RAMU'S ESPETARIA Endereço: [STREET_ADDRESS] (JARU / RO) Pedidos: 132029…" at bounding box center [322, 160] width 645 height 320
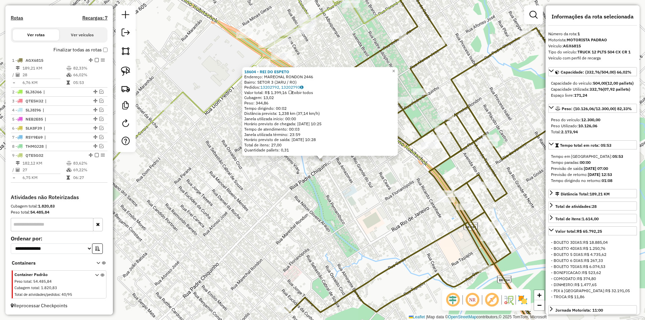
click at [331, 188] on div "18604 - REI DO ESPETO Endereço: MARECHAL RONDON 2446 Bairro: SETOR 3 (JARU / RO…" at bounding box center [322, 160] width 645 height 320
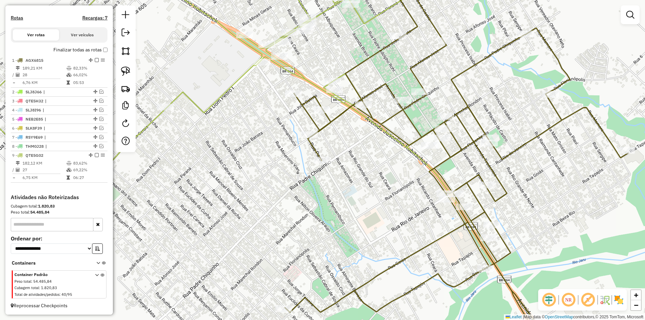
drag, startPoint x: 339, startPoint y: 183, endPoint x: 319, endPoint y: 206, distance: 30.4
click at [320, 206] on div "18604 - REI DO ESPETO Endereço: MARECHAL RONDON 2446 Bairro: SETOR 3 (JARU / RO…" at bounding box center [322, 160] width 645 height 320
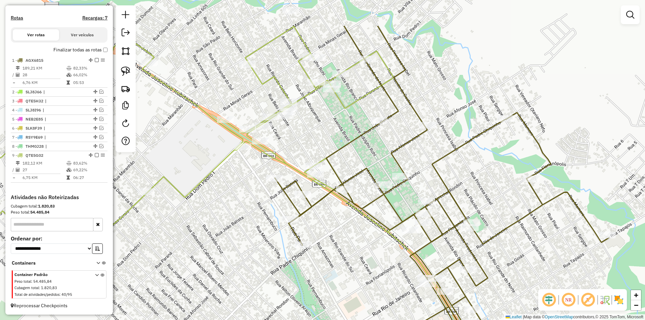
drag, startPoint x: 414, startPoint y: 151, endPoint x: 424, endPoint y: 167, distance: 19.0
click at [420, 173] on div "Janela de atendimento Grade de atendimento Capacidade Transportadoras Veículos …" at bounding box center [322, 160] width 645 height 320
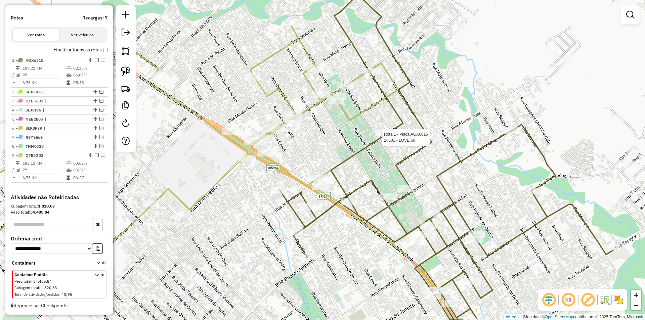
select select "*********"
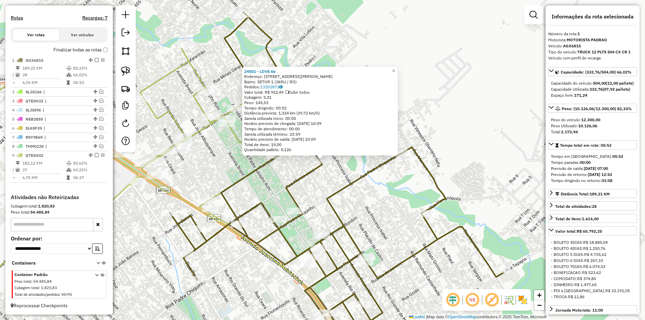
click at [377, 178] on div "24501 - LOVE 66 Endereço: [STREET_ADDRESS] (JARU / RO) Pedidos: 13202872 Valor …" at bounding box center [322, 160] width 645 height 320
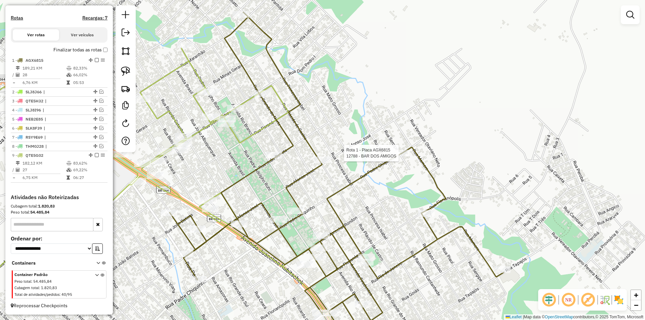
select select "*********"
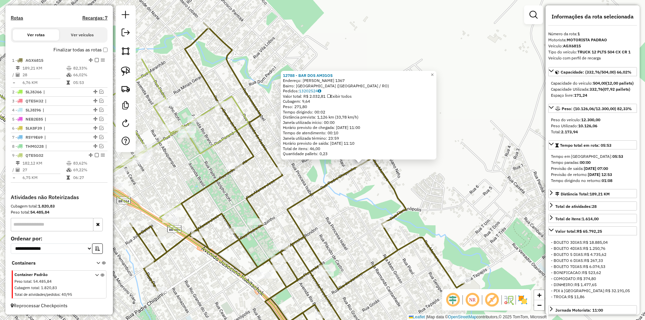
drag, startPoint x: 347, startPoint y: 202, endPoint x: 409, endPoint y: 200, distance: 62.2
click at [409, 201] on div "12788 - BAR DOS AMIGOS Endereço: [PERSON_NAME] 1367 Bairro: [GEOGRAPHIC_DATA] (…" at bounding box center [322, 160] width 645 height 320
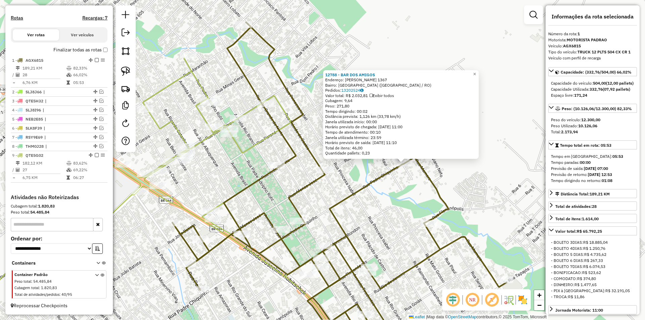
drag, startPoint x: 409, startPoint y: 200, endPoint x: 395, endPoint y: 192, distance: 16.5
click at [409, 200] on div "12788 - BAR DOS AMIGOS Endereço: [PERSON_NAME] 1367 Bairro: [GEOGRAPHIC_DATA] (…" at bounding box center [322, 160] width 645 height 320
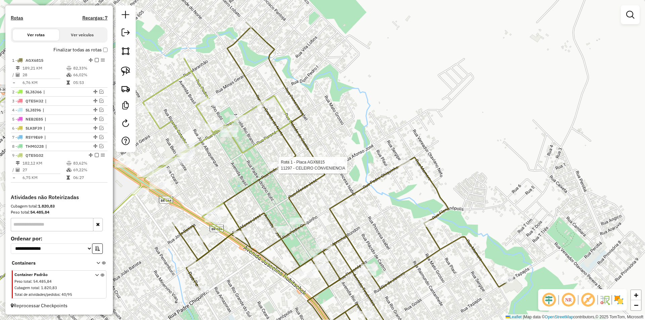
select select "*********"
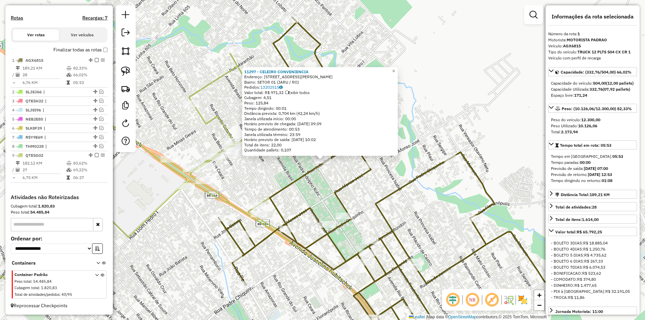
drag, startPoint x: 347, startPoint y: 185, endPoint x: 353, endPoint y: 182, distance: 6.8
click at [353, 182] on icon at bounding box center [385, 184] width 334 height 335
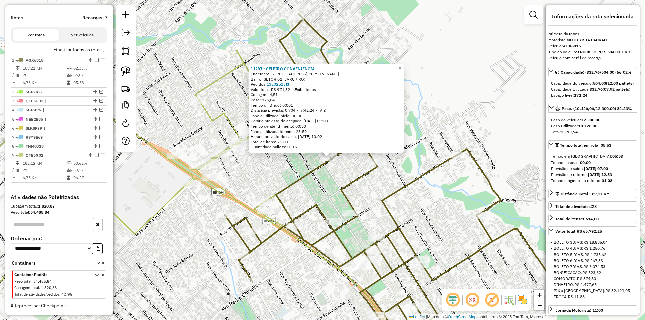
click at [353, 182] on icon at bounding box center [392, 183] width 334 height 338
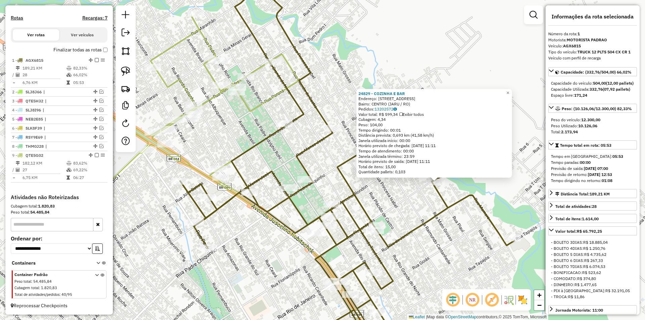
drag, startPoint x: 298, startPoint y: 179, endPoint x: 414, endPoint y: 200, distance: 117.7
click at [415, 201] on div "24829 - COZINHA E BAR Endereço: [STREET_ADDRESS] Pedidos: 13202572 Valor total:…" at bounding box center [322, 160] width 645 height 320
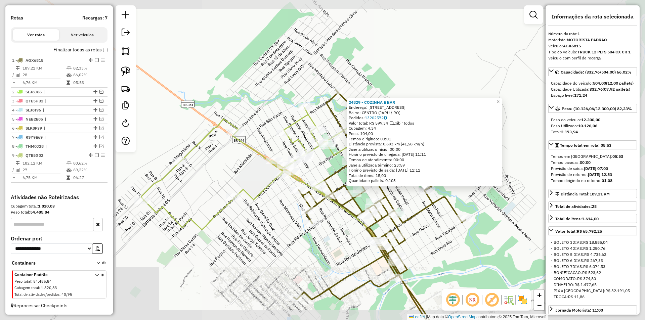
click at [413, 199] on div "24829 - COZINHA E BAR Endereço: [STREET_ADDRESS] Pedidos: 13202572 Valor total:…" at bounding box center [322, 160] width 645 height 320
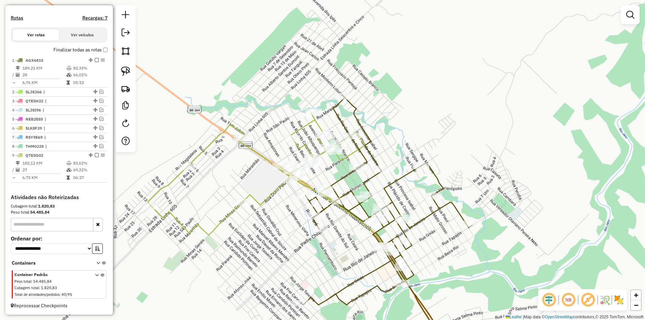
drag, startPoint x: 418, startPoint y: 205, endPoint x: 445, endPoint y: 212, distance: 28.6
click at [445, 214] on div "Janela de atendimento Grade de atendimento Capacidade Transportadoras Veículos …" at bounding box center [322, 160] width 645 height 320
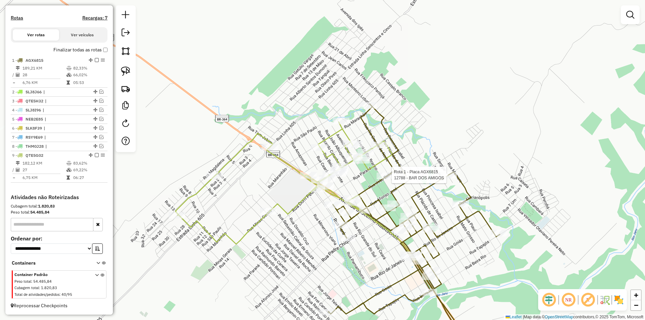
select select "*********"
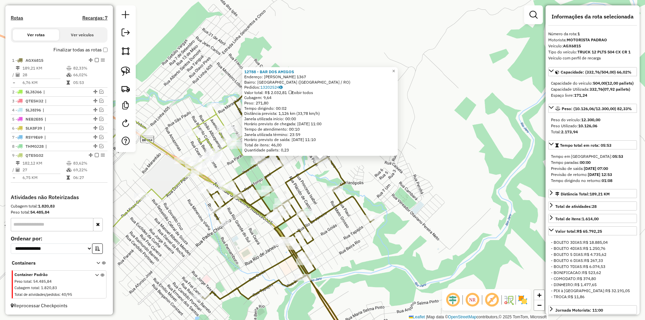
click at [462, 166] on div "12788 - BAR DOS AMIGOS Endereço: [PERSON_NAME] 1367 Bairro: [GEOGRAPHIC_DATA] (…" at bounding box center [322, 160] width 645 height 320
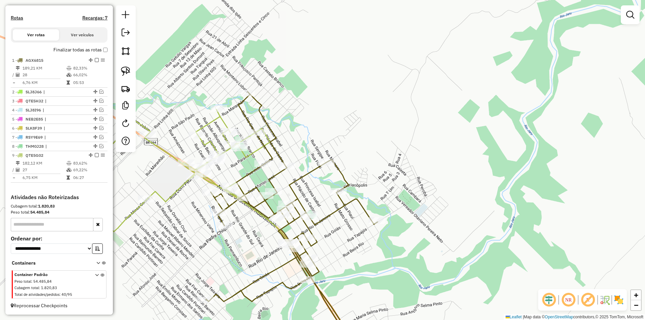
drag, startPoint x: 383, startPoint y: 189, endPoint x: 311, endPoint y: 160, distance: 77.5
click at [385, 190] on div "Janela de atendimento Grade de atendimento Capacidade Transportadoras Veículos …" at bounding box center [322, 160] width 645 height 320
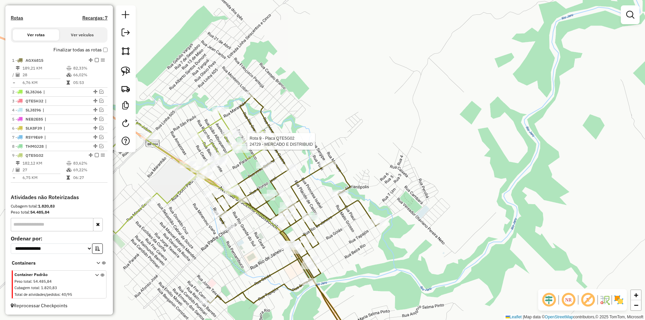
select select "*********"
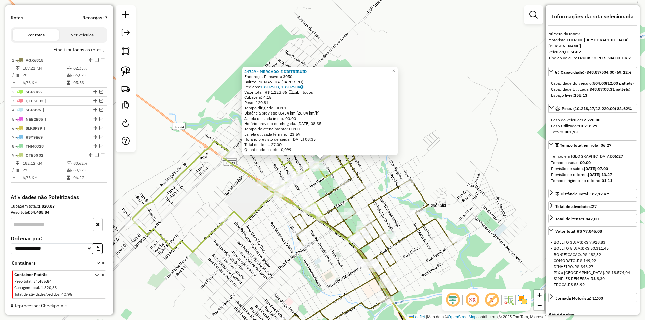
click at [476, 147] on div "24729 - MERCADO E DISTRIBUID Endereço: Primavera 3050 Bairro: PRIMAVERA (JARU /…" at bounding box center [322, 160] width 645 height 320
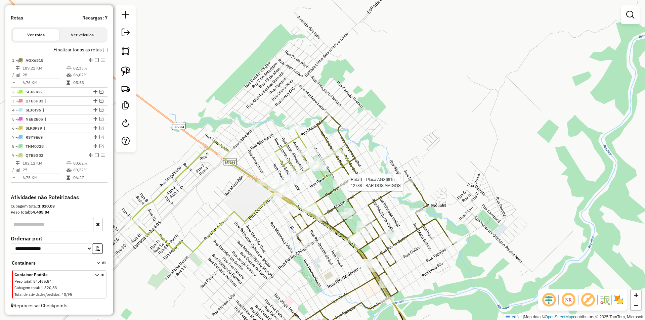
select select "*********"
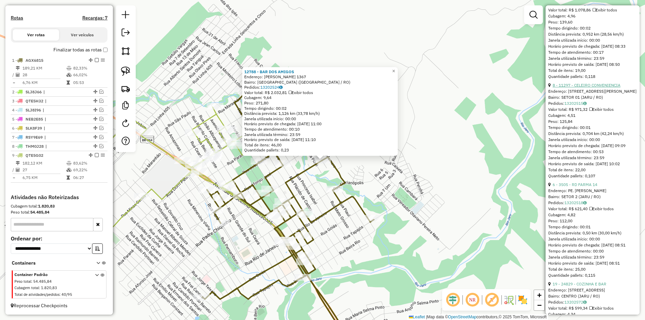
scroll to position [2116, 0]
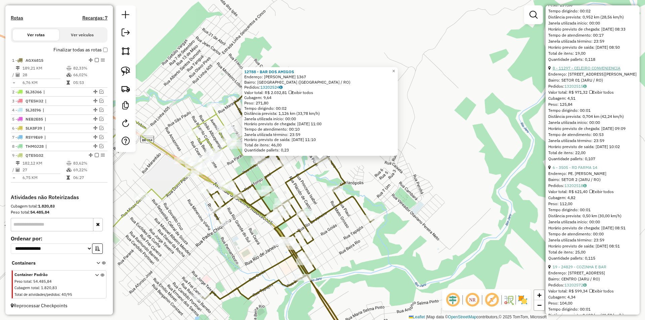
click at [585, 71] on link "8 - 11297 - CELEIRO CONVENIENCIA" at bounding box center [587, 68] width 68 height 5
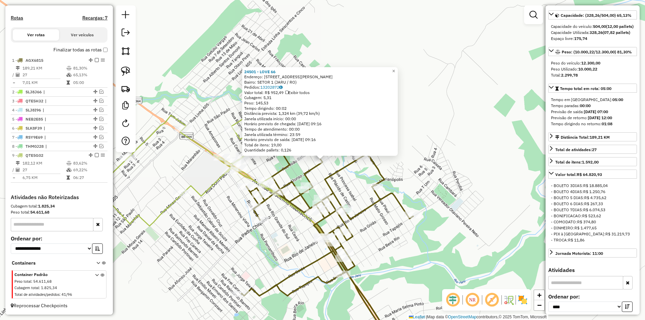
scroll to position [0, 0]
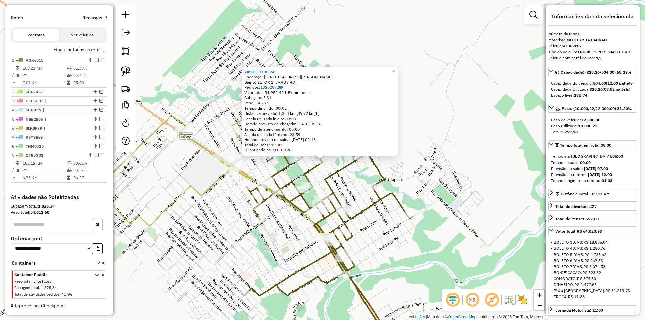
click at [472, 131] on div "24501 - LOVE 66 Endereço: [STREET_ADDRESS] (JARU / RO) Pedidos: 13202872 Valor …" at bounding box center [322, 160] width 645 height 320
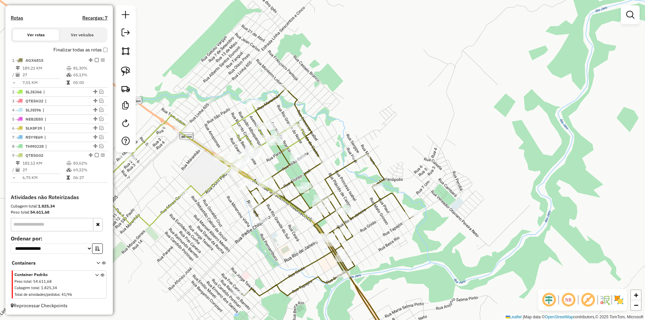
drag, startPoint x: 403, startPoint y: 172, endPoint x: 382, endPoint y: 176, distance: 21.2
click at [430, 172] on div "Janela de atendimento Grade de atendimento Capacidade Transportadoras Veículos …" at bounding box center [322, 160] width 645 height 320
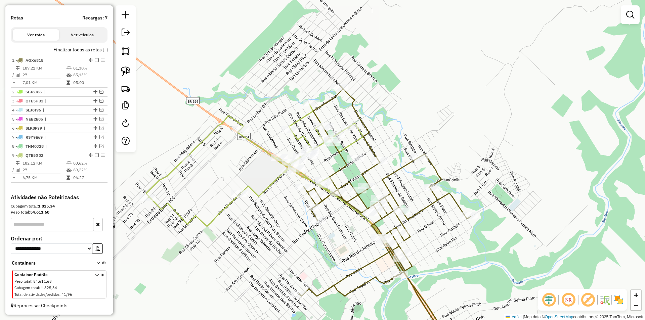
drag, startPoint x: 254, startPoint y: 205, endPoint x: 164, endPoint y: 195, distance: 90.6
click at [252, 206] on div "Janela de atendimento Grade de atendimento Capacidade Transportadoras Veículos …" at bounding box center [322, 160] width 645 height 320
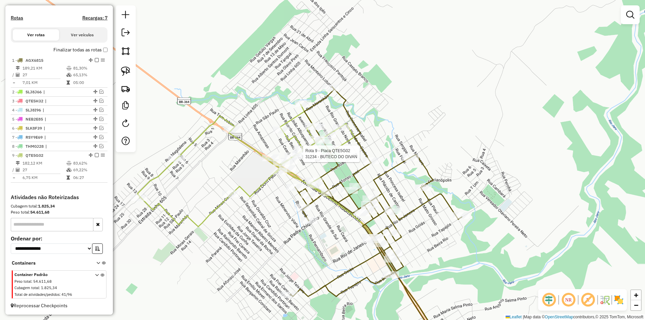
select select "*********"
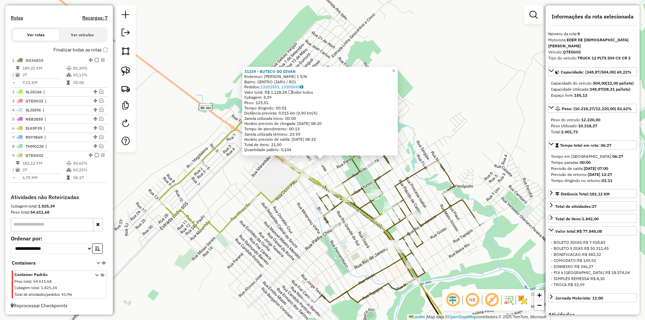
click at [484, 94] on div "31234 - BUTECO DO DIVAN Endereço: [PERSON_NAME] 1 S/N Bairro: CENTRO (JARU / RO…" at bounding box center [322, 160] width 645 height 320
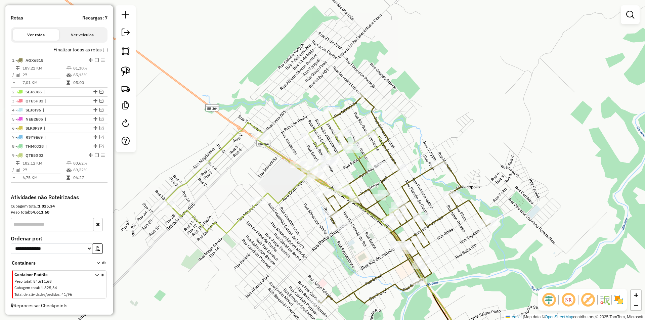
click at [462, 106] on div "Janela de atendimento Grade de atendimento Capacidade Transportadoras Veículos …" at bounding box center [322, 160] width 645 height 320
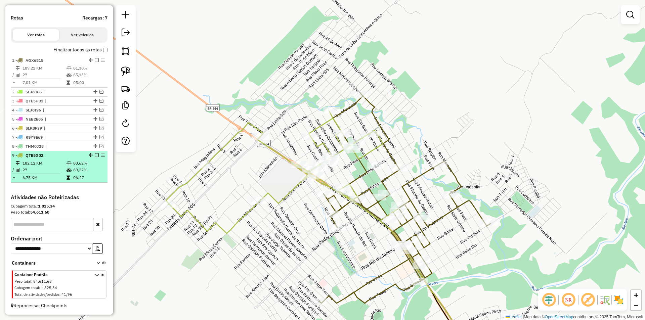
click at [95, 155] on em at bounding box center [97, 155] width 4 height 4
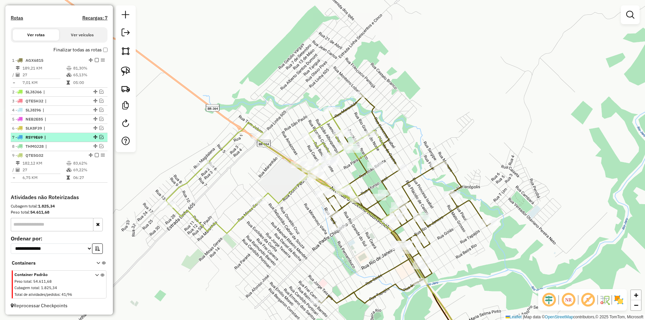
scroll to position [179, 0]
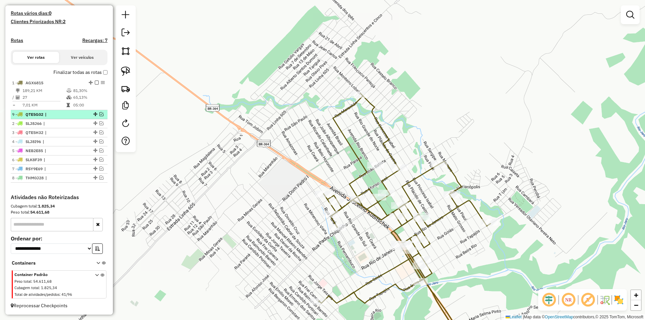
drag, startPoint x: 92, startPoint y: 177, endPoint x: 79, endPoint y: 113, distance: 65.4
select select "*********"
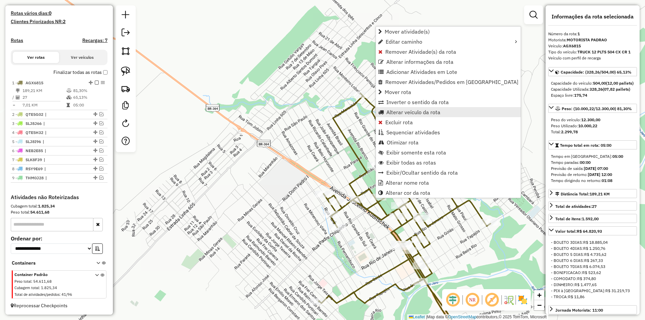
click at [390, 110] on span "Alterar veículo da rota" at bounding box center [413, 112] width 54 height 5
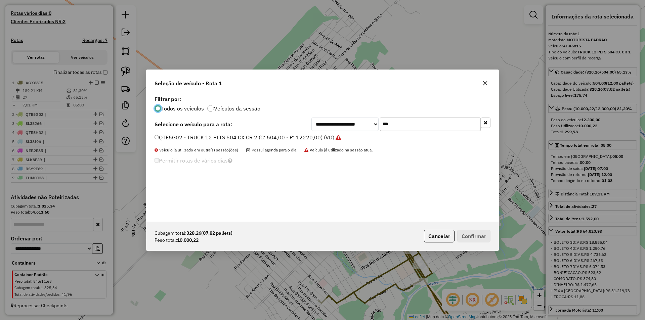
scroll to position [4, 2]
drag, startPoint x: 388, startPoint y: 124, endPoint x: 331, endPoint y: 140, distance: 59.8
click at [332, 140] on div "**********" at bounding box center [322, 158] width 352 height 128
type input "***"
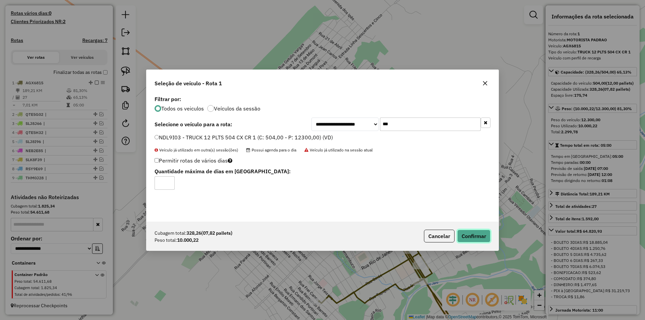
click at [478, 237] on button "Confirmar" at bounding box center [473, 236] width 33 height 13
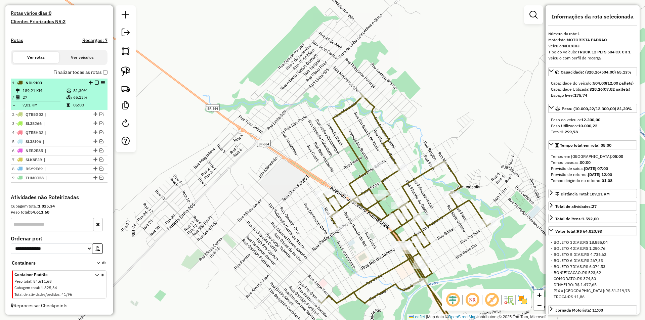
click at [95, 81] on em at bounding box center [97, 83] width 4 height 4
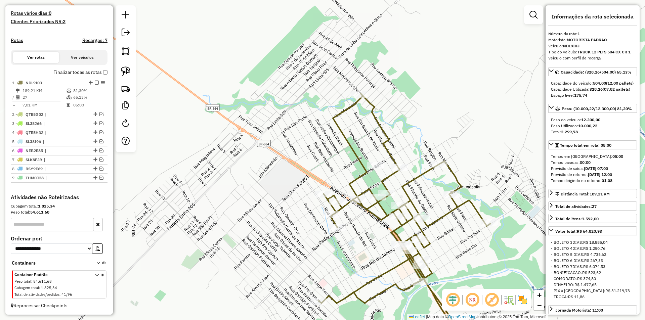
scroll to position [156, 0]
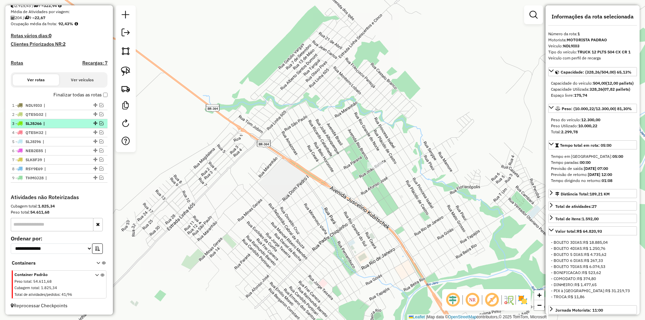
click at [99, 122] on em at bounding box center [101, 123] width 4 height 4
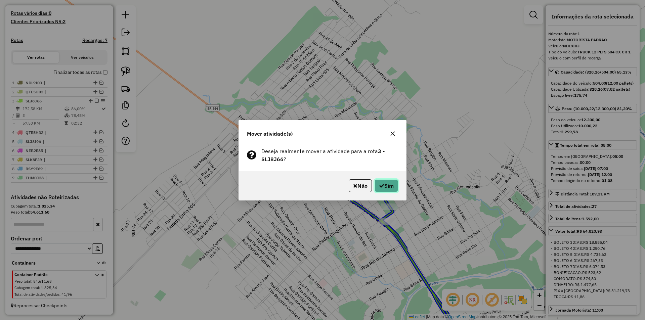
click at [389, 189] on button "Sim" at bounding box center [387, 185] width 24 height 13
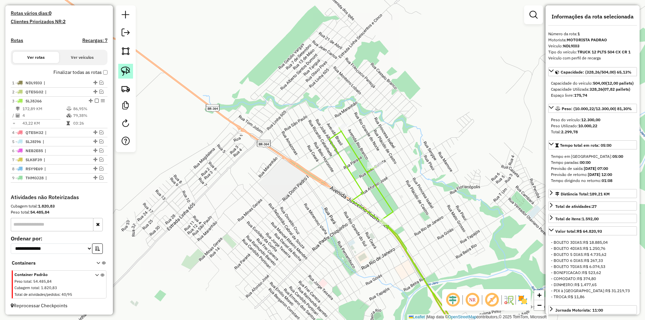
scroll to position [156, 0]
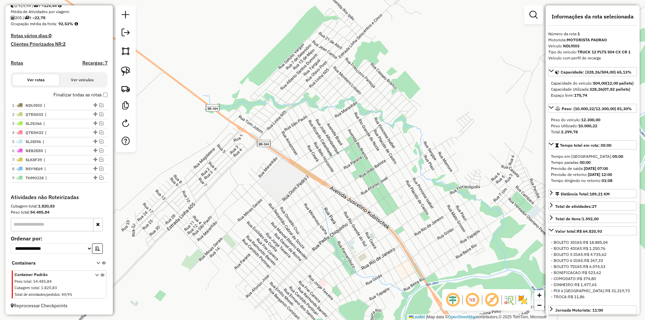
click at [301, 145] on div "Janela de atendimento Grade de atendimento Capacidade Transportadoras Veículos …" at bounding box center [322, 160] width 645 height 320
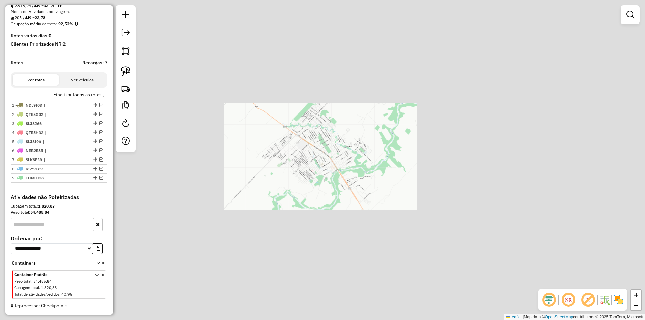
click at [331, 122] on div "Janela de atendimento Grade de atendimento Capacidade Transportadoras Veículos …" at bounding box center [322, 160] width 645 height 320
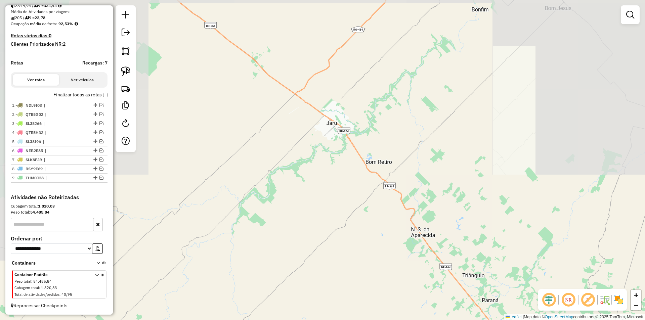
drag, startPoint x: 378, startPoint y: 125, endPoint x: 290, endPoint y: 76, distance: 101.2
click at [288, 85] on div "Janela de atendimento Grade de atendimento Capacidade Transportadoras Veículos …" at bounding box center [322, 160] width 645 height 320
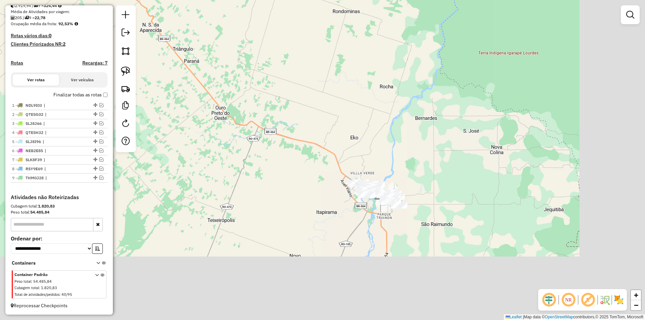
drag, startPoint x: 427, startPoint y: 153, endPoint x: 289, endPoint y: 58, distance: 167.0
click at [283, 52] on div "Janela de atendimento Grade de atendimento Capacidade Transportadoras Veículos …" at bounding box center [322, 160] width 645 height 320
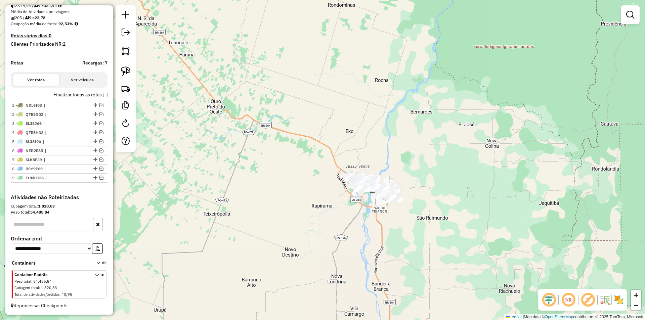
click at [301, 115] on div "Janela de atendimento Grade de atendimento Capacidade Transportadoras Veículos …" at bounding box center [322, 160] width 645 height 320
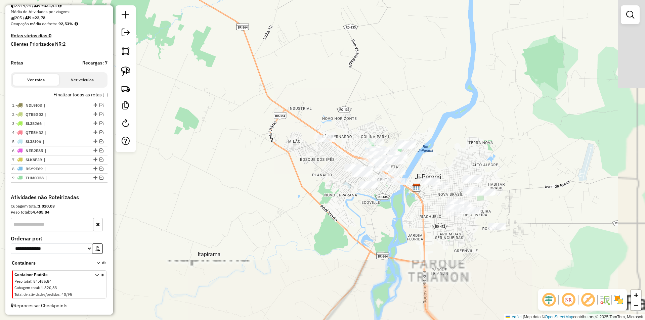
drag, startPoint x: 361, startPoint y: 257, endPoint x: 268, endPoint y: 172, distance: 126.5
click at [268, 172] on div "Janela de atendimento Grade de atendimento Capacidade Transportadoras Veículos …" at bounding box center [322, 160] width 645 height 320
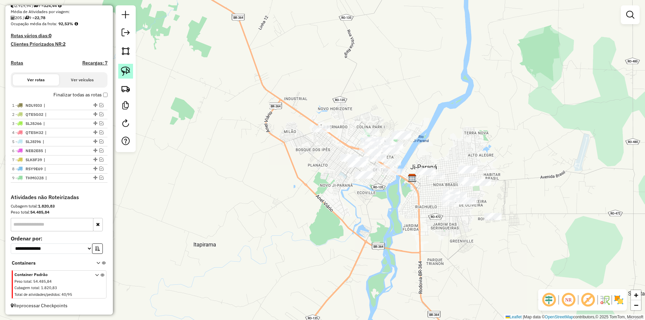
click at [129, 73] on img at bounding box center [125, 71] width 9 height 9
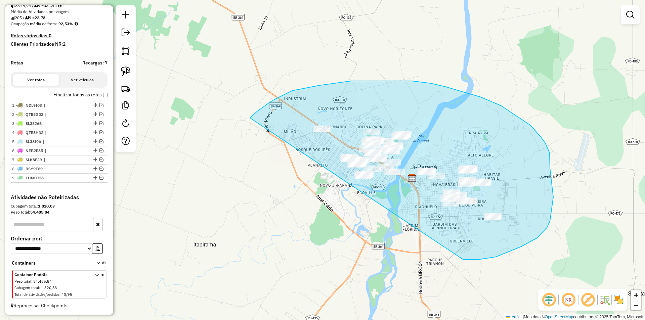
drag, startPoint x: 270, startPoint y: 102, endPoint x: 412, endPoint y: 241, distance: 198.4
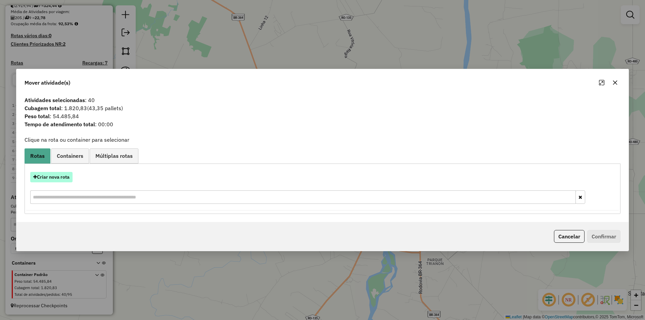
click at [57, 177] on button "Criar nova rota" at bounding box center [51, 177] width 42 height 10
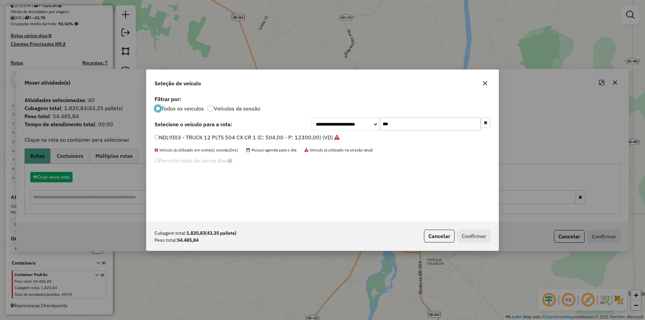
scroll to position [4, 2]
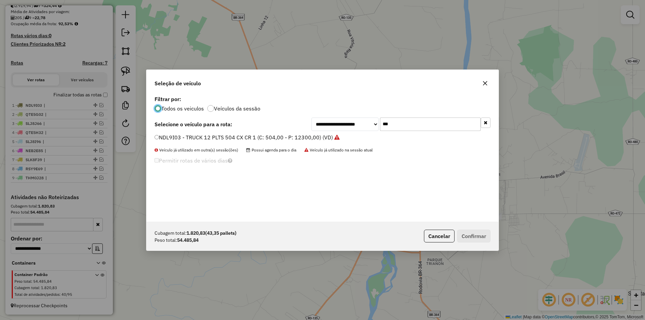
drag, startPoint x: 395, startPoint y: 126, endPoint x: 329, endPoint y: 142, distance: 68.8
click at [340, 139] on div "**********" at bounding box center [322, 158] width 352 height 128
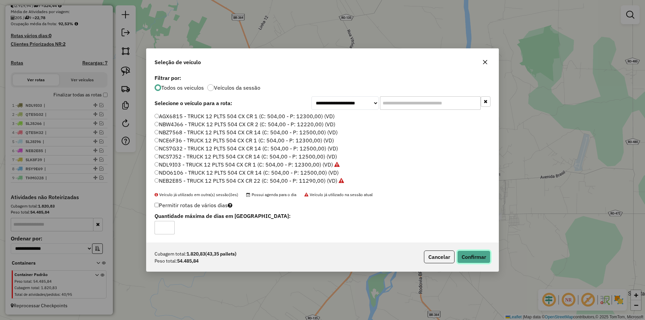
click at [468, 255] on button "Confirmar" at bounding box center [473, 257] width 33 height 13
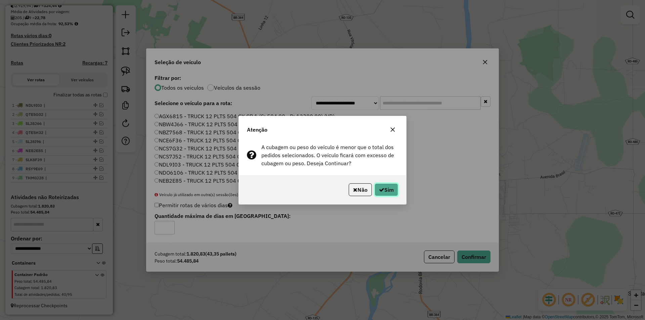
click at [390, 190] on button "Sim" at bounding box center [387, 189] width 24 height 13
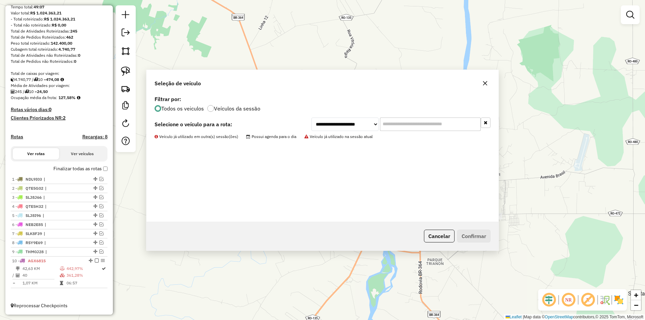
scroll to position [82, 0]
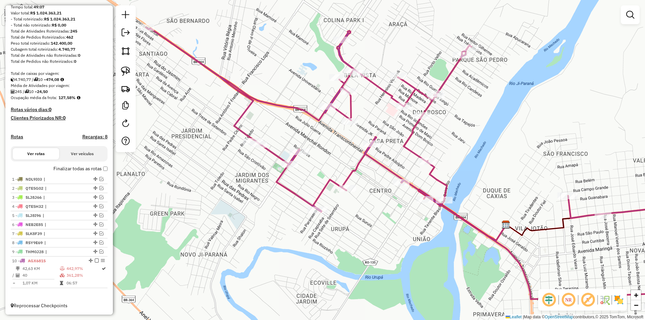
drag, startPoint x: 325, startPoint y: 190, endPoint x: 267, endPoint y: 185, distance: 57.3
click at [268, 186] on icon at bounding box center [427, 177] width 563 height 298
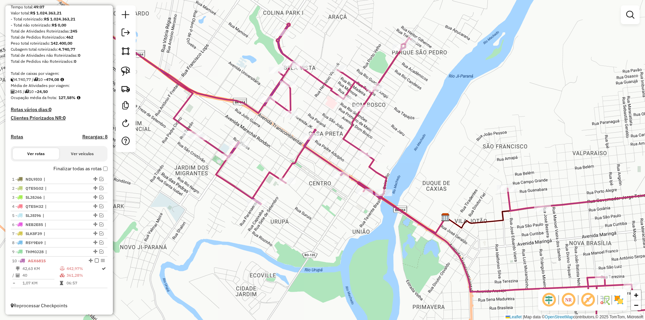
click at [323, 198] on div "Rota 10 - Placa AGX6815 170 - VIP LANCHONETE Janela de atendimento Grade de ate…" at bounding box center [322, 160] width 645 height 320
drag, startPoint x: 126, startPoint y: 74, endPoint x: 208, endPoint y: 107, distance: 89.1
click at [126, 74] on img at bounding box center [125, 71] width 9 height 9
drag, startPoint x: 330, startPoint y: 184, endPoint x: 348, endPoint y: 175, distance: 20.4
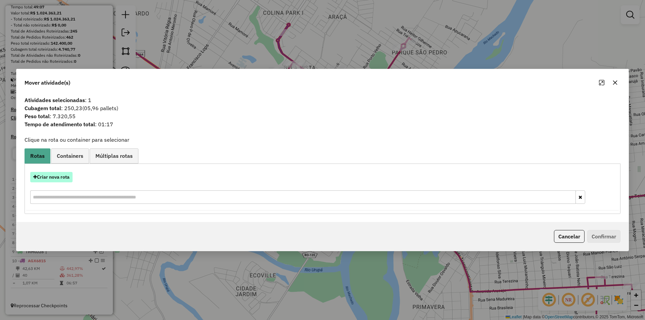
click at [61, 176] on button "Criar nova rota" at bounding box center [51, 177] width 42 height 10
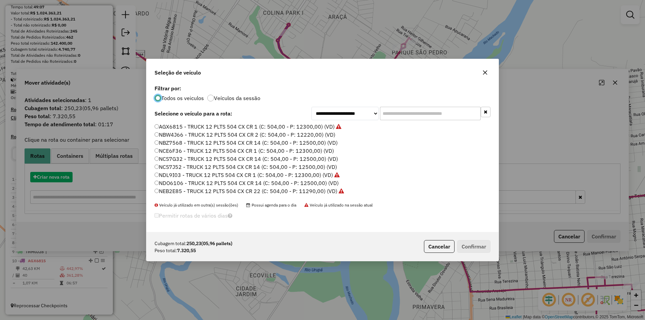
scroll to position [4, 2]
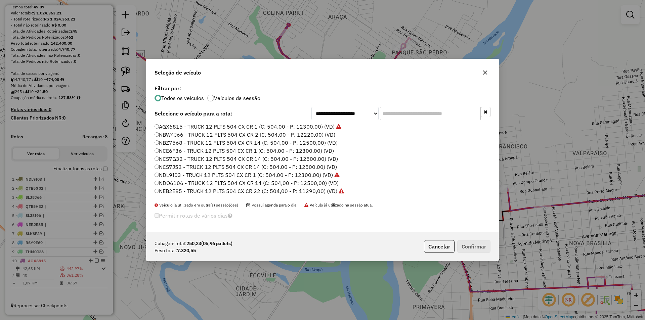
click at [392, 116] on input "text" at bounding box center [430, 113] width 101 height 13
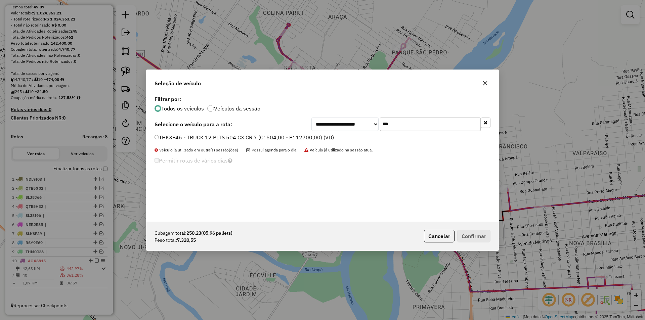
type input "***"
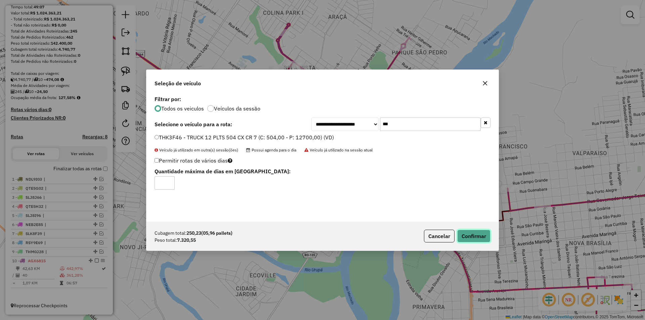
click at [477, 230] on button "Confirmar" at bounding box center [473, 236] width 33 height 13
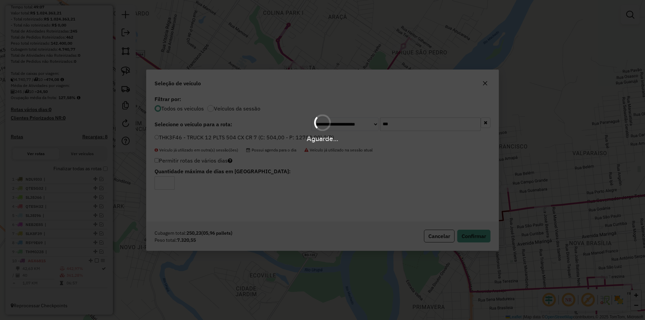
scroll to position [114, 0]
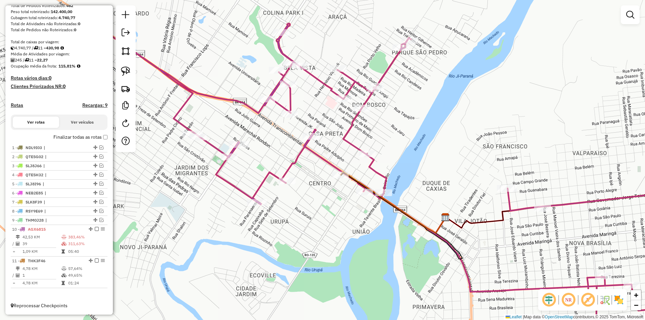
click at [408, 219] on icon at bounding box center [393, 202] width 105 height 61
select select "*********"
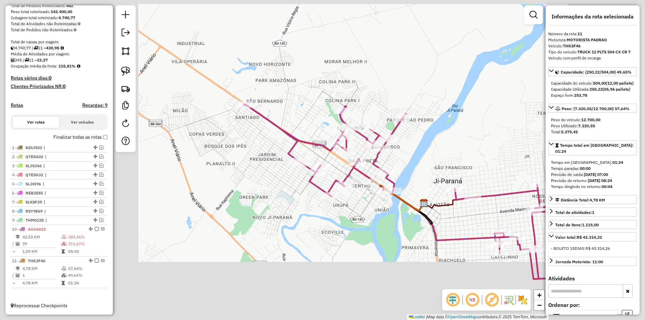
drag, startPoint x: 420, startPoint y: 154, endPoint x: 406, endPoint y: 157, distance: 13.9
click at [420, 155] on div "Janela de atendimento Grade de atendimento Capacidade Transportadoras Veículos …" at bounding box center [322, 160] width 645 height 320
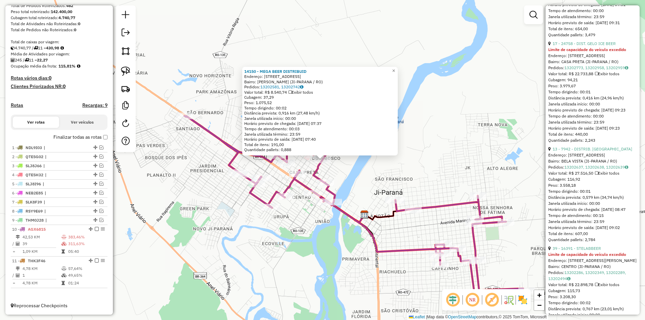
scroll to position [571, 0]
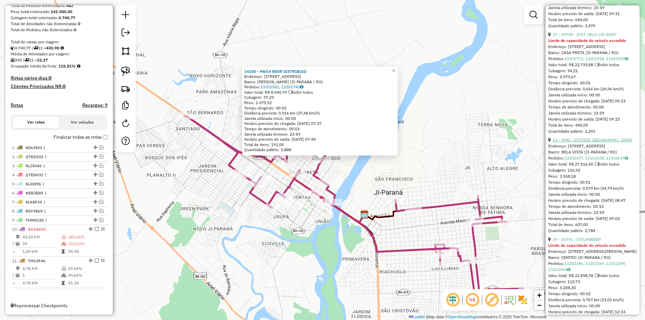
click at [590, 142] on link "13 - 7942 - DISTRIB. NEVASKA" at bounding box center [593, 139] width 80 height 5
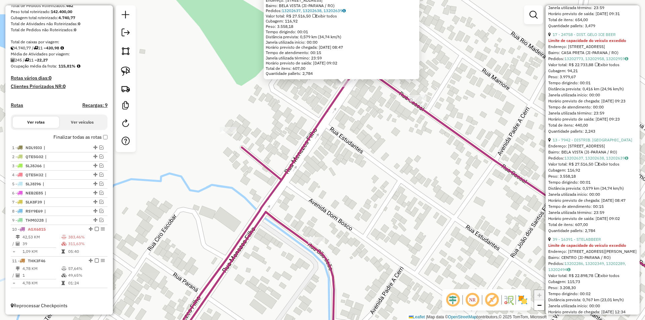
drag, startPoint x: 286, startPoint y: 127, endPoint x: 282, endPoint y: 122, distance: 6.3
click at [284, 127] on div "7942 - DISTRIB. NEVASKA Endereço: R AVENIDA -MENEZES FILHO 3955 Bairro: BELA VI…" at bounding box center [322, 160] width 645 height 320
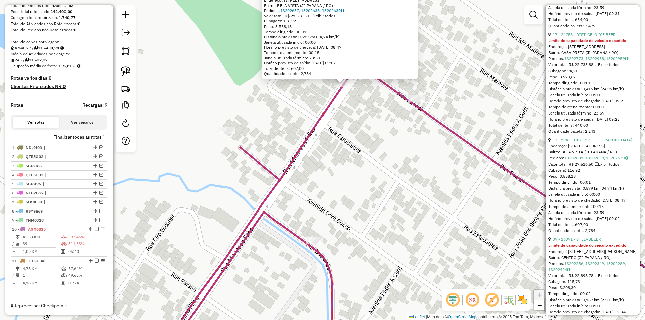
click at [250, 91] on div "7942 - DISTRIB. NEVASKA Endereço: R AVENIDA -MENEZES FILHO 3955 Bairro: BELA VI…" at bounding box center [322, 160] width 645 height 320
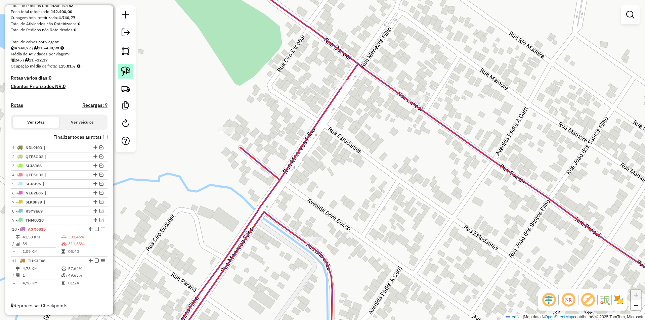
click at [127, 73] on img at bounding box center [125, 71] width 9 height 9
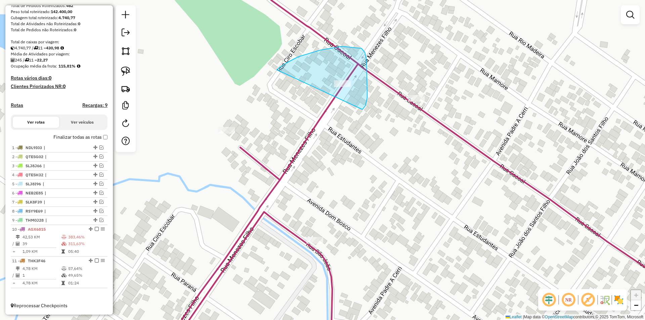
drag, startPoint x: 342, startPoint y: 46, endPoint x: 372, endPoint y: 117, distance: 76.6
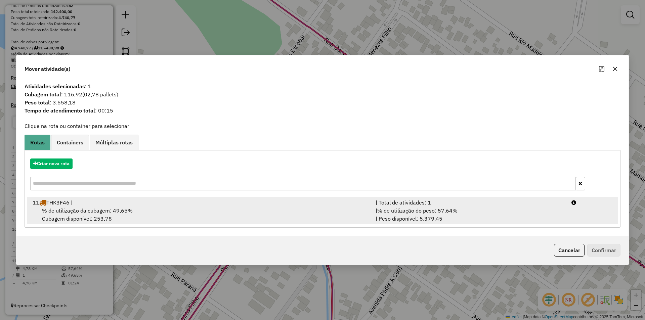
click at [81, 208] on span "% de utilização da cubagem: 49,65%" at bounding box center [87, 210] width 91 height 7
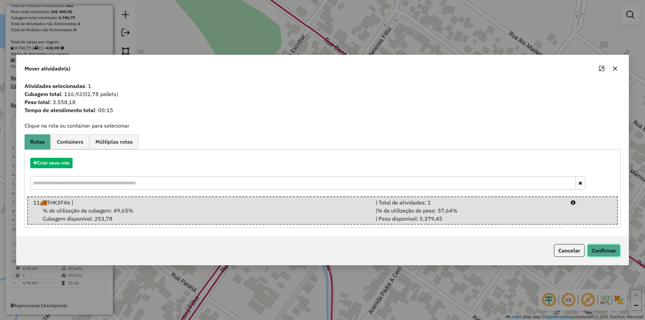
click at [611, 252] on button "Confirmar" at bounding box center [603, 250] width 33 height 13
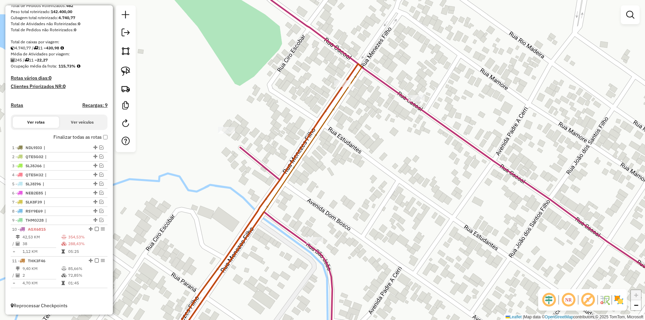
click at [376, 126] on div "Janela de atendimento Grade de atendimento Capacidade Transportadoras Veículos …" at bounding box center [322, 160] width 645 height 320
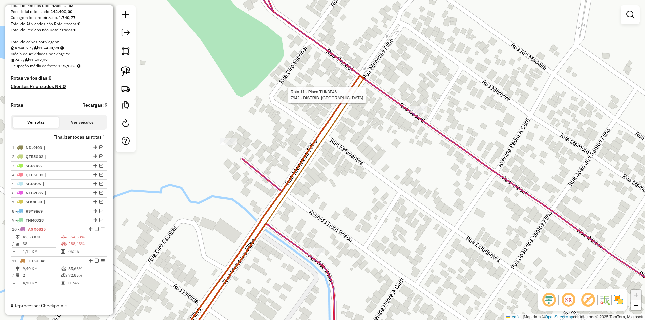
select select "*********"
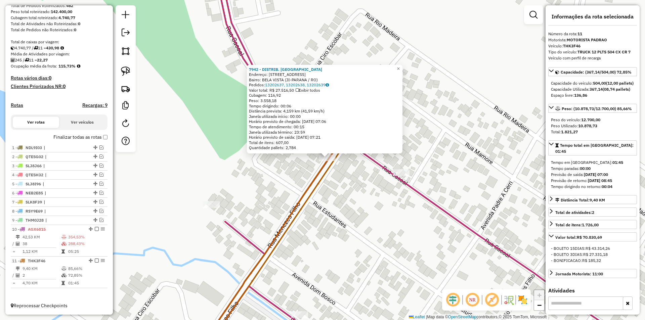
click at [461, 121] on div "7942 - DISTRIB. NEVASKA Endereço: R AVENIDA -MENEZES FILHO 3955 Bairro: BELA VI…" at bounding box center [322, 160] width 645 height 320
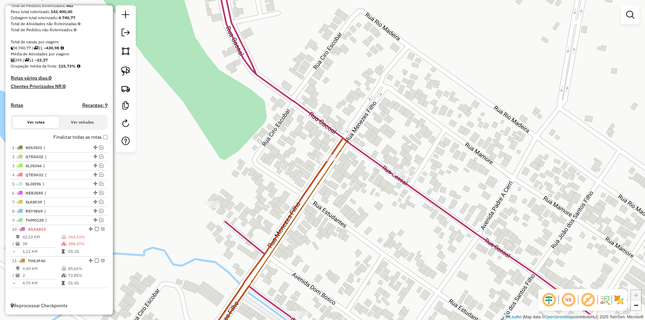
drag, startPoint x: 342, startPoint y: 208, endPoint x: 322, endPoint y: 207, distance: 19.8
click at [343, 208] on div "Janela de atendimento Grade de atendimento Capacidade Transportadoras Veículos …" at bounding box center [322, 160] width 645 height 320
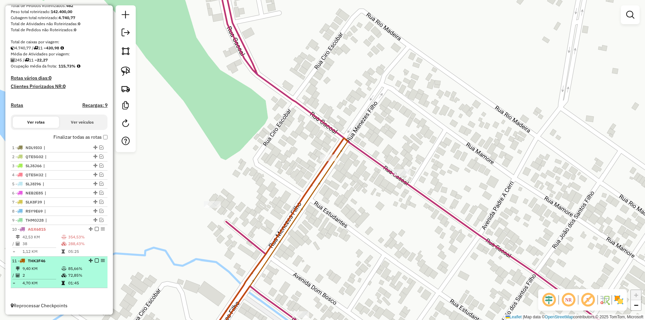
click at [96, 259] on em at bounding box center [97, 261] width 4 height 4
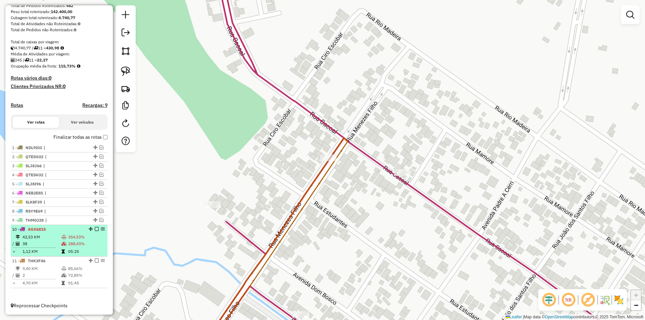
scroll to position [91, 0]
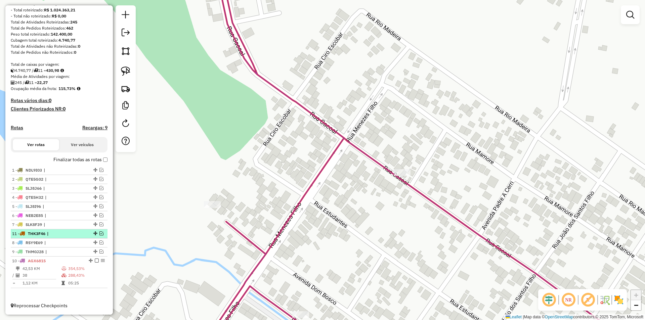
drag, startPoint x: 93, startPoint y: 283, endPoint x: 82, endPoint y: 231, distance: 53.2
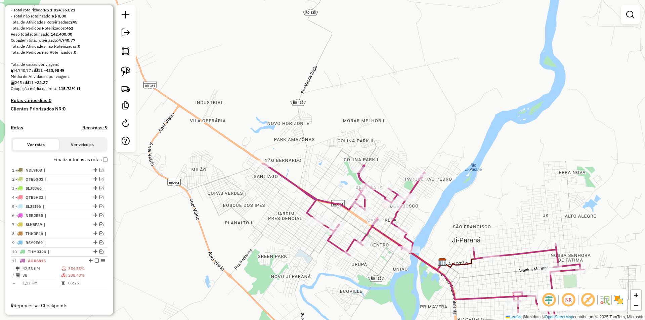
drag, startPoint x: 431, startPoint y: 197, endPoint x: 290, endPoint y: 116, distance: 162.8
click at [290, 121] on div "Rota 11 - Placa AGX6815 24428 - VILLA PRIME CONV. Janela de atendimento Grade d…" at bounding box center [322, 160] width 645 height 320
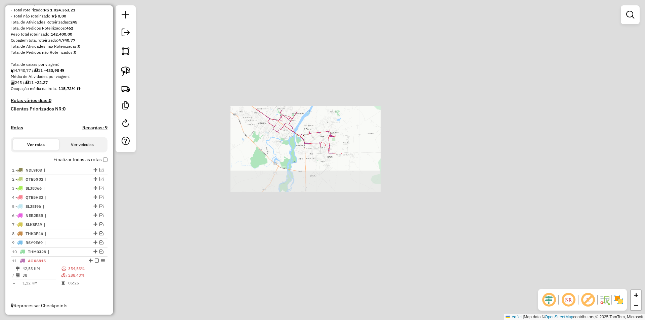
click at [380, 101] on div "Janela de atendimento Grade de atendimento Capacidade Transportadoras Veículos …" at bounding box center [322, 160] width 645 height 320
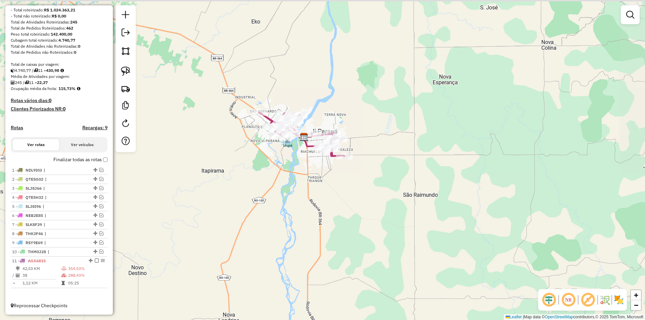
drag, startPoint x: 371, startPoint y: 122, endPoint x: 333, endPoint y: 130, distance: 38.4
click at [372, 125] on div "Janela de atendimento Grade de atendimento Capacidade Transportadoras Veículos …" at bounding box center [322, 160] width 645 height 320
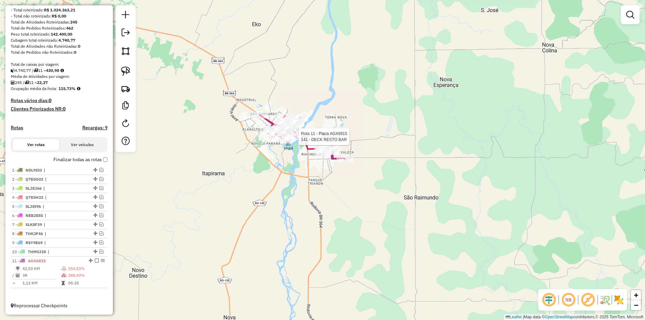
select select "*********"
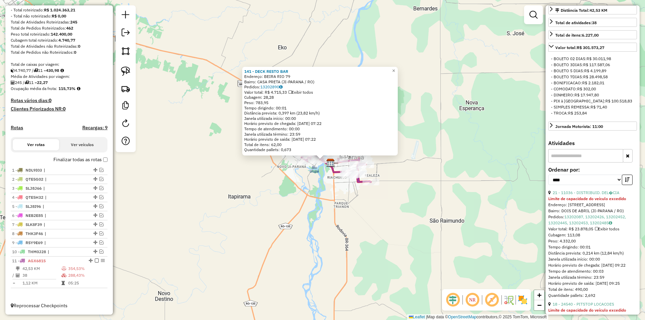
scroll to position [202, 0]
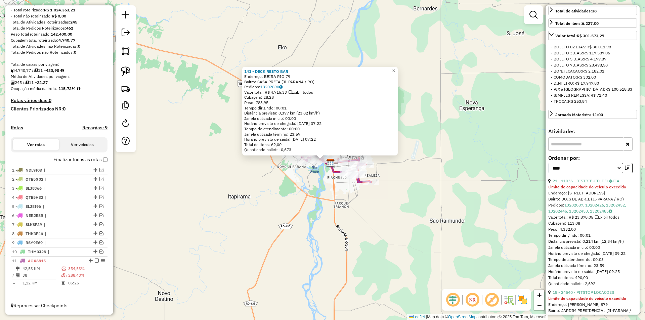
click at [591, 183] on link "21 - 11036 - DISTRIBUID. DEL�CIA" at bounding box center [586, 180] width 67 height 5
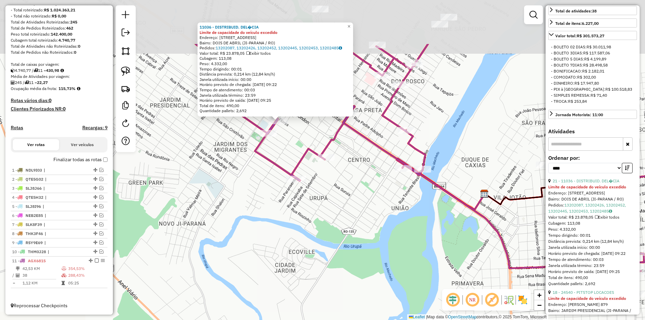
drag, startPoint x: 278, startPoint y: 155, endPoint x: 260, endPoint y: 233, distance: 80.2
click at [261, 233] on div "11036 - DISTRIBUID. DEL�CIA Limite de capacidade do veículo excedido Endereço: …" at bounding box center [322, 160] width 645 height 320
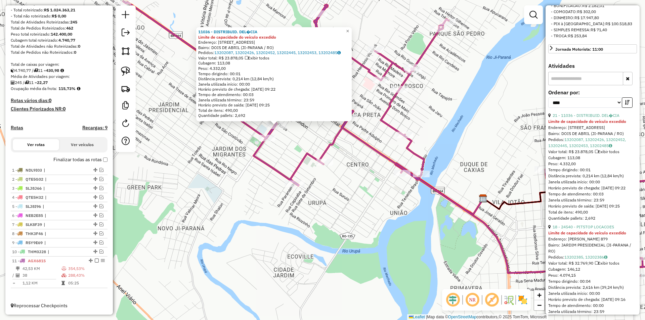
scroll to position [302, 0]
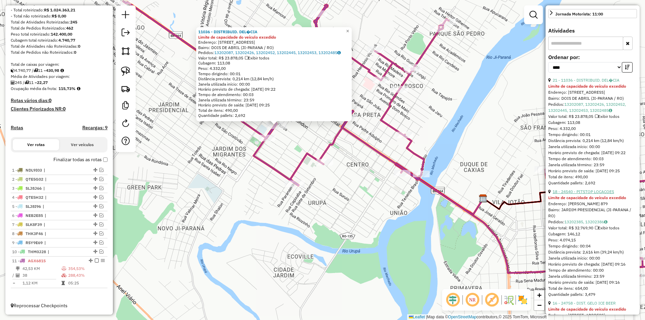
click at [590, 194] on link "18 - 24540 - PITSTOP LOCACOES" at bounding box center [583, 191] width 61 height 5
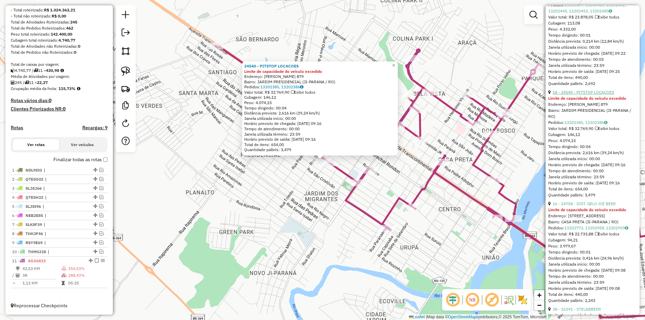
scroll to position [403, 0]
click at [595, 205] on link "16 - 24758 - DIST. GELO ICE BEER" at bounding box center [584, 202] width 63 height 5
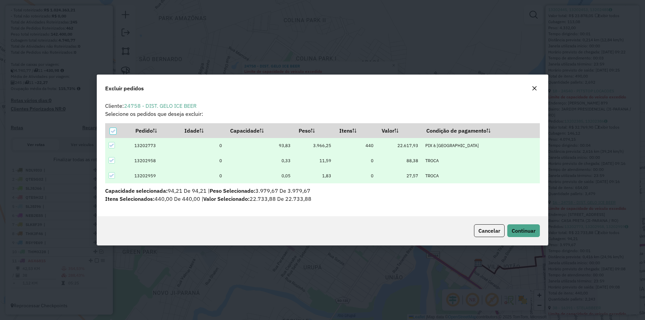
scroll to position [4, 2]
click at [529, 229] on span "Continuar" at bounding box center [524, 230] width 24 height 7
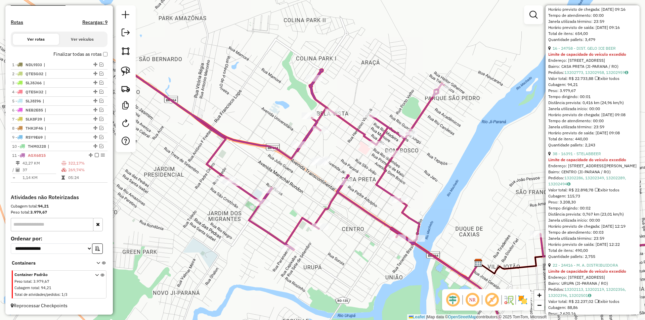
scroll to position [571, 0]
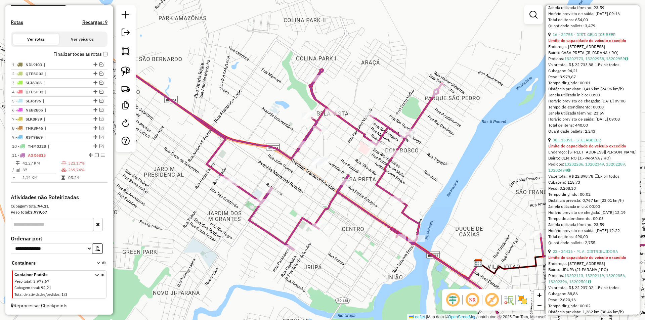
click at [591, 142] on link "38 - 16391 - STELABBEER" at bounding box center [577, 139] width 48 height 5
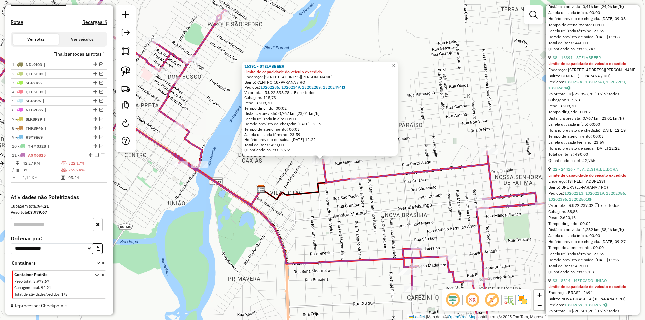
scroll to position [672, 0]
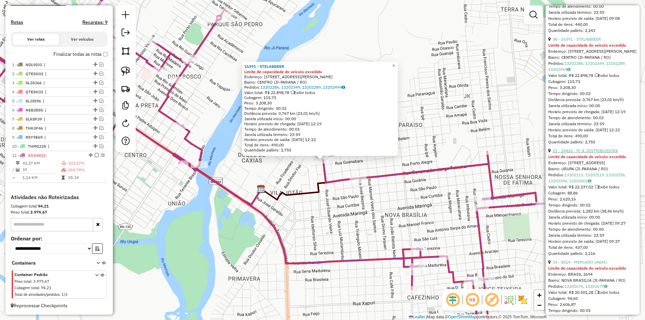
click at [578, 153] on link "22 - 24416 - M. A. DISTRIBUIDORA" at bounding box center [586, 150] width 66 height 5
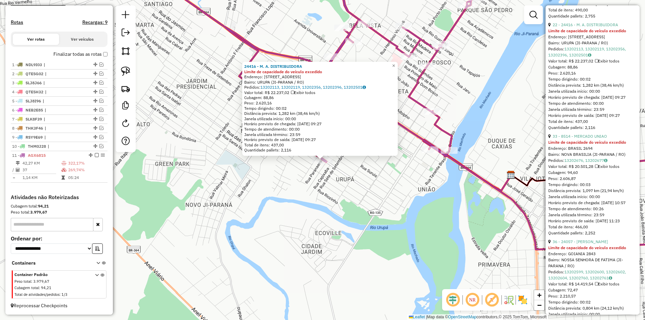
scroll to position [806, 0]
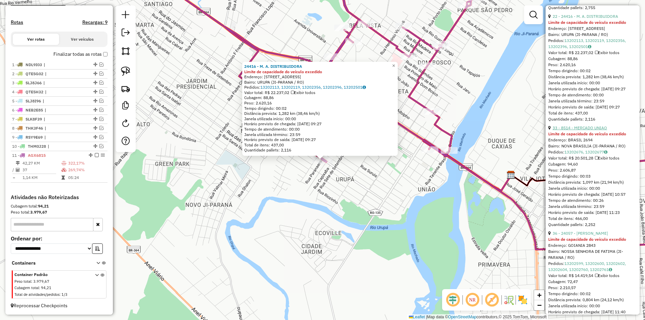
click at [584, 130] on link "33 - 8514 - MERCADO UNIAO" at bounding box center [580, 127] width 54 height 5
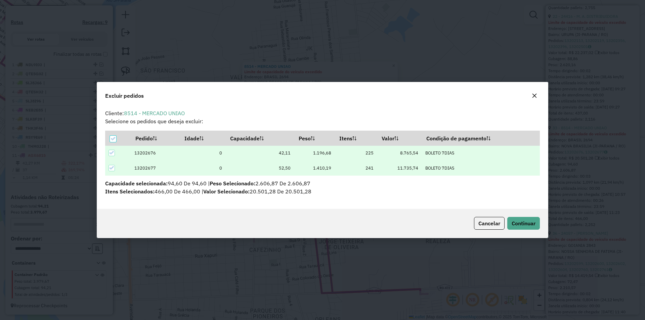
scroll to position [0, 0]
click at [520, 226] on span "Continuar" at bounding box center [524, 223] width 24 height 7
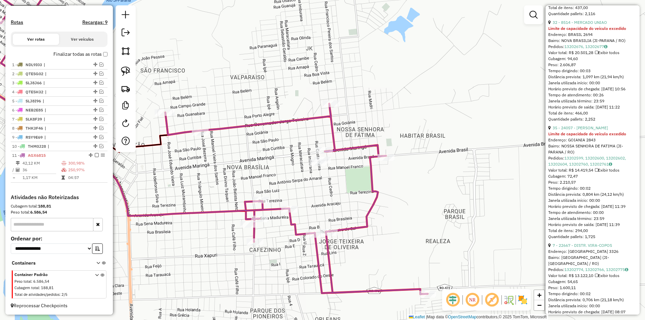
scroll to position [218, 0]
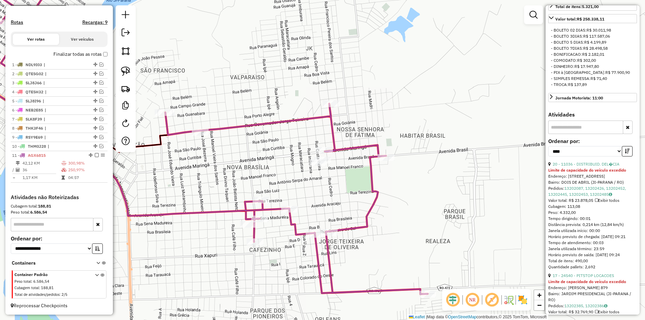
drag, startPoint x: 391, startPoint y: 135, endPoint x: 389, endPoint y: 131, distance: 4.8
click at [391, 135] on div "Janela de atendimento Grade de atendimento Capacidade Transportadoras Veículos …" at bounding box center [322, 160] width 645 height 320
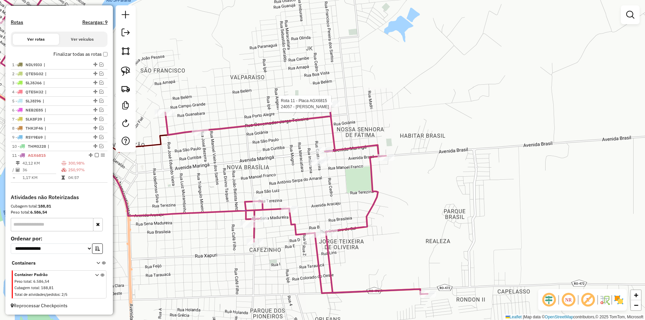
select select "*********"
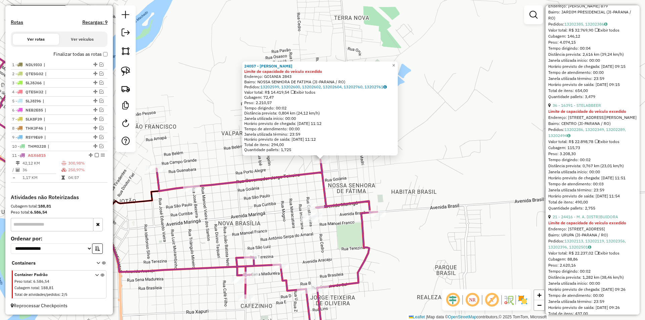
scroll to position [504, 0]
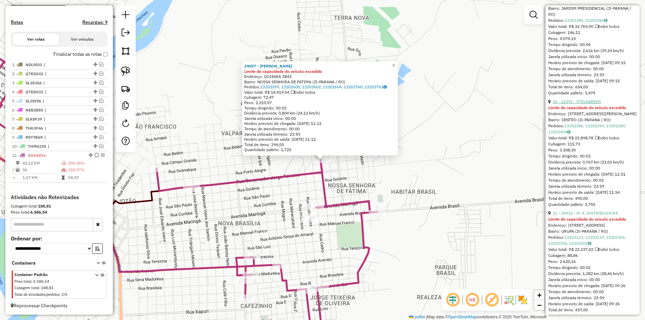
click at [584, 104] on link "36 - 16391 - STELABBEER" at bounding box center [577, 101] width 48 height 5
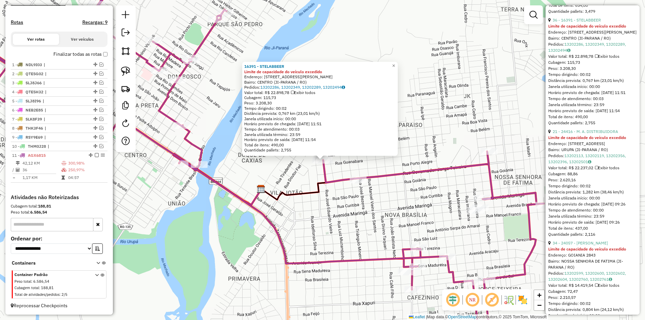
scroll to position [605, 0]
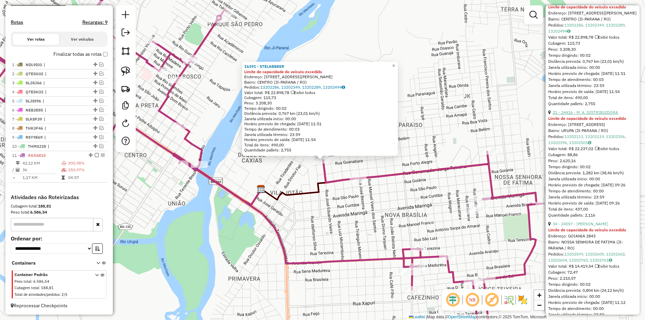
click at [587, 115] on link "21 - 24416 - M. A. DISTRIBUIDORA" at bounding box center [586, 112] width 66 height 5
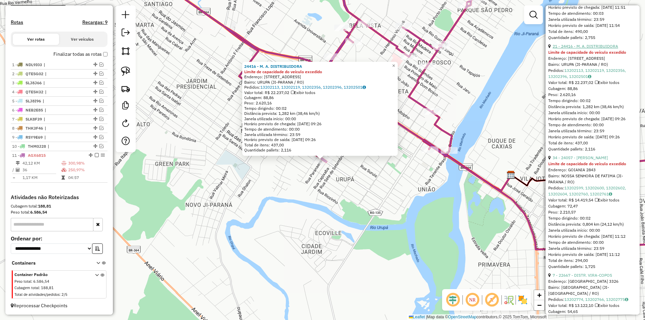
scroll to position [705, 0]
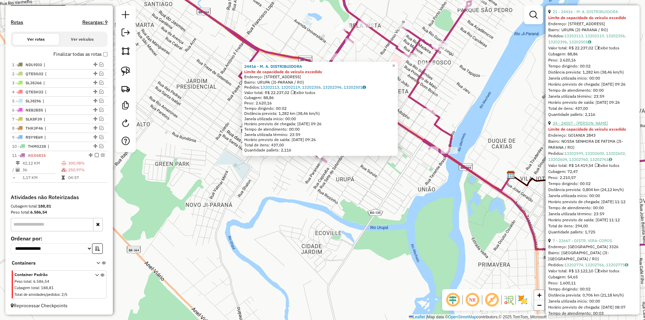
click at [585, 126] on link "34 - 24057 - FABIANO BEER" at bounding box center [580, 123] width 55 height 5
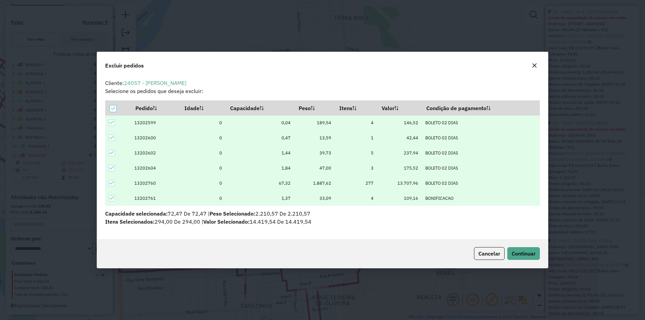
scroll to position [0, 0]
click at [527, 248] on button "Continuar" at bounding box center [523, 253] width 33 height 13
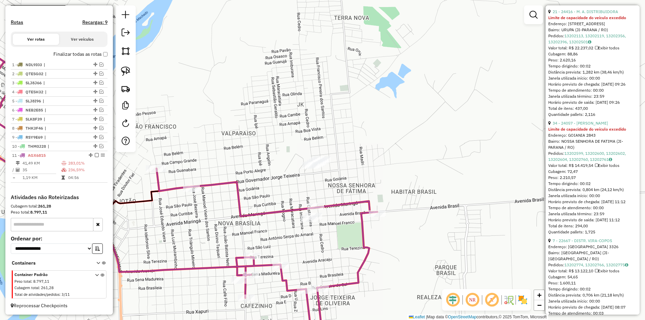
scroll to position [229, 0]
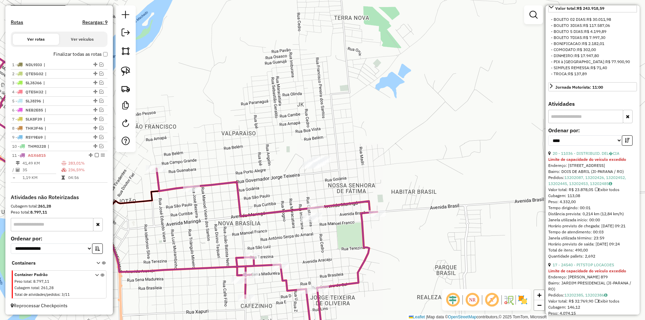
click at [426, 198] on div "Janela de atendimento Grade de atendimento Capacidade Transportadoras Veículos …" at bounding box center [322, 160] width 645 height 320
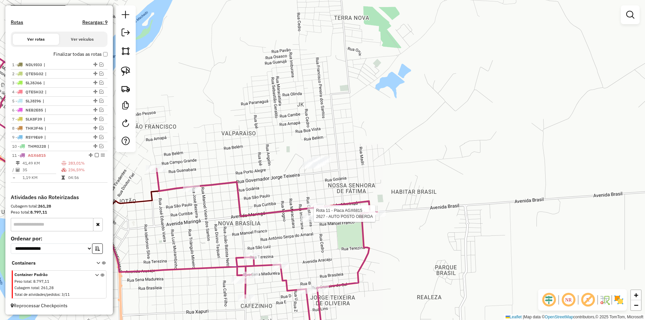
select select "*********"
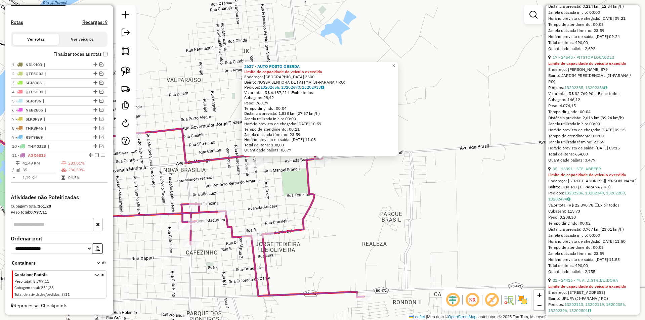
scroll to position [638, 0]
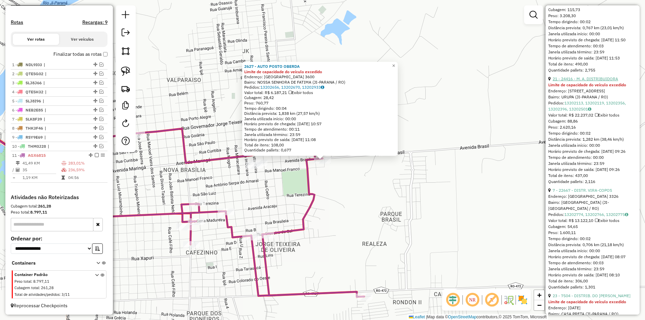
click at [582, 81] on link "21 - 24416 - M. A. DISTRIBUIDORA" at bounding box center [586, 78] width 66 height 5
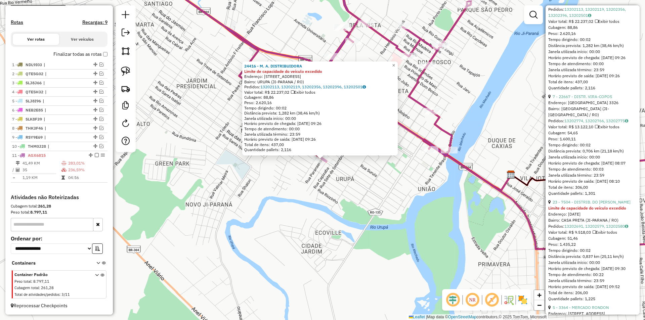
scroll to position [739, 0]
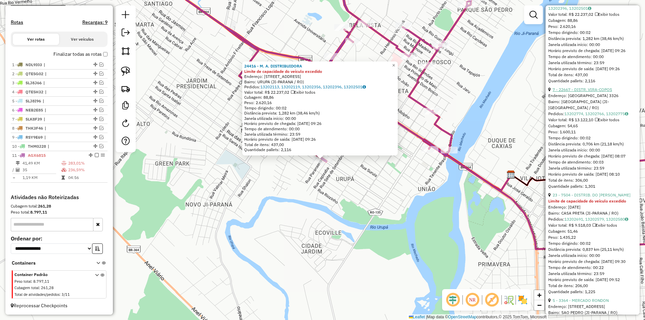
click at [588, 92] on link "7 - 22667 - DISTR. VIRA-COPOS" at bounding box center [582, 89] width 59 height 5
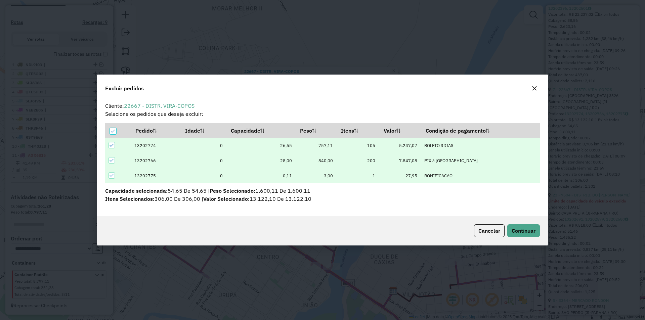
scroll to position [0, 0]
click at [523, 226] on button "Continuar" at bounding box center [523, 230] width 33 height 13
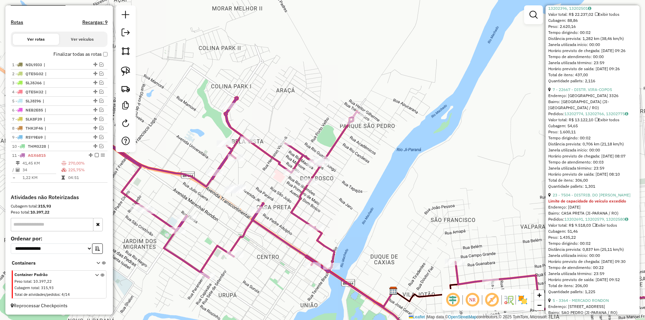
scroll to position [263, 0]
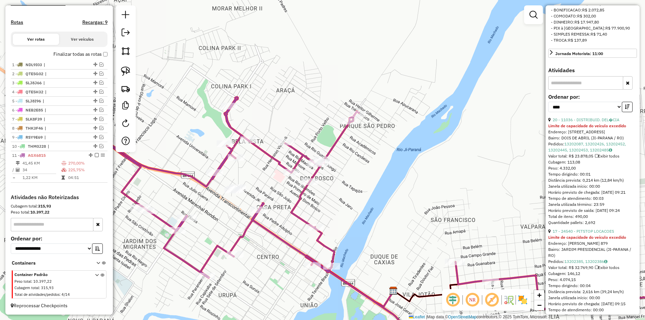
click at [389, 192] on div "Janela de atendimento Grade de atendimento Capacidade Transportadoras Veículos …" at bounding box center [322, 160] width 645 height 320
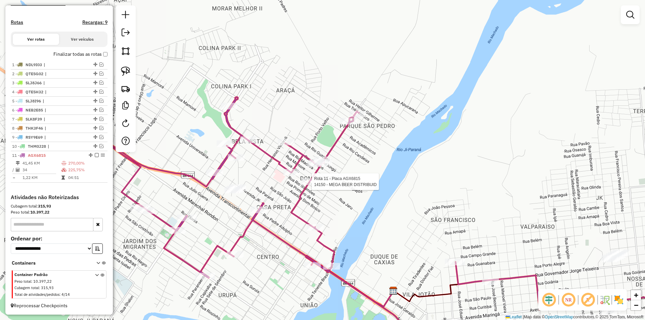
select select "*********"
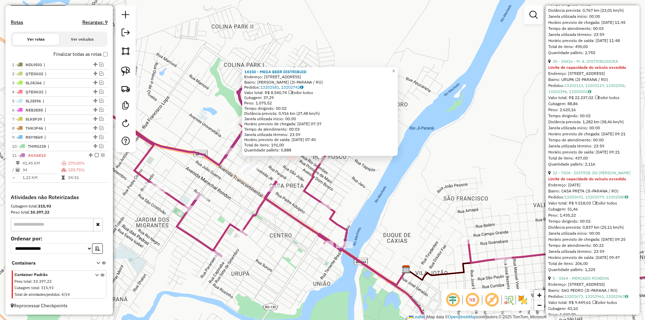
scroll to position [705, 0]
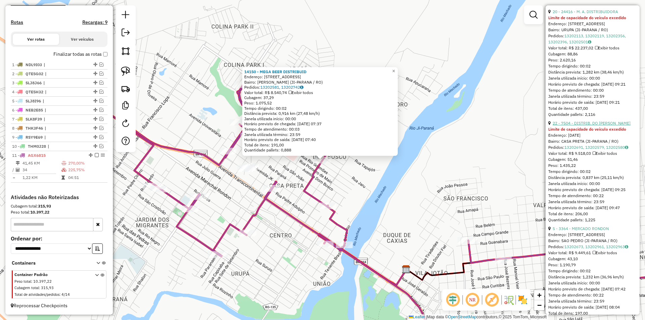
click at [588, 126] on link "22 - 7504 - DISTRIB. DO RICARDO" at bounding box center [592, 123] width 78 height 5
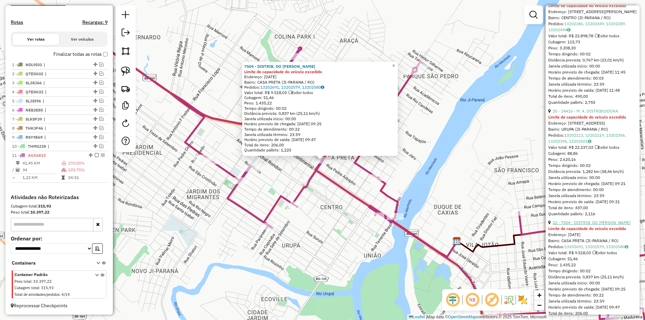
scroll to position [605, 0]
click at [592, 115] on link "20 - 24416 - M. A. DISTRIBUIDORA" at bounding box center [586, 112] width 66 height 5
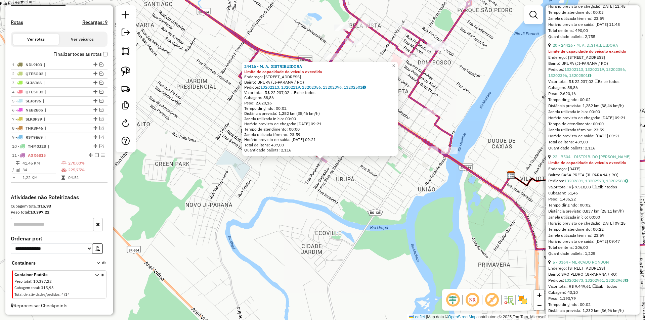
scroll to position [705, 0]
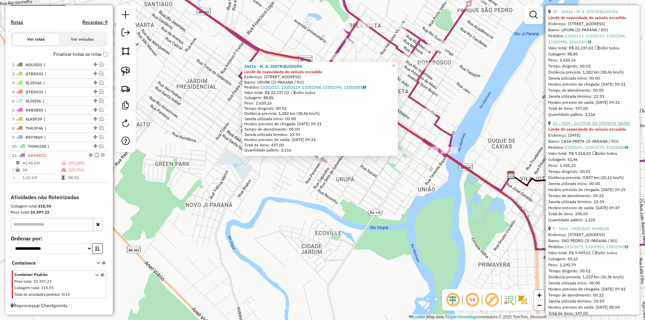
click at [589, 126] on link "22 - 7504 - DISTRIB. DO RICARDO" at bounding box center [592, 123] width 78 height 5
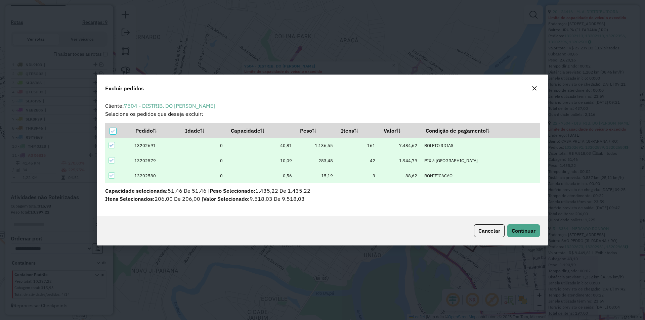
scroll to position [0, 0]
click at [518, 232] on span "Continuar" at bounding box center [524, 230] width 24 height 7
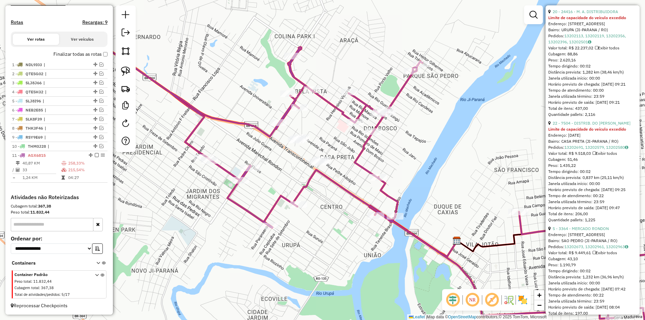
scroll to position [229, 0]
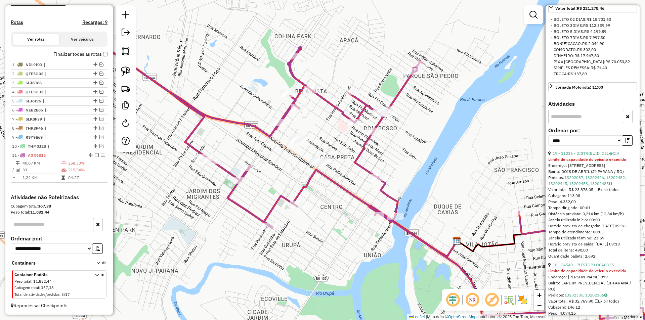
click at [435, 162] on div "Janela de atendimento Grade de atendimento Capacidade Transportadoras Veículos …" at bounding box center [322, 160] width 645 height 320
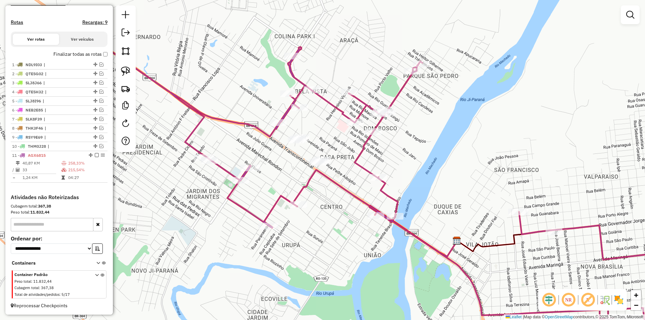
click at [409, 159] on div "Janela de atendimento Grade de atendimento Capacidade Transportadoras Veículos …" at bounding box center [322, 160] width 645 height 320
select select "*********"
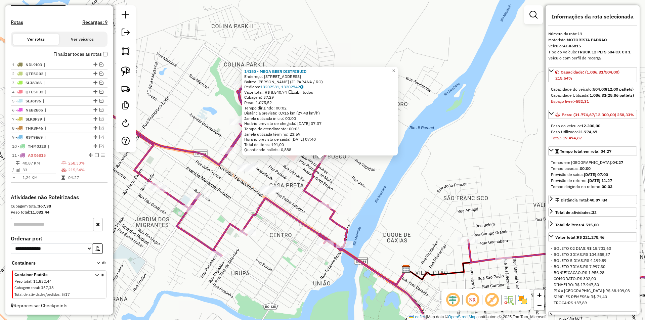
click at [481, 154] on div "14150 - MEGA BEER DISTRIBUID Endereço: R RUA MATO GROSSO 2478 Bairro: DOM BOSCO…" at bounding box center [322, 160] width 645 height 320
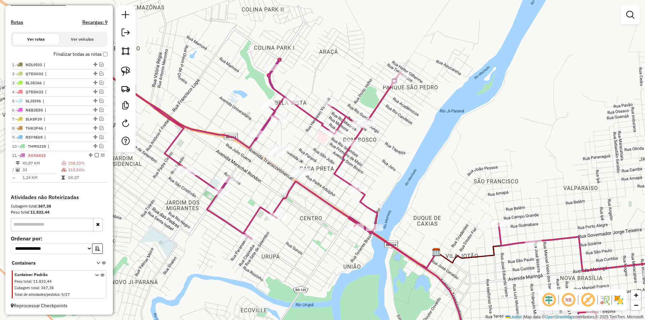
drag, startPoint x: 433, startPoint y: 196, endPoint x: 349, endPoint y: 207, distance: 84.4
click at [469, 175] on div "Janela de atendimento Grade de atendimento Capacidade Transportadoras Veículos …" at bounding box center [322, 160] width 645 height 320
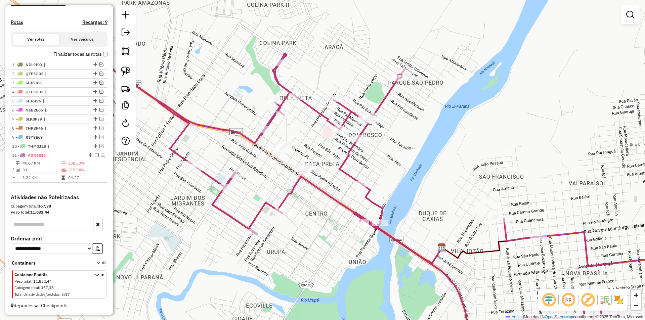
drag, startPoint x: 278, startPoint y: 241, endPoint x: 314, endPoint y: 232, distance: 37.6
click at [314, 232] on div "Janela de atendimento Grade de atendimento Capacidade Transportadoras Veículos …" at bounding box center [322, 160] width 645 height 320
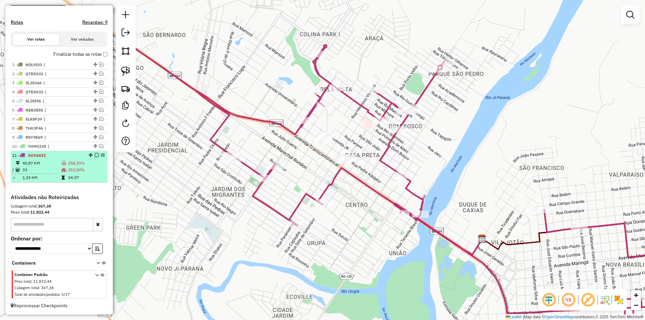
click at [96, 155] on em at bounding box center [97, 155] width 4 height 4
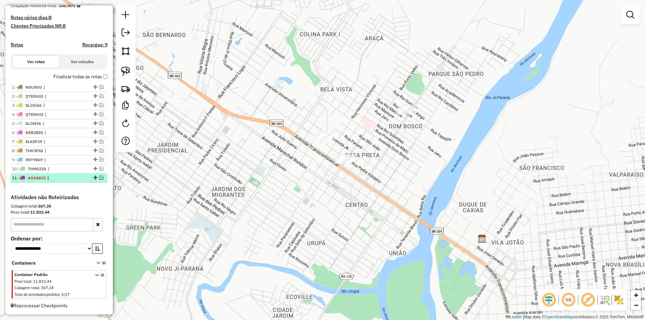
scroll to position [174, 0]
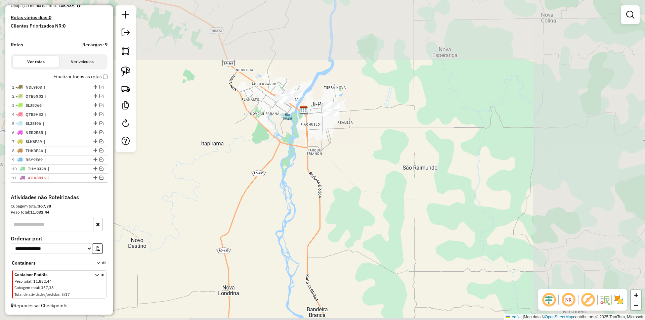
click at [249, 118] on div "Janela de atendimento Grade de atendimento Capacidade Transportadoras Veículos …" at bounding box center [322, 160] width 645 height 320
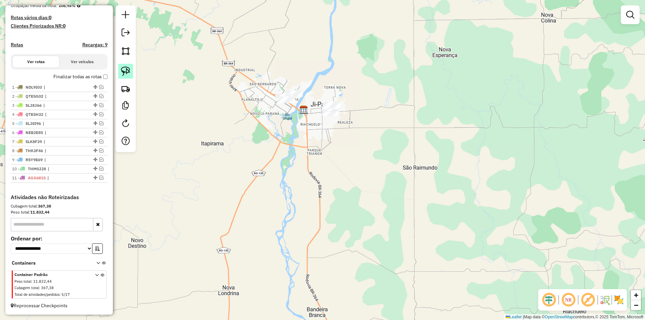
click at [128, 73] on img at bounding box center [125, 71] width 9 height 9
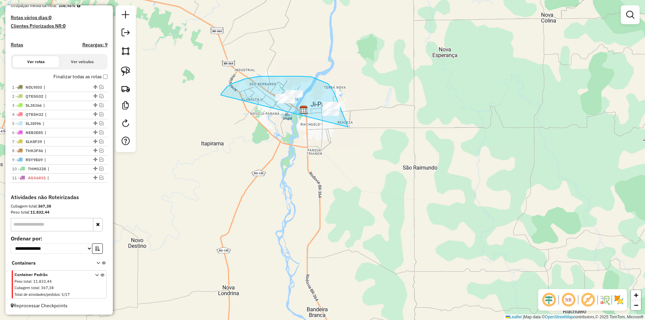
drag, startPoint x: 231, startPoint y: 84, endPoint x: 346, endPoint y: 145, distance: 130.6
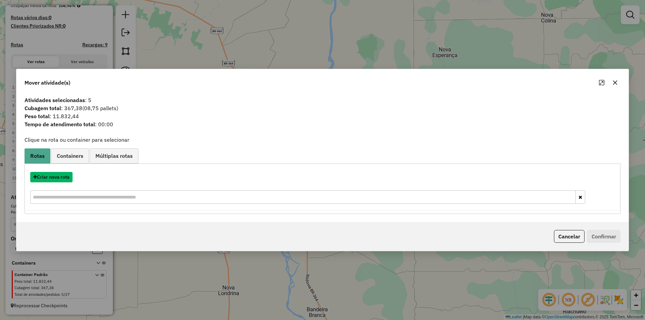
click at [49, 177] on button "Criar nova rota" at bounding box center [51, 177] width 42 height 10
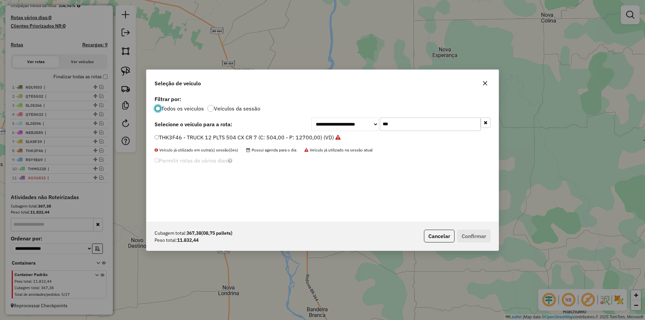
scroll to position [4, 2]
drag, startPoint x: 359, startPoint y: 126, endPoint x: 355, endPoint y: 127, distance: 3.9
click at [356, 127] on div "**********" at bounding box center [400, 124] width 179 height 13
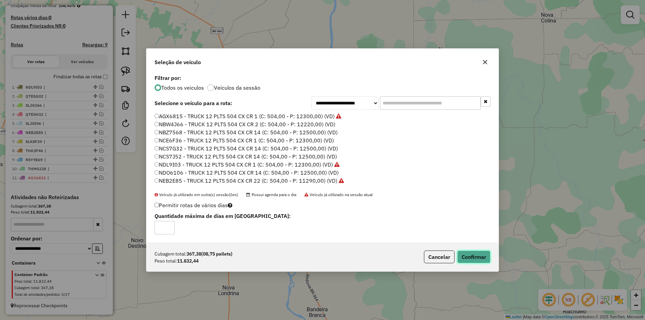
click at [470, 257] on button "Confirmar" at bounding box center [473, 257] width 33 height 13
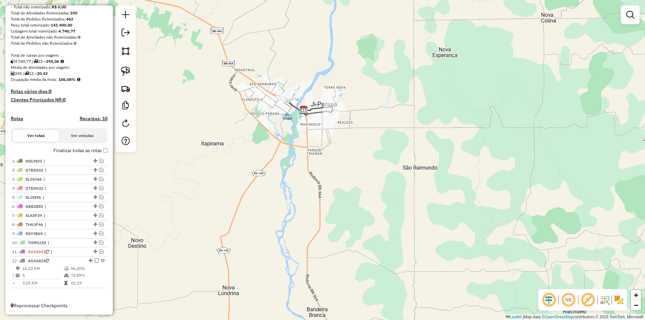
scroll to position [100, 0]
click at [284, 49] on div "Janela de atendimento Grade de atendimento Capacidade Transportadoras Veículos …" at bounding box center [322, 160] width 645 height 320
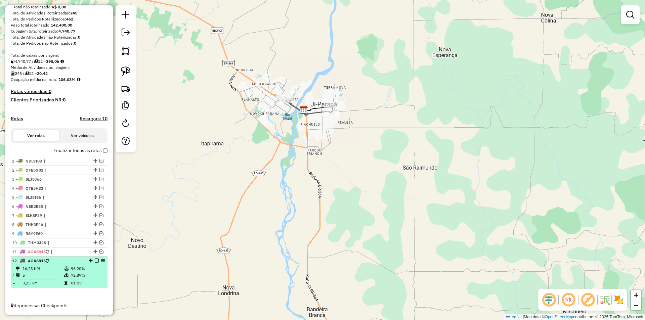
click at [95, 261] on em at bounding box center [97, 261] width 4 height 4
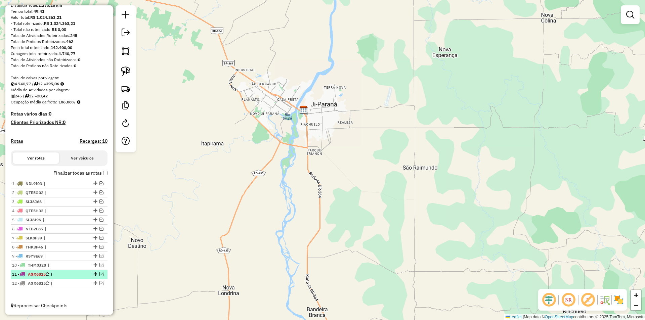
scroll to position [78, 0]
click at [100, 273] on em at bounding box center [101, 274] width 4 height 4
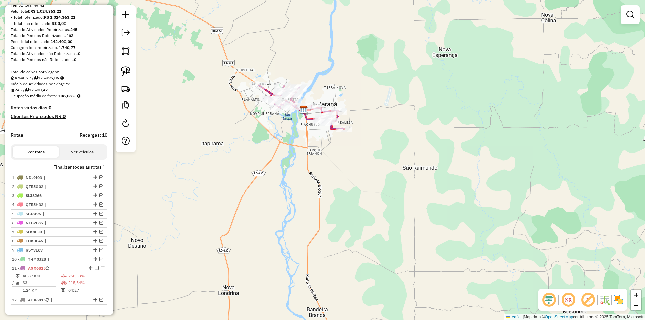
scroll to position [100, 0]
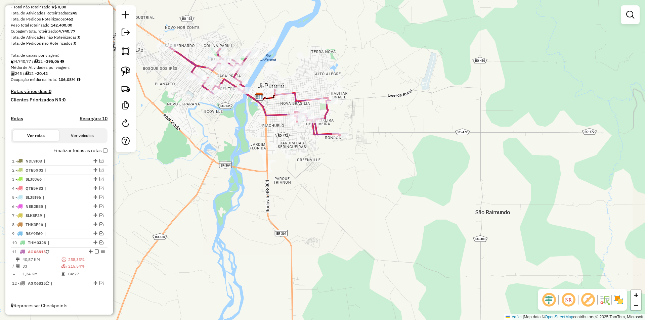
drag, startPoint x: 242, startPoint y: 155, endPoint x: 246, endPoint y: 162, distance: 8.0
click at [246, 162] on div "Janela de atendimento Grade de atendimento Capacidade Transportadoras Veículos …" at bounding box center [322, 160] width 645 height 320
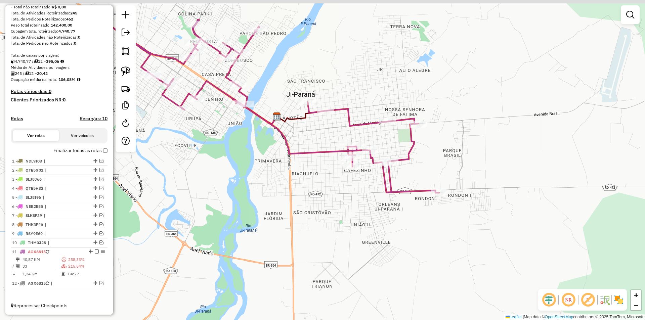
drag, startPoint x: 276, startPoint y: 162, endPoint x: 264, endPoint y: 163, distance: 12.1
click at [277, 167] on div "Janela de atendimento Grade de atendimento Capacidade Transportadoras Veículos …" at bounding box center [322, 160] width 645 height 320
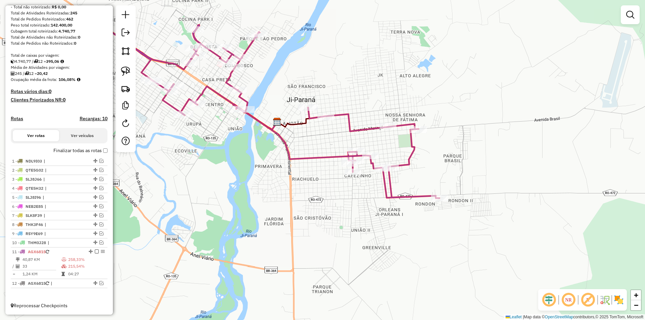
drag, startPoint x: 124, startPoint y: 70, endPoint x: 187, endPoint y: 98, distance: 69.2
click at [125, 70] on img at bounding box center [125, 71] width 9 height 9
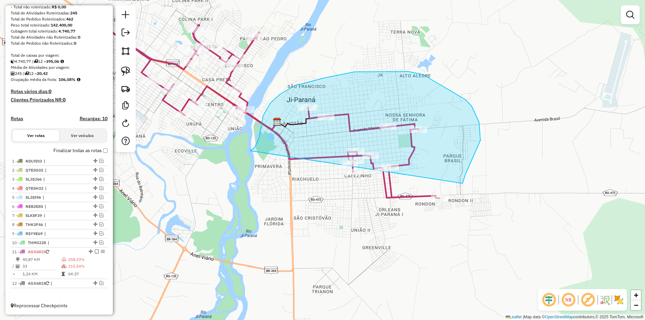
drag, startPoint x: 253, startPoint y: 149, endPoint x: 442, endPoint y: 240, distance: 209.9
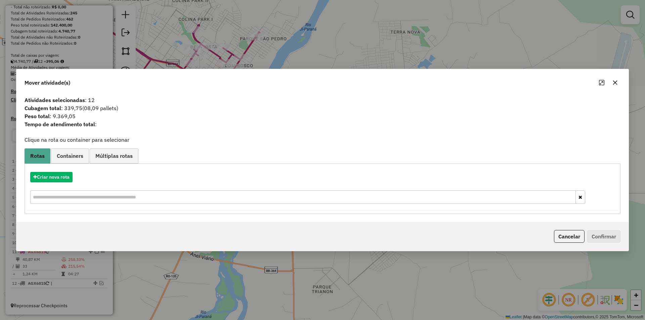
click at [609, 82] on div at bounding box center [608, 82] width 24 height 11
click at [613, 80] on icon "button" at bounding box center [614, 82] width 5 height 5
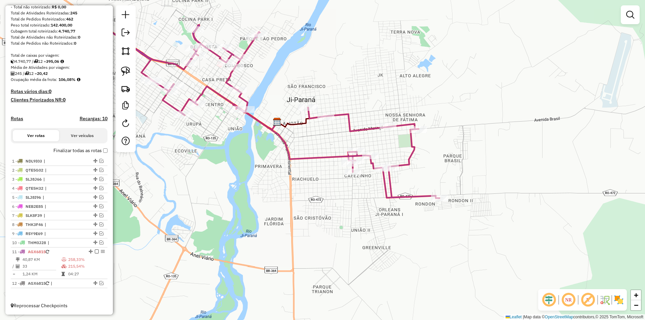
drag, startPoint x: 250, startPoint y: 192, endPoint x: 252, endPoint y: 184, distance: 8.3
click at [252, 184] on div "Rota 11 - Placa AGX6815 18193 - DISTRIB. DO DIEGO Janela de atendimento Grade d…" at bounding box center [322, 160] width 645 height 320
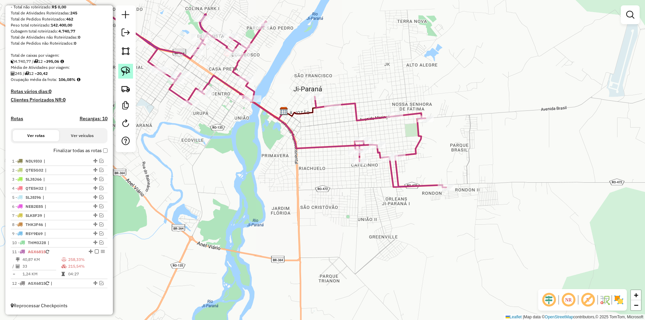
click at [127, 75] on img at bounding box center [125, 71] width 9 height 9
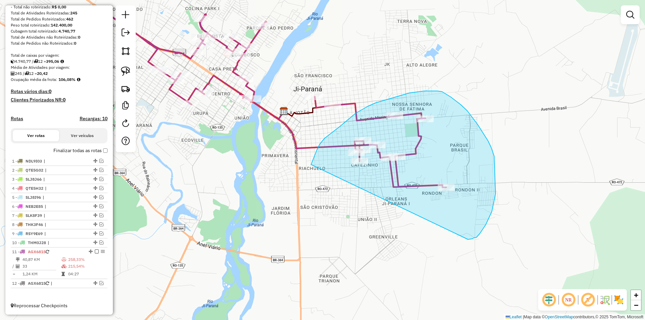
drag, startPoint x: 325, startPoint y: 138, endPoint x: 468, endPoint y: 240, distance: 175.5
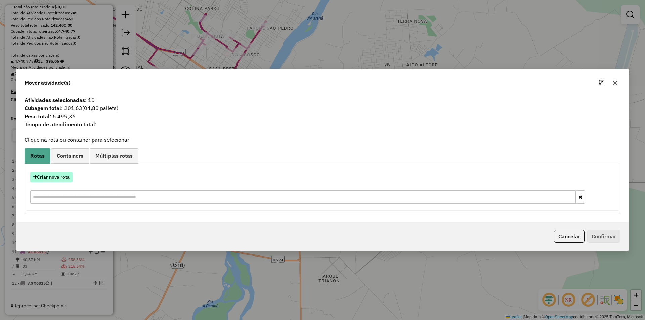
click at [59, 176] on button "Criar nova rota" at bounding box center [51, 177] width 42 height 10
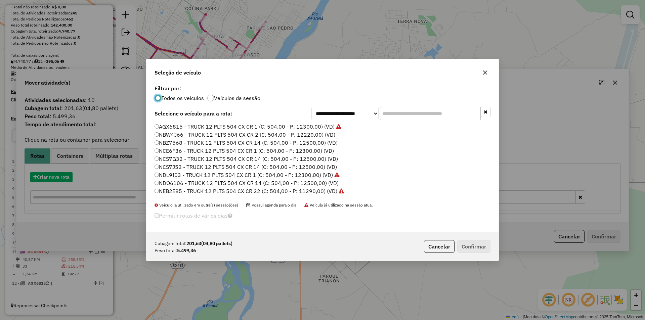
scroll to position [4, 2]
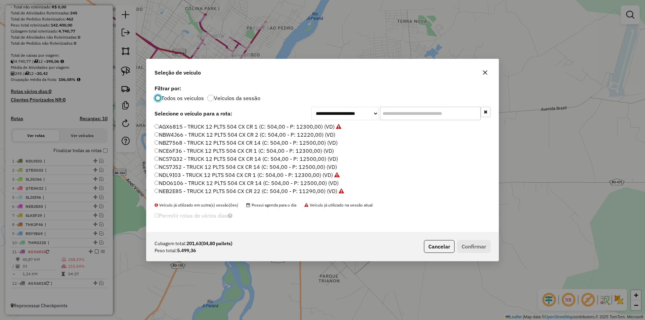
click at [401, 109] on input "text" at bounding box center [430, 113] width 101 height 13
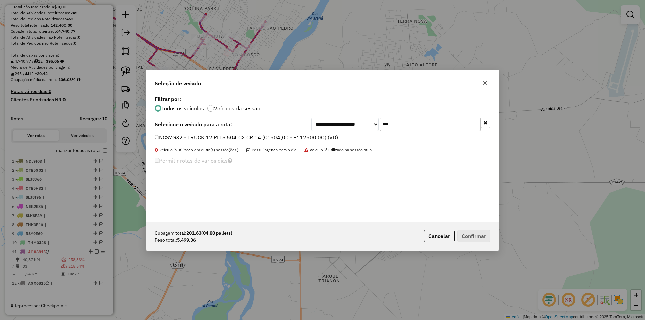
type input "***"
click at [158, 140] on label "NCS7G32 - TRUCK 12 PLTS 504 CX CR 14 (C: 504,00 - P: 12500,00) (VD)" at bounding box center [246, 137] width 183 height 8
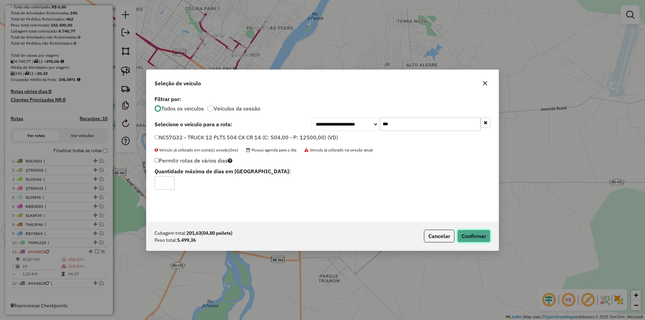
click at [477, 239] on button "Confirmar" at bounding box center [473, 236] width 33 height 13
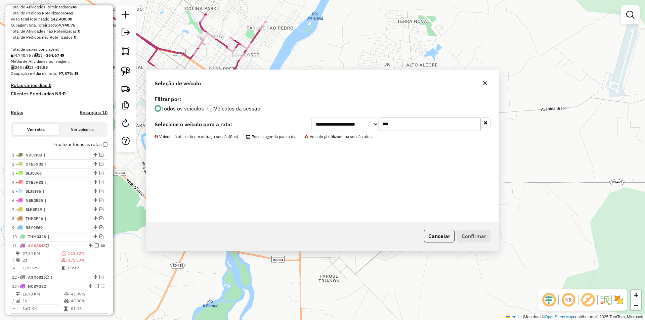
scroll to position [132, 0]
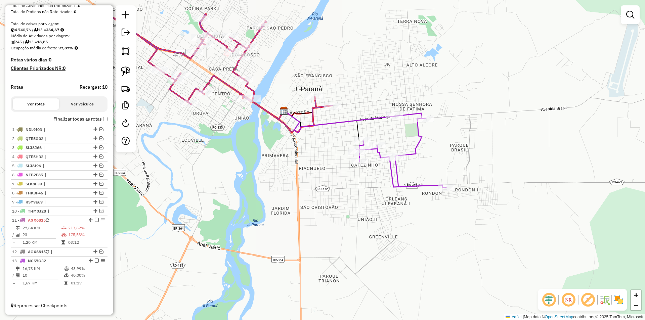
drag, startPoint x: 360, startPoint y: 211, endPoint x: 348, endPoint y: 208, distance: 12.2
click at [354, 212] on div "Janela de atendimento Grade de atendimento Capacidade Transportadoras Veículos …" at bounding box center [322, 160] width 645 height 320
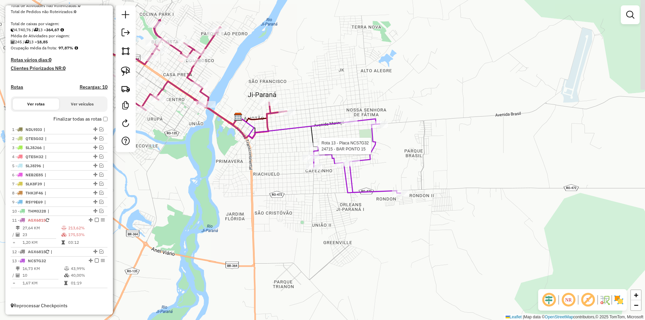
click at [317, 149] on div at bounding box center [317, 146] width 17 height 7
select select "*********"
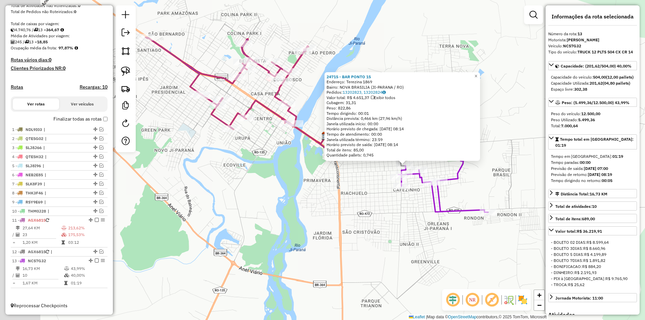
drag, startPoint x: 373, startPoint y: 210, endPoint x: 405, endPoint y: 211, distance: 32.3
click at [405, 211] on div "24715 - BAR PONTO 15 Endereço: Terezina 1869 Bairro: NOVA BRASILIA (JI-PARANA /…" at bounding box center [322, 160] width 645 height 320
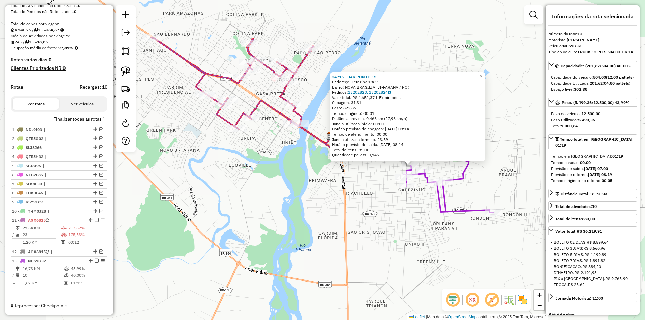
click at [405, 211] on div "24715 - BAR PONTO 15 Endereço: Terezina 1869 Bairro: NOVA BRASILIA (JI-PARANA /…" at bounding box center [322, 160] width 645 height 320
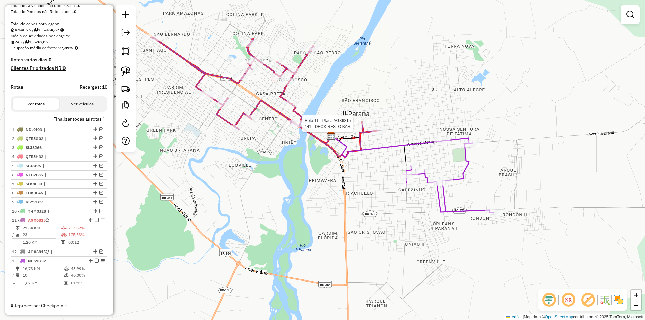
select select "*********"
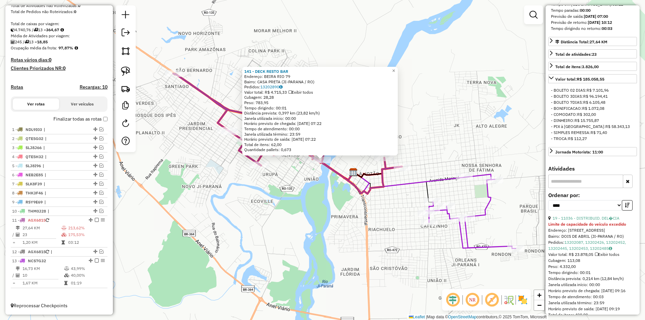
scroll to position [168, 0]
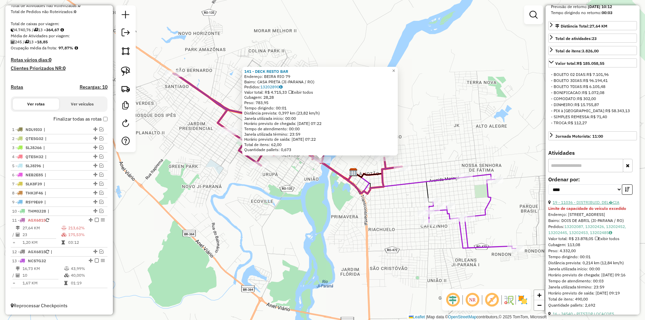
click at [589, 205] on link "19 - 11036 - DISTRIBUID. DEL�CIA" at bounding box center [586, 202] width 67 height 5
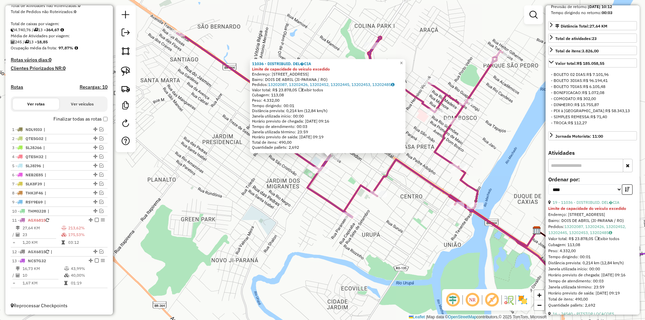
click at [273, 189] on div "11036 - DISTRIBUID. DEL�CIA Limite de capacidade do veículo excedido Endereço: …" at bounding box center [322, 160] width 645 height 320
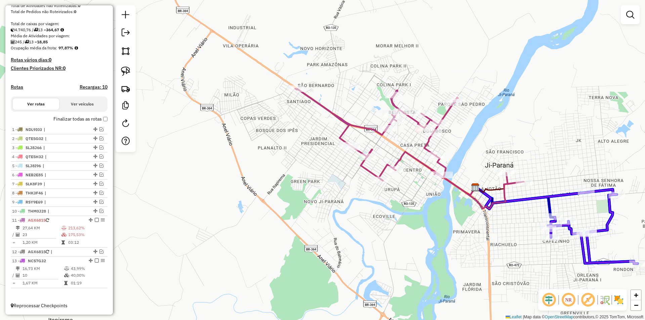
click at [579, 227] on div "Janela de atendimento Grade de atendimento Capacidade Transportadoras Veículos …" at bounding box center [322, 160] width 645 height 320
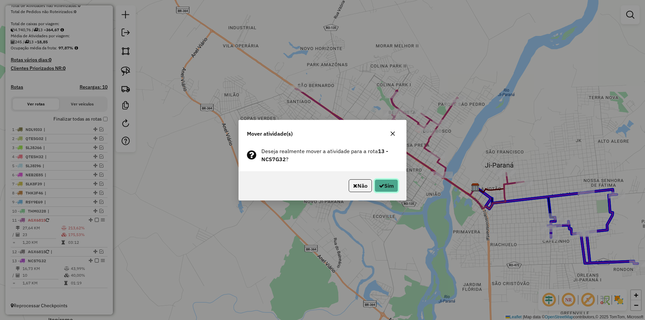
click at [393, 187] on button "Sim" at bounding box center [387, 185] width 24 height 13
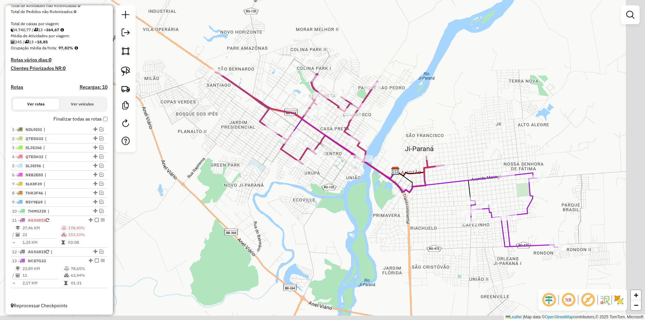
drag, startPoint x: 578, startPoint y: 142, endPoint x: 420, endPoint y: 113, distance: 161.2
click at [420, 113] on div "Janela de atendimento Grade de atendimento Capacidade Transportadoras Veículos …" at bounding box center [322, 160] width 645 height 320
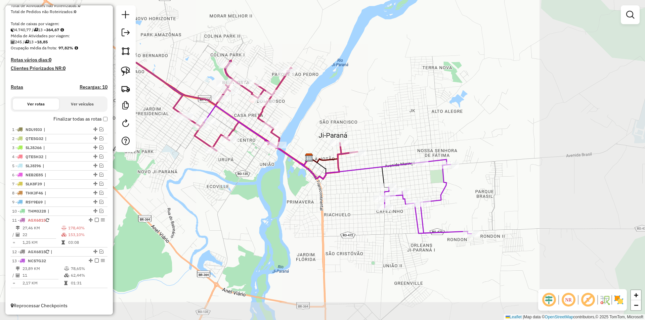
click at [422, 113] on div "Janela de atendimento Grade de atendimento Capacidade Transportadoras Veículos …" at bounding box center [322, 160] width 645 height 320
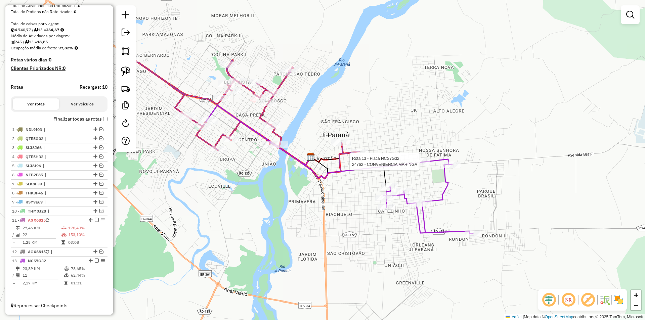
select select "*********"
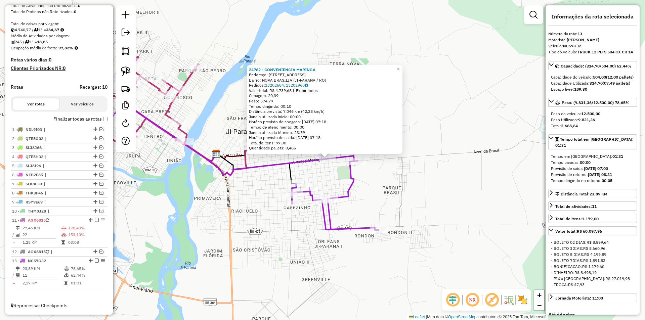
drag, startPoint x: 486, startPoint y: 137, endPoint x: 490, endPoint y: 135, distance: 5.1
click at [490, 135] on div "24762 - CONVENIENCIA MARINGA Endereço: Rua Maringa 2693 Bairro: NOVA BRASILIA (…" at bounding box center [322, 160] width 645 height 320
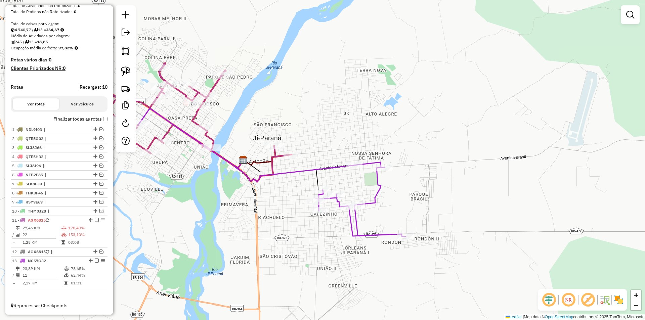
drag, startPoint x: 435, startPoint y: 185, endPoint x: 469, endPoint y: 190, distance: 34.3
click at [480, 192] on div "Janela de atendimento Grade de atendimento Capacidade Transportadoras Veículos …" at bounding box center [322, 160] width 645 height 320
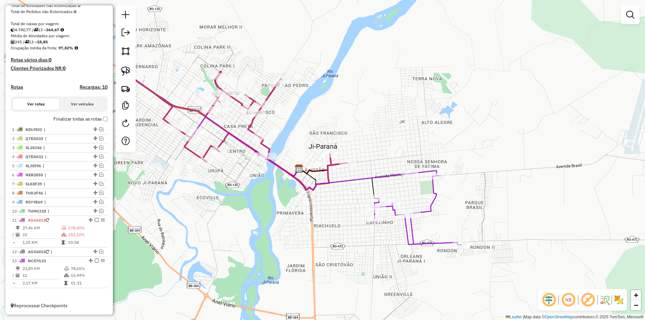
click at [337, 165] on icon at bounding box center [233, 130] width 228 height 120
select select "*********"
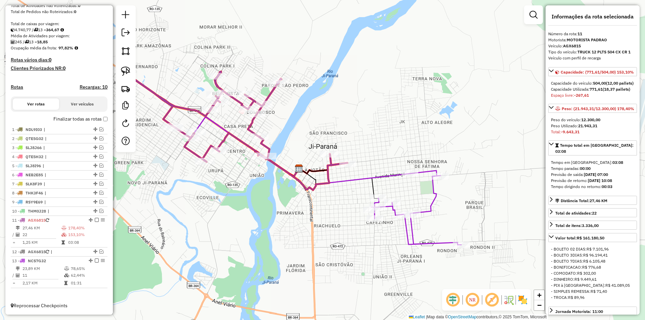
click at [338, 164] on icon at bounding box center [233, 130] width 228 height 120
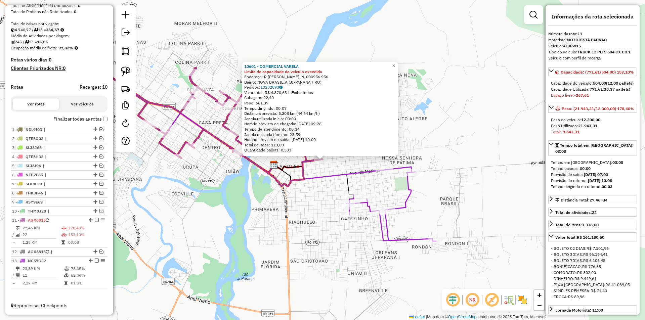
drag, startPoint x: 313, startPoint y: 177, endPoint x: 309, endPoint y: 172, distance: 6.5
click at [313, 177] on icon at bounding box center [303, 177] width 266 height 128
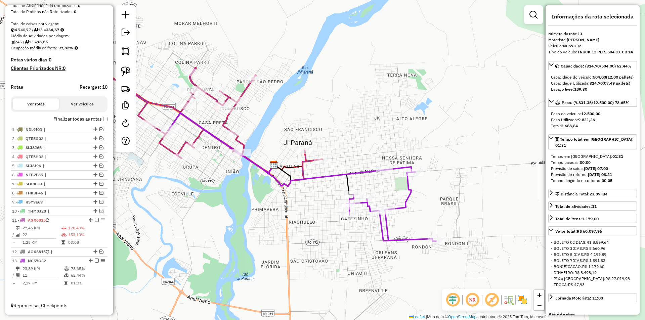
click at [296, 154] on div at bounding box center [304, 150] width 20 height 7
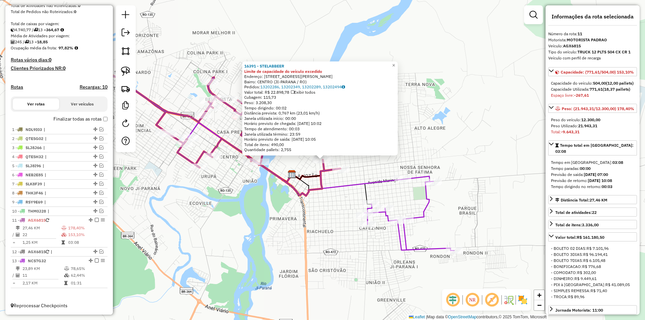
click at [323, 192] on icon at bounding box center [226, 136] width 228 height 120
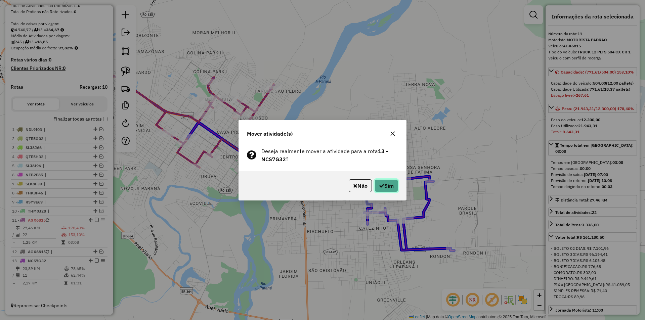
click at [389, 180] on button "Sim" at bounding box center [387, 185] width 24 height 13
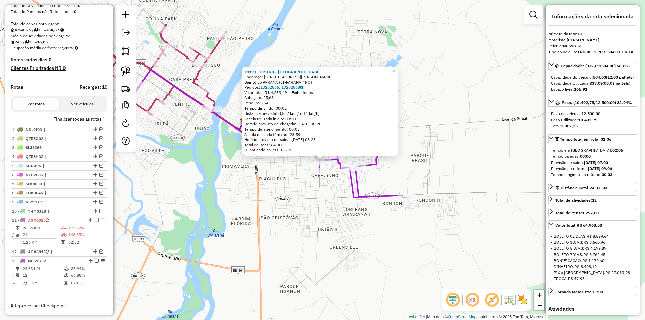
click at [476, 173] on div "18193 - DISTRIB. DO DIEGO Endereço: RUA SENA MADUREIRA 2220-2 Bairro: JI-PARANA…" at bounding box center [322, 160] width 645 height 320
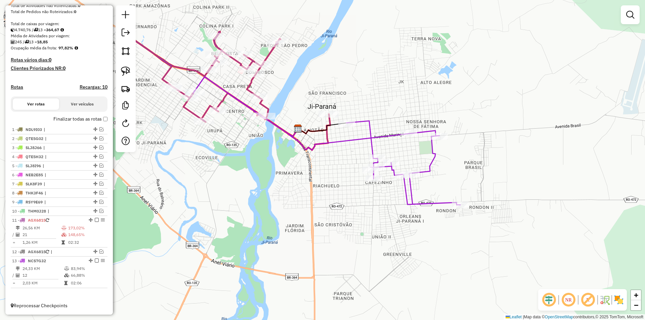
drag, startPoint x: 290, startPoint y: 225, endPoint x: 330, endPoint y: 228, distance: 39.5
click at [330, 228] on div "Janela de atendimento Grade de atendimento Capacidade Transportadoras Veículos …" at bounding box center [322, 160] width 645 height 320
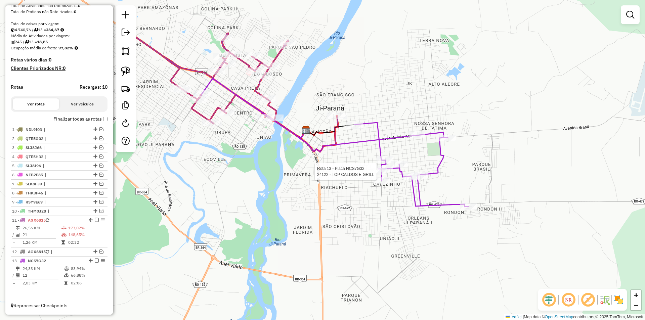
click at [383, 175] on div at bounding box center [378, 171] width 17 height 7
select select "*********"
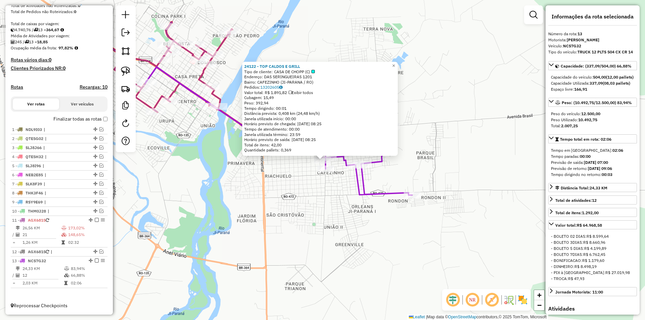
click at [341, 198] on div "24122 - TOP CALDOS E GRILL Tipo de cliente: CASA DE CHOPP (C) Endereço: DAS SER…" at bounding box center [322, 160] width 645 height 320
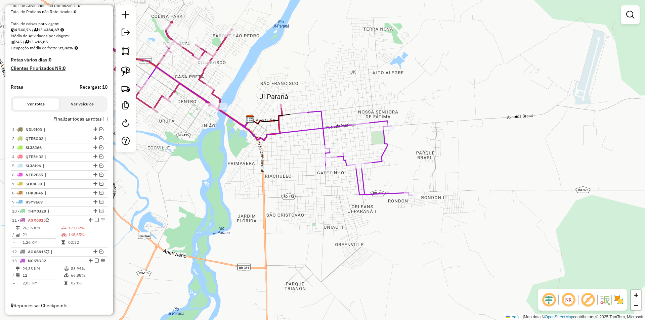
drag, startPoint x: 310, startPoint y: 202, endPoint x: 326, endPoint y: 211, distance: 18.2
click at [326, 211] on div "24122 - TOP CALDOS E GRILL Tipo de cliente: CASA DE CHOPP (C) Endereço: DAS SER…" at bounding box center [322, 160] width 645 height 320
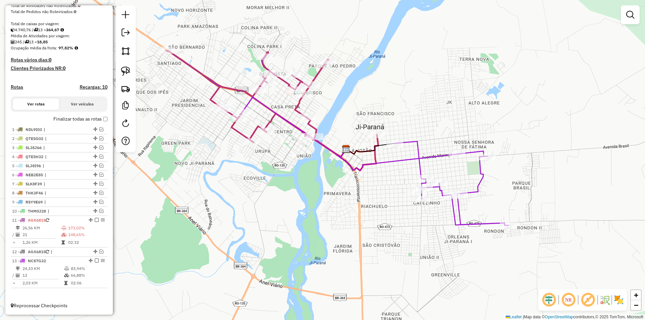
drag, startPoint x: 320, startPoint y: 198, endPoint x: 325, endPoint y: 192, distance: 7.7
click at [341, 198] on div "Janela de atendimento Grade de atendimento Capacidade Transportadoras Veículos …" at bounding box center [322, 160] width 645 height 320
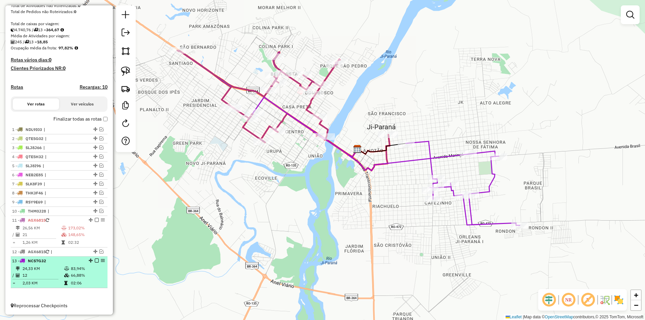
click at [95, 261] on em at bounding box center [97, 261] width 4 height 4
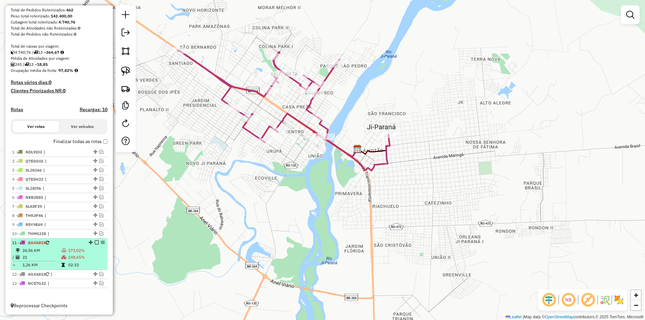
scroll to position [110, 0]
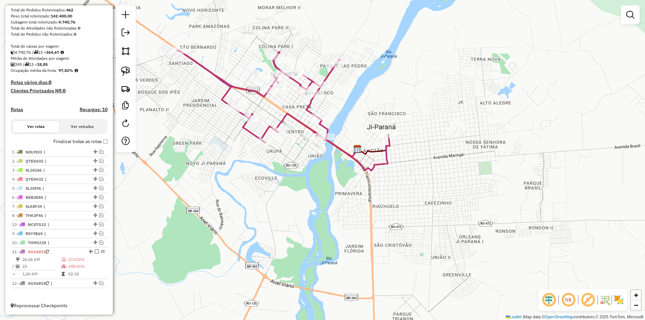
drag, startPoint x: 92, startPoint y: 283, endPoint x: 73, endPoint y: 224, distance: 62.0
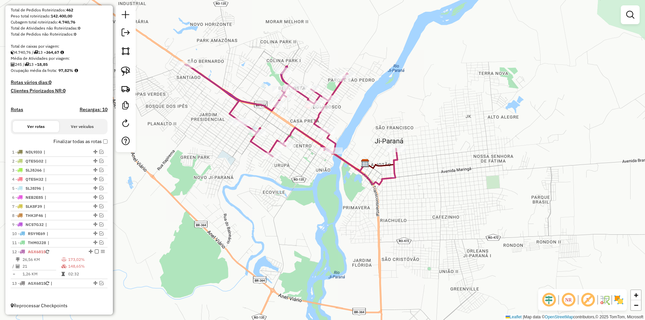
drag, startPoint x: 308, startPoint y: 210, endPoint x: 330, endPoint y: 238, distance: 35.2
click at [330, 238] on div "Janela de atendimento Grade de atendimento Capacidade Transportadoras Veículos …" at bounding box center [322, 160] width 645 height 320
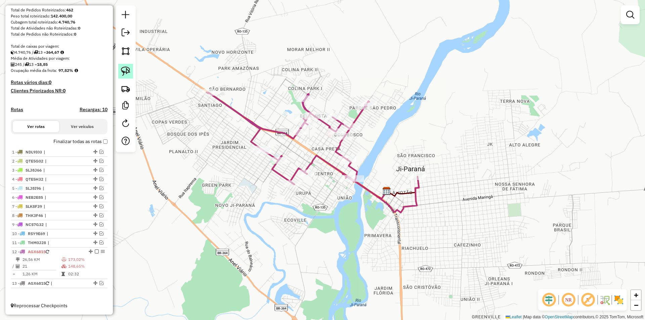
click at [123, 69] on img at bounding box center [125, 71] width 9 height 9
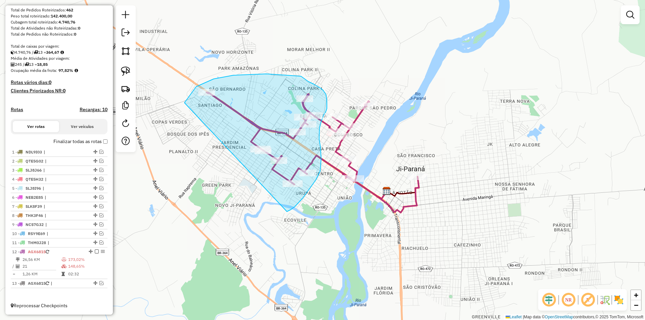
drag, startPoint x: 198, startPoint y: 86, endPoint x: 287, endPoint y: 212, distance: 154.0
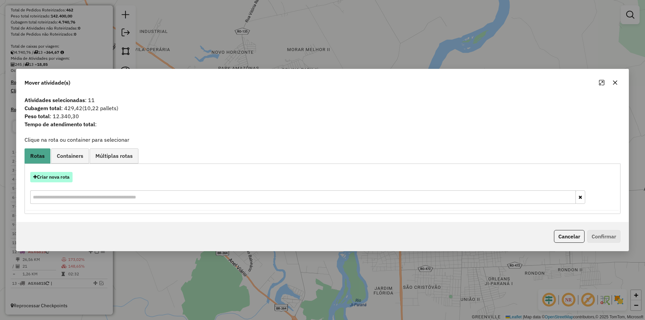
click at [56, 175] on button "Criar nova rota" at bounding box center [51, 177] width 42 height 10
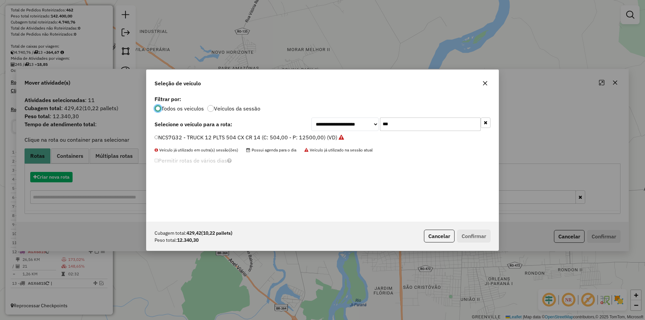
scroll to position [4, 2]
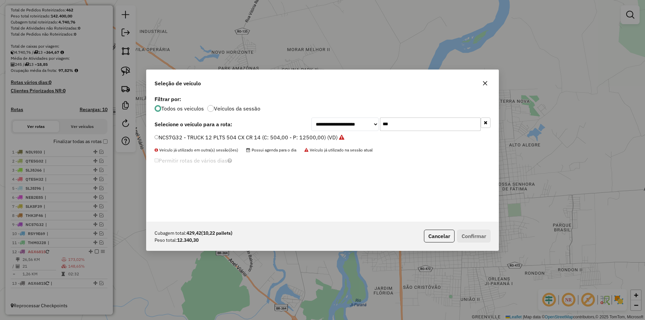
drag, startPoint x: 396, startPoint y: 122, endPoint x: 358, endPoint y: 134, distance: 40.3
click at [358, 134] on div "**********" at bounding box center [322, 158] width 352 height 128
type input "***"
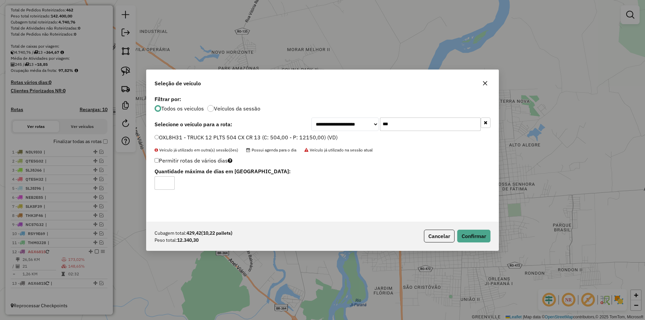
click at [478, 229] on div "Cubagem total: 429,42 (10,22 pallets) Peso total: 12.340,30 Cancelar Confirmar" at bounding box center [322, 236] width 352 height 29
click at [480, 236] on button "Confirmar" at bounding box center [473, 236] width 33 height 13
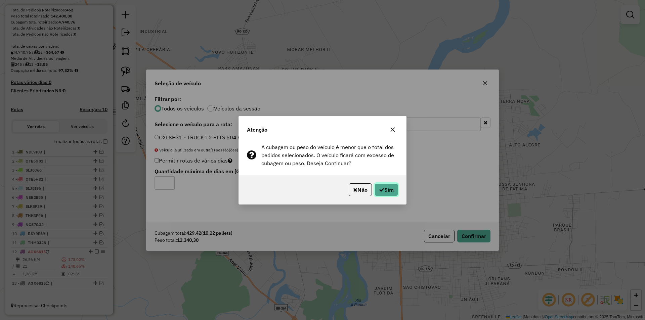
click at [379, 189] on icon "button" at bounding box center [381, 189] width 5 height 5
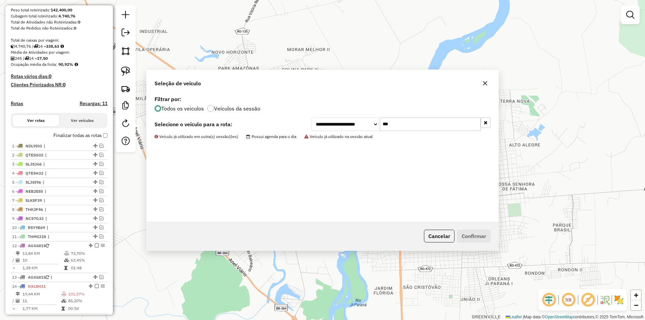
scroll to position [141, 0]
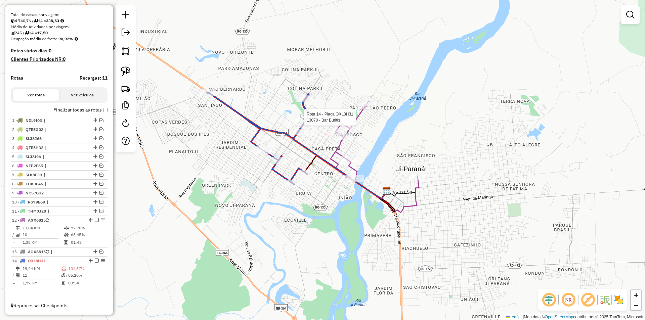
select select "*********"
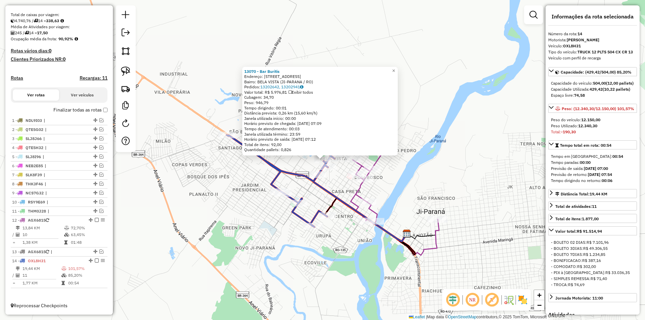
click at [434, 176] on div "13070 - Bar Buritis Endereço: AV Av Dom Bosco 2230 Bairro: BELA VISTA (JI-PARAN…" at bounding box center [322, 160] width 645 height 320
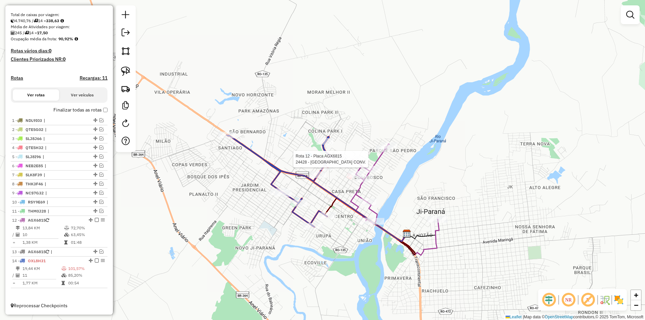
select select "*********"
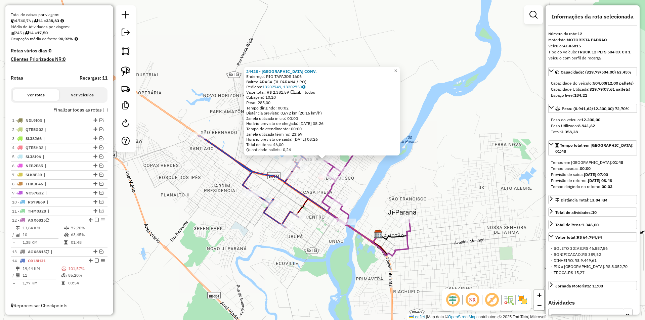
click at [447, 158] on div "24428 - VILLA PRIME CONV. Endereço: RIO TAPAJOS 1606 Bairro: ARACA (JI-PARANA /…" at bounding box center [322, 160] width 645 height 320
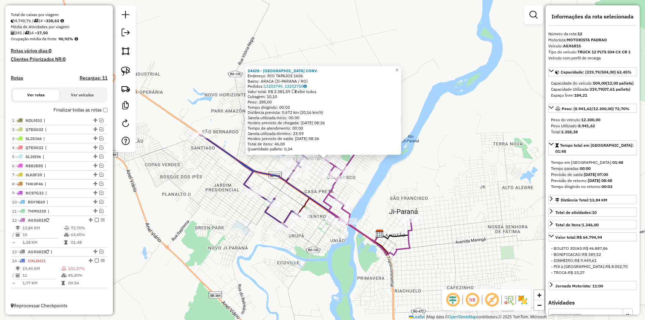
click at [433, 157] on div "24428 - VILLA PRIME CONV. Endereço: RIO TAPAJOS 1606 Bairro: ARACA (JI-PARANA /…" at bounding box center [322, 160] width 645 height 320
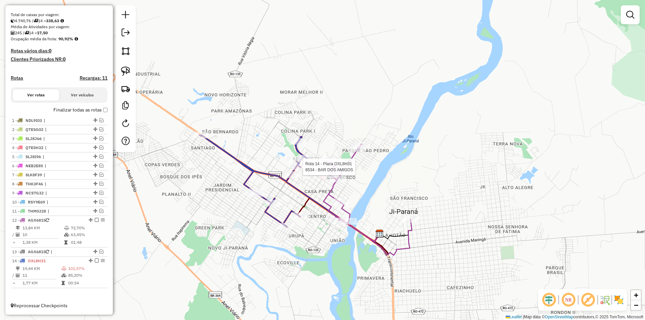
select select "*********"
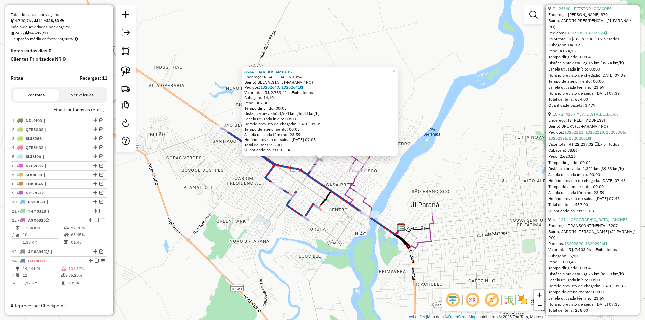
scroll to position [336, 0]
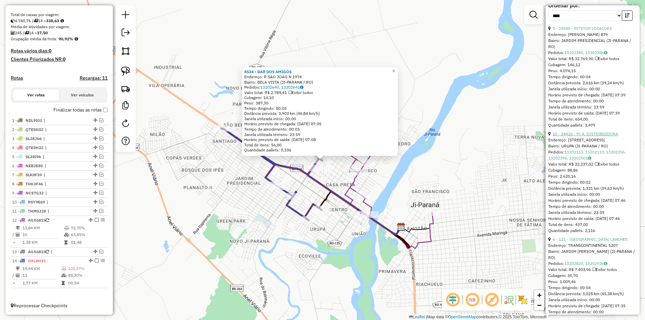
click at [590, 136] on link "10 - 24416 - M. A. DISTRIBUIDORA" at bounding box center [586, 133] width 66 height 5
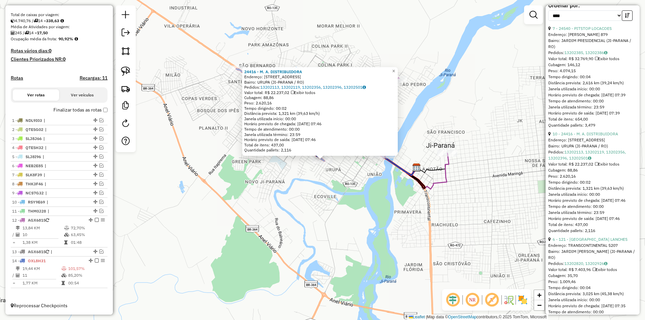
drag, startPoint x: 341, startPoint y: 176, endPoint x: 337, endPoint y: 173, distance: 5.3
click at [339, 175] on div "24416 - M. A. DISTRIBUIDORA Endereço: Avenida Ji-Parana 1167 Bairro: URUPA (JI-…" at bounding box center [322, 160] width 645 height 320
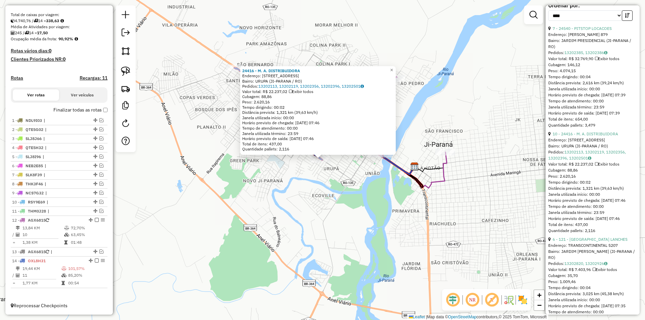
click at [312, 181] on div "Rota 14 - Placa OXL8H31 24416 - M. A. DISTRIBUIDORA 24416 - M. A. DISTRIBUIDORA…" at bounding box center [322, 160] width 645 height 320
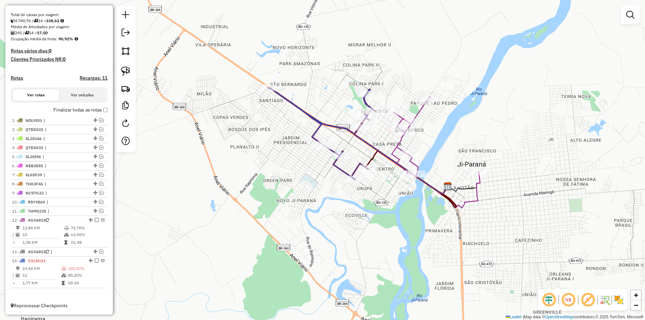
drag, startPoint x: 314, startPoint y: 164, endPoint x: 309, endPoint y: 207, distance: 43.0
click at [310, 209] on div "Janela de atendimento Grade de atendimento Capacidade Transportadoras Veículos …" at bounding box center [322, 160] width 645 height 320
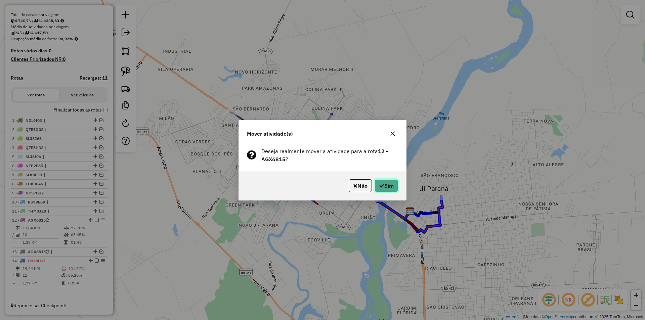
click at [379, 186] on icon "button" at bounding box center [381, 185] width 5 height 5
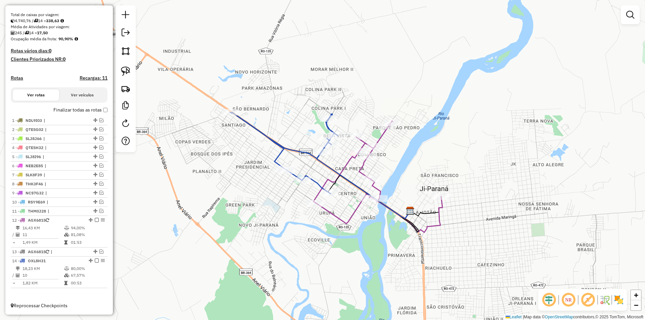
click at [321, 148] on icon at bounding box center [284, 153] width 108 height 82
select select "*********"
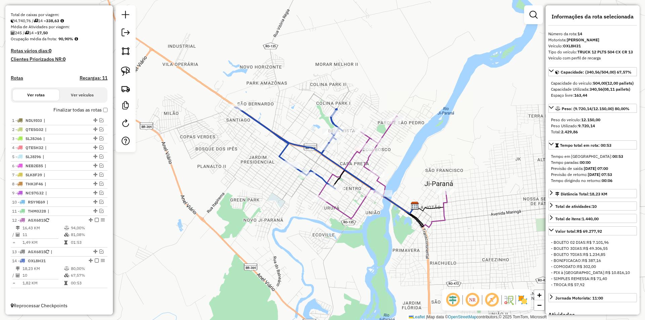
drag, startPoint x: 467, startPoint y: 166, endPoint x: 477, endPoint y: 153, distance: 16.5
click at [477, 153] on div "Janela de atendimento Grade de atendimento Capacidade Transportadoras Veículos …" at bounding box center [322, 160] width 645 height 320
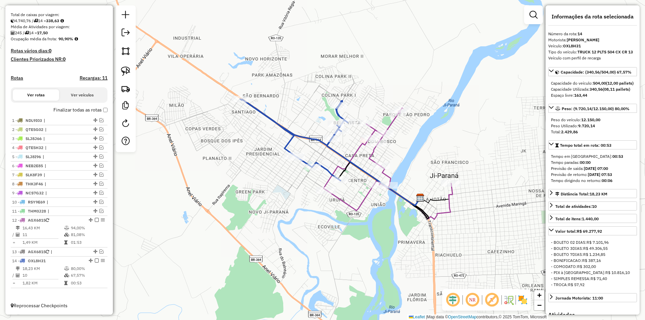
click at [477, 153] on div "Janela de atendimento Grade de atendimento Capacidade Transportadoras Veículos …" at bounding box center [322, 160] width 645 height 320
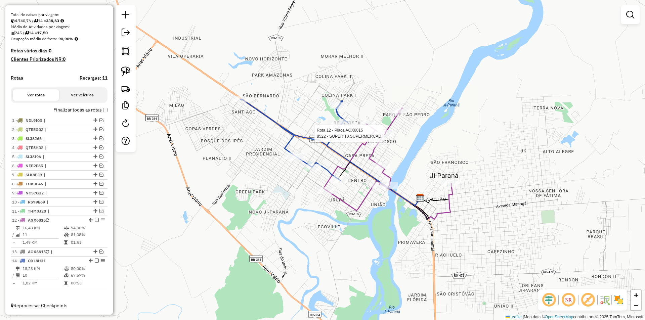
select select "*********"
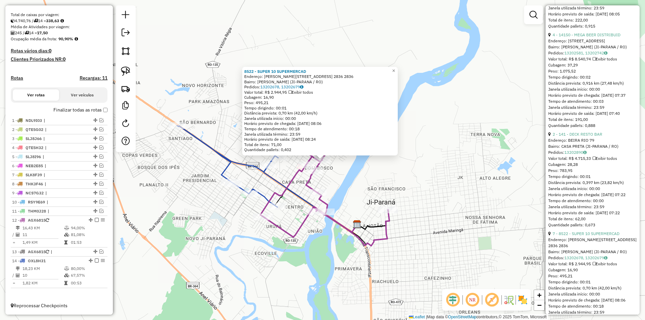
scroll to position [739, 0]
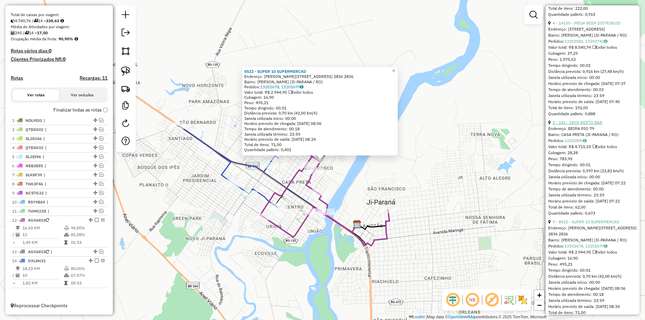
click at [580, 125] on link "2 - 141 - DECK RESTO BAR" at bounding box center [578, 122] width 50 height 5
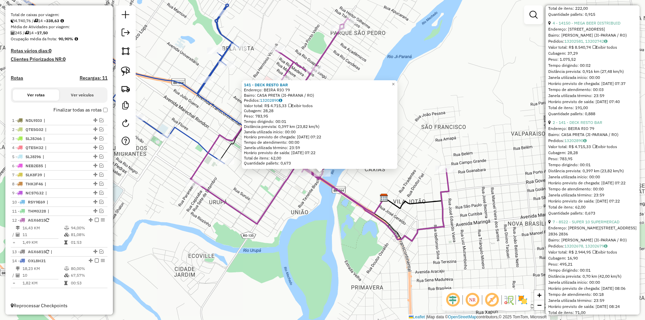
drag, startPoint x: 298, startPoint y: 194, endPoint x: 358, endPoint y: 221, distance: 66.9
click at [358, 221] on div "141 - DECK RESTO BAR Endereço: BEIRA RIO 79 Bairro: CASA PRETA (JI-PARANA / RO)…" at bounding box center [322, 160] width 645 height 320
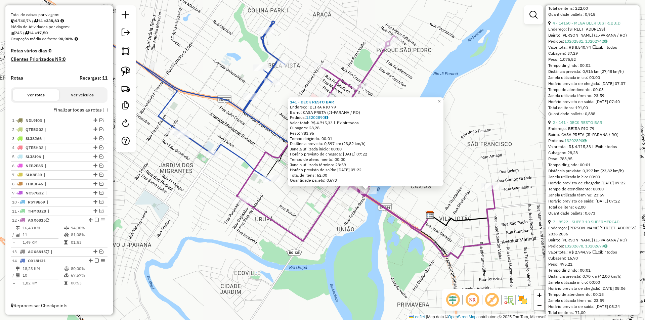
click at [358, 221] on div "141 - DECK RESTO BAR Endereço: BEIRA RIO 79 Bairro: CASA PRETA (JI-PARANA / RO)…" at bounding box center [322, 160] width 645 height 320
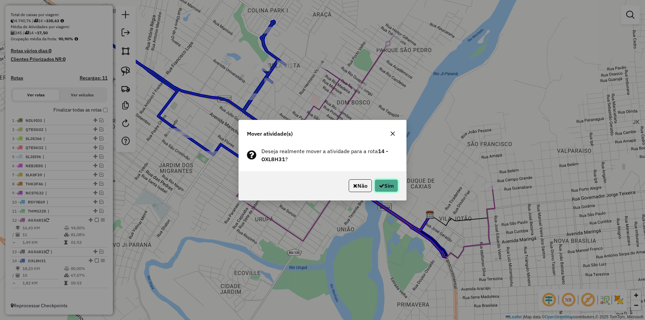
click at [382, 187] on icon "button" at bounding box center [381, 185] width 5 height 5
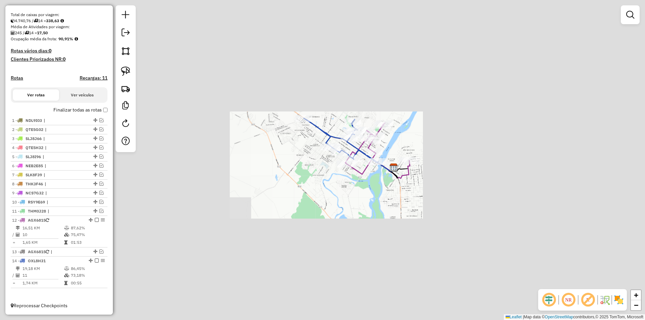
click at [405, 141] on div "Janela de atendimento Grade de atendimento Capacidade Transportadoras Veículos …" at bounding box center [322, 160] width 645 height 320
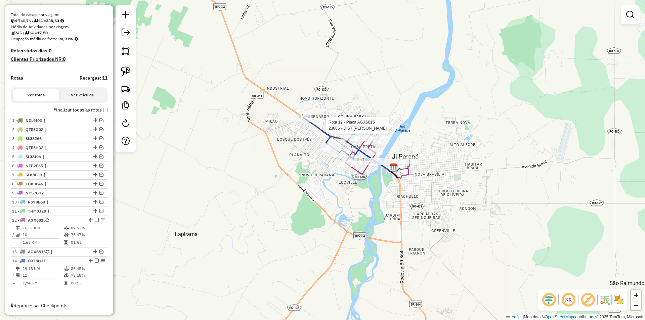
select select "*********"
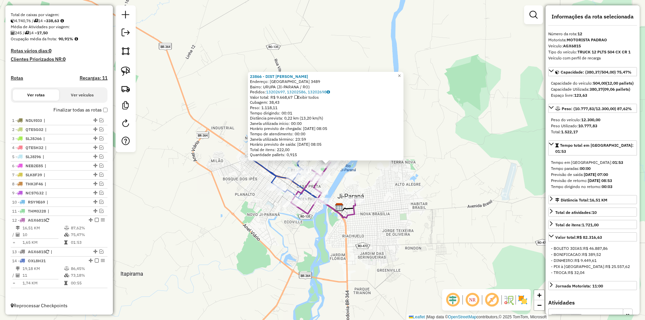
drag, startPoint x: 464, startPoint y: 158, endPoint x: 469, endPoint y: 163, distance: 6.9
click at [469, 163] on div "23866 - DIST CAROLAYNE Endereço: MATO GROSSO 3489 Bairro: URUPA (JI-PARANA / RO…" at bounding box center [322, 160] width 645 height 320
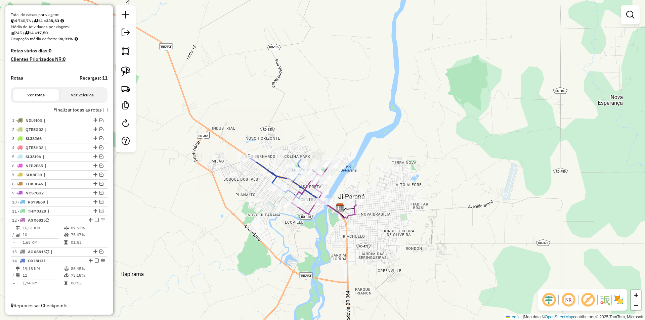
click at [447, 191] on div "Janela de atendimento Grade de atendimento Capacidade Transportadoras Veículos …" at bounding box center [322, 160] width 645 height 320
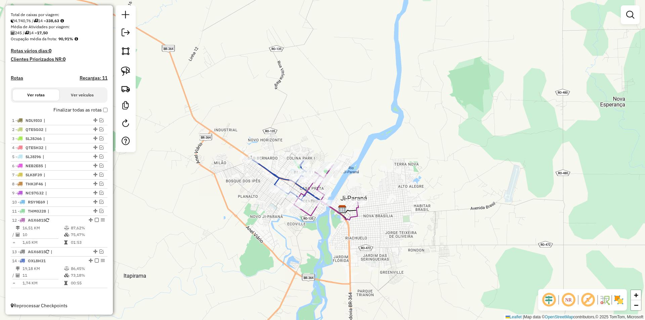
click at [291, 174] on div "Janela de atendimento Grade de atendimento Capacidade Transportadoras Veículos …" at bounding box center [322, 160] width 645 height 320
select select "*********"
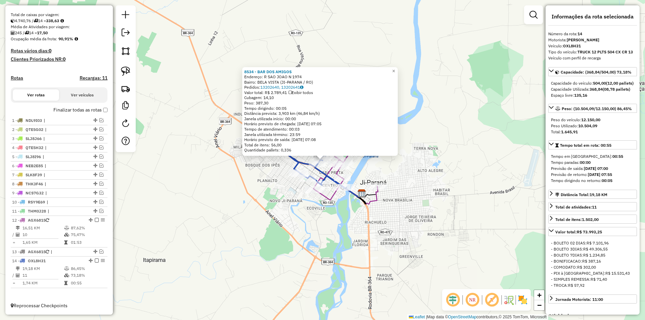
click at [429, 175] on div "Rota 12 - Placa AGX6815 8520 - BAR DA LILI 8534 - BAR DOS AMIGOS Endereço: R SA…" at bounding box center [322, 160] width 645 height 320
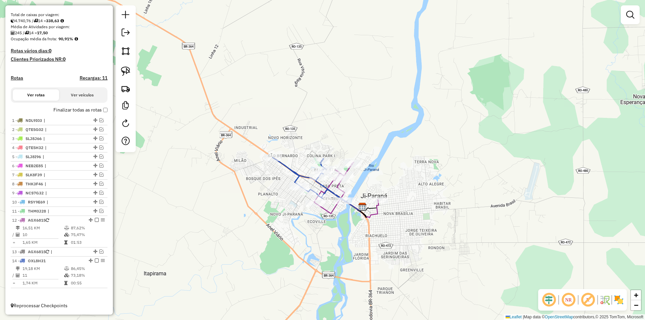
drag, startPoint x: 428, startPoint y: 189, endPoint x: 406, endPoint y: 204, distance: 26.8
click at [428, 200] on div "Janela de atendimento Grade de atendimento Capacidade Transportadoras Veículos …" at bounding box center [322, 160] width 645 height 320
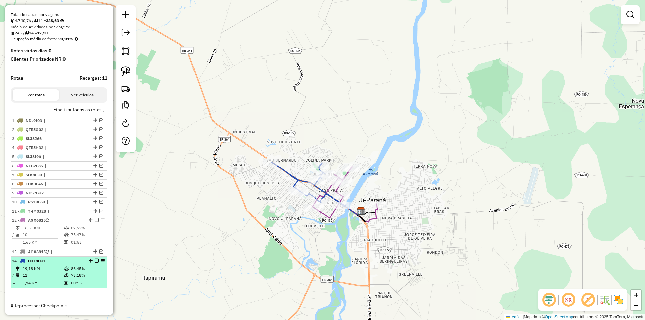
click at [95, 261] on em at bounding box center [97, 261] width 4 height 4
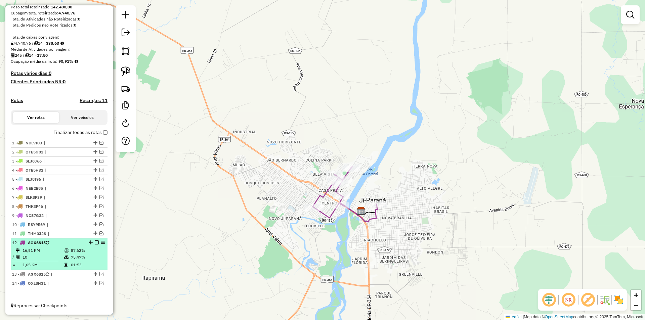
scroll to position [119, 0]
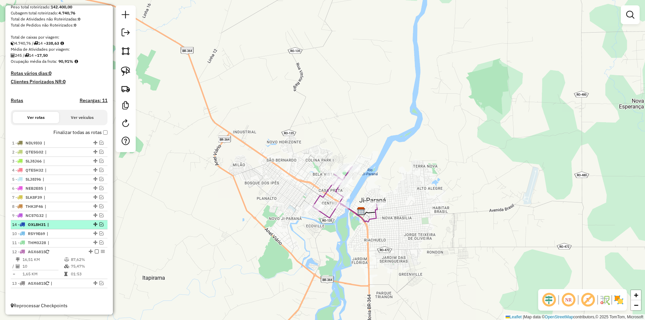
drag, startPoint x: 93, startPoint y: 284, endPoint x: 77, endPoint y: 227, distance: 59.1
select select "*********"
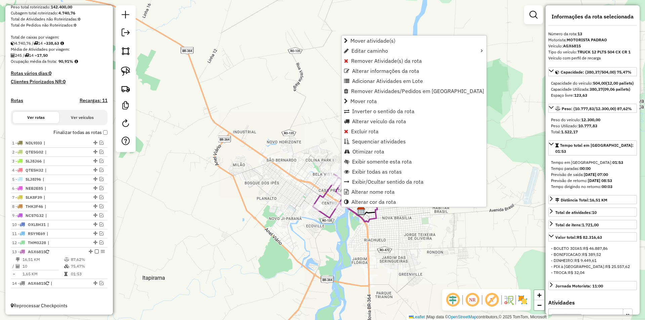
drag, startPoint x: 299, startPoint y: 49, endPoint x: 299, endPoint y: 55, distance: 5.7
click at [299, 51] on div "Janela de atendimento Grade de atendimento Capacidade Transportadoras Veículos …" at bounding box center [322, 160] width 645 height 320
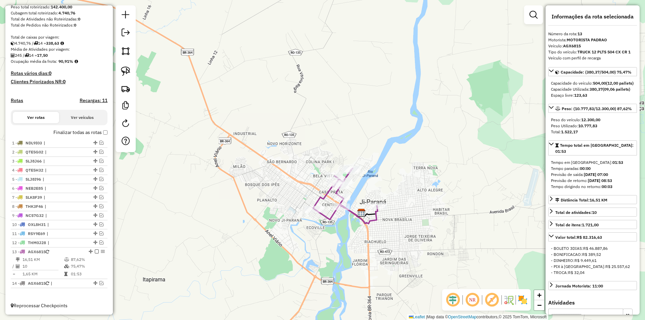
click at [288, 82] on div "Janela de atendimento Grade de atendimento Capacidade Transportadoras Veículos …" at bounding box center [322, 160] width 645 height 320
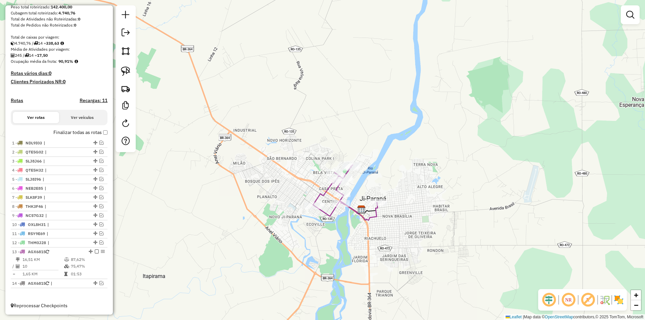
click at [315, 128] on div "Janela de atendimento Grade de atendimento Capacidade Transportadoras Veículos …" at bounding box center [322, 160] width 645 height 320
select select "*********"
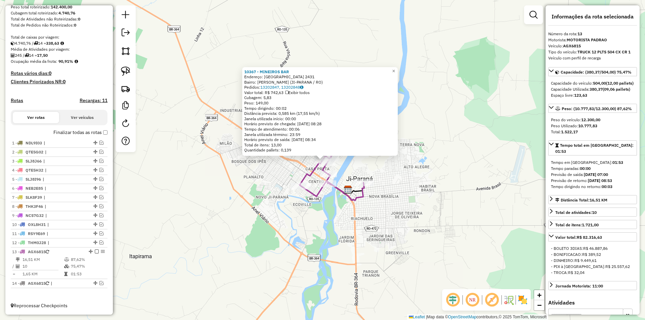
drag, startPoint x: 428, startPoint y: 152, endPoint x: 424, endPoint y: 133, distance: 20.0
click at [424, 133] on div "10367 - MINEIROS BAR Endereço: PTO PORTO VELHO 001279 2431 Bairro: DOM BOSCO (J…" at bounding box center [322, 160] width 645 height 320
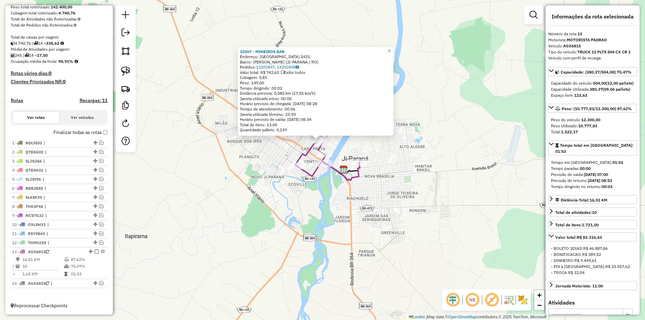
click at [424, 133] on div "10367 - MINEIROS BAR Endereço: PTO PORTO VELHO 001279 2431 Bairro: DOM BOSCO (J…" at bounding box center [322, 160] width 645 height 320
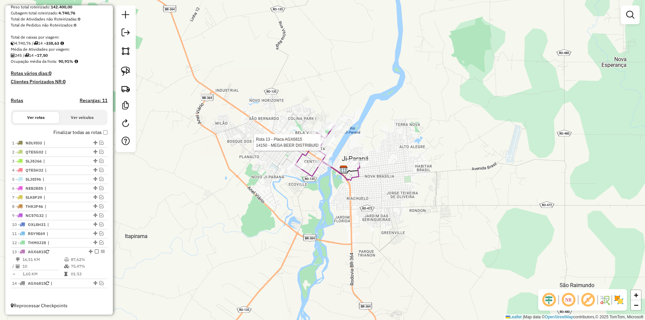
select select "*********"
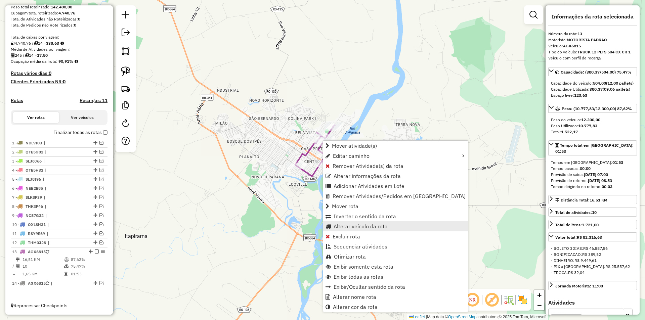
click at [349, 226] on span "Alterar veículo da rota" at bounding box center [361, 226] width 54 height 5
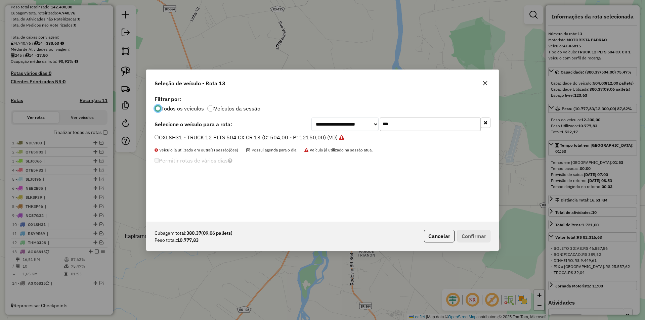
scroll to position [4, 2]
drag, startPoint x: 382, startPoint y: 127, endPoint x: 370, endPoint y: 130, distance: 12.4
click at [370, 130] on div "**********" at bounding box center [400, 124] width 179 height 13
type input "***"
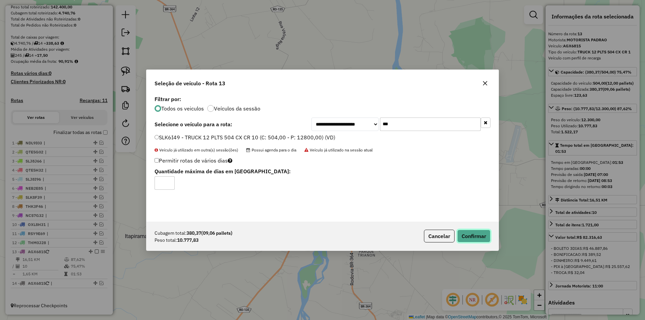
click at [474, 240] on button "Confirmar" at bounding box center [473, 236] width 33 height 13
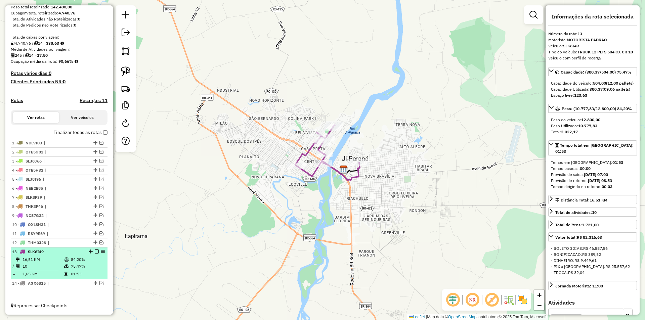
click at [96, 251] on em at bounding box center [97, 252] width 4 height 4
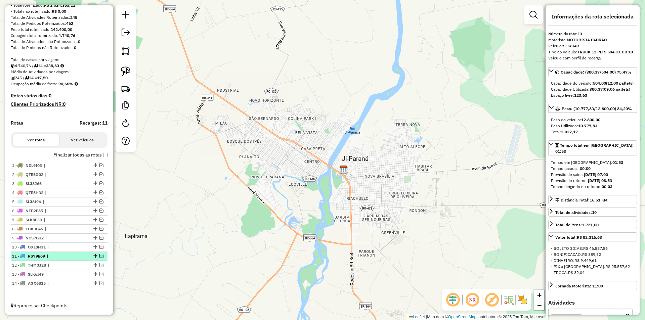
scroll to position [96, 0]
drag, startPoint x: 93, startPoint y: 273, endPoint x: 83, endPoint y: 256, distance: 20.3
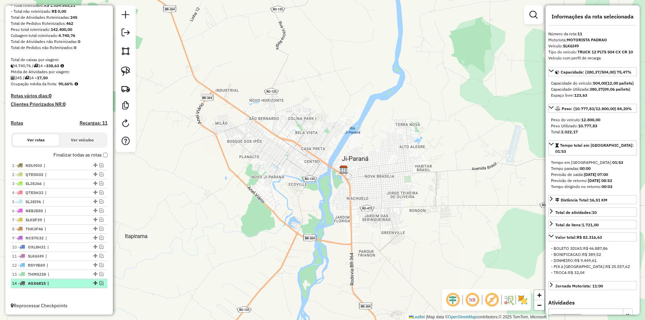
click at [99, 284] on em at bounding box center [101, 283] width 4 height 4
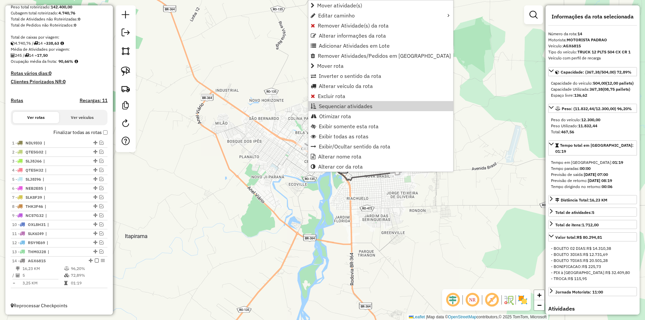
click at [263, 122] on div "Janela de atendimento Grade de atendimento Capacidade Transportadoras Veículos …" at bounding box center [322, 160] width 645 height 320
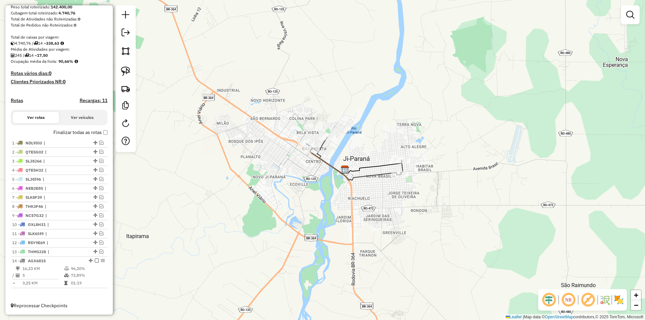
click at [226, 166] on div "Janela de atendimento Grade de atendimento Capacidade Transportadoras Veículos …" at bounding box center [322, 160] width 645 height 320
click at [291, 69] on div "Janela de atendimento Grade de atendimento Capacidade Transportadoras Veículos …" at bounding box center [322, 160] width 645 height 320
click at [270, 106] on div "Janela de atendimento Grade de atendimento Capacidade Transportadoras Veículos …" at bounding box center [322, 160] width 645 height 320
click at [471, 195] on div "Janela de atendimento Grade de atendimento Capacidade Transportadoras Veículos …" at bounding box center [322, 160] width 645 height 320
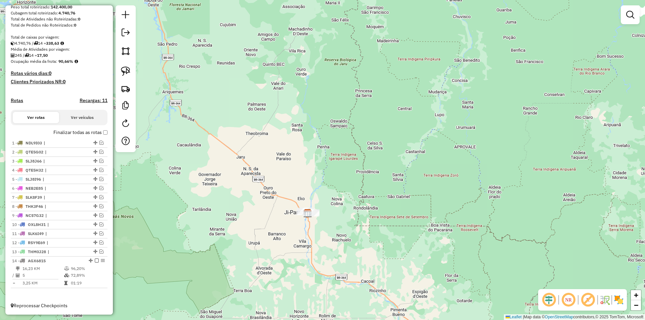
drag, startPoint x: 294, startPoint y: 210, endPoint x: 306, endPoint y: 219, distance: 14.6
click at [306, 218] on div "Rota 14 - Placa AGX6815 22667 - DISTR. VIRA-COPOS Janela de atendimento Grade d…" at bounding box center [322, 160] width 645 height 320
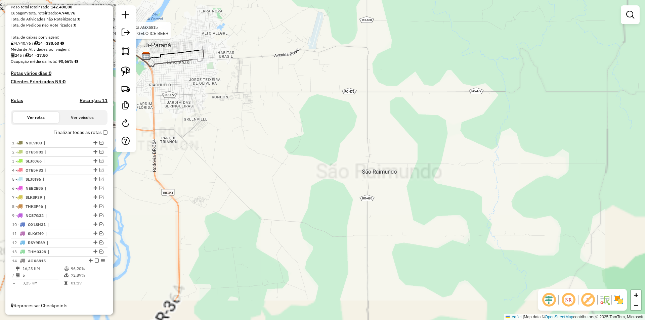
click at [433, 215] on div "Rota 14 - Placa AGX6815 24758 - DIST. GELO ICE BEER Janela de atendimento Grade…" at bounding box center [322, 160] width 645 height 320
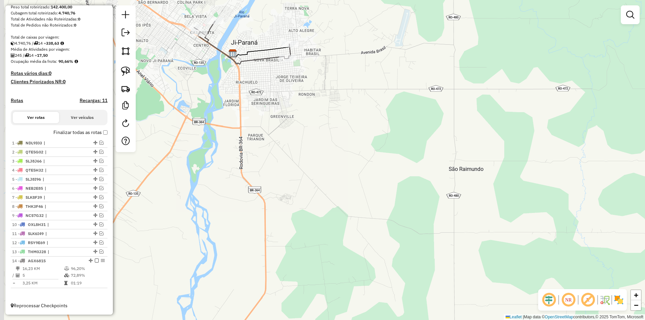
drag, startPoint x: 463, startPoint y: 219, endPoint x: 551, endPoint y: 217, distance: 88.1
click at [551, 217] on div "Janela de atendimento Grade de atendimento Capacidade Transportadoras Veículos …" at bounding box center [322, 160] width 645 height 320
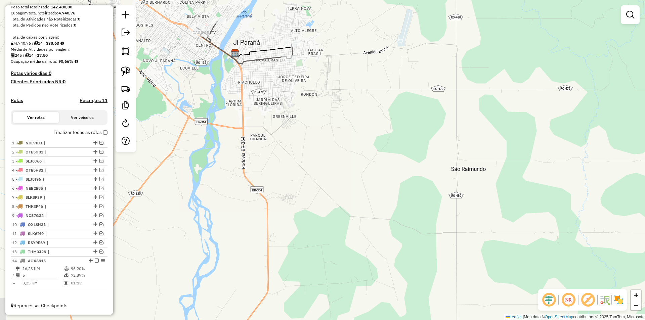
drag, startPoint x: 537, startPoint y: 226, endPoint x: 641, endPoint y: 196, distance: 108.4
click at [566, 222] on div "Janela de atendimento Grade de atendimento Capacidade Transportadoras Veículos …" at bounding box center [322, 160] width 645 height 320
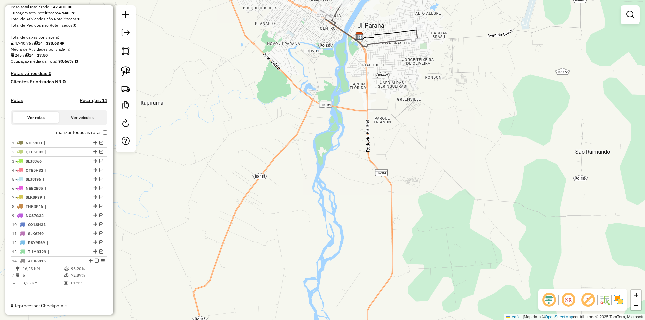
click at [370, 155] on div "Janela de atendimento Grade de atendimento Capacidade Transportadoras Veículos …" at bounding box center [322, 160] width 645 height 320
drag, startPoint x: 344, startPoint y: 148, endPoint x: 348, endPoint y: 183, distance: 35.8
click at [347, 183] on div "Janela de atendimento Grade de atendimento Capacidade Transportadoras Veículos …" at bounding box center [322, 160] width 645 height 320
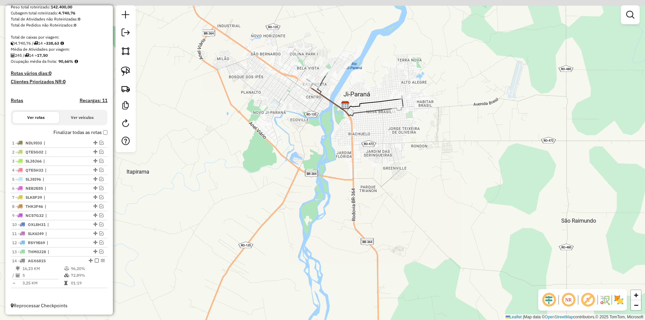
drag, startPoint x: 339, startPoint y: 178, endPoint x: 344, endPoint y: 175, distance: 6.0
click at [338, 178] on div "Janela de atendimento Grade de atendimento Capacidade Transportadoras Veículos …" at bounding box center [322, 160] width 645 height 320
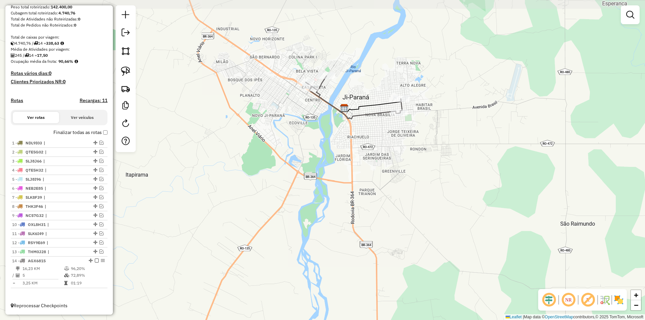
click at [356, 186] on div "Janela de atendimento Grade de atendimento Capacidade Transportadoras Veículos …" at bounding box center [322, 160] width 645 height 320
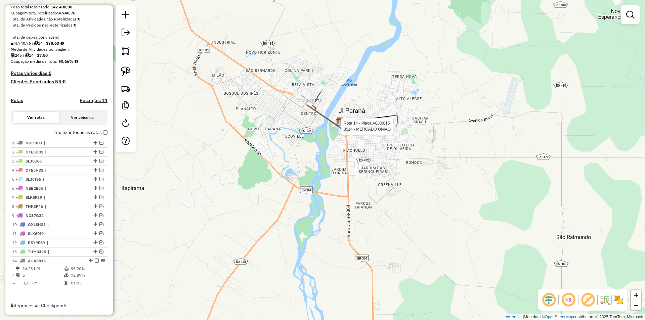
select select "*********"
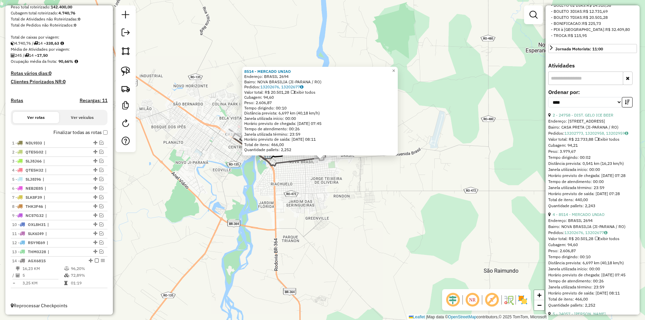
scroll to position [269, 0]
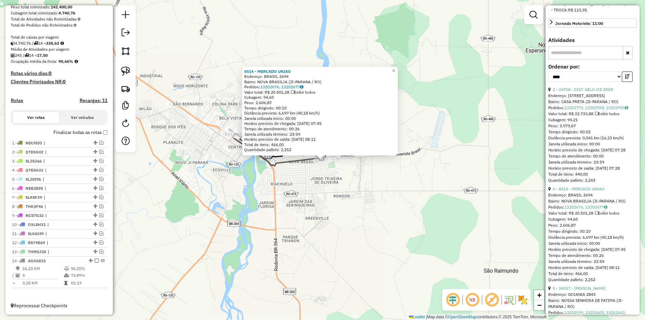
click at [612, 183] on div "Quantidade pallets: 2,243" at bounding box center [592, 180] width 89 height 6
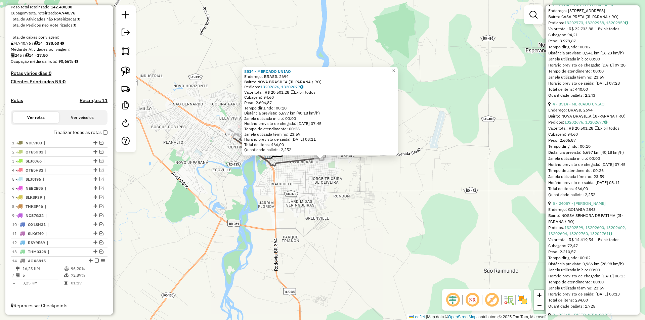
scroll to position [370, 0]
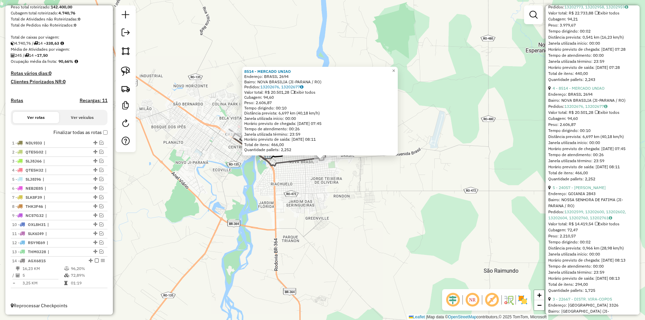
click at [365, 279] on div "8514 - MERCADO UNIAO Endereço: BRASIL 2694 Bairro: NOVA BRASILIA (JI-PARANA / R…" at bounding box center [322, 160] width 645 height 320
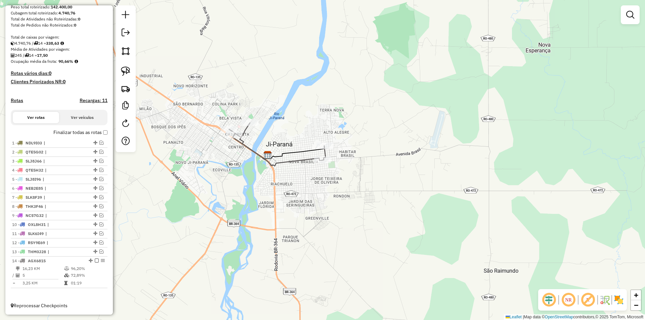
click at [327, 230] on div "Janela de atendimento Grade de atendimento Capacidade Transportadoras Veículos …" at bounding box center [322, 160] width 645 height 320
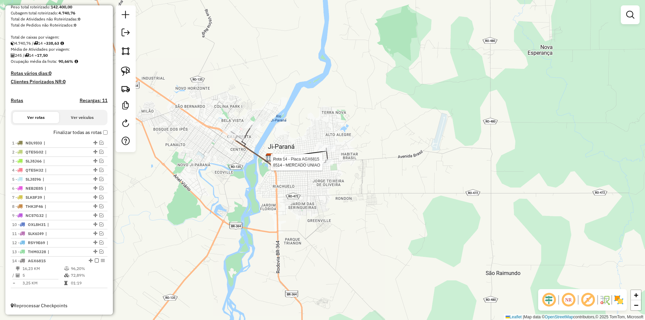
select select "*********"
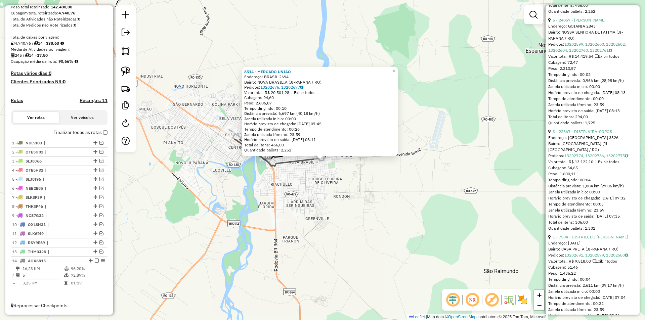
scroll to position [538, 0]
click at [509, 204] on div "8514 - MERCADO UNIAO Endereço: BRASIL 2694 Bairro: NOVA BRASILIA (JI-PARANA / R…" at bounding box center [322, 160] width 645 height 320
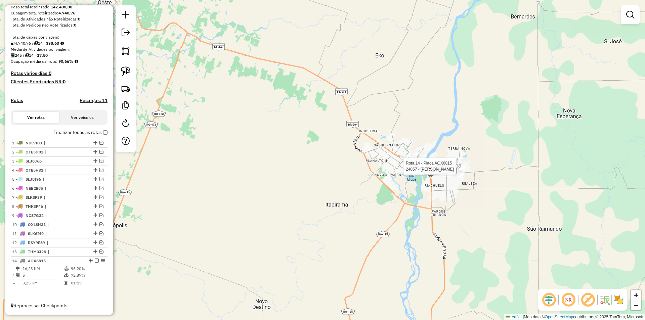
select select "*********"
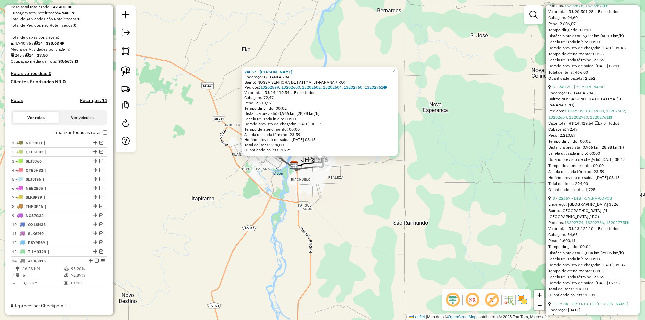
scroll to position [583, 0]
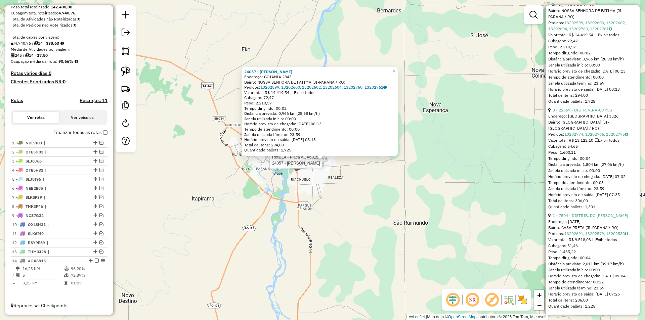
click at [259, 37] on div "Rota 14 - Placa AGX6815 24057 - FABIANO BEER 24057 - FABIANO BEER Endereço: GOI…" at bounding box center [322, 160] width 645 height 320
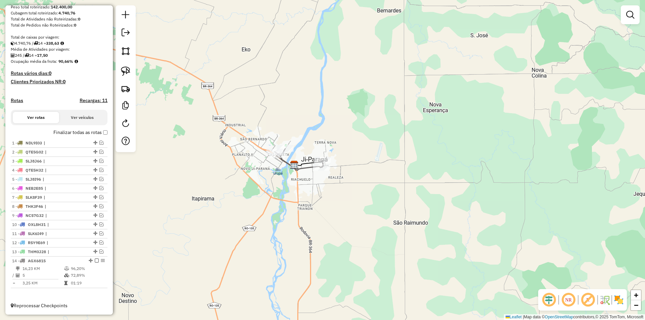
drag, startPoint x: 228, startPoint y: 134, endPoint x: 275, endPoint y: 148, distance: 48.8
click at [232, 135] on div "Janela de atendimento Grade de atendimento Capacidade Transportadoras Veículos …" at bounding box center [322, 160] width 645 height 320
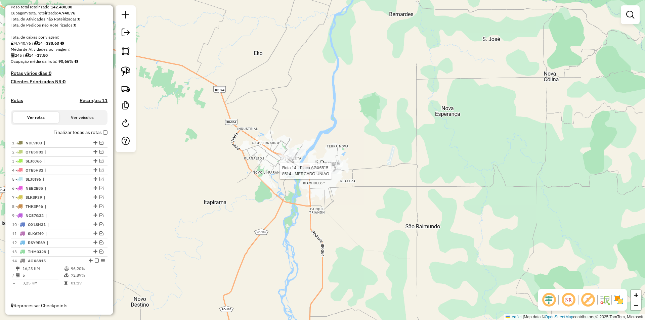
select select "*********"
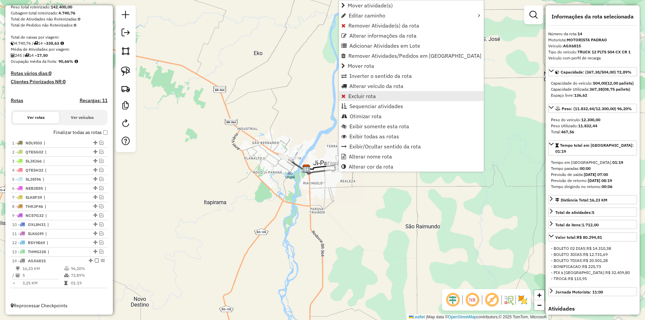
click at [364, 94] on span "Excluir rota" at bounding box center [362, 95] width 28 height 5
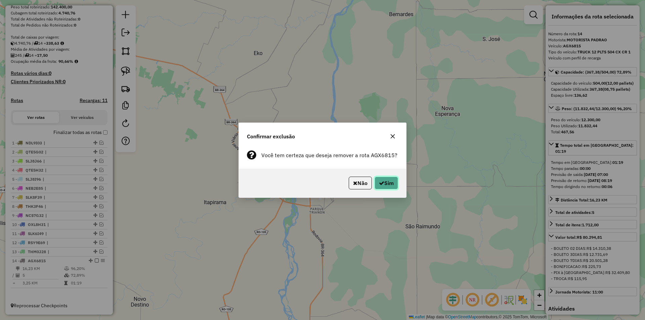
click at [379, 182] on icon "button" at bounding box center [381, 182] width 5 height 5
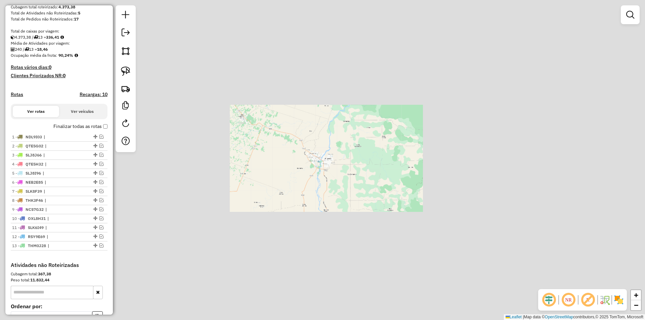
scroll to position [192, 0]
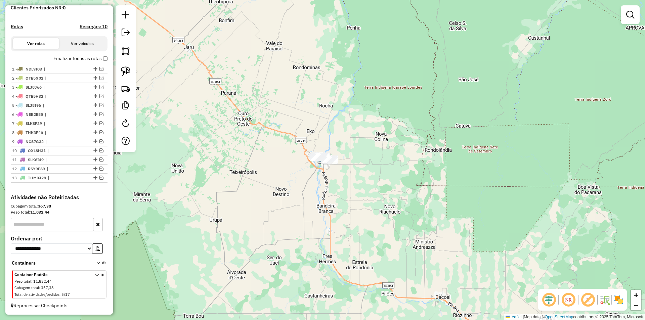
click at [206, 190] on div "Janela de atendimento Grade de atendimento Capacidade Transportadoras Veículos …" at bounding box center [322, 160] width 645 height 320
click at [192, 207] on div "Janela de atendimento Grade de atendimento Capacidade Transportadoras Veículos …" at bounding box center [322, 160] width 645 height 320
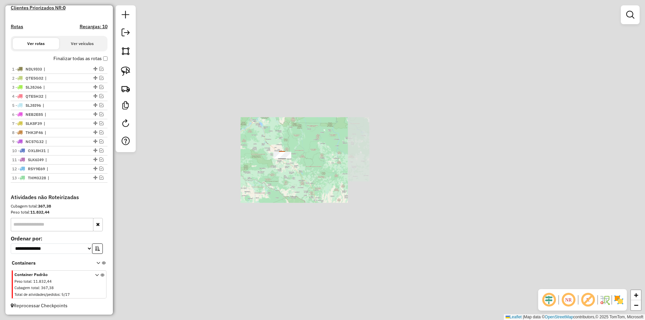
click at [263, 196] on div "Janela de atendimento Grade de atendimento Capacidade Transportadoras Veículos …" at bounding box center [322, 160] width 645 height 320
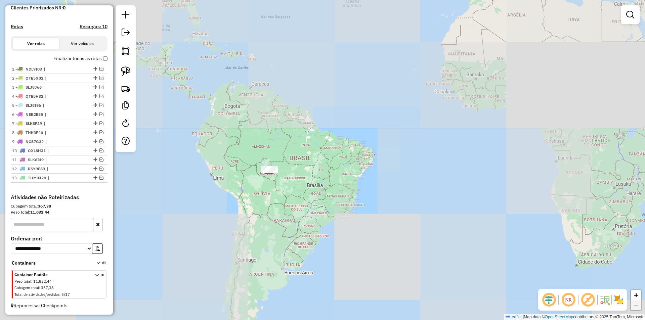
drag, startPoint x: 239, startPoint y: 222, endPoint x: 241, endPoint y: 198, distance: 23.6
click at [241, 201] on div "Janela de atendimento Grade de atendimento Capacidade Transportadoras Veículos …" at bounding box center [322, 160] width 645 height 320
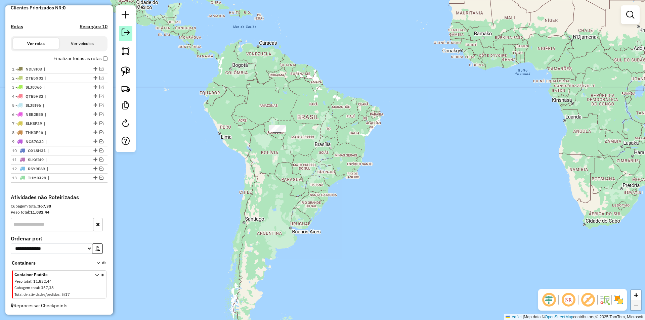
click at [127, 28] on link at bounding box center [125, 33] width 13 height 15
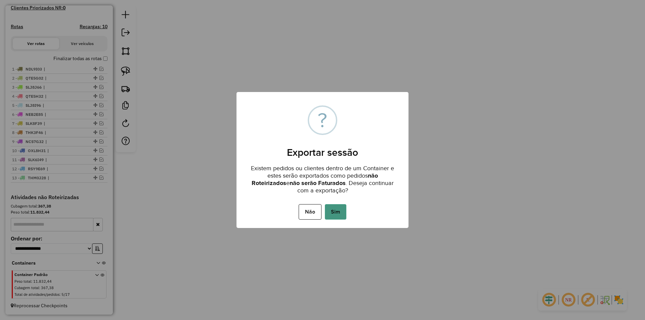
click at [336, 207] on button "Sim" at bounding box center [336, 211] width 22 height 15
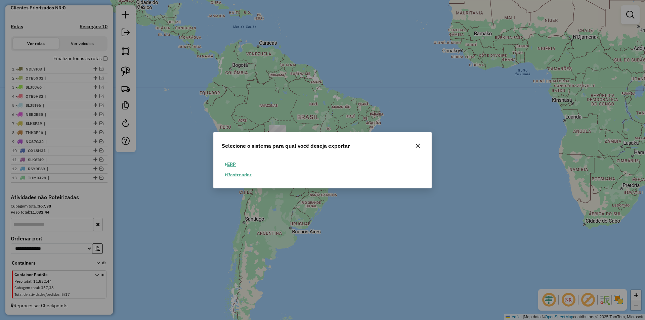
click at [228, 165] on button "ERP" at bounding box center [230, 164] width 17 height 10
select select "**"
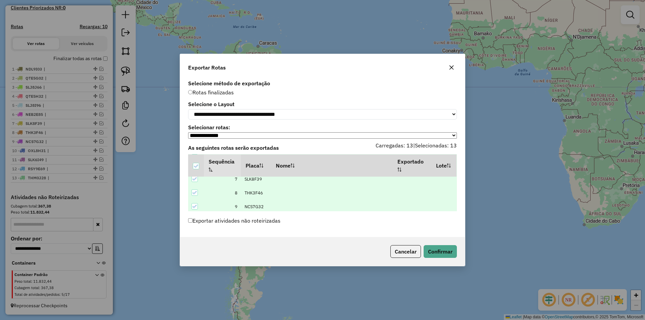
scroll to position [145, 0]
click at [438, 252] on button "Confirmar" at bounding box center [440, 251] width 33 height 13
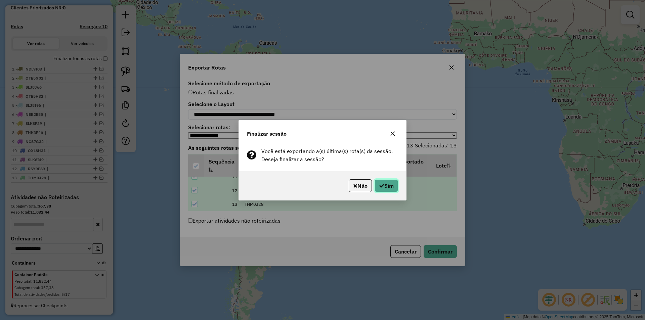
click at [386, 187] on button "Sim" at bounding box center [387, 185] width 24 height 13
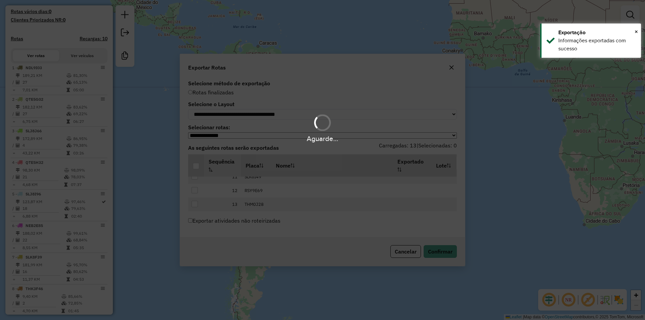
scroll to position [215, 0]
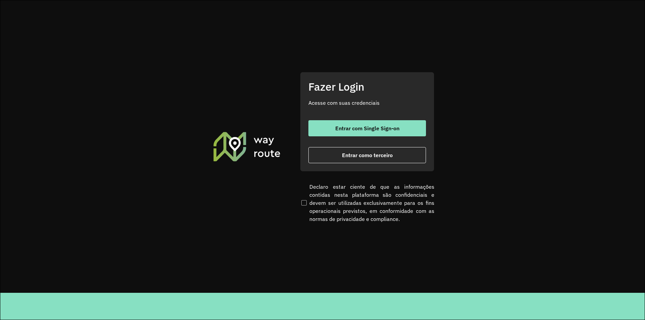
click at [485, 142] on section "Fazer Login Acesse com suas credenciais Entrar com Single Sign-on Entrar como t…" at bounding box center [322, 146] width 644 height 293
click at [352, 155] on span "Entrar como terceiro" at bounding box center [367, 155] width 51 height 5
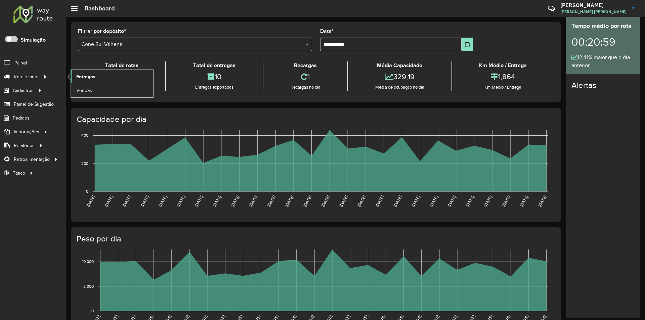
click at [81, 79] on span "Entregas" at bounding box center [85, 76] width 19 height 7
click at [87, 79] on span "Entregas" at bounding box center [85, 76] width 19 height 7
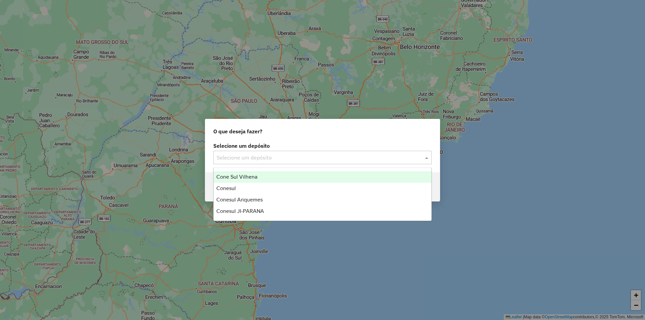
click at [250, 161] on input "text" at bounding box center [316, 158] width 198 height 8
click at [229, 176] on span "Cone Sul Vilhena" at bounding box center [236, 177] width 41 height 6
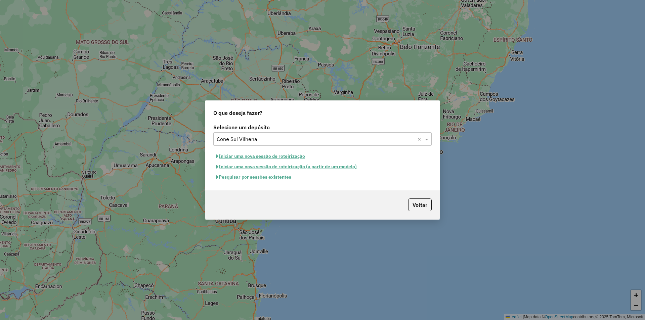
click at [259, 176] on button "Pesquisar por sessões existentes" at bounding box center [253, 177] width 81 height 10
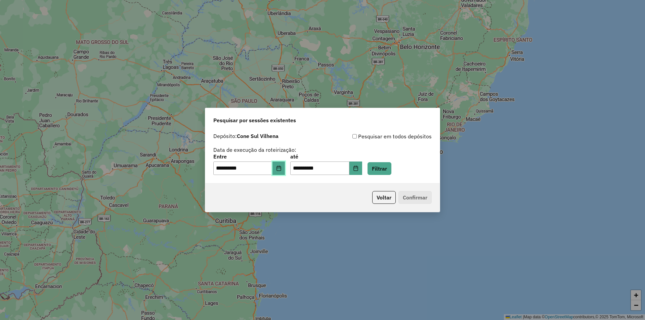
click at [281, 169] on icon "Choose Date" at bounding box center [278, 168] width 4 height 5
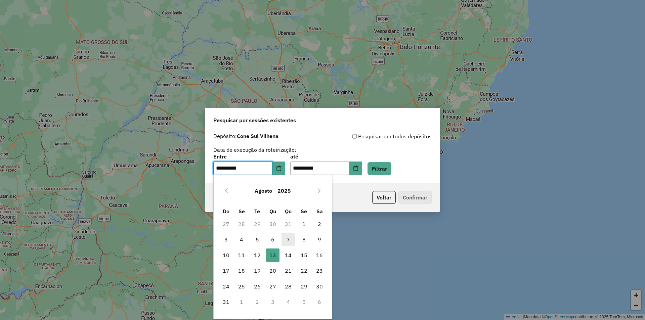
click at [290, 241] on span "7" at bounding box center [288, 239] width 13 height 13
type input "**********"
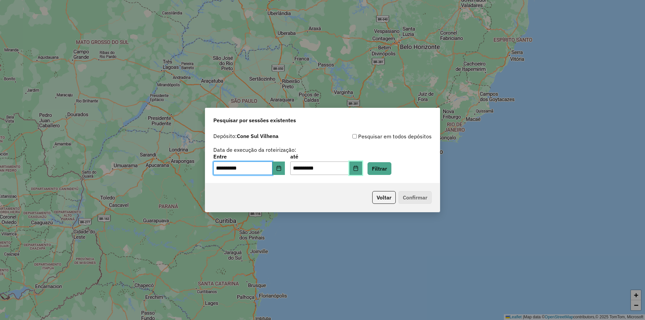
click at [362, 167] on button "Choose Date" at bounding box center [355, 168] width 13 height 13
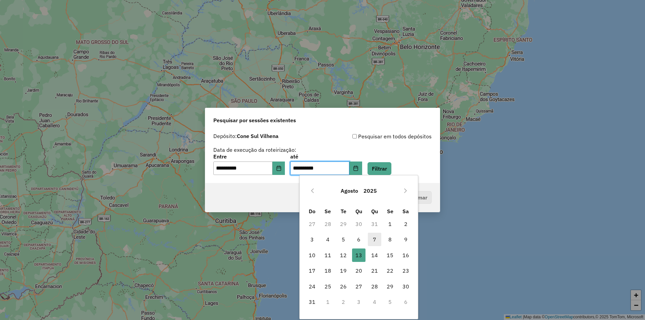
drag, startPoint x: 377, startPoint y: 242, endPoint x: 376, endPoint y: 237, distance: 5.1
click at [377, 241] on span "7" at bounding box center [374, 239] width 13 height 13
type input "**********"
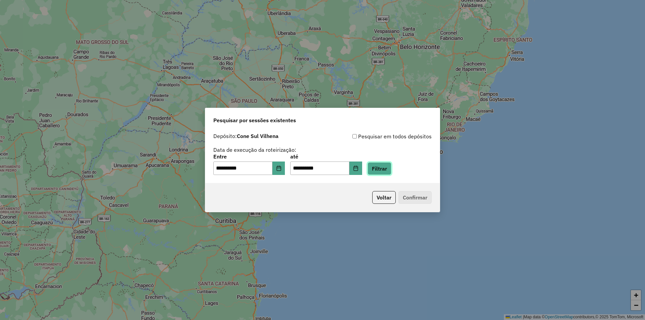
click at [389, 169] on button "Filtrar" at bounding box center [380, 168] width 24 height 13
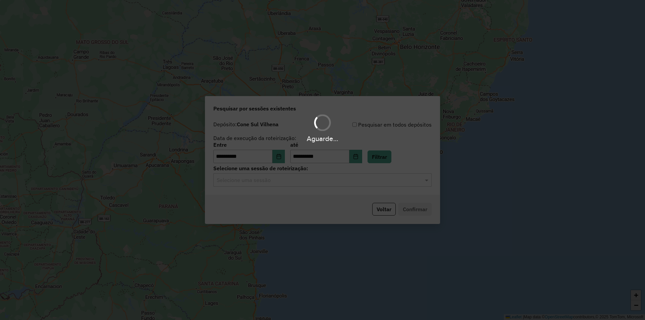
click at [250, 181] on hb-app "**********" at bounding box center [322, 160] width 645 height 320
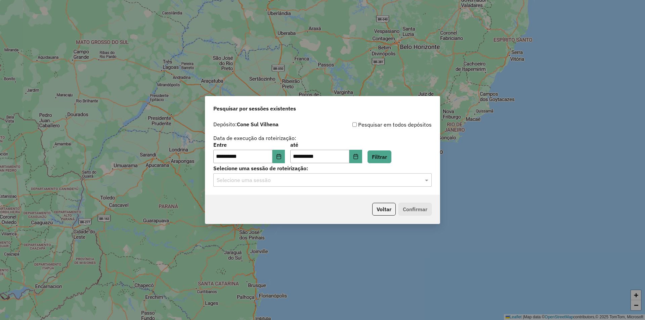
click at [251, 180] on input "text" at bounding box center [316, 180] width 198 height 8
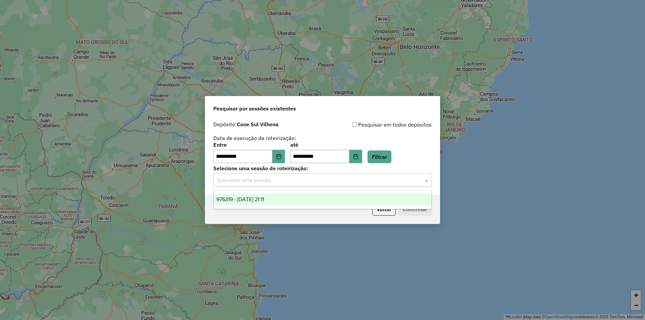
click at [264, 202] on span "976319 - [DATE] 21:11" at bounding box center [240, 200] width 48 height 6
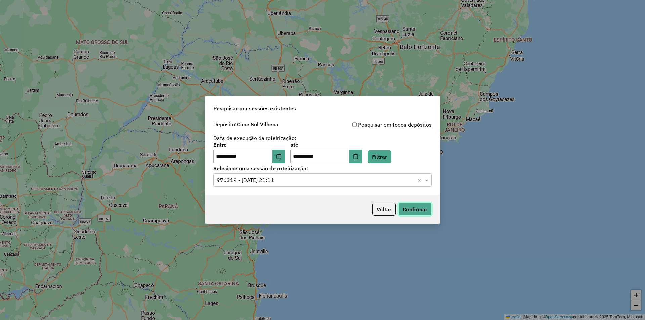
click at [423, 212] on button "Confirmar" at bounding box center [414, 209] width 33 height 13
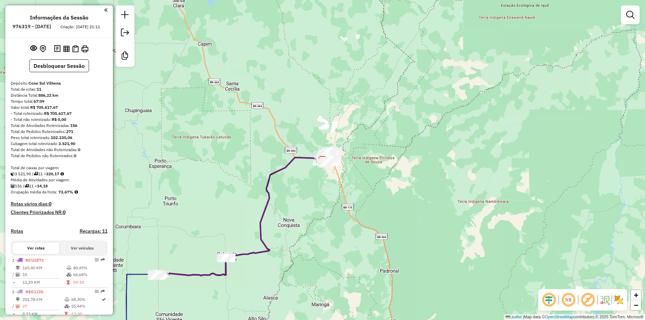
click at [303, 107] on div "Janela de atendimento Grade de atendimento Capacidade Transportadoras Veículos …" at bounding box center [322, 160] width 645 height 320
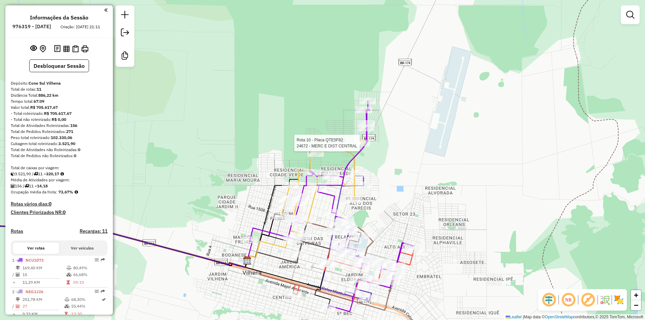
select select "**********"
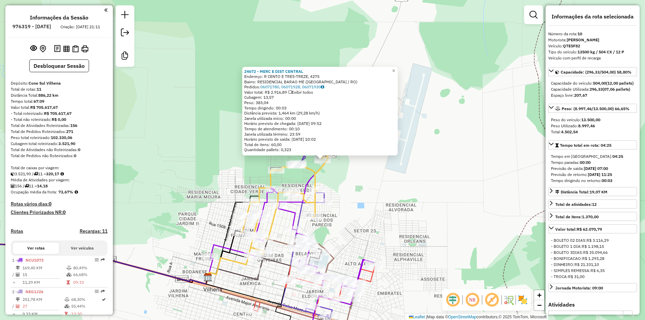
scroll to position [306, 0]
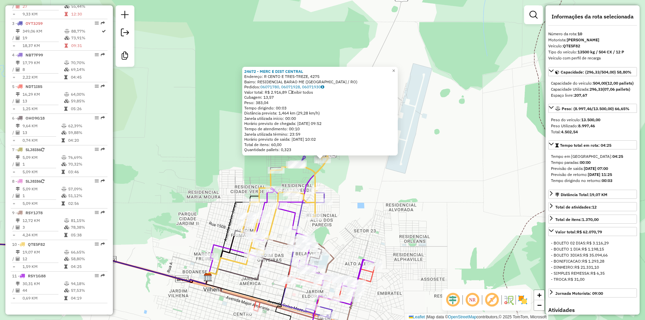
drag, startPoint x: 412, startPoint y: 179, endPoint x: 417, endPoint y: 163, distance: 17.0
click at [417, 163] on div "24672 - MERC E DIST CENTRAL Endereço: R CENTO E TRES-TREZE, 4275 Bairro: RESIDE…" at bounding box center [322, 160] width 645 height 320
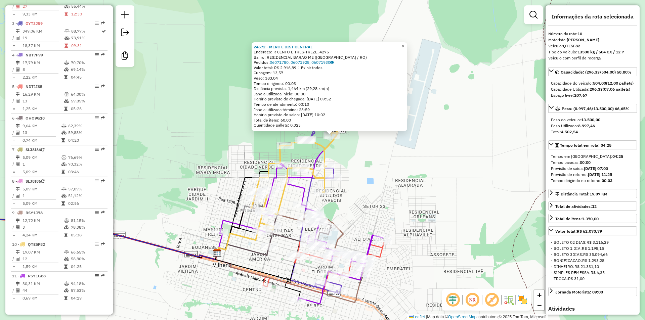
click at [416, 166] on div "24672 - MERC E DIST CENTRAL Endereço: R CENTO E TRES-TREZE, 4275 Bairro: RESIDE…" at bounding box center [322, 160] width 645 height 320
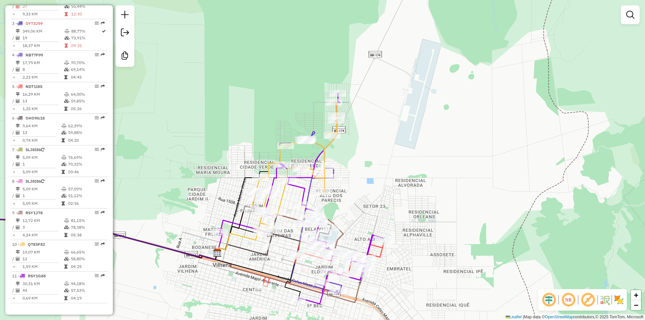
click at [251, 64] on div "Janela de atendimento Grade de atendimento Capacidade Transportadoras Veículos …" at bounding box center [322, 160] width 645 height 320
click at [244, 75] on div "Janela de atendimento Grade de atendimento Capacidade Transportadoras Veículos …" at bounding box center [322, 160] width 645 height 320
click at [254, 78] on div "Janela de atendimento Grade de atendimento Capacidade Transportadoras Veículos …" at bounding box center [322, 160] width 645 height 320
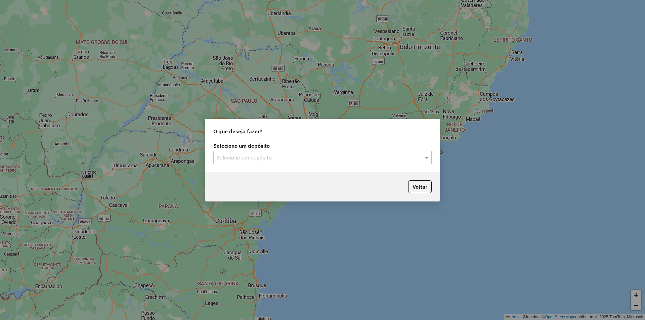
click at [229, 161] on input "text" at bounding box center [316, 158] width 198 height 8
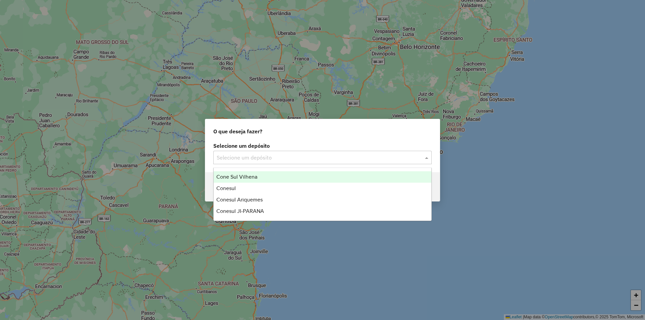
click at [228, 179] on span "Cone Sul Vilhena" at bounding box center [236, 177] width 41 height 6
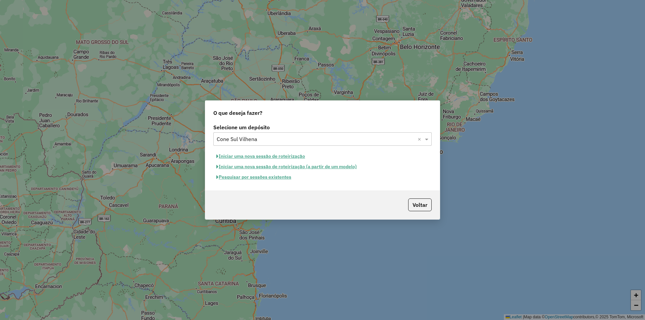
click at [230, 156] on button "Iniciar uma nova sessão de roteirização" at bounding box center [260, 156] width 95 height 10
select select "*"
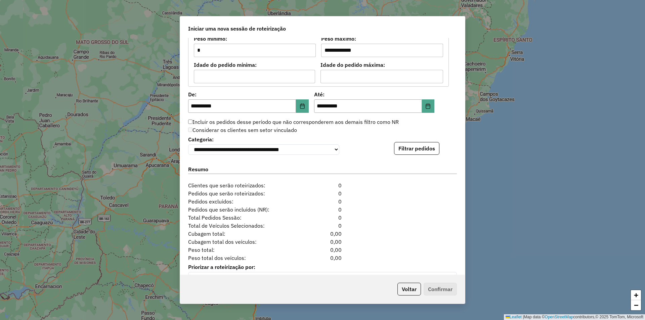
scroll to position [615, 0]
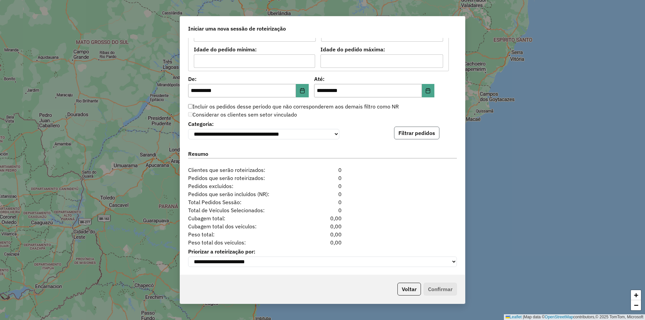
click at [399, 131] on button "Filtrar pedidos" at bounding box center [416, 133] width 45 height 13
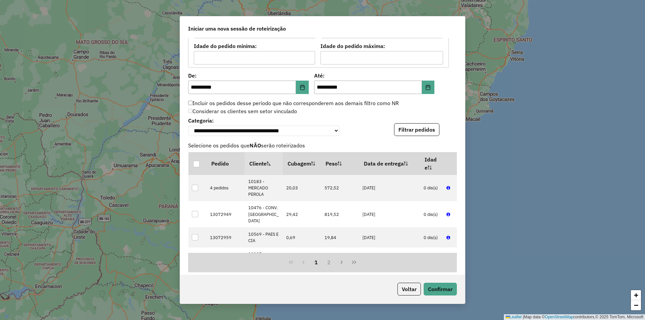
scroll to position [754, 0]
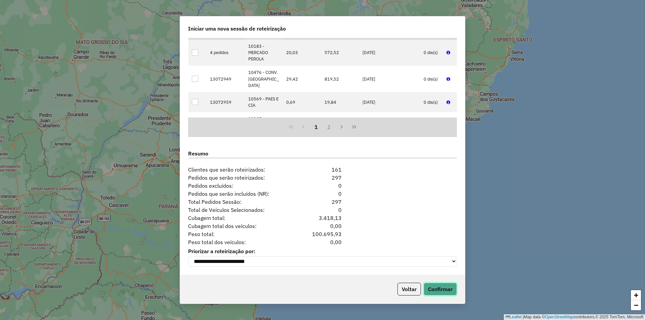
click at [431, 290] on button "Confirmar" at bounding box center [440, 289] width 33 height 13
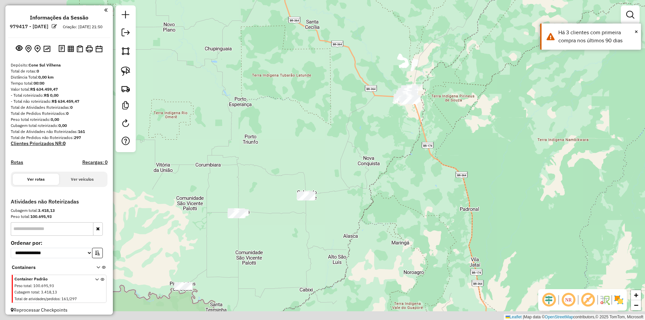
drag, startPoint x: 245, startPoint y: 241, endPoint x: 309, endPoint y: 184, distance: 85.6
click at [336, 166] on div "Janela de atendimento Grade de atendimento Capacidade Transportadoras Veículos …" at bounding box center [322, 160] width 645 height 320
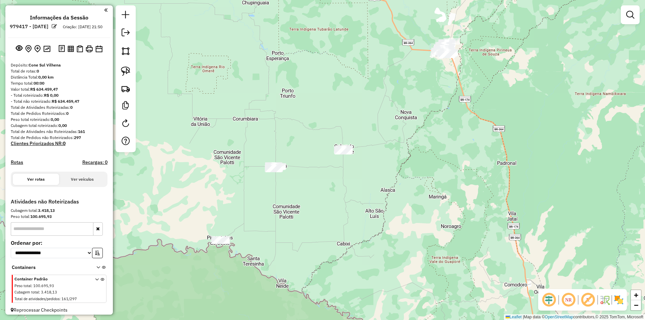
click at [240, 75] on div "Janela de atendimento Grade de atendimento Capacidade Transportadoras Veículos …" at bounding box center [322, 160] width 645 height 320
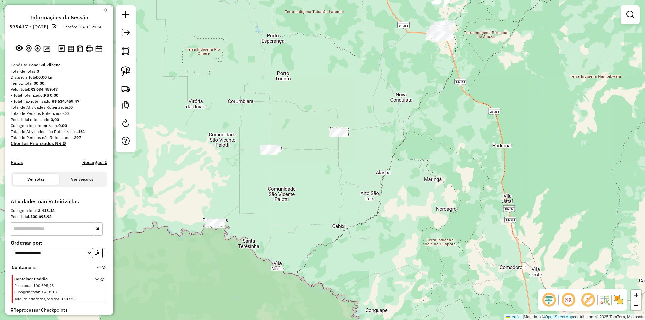
drag, startPoint x: 267, startPoint y: 177, endPoint x: 253, endPoint y: 165, distance: 18.6
click at [263, 161] on div "Janela de atendimento Grade de atendimento Capacidade Transportadoras Veículos …" at bounding box center [322, 160] width 645 height 320
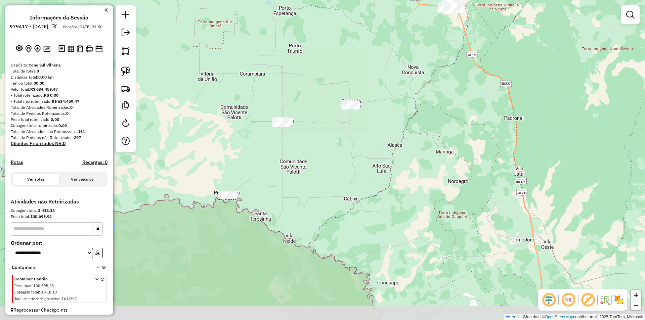
drag, startPoint x: 320, startPoint y: 150, endPoint x: 332, endPoint y: 127, distance: 26.1
click at [335, 127] on div "Janela de atendimento Grade de atendimento Capacidade Transportadoras Veículos …" at bounding box center [322, 160] width 645 height 320
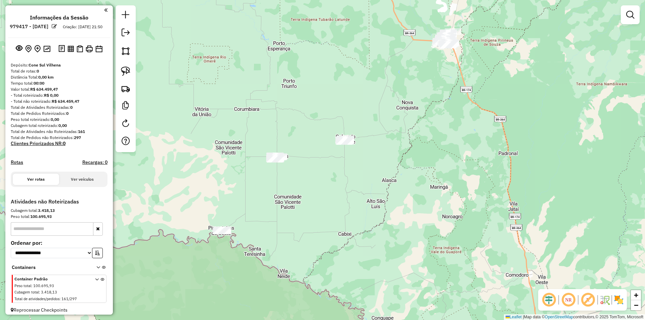
drag, startPoint x: 319, startPoint y: 127, endPoint x: 264, endPoint y: 150, distance: 59.3
click at [271, 156] on div "Janela de atendimento Grade de atendimento Capacidade Transportadoras Veículos …" at bounding box center [322, 160] width 645 height 320
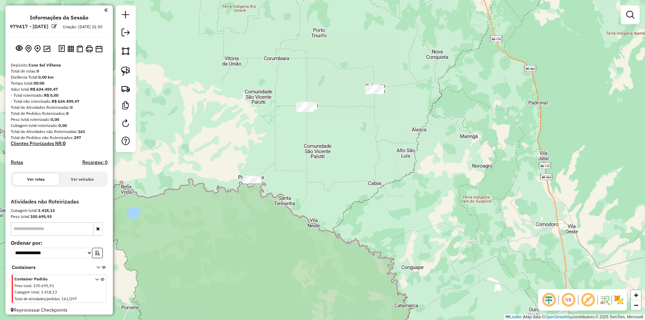
drag, startPoint x: 305, startPoint y: 157, endPoint x: 426, endPoint y: 173, distance: 122.1
click at [426, 173] on div "Janela de atendimento Grade de atendimento Capacidade Transportadoras Veículos …" at bounding box center [322, 160] width 645 height 320
click at [130, 69] on img at bounding box center [125, 71] width 9 height 9
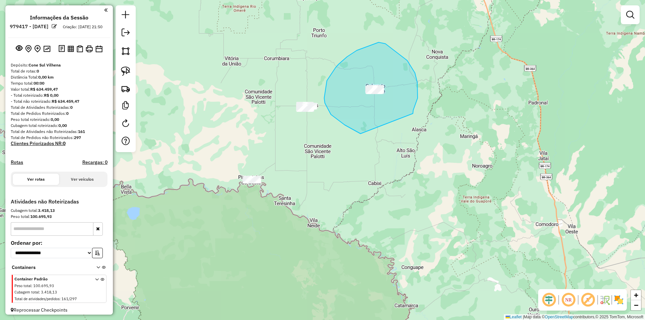
drag, startPoint x: 348, startPoint y: 127, endPoint x: 413, endPoint y: 114, distance: 66.2
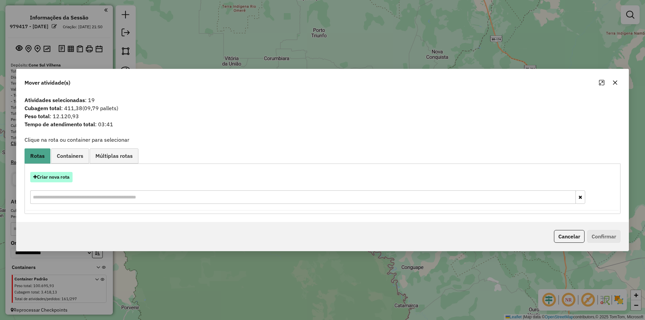
click at [52, 175] on button "Criar nova rota" at bounding box center [51, 177] width 42 height 10
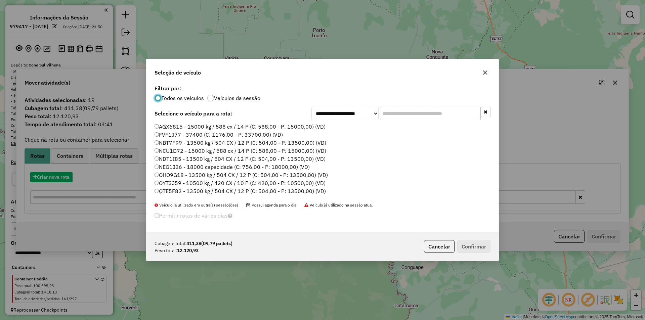
scroll to position [4, 2]
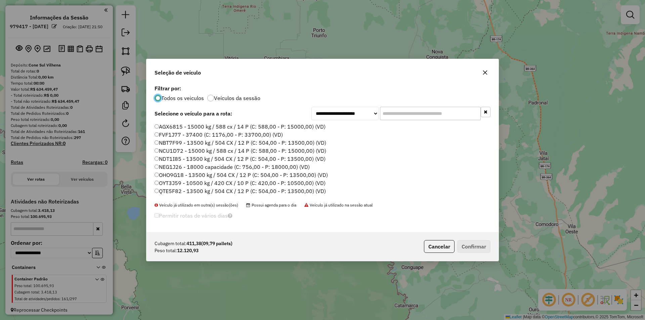
click at [392, 116] on input "text" at bounding box center [430, 113] width 101 height 13
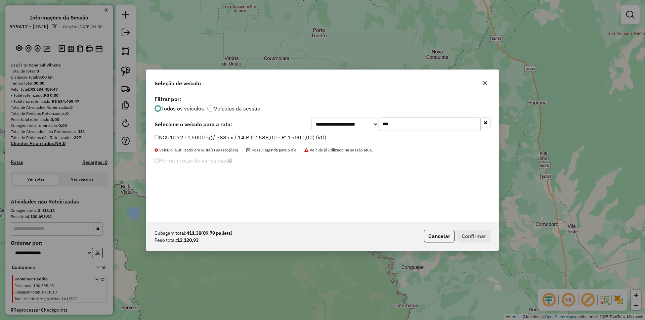
type input "***"
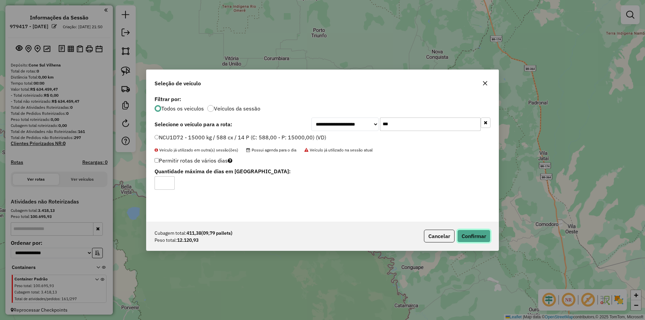
drag, startPoint x: 461, startPoint y: 241, endPoint x: 462, endPoint y: 237, distance: 3.9
click at [462, 240] on button "Confirmar" at bounding box center [473, 236] width 33 height 13
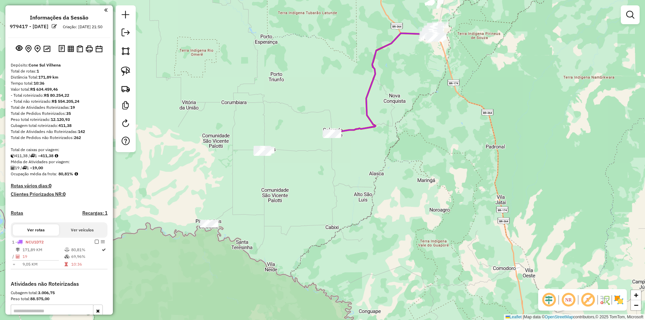
drag, startPoint x: 325, startPoint y: 180, endPoint x: 313, endPoint y: 194, distance: 17.9
click at [313, 195] on div "Janela de atendimento Grade de atendimento Capacidade Transportadoras Veículos …" at bounding box center [322, 160] width 645 height 320
click at [314, 193] on div "Janela de atendimento Grade de atendimento Capacidade Transportadoras Veículos …" at bounding box center [322, 160] width 645 height 320
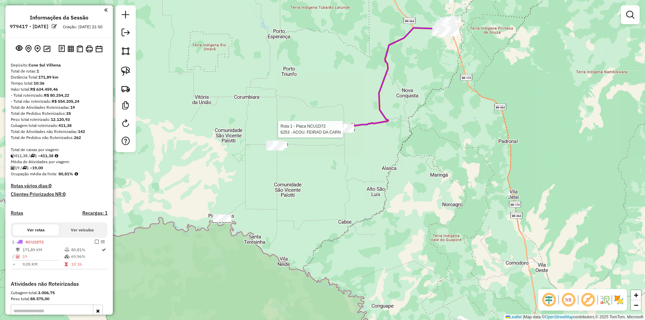
select select "**********"
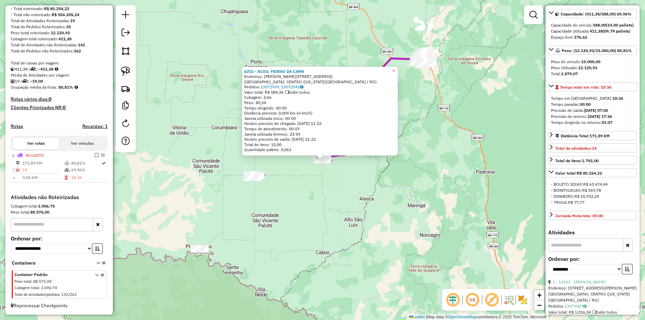
scroll to position [67, 0]
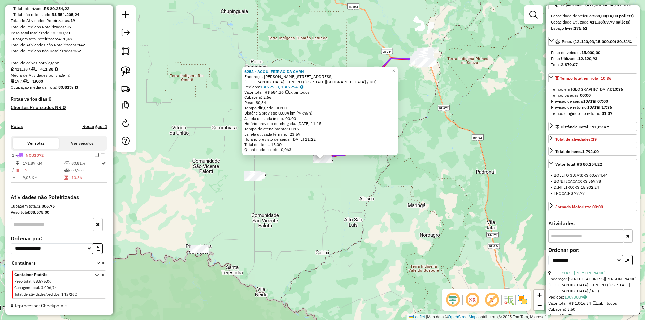
click at [351, 233] on div "6253 - ACOU. FEIRAO DA CARN Endereço: [STREET_ADDRESS][US_STATE]) Pedidos: 1307…" at bounding box center [322, 160] width 645 height 320
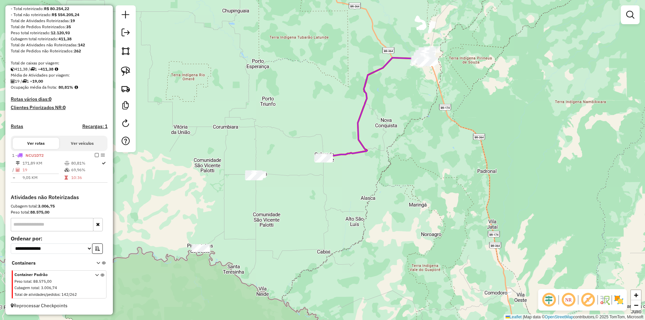
drag, startPoint x: 310, startPoint y: 241, endPoint x: 323, endPoint y: 212, distance: 31.1
click at [323, 213] on div "Janela de atendimento Grade de atendimento Capacidade Transportadoras Veículos …" at bounding box center [322, 160] width 645 height 320
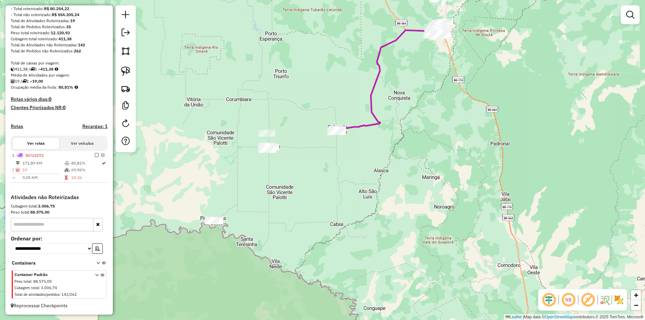
click at [259, 137] on div at bounding box center [266, 133] width 17 height 7
drag, startPoint x: 125, startPoint y: 75, endPoint x: 141, endPoint y: 88, distance: 21.0
click at [125, 75] on img at bounding box center [125, 71] width 9 height 9
drag, startPoint x: 233, startPoint y: 143, endPoint x: 268, endPoint y: 169, distance: 43.8
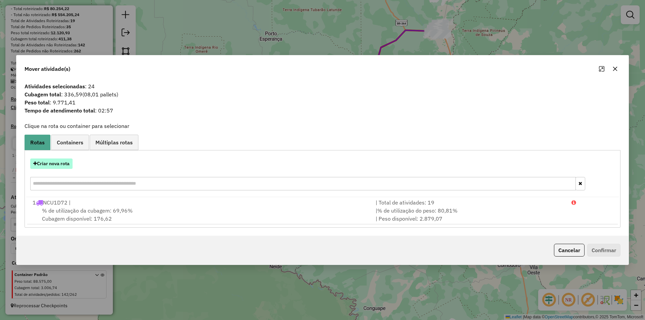
click at [63, 165] on button "Criar nova rota" at bounding box center [51, 164] width 42 height 10
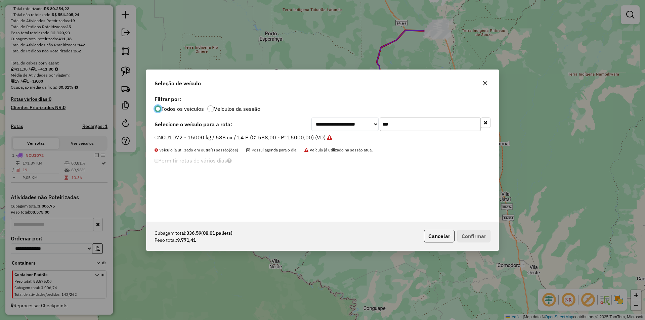
scroll to position [4, 2]
drag, startPoint x: 388, startPoint y: 124, endPoint x: 332, endPoint y: 142, distance: 59.5
click at [332, 142] on div "**********" at bounding box center [322, 158] width 352 height 128
type input "***"
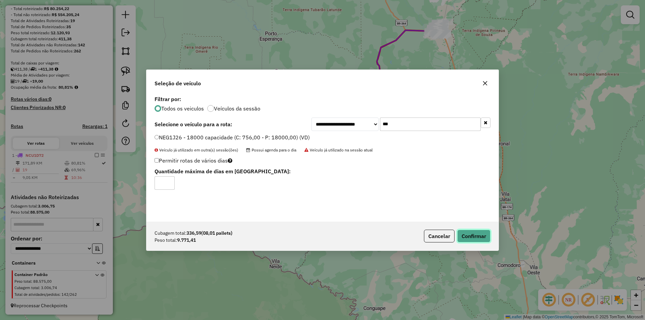
click at [468, 239] on button "Confirmar" at bounding box center [473, 236] width 33 height 13
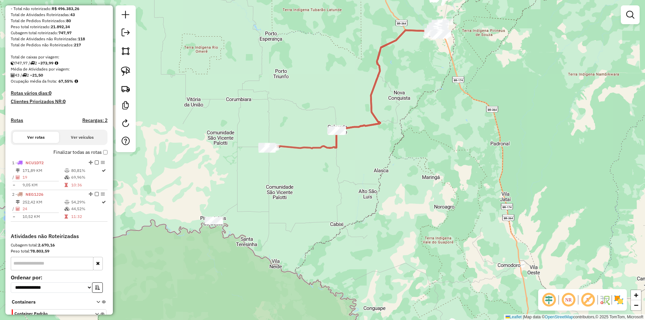
drag, startPoint x: 180, startPoint y: 215, endPoint x: 189, endPoint y: 195, distance: 22.5
click at [189, 196] on div "Janela de atendimento Grade de atendimento Capacidade Transportadoras Veículos …" at bounding box center [322, 160] width 645 height 320
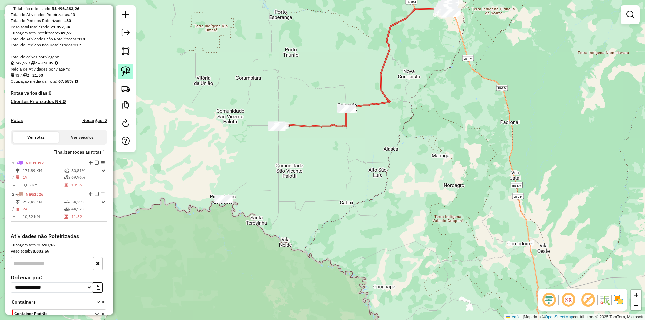
drag, startPoint x: 127, startPoint y: 73, endPoint x: 128, endPoint y: 78, distance: 5.1
click at [128, 73] on img at bounding box center [125, 71] width 9 height 9
drag, startPoint x: 224, startPoint y: 181, endPoint x: 213, endPoint y: 227, distance: 47.4
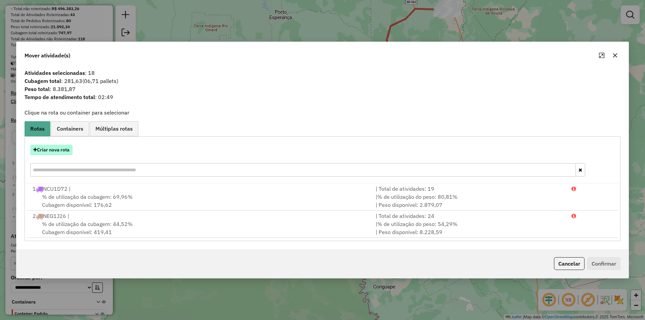
click at [59, 148] on button "Criar nova rota" at bounding box center [51, 150] width 42 height 10
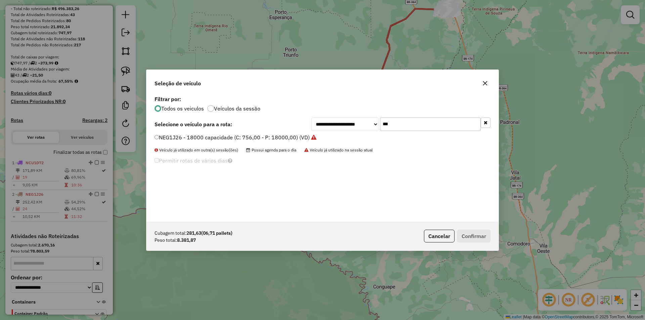
drag, startPoint x: 391, startPoint y: 125, endPoint x: 349, endPoint y: 143, distance: 45.5
click at [349, 141] on div "**********" at bounding box center [322, 158] width 352 height 128
type input "***"
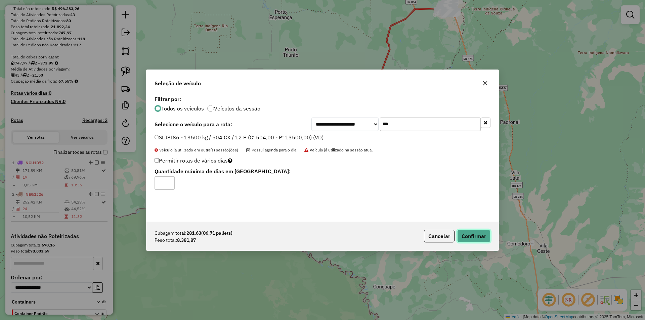
click at [476, 232] on button "Confirmar" at bounding box center [473, 236] width 33 height 13
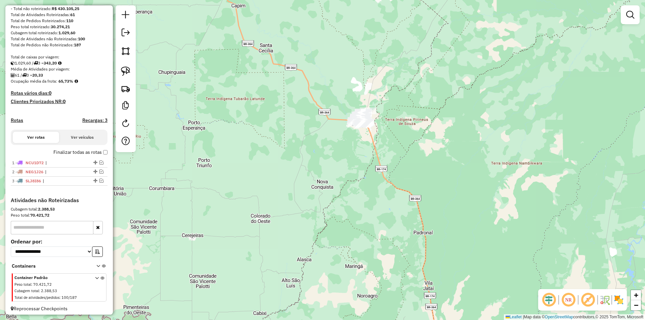
drag, startPoint x: 345, startPoint y: 190, endPoint x: 347, endPoint y: 200, distance: 9.2
click at [344, 202] on div "Janela de atendimento Grade de atendimento Capacidade Transportadoras Veículos …" at bounding box center [322, 160] width 645 height 320
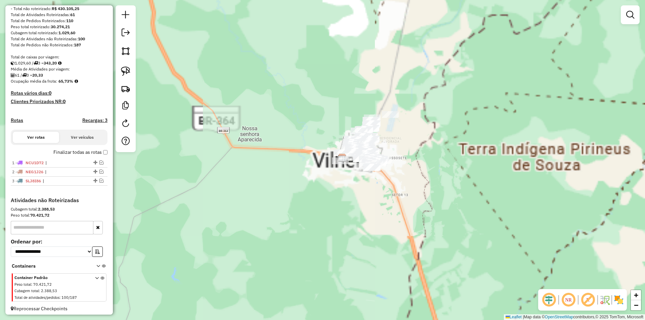
drag, startPoint x: 365, startPoint y: 124, endPoint x: 330, endPoint y: 230, distance: 112.1
click at [330, 230] on div "Janela de atendimento Grade de atendimento Capacidade Transportadoras Veículos …" at bounding box center [322, 160] width 645 height 320
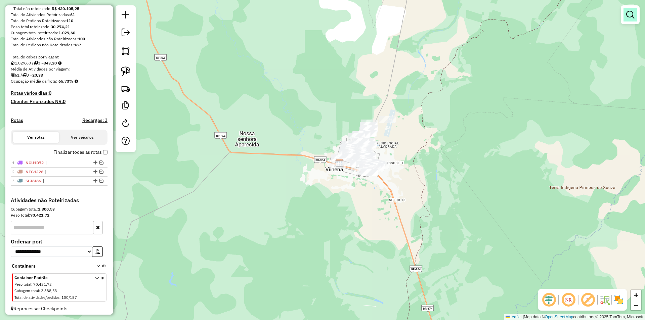
click at [633, 11] on em at bounding box center [630, 15] width 8 height 8
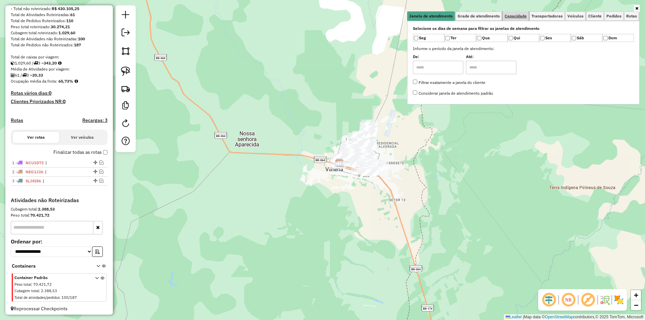
click at [511, 15] on span "Capacidade" at bounding box center [516, 16] width 22 height 4
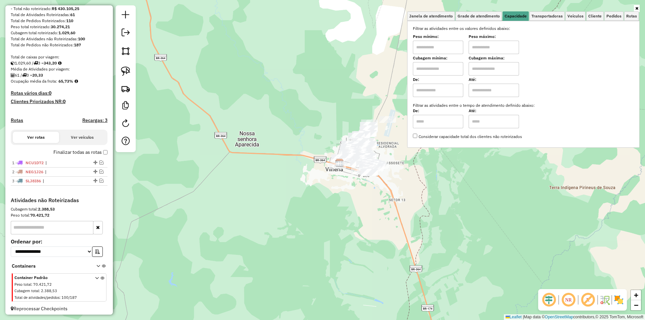
click at [434, 45] on input "text" at bounding box center [438, 47] width 50 height 13
type input "****"
drag, startPoint x: 488, startPoint y: 48, endPoint x: 489, endPoint y: 51, distance: 3.8
click at [488, 48] on input "text" at bounding box center [494, 47] width 50 height 13
click at [316, 126] on div "Limpar filtros Janela de atendimento Grade de atendimento Capacidade Transporta…" at bounding box center [322, 160] width 645 height 320
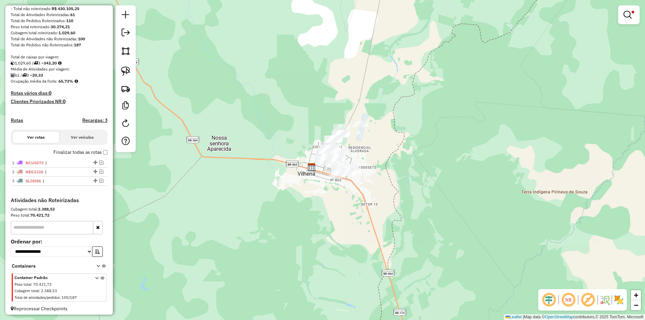
drag, startPoint x: 279, startPoint y: 130, endPoint x: 235, endPoint y: 127, distance: 43.4
click at [238, 128] on div "Limpar filtros Janela de atendimento Grade de atendimento Capacidade Transporta…" at bounding box center [322, 160] width 645 height 320
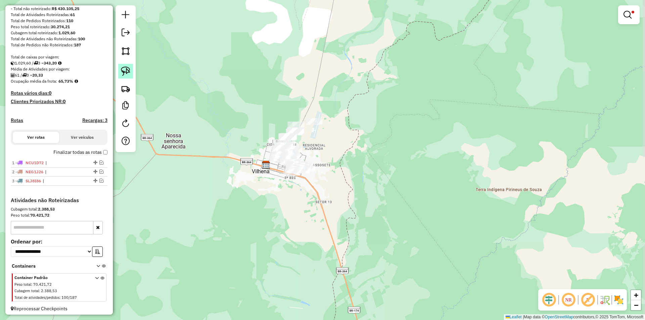
drag, startPoint x: 127, startPoint y: 73, endPoint x: 189, endPoint y: 111, distance: 72.2
click at [128, 74] on img at bounding box center [125, 71] width 9 height 9
drag, startPoint x: 226, startPoint y: 105, endPoint x: 247, endPoint y: 100, distance: 21.7
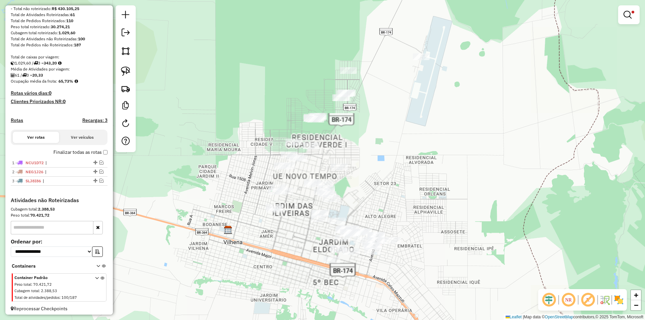
click at [257, 155] on div "Limpar filtros Janela de atendimento Grade de atendimento Capacidade Transporta…" at bounding box center [322, 160] width 645 height 320
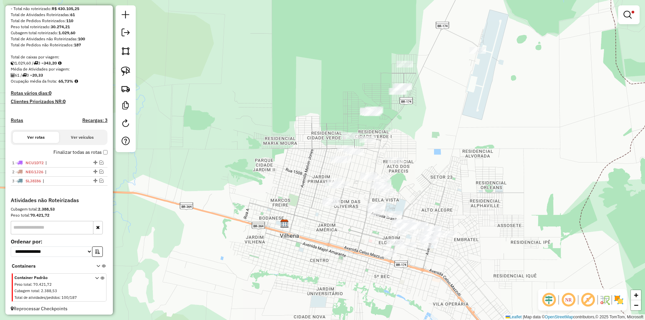
drag, startPoint x: 232, startPoint y: 76, endPoint x: 281, endPoint y: 71, distance: 48.6
click at [283, 75] on div "Limpar filtros Janela de atendimento Grade de atendimento Capacidade Transporta…" at bounding box center [322, 160] width 645 height 320
click at [125, 81] on link at bounding box center [125, 88] width 15 height 15
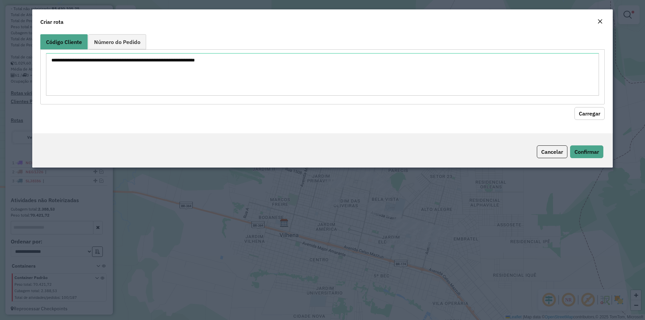
click at [597, 21] on button "Close" at bounding box center [599, 21] width 9 height 9
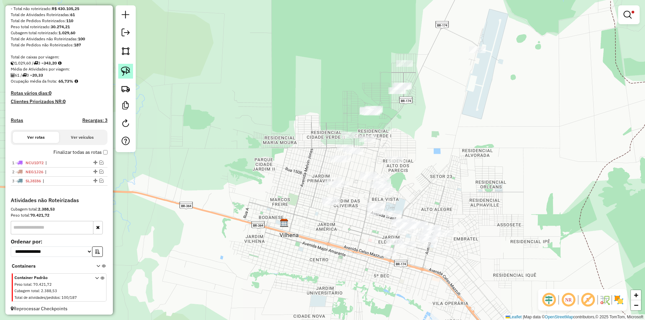
drag, startPoint x: 124, startPoint y: 72, endPoint x: 221, endPoint y: 85, distance: 98.0
click at [124, 72] on img at bounding box center [125, 71] width 9 height 9
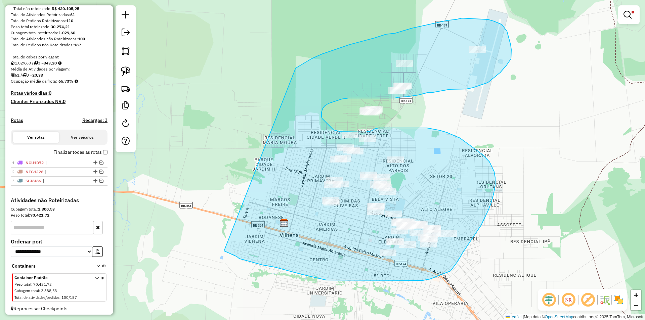
drag, startPoint x: 311, startPoint y: 59, endPoint x: 212, endPoint y: 246, distance: 212.0
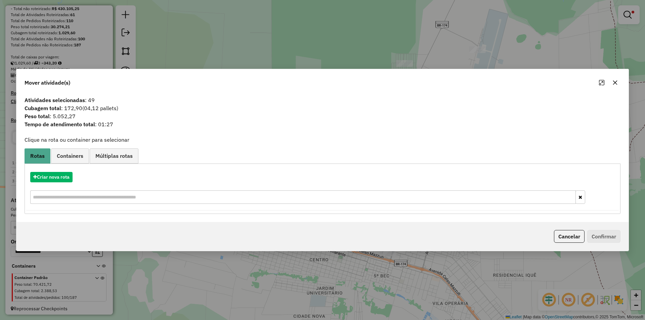
click at [612, 85] on button "button" at bounding box center [615, 82] width 11 height 11
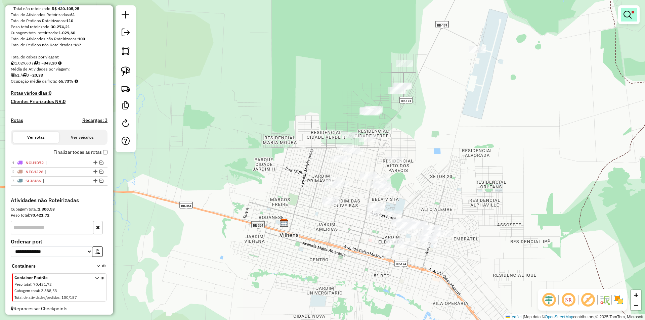
click at [629, 15] on em at bounding box center [628, 15] width 8 height 8
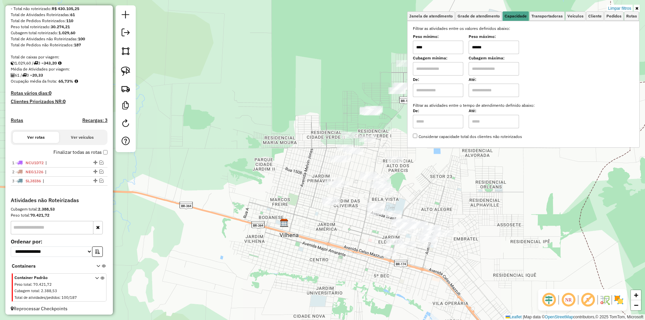
drag, startPoint x: 490, startPoint y: 46, endPoint x: 465, endPoint y: 50, distance: 25.2
click at [465, 50] on div "Peso mínimo: **** Peso máximo: ******" at bounding box center [523, 44] width 221 height 19
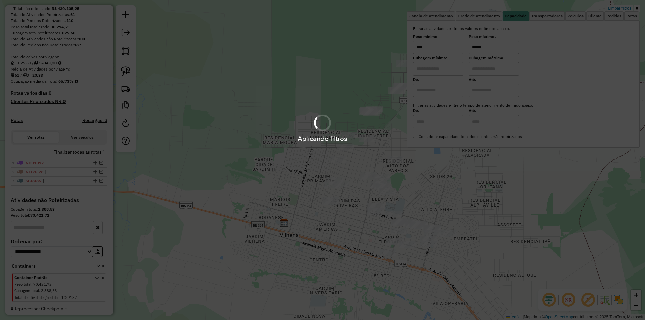
type input "******"
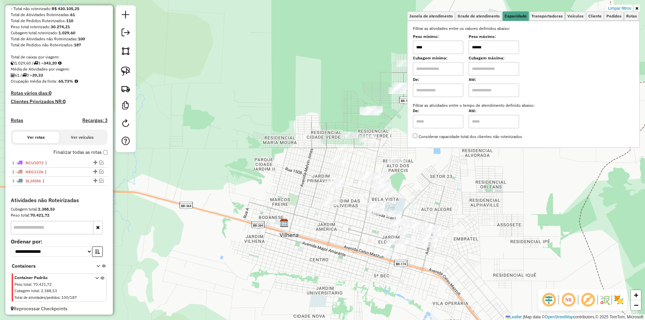
click at [260, 104] on div "Limpar filtros Janela de atendimento Grade de atendimento Capacidade Transporta…" at bounding box center [322, 160] width 645 height 320
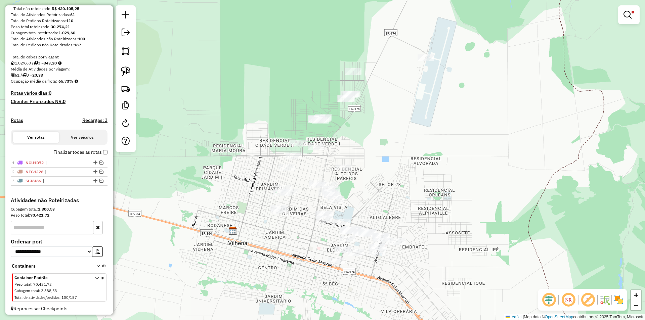
drag, startPoint x: 262, startPoint y: 113, endPoint x: 209, endPoint y: 122, distance: 54.6
click at [209, 122] on div "Limpar filtros Janela de atendimento Grade de atendimento Capacidade Transporta…" at bounding box center [322, 160] width 645 height 320
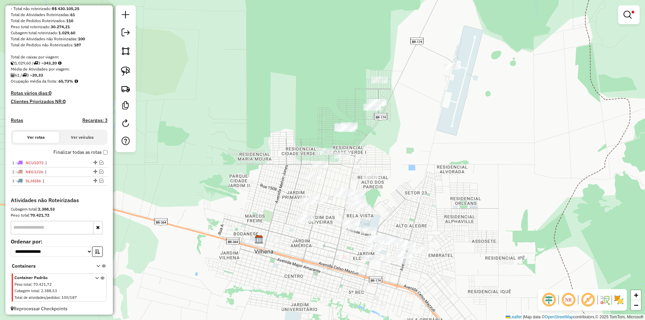
drag, startPoint x: 272, startPoint y: 48, endPoint x: 240, endPoint y: 48, distance: 31.9
click at [243, 48] on div "Limpar filtros Janela de atendimento Grade de atendimento Capacidade Transporta…" at bounding box center [322, 160] width 645 height 320
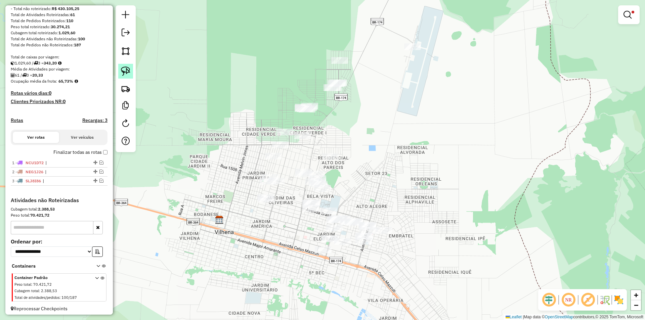
click at [123, 75] on img at bounding box center [125, 71] width 9 height 9
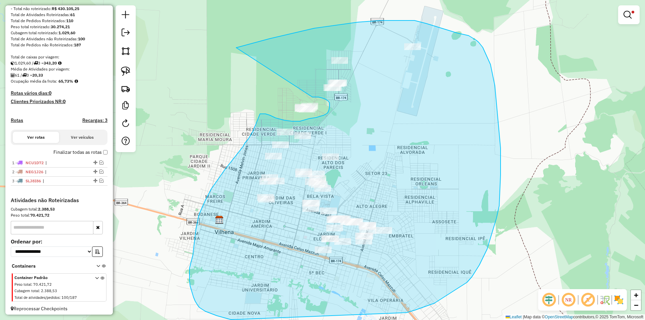
drag, startPoint x: 256, startPoint y: 42, endPoint x: 309, endPoint y: 97, distance: 76.5
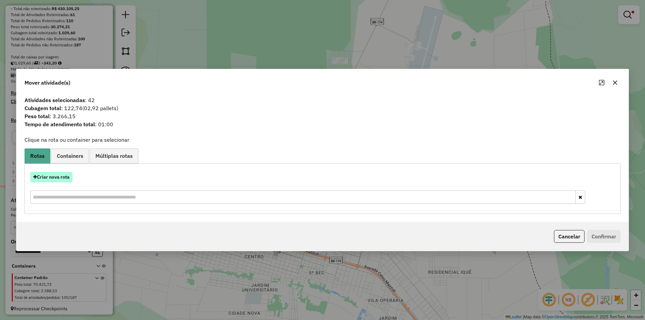
click at [59, 173] on button "Criar nova rota" at bounding box center [51, 177] width 42 height 10
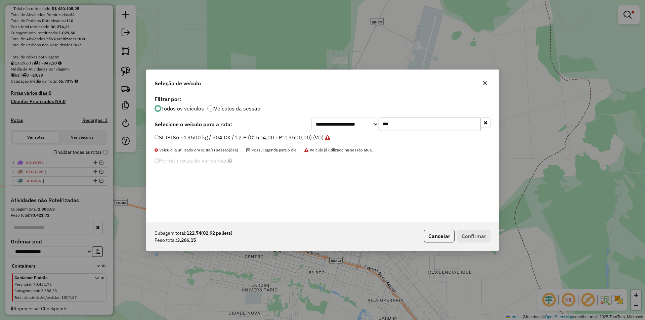
drag, startPoint x: 377, startPoint y: 126, endPoint x: 361, endPoint y: 129, distance: 16.4
click at [361, 129] on div "**********" at bounding box center [400, 124] width 179 height 13
type input "***"
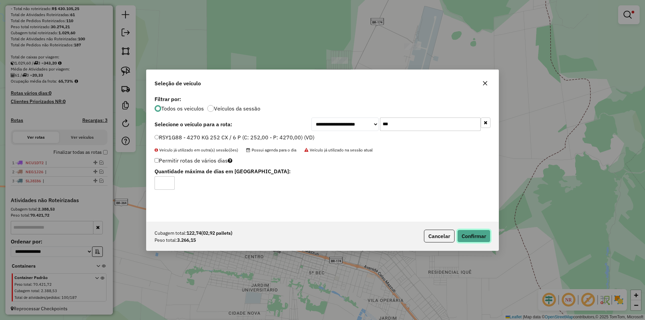
click at [472, 234] on button "Confirmar" at bounding box center [473, 236] width 33 height 13
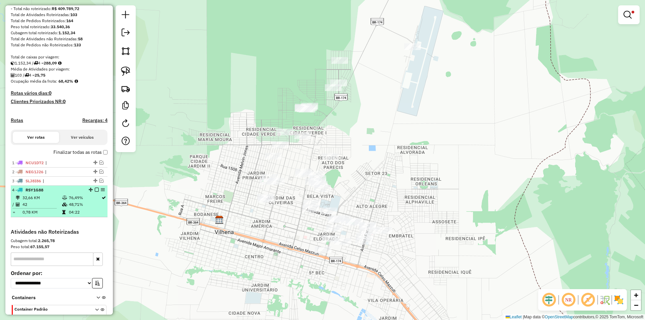
click at [95, 192] on em at bounding box center [97, 190] width 4 height 4
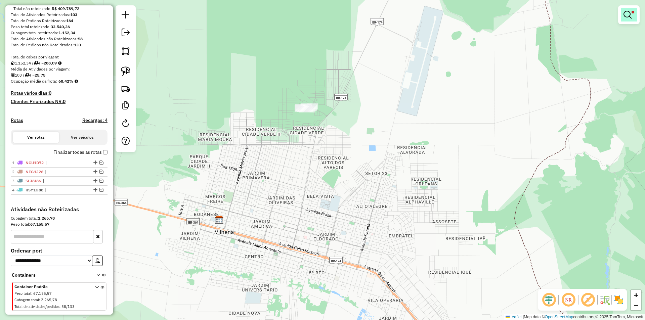
click at [632, 13] on link at bounding box center [629, 14] width 16 height 13
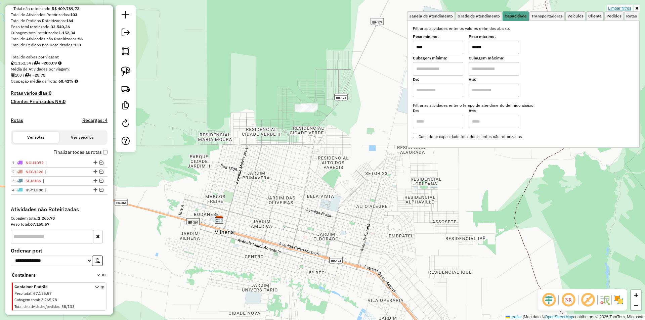
click at [626, 9] on link "Limpar filtros" at bounding box center [620, 8] width 26 height 7
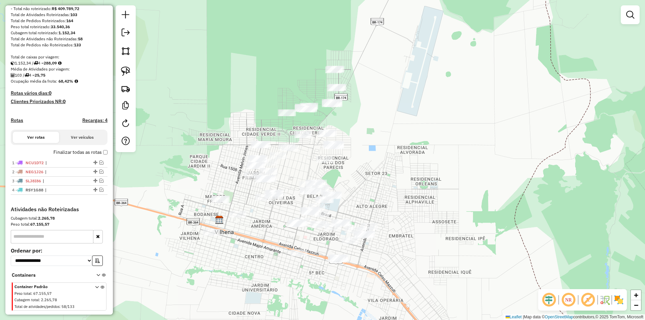
drag, startPoint x: 229, startPoint y: 148, endPoint x: 290, endPoint y: 124, distance: 65.6
click at [287, 125] on div "Janela de atendimento Grade de atendimento Capacidade Transportadoras Veículos …" at bounding box center [322, 160] width 645 height 320
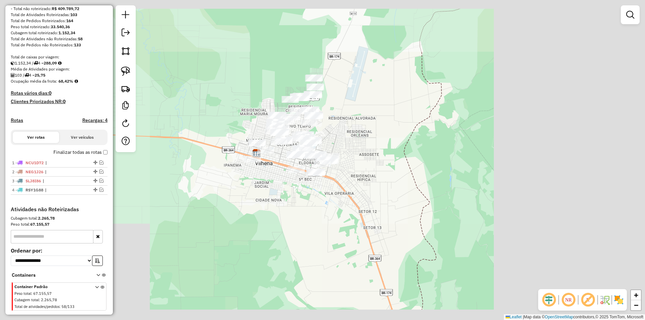
click at [220, 139] on div "Janela de atendimento Grade de atendimento Capacidade Transportadoras Veículos …" at bounding box center [322, 160] width 645 height 320
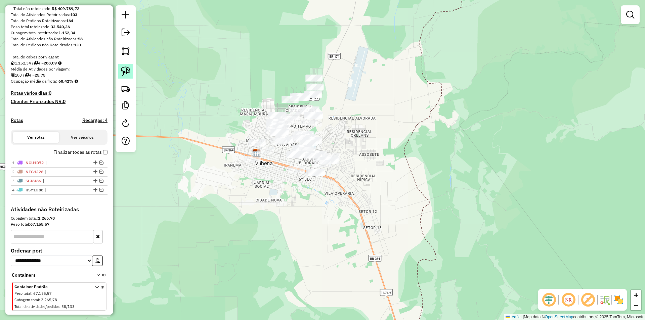
click at [126, 73] on img at bounding box center [125, 71] width 9 height 9
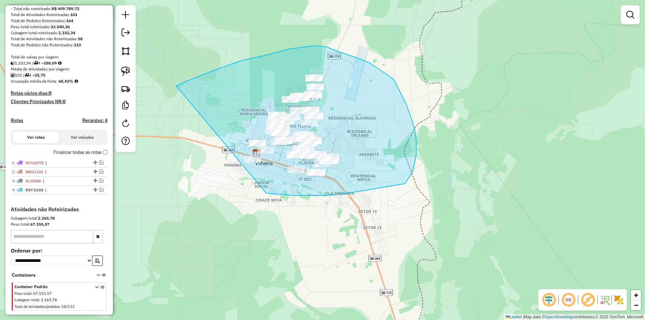
drag, startPoint x: 207, startPoint y: 73, endPoint x: 241, endPoint y: 175, distance: 107.4
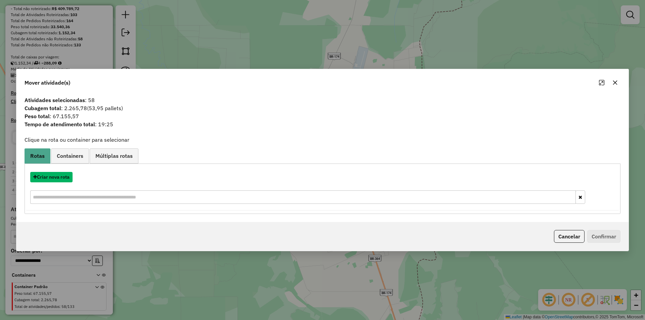
click at [51, 172] on button "Criar nova rota" at bounding box center [51, 177] width 42 height 10
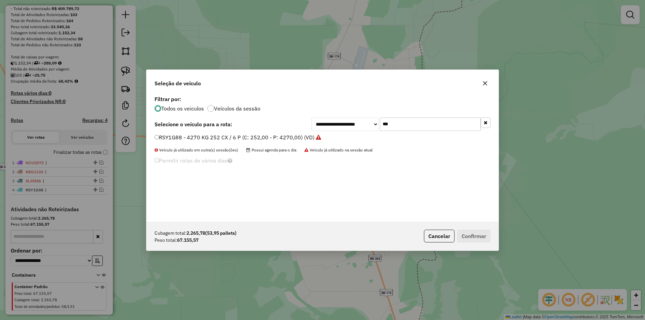
drag, startPoint x: 390, startPoint y: 123, endPoint x: 338, endPoint y: 137, distance: 53.6
click at [338, 135] on div "**********" at bounding box center [322, 158] width 352 height 128
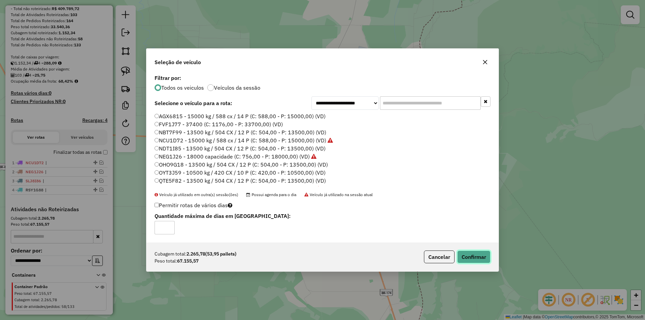
click at [468, 260] on button "Confirmar" at bounding box center [473, 257] width 33 height 13
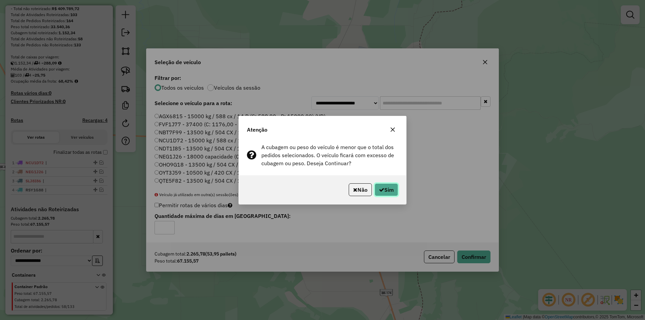
click at [379, 190] on icon "button" at bounding box center [381, 189] width 5 height 5
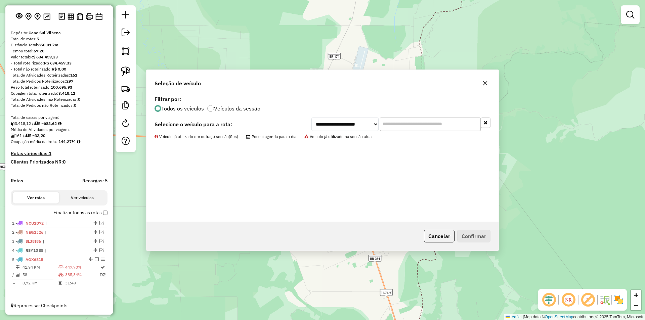
scroll to position [38, 0]
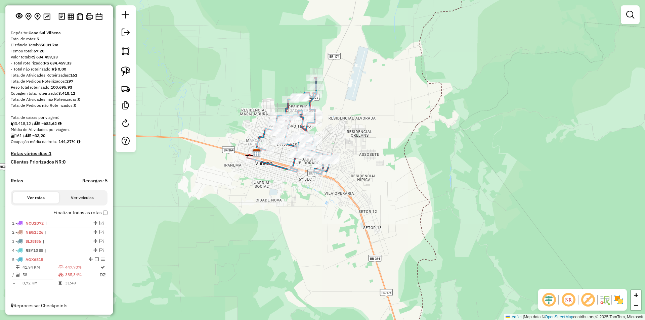
click at [0, 79] on div "Janela de atendimento Grade de atendimento Capacidade Transportadoras Veículos …" at bounding box center [322, 160] width 645 height 320
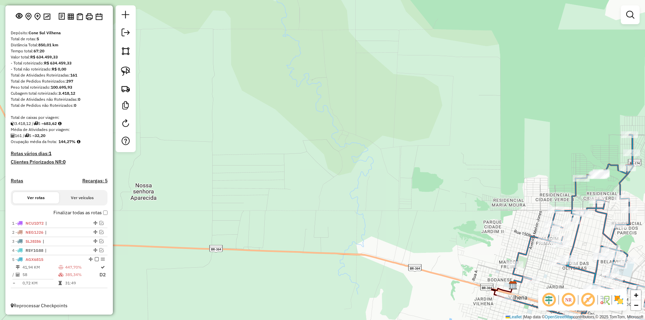
drag, startPoint x: 82, startPoint y: 60, endPoint x: 0, endPoint y: -28, distance: 120.0
click at [0, 0] on html "Aguarde... Pop-up bloqueado! Seu navegador bloqueou automáticamente a abertura …" at bounding box center [322, 160] width 645 height 320
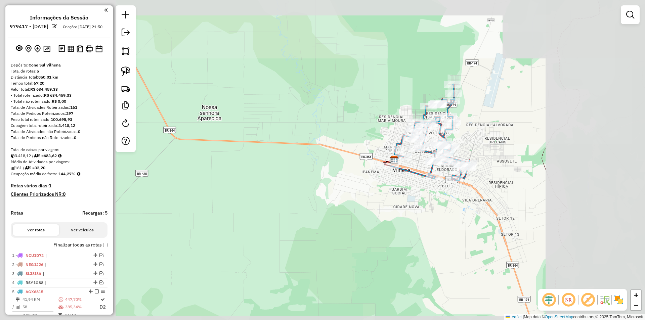
click at [248, 112] on div "Janela de atendimento Grade de atendimento Capacidade Transportadoras Veículos …" at bounding box center [322, 160] width 645 height 320
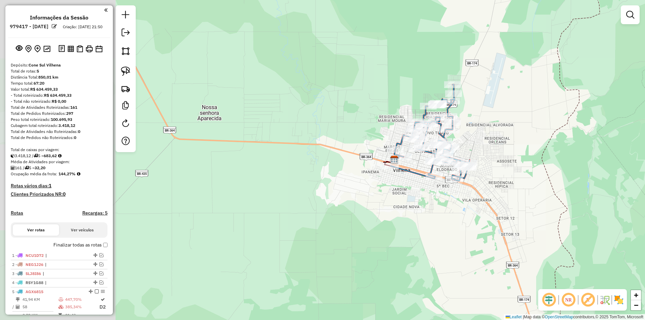
click at [248, 112] on div "Janela de atendimento Grade de atendimento Capacidade Transportadoras Veículos …" at bounding box center [322, 160] width 645 height 320
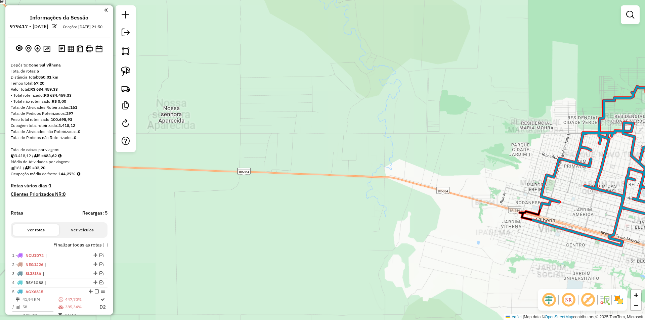
click at [228, 135] on div "Janela de atendimento Grade de atendimento Capacidade Transportadoras Veículos …" at bounding box center [322, 160] width 645 height 320
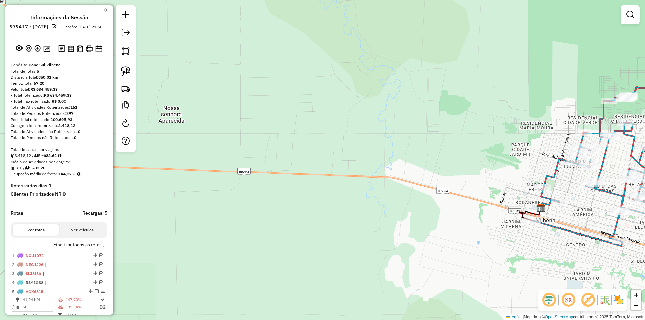
click at [228, 135] on div "Janela de atendimento Grade de atendimento Capacidade Transportadoras Veículos …" at bounding box center [322, 160] width 645 height 320
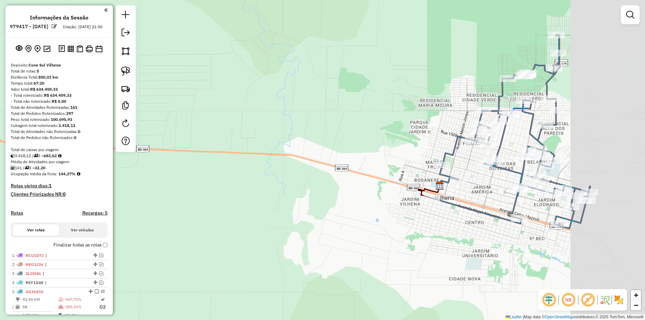
drag, startPoint x: 248, startPoint y: 134, endPoint x: 189, endPoint y: 113, distance: 61.9
click at [191, 116] on div "Janela de atendimento Grade de atendimento Capacidade Transportadoras Veículos …" at bounding box center [322, 160] width 645 height 320
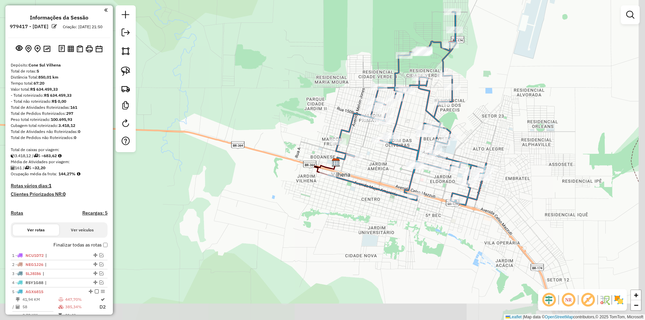
drag, startPoint x: 399, startPoint y: 184, endPoint x: 328, endPoint y: 169, distance: 72.3
click at [314, 163] on icon at bounding box center [325, 169] width 22 height 12
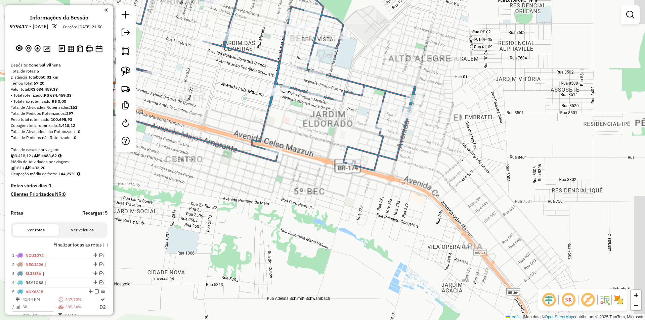
drag, startPoint x: 357, startPoint y: 194, endPoint x: 280, endPoint y: 153, distance: 87.2
click at [305, 173] on div "Janela de atendimento Grade de atendimento Capacidade Transportadoras Veículos …" at bounding box center [322, 160] width 645 height 320
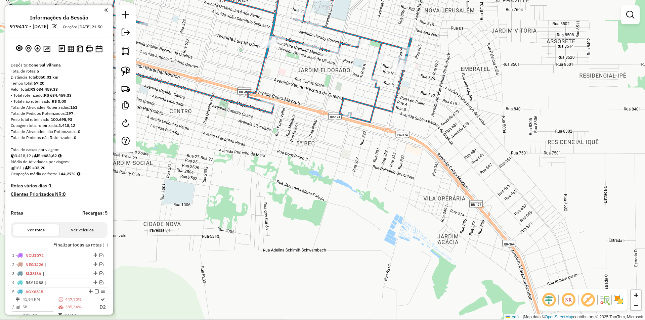
drag, startPoint x: 326, startPoint y: 181, endPoint x: 315, endPoint y: 137, distance: 44.8
click at [323, 140] on div "Janela de atendimento Grade de atendimento Capacidade Transportadoras Veículos …" at bounding box center [322, 160] width 645 height 320
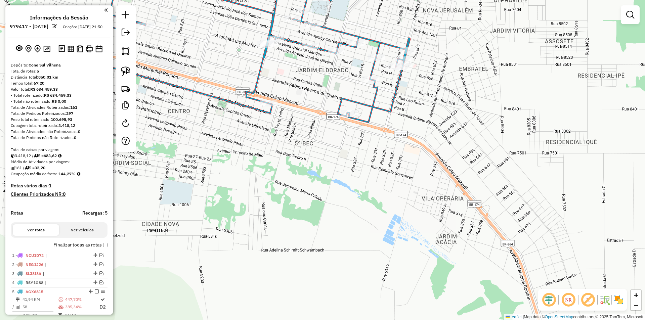
drag, startPoint x: 122, startPoint y: 67, endPoint x: 226, endPoint y: 89, distance: 106.8
click at [122, 68] on img at bounding box center [125, 71] width 9 height 9
drag, startPoint x: 332, startPoint y: 102, endPoint x: 360, endPoint y: 154, distance: 58.8
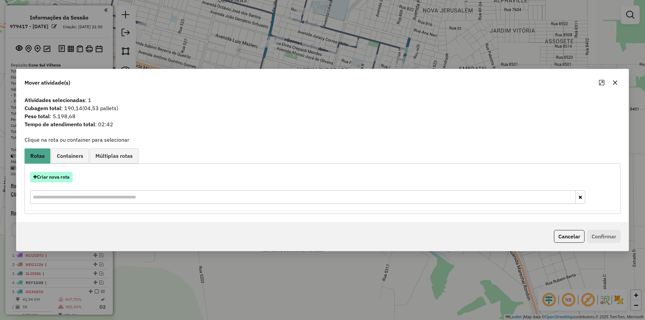
click at [50, 177] on button "Criar nova rota" at bounding box center [51, 177] width 42 height 10
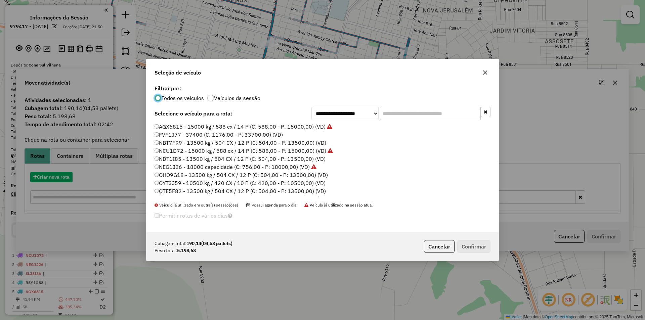
scroll to position [4, 2]
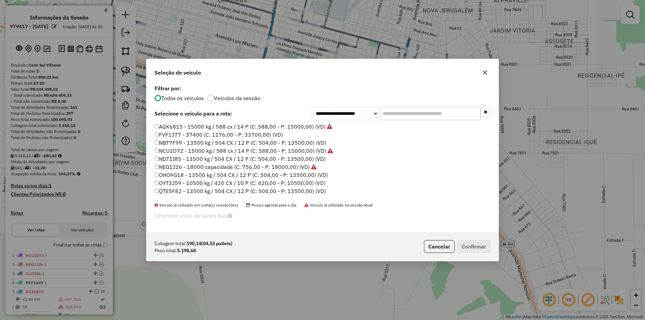
click at [389, 114] on input "text" at bounding box center [430, 113] width 101 height 13
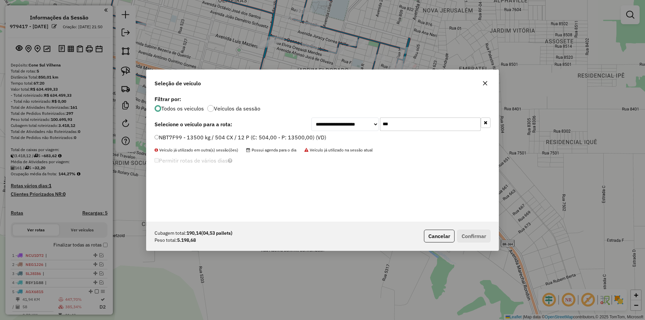
type input "***"
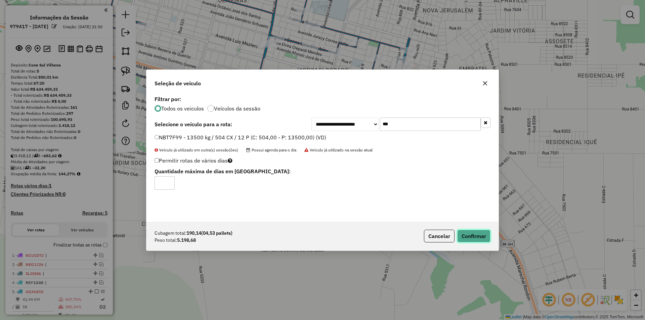
click at [475, 237] on button "Confirmar" at bounding box center [473, 236] width 33 height 13
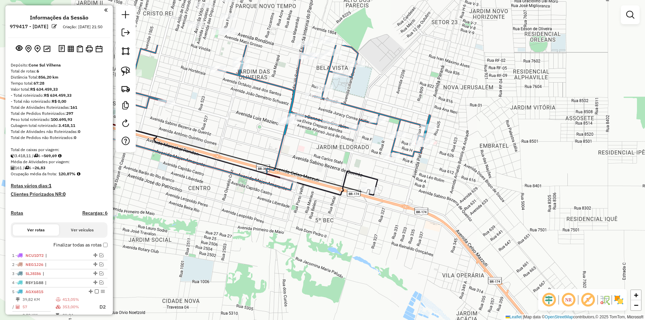
drag, startPoint x: 196, startPoint y: 201, endPoint x: 252, endPoint y: 250, distance: 74.5
click at [227, 272] on div "Janela de atendimento Grade de atendimento Capacidade Transportadoras Veículos …" at bounding box center [322, 160] width 645 height 320
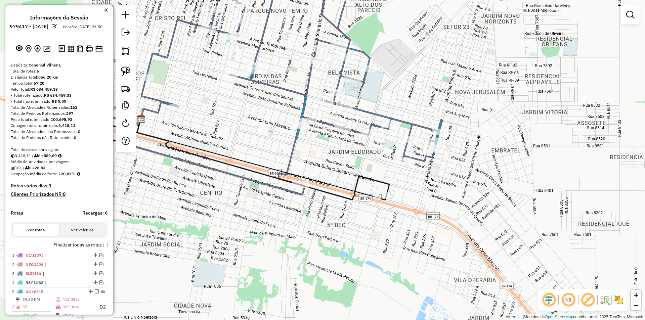
drag, startPoint x: 272, startPoint y: 244, endPoint x: 310, endPoint y: 263, distance: 42.8
click at [286, 267] on div "Janela de atendimento Grade de atendimento Capacidade Transportadoras Veículos …" at bounding box center [322, 160] width 645 height 320
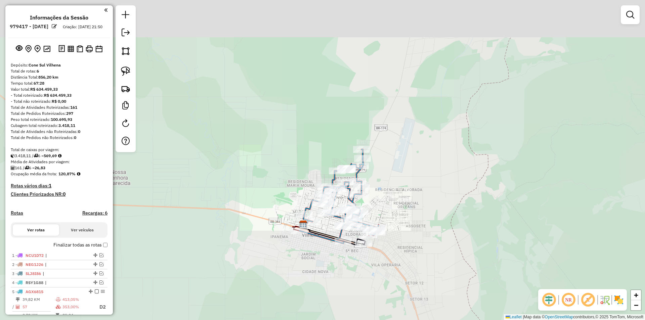
drag, startPoint x: 391, startPoint y: 170, endPoint x: 333, endPoint y: 231, distance: 84.8
click at [345, 239] on div "Janela de atendimento Grade de atendimento Capacidade Transportadoras Veículos …" at bounding box center [322, 160] width 645 height 320
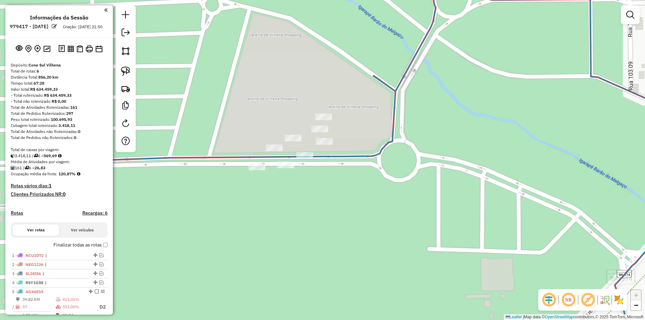
drag, startPoint x: 280, startPoint y: 194, endPoint x: 285, endPoint y: 191, distance: 5.6
click at [281, 198] on div "Janela de atendimento Grade de atendimento Capacidade Transportadoras Veículos …" at bounding box center [322, 160] width 645 height 320
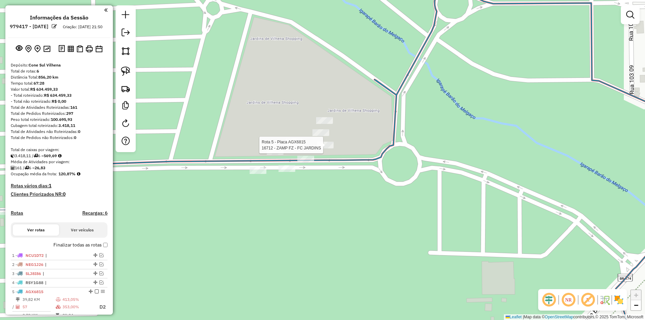
select select "**********"
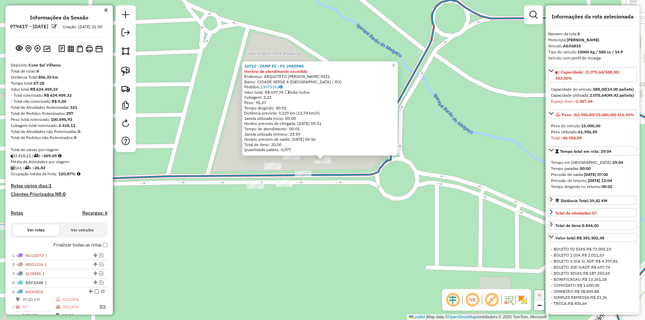
scroll to position [70, 0]
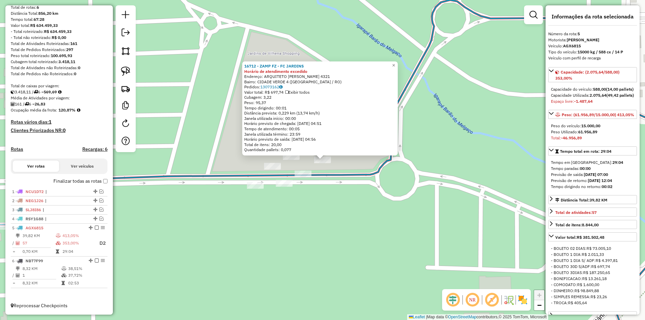
click at [297, 200] on div "16712 - ZAMP FZ - FC JARDINS Horário de atendimento excedido Endereço: ARQUITET…" at bounding box center [322, 160] width 645 height 320
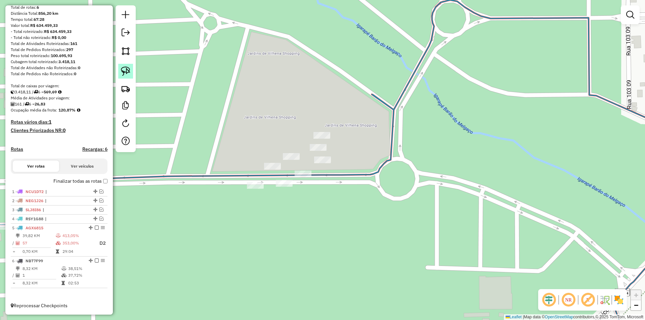
click at [128, 65] on link at bounding box center [125, 71] width 15 height 15
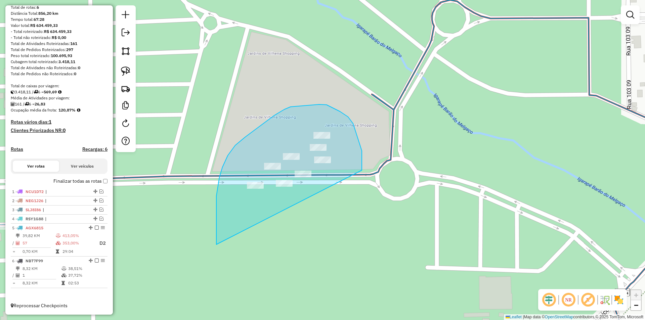
drag, startPoint x: 216, startPoint y: 233, endPoint x: 353, endPoint y: 205, distance: 139.2
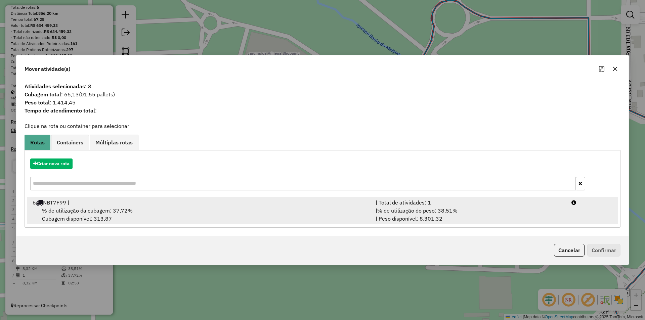
click at [72, 215] on div "% de utilização da cubagem: 37,72% Cubagem disponível: 313,87" at bounding box center [200, 215] width 343 height 16
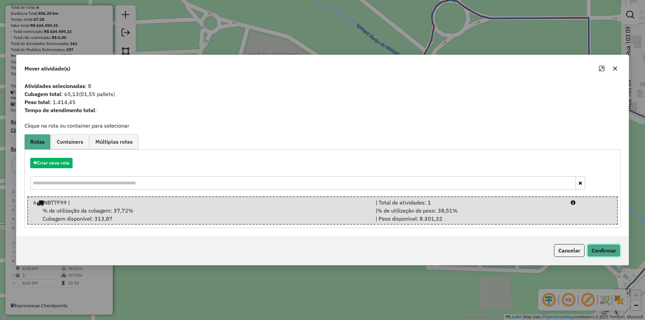
click at [613, 251] on button "Confirmar" at bounding box center [603, 250] width 33 height 13
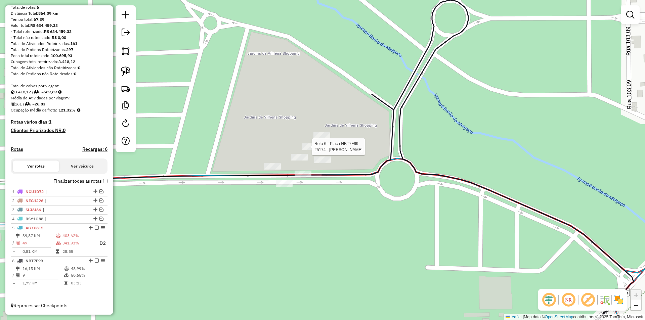
select select "**********"
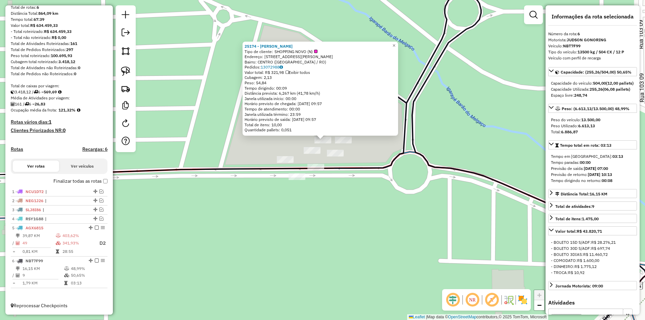
drag, startPoint x: 378, startPoint y: 210, endPoint x: 379, endPoint y: 201, distance: 9.1
click at [378, 203] on div "25174 - RAFIKI ESFIHARIA Tipo de cliente: SHOPPING NOVO (N) Endereço: [STREET_A…" at bounding box center [322, 160] width 645 height 320
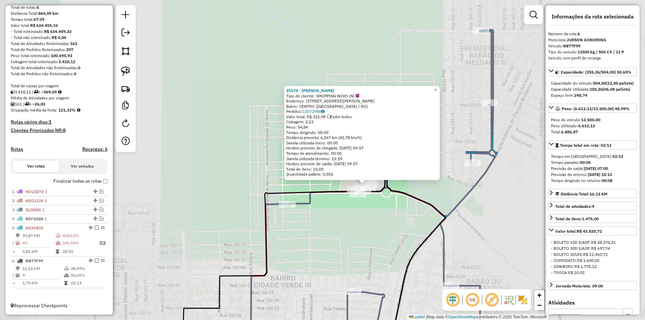
click at [367, 221] on div "25174 - RAFIKI ESFIHARIA Tipo de cliente: SHOPPING NOVO (N) Endereço: [STREET_A…" at bounding box center [322, 160] width 645 height 320
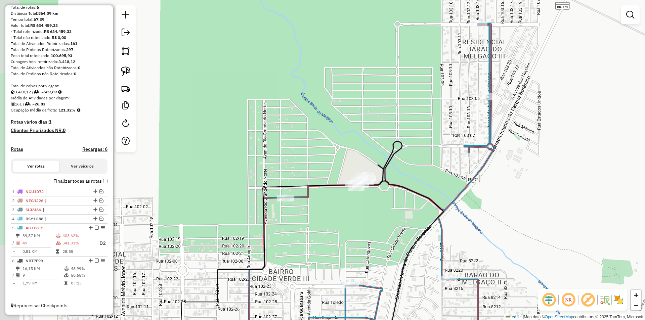
drag, startPoint x: 346, startPoint y: 227, endPoint x: 338, endPoint y: 204, distance: 25.0
click at [338, 207] on div "Janela de atendimento Grade de atendimento Capacidade Transportadoras Veículos …" at bounding box center [322, 160] width 645 height 320
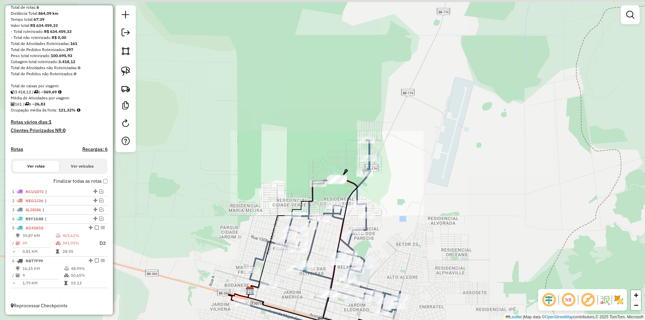
drag, startPoint x: 400, startPoint y: 197, endPoint x: 391, endPoint y: 136, distance: 61.1
click at [391, 135] on div "Janela de atendimento Grade de atendimento Capacidade Transportadoras Veículos …" at bounding box center [322, 160] width 645 height 320
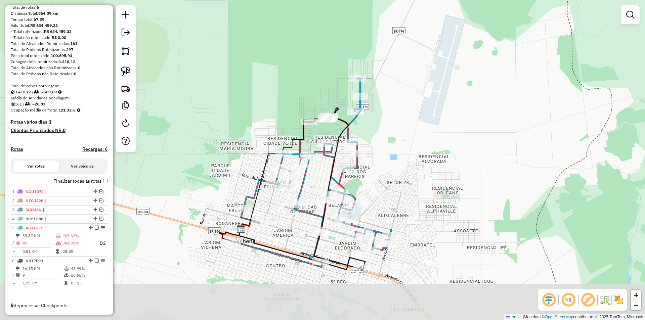
click at [391, 140] on div "Janela de atendimento Grade de atendimento Capacidade Transportadoras Veículos …" at bounding box center [322, 160] width 645 height 320
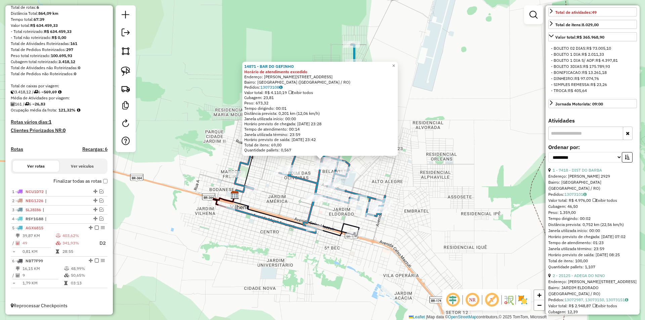
scroll to position [202, 0]
click at [575, 161] on select "**********" at bounding box center [585, 156] width 74 height 10
select select "*********"
click at [548, 161] on select "**********" at bounding box center [585, 156] width 74 height 10
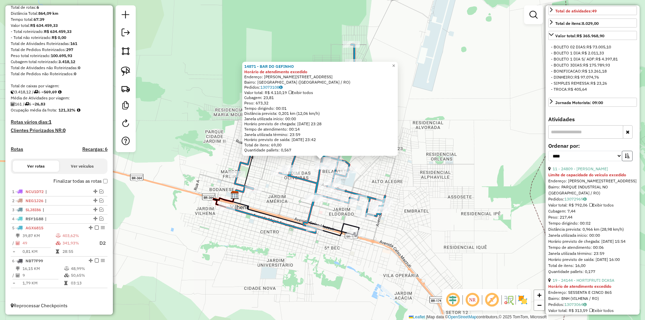
click at [626, 158] on icon "button" at bounding box center [627, 156] width 5 height 5
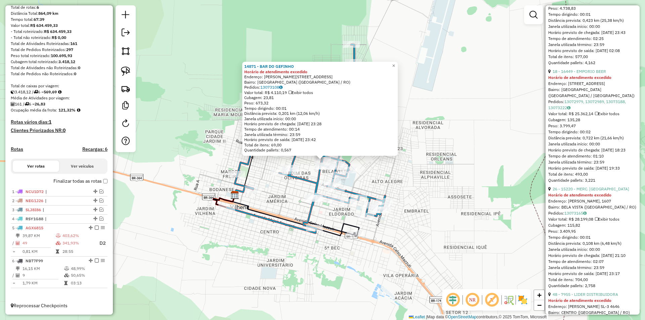
scroll to position [538, 0]
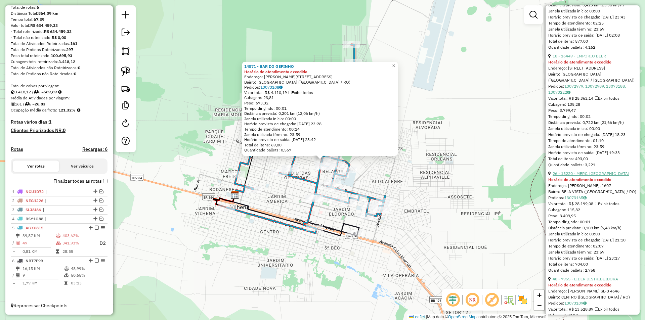
click at [584, 176] on link "26 - 15220 - MERC. [GEOGRAPHIC_DATA]" at bounding box center [591, 173] width 77 height 5
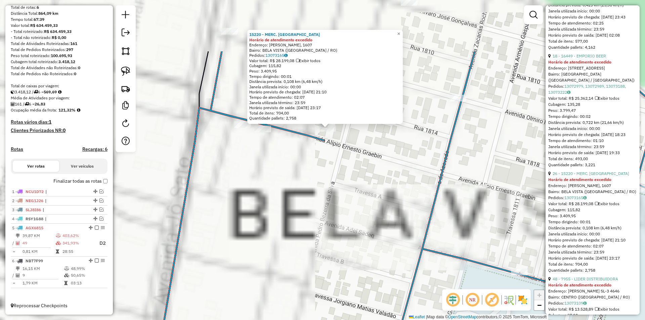
drag, startPoint x: 224, startPoint y: 134, endPoint x: 368, endPoint y: 223, distance: 169.5
click at [390, 227] on div "15220 - MERC. BELA VISTA Horário de atendimento excedido Endereço: R DUZALINA M…" at bounding box center [322, 160] width 645 height 320
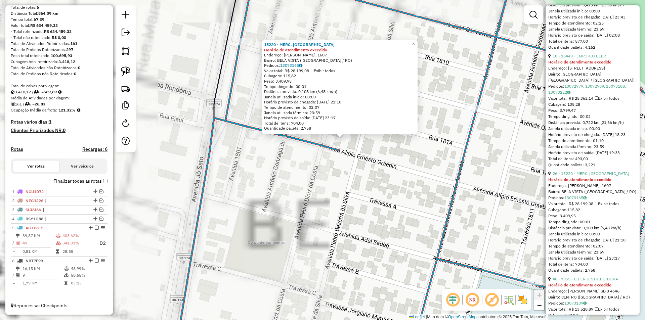
click at [368, 223] on div "15220 - MERC. BELA VISTA Horário de atendimento excedido Endereço: R DUZALINA M…" at bounding box center [322, 160] width 645 height 320
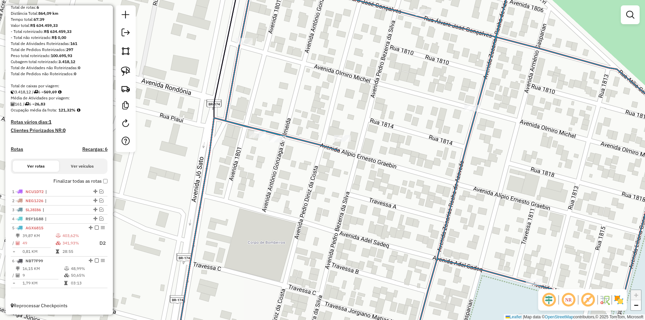
drag, startPoint x: 124, startPoint y: 70, endPoint x: 210, endPoint y: 108, distance: 94.4
click at [124, 71] on img at bounding box center [125, 71] width 9 height 9
drag, startPoint x: 314, startPoint y: 125, endPoint x: 351, endPoint y: 156, distance: 48.2
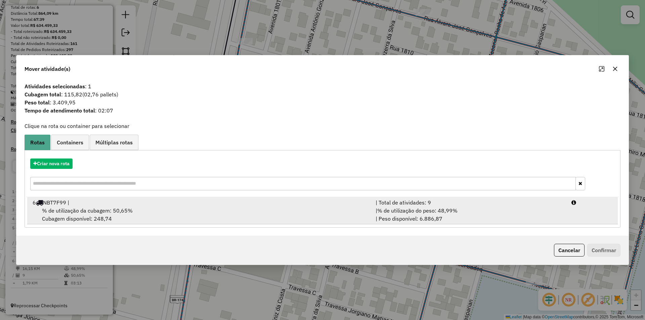
drag, startPoint x: 68, startPoint y: 209, endPoint x: 89, endPoint y: 210, distance: 21.9
click at [68, 209] on span "% de utilização da cubagem: 50,65%" at bounding box center [87, 210] width 91 height 7
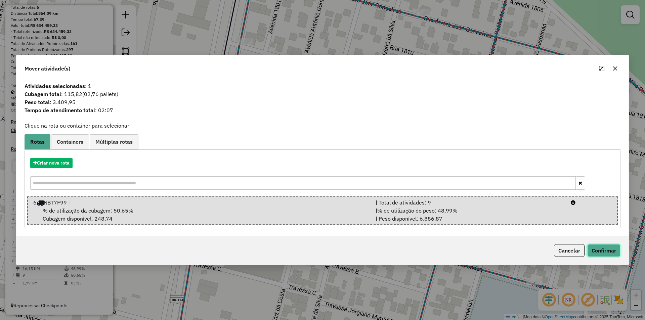
click at [603, 246] on button "Confirmar" at bounding box center [603, 250] width 33 height 13
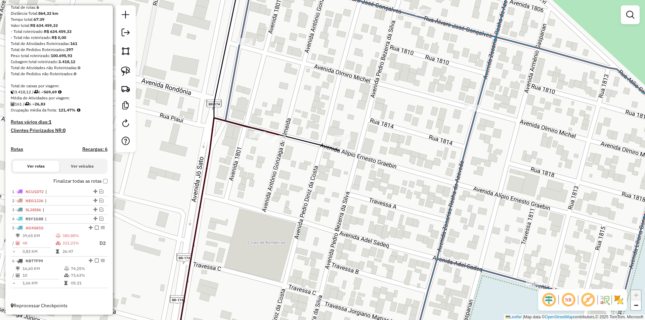
drag, startPoint x: 328, startPoint y: 196, endPoint x: 335, endPoint y: 197, distance: 6.5
click at [335, 197] on div "Janela de atendimento Grade de atendimento Capacidade Transportadoras Veículos …" at bounding box center [322, 160] width 645 height 320
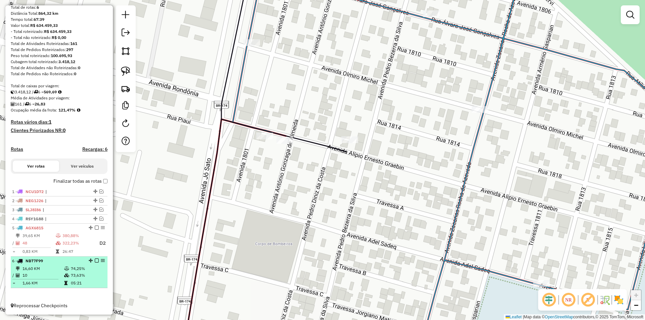
click at [95, 259] on em at bounding box center [97, 261] width 4 height 4
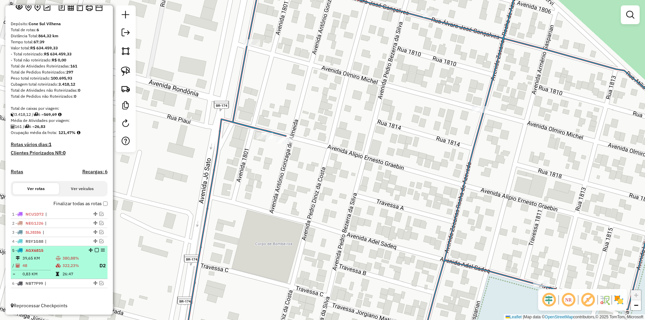
scroll to position [47, 0]
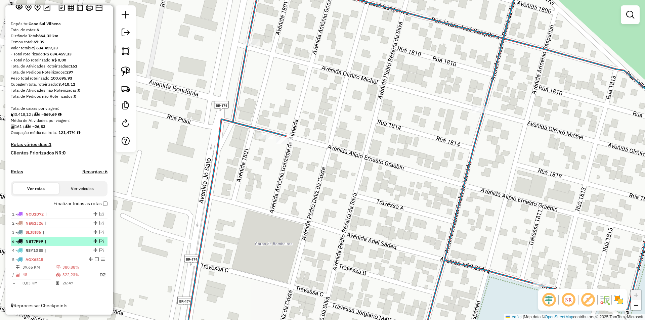
drag, startPoint x: 93, startPoint y: 282, endPoint x: 74, endPoint y: 240, distance: 46.2
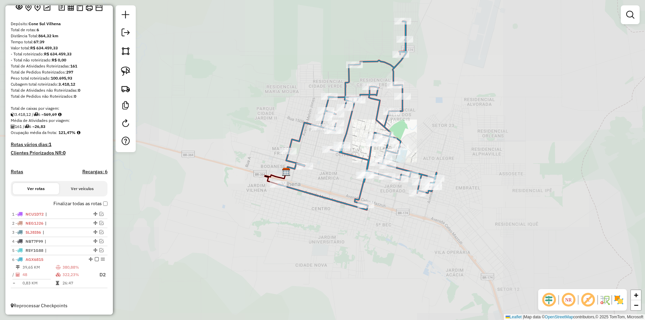
click at [327, 196] on icon at bounding box center [357, 115] width 159 height 189
select select "*********"
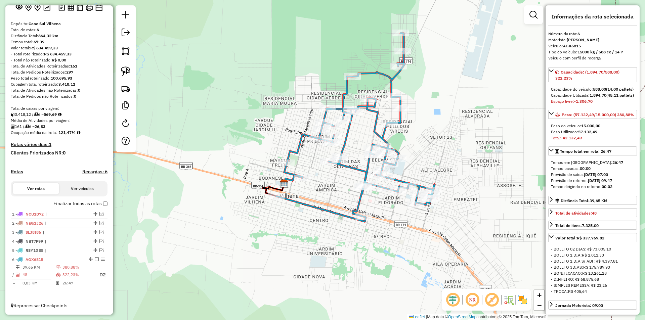
drag, startPoint x: 322, startPoint y: 205, endPoint x: 309, endPoint y: 221, distance: 20.6
click at [310, 221] on div "Janela de atendimento Grade de atendimento Capacidade Transportadoras Veículos …" at bounding box center [322, 160] width 645 height 320
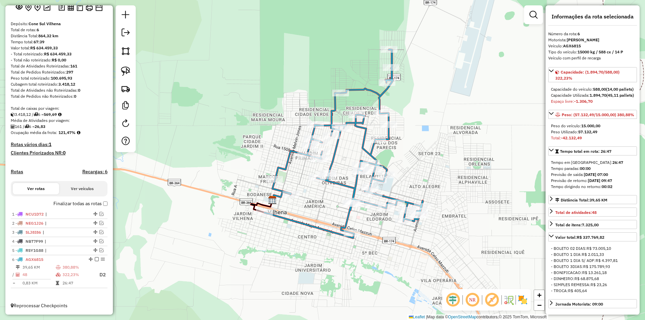
drag, startPoint x: 443, startPoint y: 154, endPoint x: 400, endPoint y: 149, distance: 44.0
click at [401, 149] on div "Rota 6 - Placa AGX6815 8112 - MERCADO SKINaO Janela de atendimento Grade de ate…" at bounding box center [322, 160] width 645 height 320
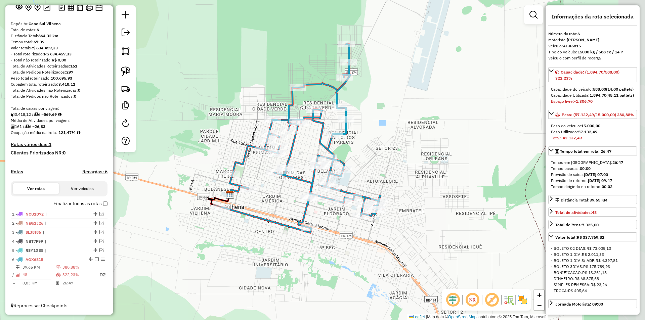
click at [400, 149] on div "Janela de atendimento Grade de atendimento Capacidade Transportadoras Veículos …" at bounding box center [322, 160] width 645 height 320
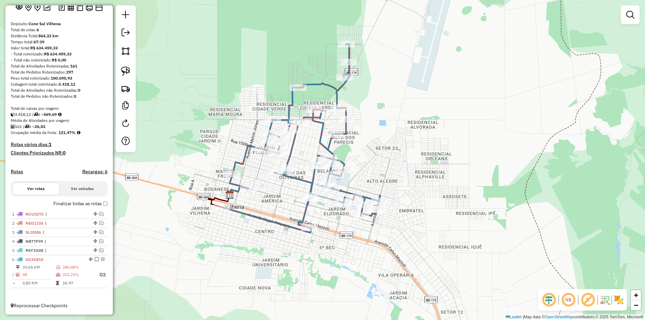
click at [388, 143] on div "Janela de atendimento Grade de atendimento Capacidade Transportadoras Veículos …" at bounding box center [322, 160] width 645 height 320
select select "*********"
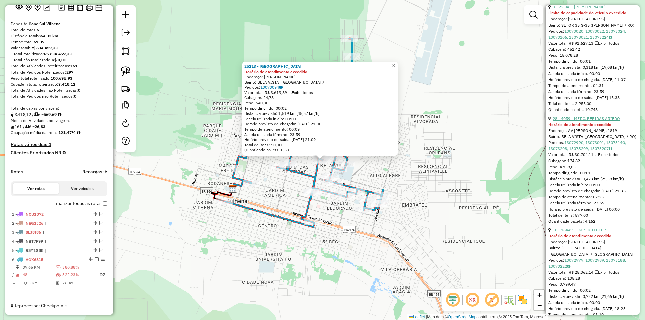
scroll to position [370, 0]
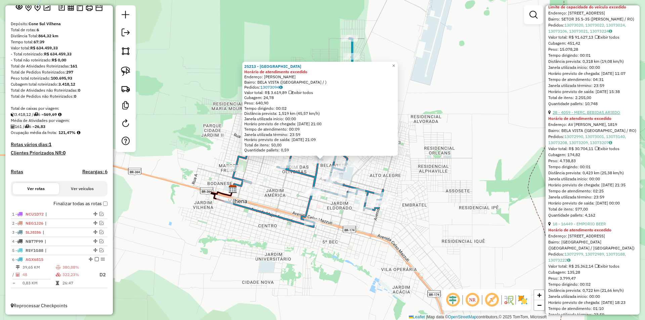
click at [588, 115] on link "28 - 4059 - MERC. BEBIDAS ARIEDO" at bounding box center [587, 112] width 68 height 5
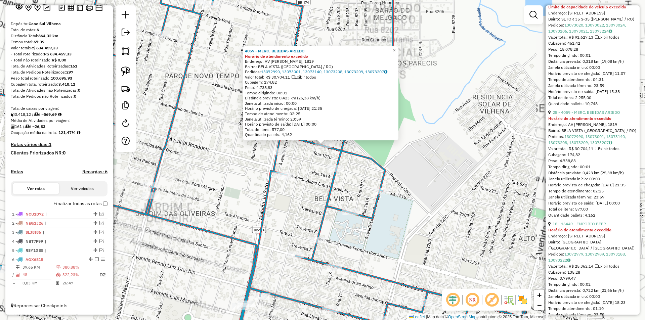
drag, startPoint x: 301, startPoint y: 179, endPoint x: 304, endPoint y: 189, distance: 10.3
click at [304, 189] on div "4059 - MERC. BEBIDAS ARIEDO Horário de atendimento excedido Endereço: AV [PERSO…" at bounding box center [322, 160] width 645 height 320
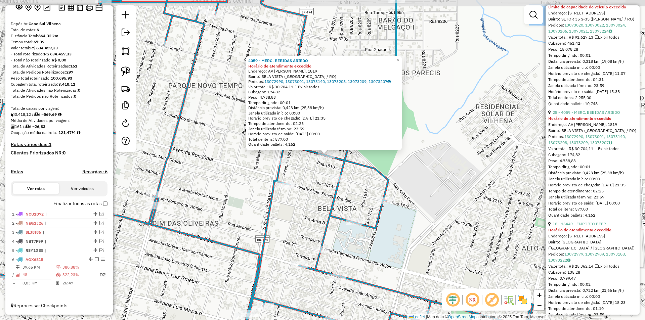
click at [304, 188] on div "4059 - MERC. BEBIDAS ARIEDO Horário de atendimento excedido Endereço: AV [PERSO…" at bounding box center [322, 160] width 645 height 320
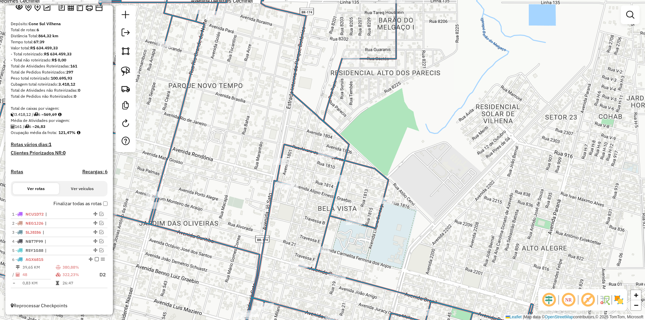
click at [126, 73] on img at bounding box center [125, 71] width 9 height 9
drag, startPoint x: 346, startPoint y: 130, endPoint x: 337, endPoint y: 162, distance: 33.4
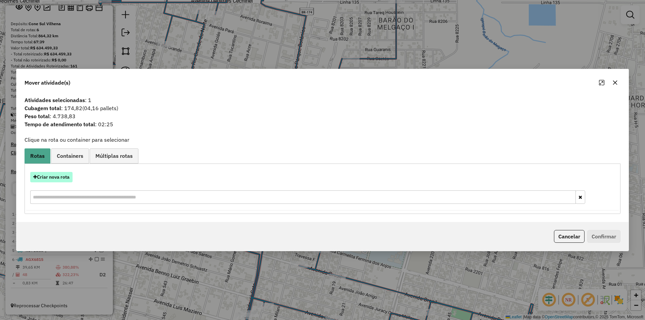
click at [58, 174] on button "Criar nova rota" at bounding box center [51, 177] width 42 height 10
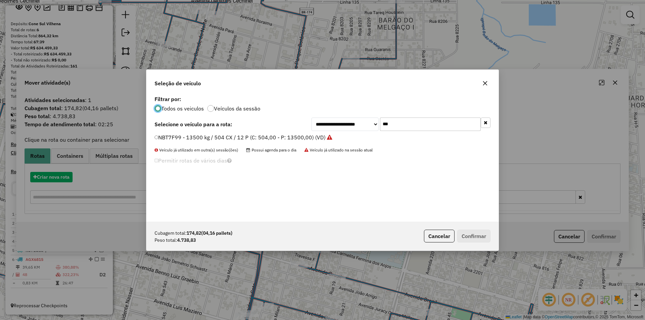
scroll to position [4, 2]
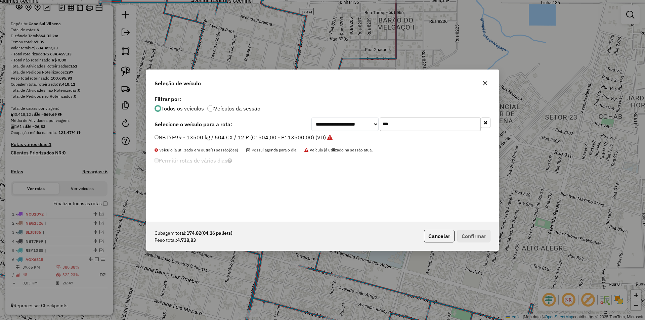
drag, startPoint x: 407, startPoint y: 121, endPoint x: 382, endPoint y: 123, distance: 25.2
click at [382, 123] on input "***" at bounding box center [430, 124] width 101 height 13
type input "***"
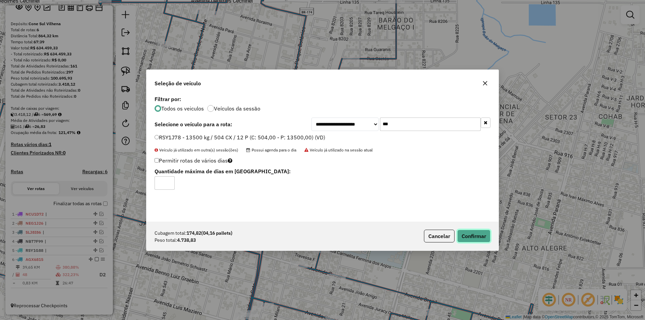
click at [479, 236] on button "Confirmar" at bounding box center [473, 236] width 33 height 13
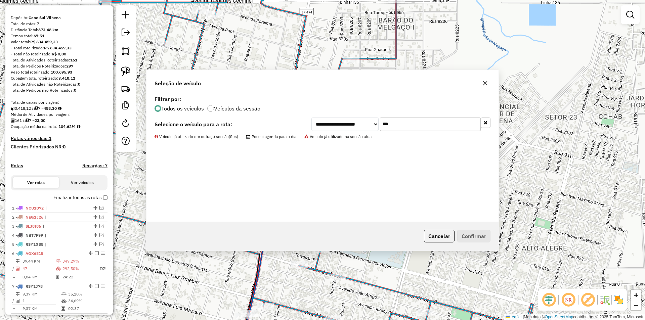
scroll to position [70, 0]
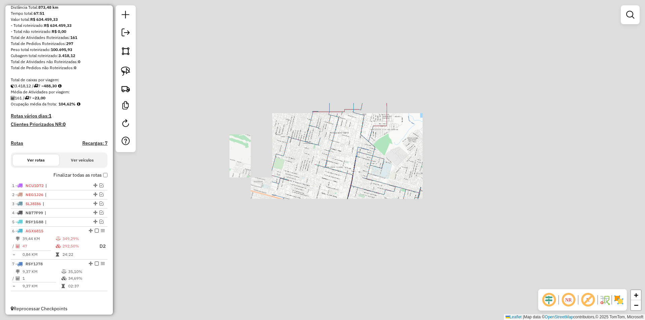
click at [443, 144] on div "Janela de atendimento Grade de atendimento Capacidade Transportadoras Veículos …" at bounding box center [322, 160] width 645 height 320
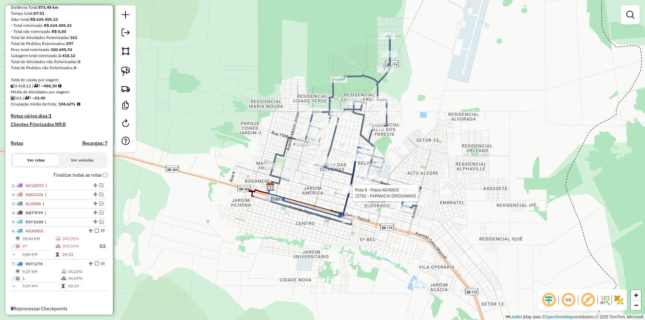
scroll to position [79, 0]
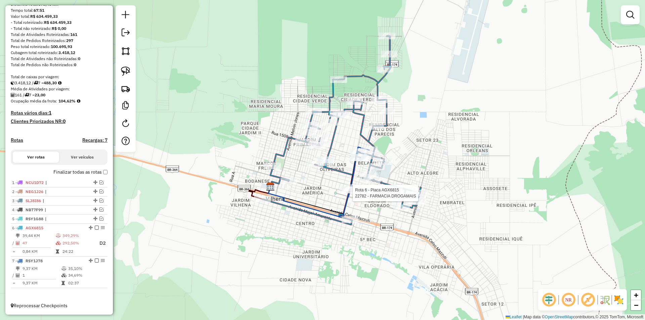
select select "*********"
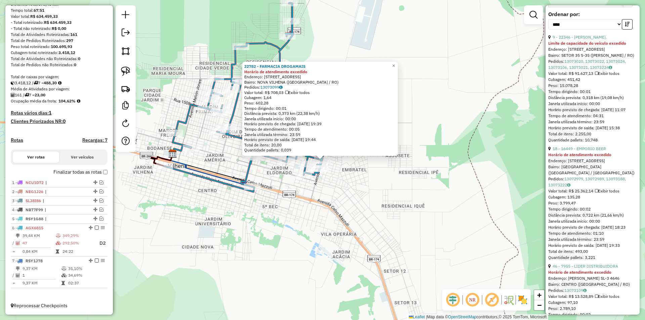
scroll to position [370, 0]
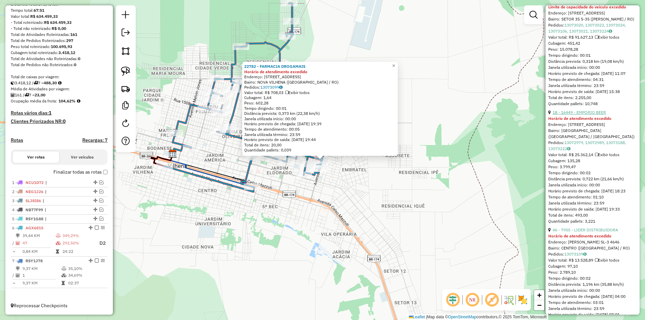
click at [583, 115] on link "18 - 16449 - EMPORIO BEER" at bounding box center [579, 112] width 53 height 5
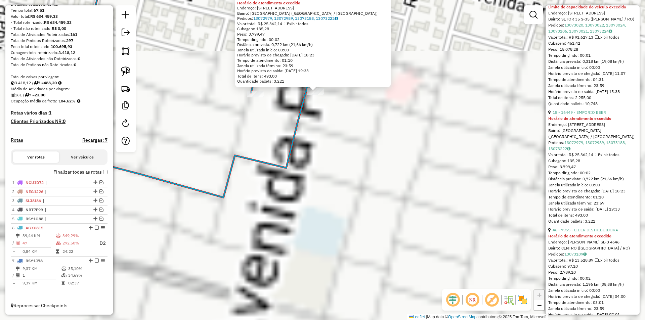
drag, startPoint x: 317, startPoint y: 167, endPoint x: 307, endPoint y: 219, distance: 53.4
click at [307, 219] on div "16449 - EMPORIO BEER Horário de atendimento excedido Endereço: AV [GEOGRAPHIC_D…" at bounding box center [322, 160] width 645 height 320
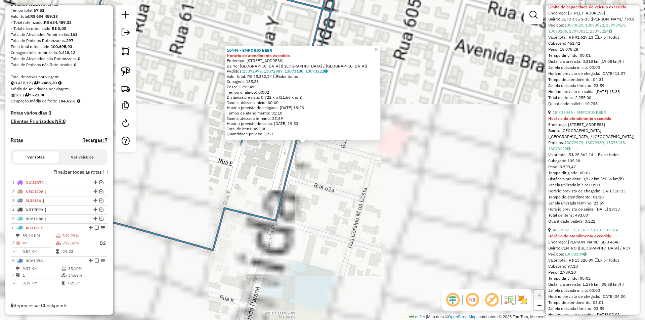
drag, startPoint x: 307, startPoint y: 219, endPoint x: 303, endPoint y: 210, distance: 9.6
click at [307, 218] on div "16449 - EMPORIO BEER Horário de atendimento excedido Endereço: AV [GEOGRAPHIC_D…" at bounding box center [322, 160] width 645 height 320
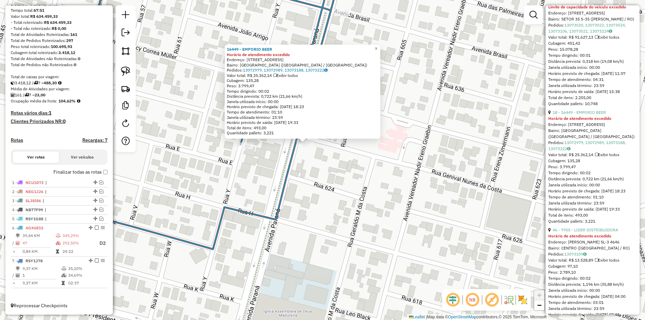
click at [168, 104] on div "16449 - EMPORIO BEER Horário de atendimento excedido Endereço: AV [GEOGRAPHIC_D…" at bounding box center [322, 160] width 645 height 320
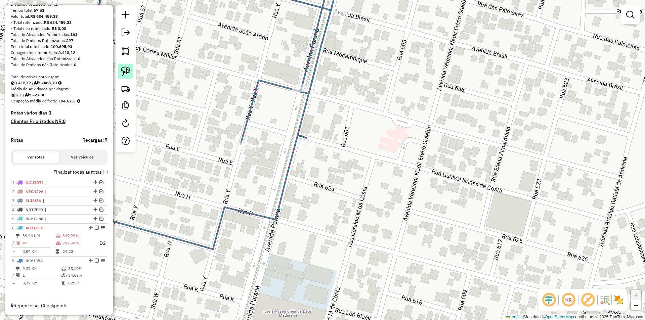
click at [123, 70] on img at bounding box center [125, 71] width 9 height 9
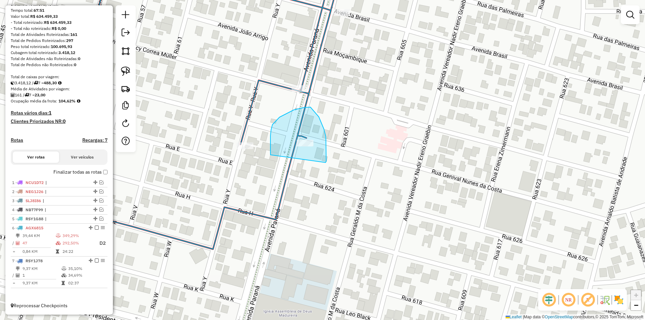
drag, startPoint x: 270, startPoint y: 155, endPoint x: 323, endPoint y: 165, distance: 53.7
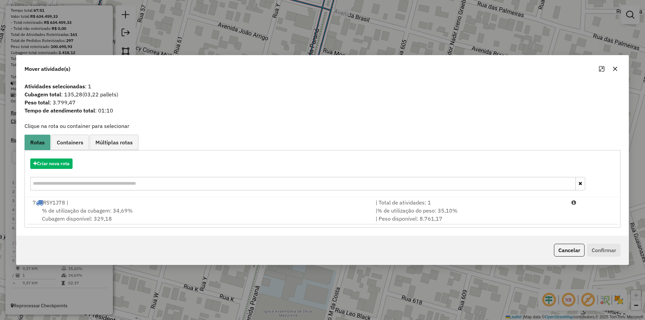
click at [64, 216] on div "% de utilização da cubagem: 34,69% Cubagem disponível: 329,18" at bounding box center [200, 215] width 343 height 16
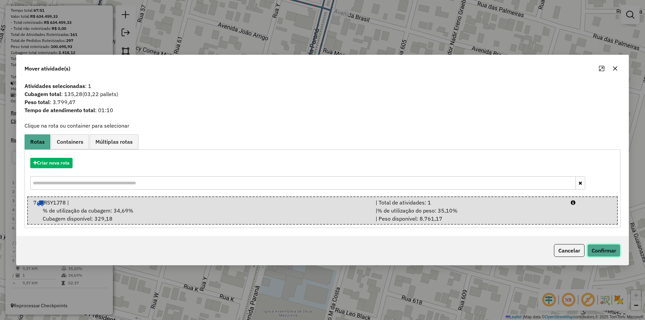
click at [600, 251] on button "Confirmar" at bounding box center [603, 250] width 33 height 13
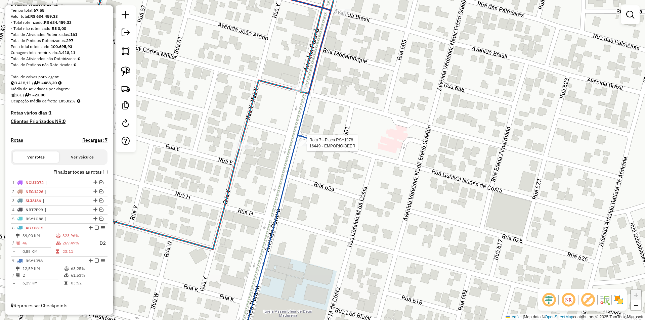
select select "*********"
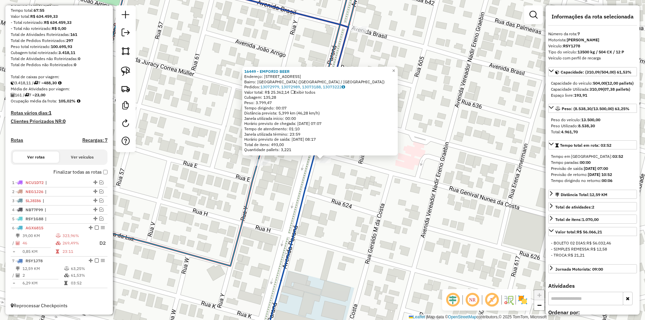
click at [439, 195] on div "16449 - EMPORIO BEER Endereço: [STREET_ADDRESS] ([GEOGRAPHIC_DATA] / [GEOGRAPHI…" at bounding box center [322, 160] width 645 height 320
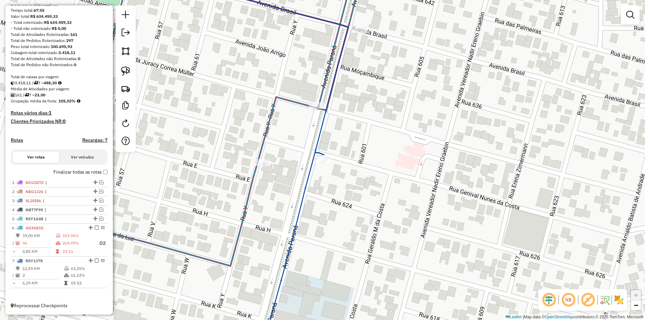
click at [436, 194] on div "16449 - EMPORIO BEER Endereço: [STREET_ADDRESS] ([GEOGRAPHIC_DATA] / [GEOGRAPHI…" at bounding box center [322, 160] width 645 height 320
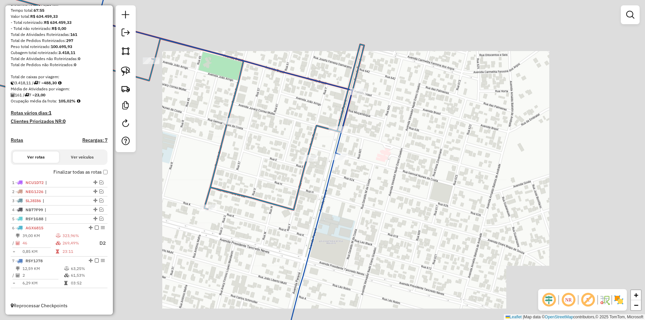
drag, startPoint x: 355, startPoint y: 160, endPoint x: 342, endPoint y: 161, distance: 13.8
click at [350, 163] on div "Janela de atendimento Grade de atendimento Capacidade Transportadoras Veículos …" at bounding box center [322, 160] width 645 height 320
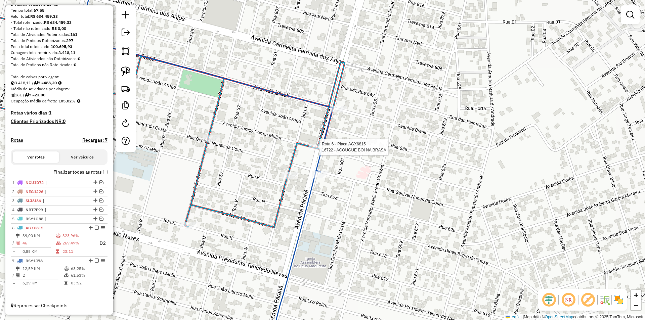
select select "*********"
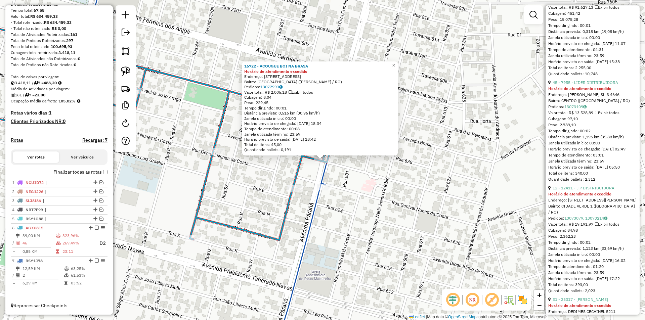
scroll to position [403, 0]
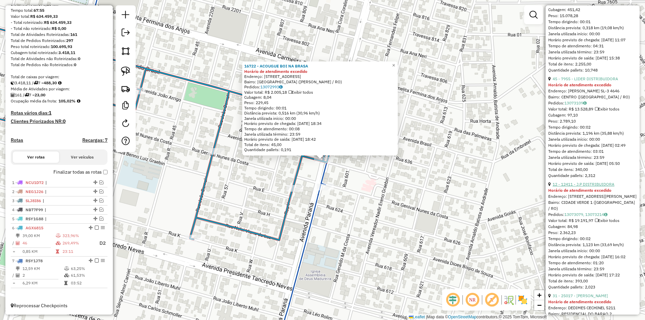
click at [588, 187] on link "12 - 12411 - J.P DISTRIBUIDORA" at bounding box center [584, 184] width 62 height 5
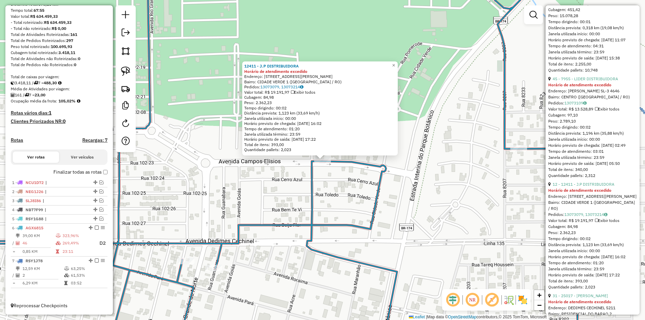
click at [271, 184] on div "12411 - J.P DISTRIBUIDORA Horário de atendimento excedido Endereço: [STREET_ADD…" at bounding box center [322, 160] width 645 height 320
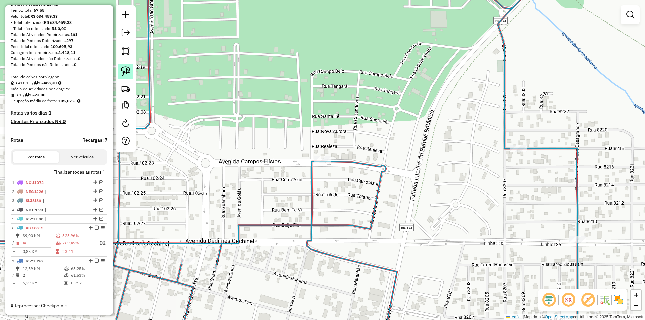
click at [125, 74] on img at bounding box center [125, 71] width 9 height 9
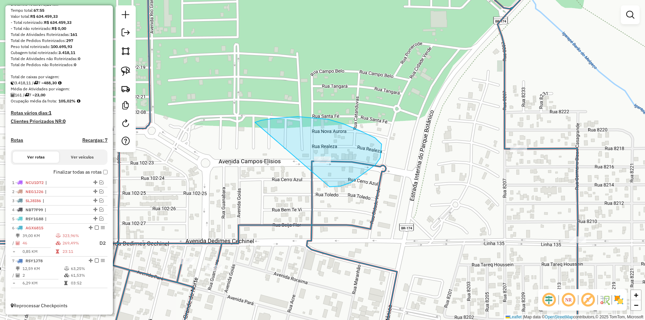
drag, startPoint x: 298, startPoint y: 117, endPoint x: 311, endPoint y: 187, distance: 71.4
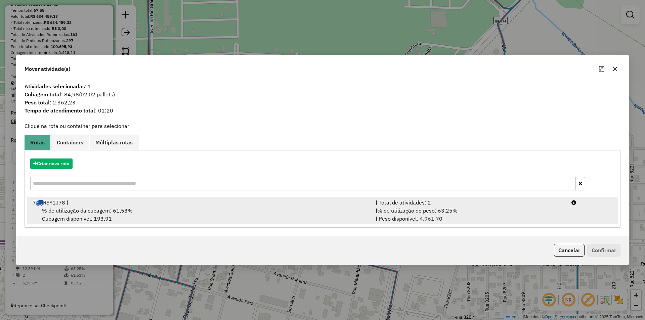
click at [64, 214] on span "% de utilização da cubagem: 61,53%" at bounding box center [87, 210] width 91 height 7
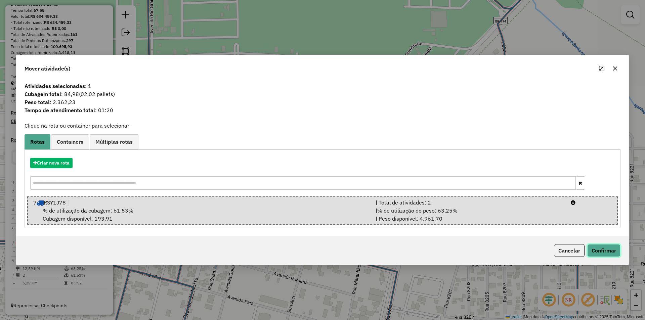
click at [603, 249] on button "Confirmar" at bounding box center [603, 250] width 33 height 13
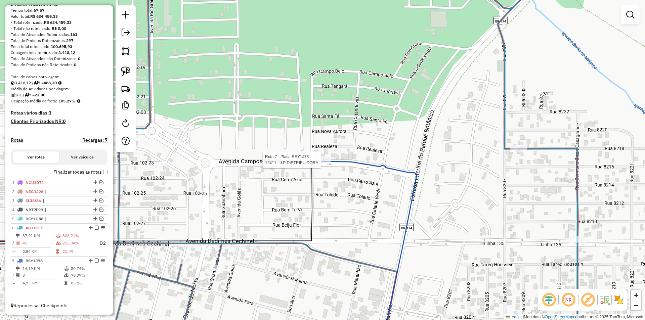
select select "*********"
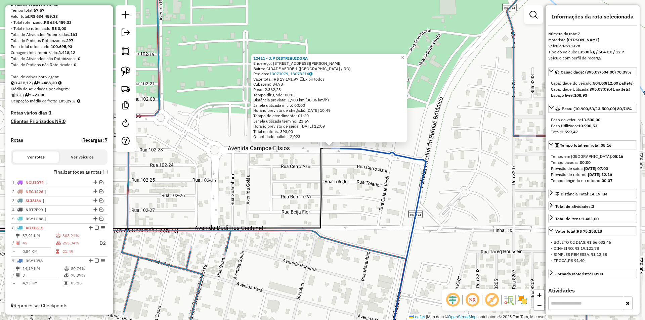
drag, startPoint x: 365, startPoint y: 190, endPoint x: 368, endPoint y: 183, distance: 8.3
click at [368, 183] on div "12411 - J.P DISTRIBUIDORA Endereço: [STREET_ADDRESS][PERSON_NAME] Bairro: [GEOG…" at bounding box center [322, 160] width 645 height 320
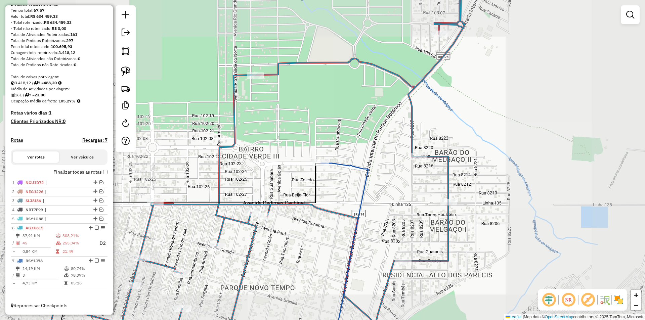
drag, startPoint x: 278, startPoint y: 155, endPoint x: 287, endPoint y: 158, distance: 9.1
click at [292, 158] on div "Janela de atendimento Grade de atendimento Capacidade Transportadoras Veículos …" at bounding box center [322, 160] width 645 height 320
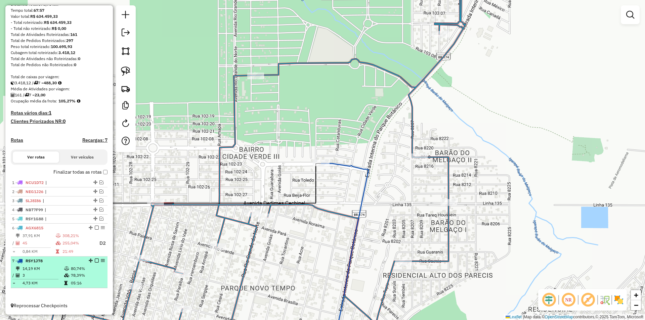
click at [95, 260] on em at bounding box center [97, 261] width 4 height 4
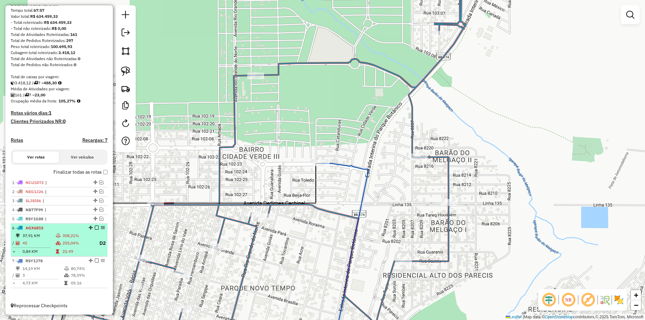
scroll to position [56, 0]
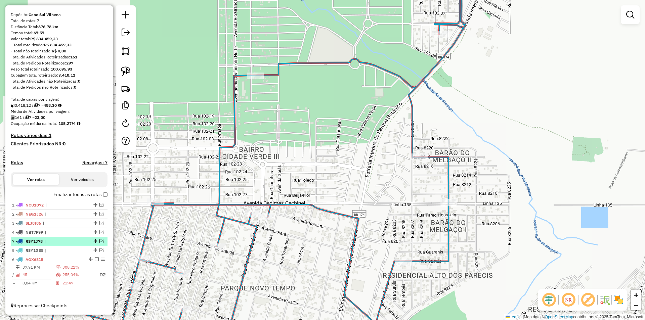
drag, startPoint x: 93, startPoint y: 284, endPoint x: 81, endPoint y: 239, distance: 46.5
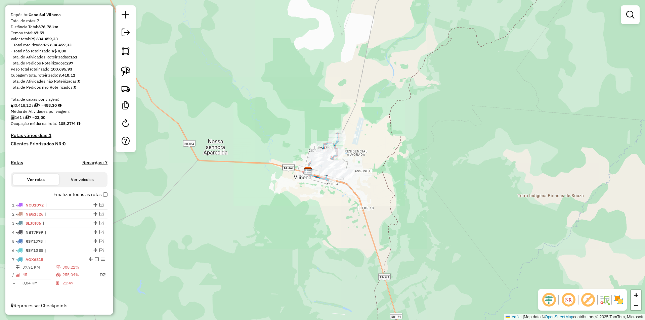
click at [347, 152] on div "Rota 7 - Placa AGX6815 25017 - MERCADO MOREIRA Janela de atendimento Grade de a…" at bounding box center [322, 160] width 645 height 320
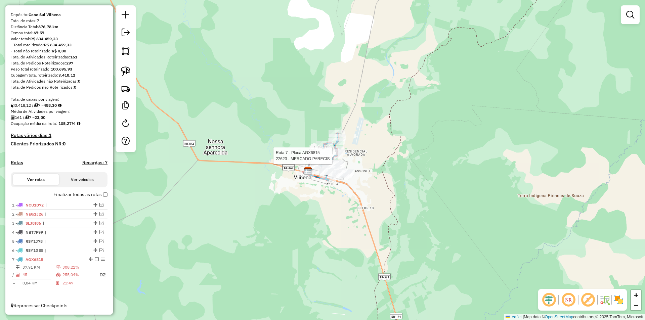
select select "*********"
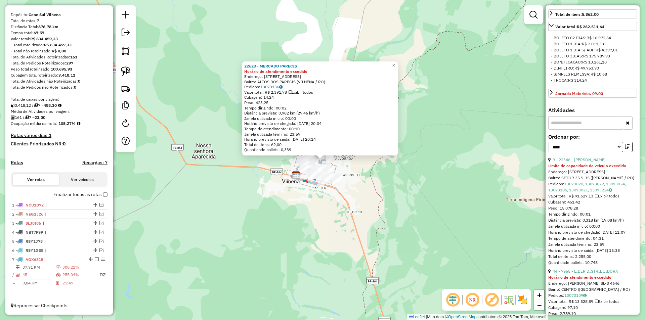
scroll to position [235, 0]
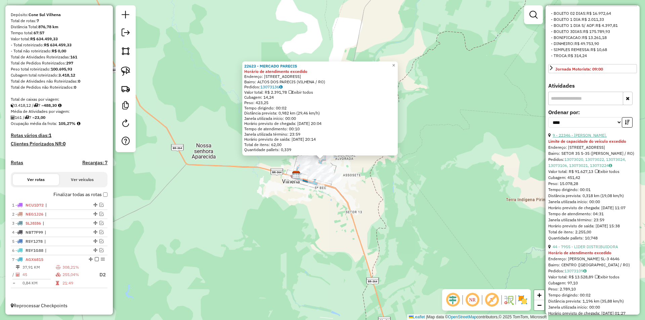
click at [580, 138] on link "9 - 22346 - [PERSON_NAME]." at bounding box center [580, 135] width 54 height 5
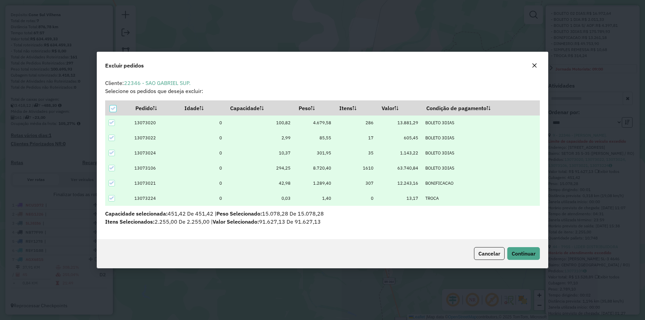
scroll to position [0, 0]
click at [522, 253] on span "Continuar" at bounding box center [524, 253] width 24 height 7
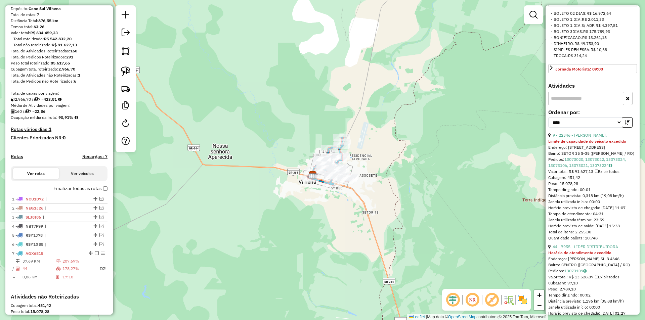
scroll to position [162, 0]
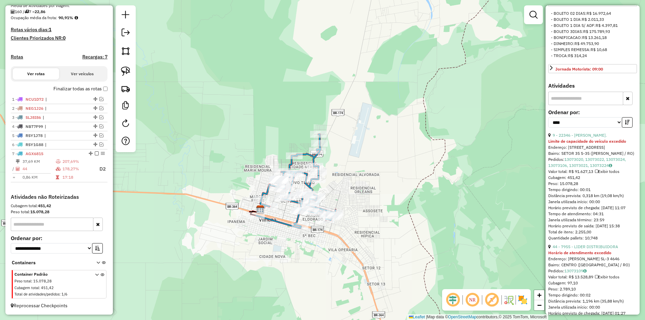
click at [348, 166] on div "Janela de atendimento Grade de atendimento Capacidade Transportadoras Veículos …" at bounding box center [322, 160] width 645 height 320
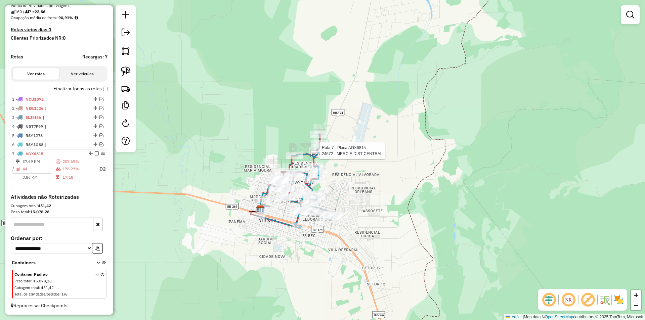
select select "*********"
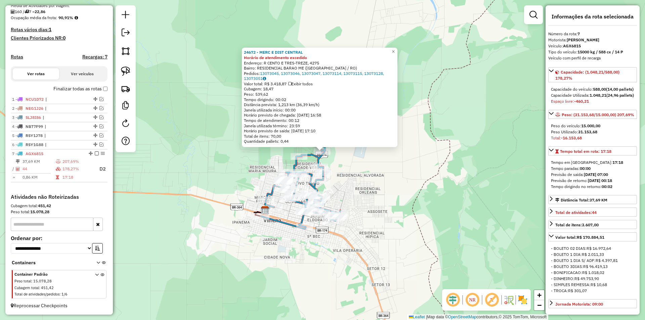
drag, startPoint x: 469, startPoint y: 183, endPoint x: 469, endPoint y: 173, distance: 9.4
click at [469, 173] on div "24672 - MERC E DIST CENTRAL Horário de atendimento excedido Endereço: R CENTO E…" at bounding box center [322, 160] width 645 height 320
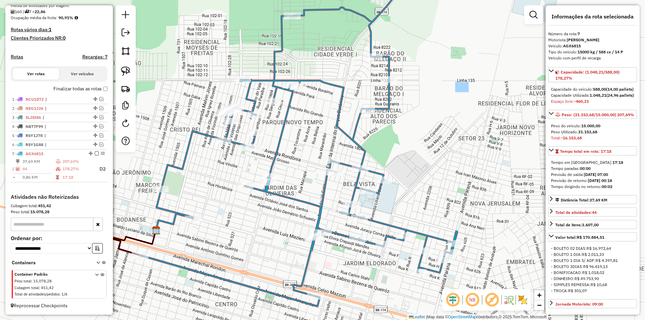
drag, startPoint x: 260, startPoint y: 276, endPoint x: 272, endPoint y: 233, distance: 45.2
click at [269, 238] on div "24672 - MERC E DIST CENTRAL Horário de atendimento excedido Endereço: R CENTO E…" at bounding box center [322, 160] width 645 height 320
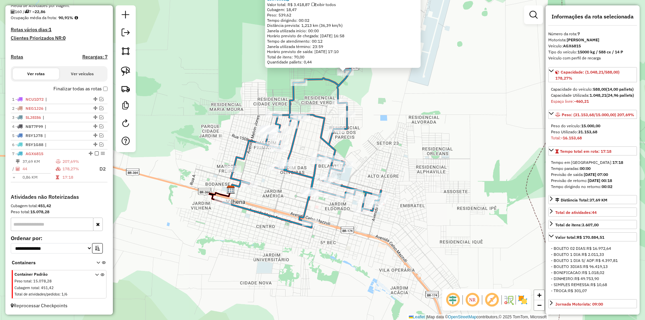
drag, startPoint x: 280, startPoint y: 230, endPoint x: 290, endPoint y: 198, distance: 34.1
click at [290, 198] on div "24672 - MERC E DIST CENTRAL Horário de atendimento excedido Endereço: R CENTO E…" at bounding box center [322, 160] width 645 height 320
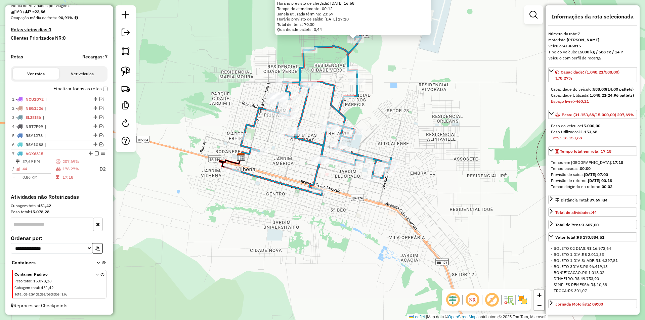
click at [293, 174] on div "24672 - MERC E DIST CENTRAL Horário de atendimento excedido Endereço: R CENTO E…" at bounding box center [322, 160] width 645 height 320
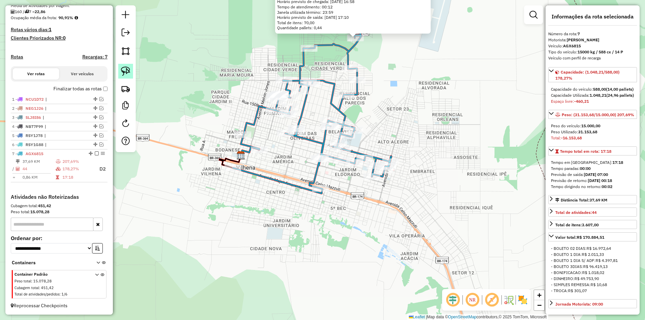
click at [125, 70] on img at bounding box center [125, 71] width 9 height 9
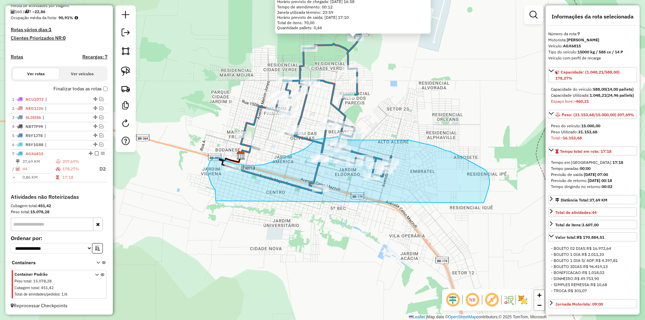
drag, startPoint x: 216, startPoint y: 197, endPoint x: 482, endPoint y: 207, distance: 266.6
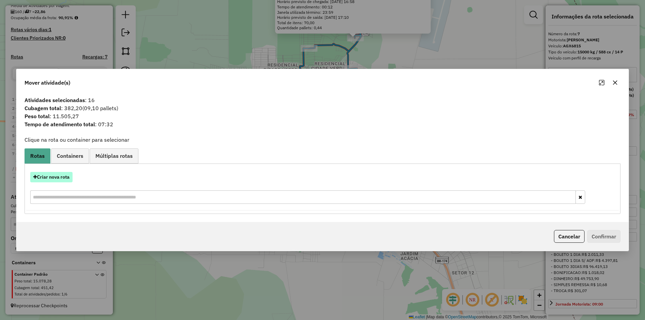
click at [53, 174] on button "Criar nova rota" at bounding box center [51, 177] width 42 height 10
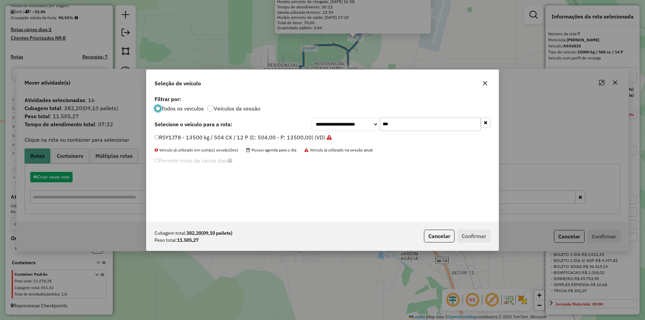
scroll to position [4, 2]
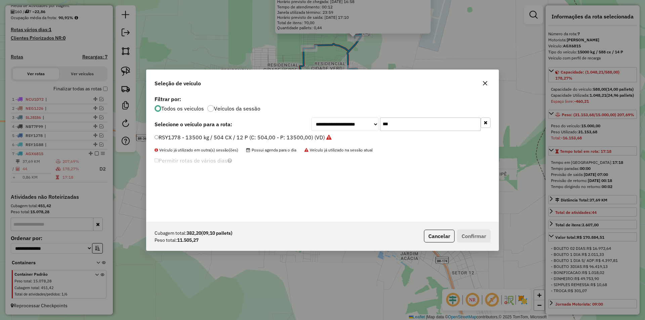
drag, startPoint x: 389, startPoint y: 126, endPoint x: 337, endPoint y: 140, distance: 53.5
click at [339, 139] on div "**********" at bounding box center [322, 158] width 352 height 128
type input "***"
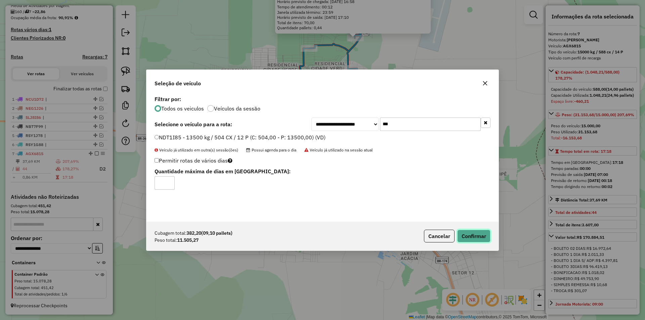
click at [474, 236] on button "Confirmar" at bounding box center [473, 236] width 33 height 13
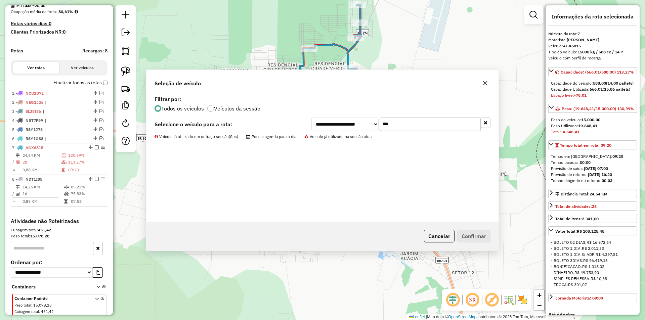
scroll to position [192, 0]
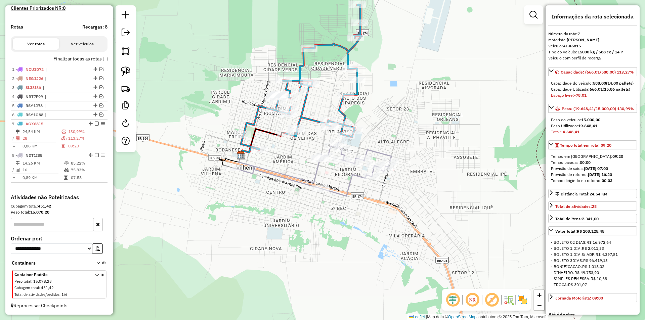
click at [316, 195] on div "Rota 8 - Placa NDT1I85 7955 - LIDER DISTRIBUIDORA Janela de atendimento Grade d…" at bounding box center [322, 160] width 645 height 320
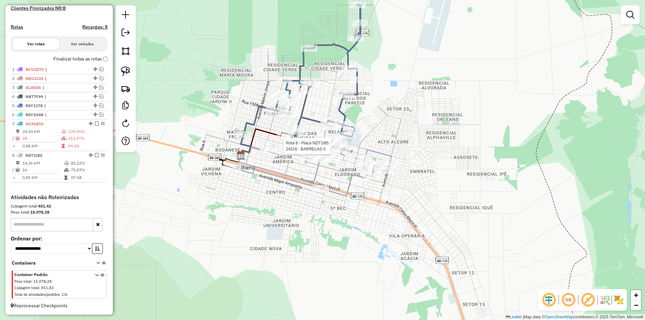
select select "*********"
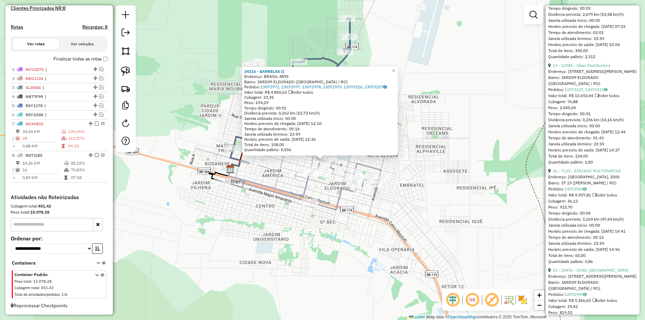
scroll to position [437, 0]
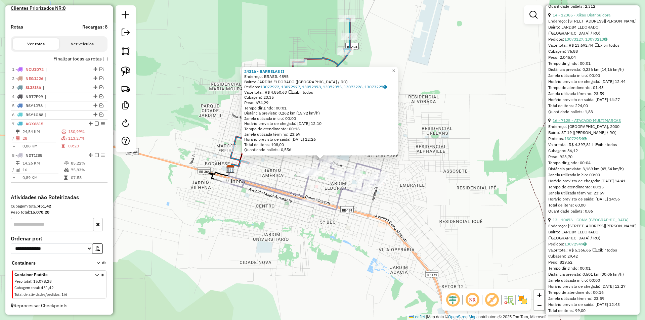
click at [581, 123] on link "16 - 7125 - ATACADO MULTIMARCAS" at bounding box center [587, 120] width 68 height 5
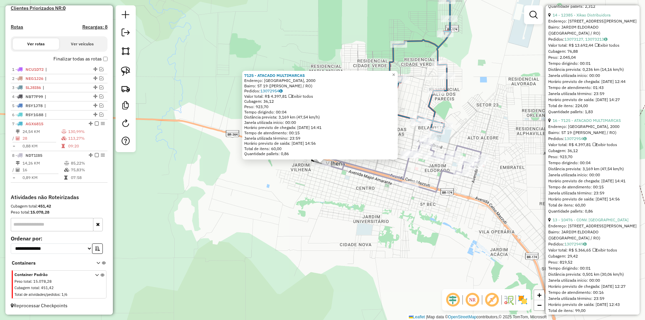
drag, startPoint x: 312, startPoint y: 177, endPoint x: 295, endPoint y: 212, distance: 38.9
click at [296, 212] on div "7125 - ATACADO MULTIMARCAS Endereço: [GEOGRAPHIC_DATA], 2000 Bairro: [GEOGRAPHI…" at bounding box center [322, 160] width 645 height 320
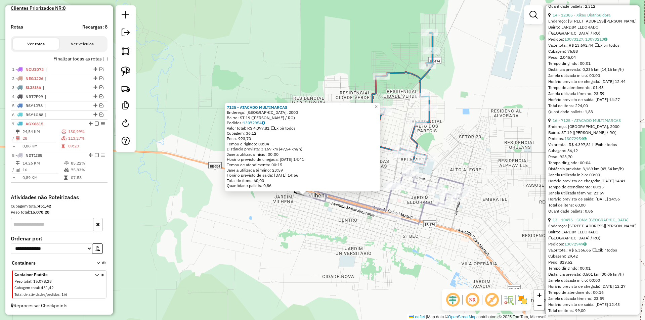
click at [295, 212] on div "7125 - ATACADO MULTIMARCAS Endereço: [GEOGRAPHIC_DATA], 2000 Bairro: [GEOGRAPHI…" at bounding box center [322, 160] width 645 height 320
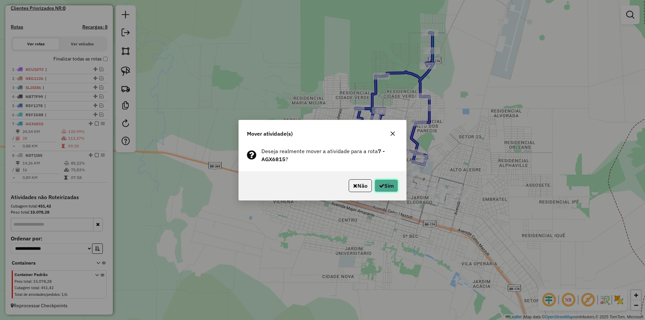
click at [394, 189] on button "Sim" at bounding box center [387, 185] width 24 height 13
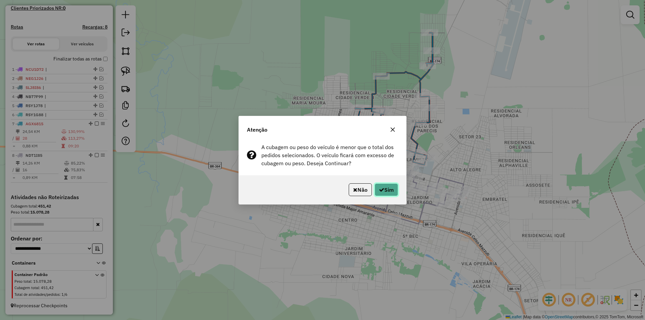
click at [388, 189] on button "Sim" at bounding box center [387, 189] width 24 height 13
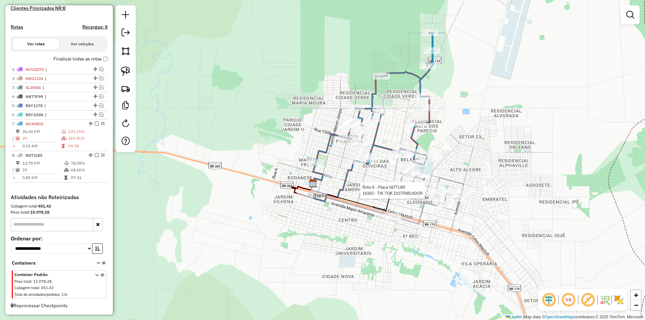
select select "*********"
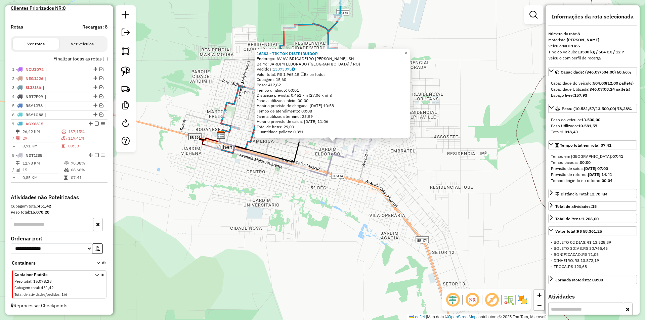
drag, startPoint x: 392, startPoint y: 216, endPoint x: 404, endPoint y: 197, distance: 22.5
click at [404, 197] on div "16383 - TIK TOK DISTRIBUIDOR Endereço: AV AV. BRIGADEIRO [PERSON_NAME], SN Bair…" at bounding box center [322, 160] width 645 height 320
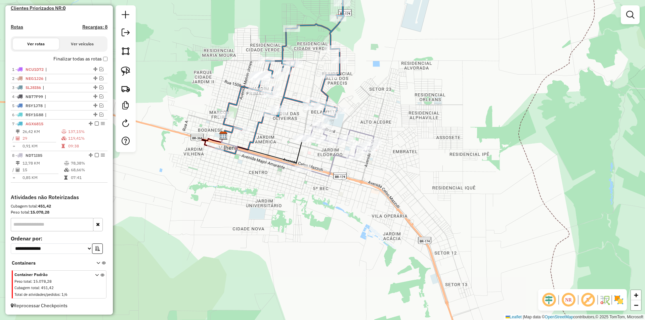
drag, startPoint x: 314, startPoint y: 206, endPoint x: 327, endPoint y: 203, distance: 13.4
click at [323, 207] on div "Janela de atendimento Grade de atendimento Capacidade Transportadoras Veículos …" at bounding box center [322, 160] width 645 height 320
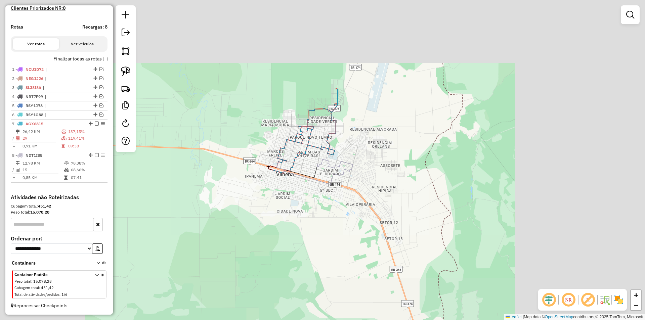
drag, startPoint x: 281, startPoint y: 207, endPoint x: 212, endPoint y: 197, distance: 69.6
click at [282, 211] on div "Janela de atendimento Grade de atendimento Capacidade Transportadoras Veículos …" at bounding box center [322, 160] width 645 height 320
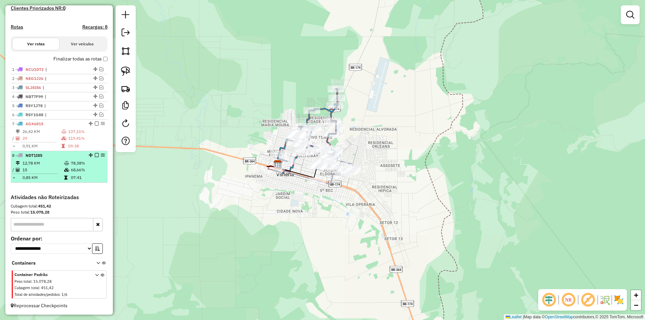
click at [95, 155] on em at bounding box center [97, 155] width 4 height 4
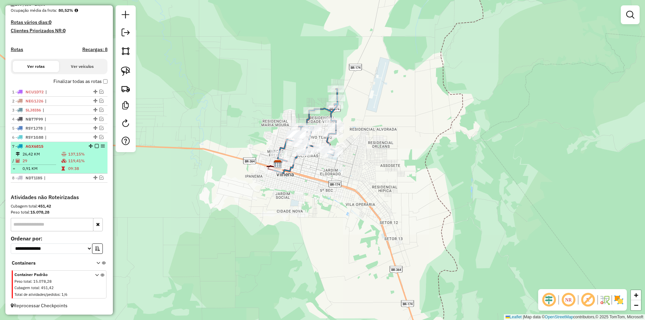
scroll to position [170, 0]
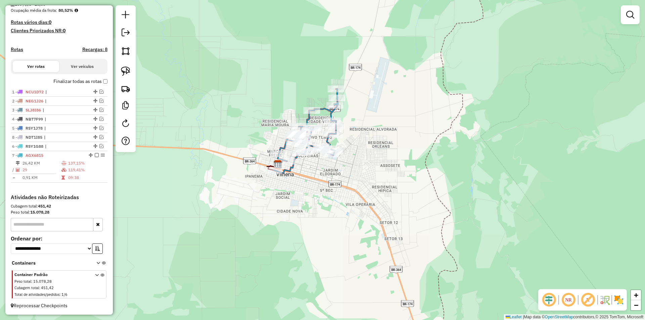
drag, startPoint x: 93, startPoint y: 178, endPoint x: 76, endPoint y: 137, distance: 44.3
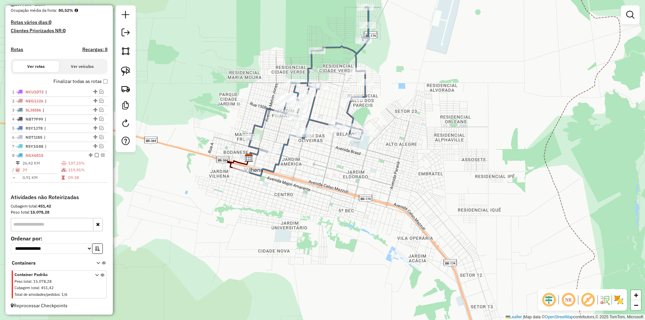
drag, startPoint x: 291, startPoint y: 183, endPoint x: 298, endPoint y: 180, distance: 7.4
click at [308, 180] on div "Janela de atendimento Grade de atendimento Capacidade Transportadoras Veículos …" at bounding box center [322, 160] width 645 height 320
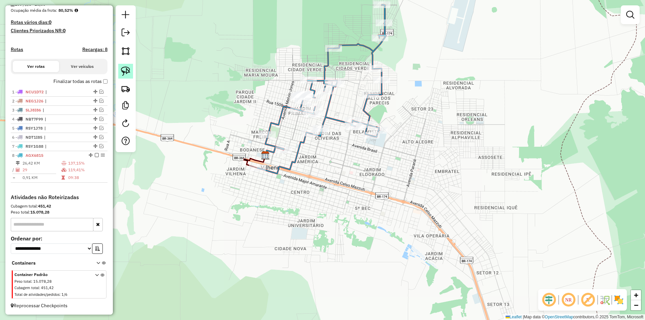
click at [127, 71] on img at bounding box center [125, 71] width 9 height 9
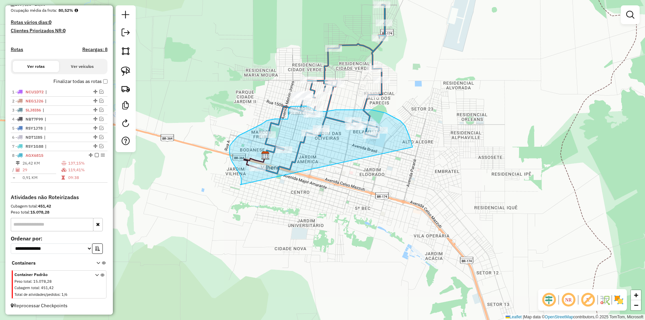
drag, startPoint x: 240, startPoint y: 185, endPoint x: 415, endPoint y: 153, distance: 177.3
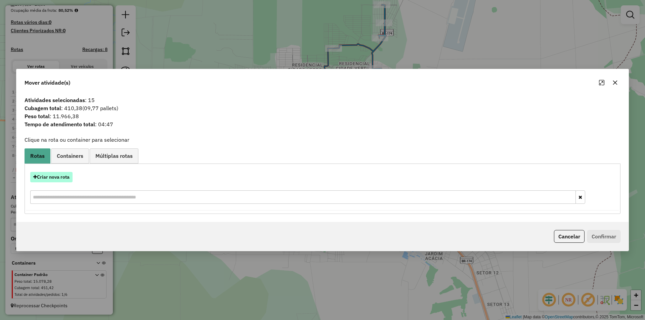
click at [54, 179] on button "Criar nova rota" at bounding box center [51, 177] width 42 height 10
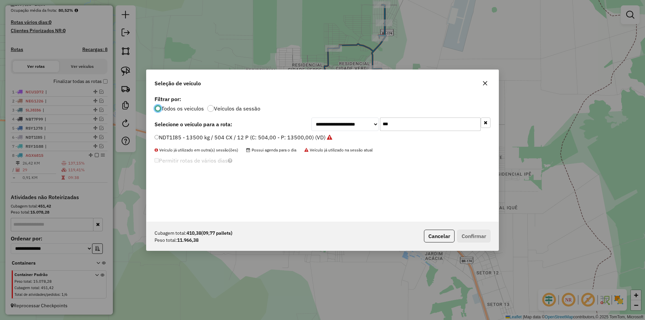
scroll to position [4, 2]
drag, startPoint x: 382, startPoint y: 123, endPoint x: 328, endPoint y: 140, distance: 57.0
click at [328, 140] on div "**********" at bounding box center [322, 158] width 352 height 128
type input "***"
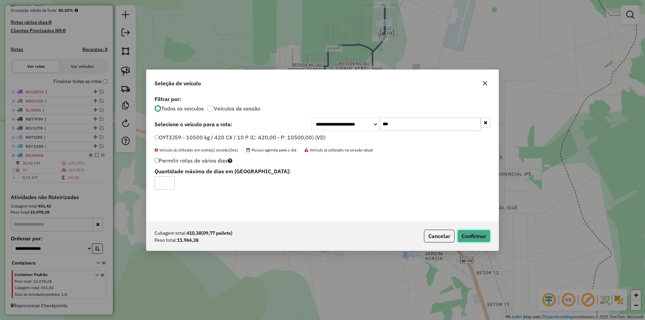
click at [470, 237] on button "Confirmar" at bounding box center [473, 236] width 33 height 13
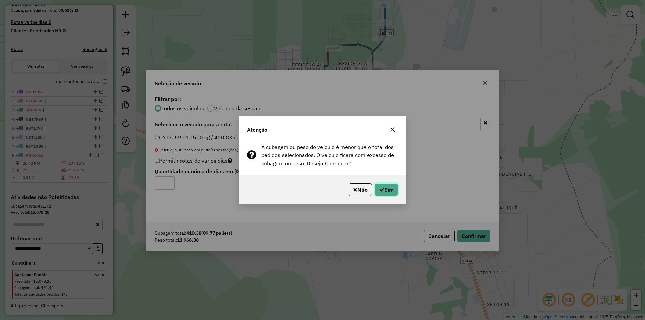
click at [381, 187] on icon "button" at bounding box center [381, 189] width 5 height 5
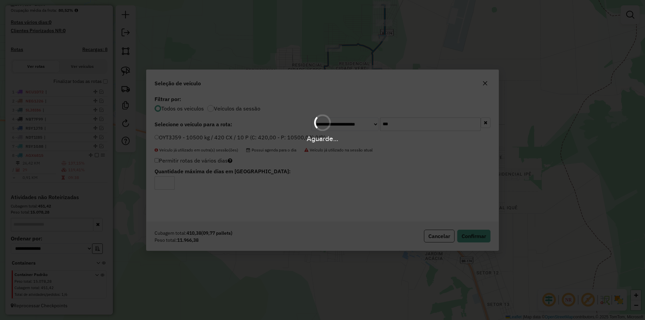
scroll to position [192, 0]
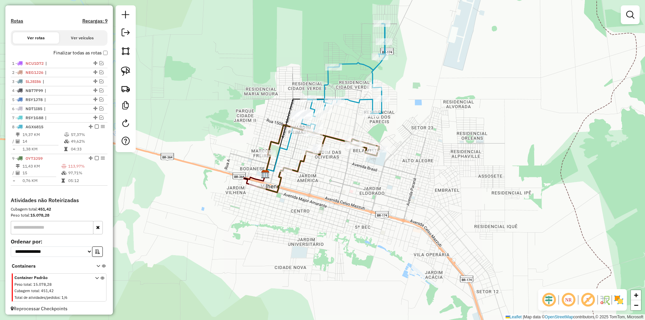
drag, startPoint x: 368, startPoint y: 150, endPoint x: 380, endPoint y: 209, distance: 60.7
click at [380, 209] on div "Janela de atendimento Grade de atendimento Capacidade Transportadoras Veículos …" at bounding box center [322, 160] width 645 height 320
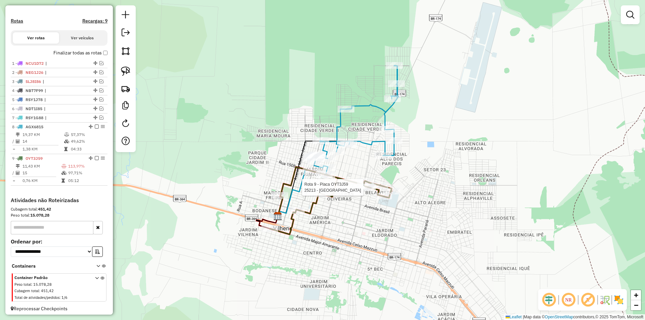
select select "*********"
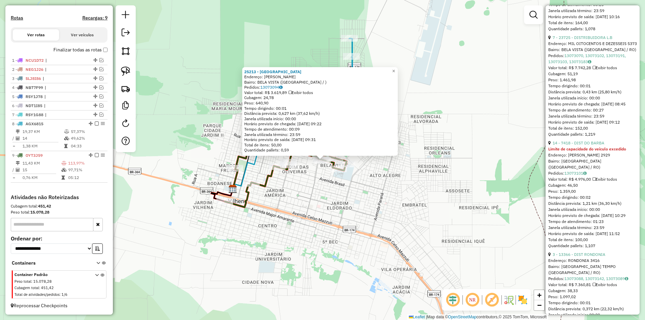
scroll to position [403, 0]
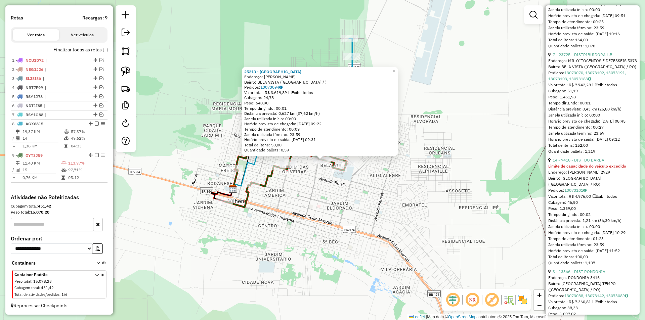
click at [587, 163] on link "14 - 7418 - DIST DO BARBA" at bounding box center [579, 160] width 52 height 5
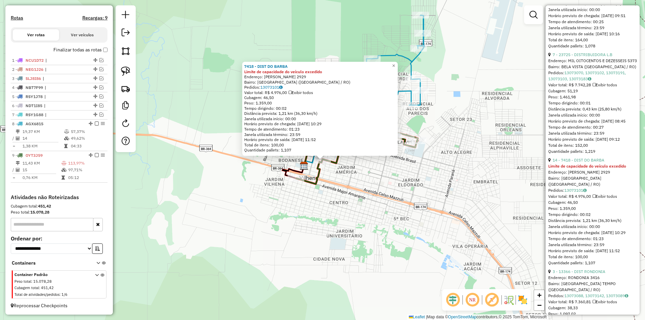
click at [341, 189] on div "7418 - DIST DO BARBA Limite de capacidade do veículo excedido Endereço: [PERSON…" at bounding box center [322, 160] width 645 height 320
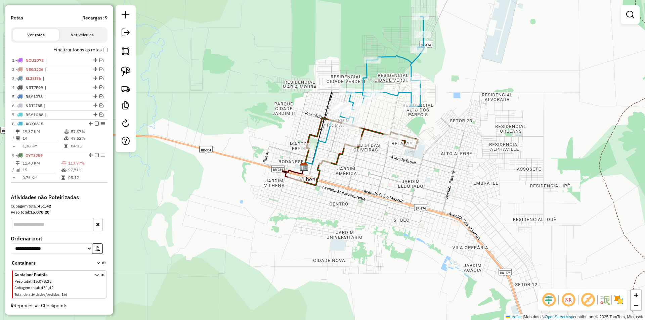
drag, startPoint x: 334, startPoint y: 187, endPoint x: 334, endPoint y: 216, distance: 28.6
click at [338, 216] on div "Janela de atendimento Grade de atendimento Capacidade Transportadoras Veículos …" at bounding box center [322, 160] width 645 height 320
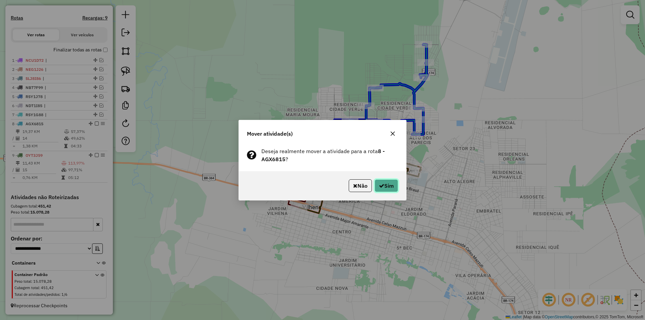
click at [385, 182] on button "Sim" at bounding box center [387, 185] width 24 height 13
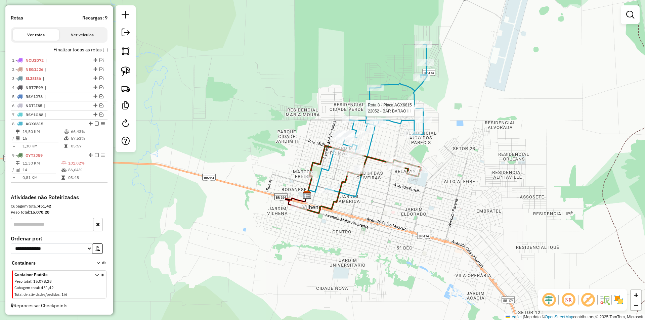
select select "*********"
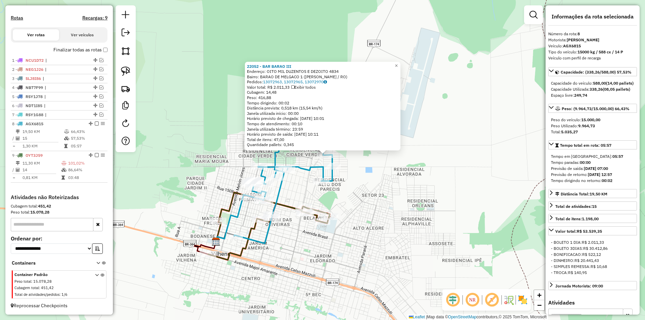
drag, startPoint x: 460, startPoint y: 156, endPoint x: 463, endPoint y: 151, distance: 5.6
click at [463, 151] on div "22052 - BAR BARAO III Endereço: OITO MIL DUZENTOS E DEZOITO 4834 Bairro: BARAO …" at bounding box center [322, 160] width 645 height 320
drag, startPoint x: 436, startPoint y: 178, endPoint x: 414, endPoint y: 183, distance: 23.4
click at [436, 178] on div "22052 - BAR BARAO III Endereço: OITO MIL DUZENTOS E DEZOITO 4834 Bairro: BARAO …" at bounding box center [322, 160] width 645 height 320
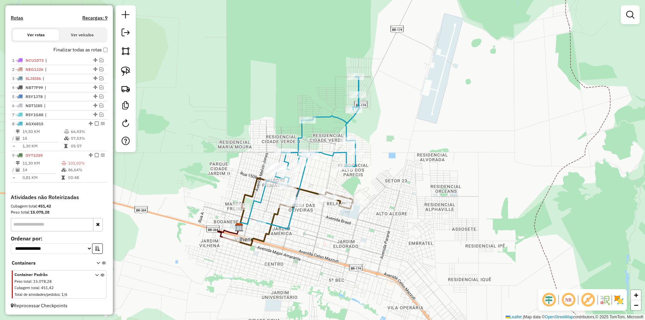
drag, startPoint x: 351, startPoint y: 208, endPoint x: 382, endPoint y: 187, distance: 37.4
click at [382, 187] on div "Janela de atendimento Grade de atendimento Capacidade Transportadoras Veículos …" at bounding box center [322, 160] width 645 height 320
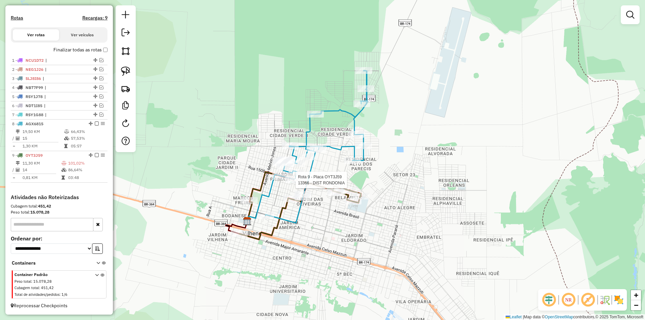
select select "*********"
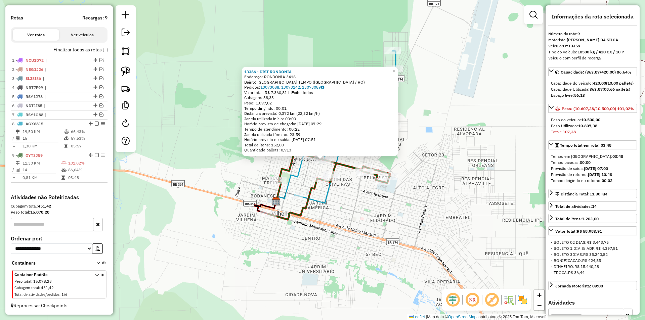
click at [440, 163] on div "13366 - DIST RONDONIA Endereço: RONDONIA 3416 Bairro: PARQUE INDUSTRIAL NOVO TE…" at bounding box center [322, 160] width 645 height 320
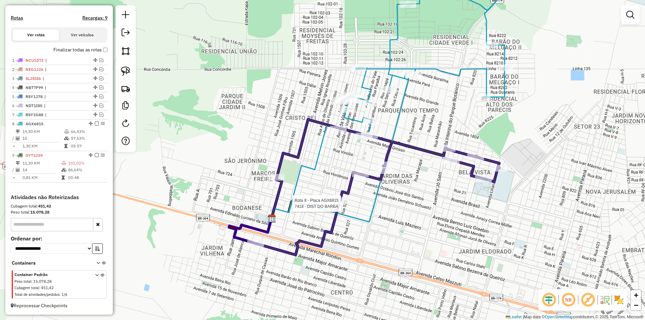
click at [338, 204] on div at bounding box center [340, 200] width 17 height 7
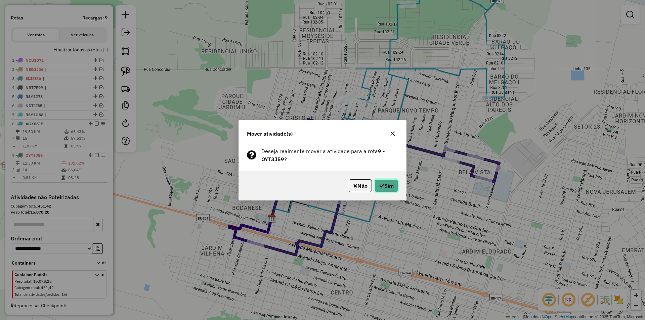
click at [386, 187] on button "Sim" at bounding box center [387, 185] width 24 height 13
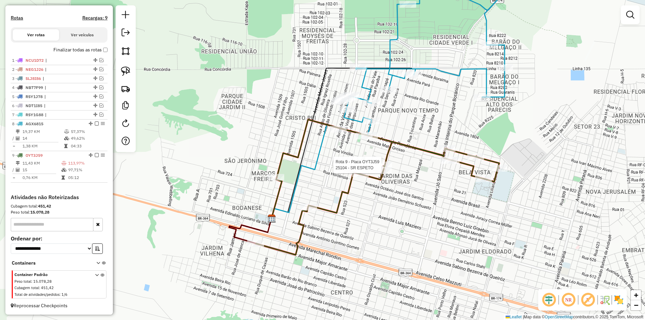
select select "*********"
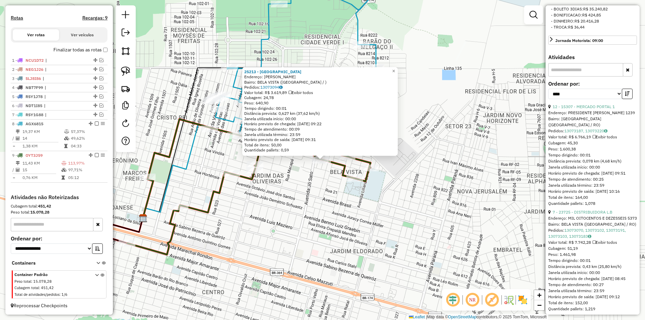
scroll to position [235, 0]
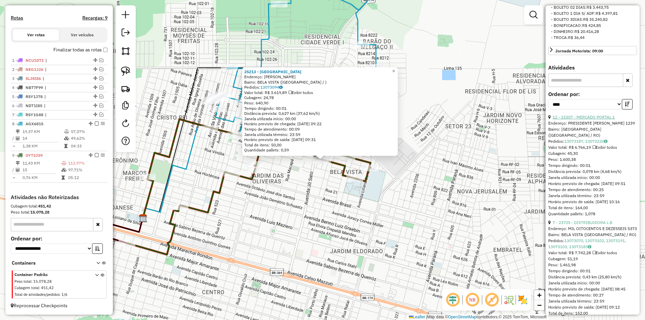
click at [586, 120] on link "12 - 15307 - MERCADO PORTAL 1" at bounding box center [584, 117] width 62 height 5
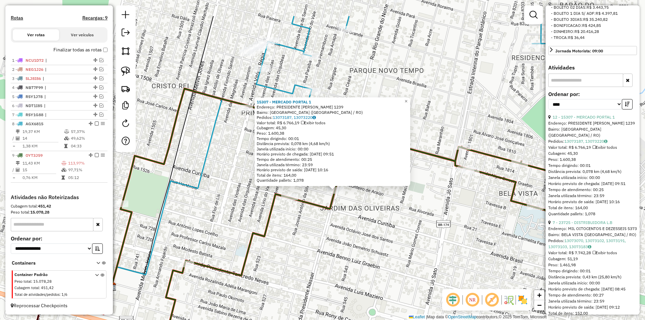
drag, startPoint x: 333, startPoint y: 184, endPoint x: 331, endPoint y: 214, distance: 29.6
click at [331, 214] on div "15307 - MERCADO PORTAL 1 Endereço: PRESIDENTE [PERSON_NAME] 1239 Bairro: [GEOGR…" at bounding box center [322, 160] width 645 height 320
click at [330, 213] on div "15307 - MERCADO PORTAL 1 Endereço: PRESIDENTE [PERSON_NAME] 1239 Bairro: [GEOGR…" at bounding box center [322, 160] width 645 height 320
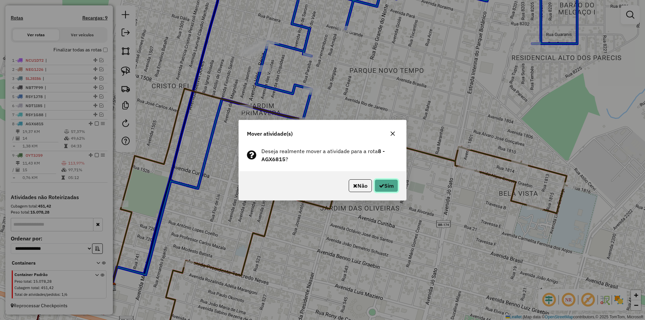
click at [386, 186] on button "Sim" at bounding box center [387, 185] width 24 height 13
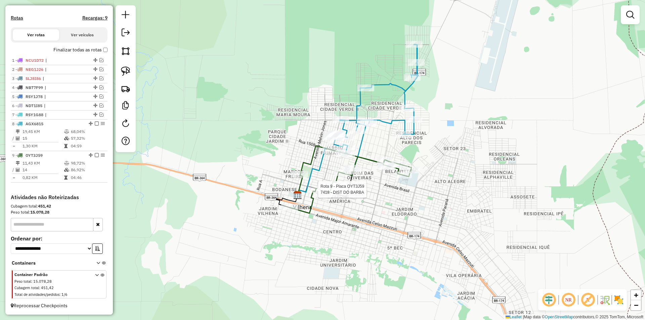
select select "*********"
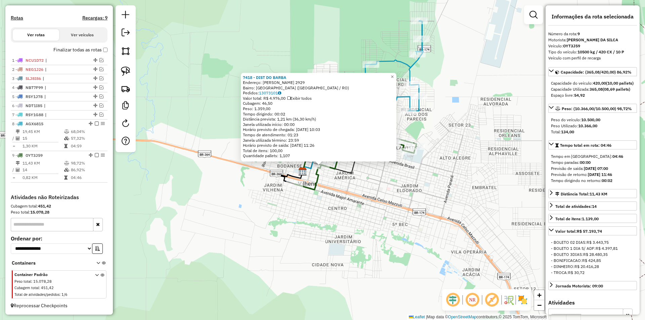
drag, startPoint x: 489, startPoint y: 166, endPoint x: 488, endPoint y: 171, distance: 5.9
click at [488, 171] on div "7418 - DIST DO BARBA Endereço: [PERSON_NAME] 2929 Bairro: [GEOGRAPHIC_DATA] ([G…" at bounding box center [322, 160] width 645 height 320
click at [423, 177] on div "7418 - DIST DO BARBA Endereço: [PERSON_NAME] 2929 Bairro: [GEOGRAPHIC_DATA] ([G…" at bounding box center [322, 160] width 645 height 320
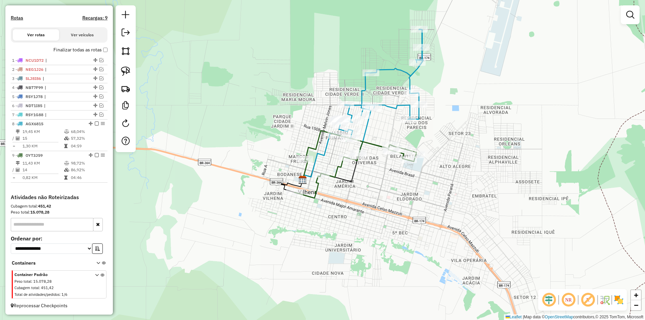
click at [396, 198] on div "Janela de atendimento Grade de atendimento Capacidade Transportadoras Veículos …" at bounding box center [322, 160] width 645 height 320
select select "*********"
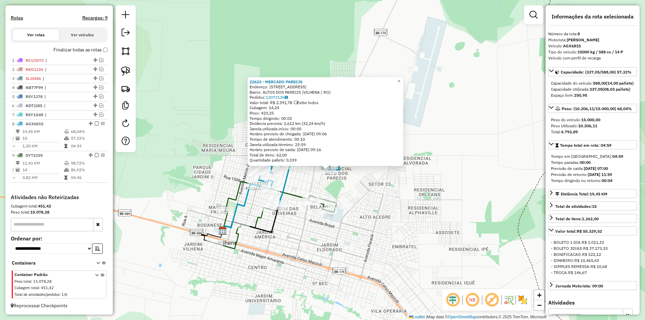
drag, startPoint x: 443, startPoint y: 157, endPoint x: 446, endPoint y: 164, distance: 8.3
click at [446, 164] on div "22623 - MERCADO PARECIS Endereço: [STREET_ADDRESS] Bairro: ALTOS DOS PARECIS (V…" at bounding box center [322, 160] width 645 height 320
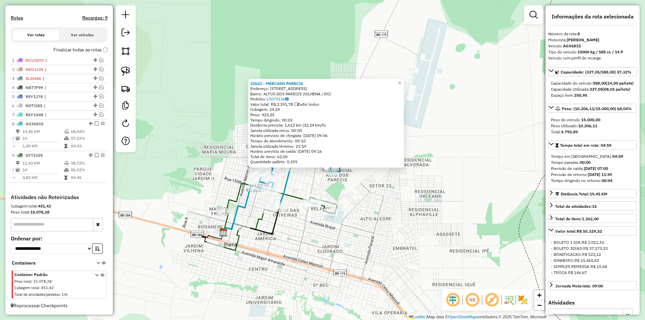
click at [445, 166] on div "22623 - MERCADO PARECIS Endereço: [STREET_ADDRESS] Bairro: ALTOS DOS PARECIS (V…" at bounding box center [322, 160] width 645 height 320
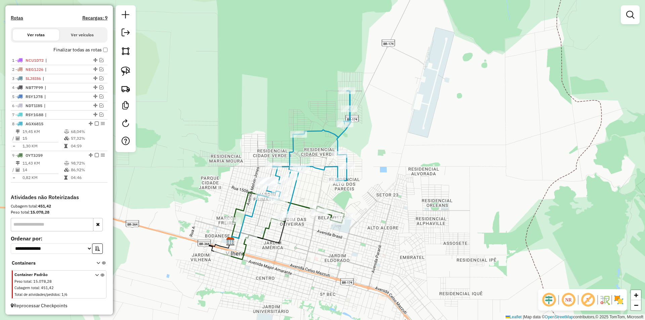
drag, startPoint x: 379, startPoint y: 187, endPoint x: 391, endPoint y: 200, distance: 17.6
click at [391, 200] on div "Janela de atendimento Grade de atendimento Capacidade Transportadoras Veículos …" at bounding box center [322, 160] width 645 height 320
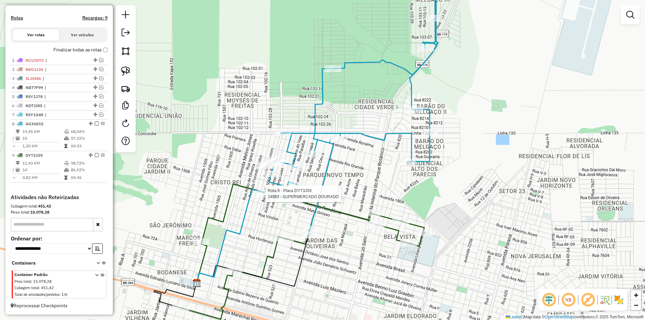
select select "*********"
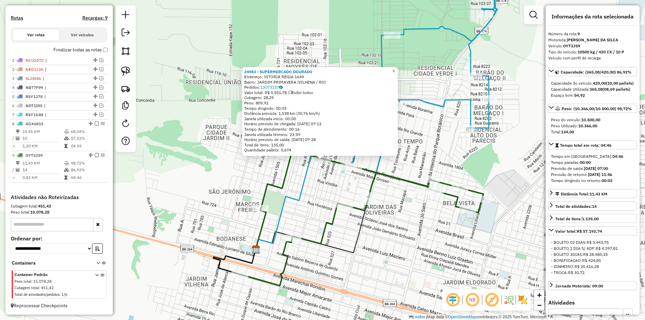
click at [314, 190] on div "24983 - SUPERMERCADO DOURADO Endereço: VITORIA REGIA 1649 Bairro: JARDIM PRIMAV…" at bounding box center [322, 160] width 645 height 320
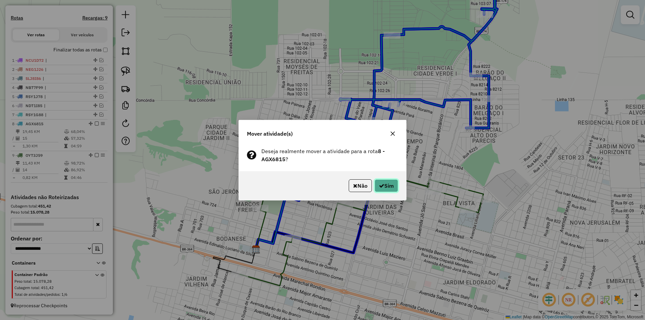
click at [393, 186] on button "Sim" at bounding box center [387, 185] width 24 height 13
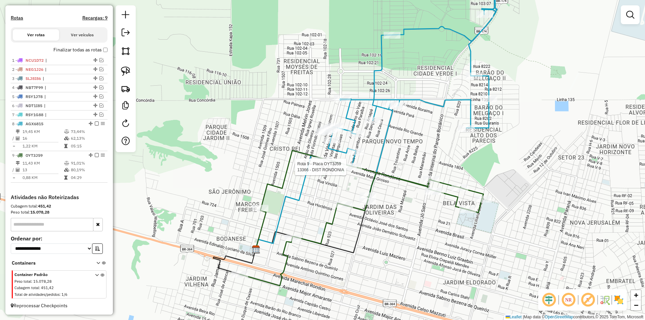
select select "*********"
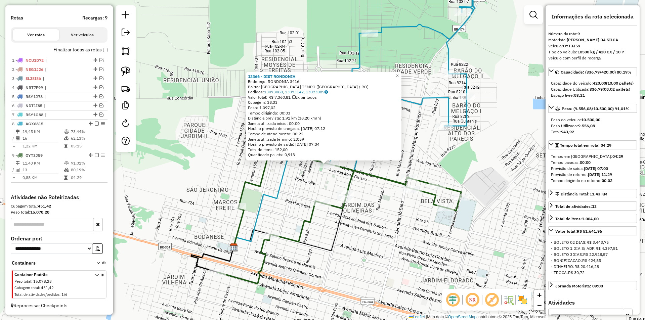
click at [404, 223] on div "13366 - DIST RONDONIA Endereço: RONDONIA 3416 Bairro: PARQUE INDUSTRIAL NOVO TE…" at bounding box center [322, 160] width 645 height 320
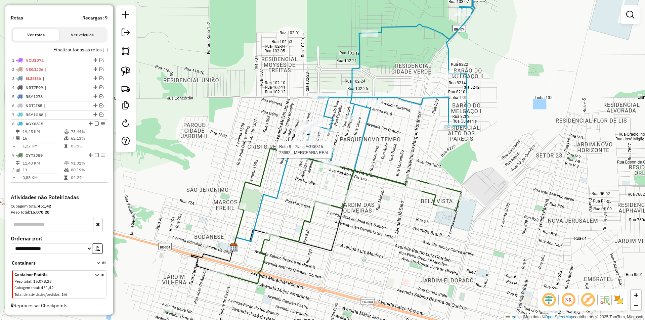
select select "*********"
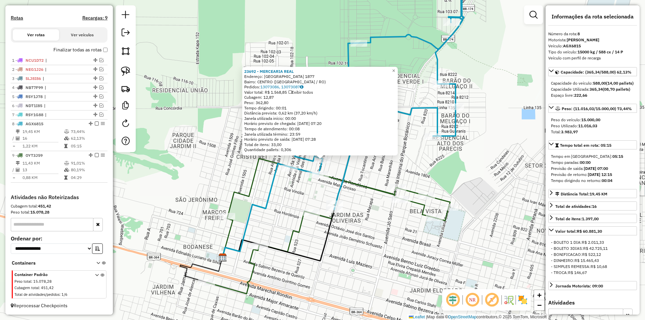
click at [253, 173] on icon at bounding box center [329, 226] width 244 height 135
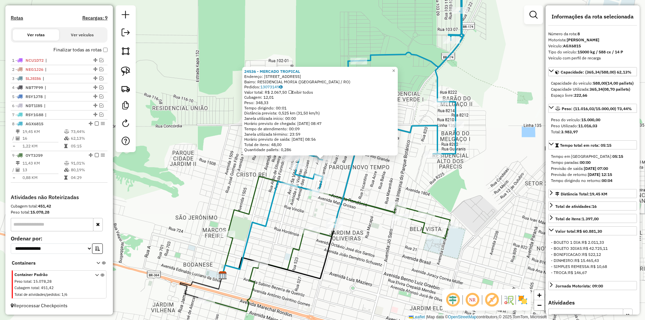
click at [251, 181] on div "24536 - MERCADO TROPICAL Endereço: R PARAIBA, 2085 Bairro: RESIDENCIAL MORIA ([…" at bounding box center [322, 160] width 645 height 320
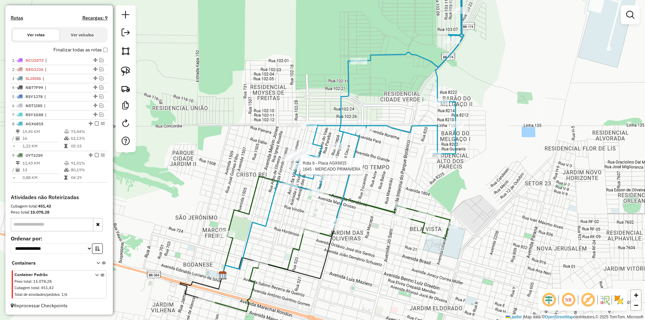
select select "*********"
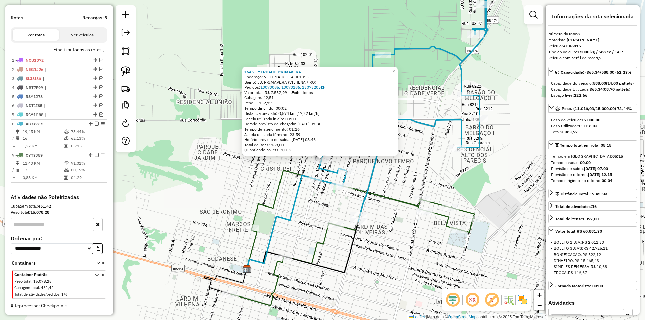
click at [268, 176] on div "1645 - MERCADO PRIMAVERA Endereço: VITORIA REGIA 001953 Bairro: JD. PRIMAVERA (…" at bounding box center [322, 160] width 645 height 320
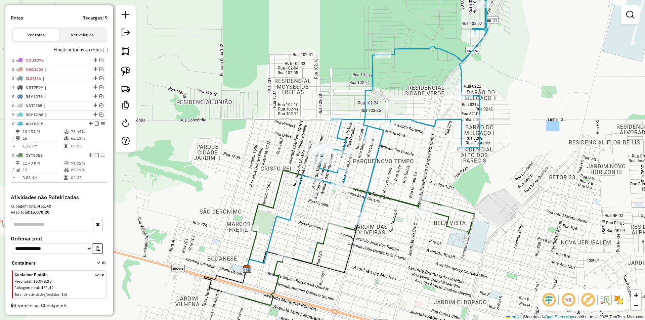
click at [315, 176] on icon at bounding box center [401, 94] width 174 height 253
select select "*********"
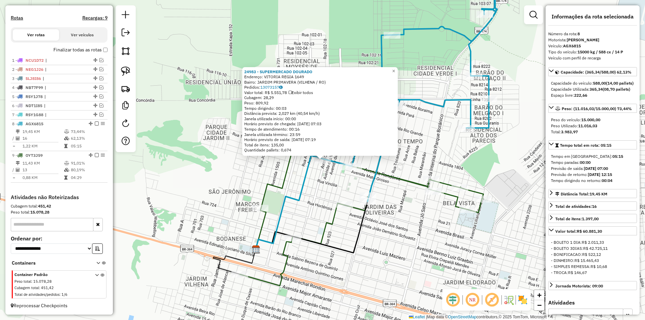
click at [314, 179] on div "24983 - SUPERMERCADO DOURADO Endereço: VITORIA REGIA 1649 Bairro: JARDIM PRIMAV…" at bounding box center [322, 160] width 645 height 320
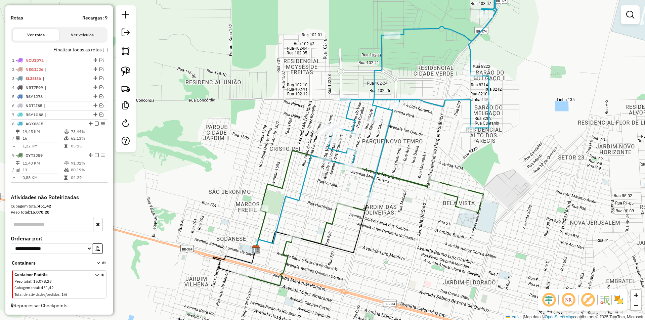
select select "*********"
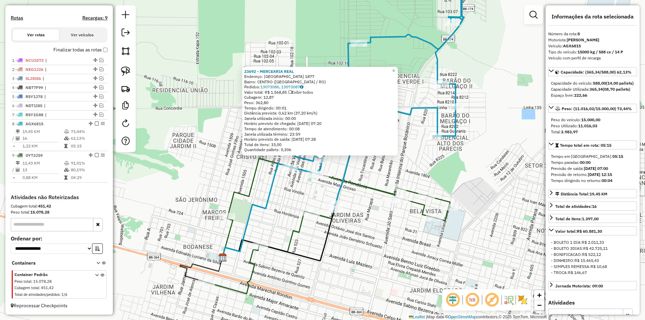
click at [315, 199] on div "23692 - MERCEARIA REAL Endereço: [GEOGRAPHIC_DATA] 1877 Bairro: [GEOGRAPHIC_DAT…" at bounding box center [322, 160] width 645 height 320
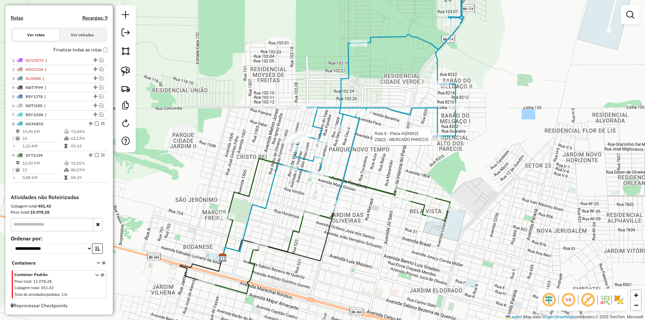
select select "*********"
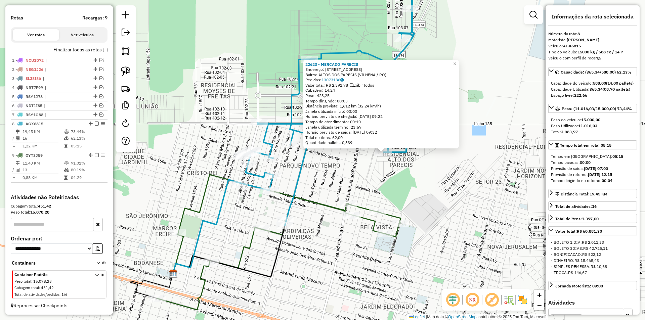
drag, startPoint x: 309, startPoint y: 186, endPoint x: 370, endPoint y: 179, distance: 61.5
click at [370, 179] on div "22623 - MERCADO PARECIS Endereço: [STREET_ADDRESS] Bairro: ALTOS DOS PARECIS (V…" at bounding box center [322, 160] width 645 height 320
click at [370, 178] on div "22623 - MERCADO PARECIS Endereço: [STREET_ADDRESS] Bairro: ALTOS DOS PARECIS (V…" at bounding box center [322, 160] width 645 height 320
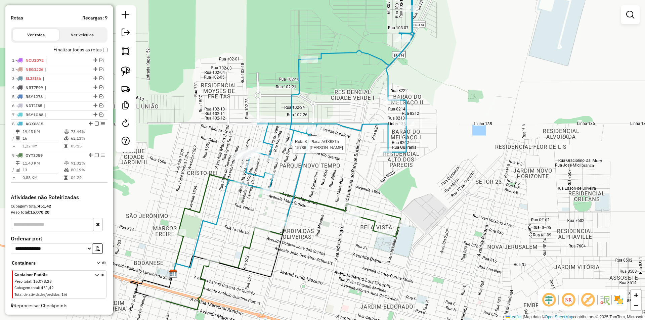
select select "*********"
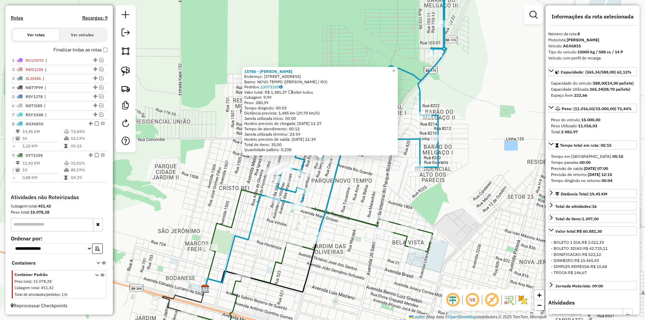
click at [358, 173] on div "Rota 8 - Placa AGX6815 24536 - MERCADO TROPICAL 15786 - MERCADO ALVES Endereço:…" at bounding box center [322, 160] width 645 height 320
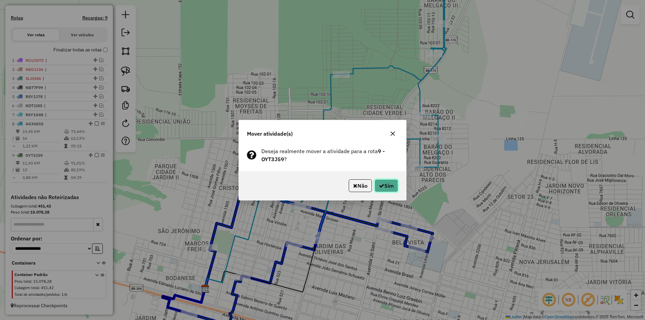
click at [384, 187] on button "Sim" at bounding box center [387, 185] width 24 height 13
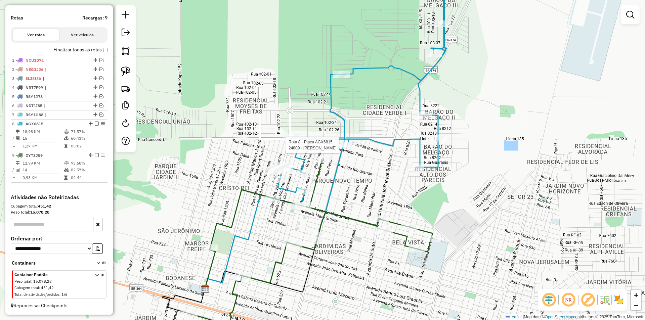
select select "*********"
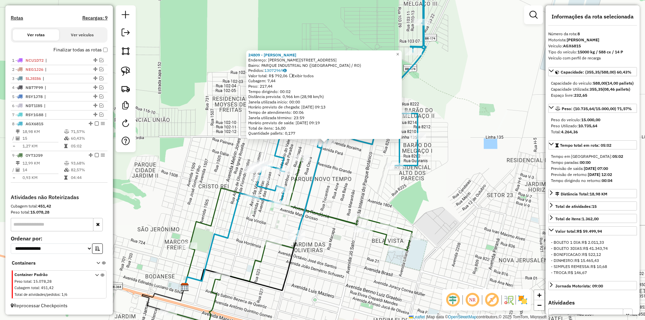
drag, startPoint x: 471, startPoint y: 135, endPoint x: 475, endPoint y: 117, distance: 18.3
click at [475, 118] on div "24809 - [PERSON_NAME]: [STREET_ADDRESS] Bairro: PARQUE INDUSTRIAL NO ([GEOGRAPH…" at bounding box center [322, 160] width 645 height 320
click at [475, 117] on div "24809 - [PERSON_NAME]: [STREET_ADDRESS] Bairro: PARQUE INDUSTRIAL NO ([GEOGRAPH…" at bounding box center [322, 160] width 645 height 320
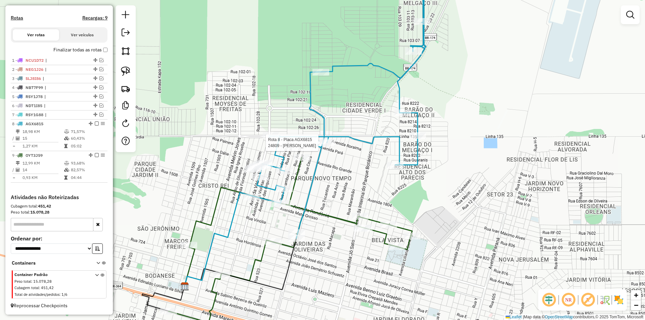
select select "*********"
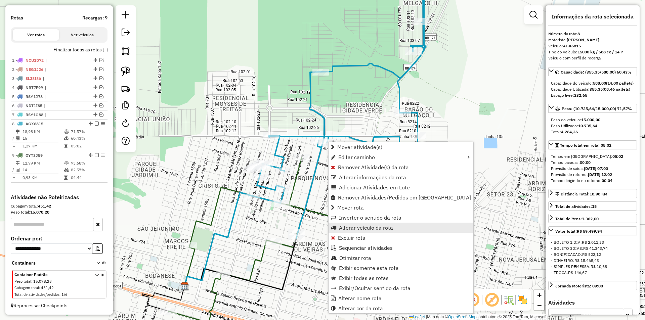
click at [351, 228] on span "Alterar veículo da rota" at bounding box center [366, 227] width 54 height 5
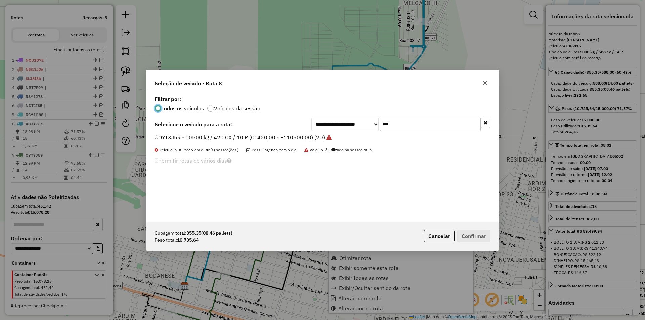
scroll to position [4, 2]
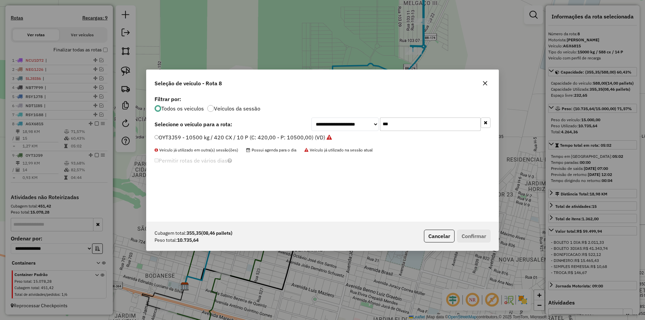
drag, startPoint x: 399, startPoint y: 127, endPoint x: 335, endPoint y: 144, distance: 66.7
click at [335, 144] on div "**********" at bounding box center [322, 158] width 352 height 128
type input "***"
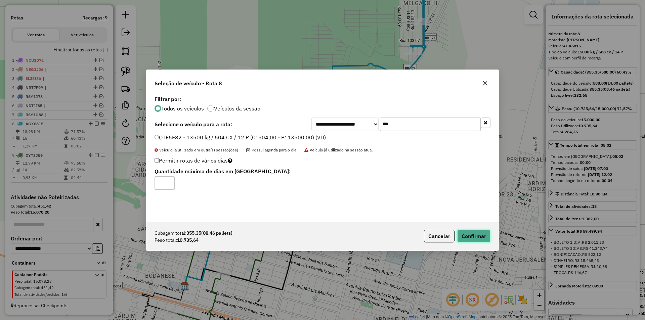
click at [490, 238] on button "Confirmar" at bounding box center [473, 236] width 33 height 13
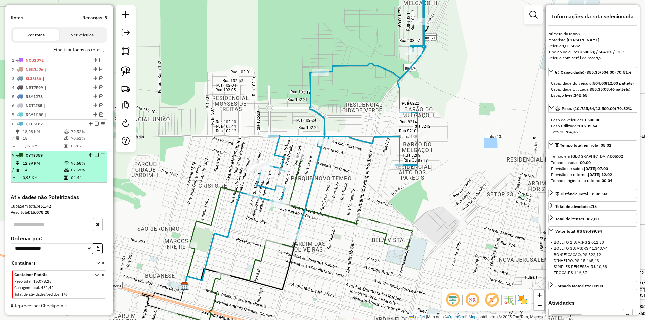
click at [95, 156] on em at bounding box center [97, 155] width 4 height 4
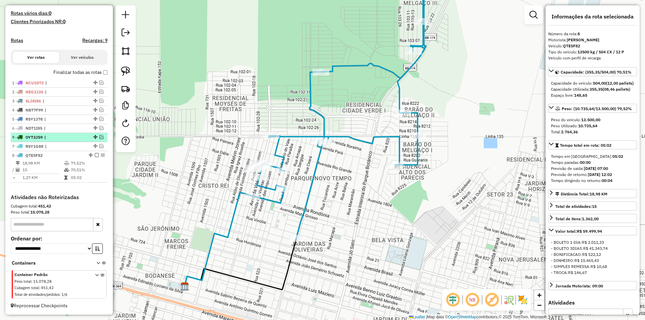
drag, startPoint x: 92, startPoint y: 178, endPoint x: 76, endPoint y: 135, distance: 45.7
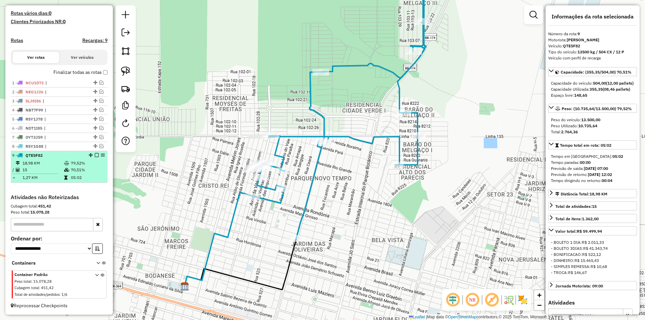
click at [95, 156] on em at bounding box center [97, 155] width 4 height 4
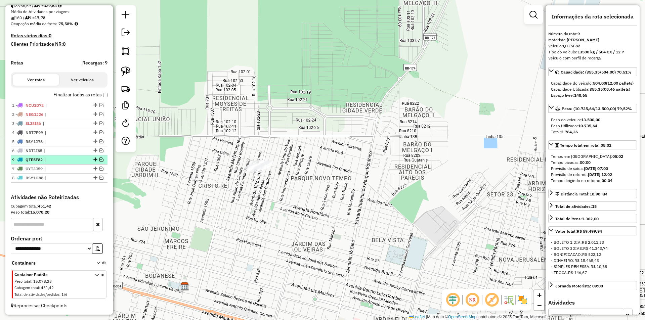
drag, startPoint x: 92, startPoint y: 177, endPoint x: 86, endPoint y: 159, distance: 18.5
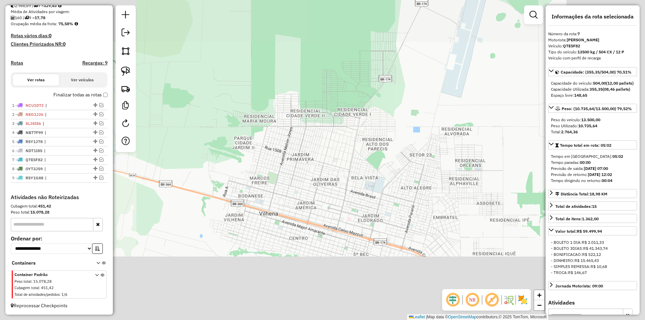
click at [337, 154] on div "Janela de atendimento Grade de atendimento Capacidade Transportadoras Veículos …" at bounding box center [322, 160] width 645 height 320
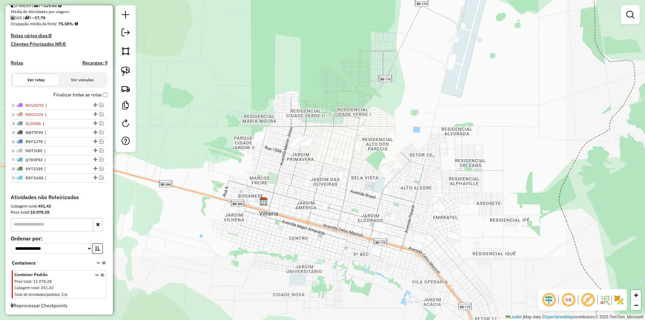
click at [299, 163] on div "Janela de atendimento Grade de atendimento Capacidade Transportadoras Veículos …" at bounding box center [322, 160] width 645 height 320
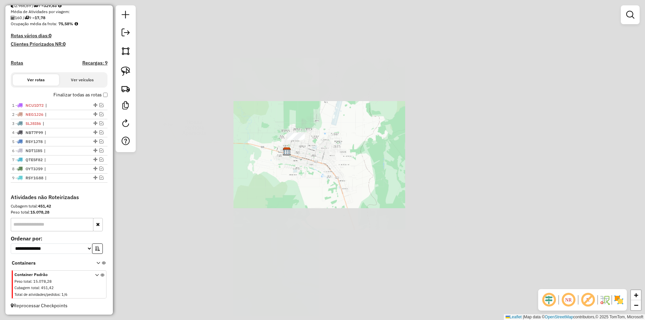
drag, startPoint x: 280, startPoint y: 123, endPoint x: 263, endPoint y: 115, distance: 18.9
click at [270, 117] on div "Janela de atendimento Grade de atendimento Capacidade Transportadoras Veículos …" at bounding box center [322, 160] width 645 height 320
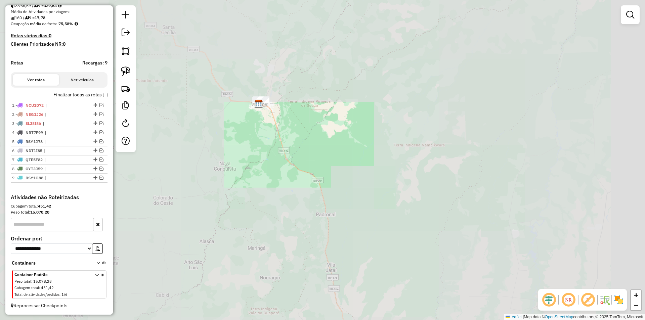
click at [421, 88] on div "Janela de atendimento Grade de atendimento Capacidade Transportadoras Veículos …" at bounding box center [322, 160] width 645 height 320
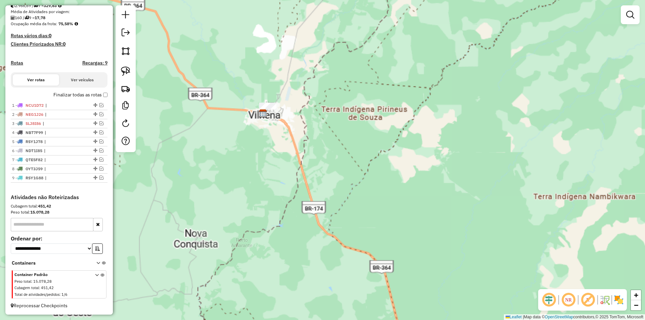
click at [270, 110] on div at bounding box center [267, 106] width 17 height 7
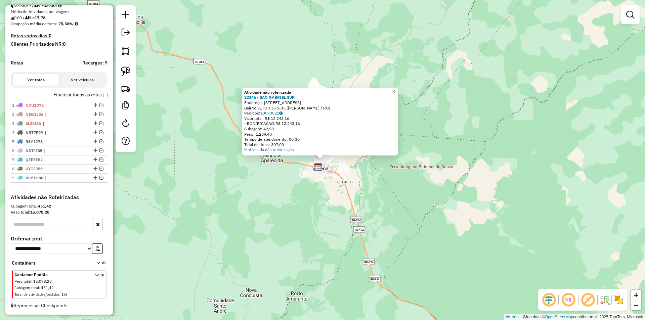
click at [254, 55] on div "Atividade não roteirizada 22346 - SAO GABRIEL SUP. Endereço: [STREET_ADDRESS] B…" at bounding box center [322, 160] width 645 height 320
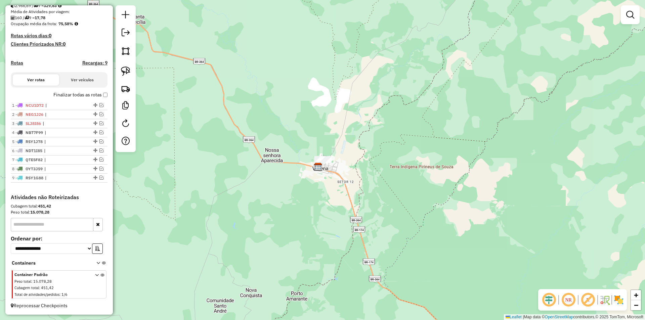
click at [261, 58] on div "Janela de atendimento Grade de atendimento Capacidade Transportadoras Veículos …" at bounding box center [322, 160] width 645 height 320
click at [130, 34] on link at bounding box center [125, 33] width 13 height 15
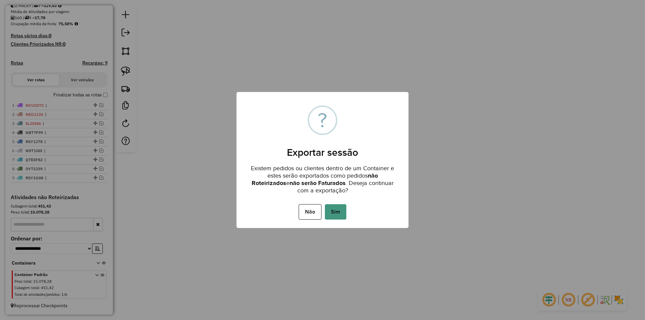
click at [328, 211] on button "Sim" at bounding box center [336, 211] width 22 height 15
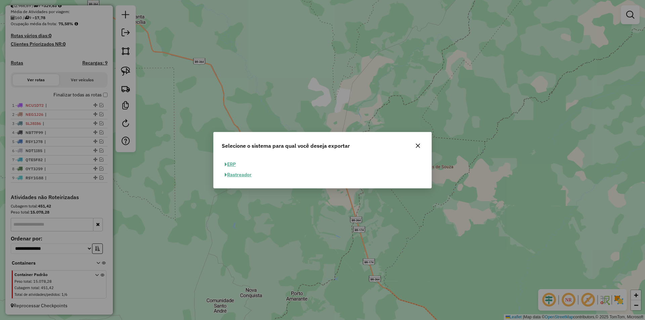
click at [228, 166] on button "ERP" at bounding box center [230, 164] width 17 height 10
select select "**"
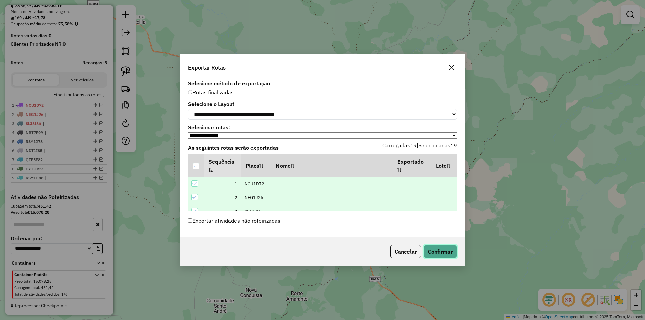
click at [440, 254] on button "Confirmar" at bounding box center [440, 251] width 33 height 13
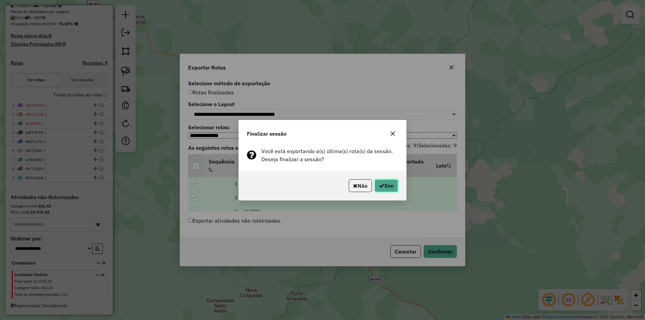
click at [385, 188] on button "Sim" at bounding box center [387, 185] width 24 height 13
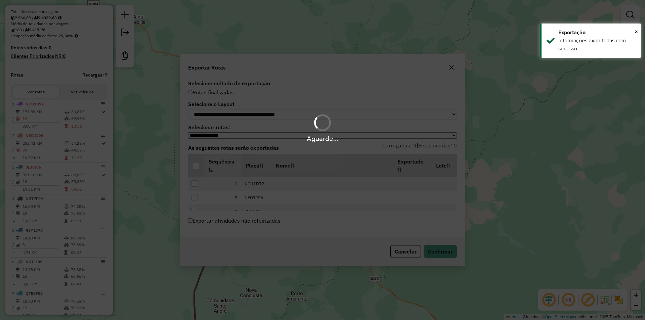
scroll to position [219, 0]
